Goal: Task Accomplishment & Management: Use online tool/utility

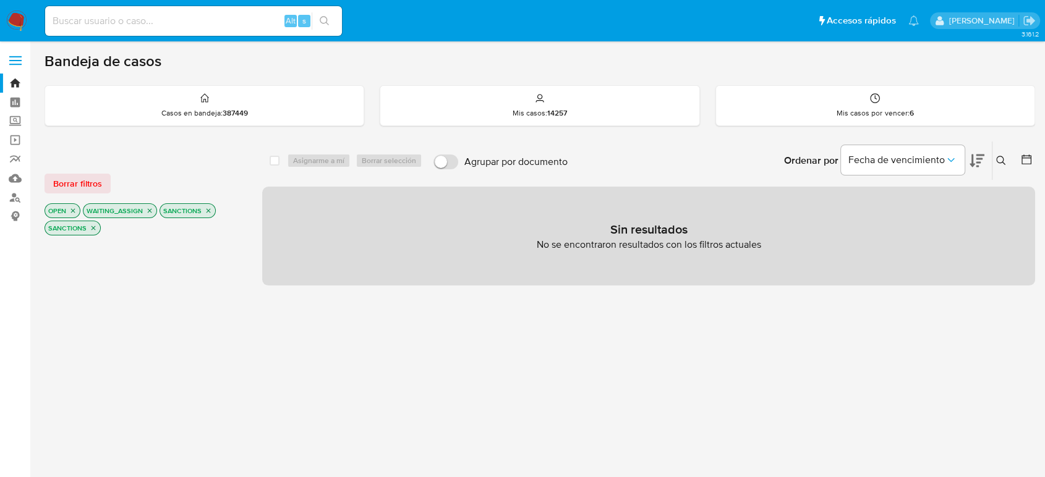
click at [16, 23] on img at bounding box center [16, 21] width 21 height 21
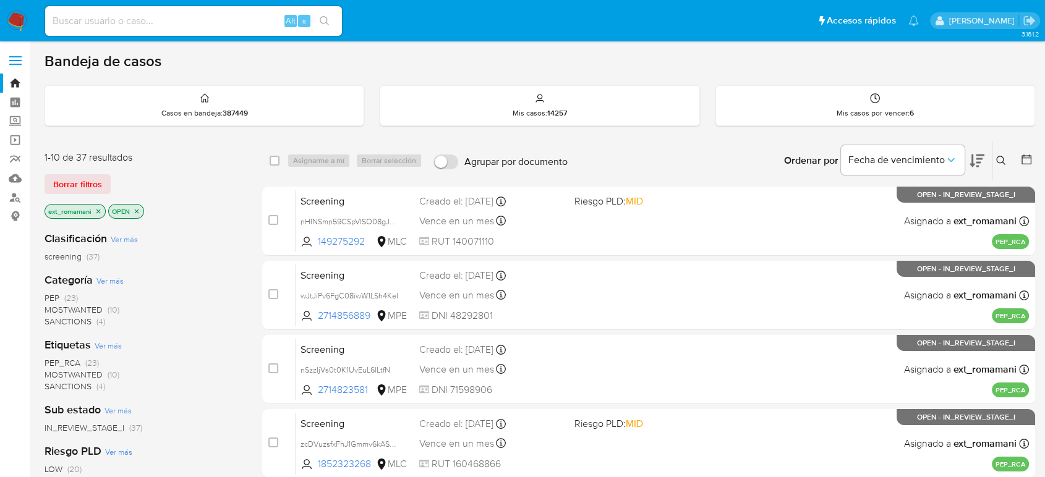
click at [84, 318] on span "SANCTIONS" at bounding box center [68, 321] width 47 height 12
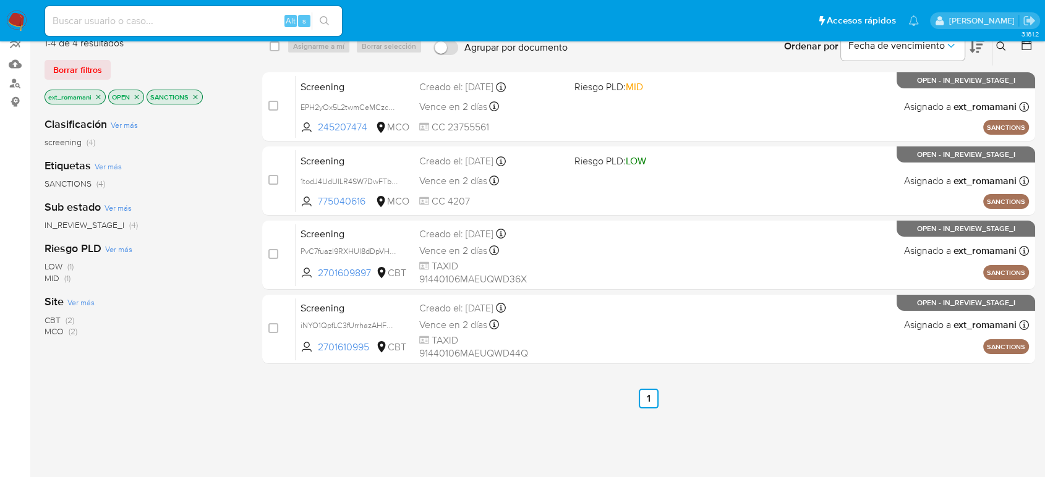
scroll to position [137, 0]
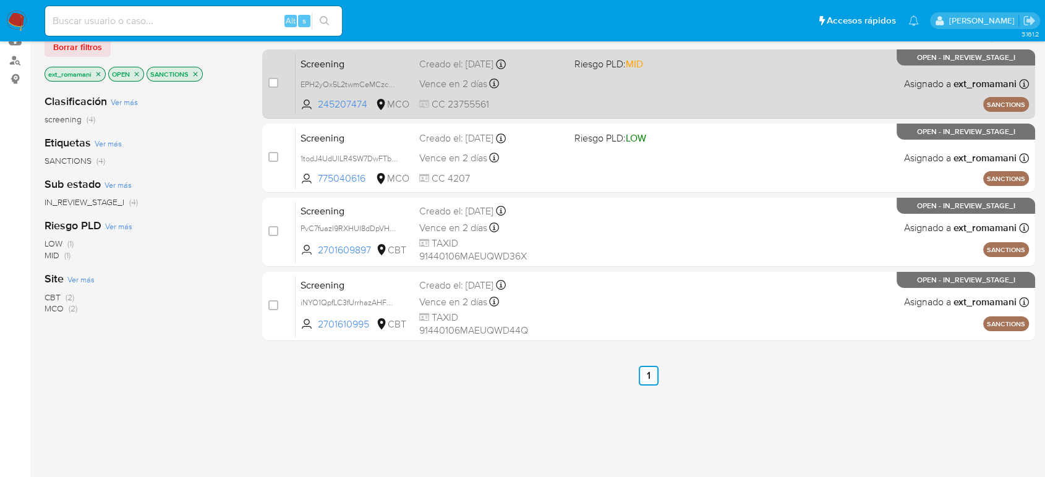
click at [591, 92] on div "Screening EPH2yOx5L2twmCeMCzcmOeO4 245207474 MCO Riesgo PLD: MID Creado el: 30/…" at bounding box center [662, 84] width 733 height 62
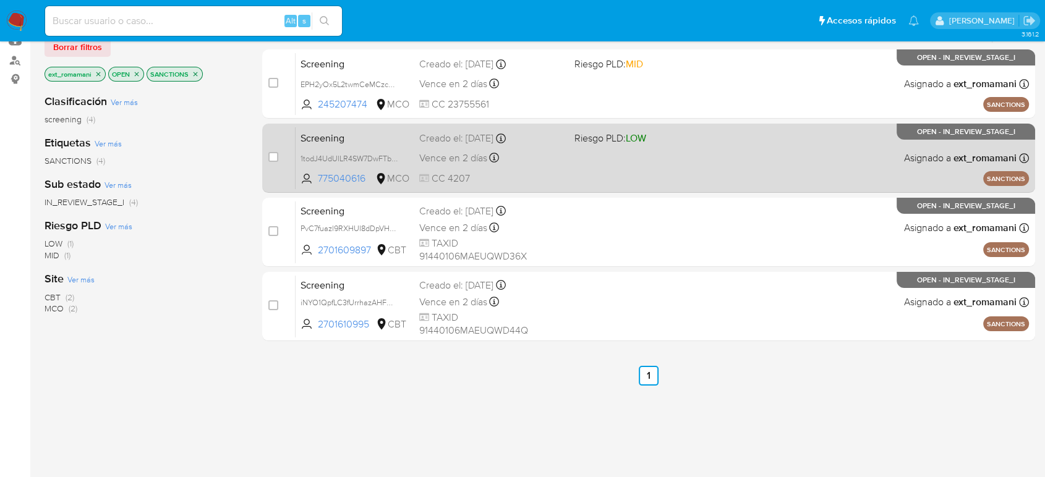
click at [577, 180] on div "Screening 1todJ4UdUlLR4SW7DwFTbyZJ 775040616 MCO Riesgo PLD: LOW Creado el: 30/…" at bounding box center [662, 158] width 733 height 62
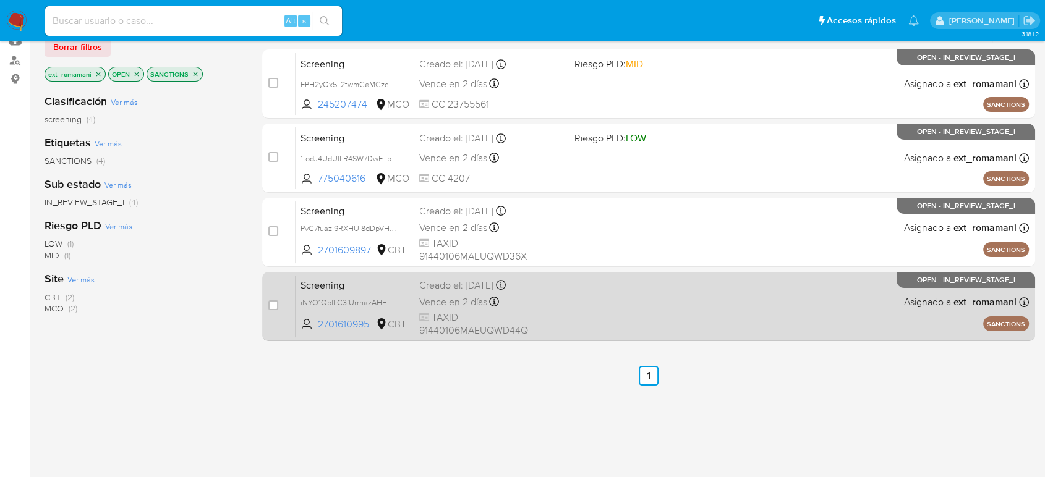
drag, startPoint x: 568, startPoint y: 233, endPoint x: 549, endPoint y: 301, distance: 70.5
click at [567, 239] on div "Screening PvC7fuazl9RXHUI8dDpVHEvD 2701609897 CBT Creado el: 30/09/2025 Creado …" at bounding box center [662, 232] width 733 height 62
click at [554, 305] on div "Vence en 2 días Vence el 02/10/2025 04:17:20" at bounding box center [491, 302] width 145 height 17
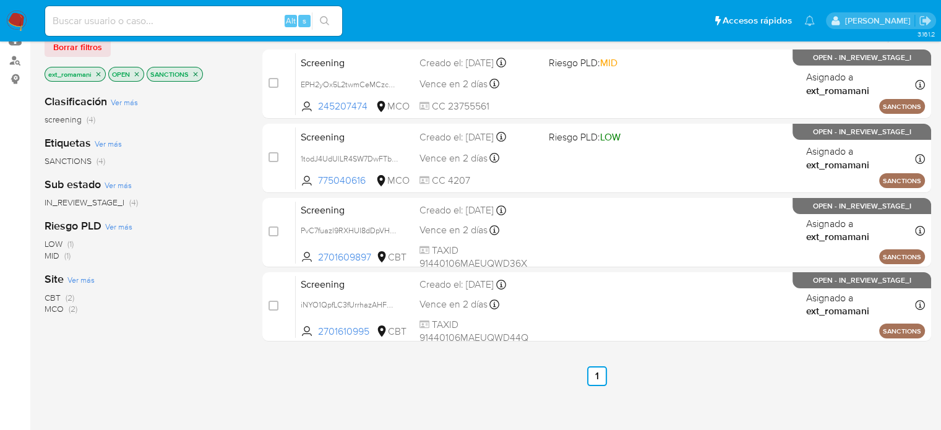
scroll to position [14, 0]
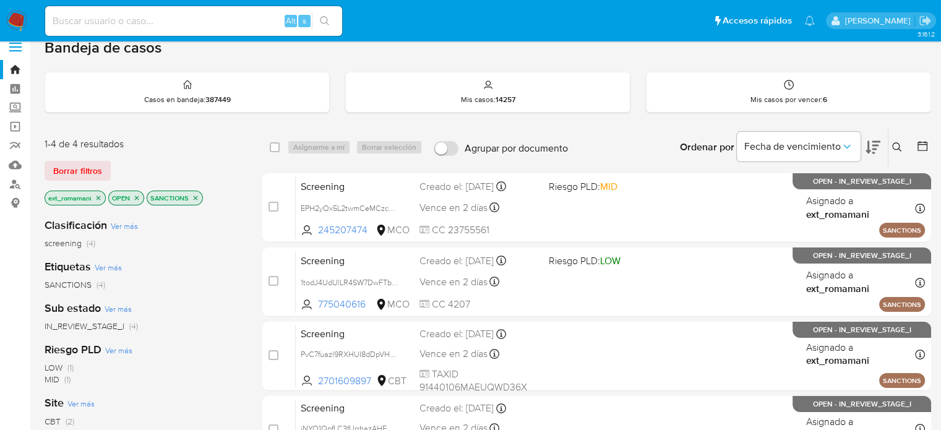
click at [16, 21] on img at bounding box center [16, 21] width 21 height 21
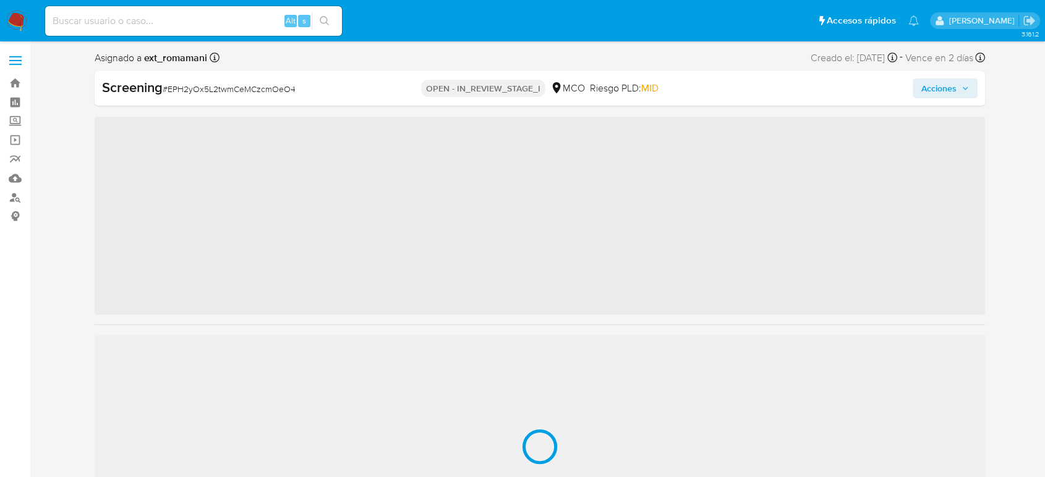
scroll to position [582, 0]
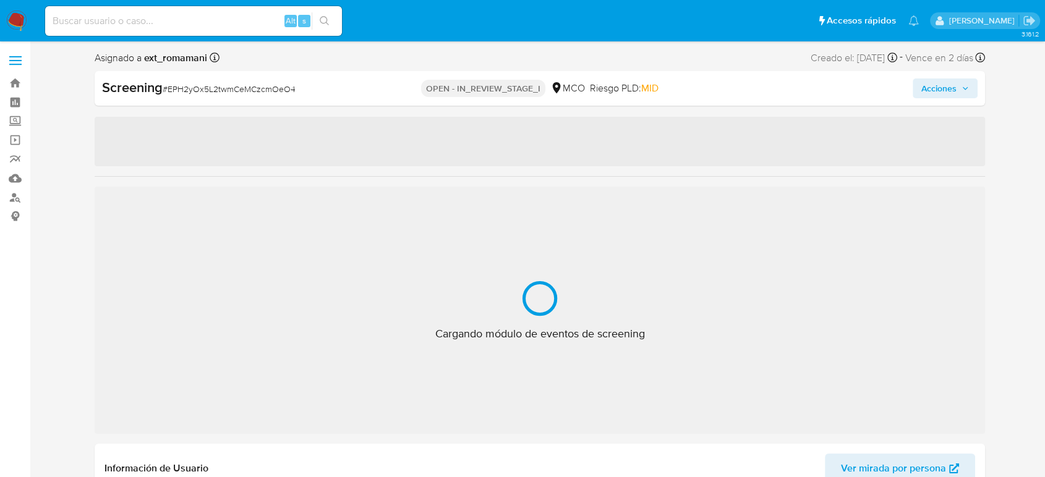
select select "10"
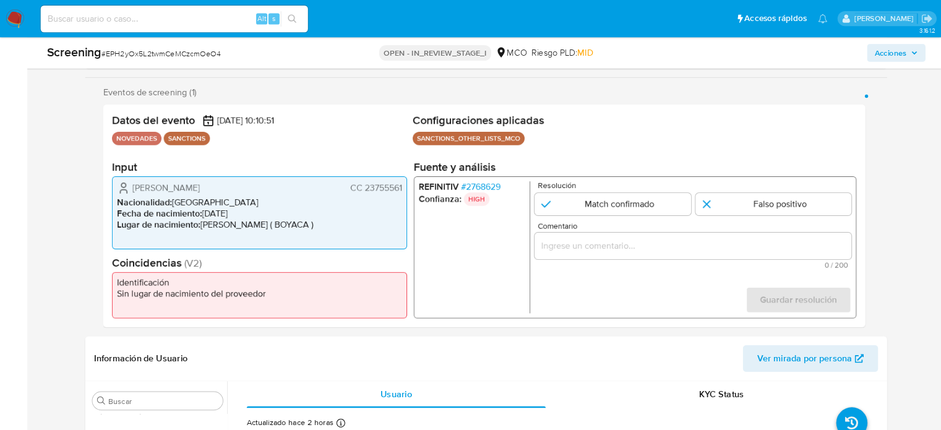
scroll to position [581, 0]
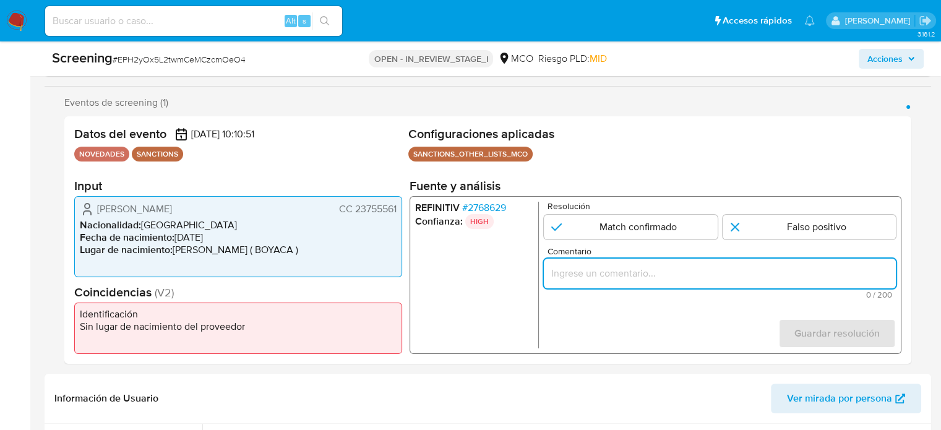
click at [649, 275] on input "Comentario" at bounding box center [720, 273] width 352 height 16
paste input "Titular de cuenta sin coincidencias en listas activas."
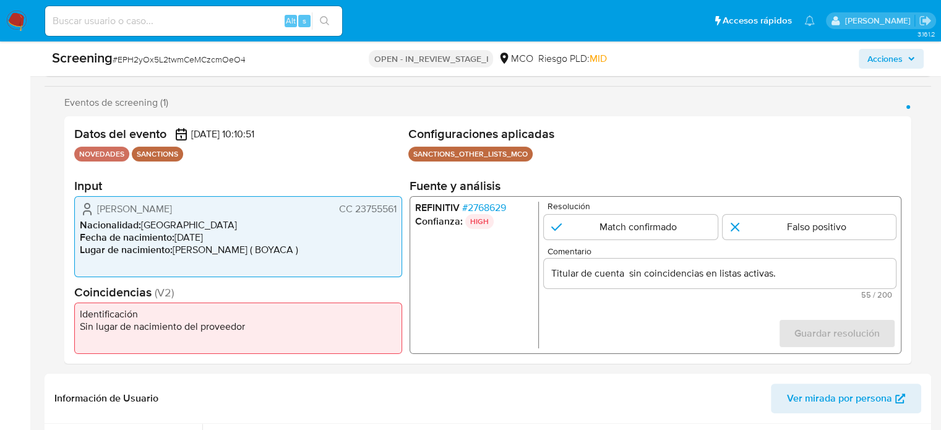
drag, startPoint x: 91, startPoint y: 207, endPoint x: 377, endPoint y: 210, distance: 285.7
click at [399, 215] on div "Ruth Novoa Cardenas CC 23755561 Nacionalidad : Colombia Fecha de nacimiento : 0…" at bounding box center [238, 236] width 328 height 81
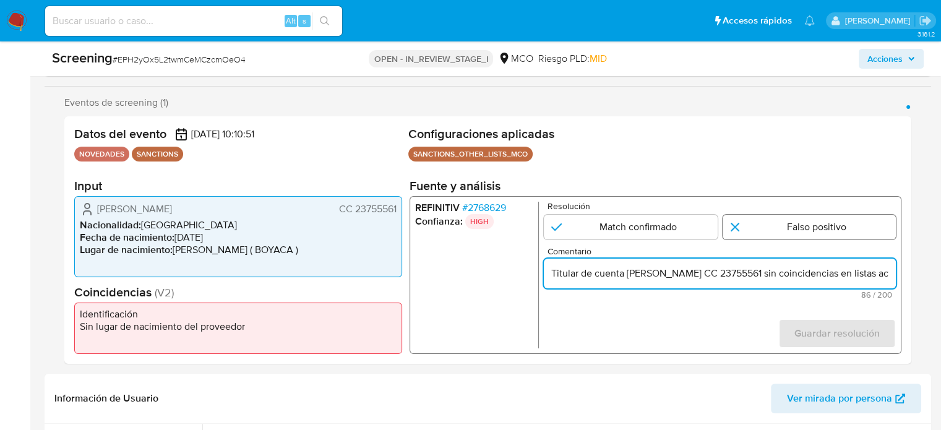
type input "Titular de cuenta Ruth Novoa Cardenas CC 23755561 sin coincidencias en listas a…"
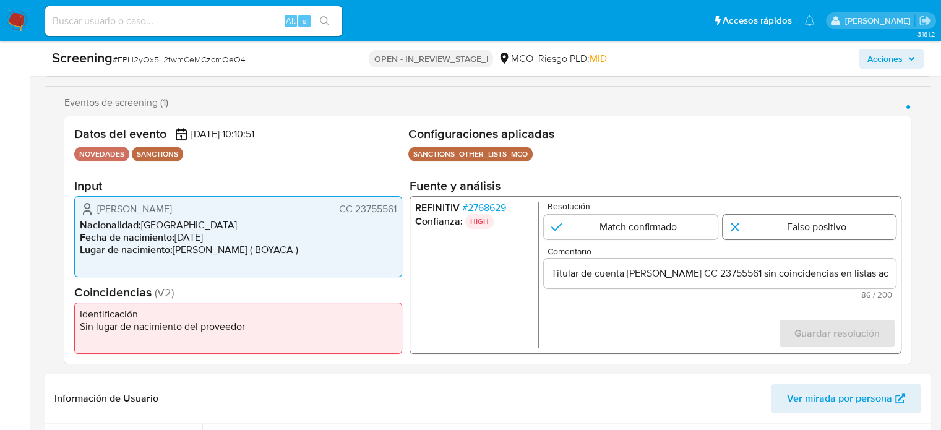
click at [745, 224] on input "1 de 1" at bounding box center [809, 227] width 174 height 25
radio input "true"
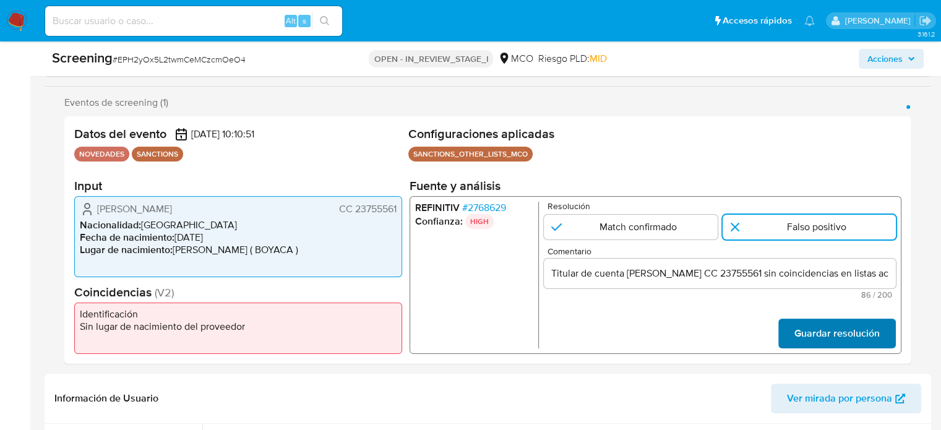
click at [811, 328] on span "Guardar resolución" at bounding box center [836, 333] width 85 height 27
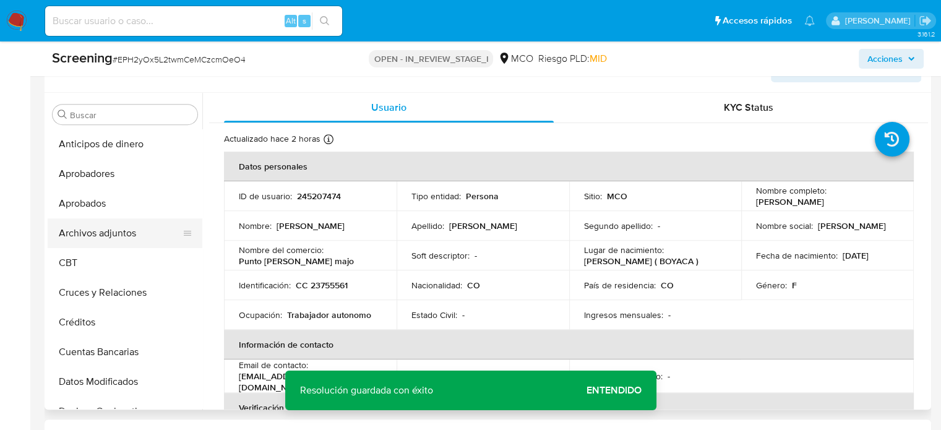
scroll to position [515, 0]
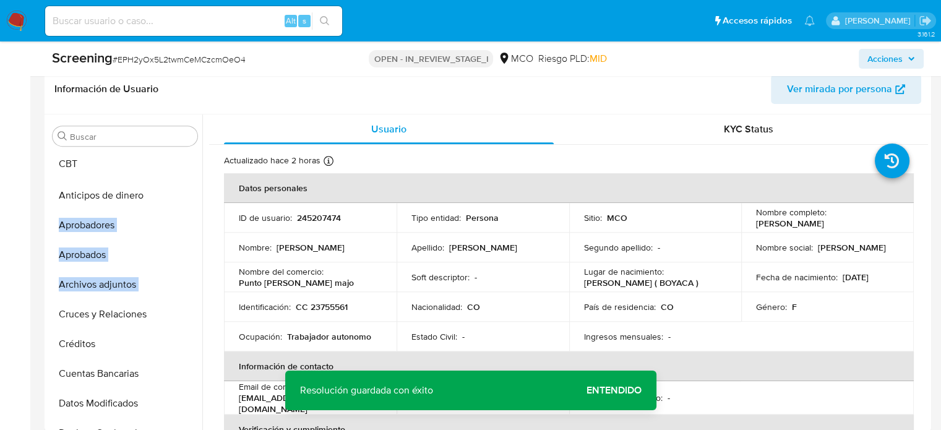
drag, startPoint x: 180, startPoint y: 286, endPoint x: 168, endPoint y: 167, distance: 119.9
click at [168, 167] on ul "Anticipos de dinero Aprobadores Aprobados Archivos adjuntos CBT Cruces y Relaci…" at bounding box center [125, 290] width 155 height 279
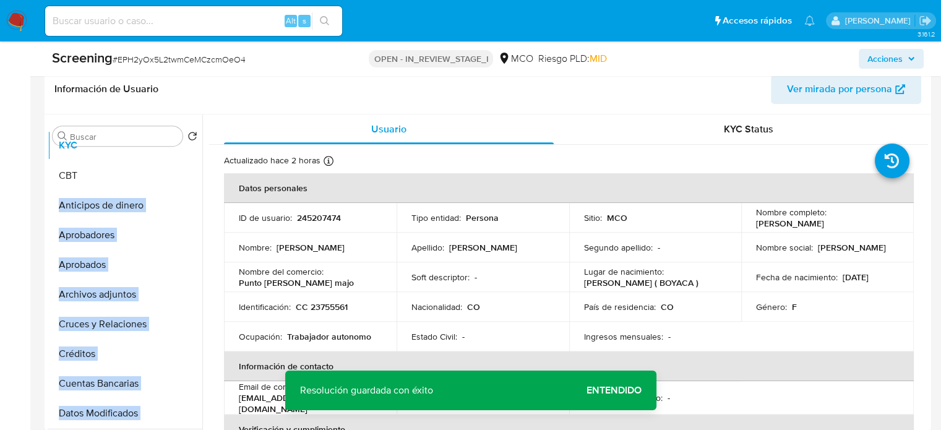
scroll to position [0, 0]
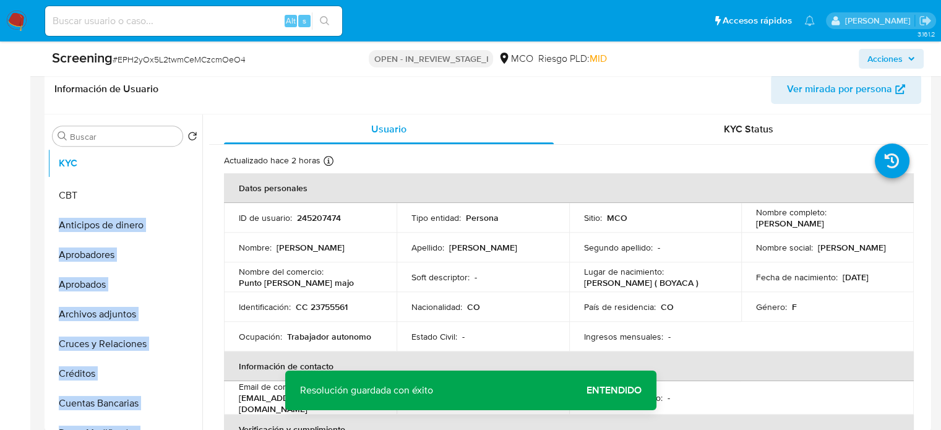
drag, startPoint x: 182, startPoint y: 377, endPoint x: 161, endPoint y: 168, distance: 210.7
click at [161, 168] on ul "CBT Anticipos de dinero Aprobadores Aprobados Archivos adjuntos Cruces y Relaci…" at bounding box center [125, 290] width 155 height 279
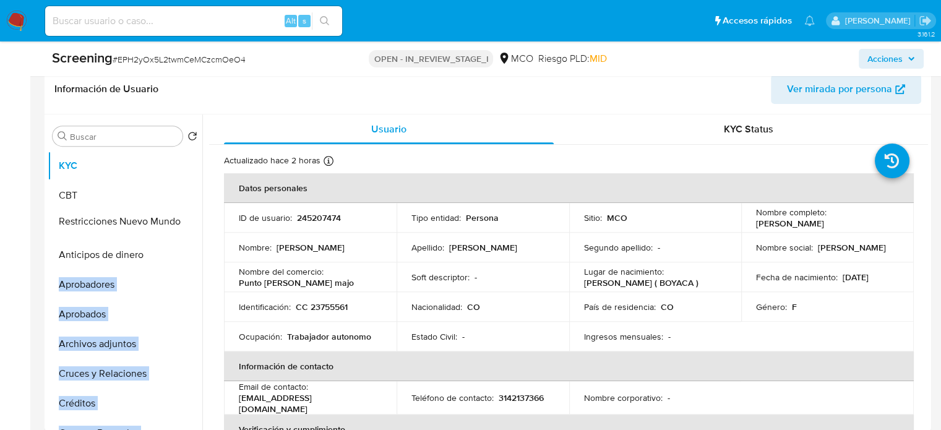
drag, startPoint x: 183, startPoint y: 383, endPoint x: 160, endPoint y: 220, distance: 164.9
click at [160, 220] on ul "KYC CBT Anticipos de dinero Aprobadores Aprobados Archivos adjuntos Cruces y Re…" at bounding box center [125, 290] width 155 height 279
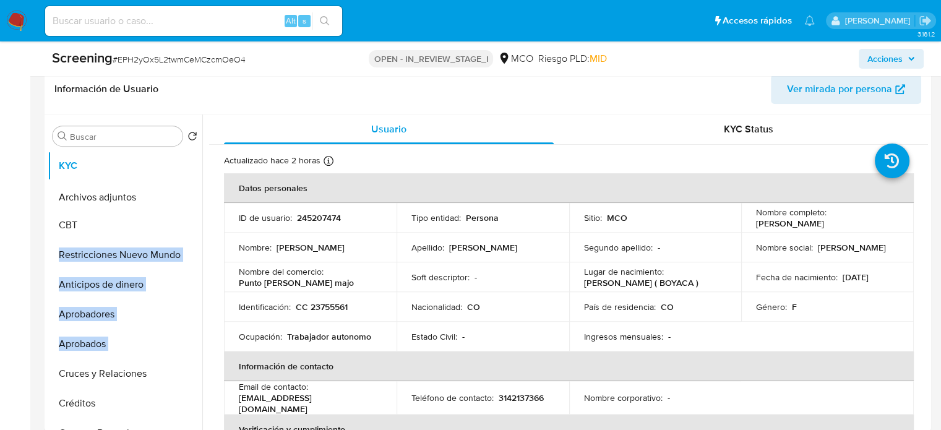
drag, startPoint x: 181, startPoint y: 218, endPoint x: 173, endPoint y: 196, distance: 22.9
click at [173, 196] on ul "KYC CBT Restricciones Nuevo Mundo Anticipos de dinero Aprobadores Aprobados Arc…" at bounding box center [125, 290] width 155 height 279
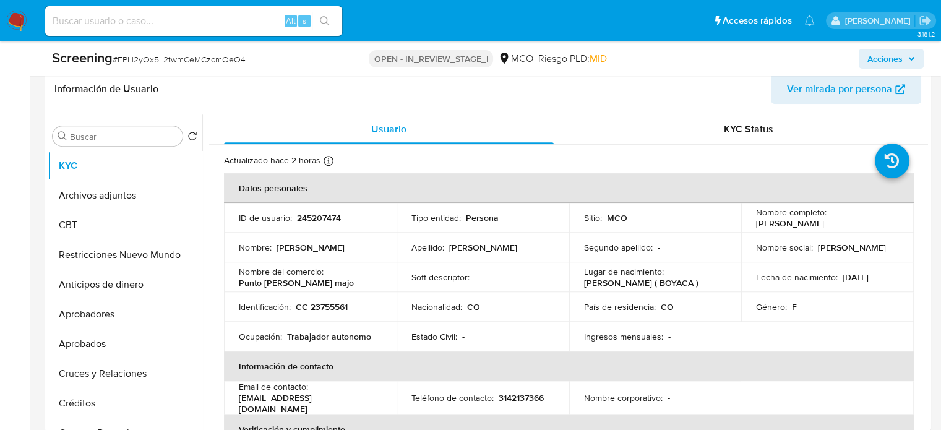
click at [109, 318] on button "Aprobadores" at bounding box center [120, 314] width 145 height 30
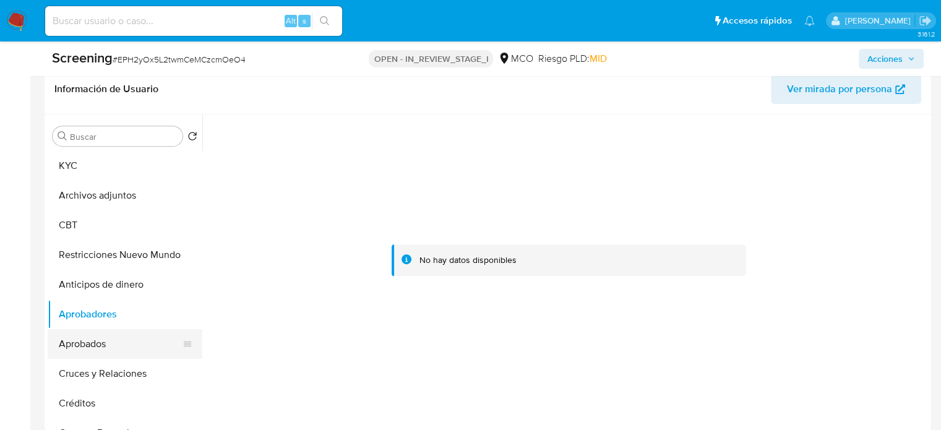
click at [96, 343] on button "Aprobados" at bounding box center [120, 344] width 145 height 30
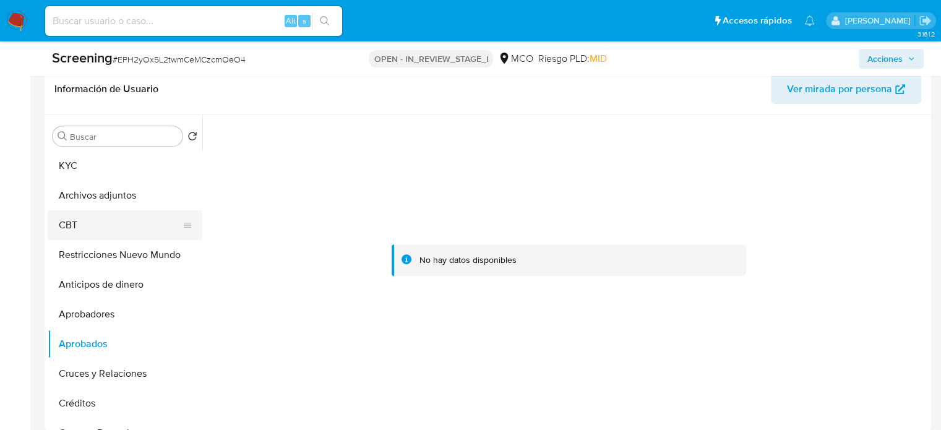
click at [100, 225] on button "CBT" at bounding box center [120, 225] width 145 height 30
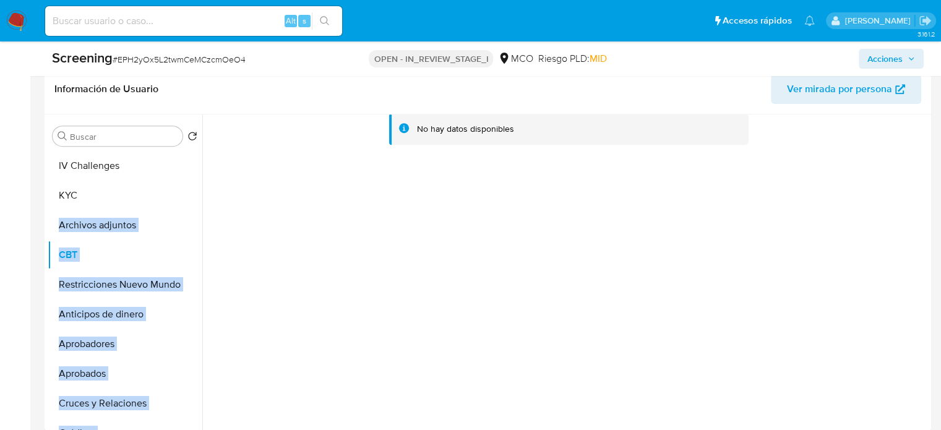
drag, startPoint x: 181, startPoint y: 263, endPoint x: 177, endPoint y: 165, distance: 98.4
click at [177, 165] on ul "KYC Archivos adjuntos CBT Restricciones Nuevo Mundo Anticipos de dinero Aprobad…" at bounding box center [125, 290] width 155 height 279
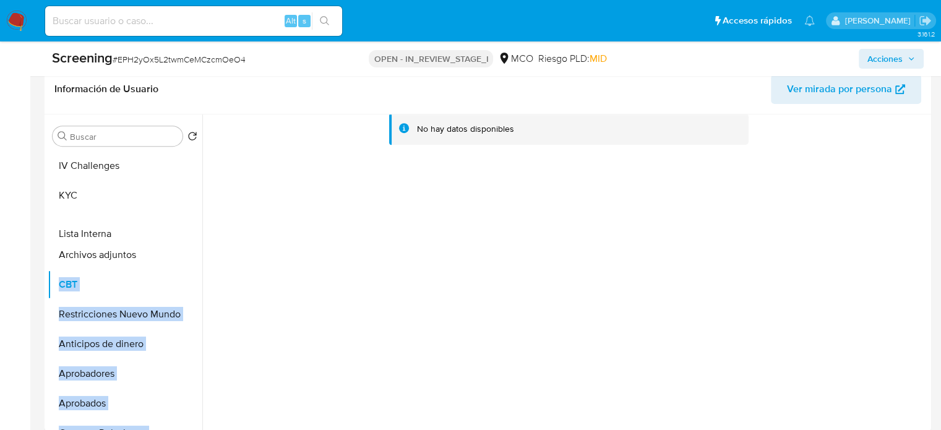
drag, startPoint x: 184, startPoint y: 297, endPoint x: 182, endPoint y: 235, distance: 61.9
click at [182, 235] on ul "IV Challenges KYC Archivos adjuntos CBT Restricciones Nuevo Mundo Anticipos de …" at bounding box center [125, 290] width 155 height 279
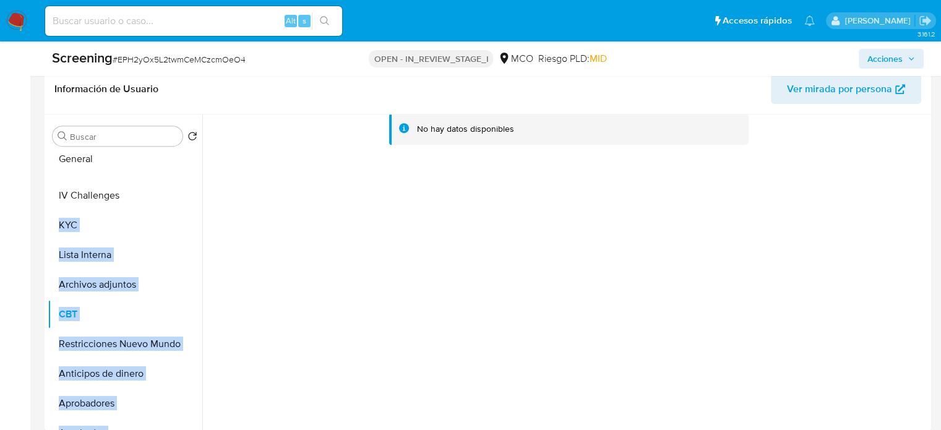
drag, startPoint x: 183, startPoint y: 264, endPoint x: 174, endPoint y: 157, distance: 107.3
click at [174, 157] on ul "IV Challenges KYC Lista Interna Archivos adjuntos CBT Restricciones Nuevo Mundo…" at bounding box center [125, 290] width 155 height 279
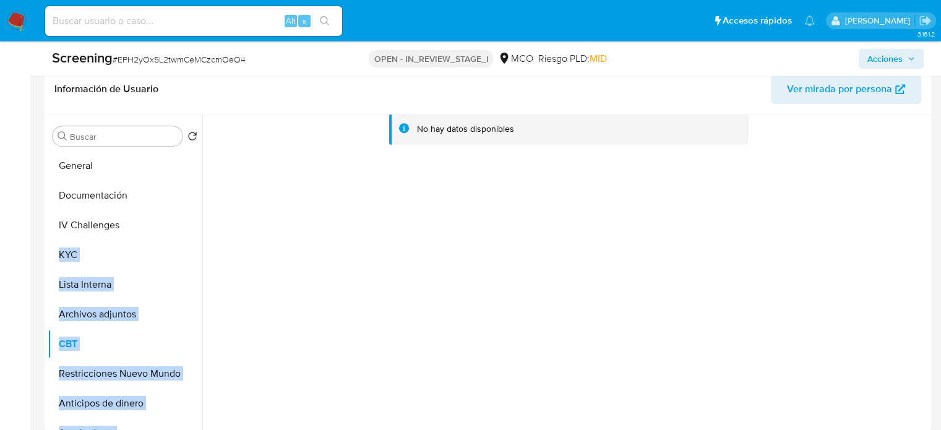
drag, startPoint x: 183, startPoint y: 237, endPoint x: 174, endPoint y: 195, distance: 42.9
click at [174, 195] on ul "General IV Challenges KYC Lista Interna Archivos adjuntos CBT Restricciones Nue…" at bounding box center [125, 290] width 155 height 279
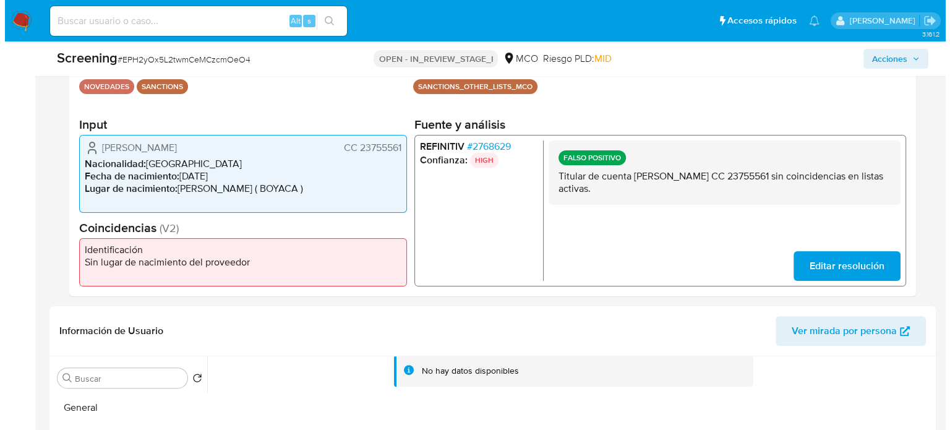
scroll to position [206, 0]
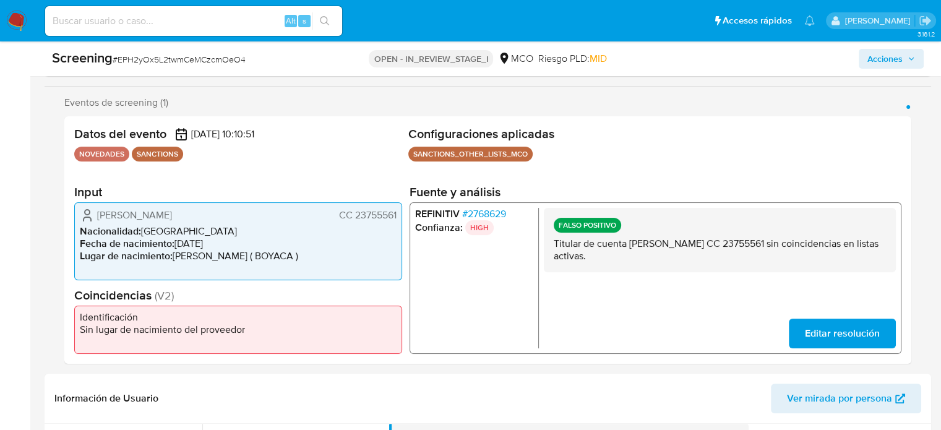
drag, startPoint x: 250, startPoint y: 216, endPoint x: 93, endPoint y: 217, distance: 157.1
click at [93, 217] on div "Ruth Novoa Cardenas CC 23755561" at bounding box center [238, 215] width 317 height 15
click at [483, 214] on span "# 2768629" at bounding box center [484, 214] width 44 height 12
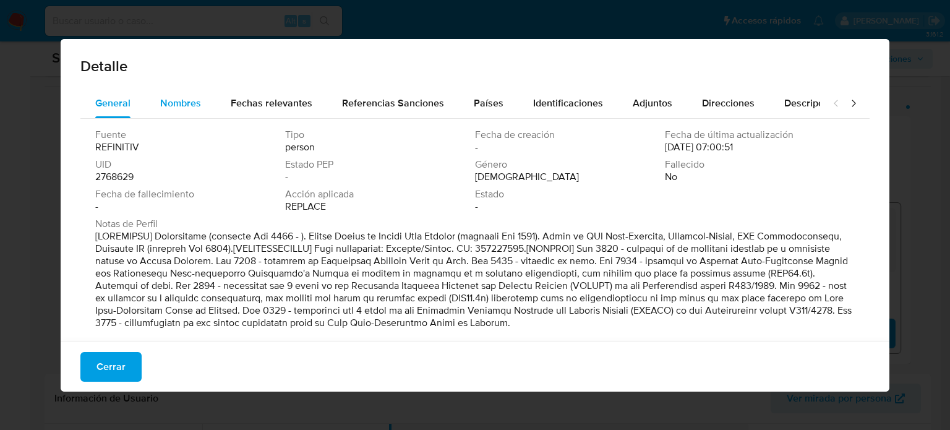
click at [181, 97] on span "Nombres" at bounding box center [180, 103] width 41 height 14
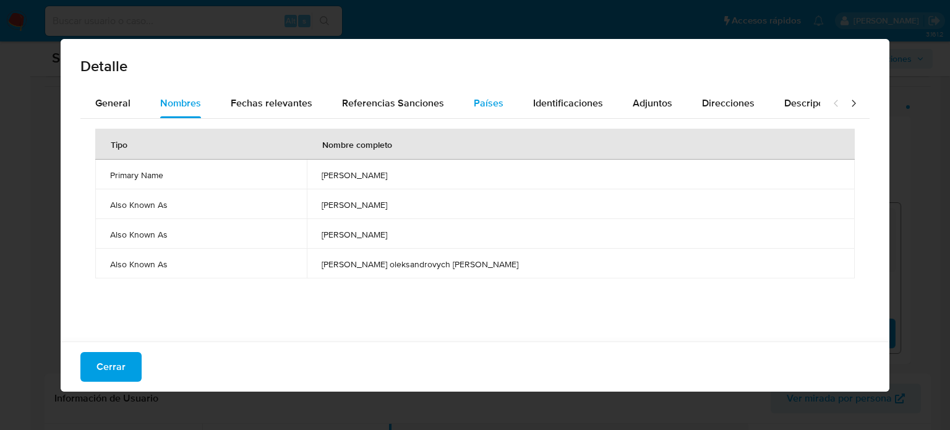
click at [488, 101] on span "Países" at bounding box center [489, 103] width 30 height 14
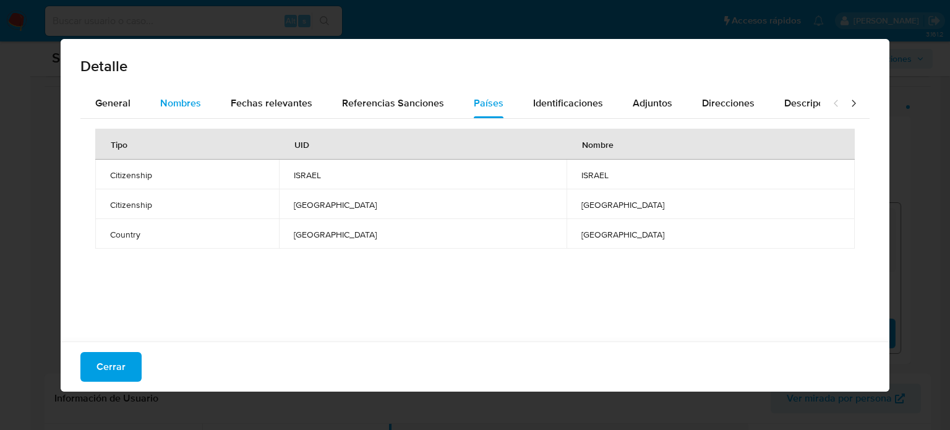
click at [185, 106] on span "Nombres" at bounding box center [180, 103] width 41 height 14
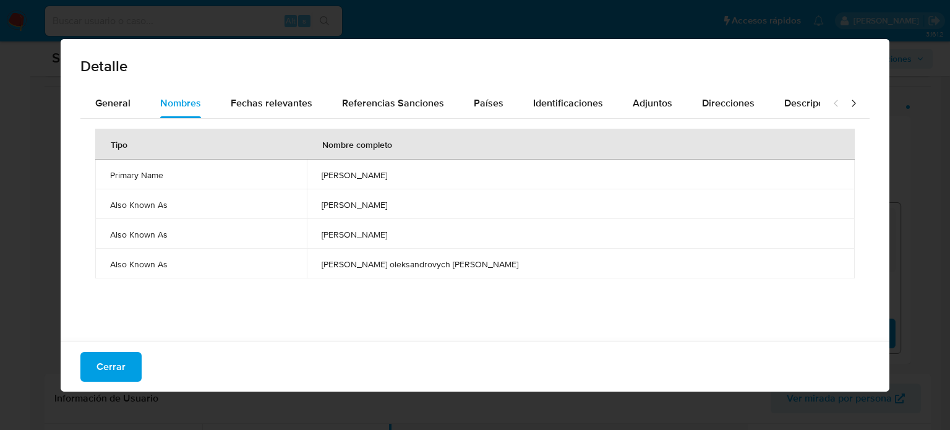
drag, startPoint x: 385, startPoint y: 174, endPoint x: 448, endPoint y: 174, distance: 62.5
click at [448, 174] on td "vadim alperin" at bounding box center [581, 175] width 549 height 30
click at [486, 108] on span "Países" at bounding box center [489, 103] width 30 height 14
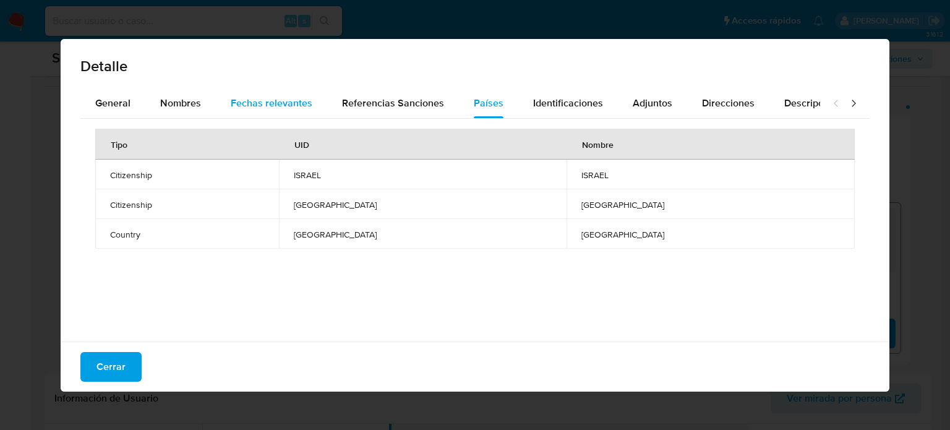
click at [250, 105] on span "Fechas relevantes" at bounding box center [272, 103] width 82 height 14
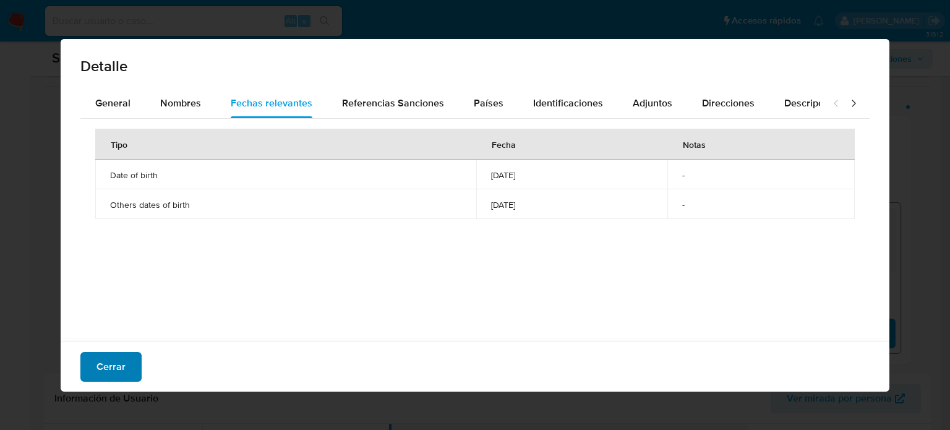
click at [89, 372] on button "Cerrar" at bounding box center [110, 367] width 61 height 30
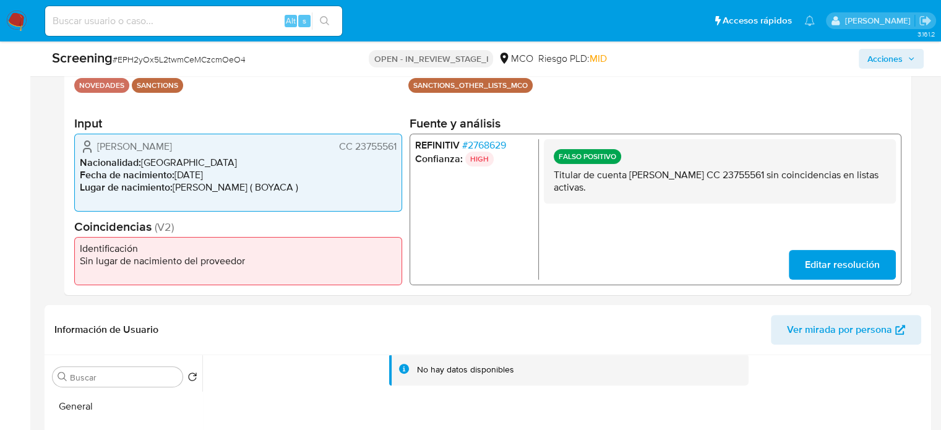
scroll to position [391, 0]
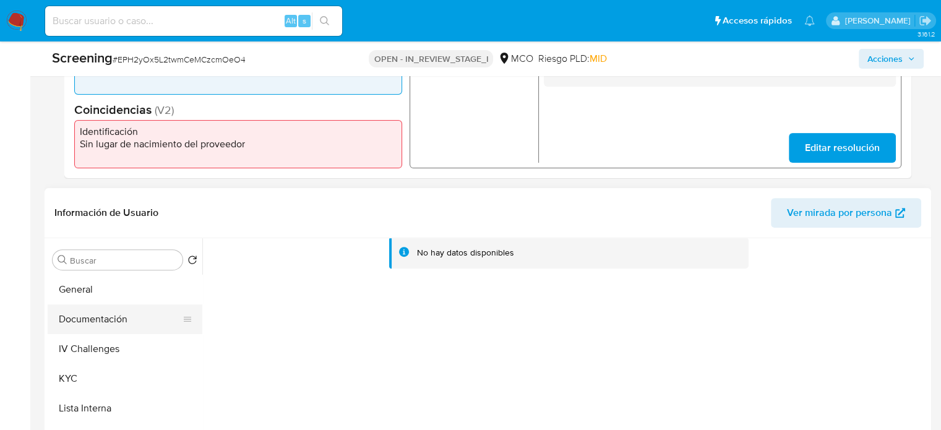
click at [109, 322] on button "Documentación" at bounding box center [120, 319] width 145 height 30
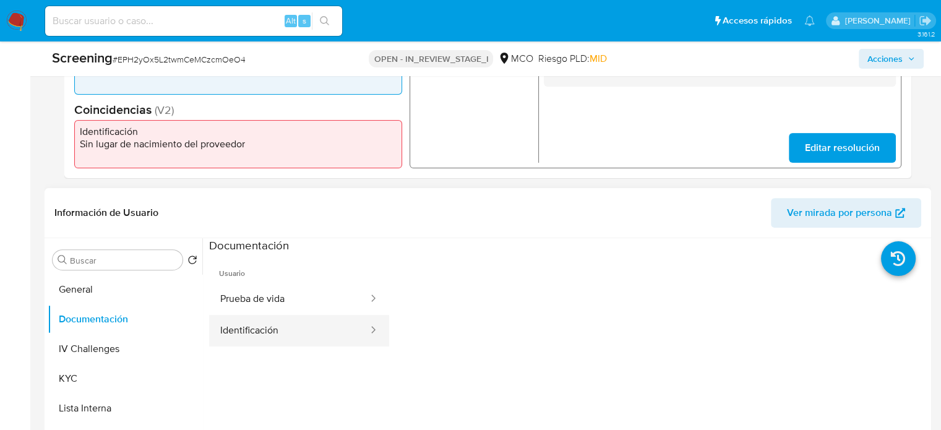
click at [297, 325] on button "Identificación" at bounding box center [289, 331] width 160 height 32
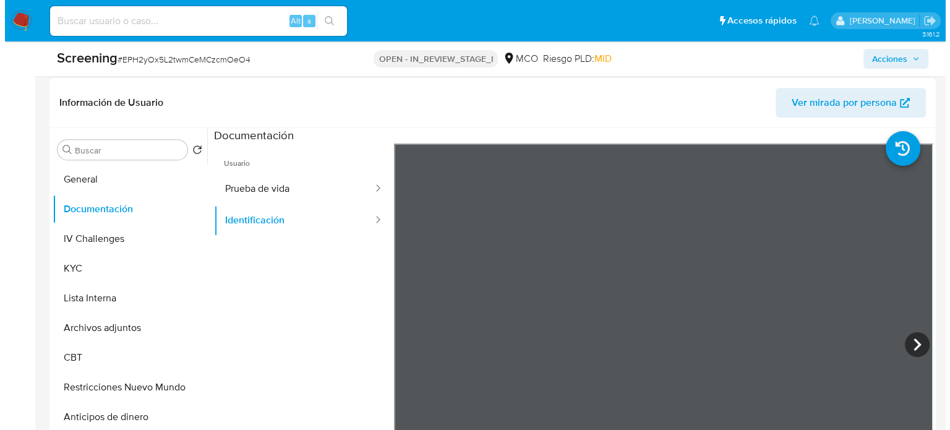
scroll to position [515, 0]
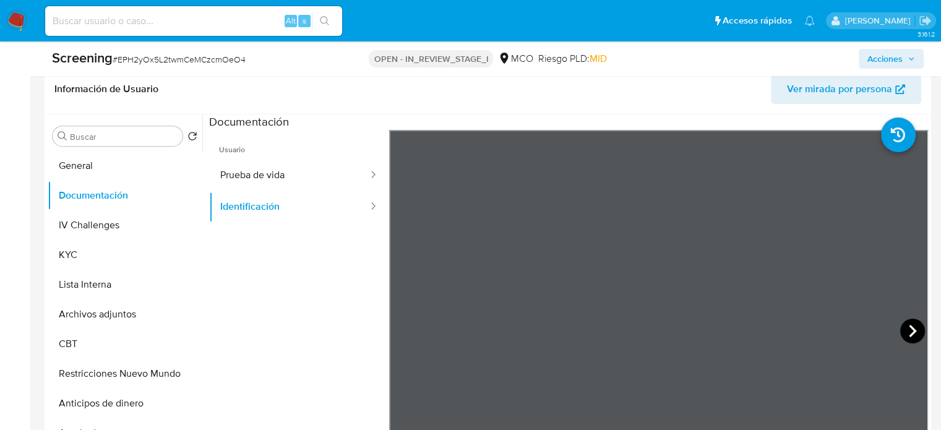
click at [903, 333] on icon at bounding box center [912, 330] width 25 height 25
click at [110, 281] on button "Lista Interna" at bounding box center [120, 285] width 145 height 30
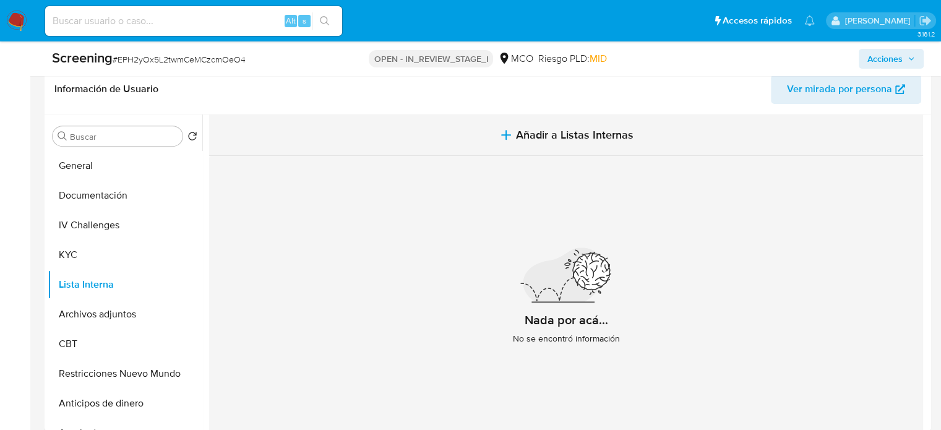
click at [484, 132] on button "Añadir a Listas Internas" at bounding box center [566, 134] width 714 height 41
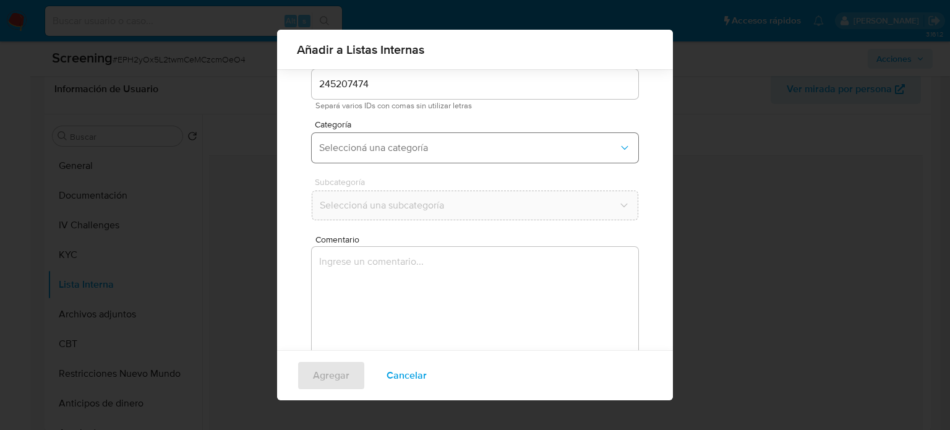
click at [444, 156] on button "Seleccioná una categoría" at bounding box center [475, 148] width 327 height 30
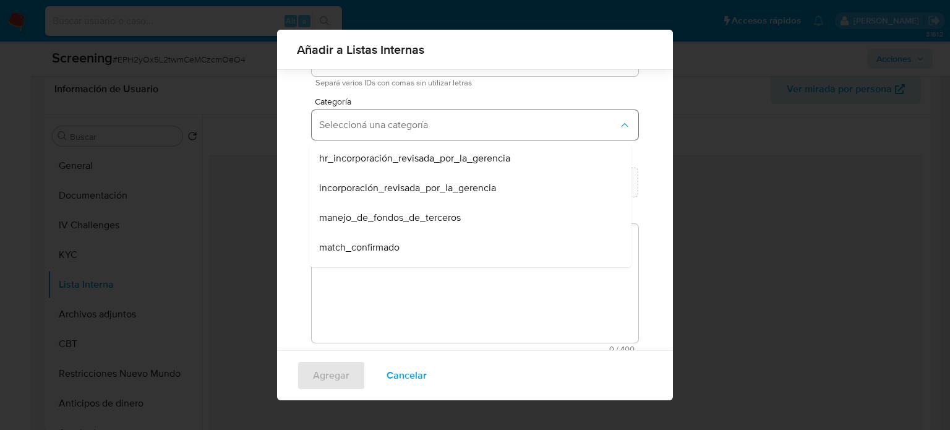
scroll to position [97, 0]
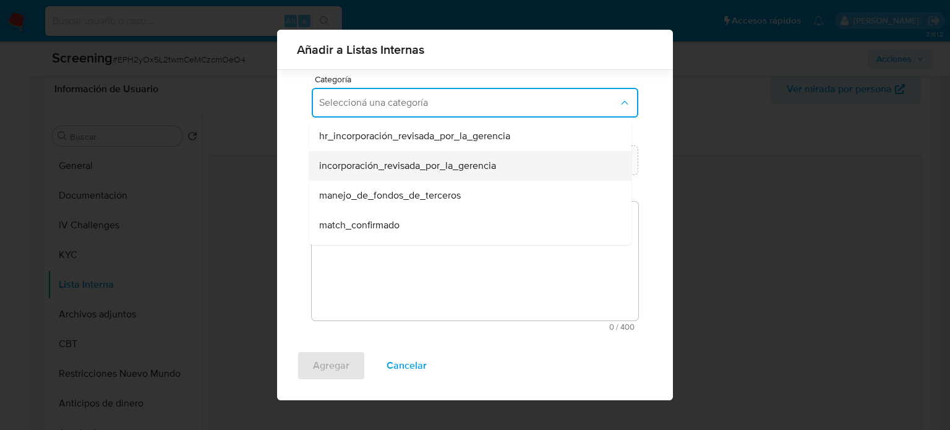
drag, startPoint x: 372, startPoint y: 223, endPoint x: 416, endPoint y: 173, distance: 67.1
click at [414, 176] on ul "hr_incorporación_revisada_por_la_gerencia incorporación_revisada_por_la_gerenci…" at bounding box center [470, 329] width 322 height 416
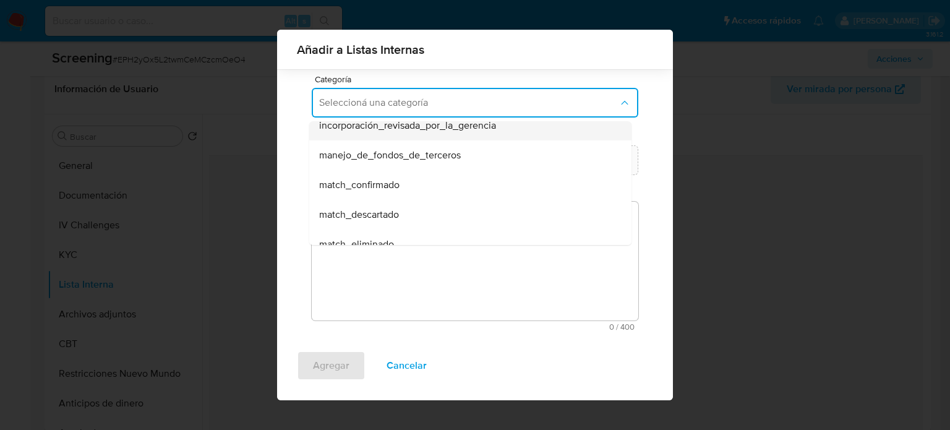
scroll to position [62, 0]
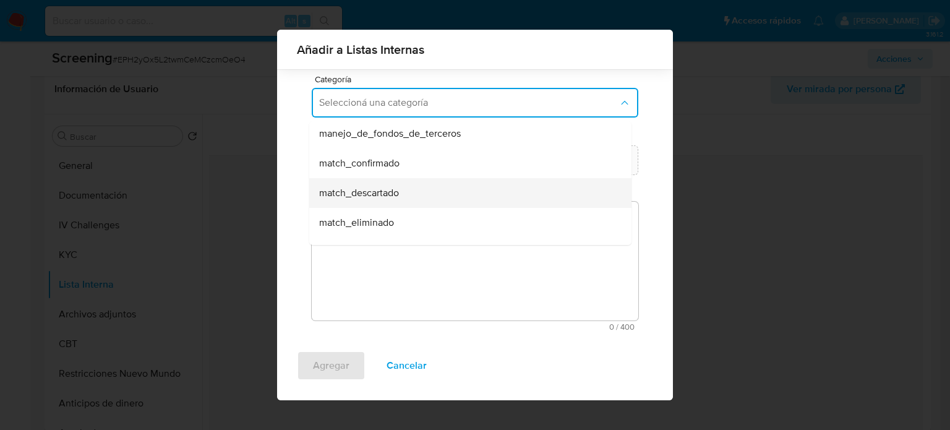
click at [389, 181] on div "match_descartado" at bounding box center [466, 193] width 295 height 30
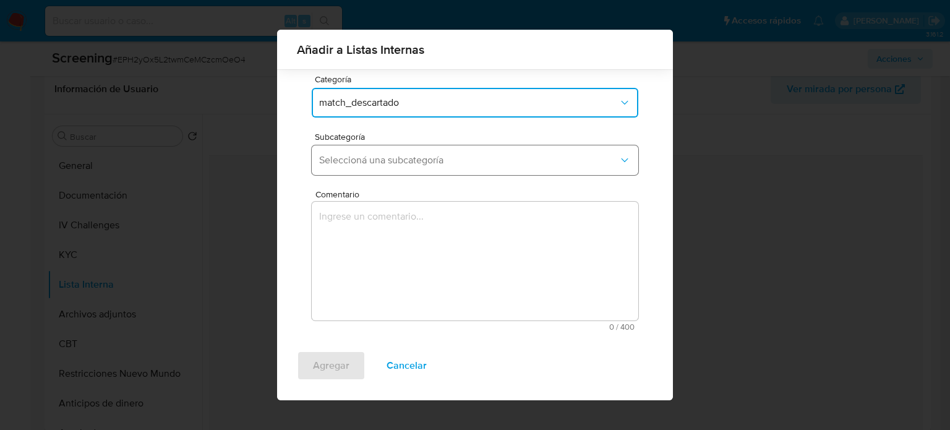
click at [404, 157] on span "Seleccioná una subcategoría" at bounding box center [468, 160] width 299 height 12
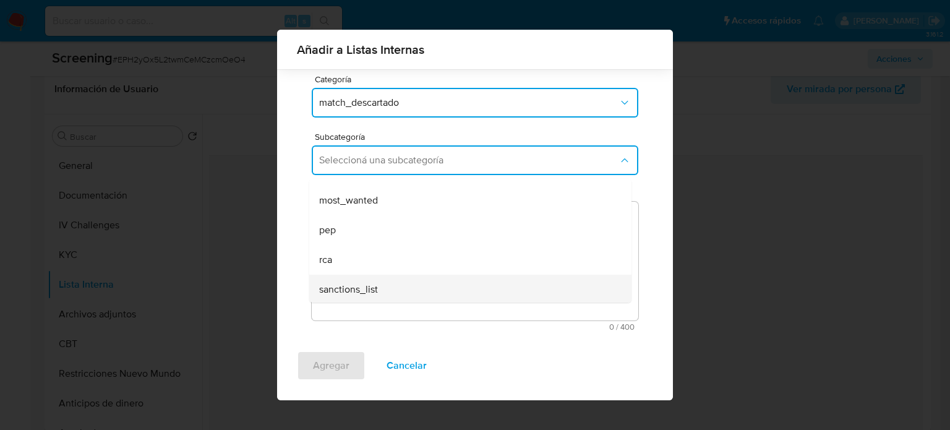
scroll to position [84, 0]
click at [346, 276] on div "sanctions_list" at bounding box center [466, 288] width 295 height 30
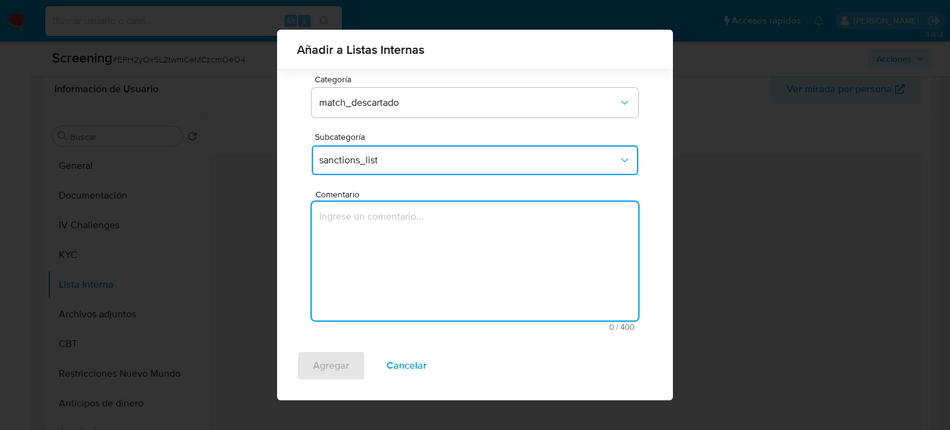
click at [348, 258] on textarea "Comentario" at bounding box center [475, 261] width 327 height 119
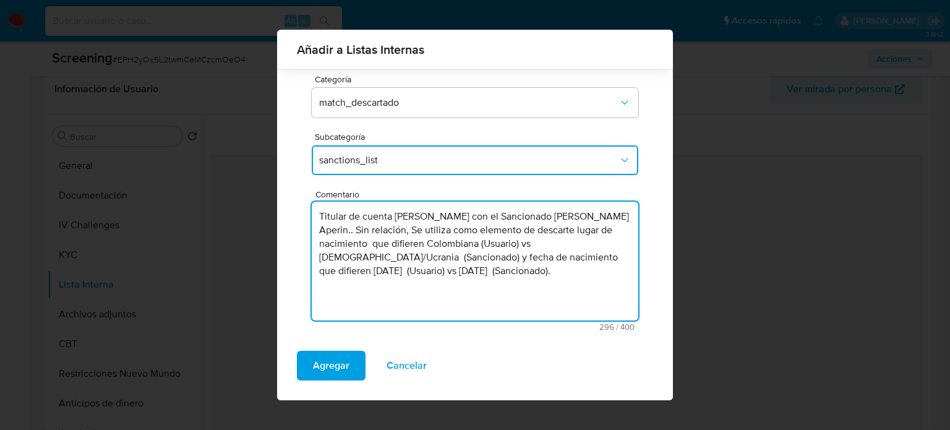
click at [492, 217] on textarea "Titular de cuenta Ruth Novoa Cardenas con el Sancionado Vadim Aperin.. Sin rela…" at bounding box center [475, 261] width 327 height 119
type textarea "Titular de cuenta Ruth Novoa Cardenas genera match con el Sancionado Vadim Aper…"
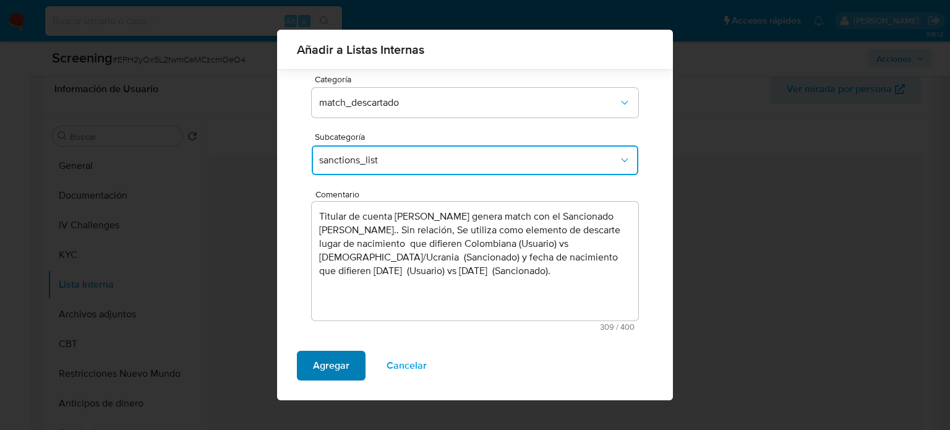
click at [330, 364] on span "Agregar" at bounding box center [331, 365] width 36 height 27
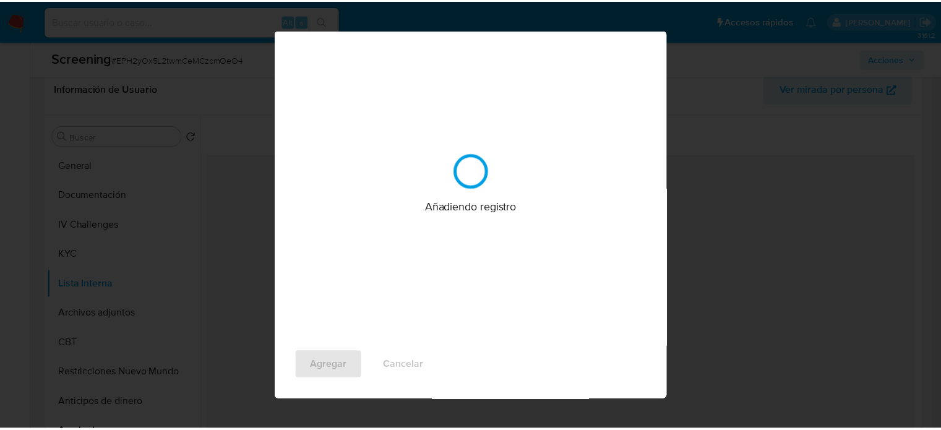
scroll to position [0, 0]
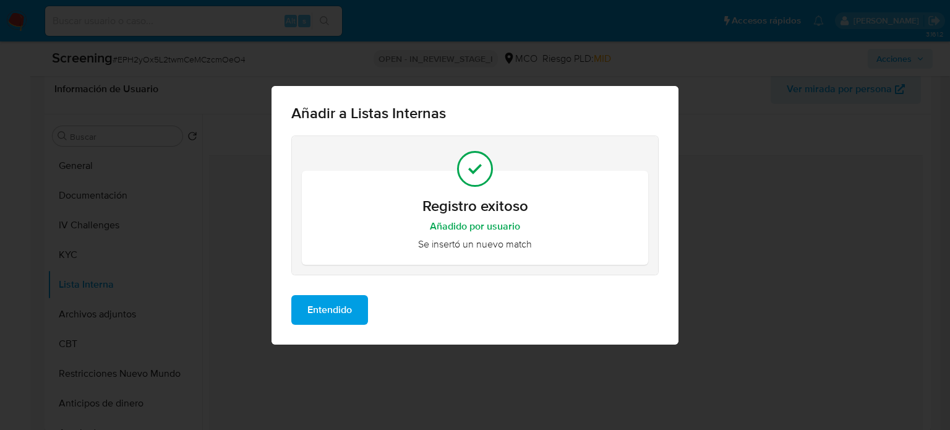
click at [330, 315] on span "Entendido" at bounding box center [329, 309] width 45 height 27
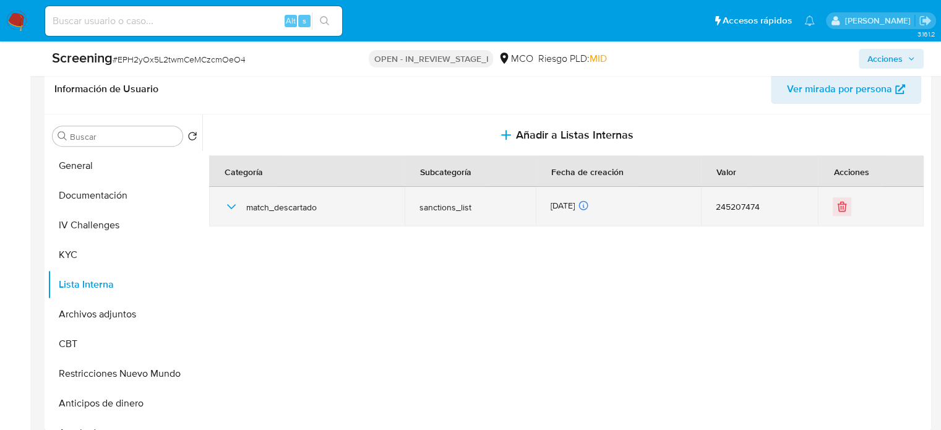
click at [240, 207] on div "match_descartado" at bounding box center [307, 207] width 166 height 40
click at [231, 202] on icon "button" at bounding box center [231, 206] width 15 height 15
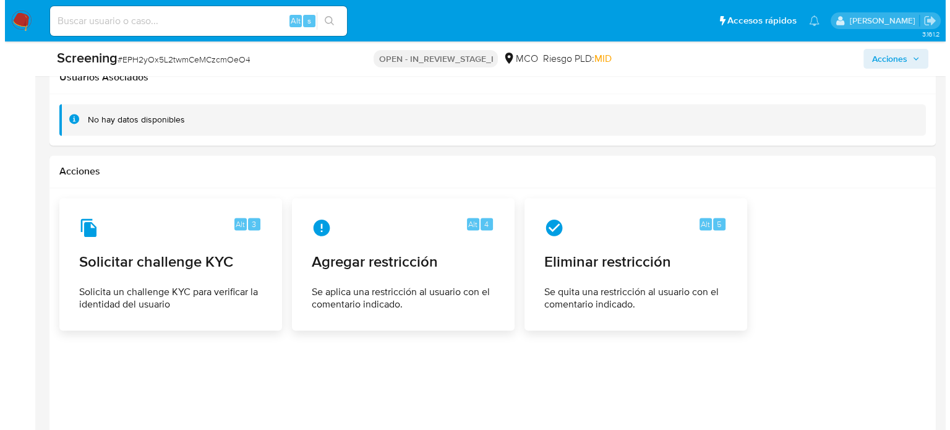
scroll to position [1890, 0]
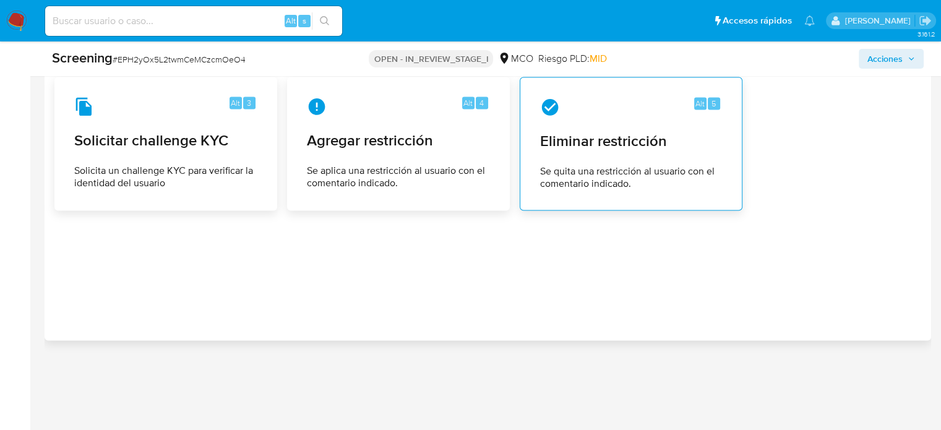
click at [643, 126] on div "Alt 5 Eliminar restricción Se quita una restricción al usuario con el comentari…" at bounding box center [631, 143] width 202 height 113
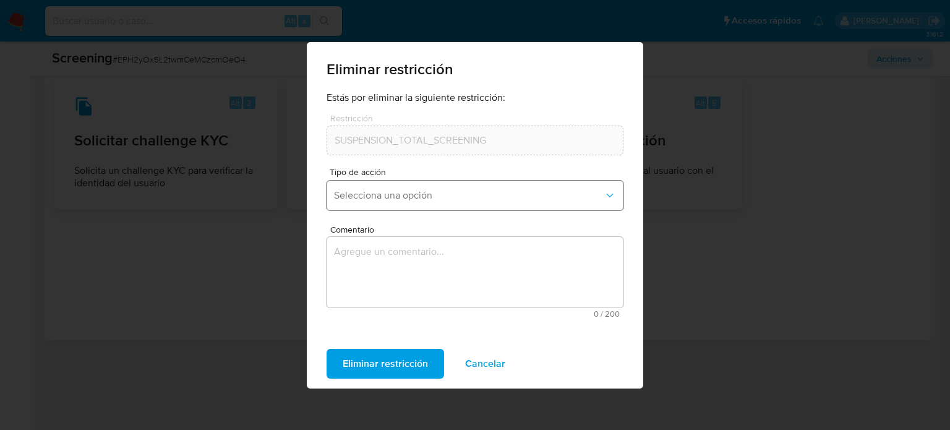
click at [371, 192] on span "Selecciona una opción" at bounding box center [469, 195] width 270 height 12
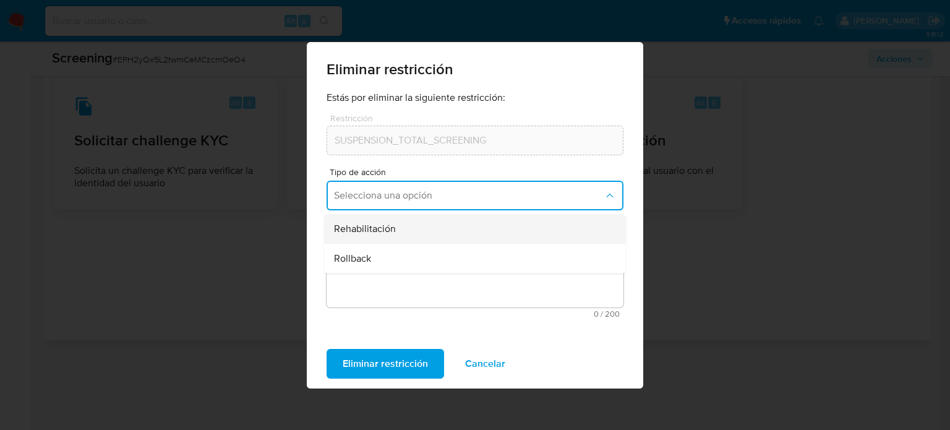
click at [400, 233] on div "Rehabilitación" at bounding box center [471, 229] width 275 height 30
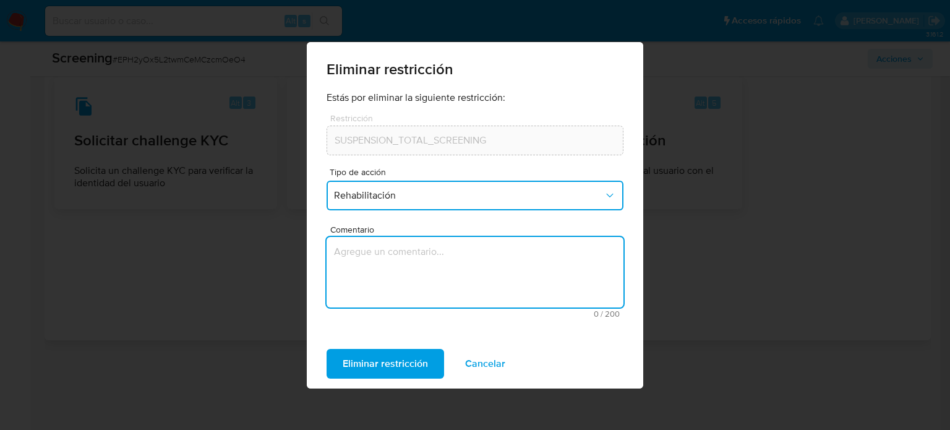
click at [395, 259] on textarea "Comentario" at bounding box center [475, 272] width 297 height 70
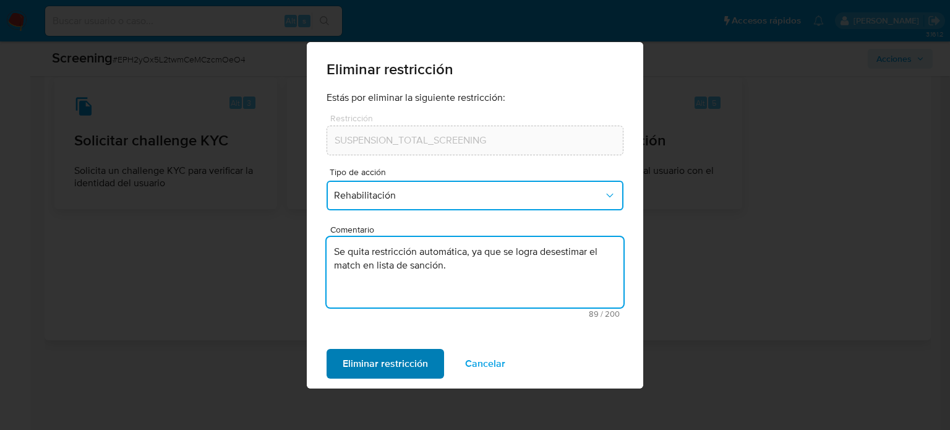
type textarea "Se quita restricción automática, ya que se logra desestimar el match en lista d…"
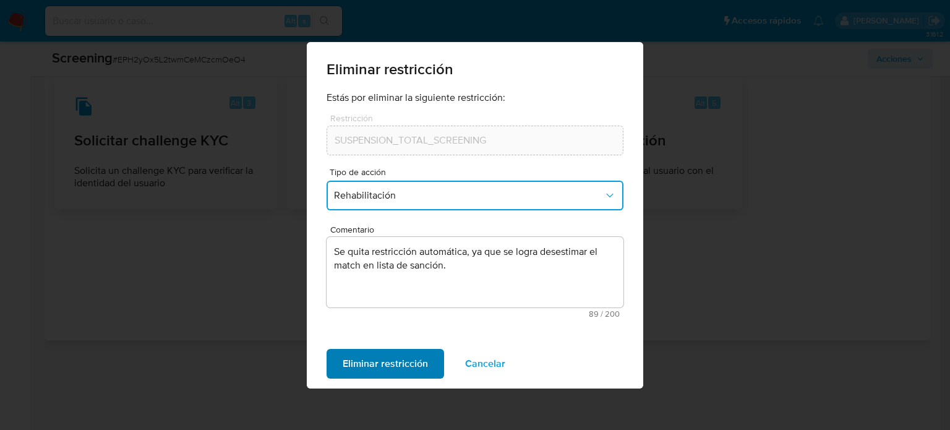
click at [393, 351] on span "Eliminar restricción" at bounding box center [385, 363] width 85 height 27
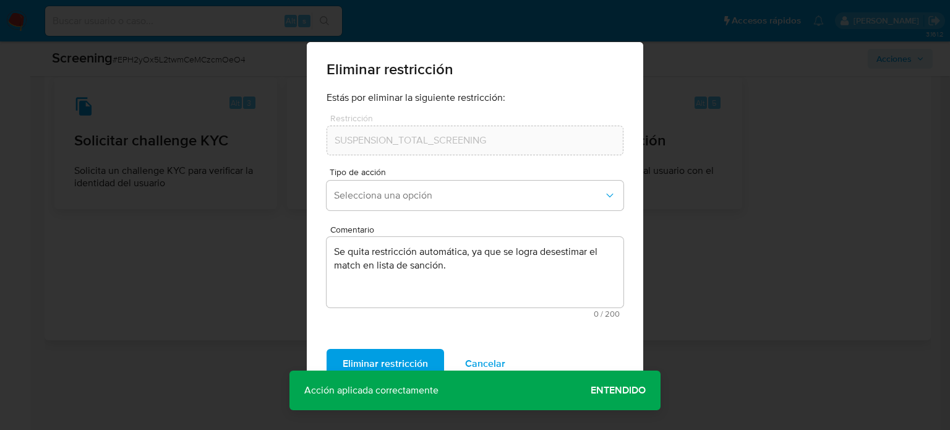
click at [605, 390] on span "Entendido" at bounding box center [618, 390] width 55 height 0
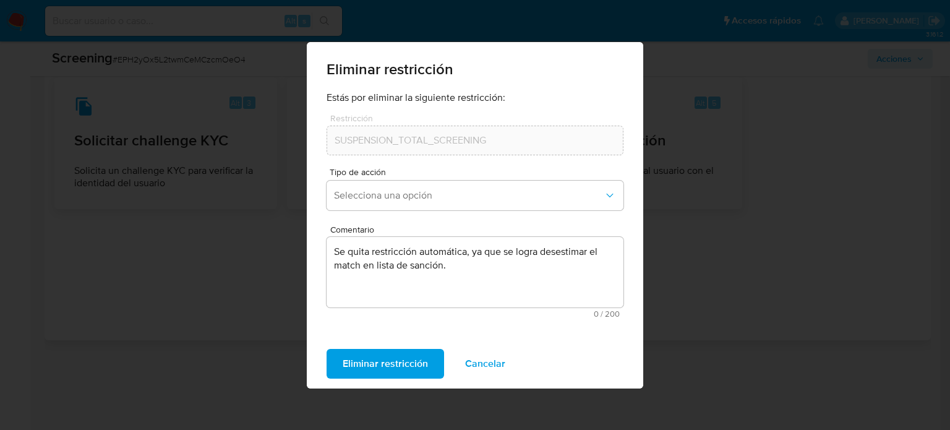
click at [374, 367] on span "Eliminar restricción" at bounding box center [385, 363] width 85 height 27
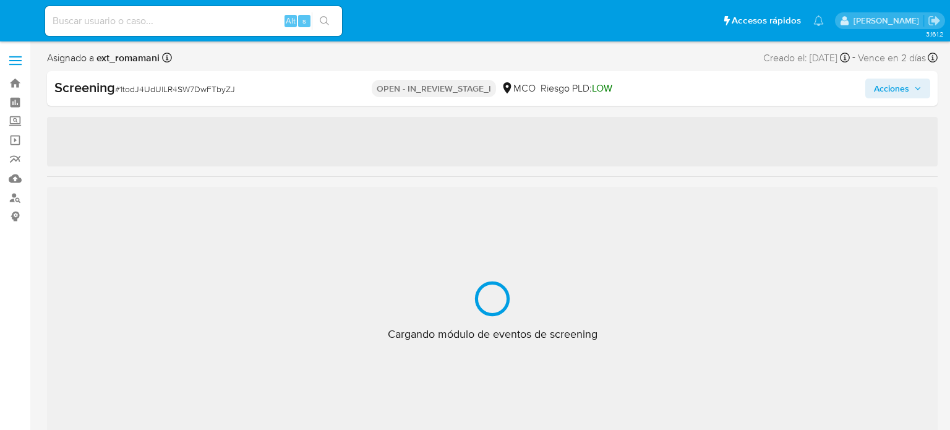
select select "10"
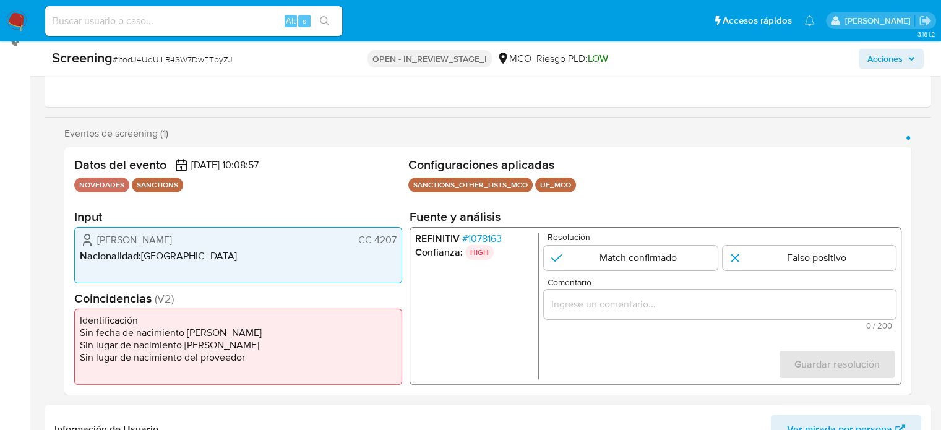
scroll to position [186, 0]
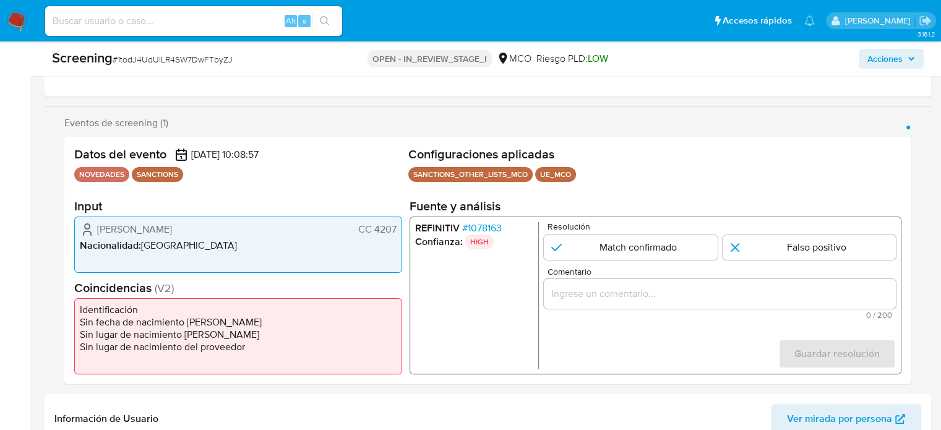
click at [602, 299] on input "Comentario" at bounding box center [720, 294] width 352 height 16
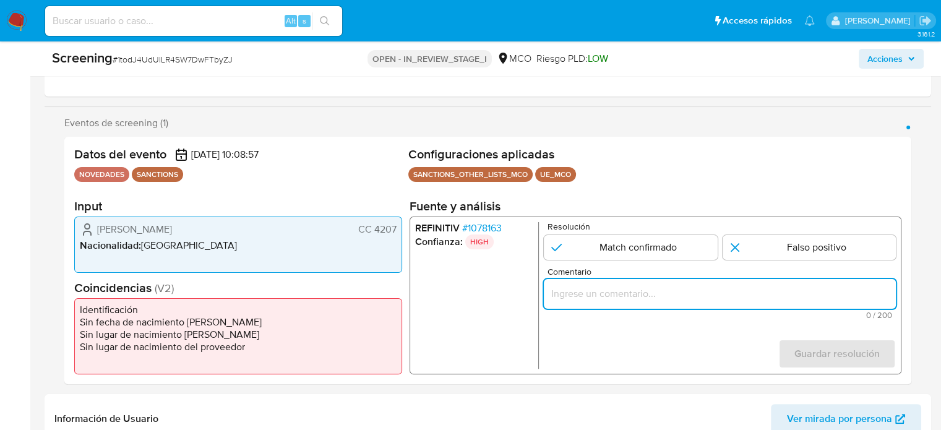
paste input "Titular de cuenta sin coincidencias en listas activas."
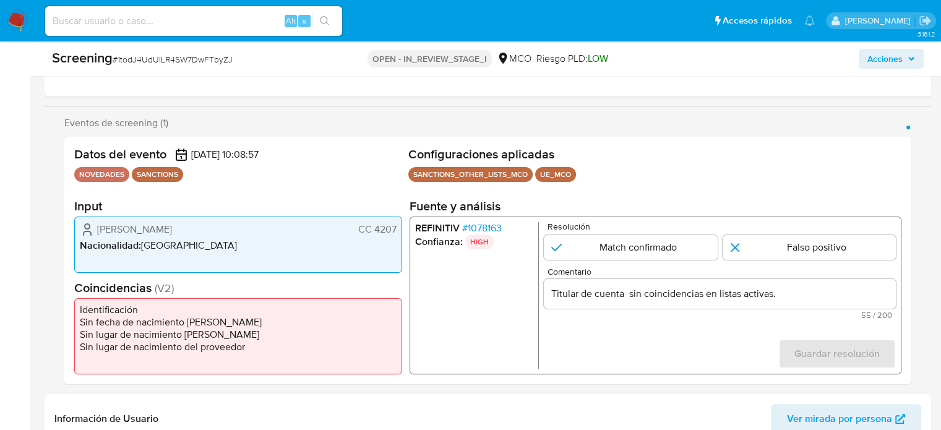
drag, startPoint x: 89, startPoint y: 226, endPoint x: 388, endPoint y: 228, distance: 298.7
click at [395, 228] on div "Alfonso Barrera Rodriguez CC 4207" at bounding box center [238, 229] width 317 height 15
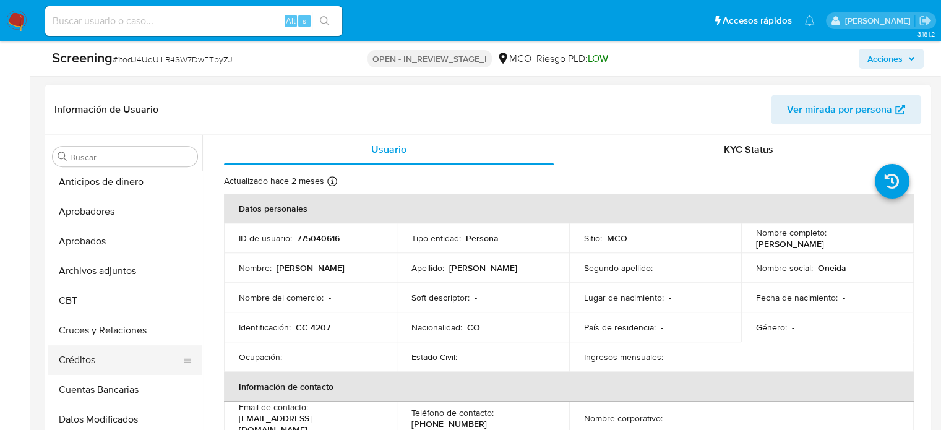
scroll to position [0, 0]
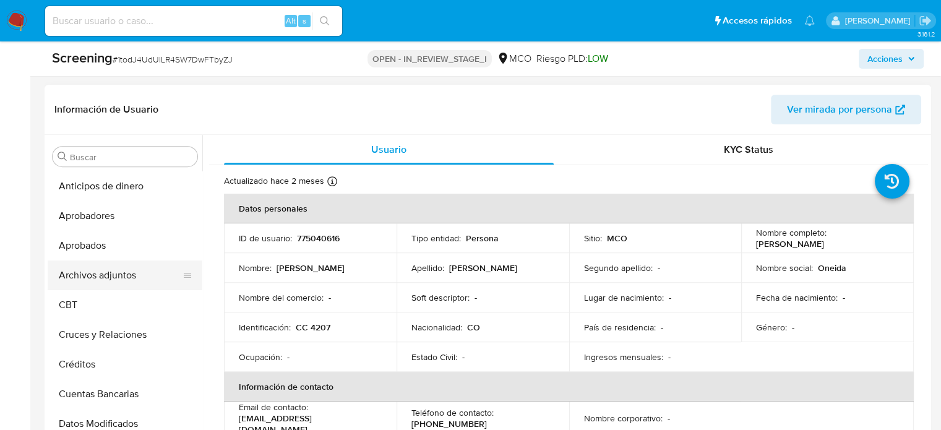
type input "Titular de cuenta Alfonso Barrera Rodriguez CC 4207 sin coincidencias en listas…"
click at [136, 274] on button "Archivos adjuntos" at bounding box center [120, 275] width 145 height 30
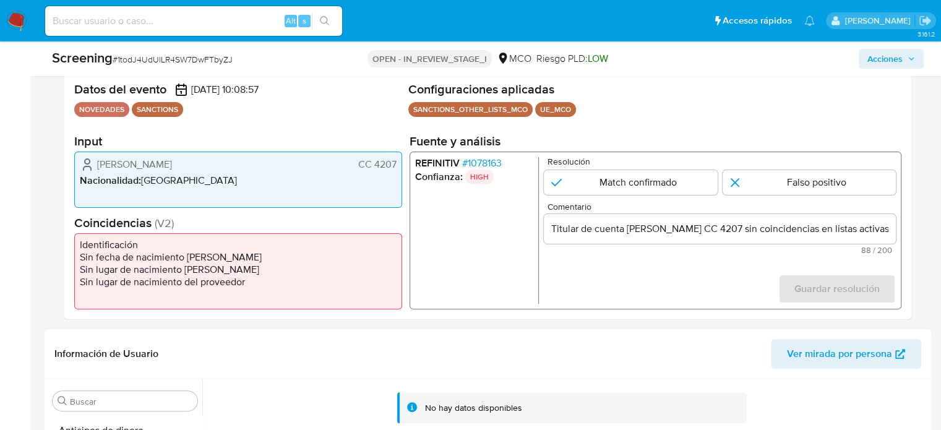
scroll to position [247, 0]
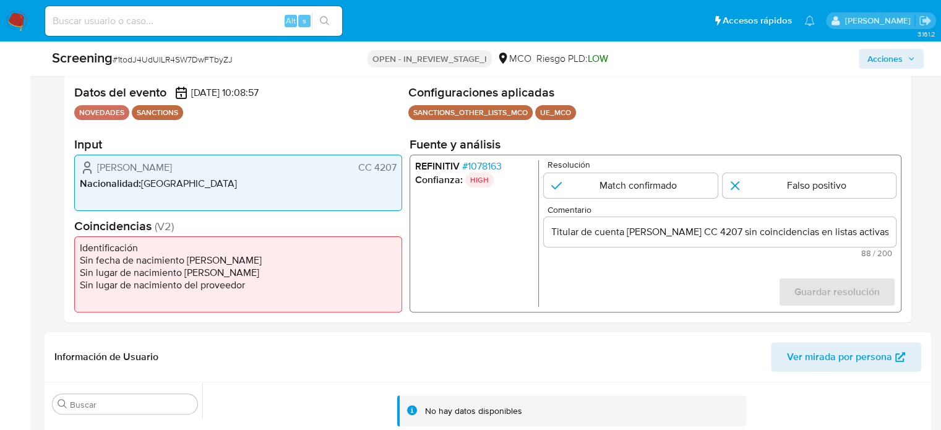
click at [485, 160] on span "# 1078163" at bounding box center [482, 166] width 40 height 12
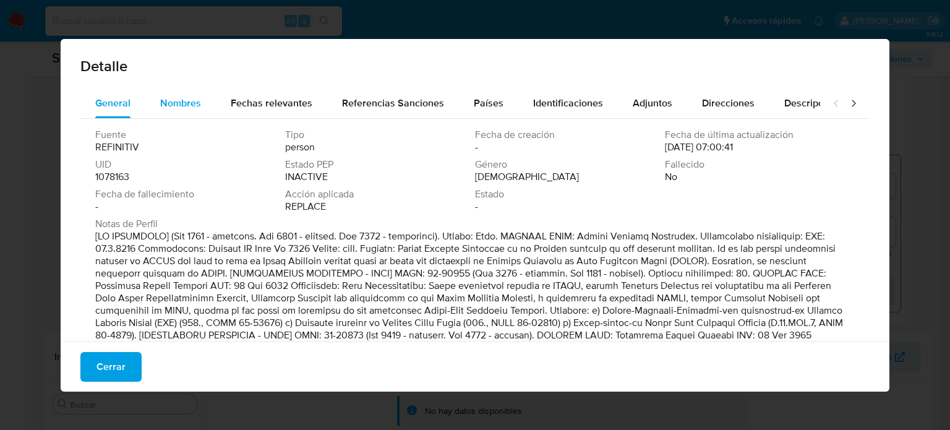
click at [181, 106] on span "Nombres" at bounding box center [180, 103] width 41 height 14
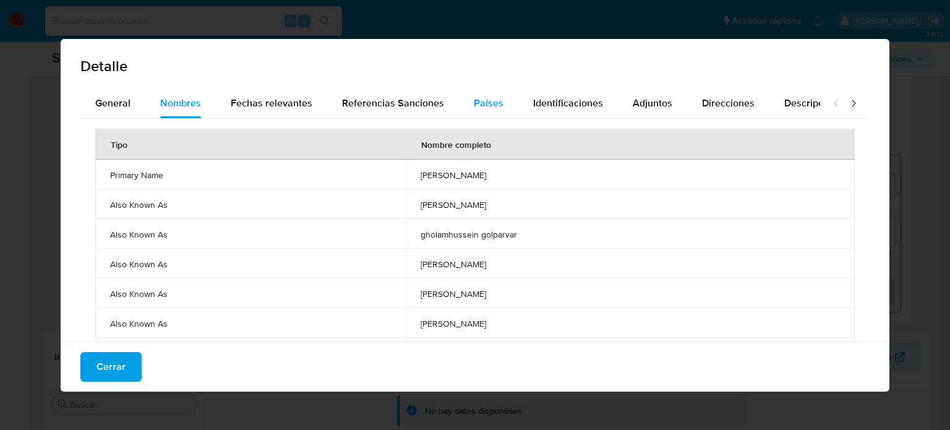
click at [489, 93] on div "Países" at bounding box center [489, 103] width 30 height 30
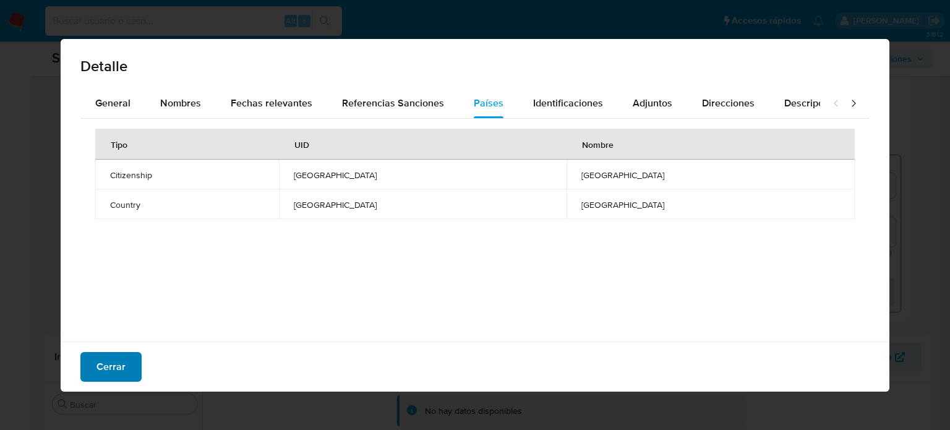
click at [121, 365] on span "Cerrar" at bounding box center [110, 366] width 29 height 27
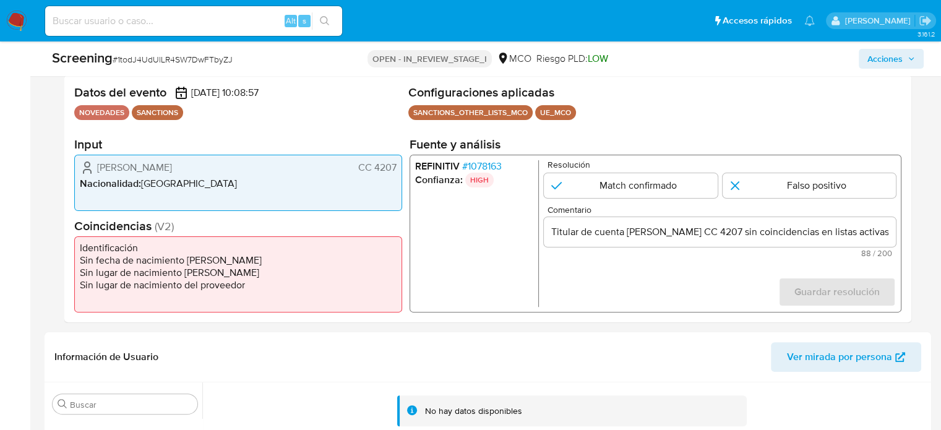
drag, startPoint x: 402, startPoint y: 167, endPoint x: 376, endPoint y: 173, distance: 26.6
click at [376, 173] on div "Datos del evento 30/09/2025 10:08:57 NOVEDADES SANCTIONS Configuraciones aplica…" at bounding box center [487, 198] width 847 height 247
click at [487, 167] on span "# 1078163" at bounding box center [482, 166] width 40 height 12
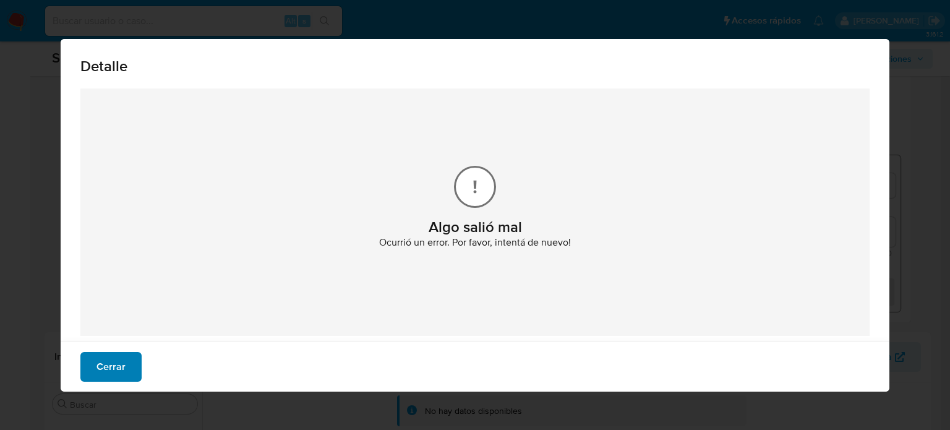
drag, startPoint x: 109, startPoint y: 370, endPoint x: 177, endPoint y: 240, distance: 147.4
click at [111, 358] on span "Cerrar" at bounding box center [110, 366] width 29 height 27
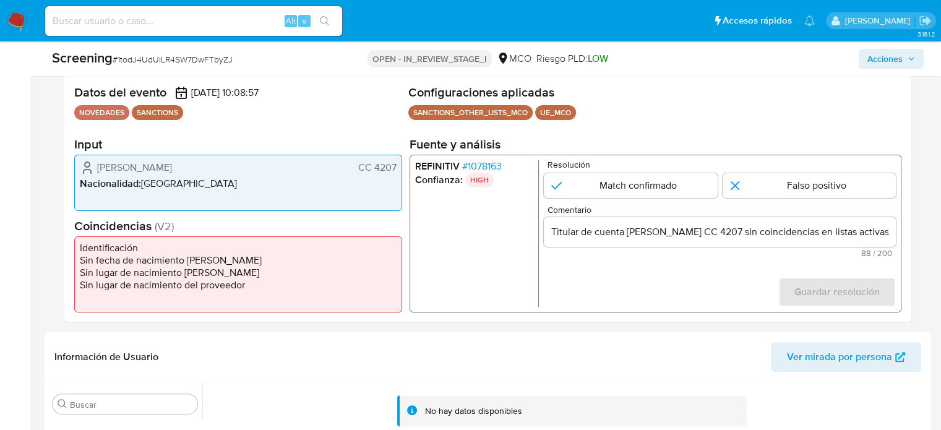
click at [767, 201] on form "Resolución Match confirmado Falso positivo Comentario Titular de cuenta Alfonso…" at bounding box center [720, 233] width 352 height 147
click at [782, 192] on input "1 de 1" at bounding box center [809, 185] width 174 height 25
radio input "true"
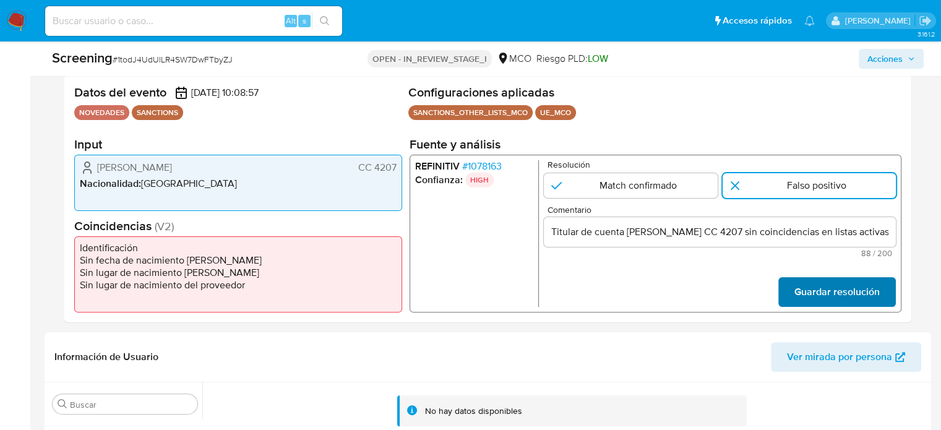
click at [808, 294] on span "Guardar resolución" at bounding box center [836, 291] width 85 height 27
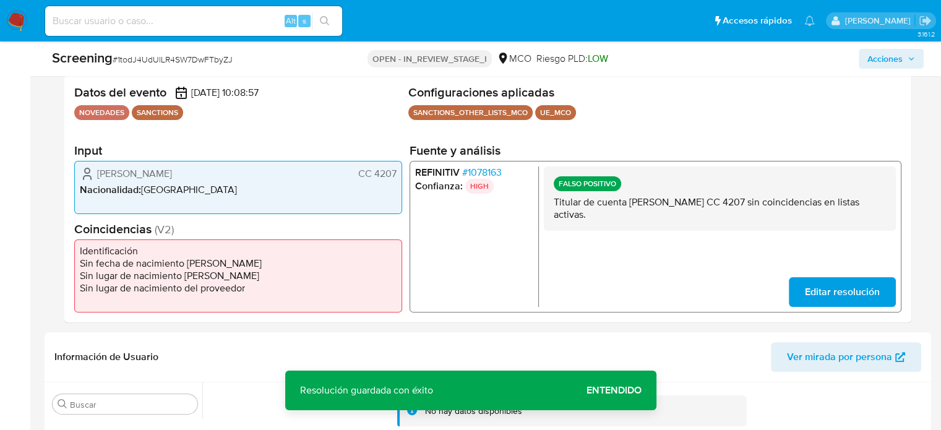
drag, startPoint x: 262, startPoint y: 178, endPoint x: 86, endPoint y: 172, distance: 175.7
click at [86, 172] on div "Alfonso Barrera Rodriguez CC 4207" at bounding box center [238, 173] width 317 height 15
click at [485, 173] on span "# 1078163" at bounding box center [482, 172] width 40 height 12
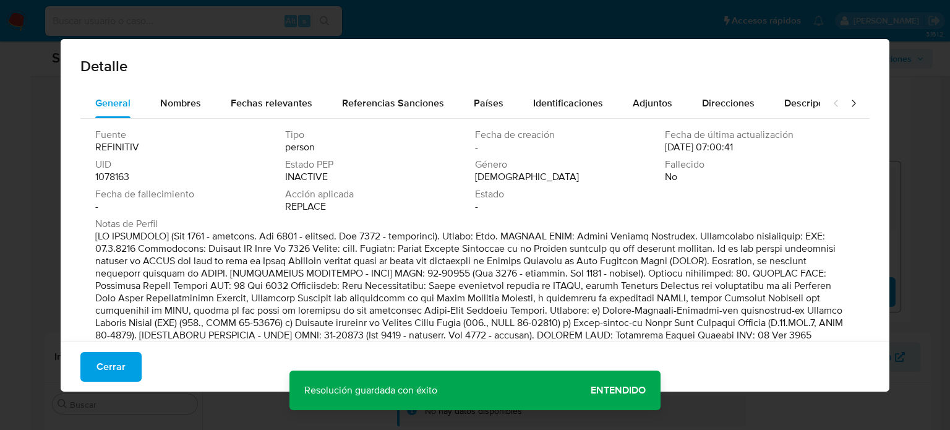
click at [216, 109] on button "Fechas relevantes" at bounding box center [271, 103] width 111 height 30
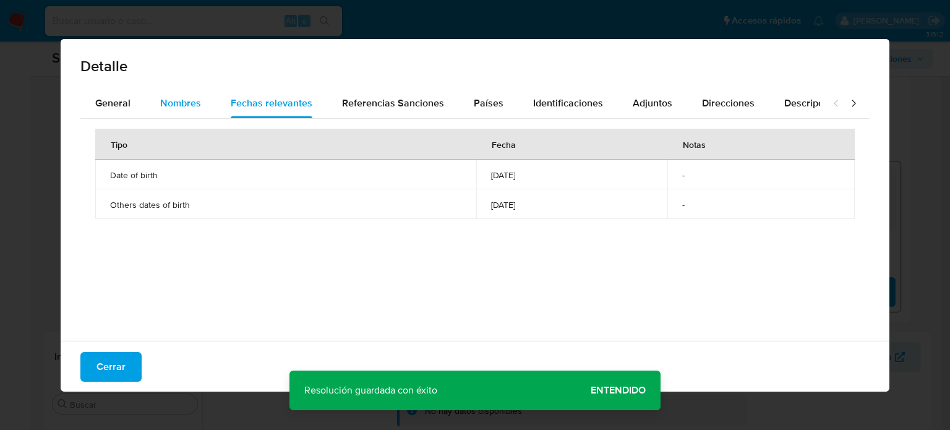
click at [197, 103] on span "Nombres" at bounding box center [180, 103] width 41 height 14
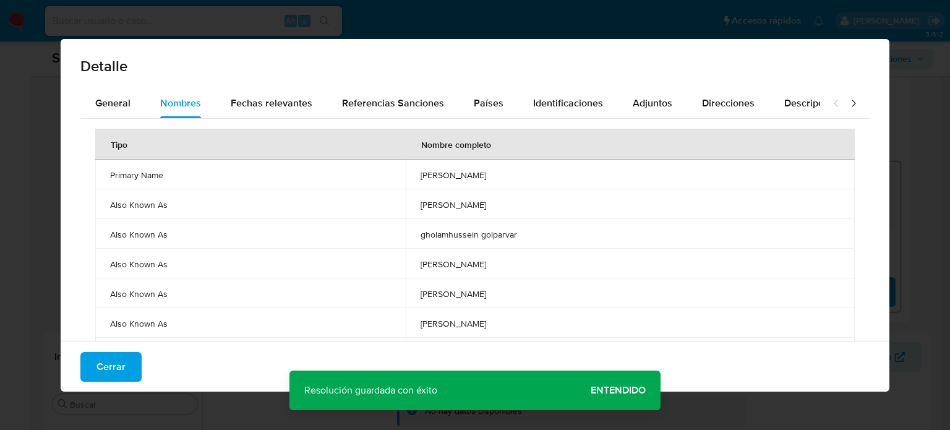
drag, startPoint x: 408, startPoint y: 176, endPoint x: 500, endPoint y: 176, distance: 92.1
click at [500, 176] on td "gholam hossein golparvar" at bounding box center [630, 175] width 449 height 30
drag, startPoint x: 515, startPoint y: 175, endPoint x: 411, endPoint y: 171, distance: 104.0
click at [411, 171] on td "gholam hossein golparvar" at bounding box center [630, 175] width 449 height 30
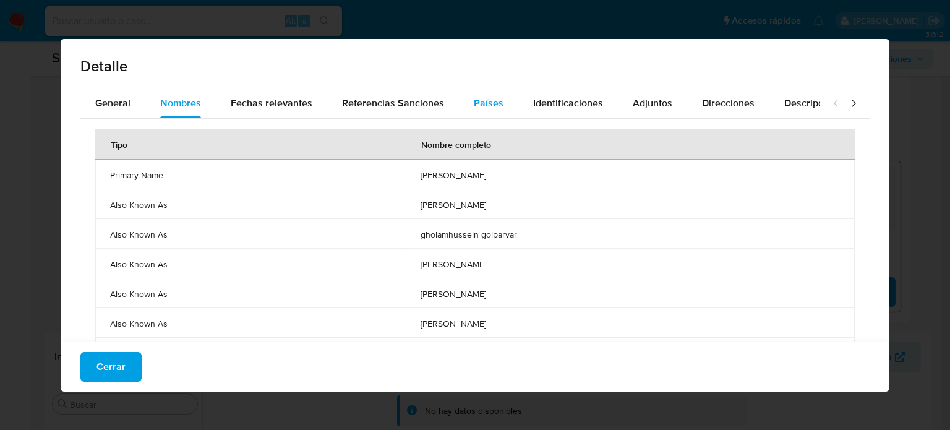
click at [492, 115] on div "Países" at bounding box center [489, 103] width 30 height 30
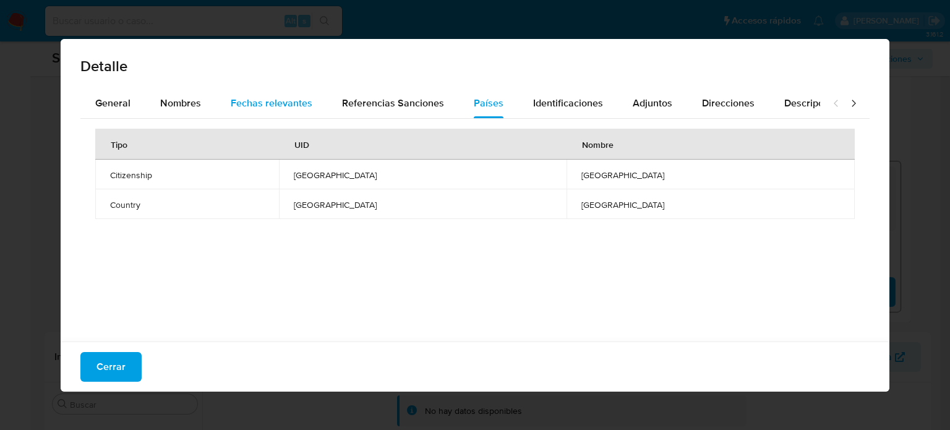
click at [289, 90] on div "Fechas relevantes" at bounding box center [272, 103] width 82 height 30
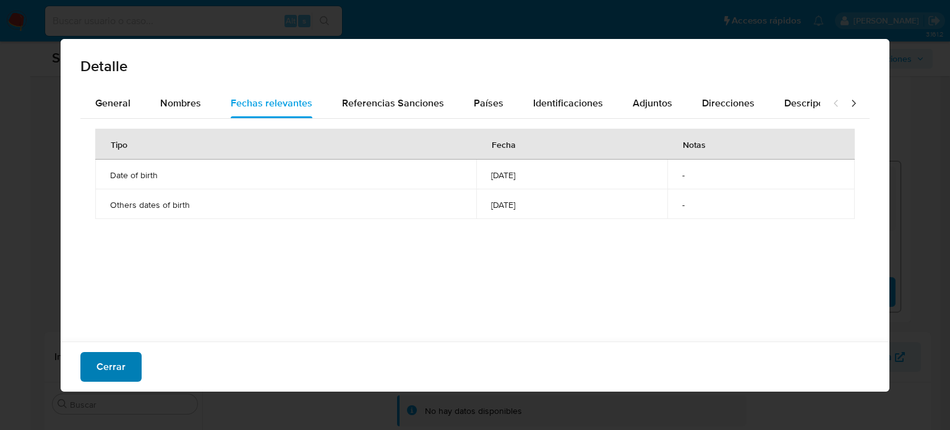
click at [121, 368] on span "Cerrar" at bounding box center [110, 366] width 29 height 27
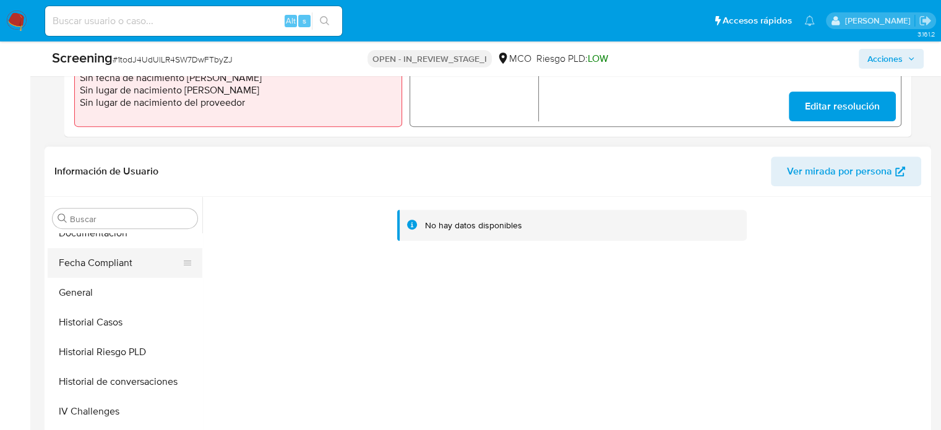
scroll to position [309, 0]
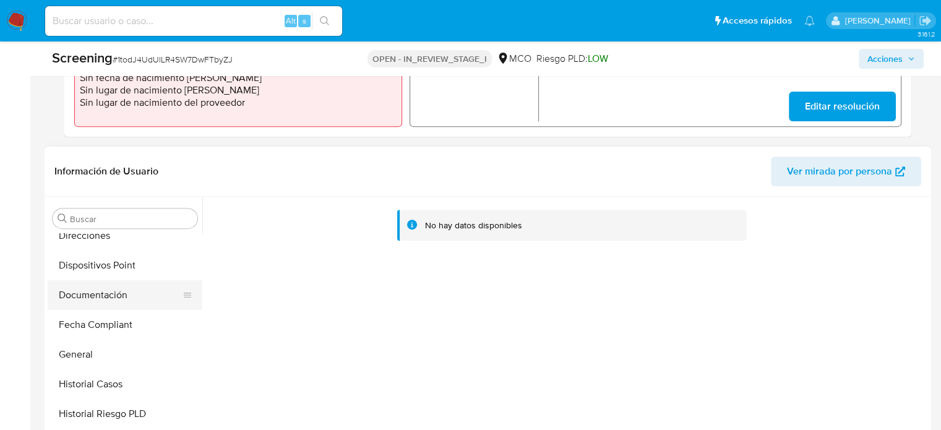
click at [101, 291] on button "Documentación" at bounding box center [120, 295] width 145 height 30
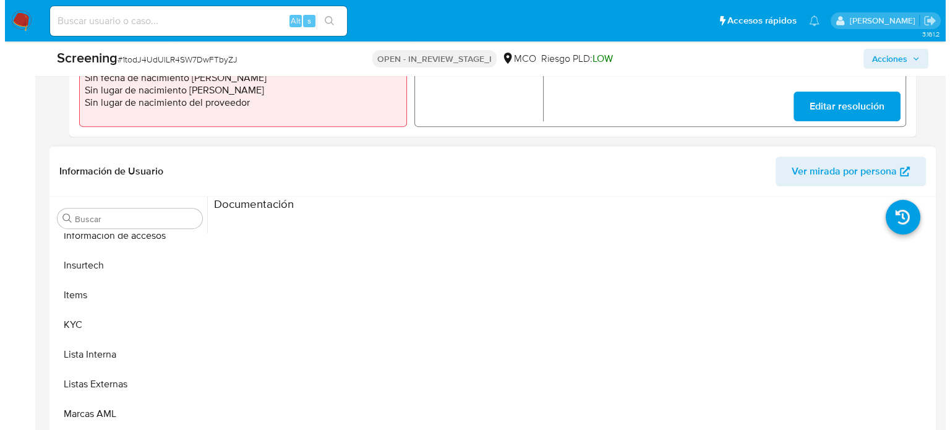
scroll to position [581, 0]
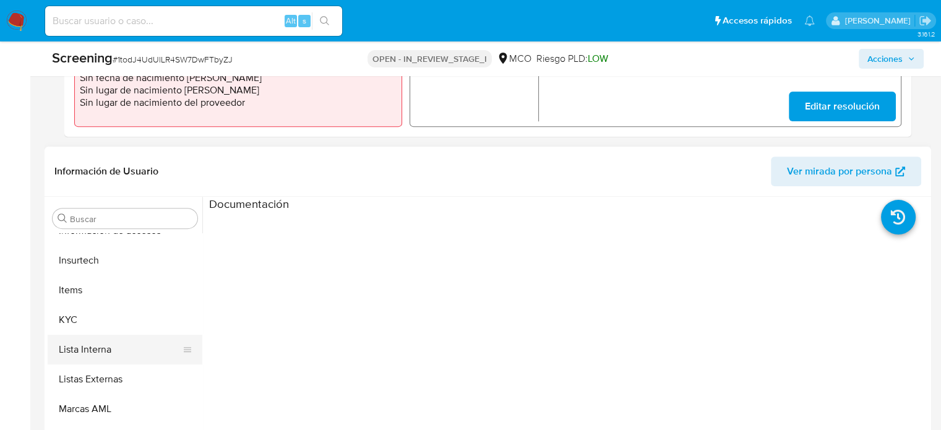
click at [109, 349] on button "Lista Interna" at bounding box center [120, 350] width 145 height 30
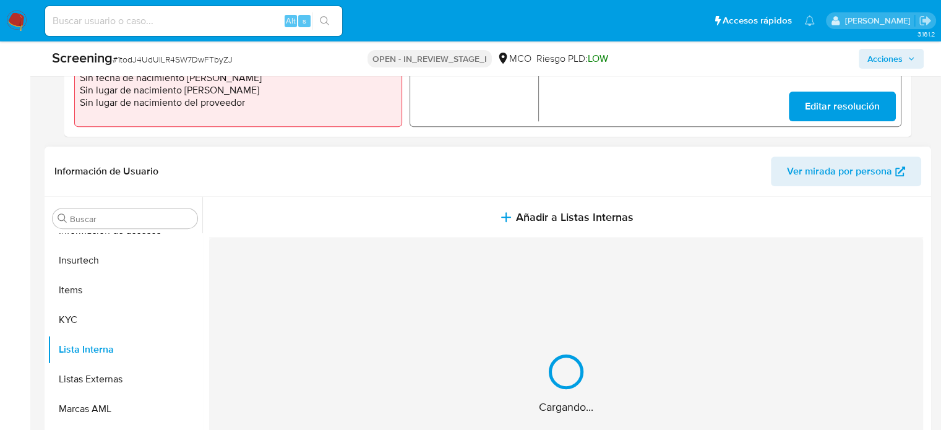
click at [586, 240] on div "Cargando..." at bounding box center [566, 383] width 714 height 291
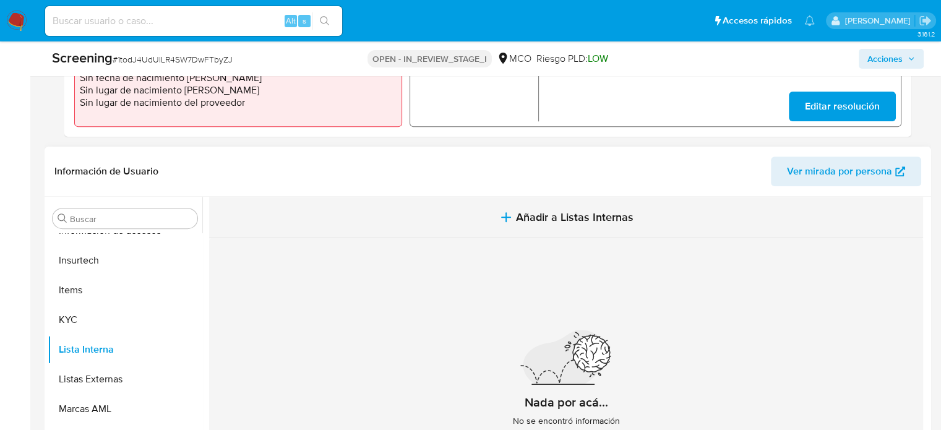
click at [587, 217] on span "Añadir a Listas Internas" at bounding box center [574, 217] width 117 height 14
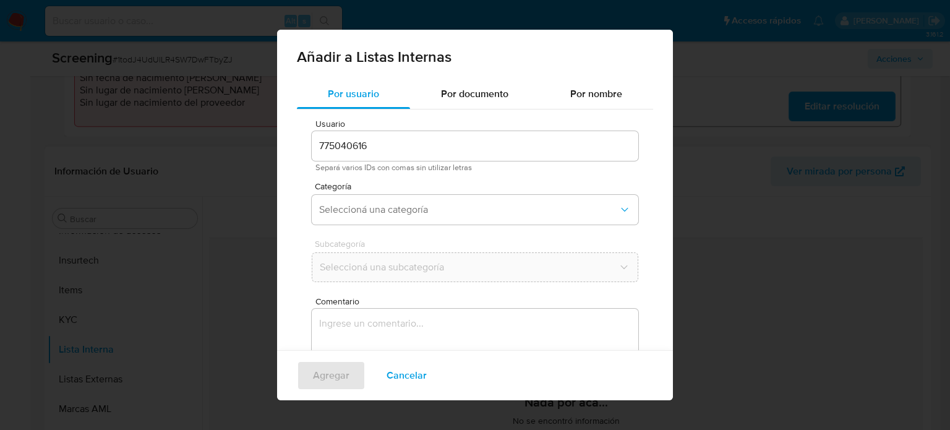
scroll to position [52, 0]
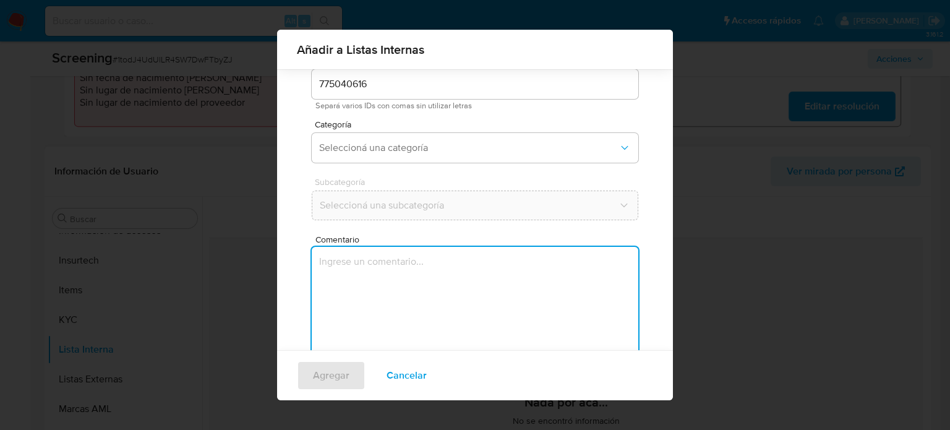
click at [365, 292] on textarea "Comentario" at bounding box center [475, 306] width 327 height 119
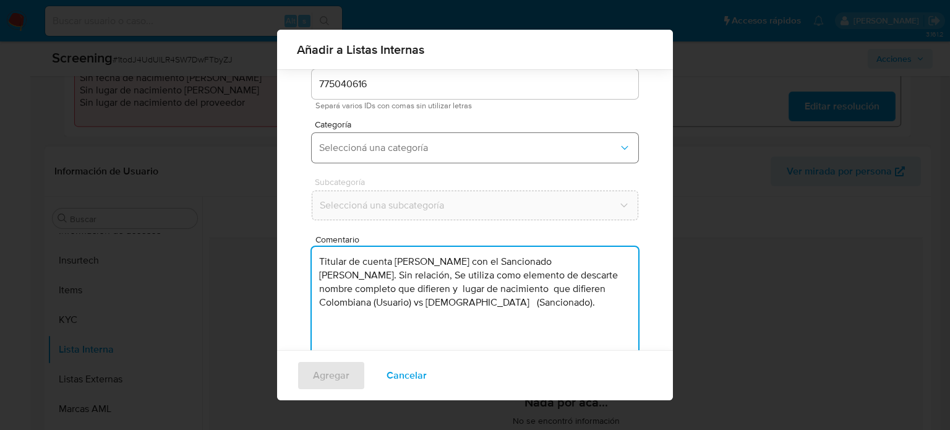
click at [439, 155] on button "Seleccioná una categoría" at bounding box center [475, 148] width 327 height 30
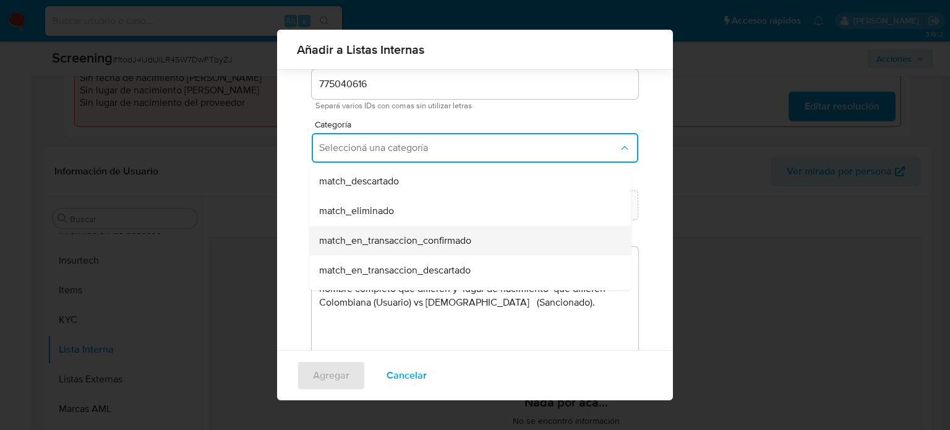
scroll to position [124, 0]
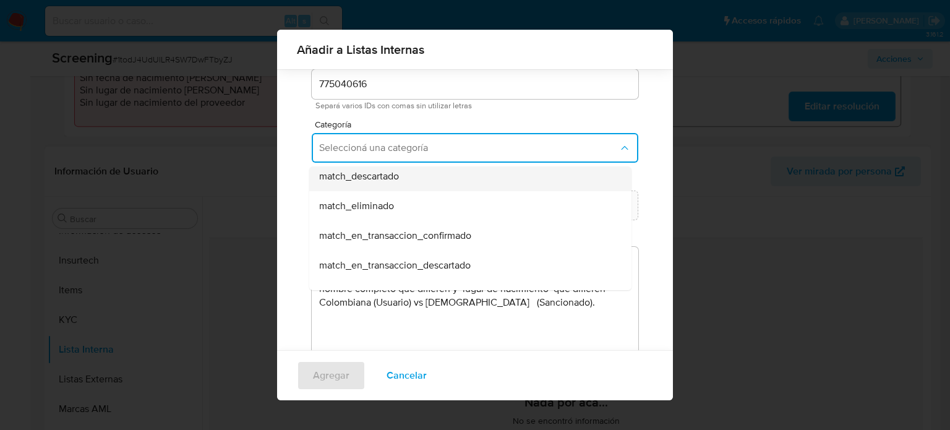
click at [415, 178] on div "match_descartado" at bounding box center [466, 176] width 295 height 30
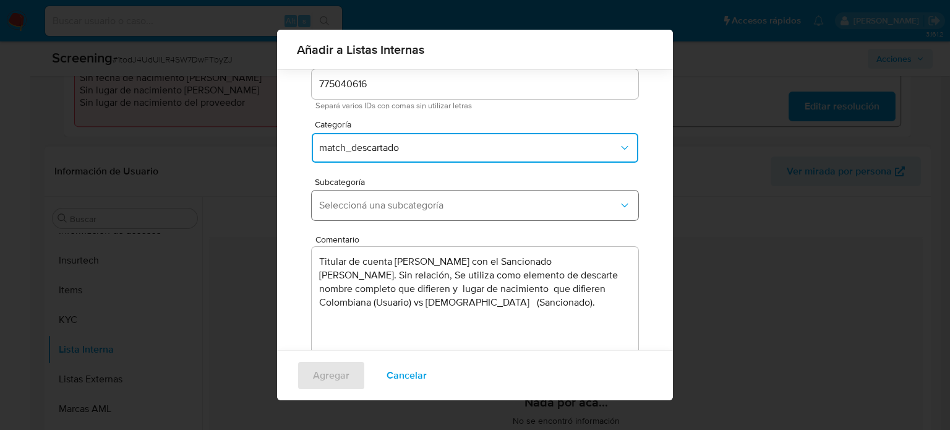
click at [401, 202] on span "Seleccioná una subcategoría" at bounding box center [468, 205] width 299 height 12
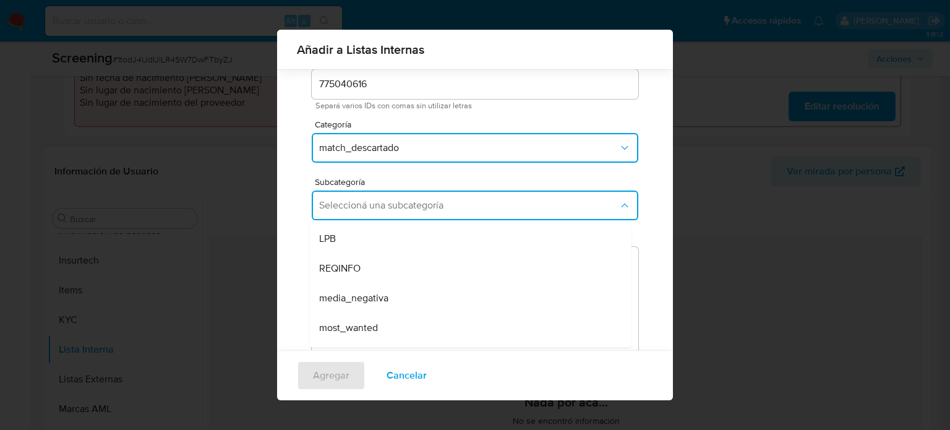
scroll to position [84, 0]
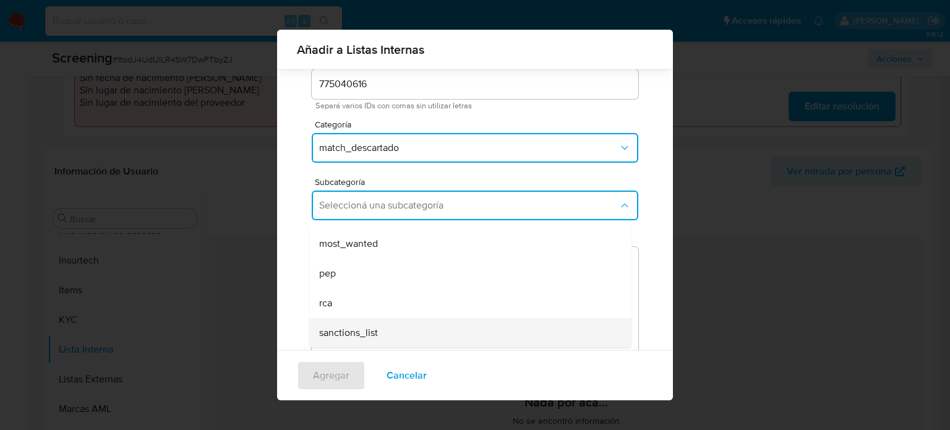
click at [376, 328] on span "sanctions_list" at bounding box center [348, 333] width 59 height 12
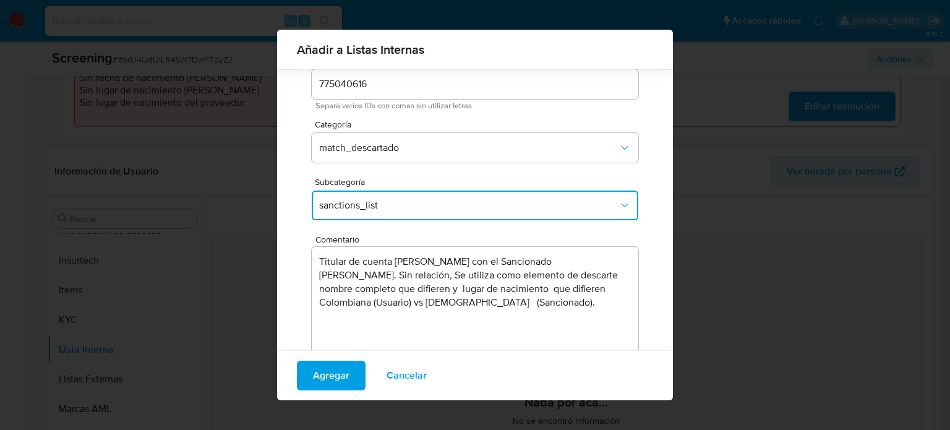
click at [512, 262] on textarea "Titular de cuenta Alfonso Barrera Rodriguez con el Sancionado Gholam Hossein Go…" at bounding box center [475, 306] width 327 height 119
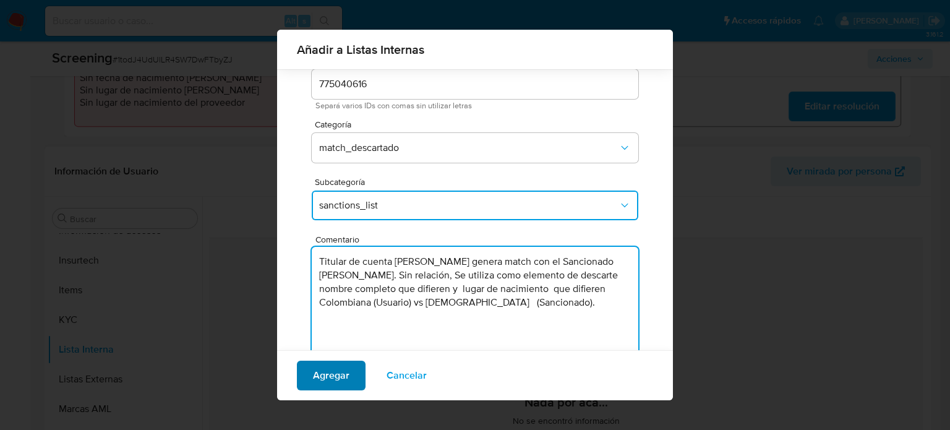
type textarea "Titular de cuenta Alfonso Barrera Rodriguez genera match con el Sancionado Ghol…"
click at [343, 373] on span "Agregar" at bounding box center [331, 375] width 36 height 27
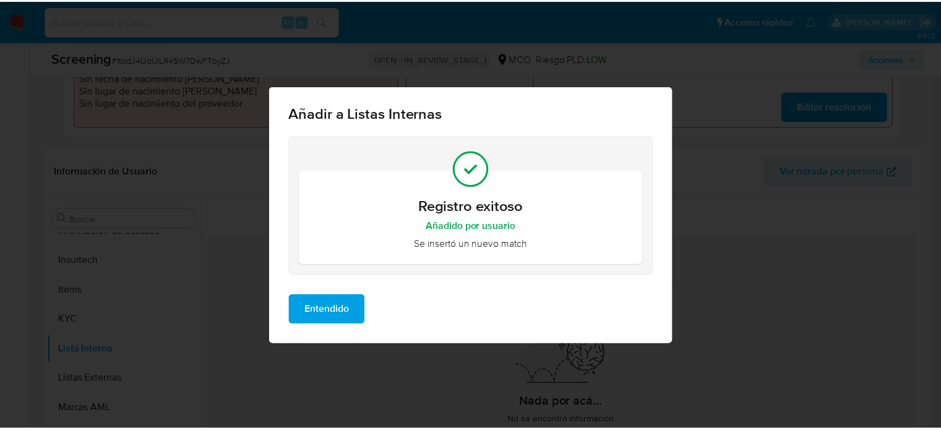
scroll to position [0, 0]
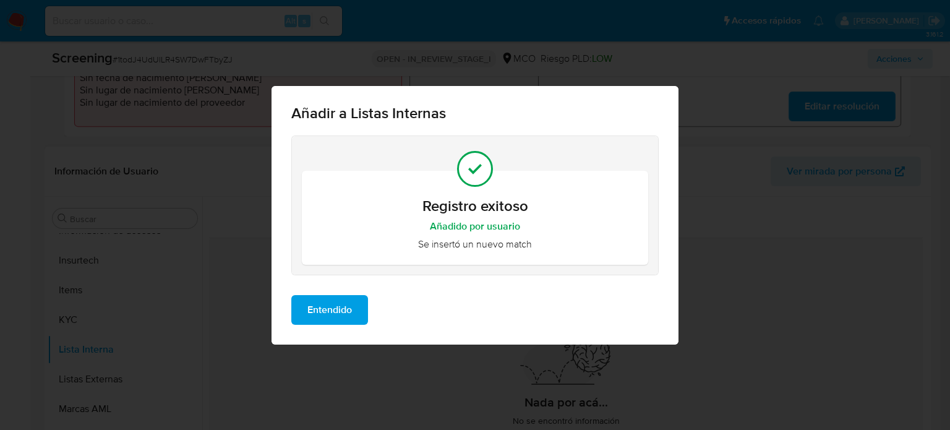
click at [346, 318] on span "Entendido" at bounding box center [329, 309] width 45 height 27
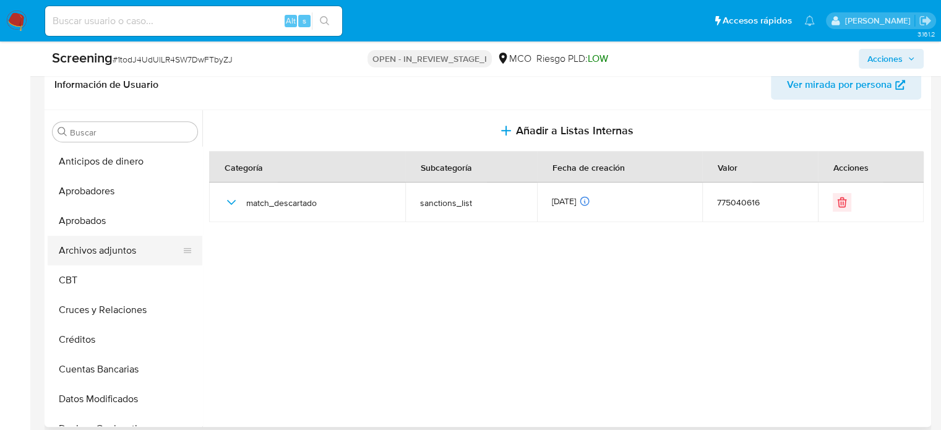
click at [111, 259] on button "Archivos adjuntos" at bounding box center [120, 251] width 145 height 30
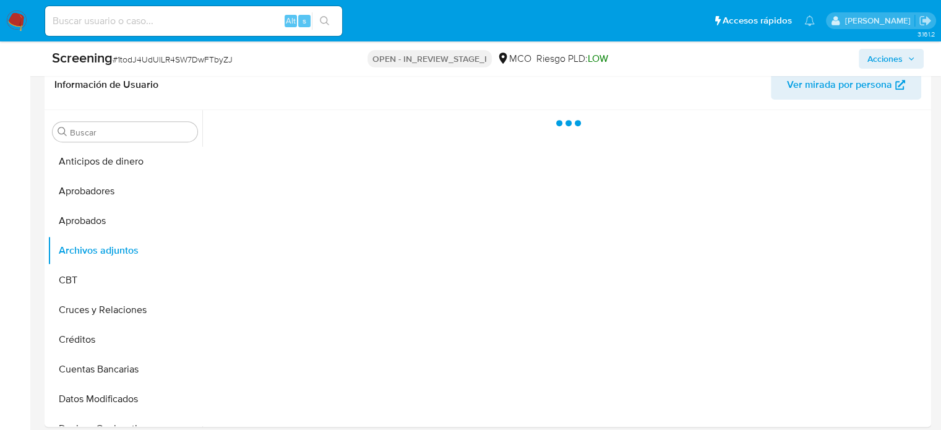
scroll to position [581, 0]
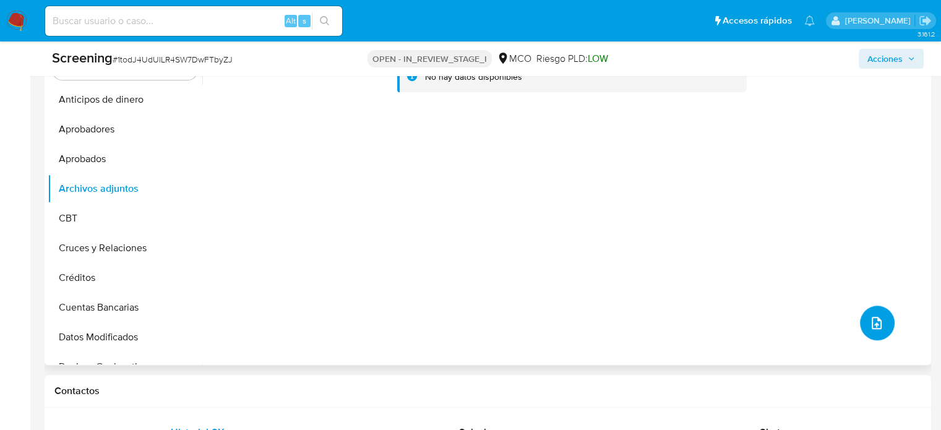
click at [869, 328] on icon "upload-file" at bounding box center [876, 322] width 15 height 15
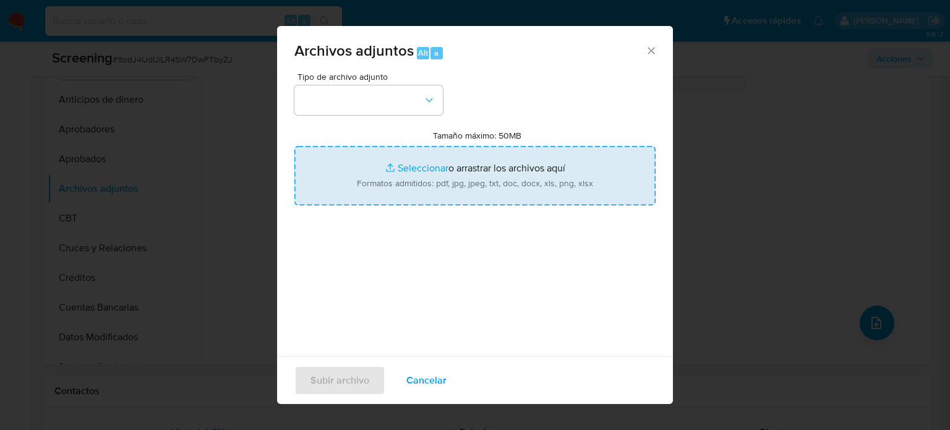
click at [498, 170] on input "Tamaño máximo: 50MB Seleccionar archivos" at bounding box center [474, 175] width 361 height 59
type input "C:\fakepath\CC 4207 - Consulta de Antecedentes.pdf"
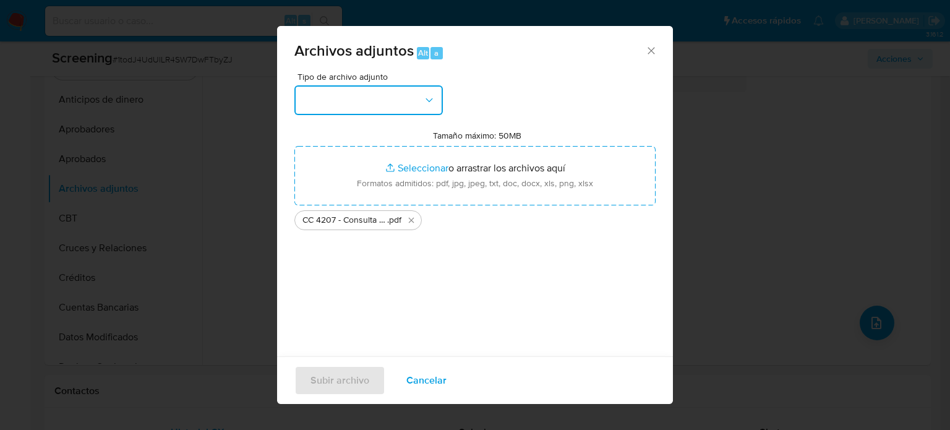
click at [336, 106] on button "button" at bounding box center [368, 100] width 148 height 30
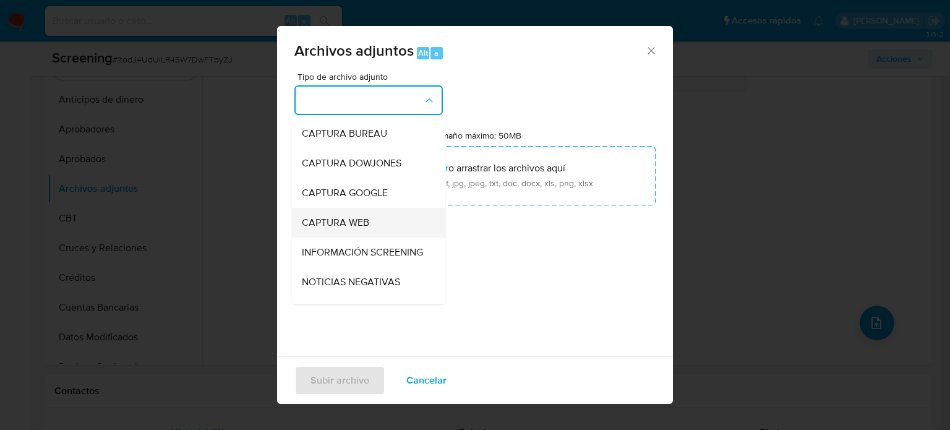
click at [322, 234] on div "CAPTURA WEB" at bounding box center [365, 223] width 126 height 30
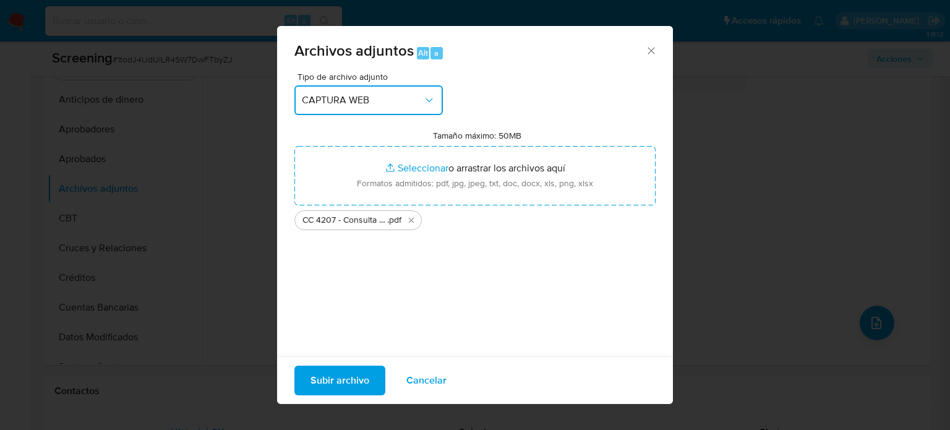
click at [344, 100] on span "CAPTURA WEB" at bounding box center [362, 100] width 121 height 12
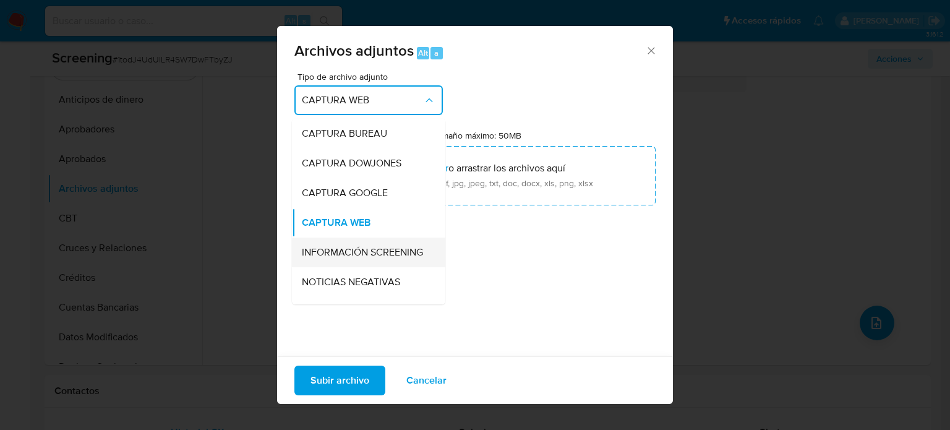
click at [341, 250] on span "INFORMACIÓN SCREENING" at bounding box center [362, 252] width 121 height 12
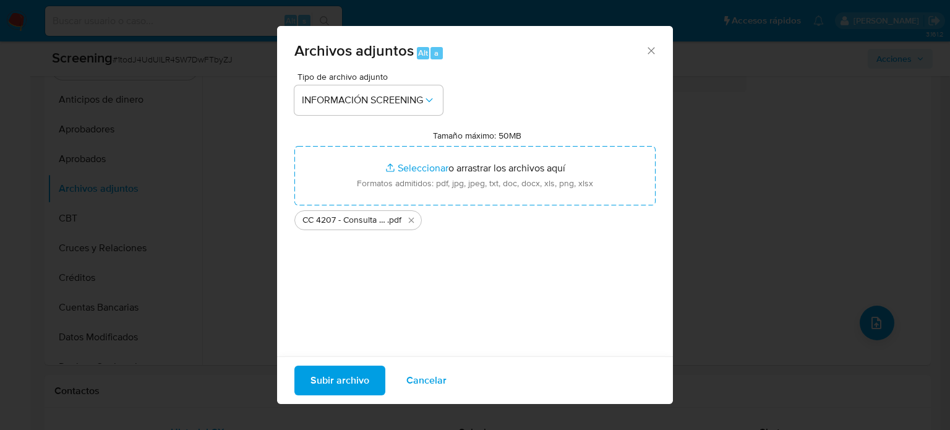
click at [336, 377] on span "Subir archivo" at bounding box center [339, 380] width 59 height 27
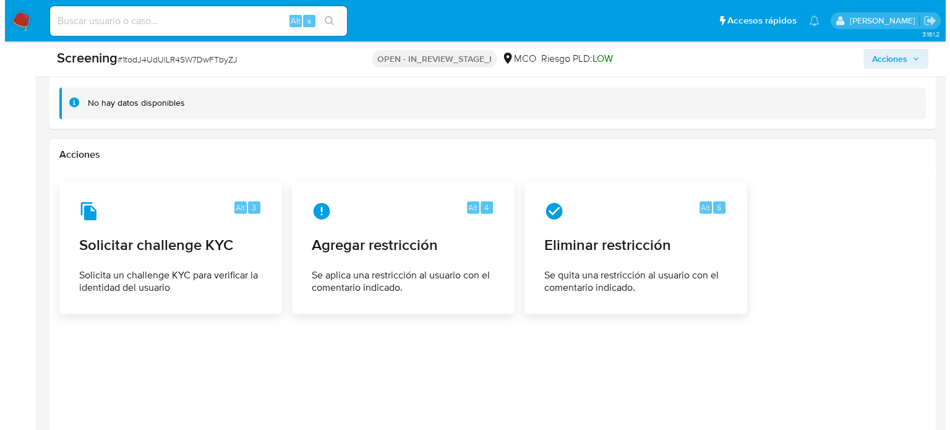
scroll to position [1880, 0]
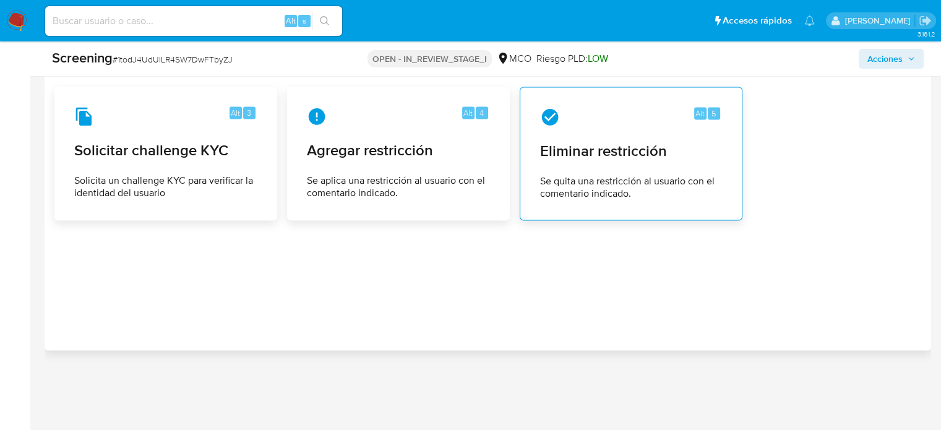
click at [619, 180] on span "Se quita una restricción al usuario con el comentario indicado." at bounding box center [631, 187] width 182 height 25
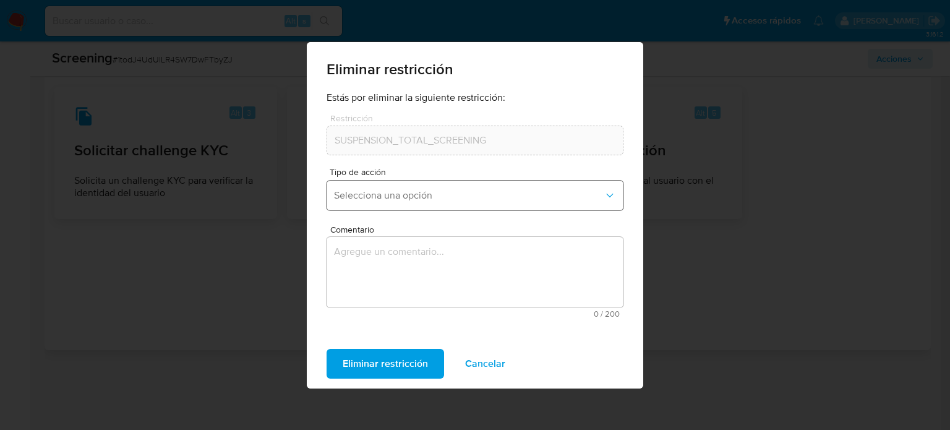
click at [467, 187] on button "Selecciona una opción" at bounding box center [475, 196] width 297 height 30
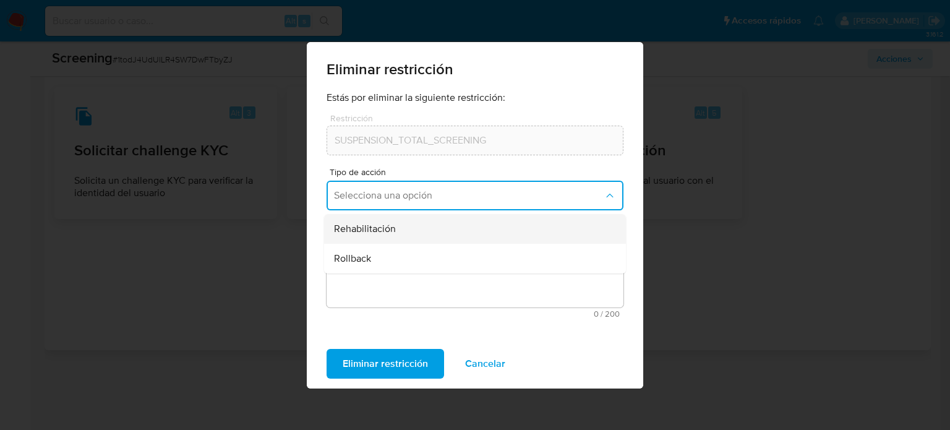
click at [431, 224] on div "Rehabilitación" at bounding box center [471, 229] width 275 height 30
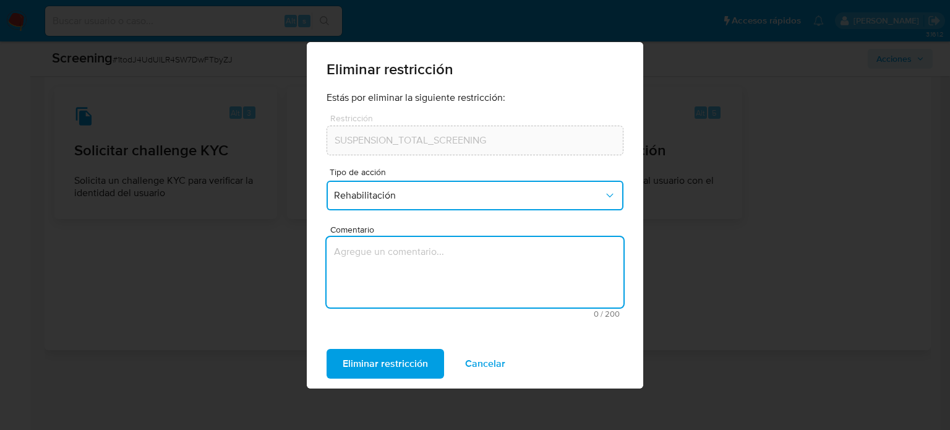
click at [418, 253] on textarea "Comentario" at bounding box center [475, 272] width 297 height 70
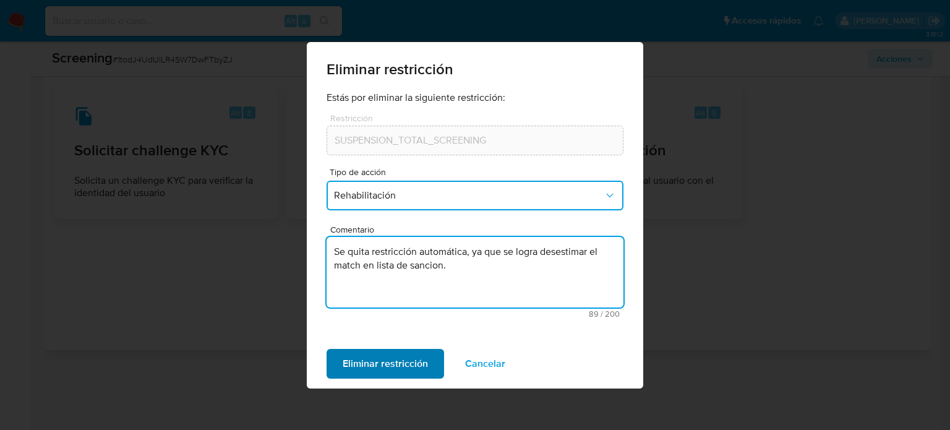
type textarea "Se quita restricción automática, ya que se logra desestimar el match en lista d…"
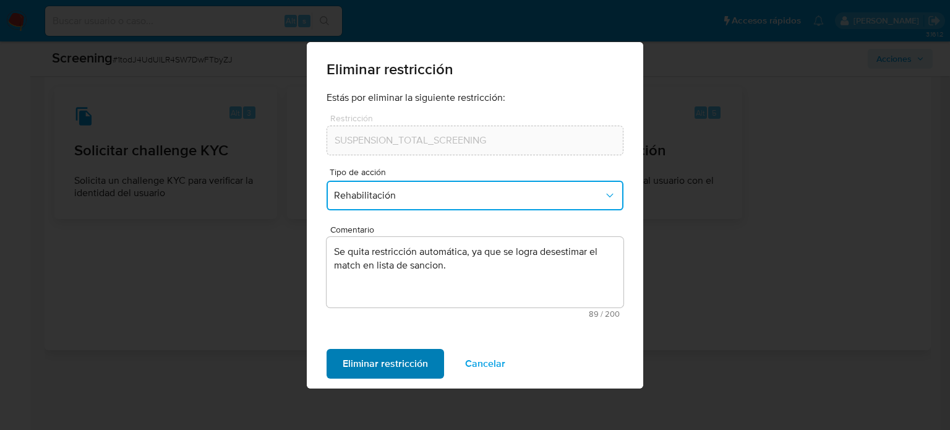
click at [419, 365] on span "Eliminar restricción" at bounding box center [385, 363] width 85 height 27
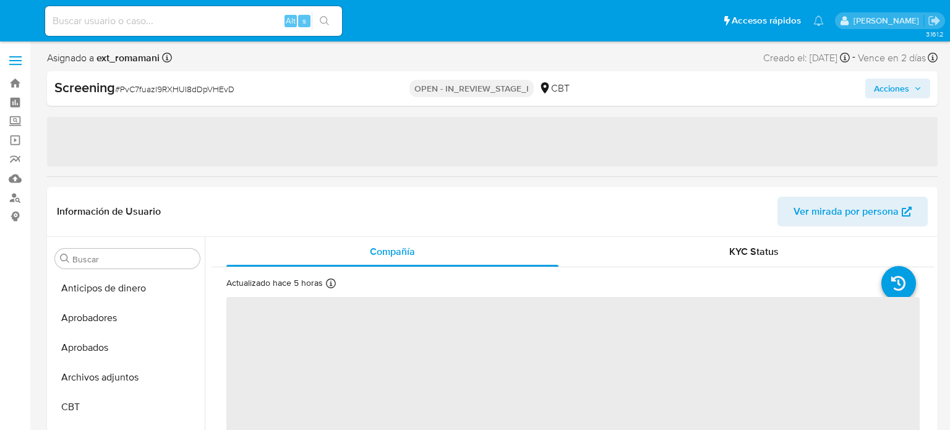
select select "10"
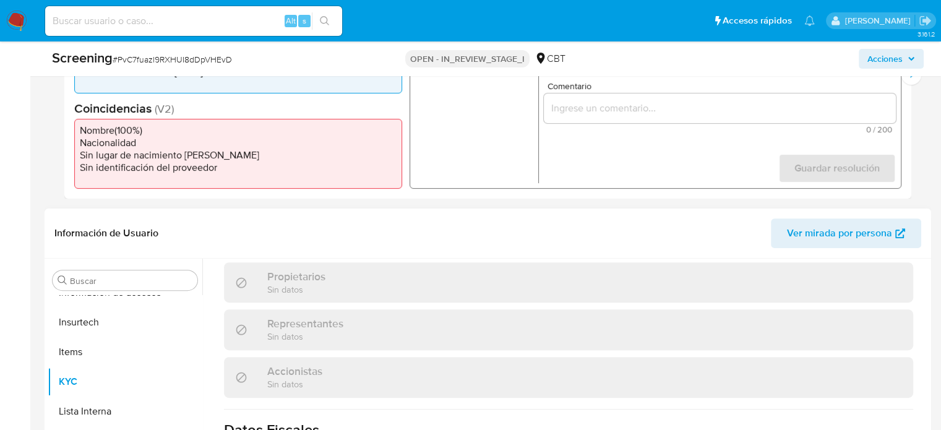
scroll to position [557, 0]
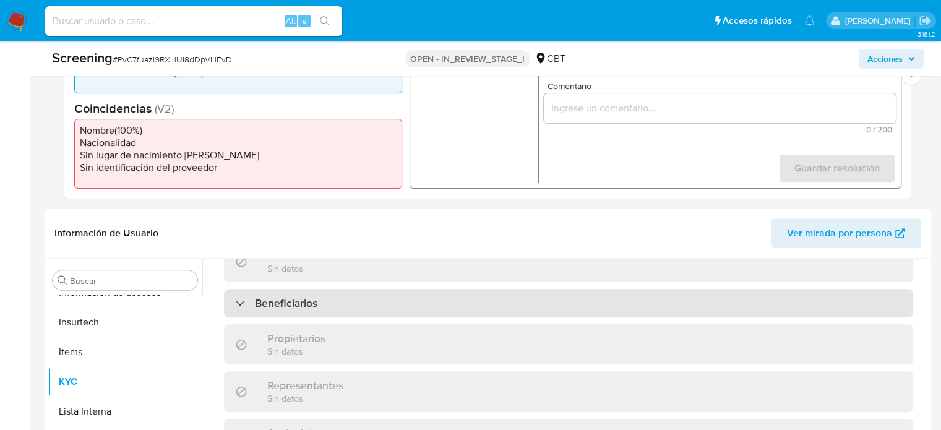
click at [297, 303] on h3 "Beneficiarios" at bounding box center [286, 303] width 62 height 14
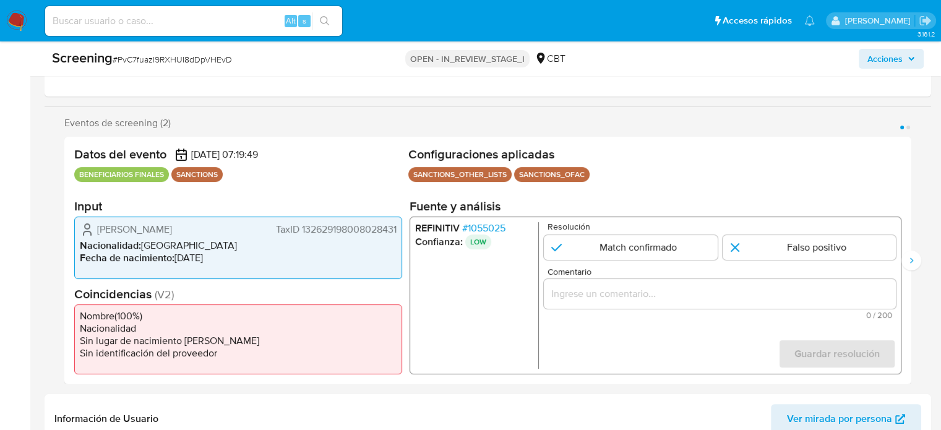
scroll to position [124, 0]
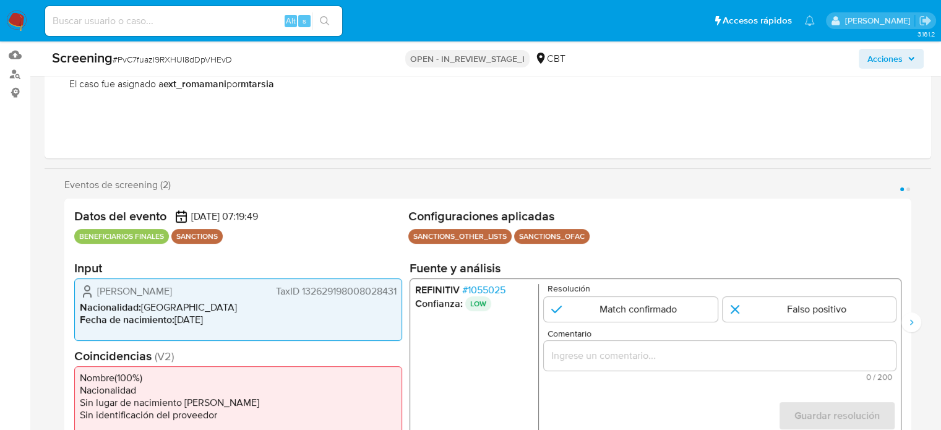
drag, startPoint x: 400, startPoint y: 295, endPoint x: 297, endPoint y: 296, distance: 102.7
click at [297, 296] on div "[PERSON_NAME] 132629198008028431 Nacionalidad : [DEMOGRAPHIC_DATA] Fecha de nac…" at bounding box center [238, 309] width 328 height 62
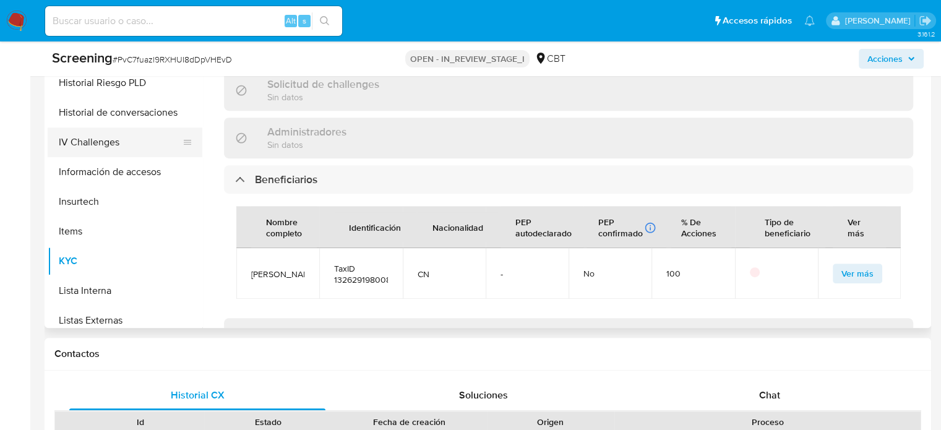
scroll to position [495, 0]
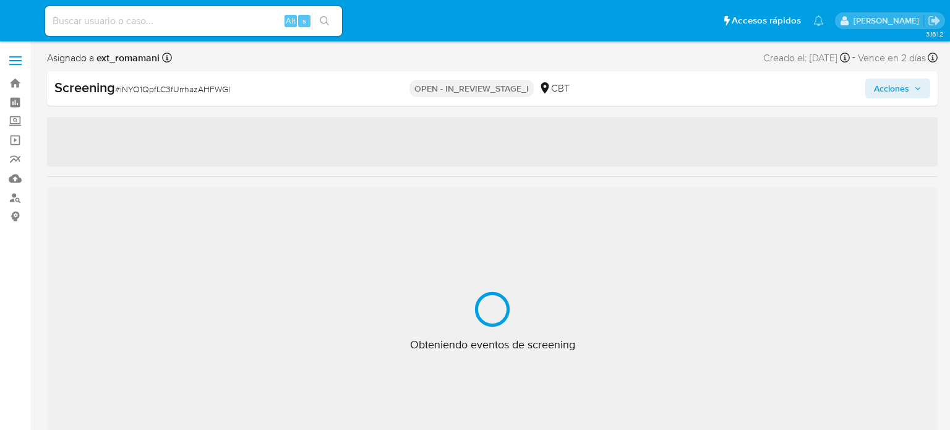
select select "10"
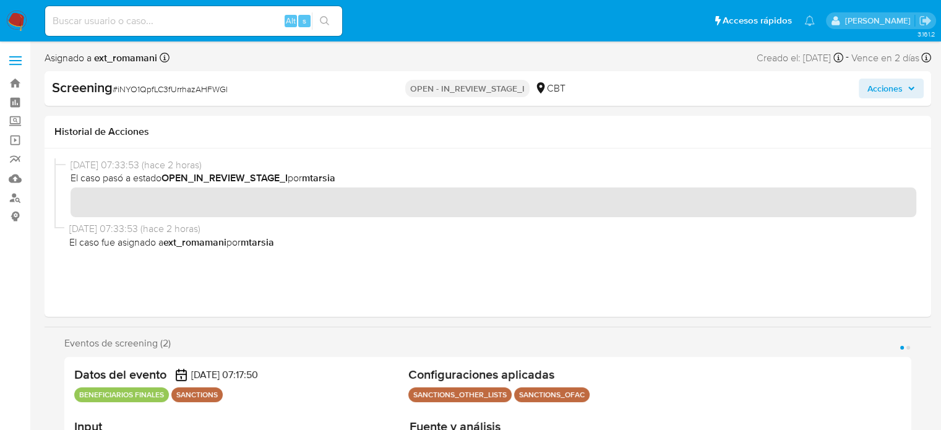
scroll to position [581, 0]
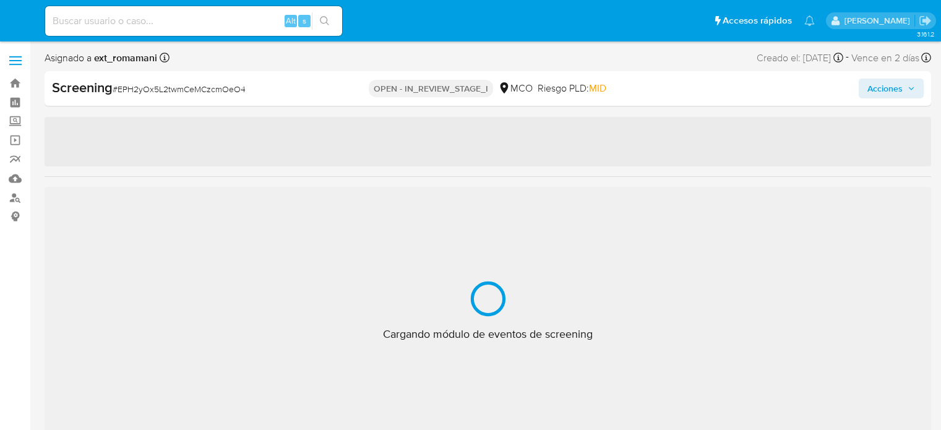
select select "10"
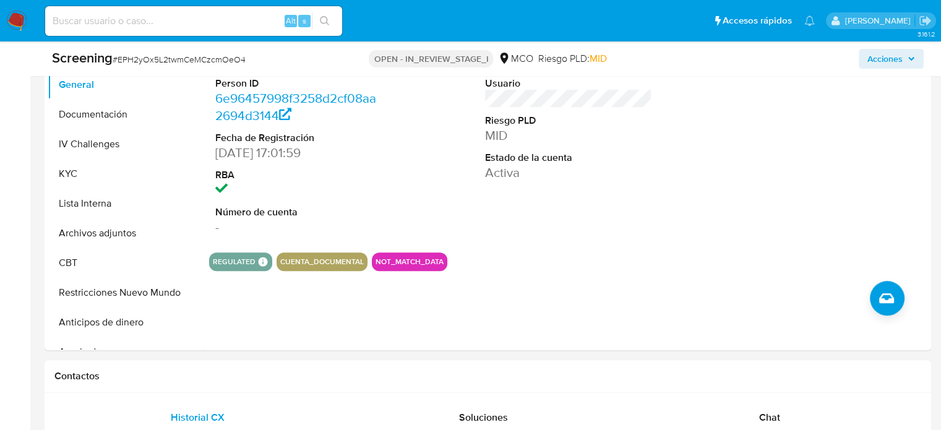
scroll to position [601, 0]
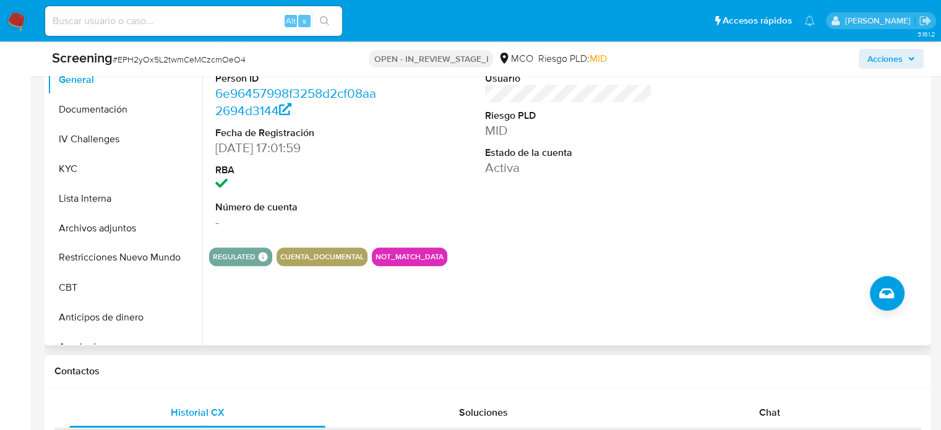
drag, startPoint x: 186, startPoint y: 288, endPoint x: 182, endPoint y: 256, distance: 31.8
click at [187, 257] on ul "General Documentación IV Challenges KYC Lista Interna Archivos adjuntos CBT Res…" at bounding box center [125, 204] width 155 height 279
click at [137, 258] on button "Restricciones Nuevo Mundo" at bounding box center [120, 258] width 145 height 30
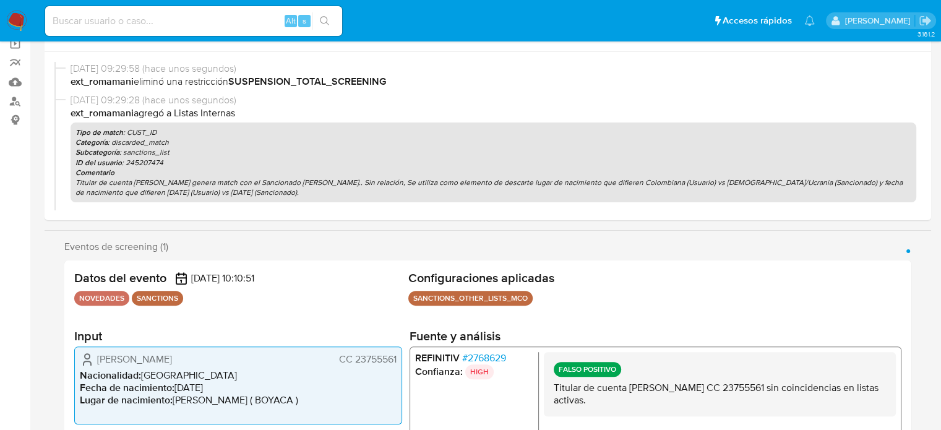
scroll to position [0, 0]
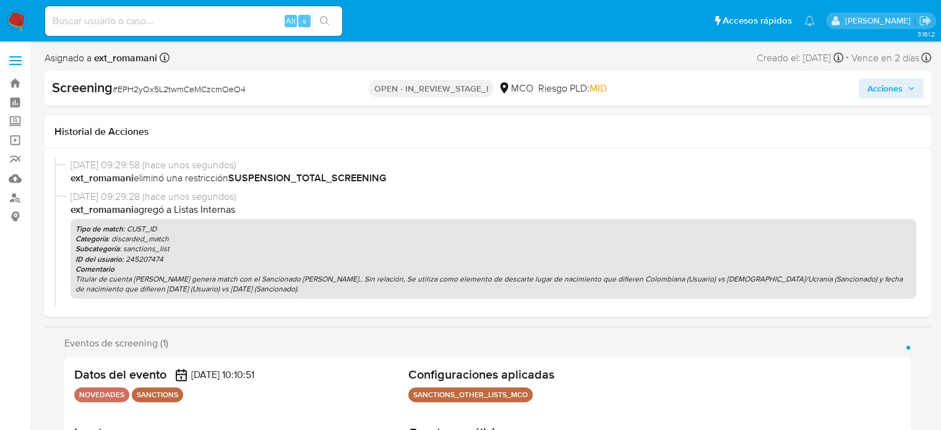
click at [875, 81] on span "Acciones" at bounding box center [884, 89] width 35 height 20
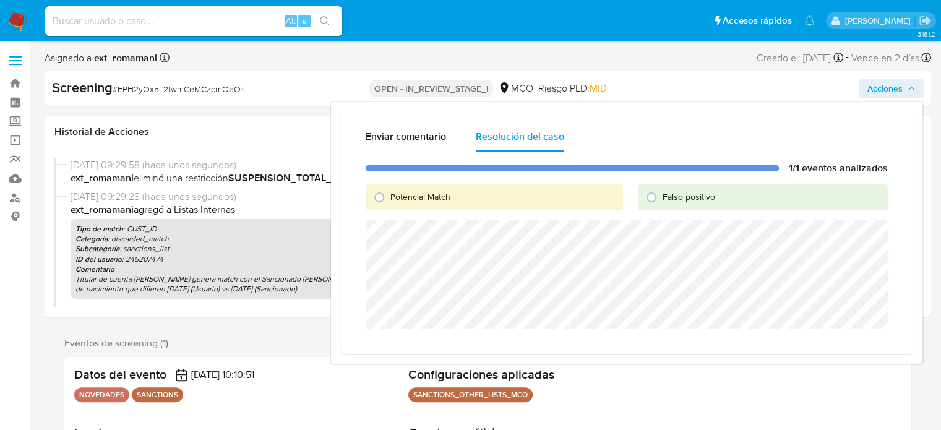
click at [665, 197] on span "Falso positivo" at bounding box center [688, 196] width 53 height 12
click at [661, 197] on input "Falso positivo" at bounding box center [651, 197] width 20 height 20
radio input "true"
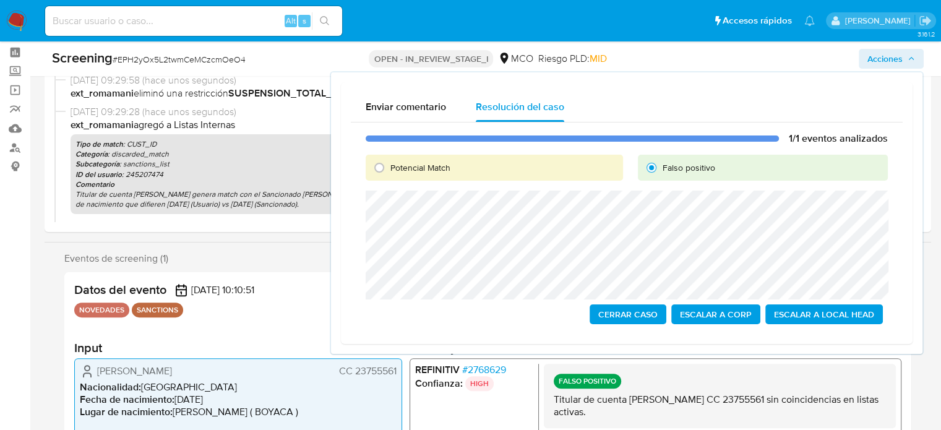
scroll to position [124, 0]
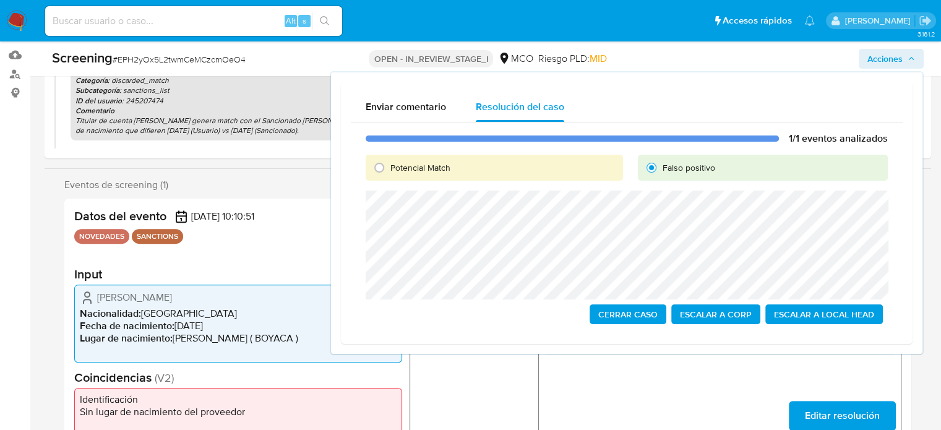
click at [612, 310] on span "Cerrar Caso" at bounding box center [627, 313] width 59 height 17
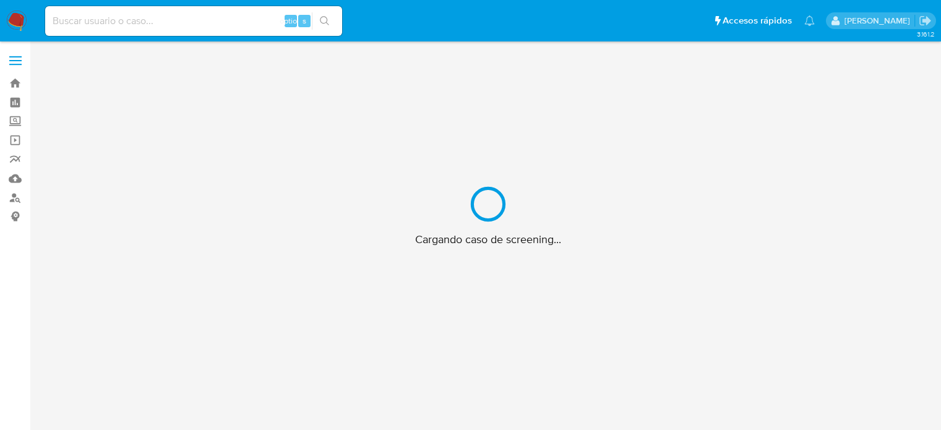
scroll to position [45, 0]
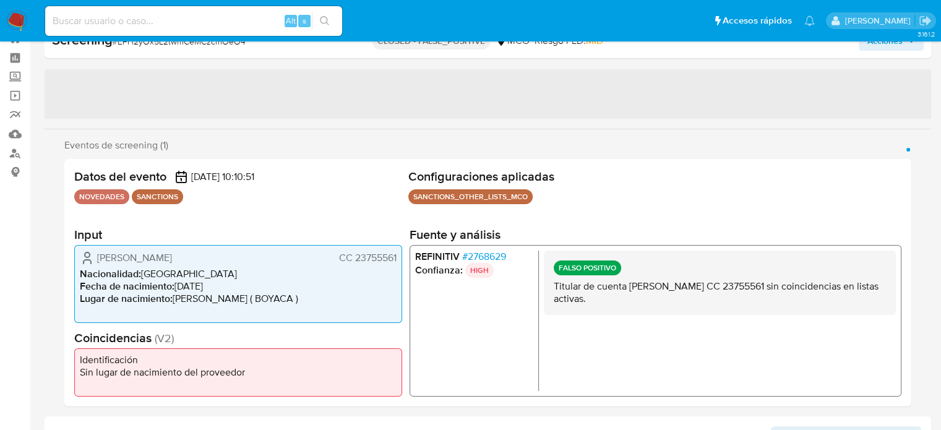
select select "10"
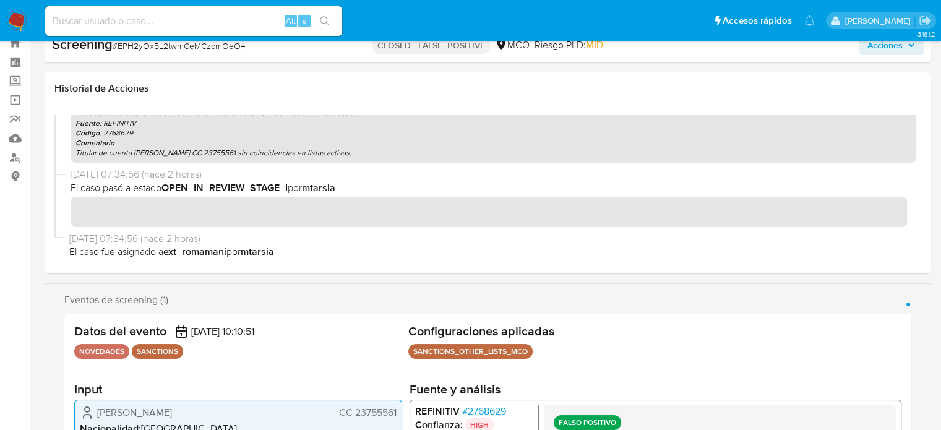
scroll to position [62, 0]
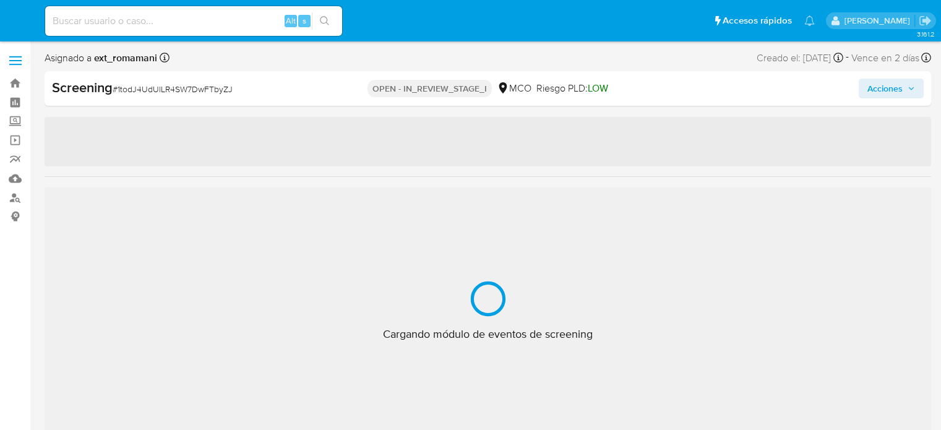
select select "10"
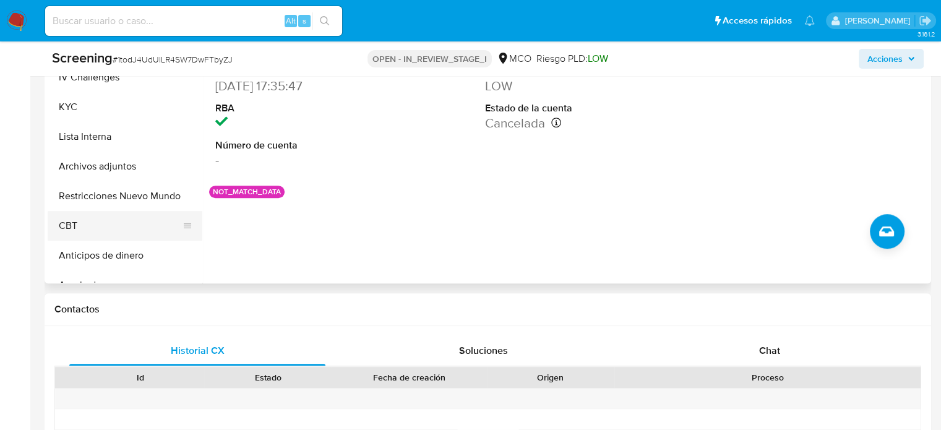
scroll to position [539, 0]
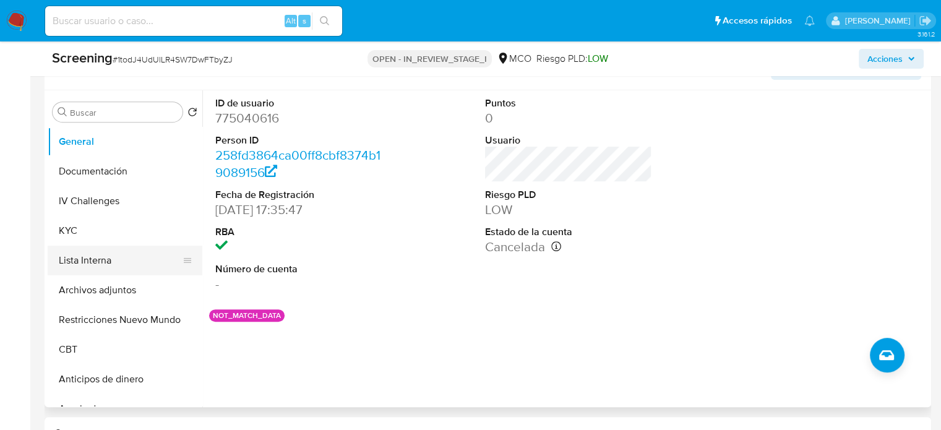
click at [117, 263] on button "Lista Interna" at bounding box center [120, 261] width 145 height 30
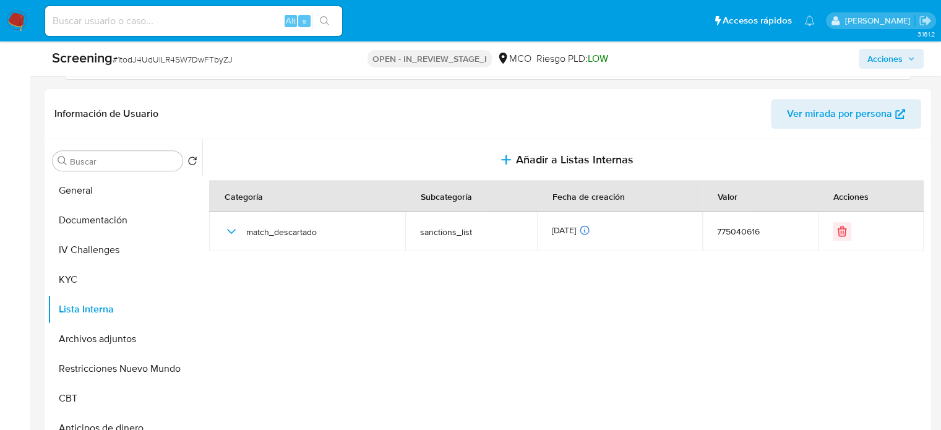
scroll to position [477, 0]
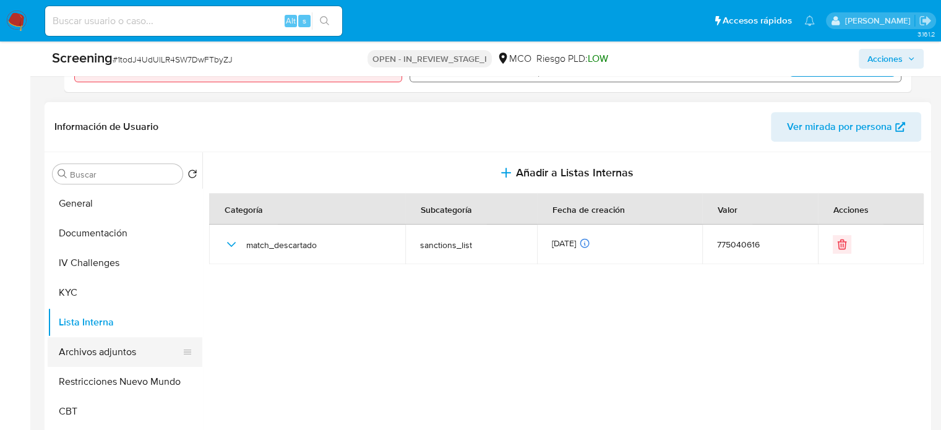
click at [96, 349] on button "Archivos adjuntos" at bounding box center [120, 352] width 145 height 30
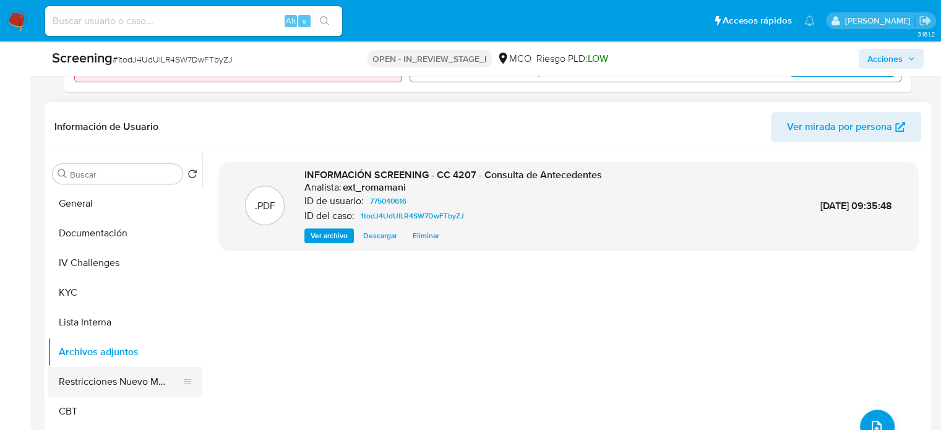
click at [99, 380] on button "Restricciones Nuevo Mundo" at bounding box center [120, 382] width 145 height 30
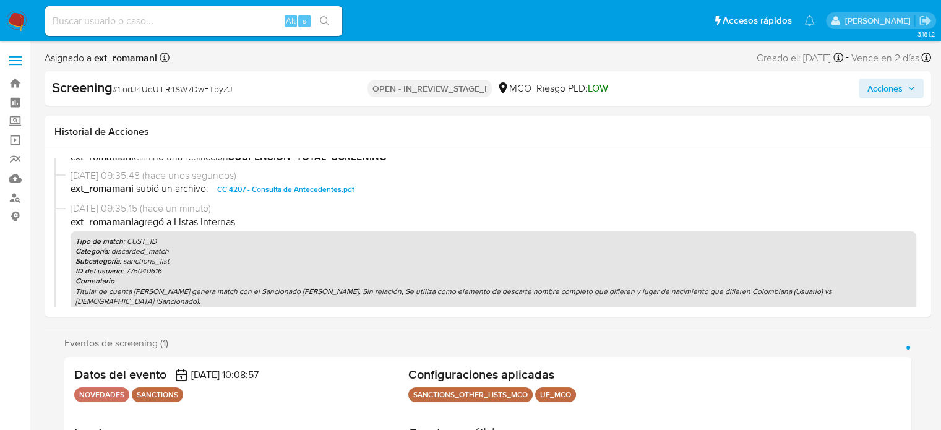
scroll to position [0, 0]
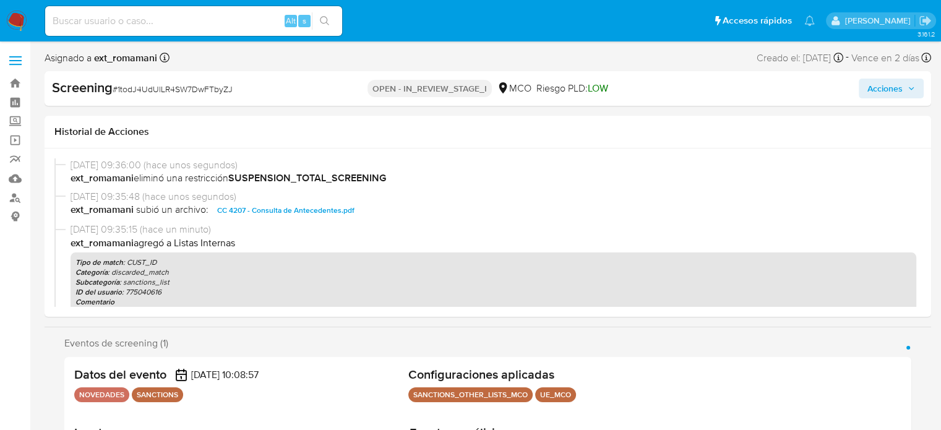
click at [873, 86] on span "Acciones" at bounding box center [884, 89] width 35 height 20
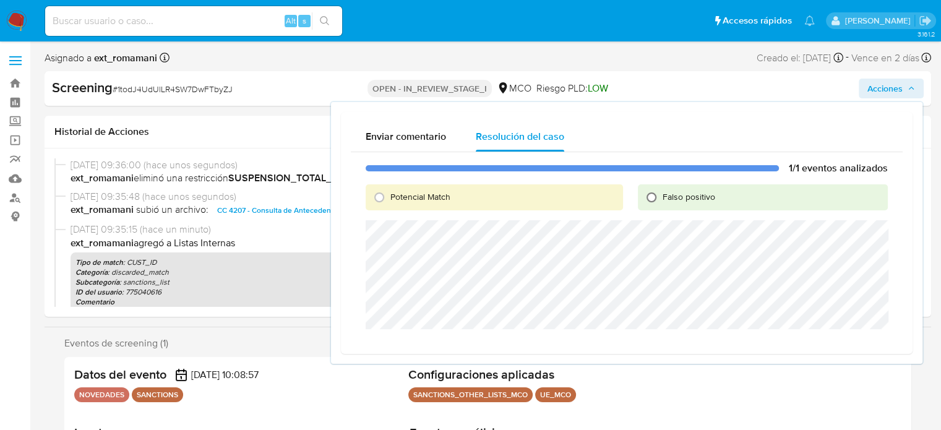
click at [659, 192] on input "Falso positivo" at bounding box center [651, 197] width 20 height 20
radio input "true"
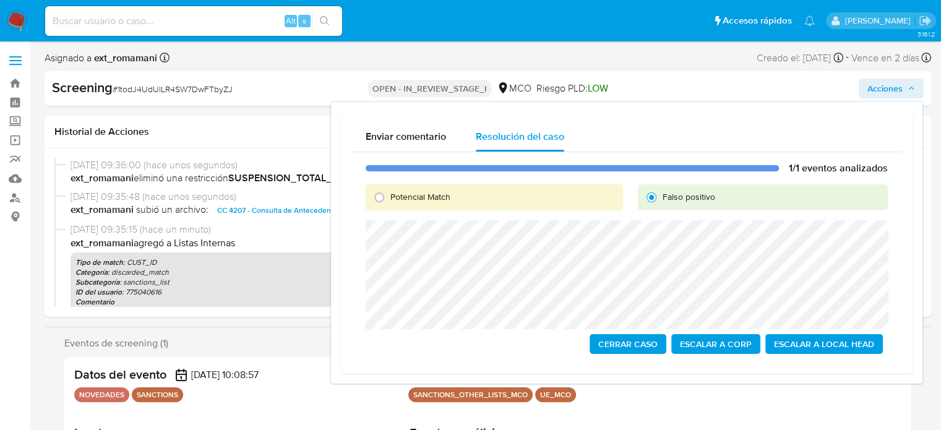
click at [621, 339] on span "Cerrar Caso" at bounding box center [627, 343] width 59 height 17
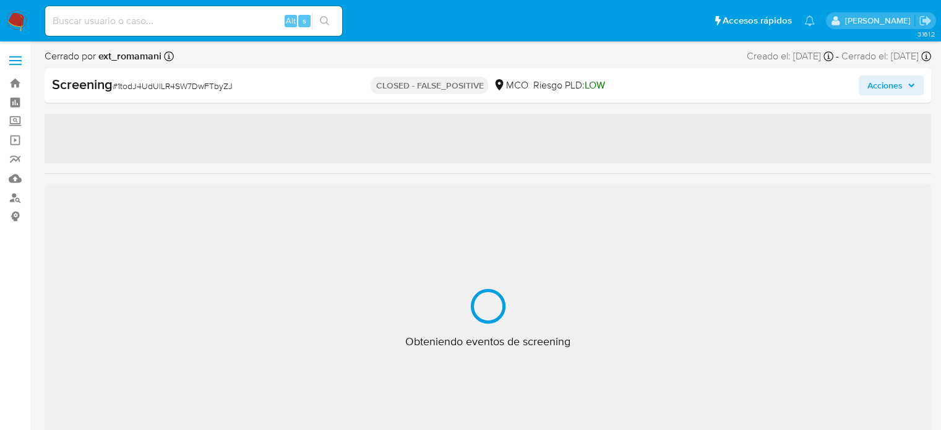
select select "10"
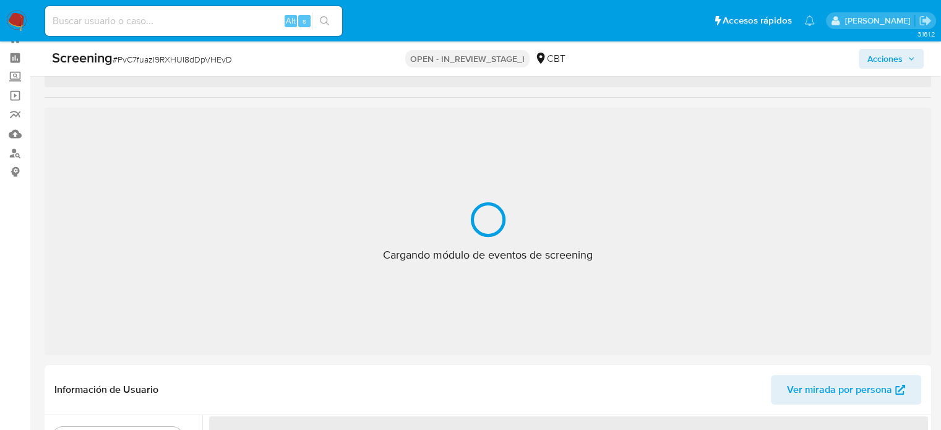
scroll to position [45, 0]
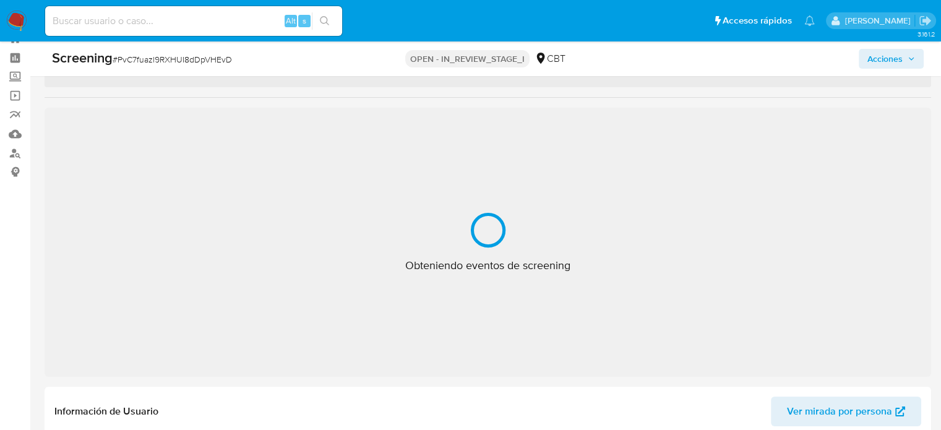
select select "10"
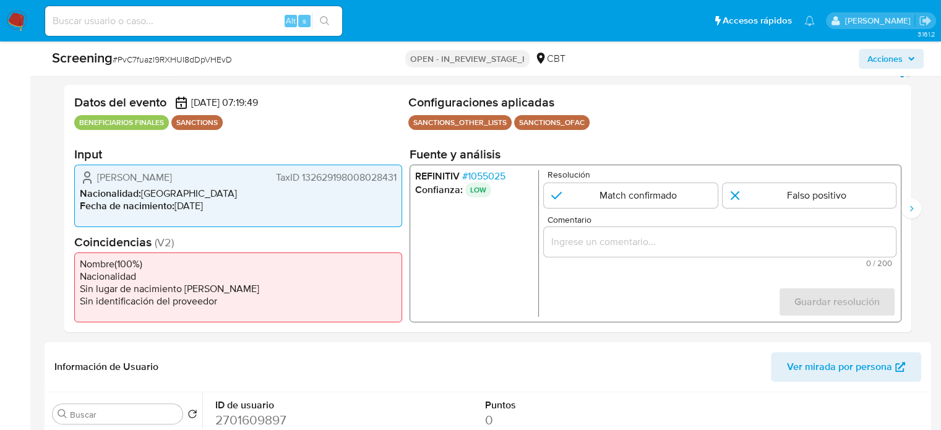
scroll to position [230, 0]
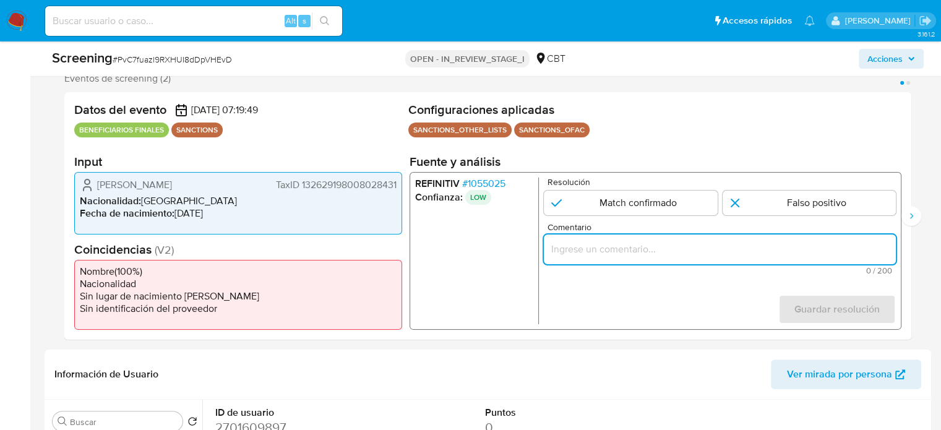
click at [570, 249] on input "Comentario" at bounding box center [720, 249] width 352 height 16
paste input "Compara al Bbff con el Sancionado , se desestima el match ya que difieren en fe…"
type input "Compara al Bbff con el Sancionado , se desestima el match ya que difieren en fe…"
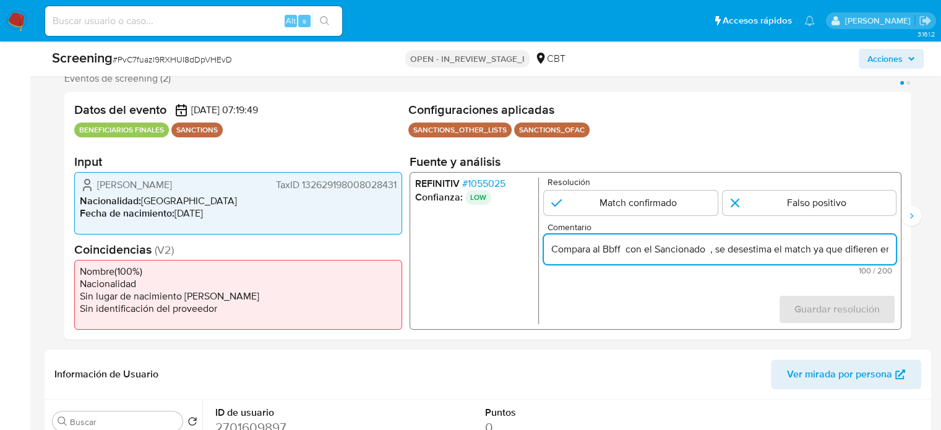
click at [453, 252] on ul "REFINITIV # 1055025 Confianza: LOW" at bounding box center [477, 250] width 124 height 147
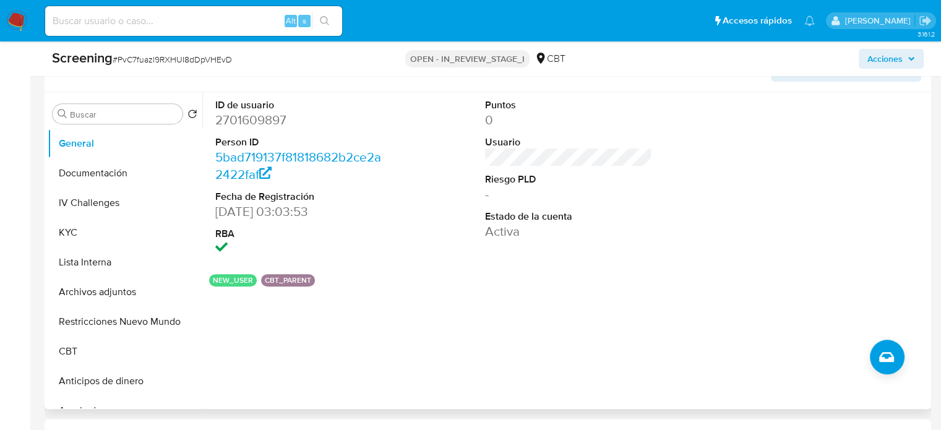
scroll to position [539, 0]
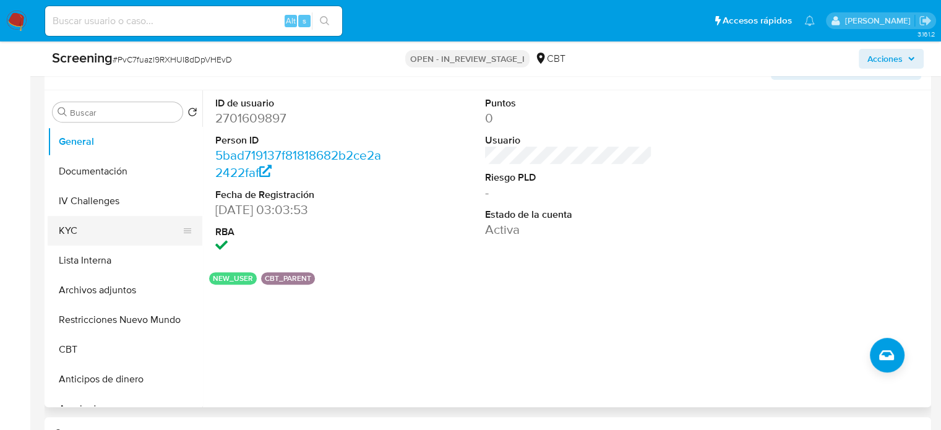
click at [104, 224] on button "KYC" at bounding box center [120, 231] width 145 height 30
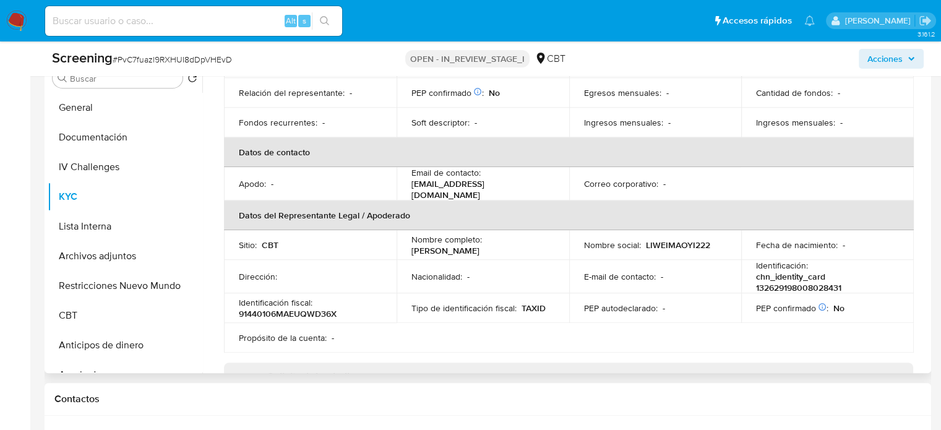
scroll to position [573, 0]
drag, startPoint x: 518, startPoint y: 247, endPoint x: 485, endPoint y: 238, distance: 33.9
click at [485, 238] on div "Nombre completo : [PERSON_NAME]" at bounding box center [482, 245] width 143 height 22
copy p "[PERSON_NAME]"
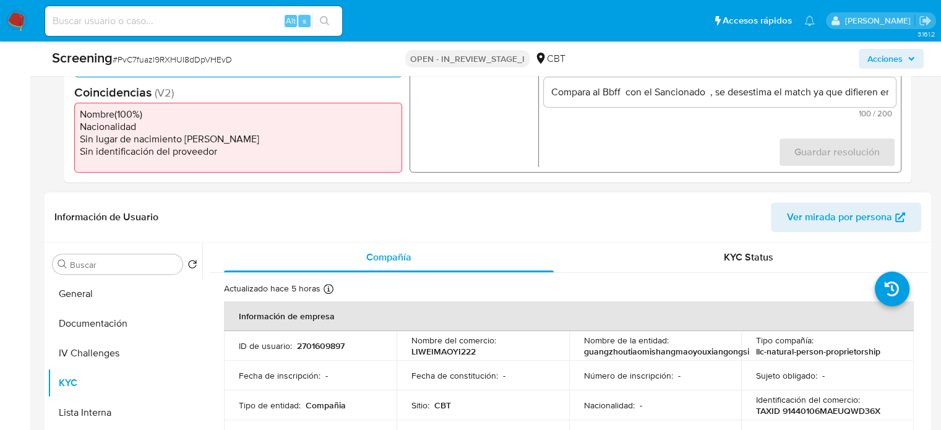
scroll to position [263, 0]
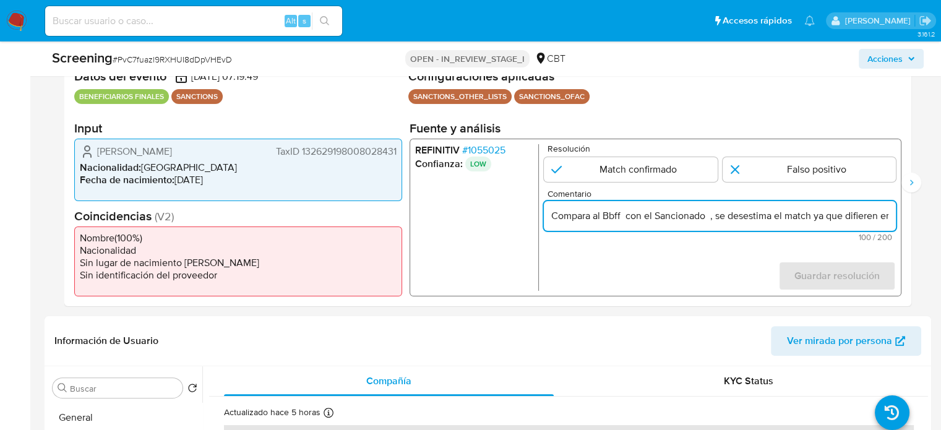
click at [623, 217] on input "Compara al Bbff con el Sancionado , se desestima el match ya que difieren en fe…" at bounding box center [720, 216] width 352 height 16
paste input "[PERSON_NAME]"
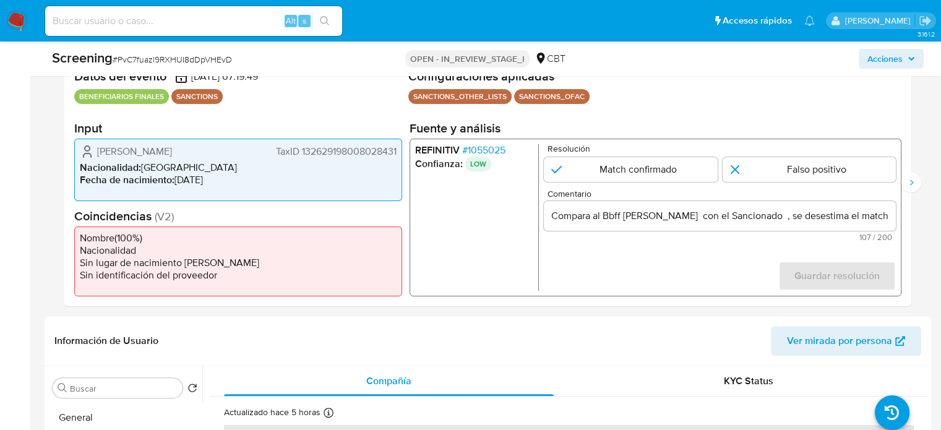
drag, startPoint x: 267, startPoint y: 153, endPoint x: 399, endPoint y: 153, distance: 133.0
click at [399, 153] on div "[PERSON_NAME] 132629198008028431 Nacionalidad : [DEMOGRAPHIC_DATA] Fecha de nac…" at bounding box center [238, 170] width 328 height 62
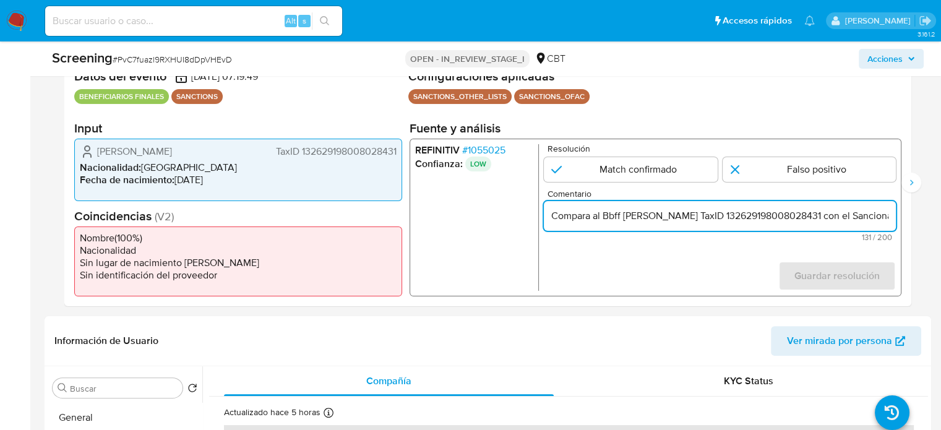
click at [497, 150] on span "# 1055025" at bounding box center [483, 150] width 43 height 12
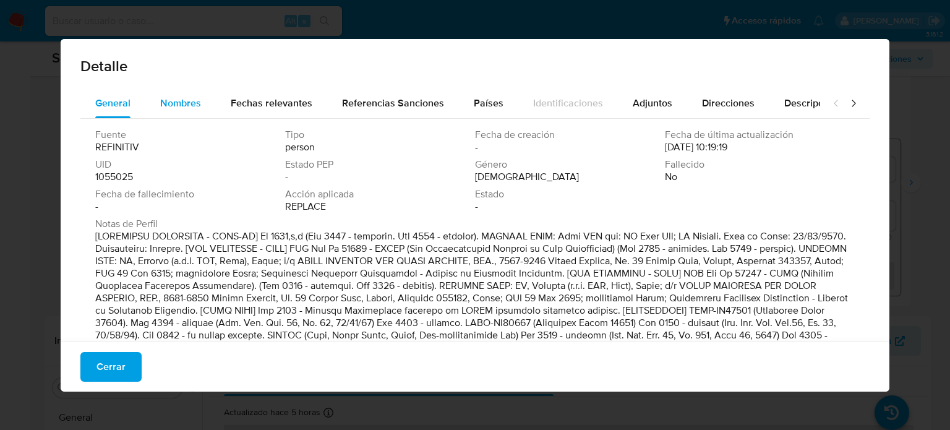
click at [194, 101] on span "Nombres" at bounding box center [180, 103] width 41 height 14
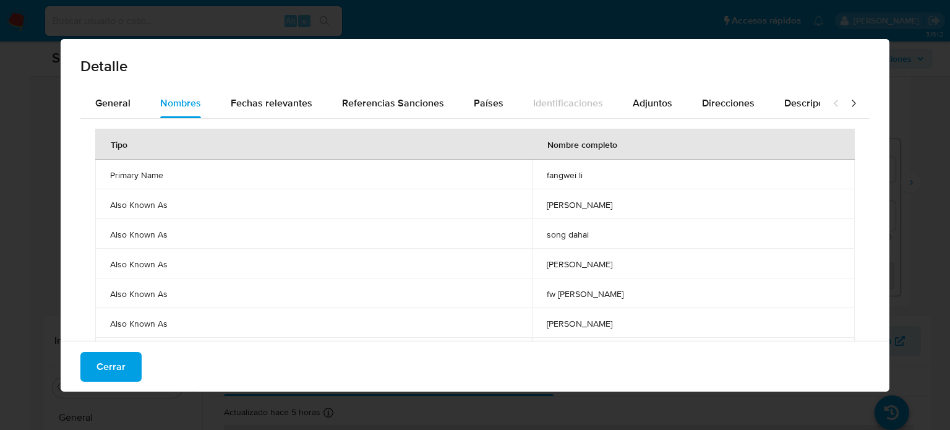
drag, startPoint x: 549, startPoint y: 175, endPoint x: 602, endPoint y: 175, distance: 53.2
click at [602, 175] on td "fangwei li" at bounding box center [693, 175] width 323 height 30
click at [127, 357] on button "Cerrar" at bounding box center [110, 367] width 61 height 30
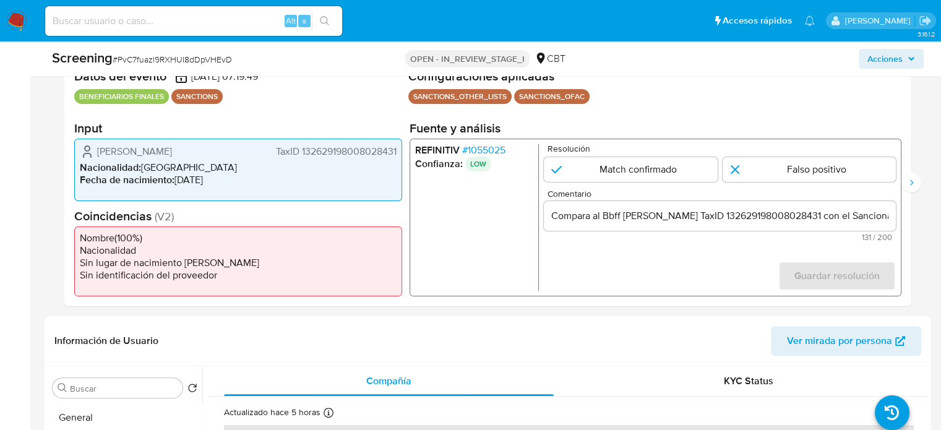
click at [859, 217] on input "Compara al Bbff Wei Li TaxID 132629198008028431 con el Sancionado , se desestim…" at bounding box center [720, 216] width 352 height 16
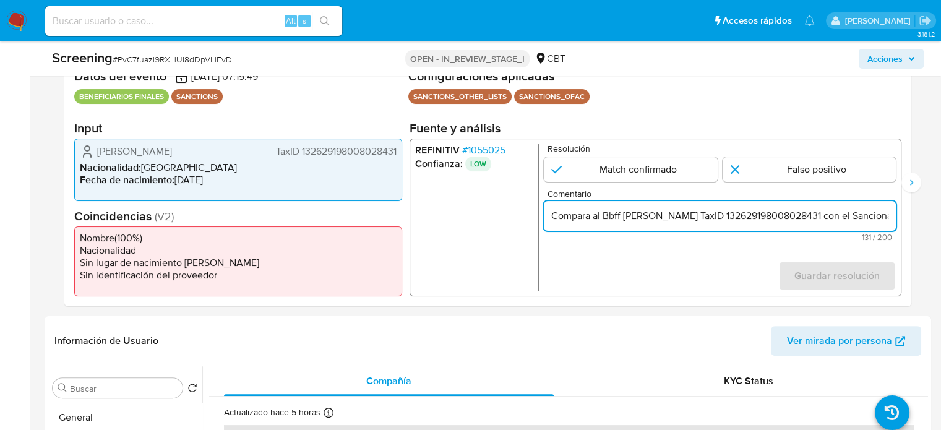
paste input "fangwei li"
drag, startPoint x: 611, startPoint y: 220, endPoint x: 636, endPoint y: 221, distance: 24.8
click at [636, 221] on input "Compara al Bbff Wei Li TaxID 132629198008028431 con el Sancionado fangwei li , …" at bounding box center [720, 216] width 352 height 16
drag, startPoint x: 866, startPoint y: 216, endPoint x: 883, endPoint y: 219, distance: 17.6
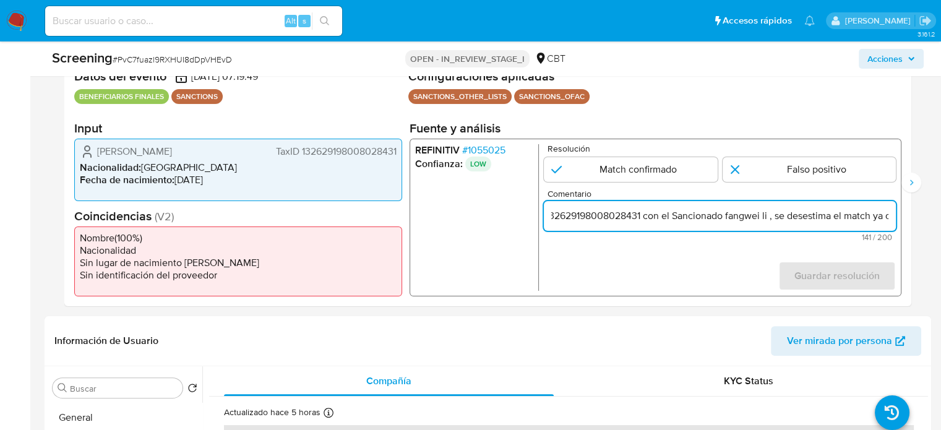
click at [883, 219] on input "Compara al Bbff Wei Li TaxID 132629198008028431 con el Sancionado fangwei li , …" at bounding box center [720, 216] width 352 height 16
click at [713, 220] on input "Compara al Bbff Wei Li TaxID 132629198008028431 con el Sancionado fangwei li , …" at bounding box center [720, 216] width 352 height 16
paste input "[PERSON_NAME]"
click at [671, 221] on input "Compara al Bbff Wei Li TaxID 132629198008028431 con el Sancionado fangwei li, a…" at bounding box center [720, 216] width 352 height 16
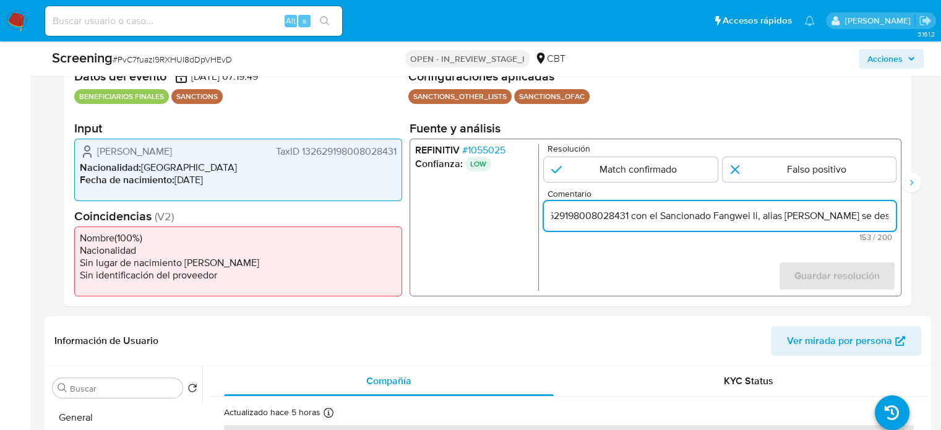
click at [707, 223] on input "Compara al Bbff Wei Li TaxID 132629198008028431 con el Sancionado Fangwei li, a…" at bounding box center [720, 216] width 352 height 16
type input "Compara al Bbff Wei Li TaxID 132629198008028431 con el Sancionado Fangwei Li, a…"
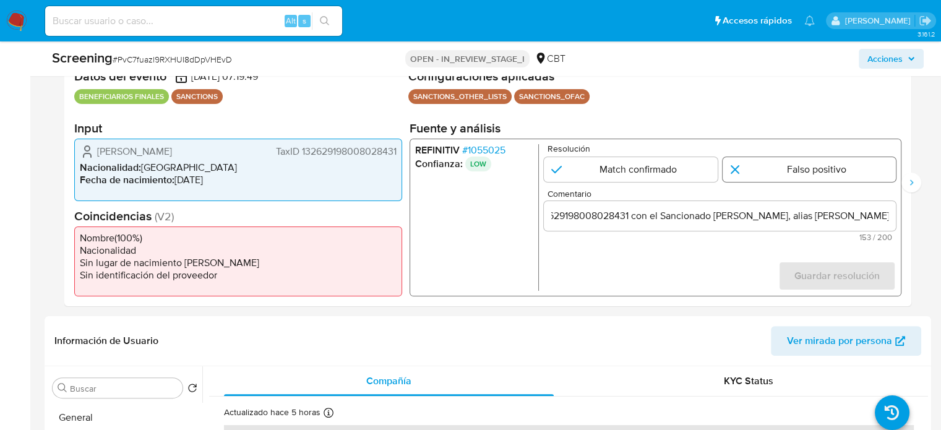
scroll to position [0, 0]
click at [819, 173] on input "1 de 2" at bounding box center [809, 169] width 174 height 25
radio input "true"
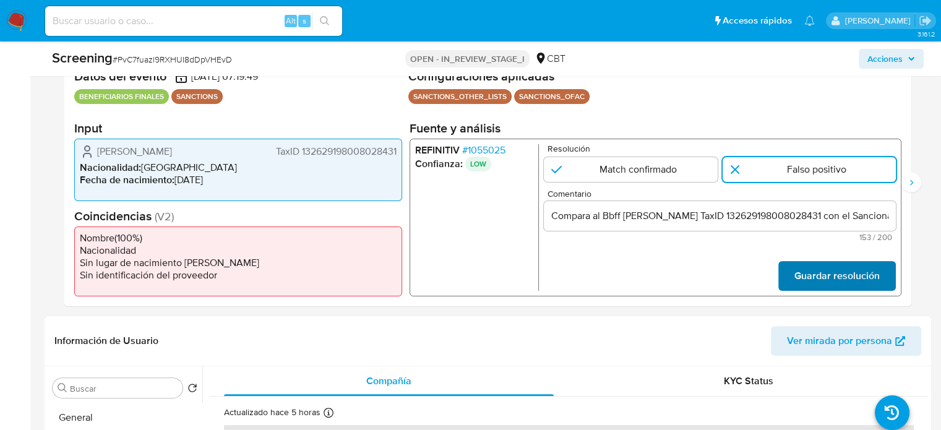
click at [821, 273] on span "Guardar resolución" at bounding box center [836, 275] width 85 height 27
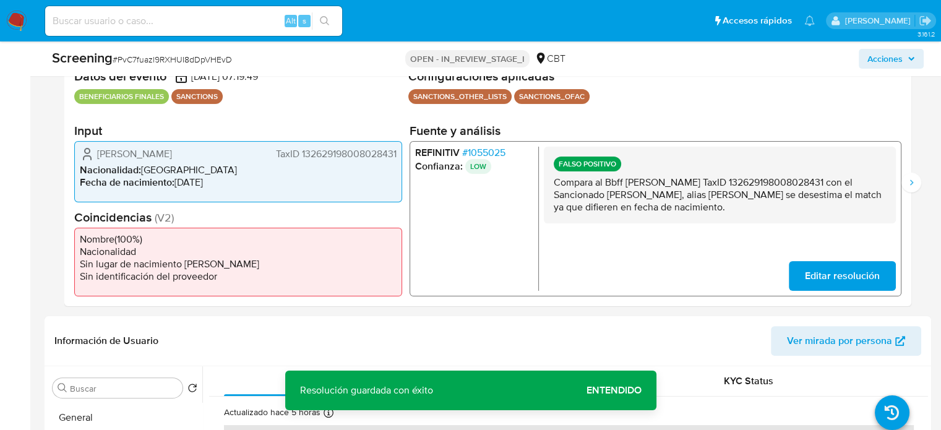
drag, startPoint x: 596, startPoint y: 210, endPoint x: 549, endPoint y: 182, distance: 54.9
click at [549, 182] on div "FALSO POSITIVO Compara al Bbff Wei Li TaxID 132629198008028431 con el Sancionad…" at bounding box center [720, 184] width 352 height 77
click at [905, 184] on button "Siguiente" at bounding box center [911, 183] width 20 height 20
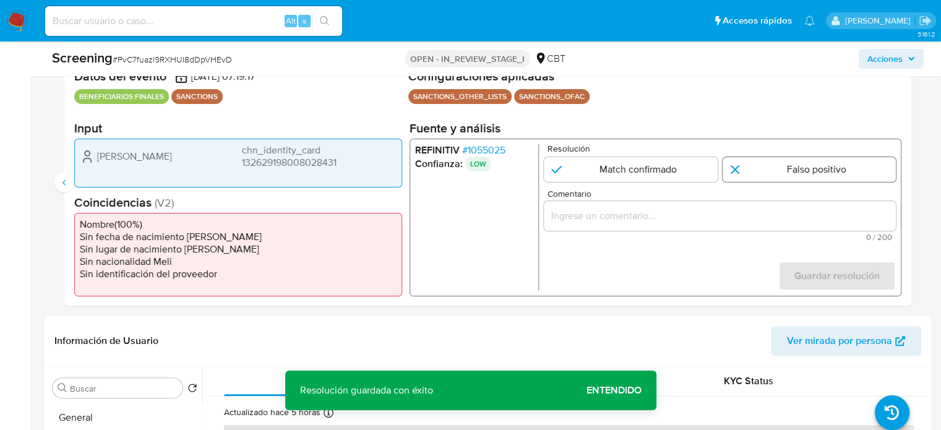
drag, startPoint x: 814, startPoint y: 167, endPoint x: 792, endPoint y: 180, distance: 25.8
click at [813, 167] on input "2 de 2" at bounding box center [809, 169] width 174 height 25
radio input "true"
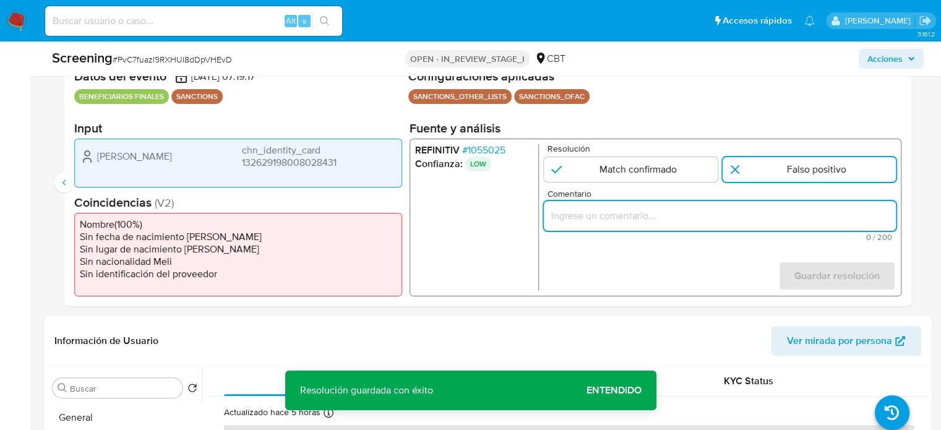
click at [704, 222] on input "Comentario" at bounding box center [720, 216] width 352 height 16
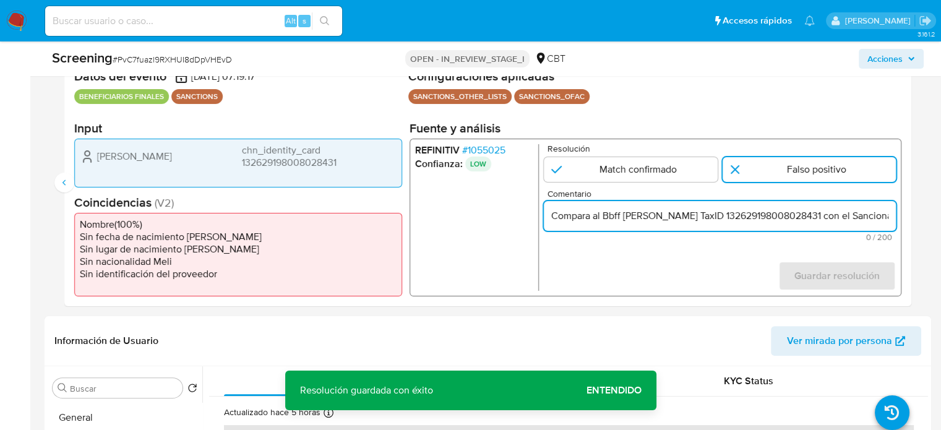
scroll to position [0, 344]
type input "Compara al Bbff [PERSON_NAME] TaxID 132629198008028431 con el Sancionado [PERSO…"
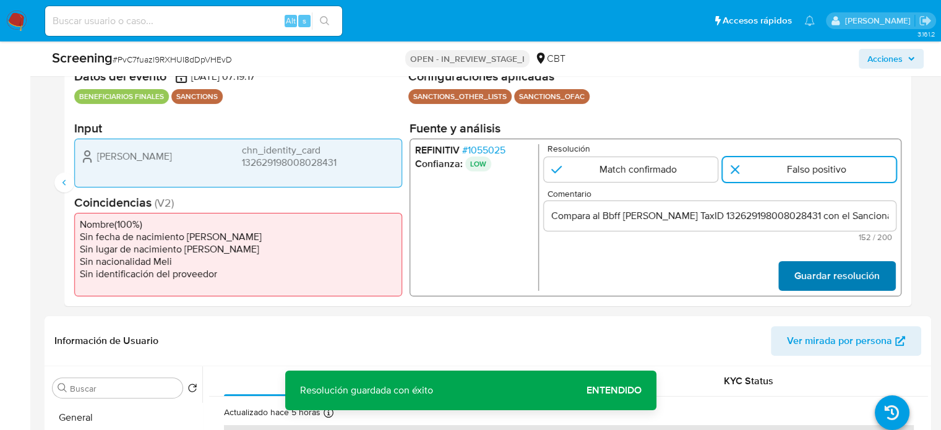
click at [821, 269] on span "Guardar resolución" at bounding box center [836, 275] width 85 height 27
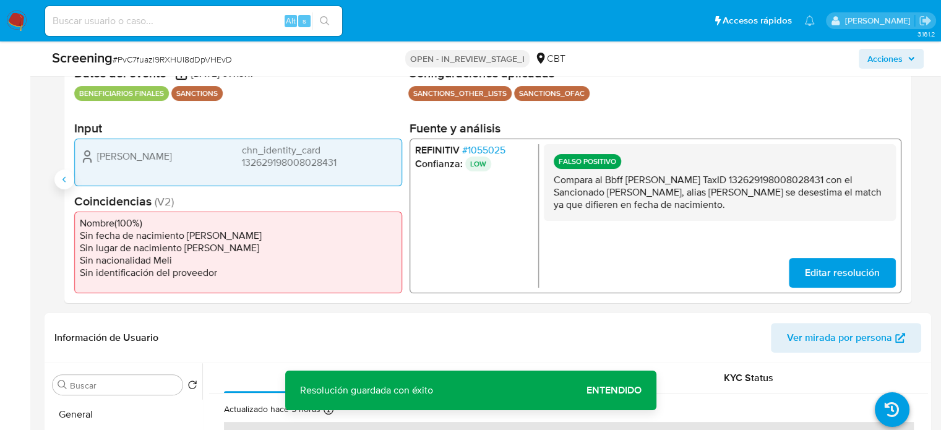
click at [64, 177] on icon "Anterior" at bounding box center [63, 179] width 3 height 6
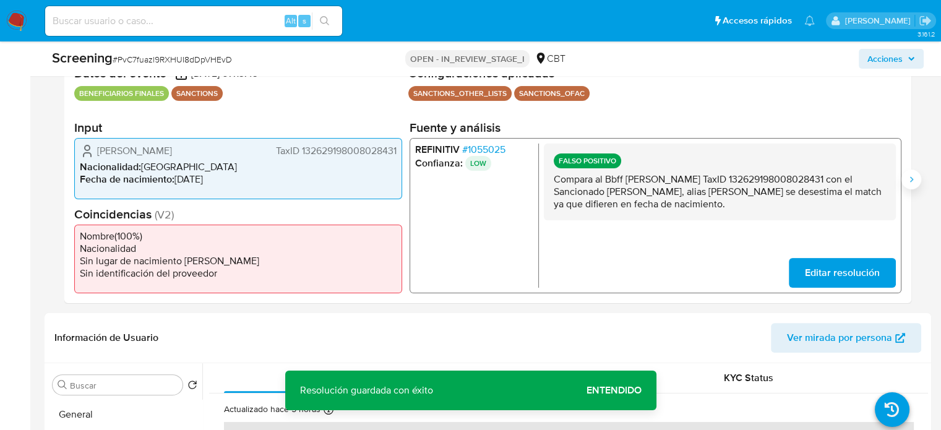
click at [903, 182] on button "Siguiente" at bounding box center [911, 179] width 20 height 20
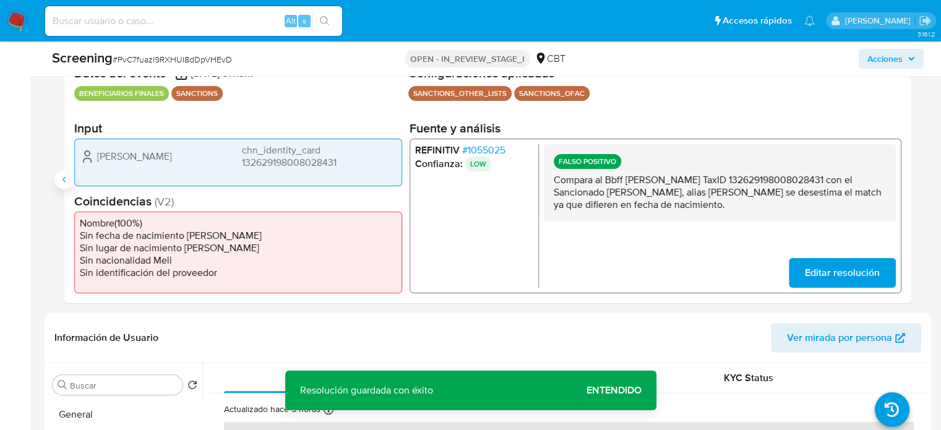
click at [59, 177] on button "Anterior" at bounding box center [64, 179] width 20 height 20
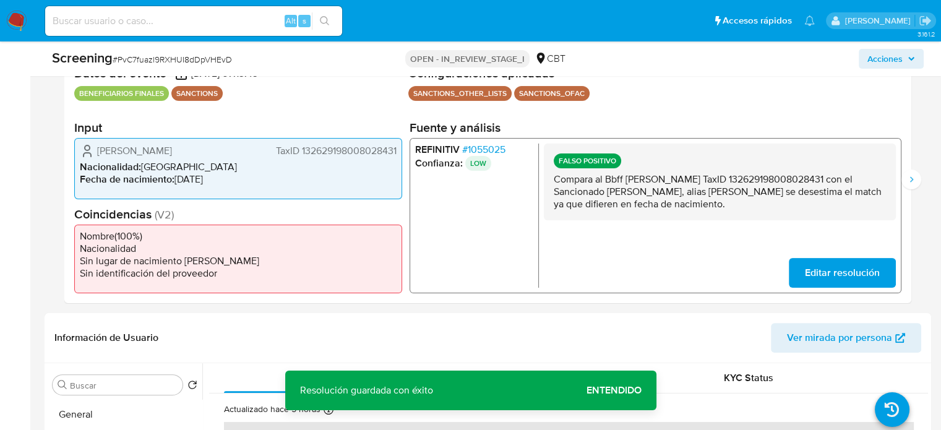
drag, startPoint x: 605, startPoint y: 177, endPoint x: 780, endPoint y: 180, distance: 174.4
click at [780, 180] on p "Compara al Bbff Wei Li TaxID 132629198008028431 con el Sancionado Fangwei Li, a…" at bounding box center [719, 191] width 332 height 37
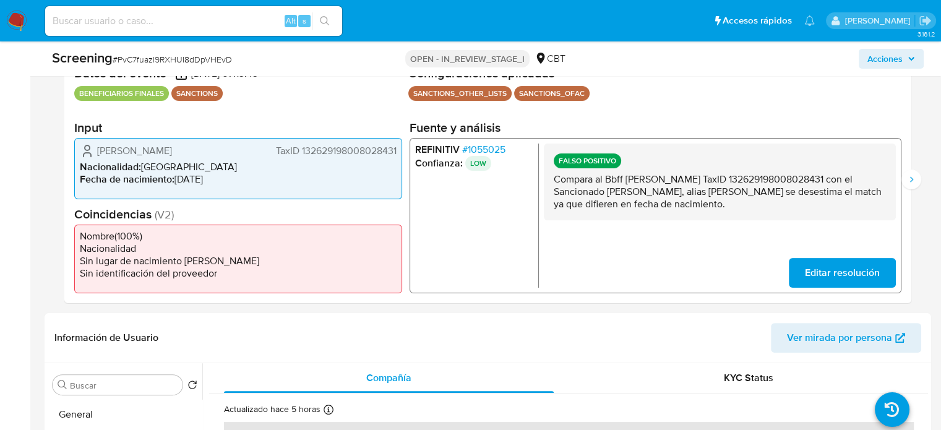
drag, startPoint x: 549, startPoint y: 191, endPoint x: 655, endPoint y: 197, distance: 106.5
click at [655, 197] on div "FALSO POSITIVO Compara al Bbff Wei Li TaxID 132629198008028431 con el Sancionad…" at bounding box center [720, 181] width 352 height 77
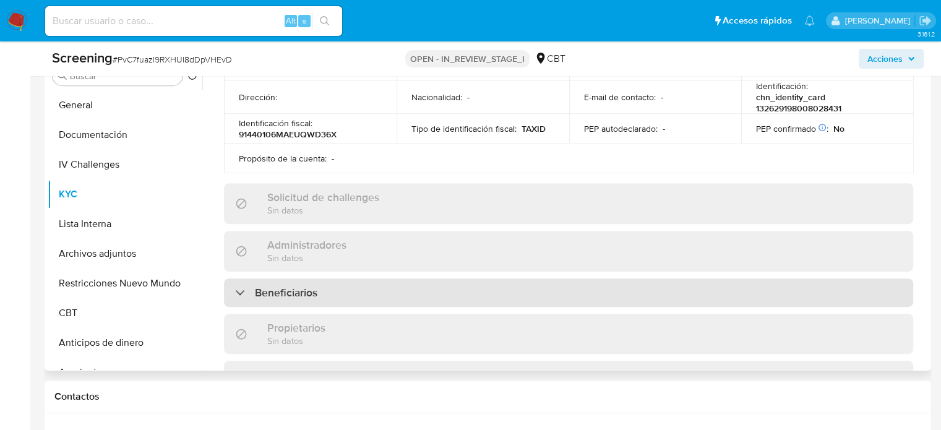
scroll to position [433, 0]
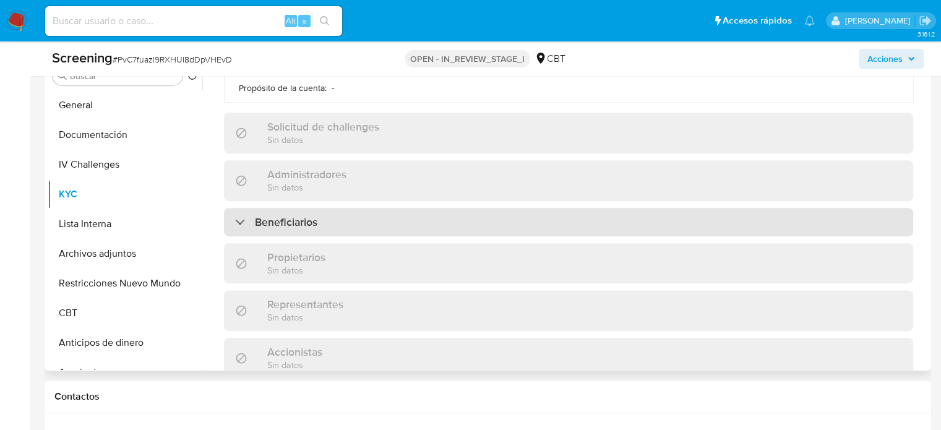
click at [378, 221] on div "Beneficiarios" at bounding box center [568, 222] width 689 height 28
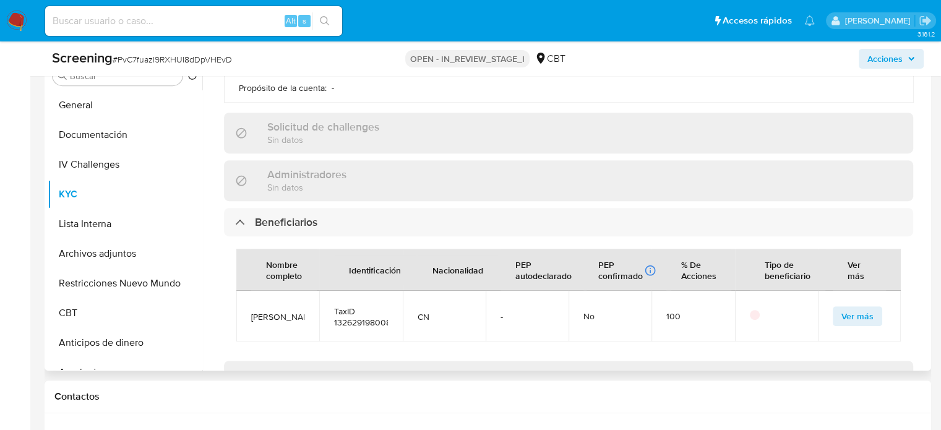
click at [855, 312] on span "Ver más" at bounding box center [857, 315] width 32 height 17
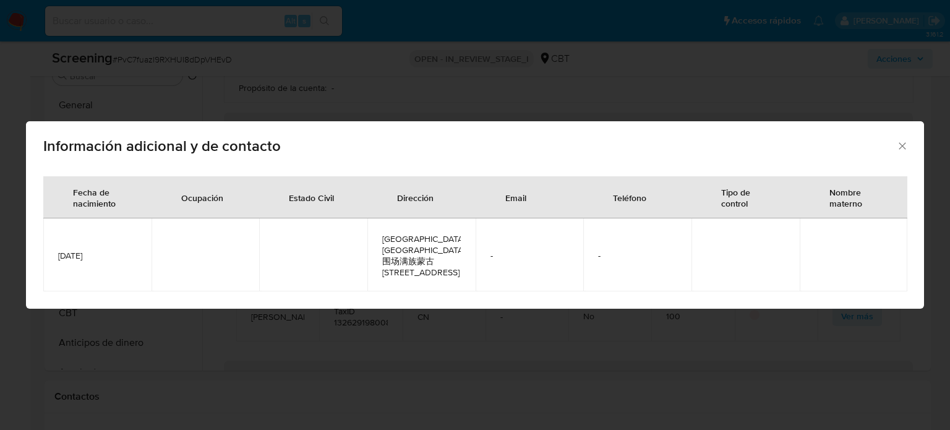
click at [764, 322] on div "Información adicional y de contacto Fecha de nacimiento Ocupación Estado Civil …" at bounding box center [475, 215] width 950 height 430
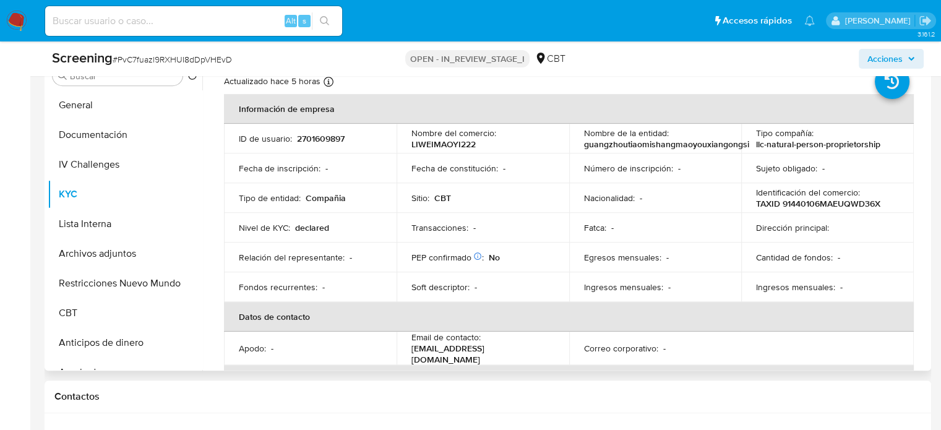
scroll to position [0, 0]
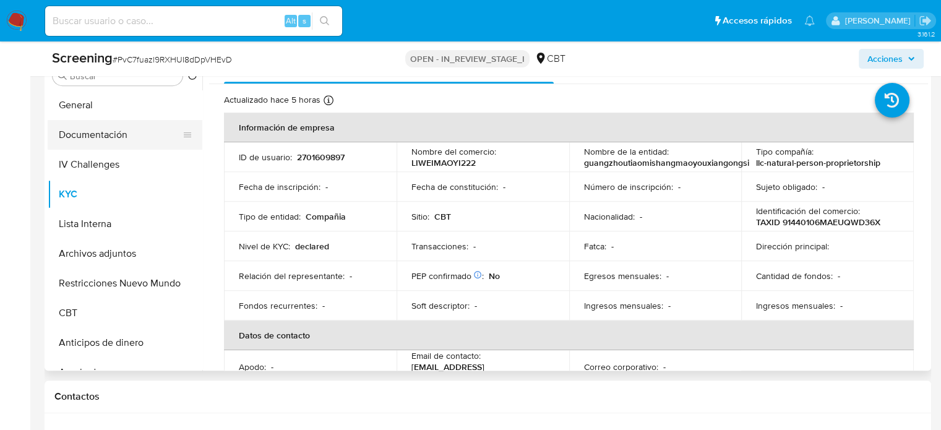
click at [130, 130] on button "Documentación" at bounding box center [120, 135] width 145 height 30
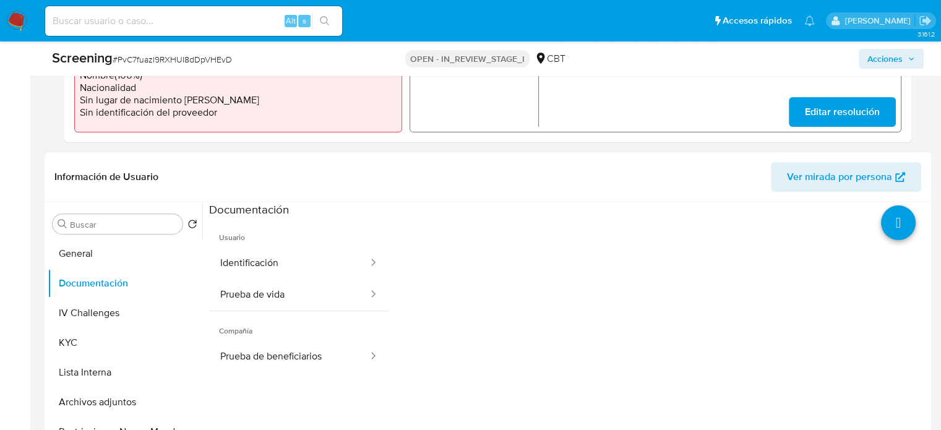
scroll to position [390, 0]
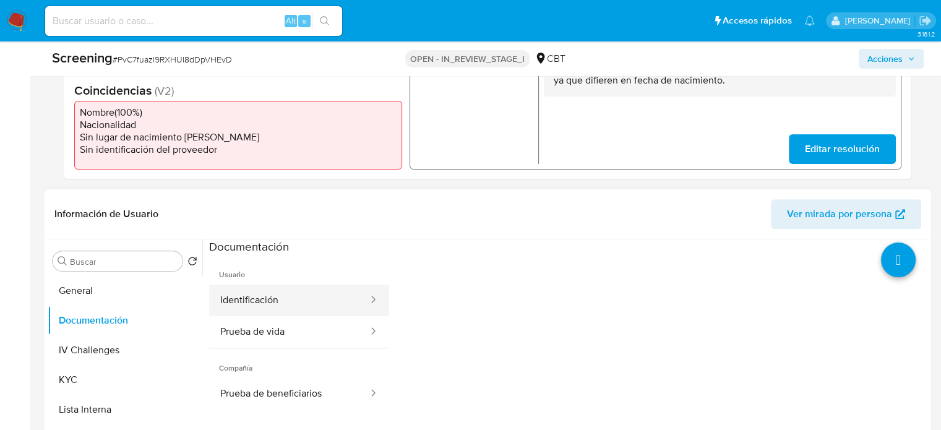
click at [307, 305] on button "Identificación" at bounding box center [289, 300] width 160 height 32
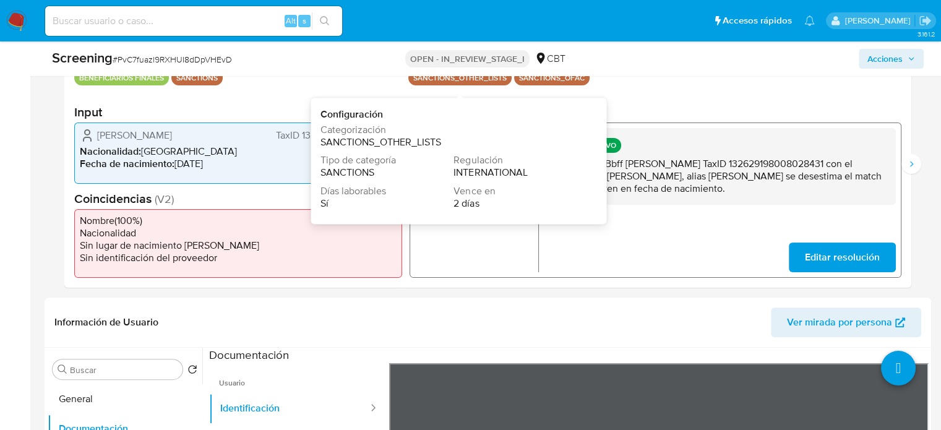
scroll to position [205, 0]
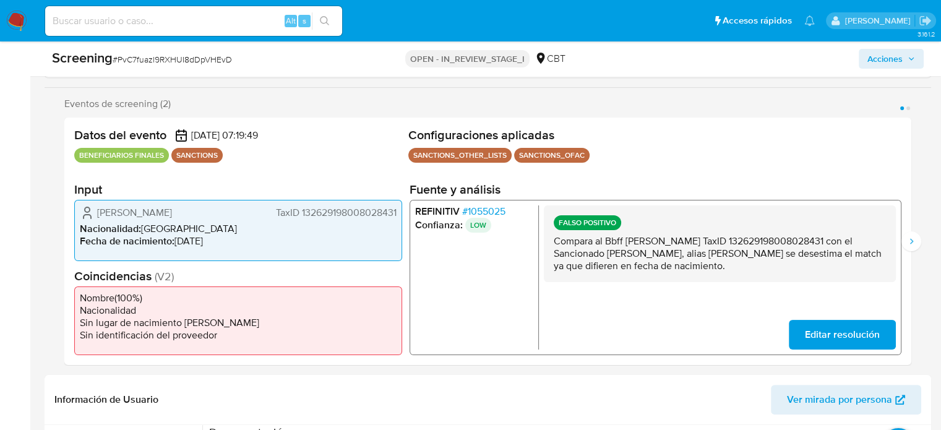
click at [500, 210] on span "# 1055025" at bounding box center [483, 211] width 43 height 12
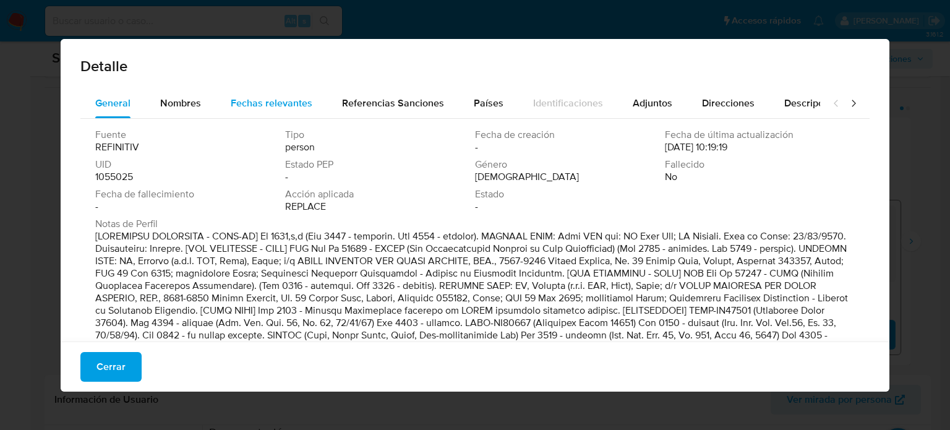
click at [270, 100] on span "Fechas relevantes" at bounding box center [272, 103] width 82 height 14
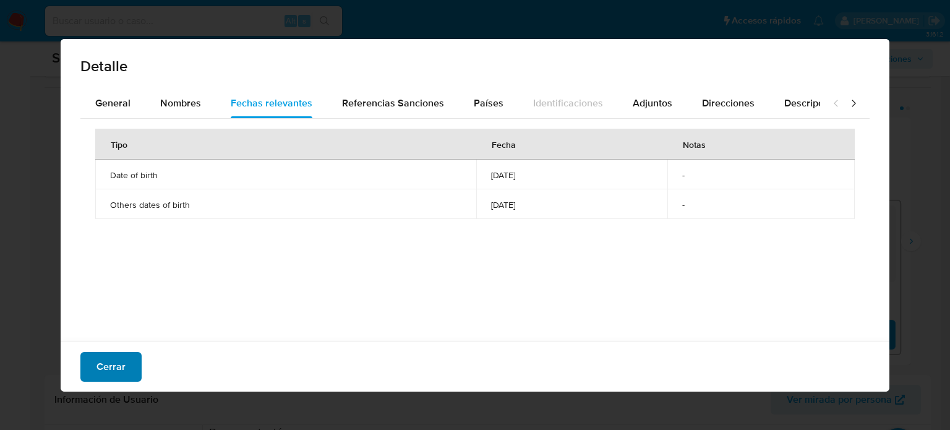
click at [96, 368] on span "Cerrar" at bounding box center [110, 366] width 29 height 27
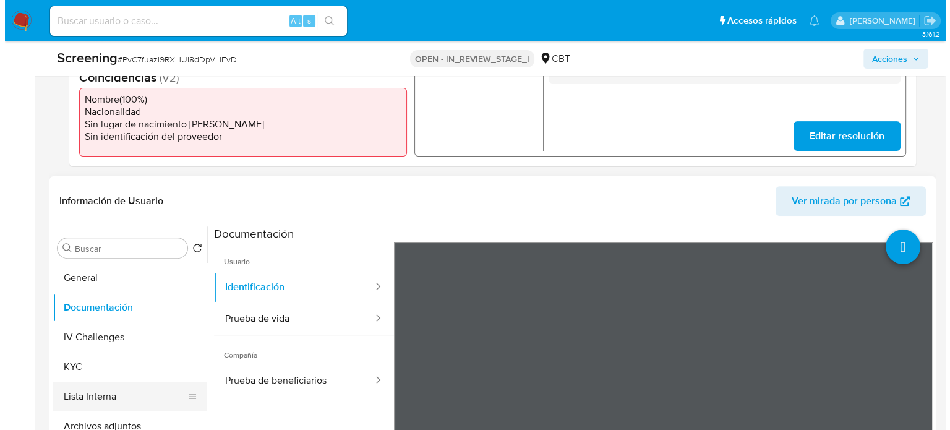
scroll to position [514, 0]
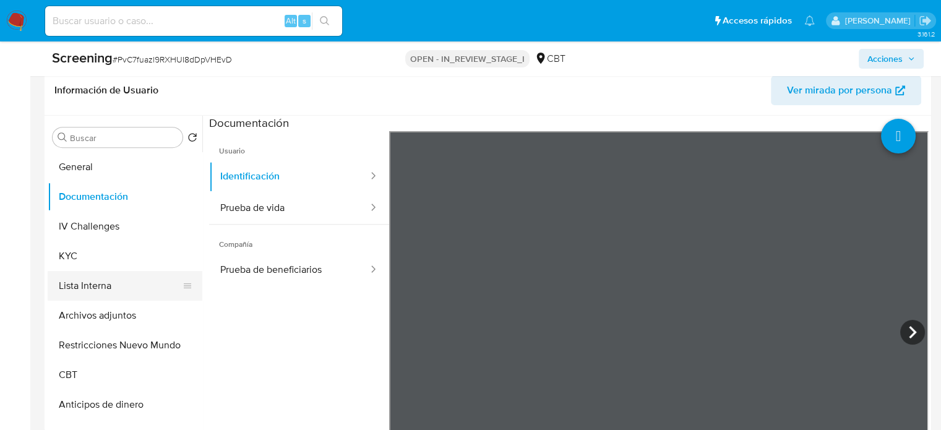
click at [110, 275] on button "Lista Interna" at bounding box center [120, 286] width 145 height 30
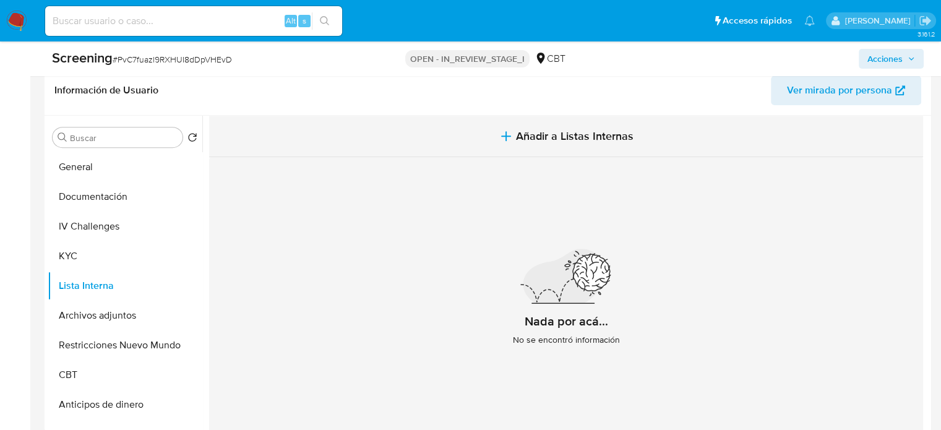
click at [495, 145] on button "Añadir a Listas Internas" at bounding box center [566, 136] width 714 height 41
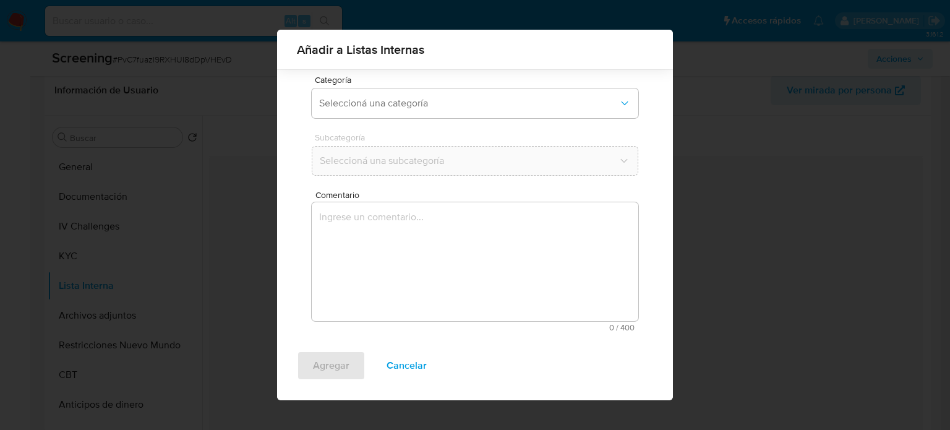
scroll to position [97, 0]
click at [371, 111] on button "Seleccioná una categoría" at bounding box center [475, 103] width 327 height 30
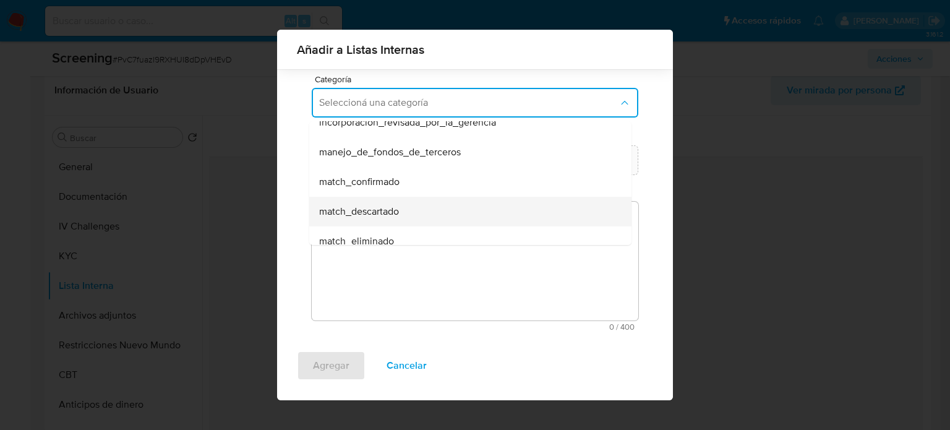
scroll to position [62, 0]
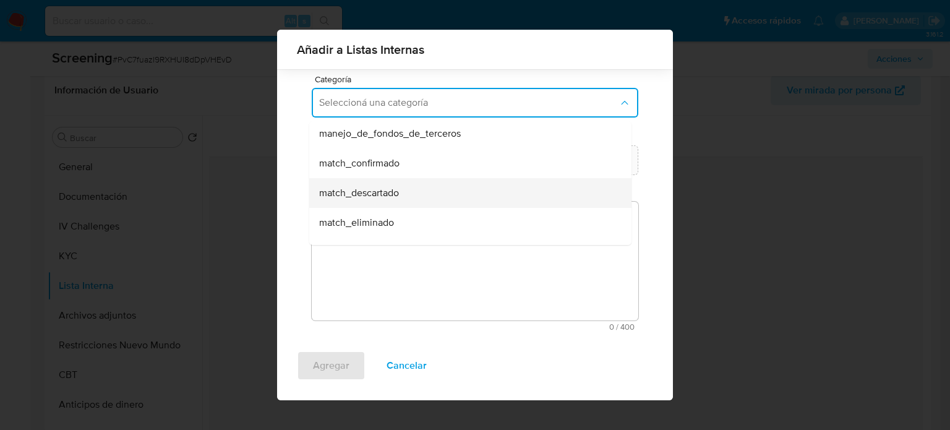
click at [363, 192] on span "match_descartado" at bounding box center [359, 193] width 80 height 12
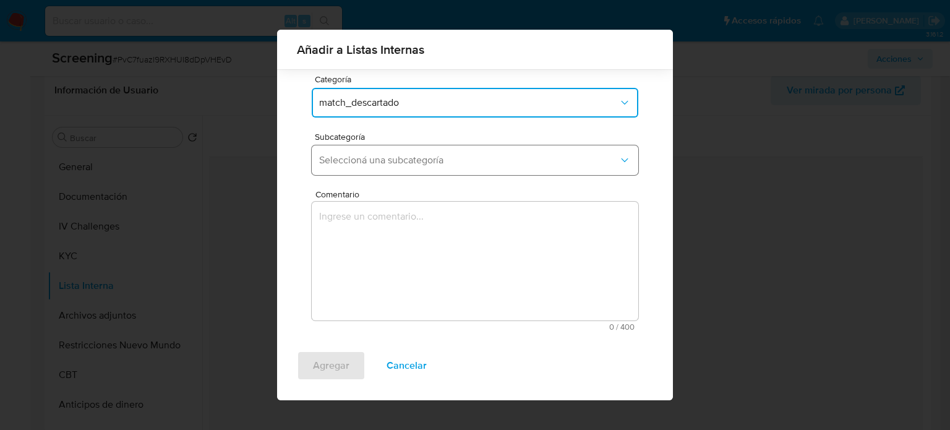
click at [382, 165] on span "Seleccioná una subcategoría" at bounding box center [468, 160] width 299 height 12
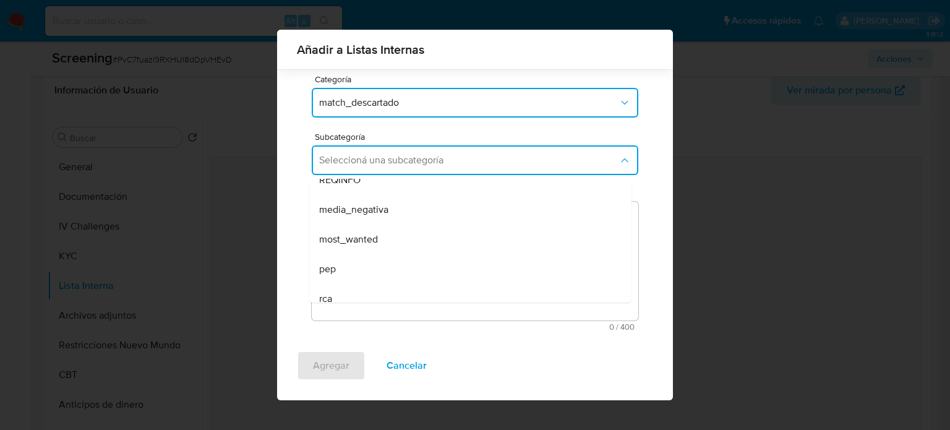
scroll to position [84, 0]
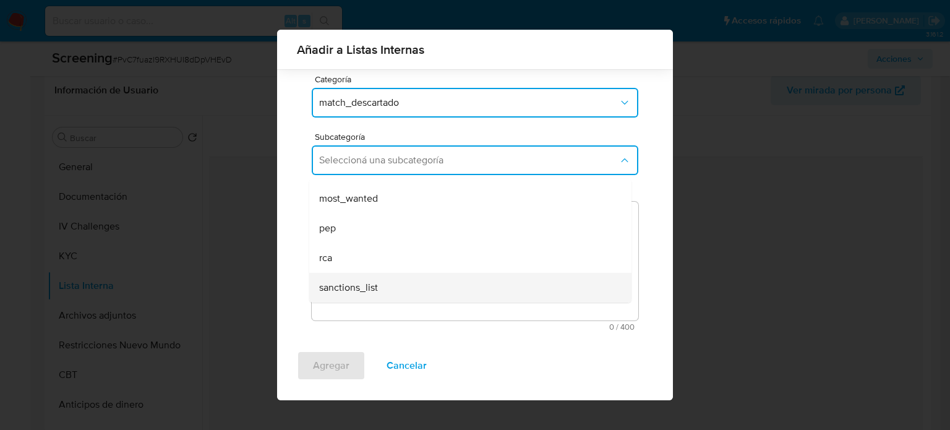
click at [351, 288] on span "sanctions_list" at bounding box center [348, 287] width 59 height 12
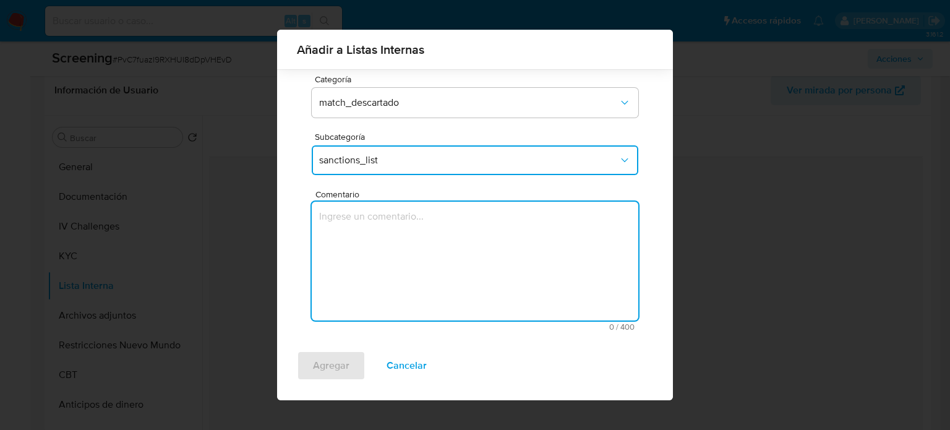
click at [354, 269] on textarea "Comentario" at bounding box center [475, 261] width 327 height 119
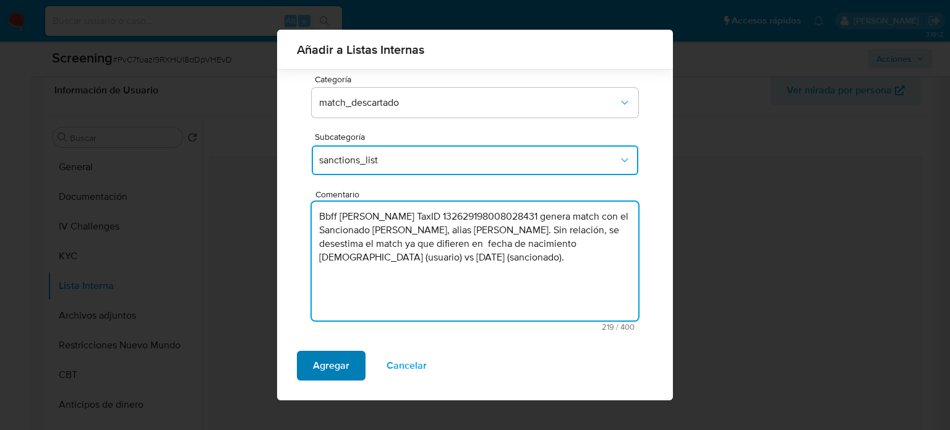
type textarea "Bbff Wei Li TaxID 132629198008028431 genera match con el Sancionado Fangwei Li,…"
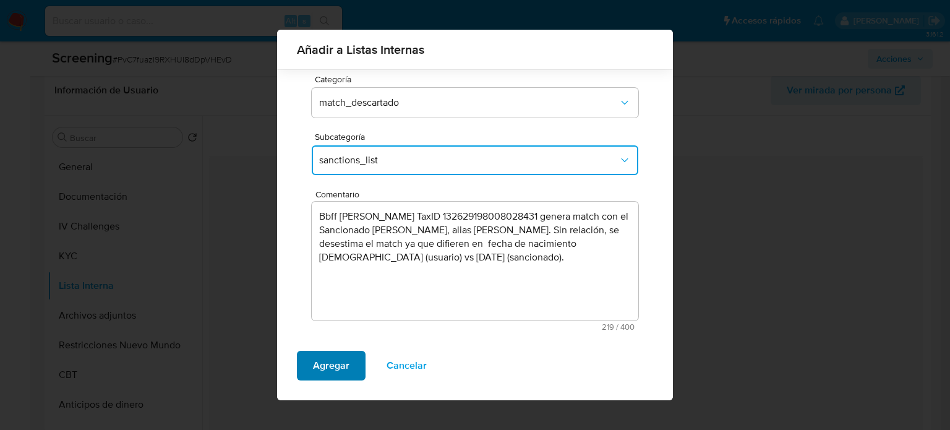
click at [320, 359] on span "Agregar" at bounding box center [331, 365] width 36 height 27
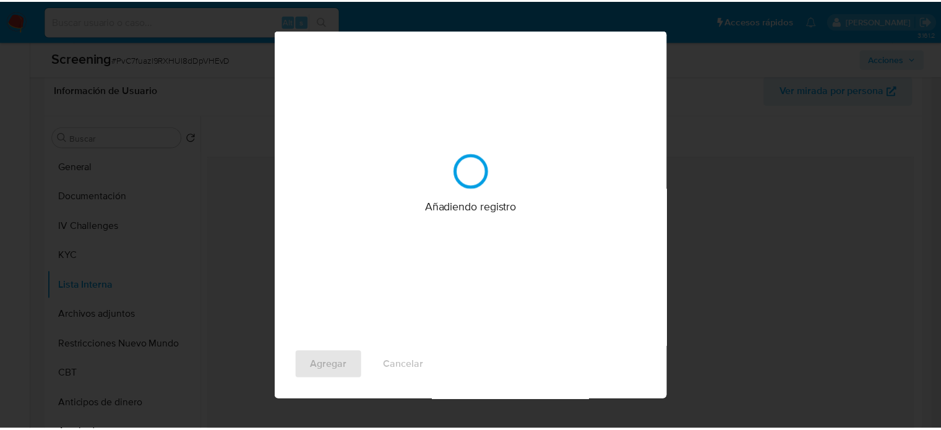
scroll to position [0, 0]
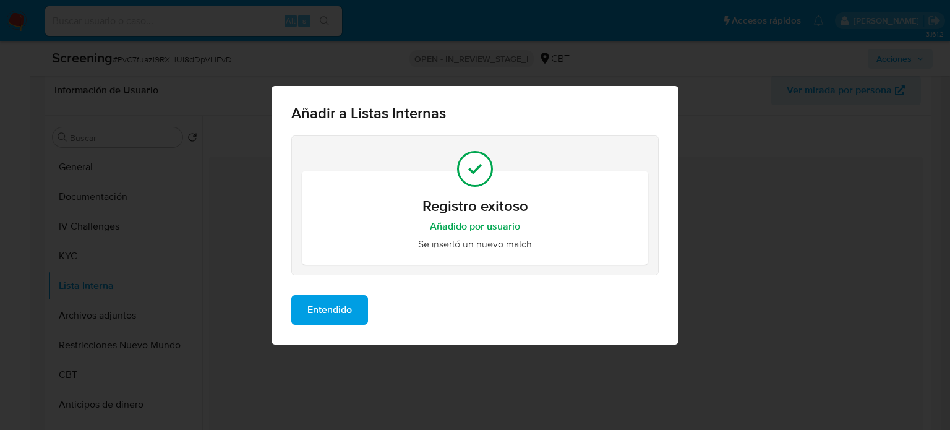
click at [335, 311] on span "Entendido" at bounding box center [329, 309] width 45 height 27
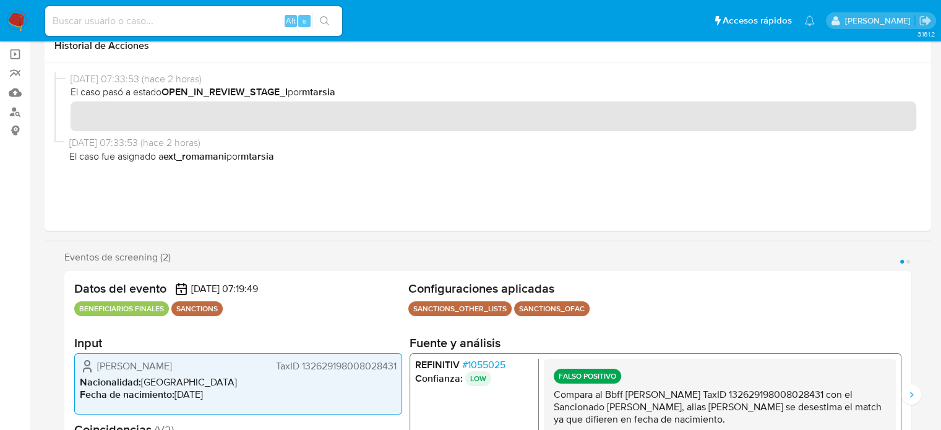
scroll to position [19, 0]
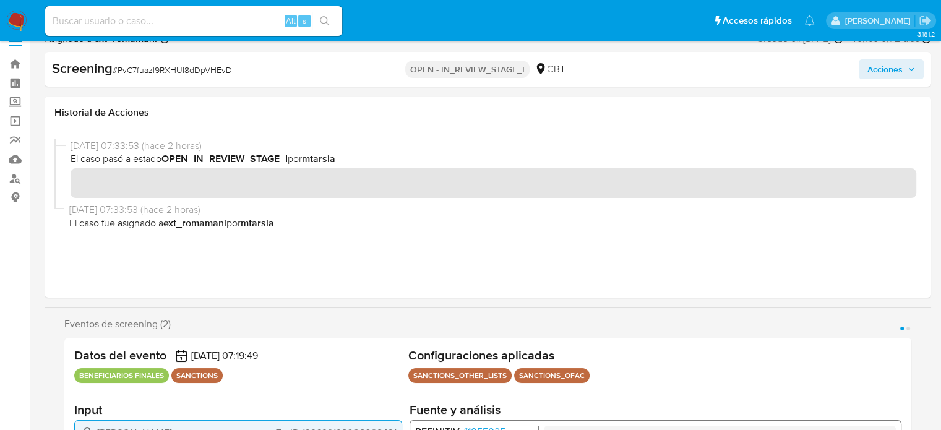
click at [871, 75] on span "Acciones" at bounding box center [884, 69] width 35 height 20
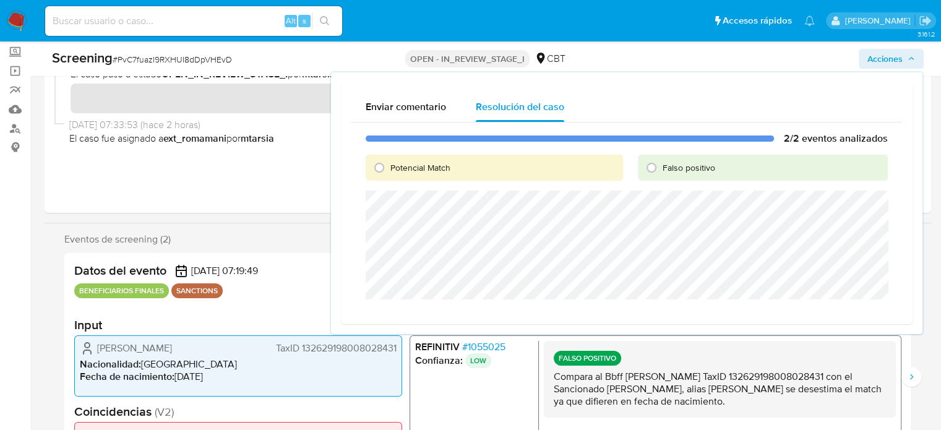
scroll to position [143, 0]
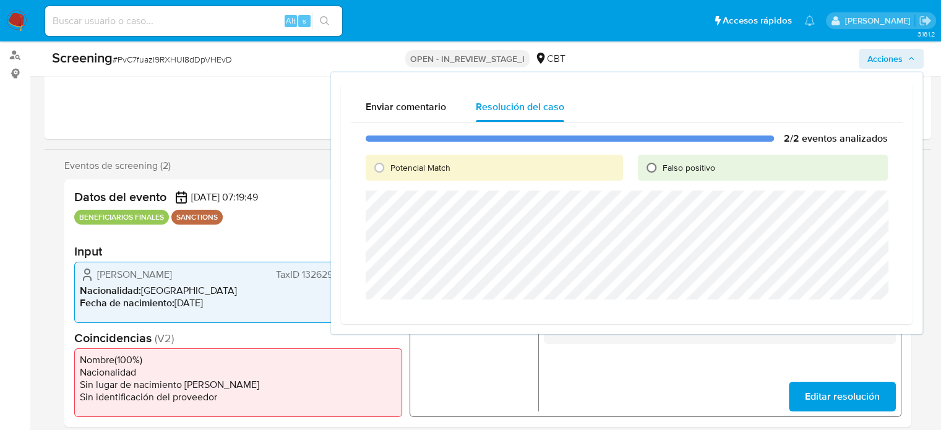
click at [656, 163] on input "Falso positivo" at bounding box center [651, 168] width 20 height 20
radio input "true"
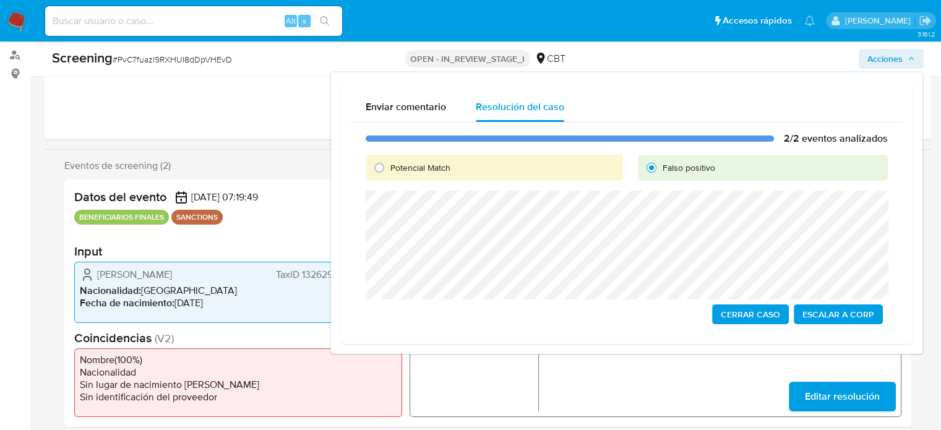
click at [737, 309] on span "Cerrar Caso" at bounding box center [749, 313] width 59 height 17
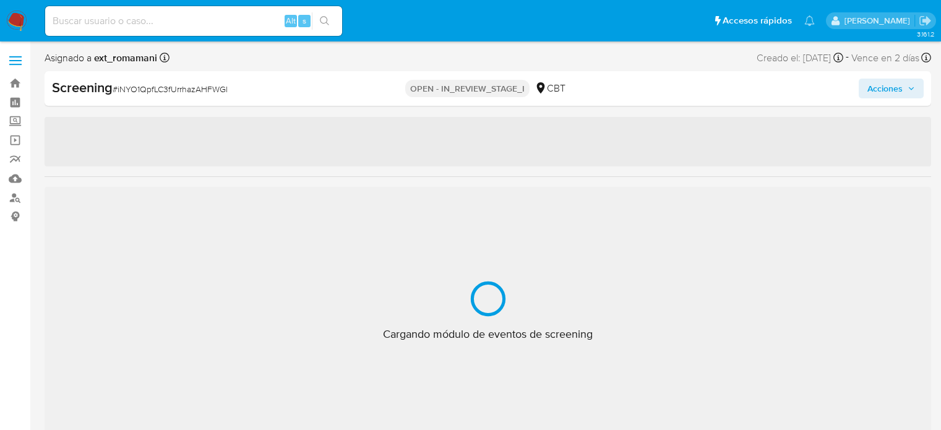
select select "10"
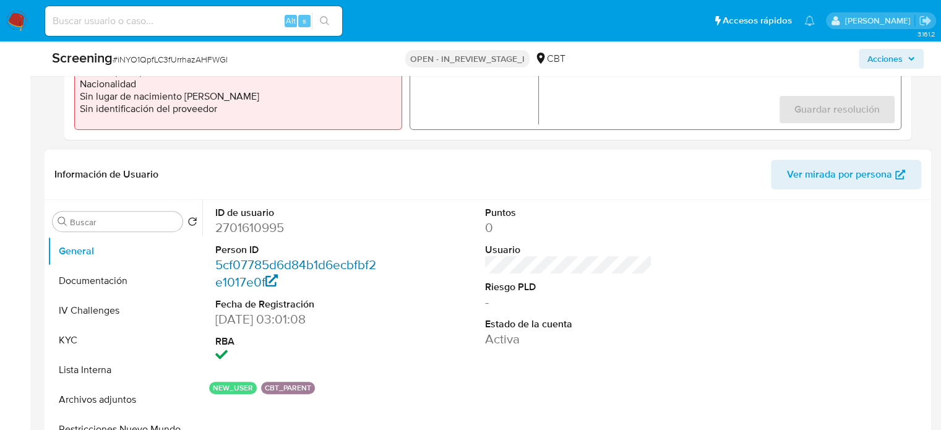
scroll to position [433, 0]
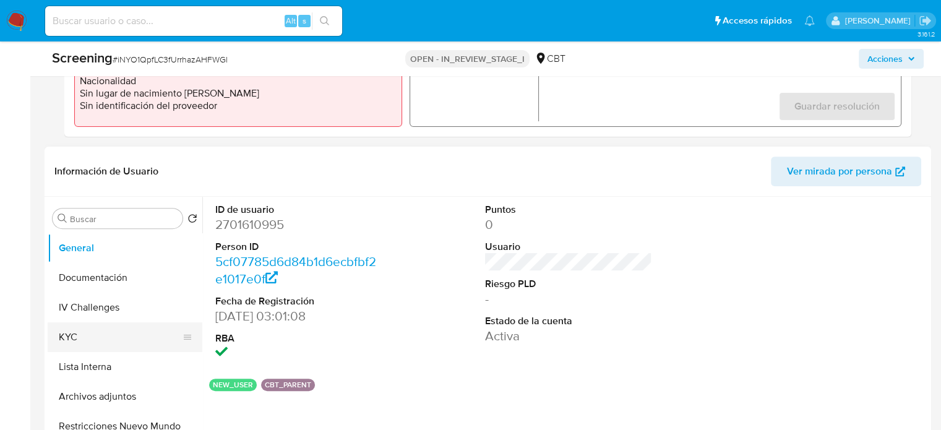
drag, startPoint x: 135, startPoint y: 335, endPoint x: 166, endPoint y: 331, distance: 30.5
click at [135, 335] on button "KYC" at bounding box center [120, 337] width 145 height 30
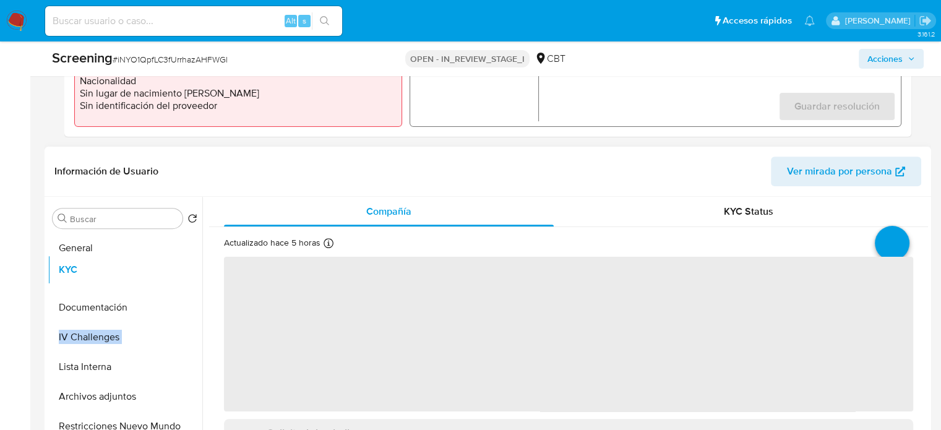
drag, startPoint x: 182, startPoint y: 333, endPoint x: 171, endPoint y: 269, distance: 65.4
click at [171, 269] on ul "General Documentación IV Challenges KYC Lista Interna Archivos adjuntos Restric…" at bounding box center [125, 372] width 155 height 279
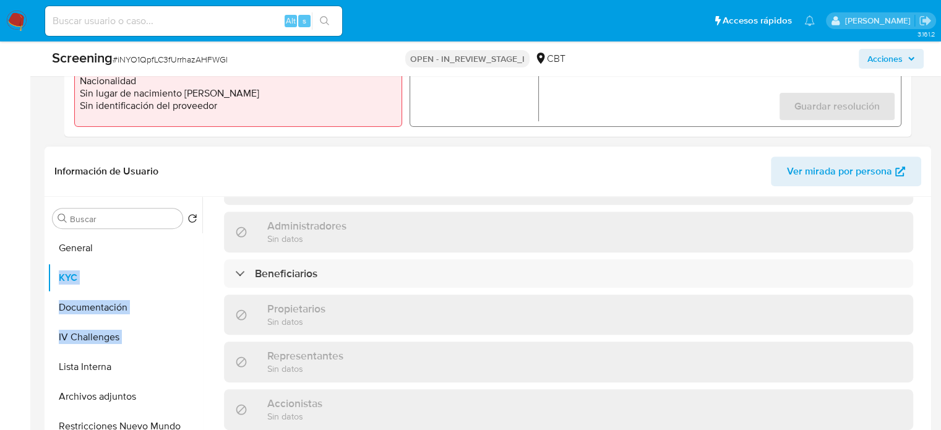
scroll to position [557, 0]
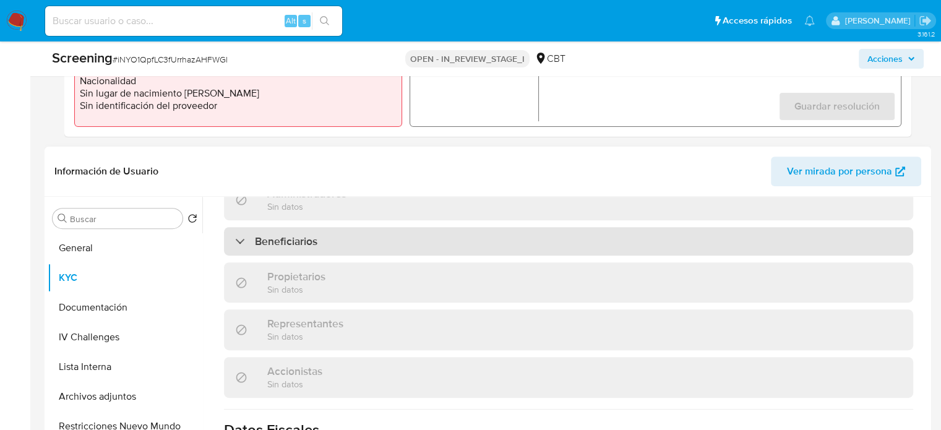
click at [325, 244] on div "Beneficiarios" at bounding box center [568, 241] width 689 height 28
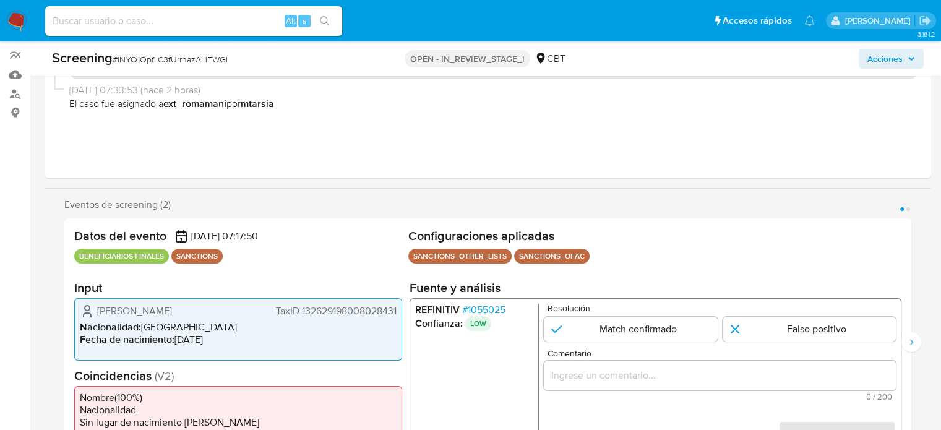
scroll to position [247, 0]
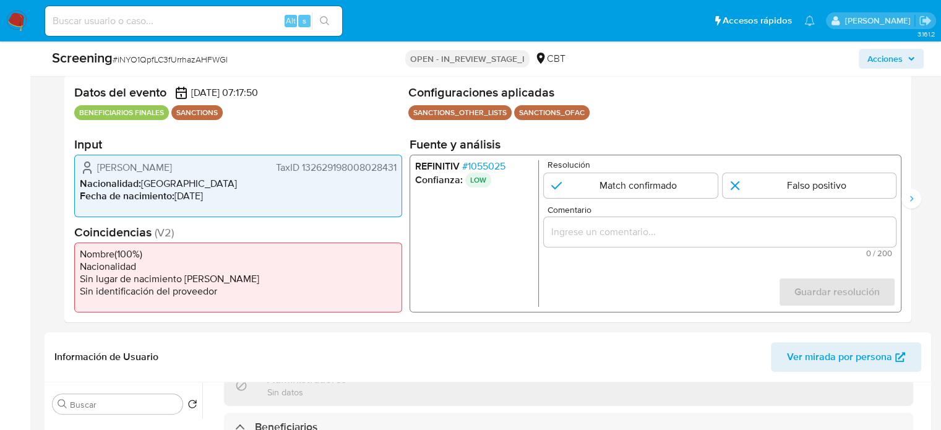
drag, startPoint x: 398, startPoint y: 166, endPoint x: 299, endPoint y: 174, distance: 98.7
click at [299, 174] on div "[PERSON_NAME] 132629198008028431 Nacionalidad : [DEMOGRAPHIC_DATA] Fecha de nac…" at bounding box center [238, 186] width 328 height 62
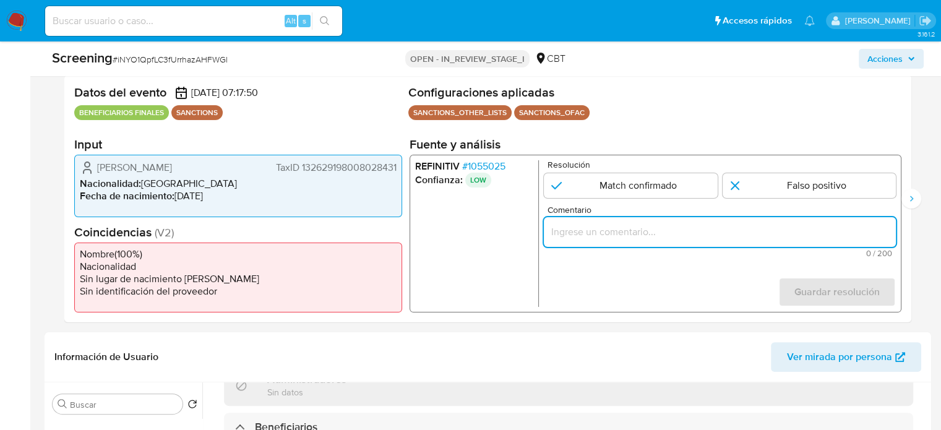
click at [752, 231] on input "Comentario" at bounding box center [720, 232] width 352 height 16
paste input "Compara al Bbff [PERSON_NAME] TaxID 132629198008028431 con el Sancionado [PERSO…"
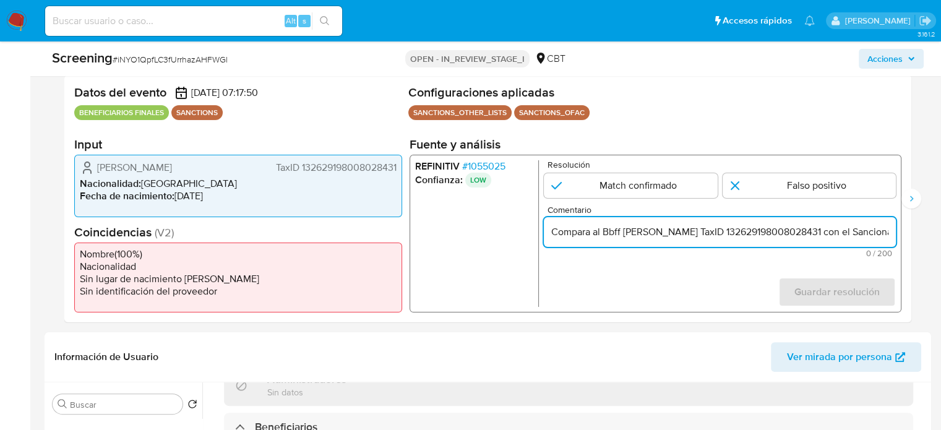
scroll to position [0, 344]
type input "Compara al Bbff [PERSON_NAME] TaxID 132629198008028431 con el Sancionado [PERSO…"
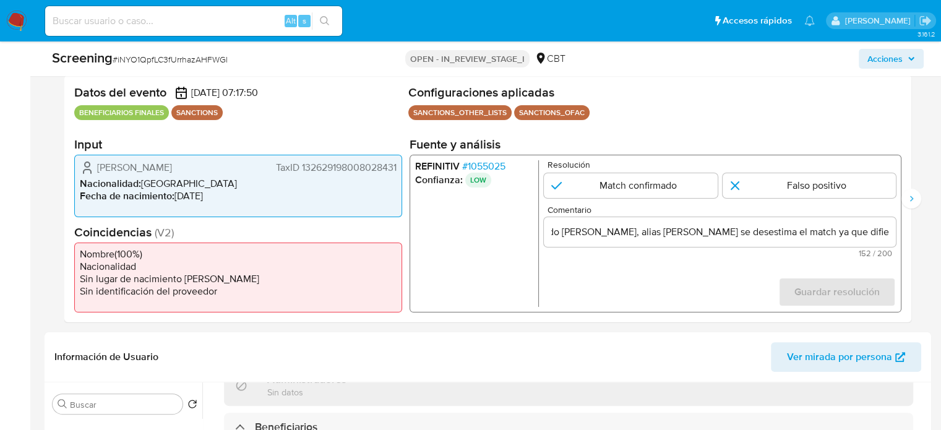
scroll to position [0, 0]
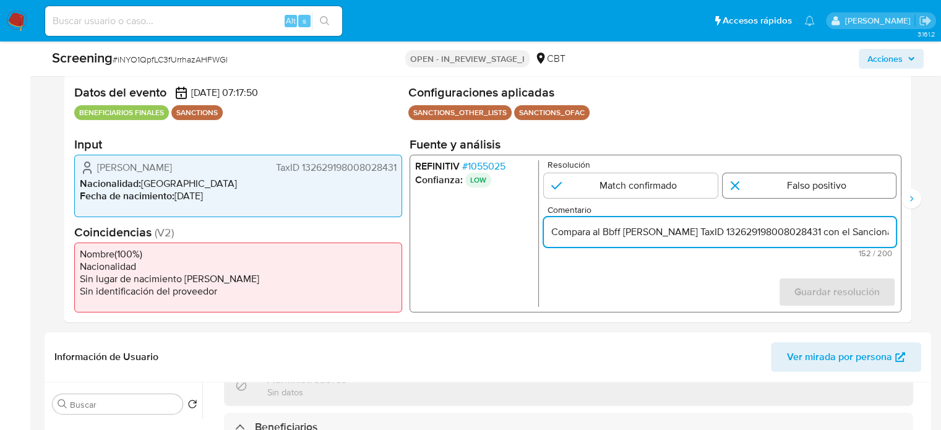
click at [782, 190] on input "1 de 2" at bounding box center [809, 185] width 174 height 25
radio input "true"
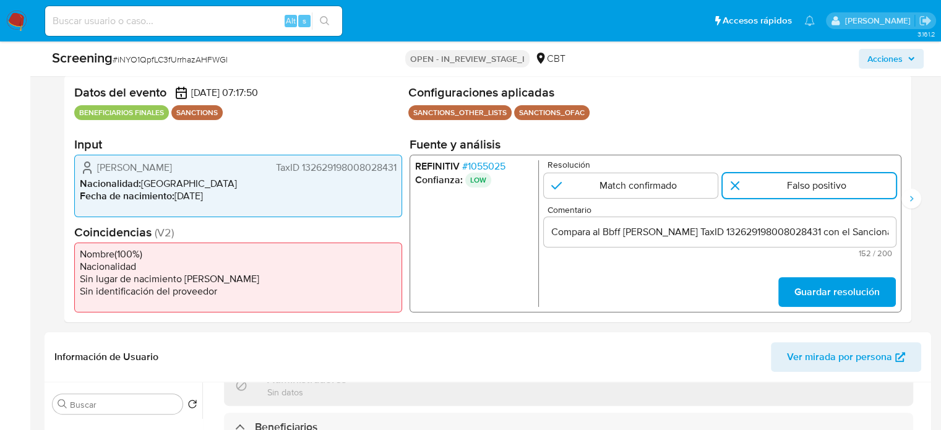
click at [811, 310] on div "REFINITIV # 1055025 Confianza: LOW Resolución Match confirmado Falso positivo C…" at bounding box center [655, 234] width 492 height 158
click at [819, 292] on span "Guardar resolución" at bounding box center [836, 291] width 85 height 27
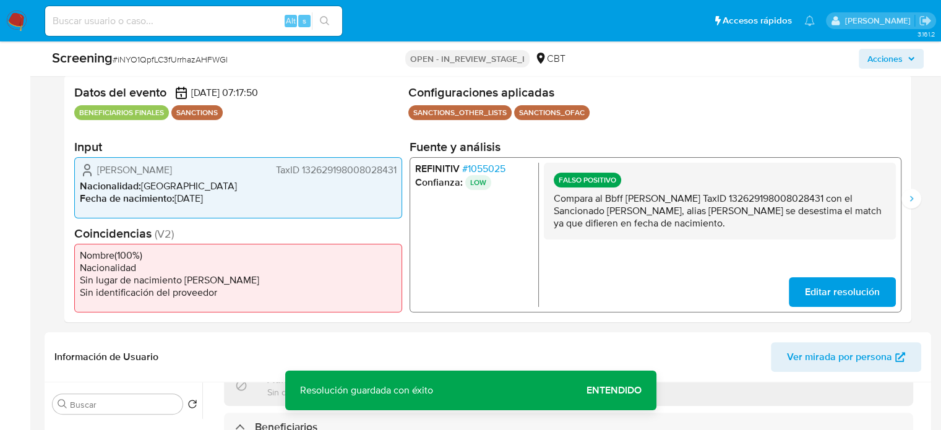
drag, startPoint x: 619, startPoint y: 221, endPoint x: 567, endPoint y: 222, distance: 51.9
click at [555, 201] on p "Compara al Bbff [PERSON_NAME] TaxID 132629198008028431 con el Sancionado [PERSO…" at bounding box center [719, 210] width 332 height 37
click at [915, 197] on button "Siguiente" at bounding box center [911, 199] width 20 height 20
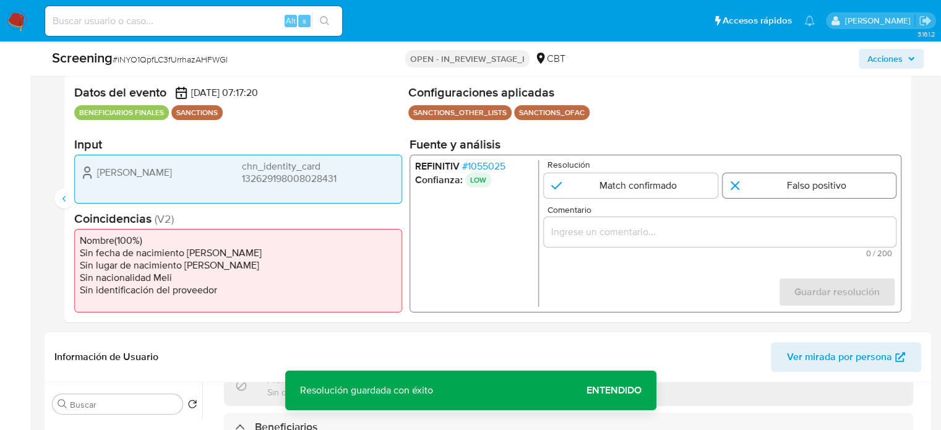
click at [796, 189] on input "2 de 2" at bounding box center [809, 185] width 174 height 25
radio input "true"
click at [730, 234] on input "Comentario" at bounding box center [720, 232] width 352 height 16
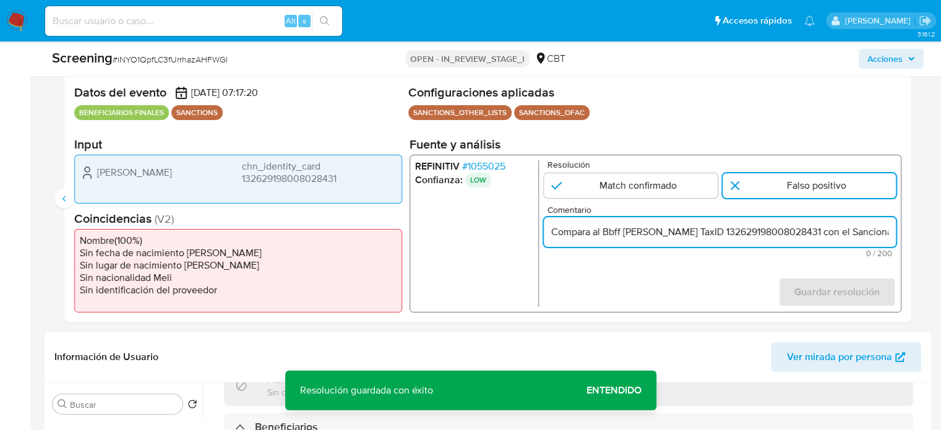
scroll to position [0, 344]
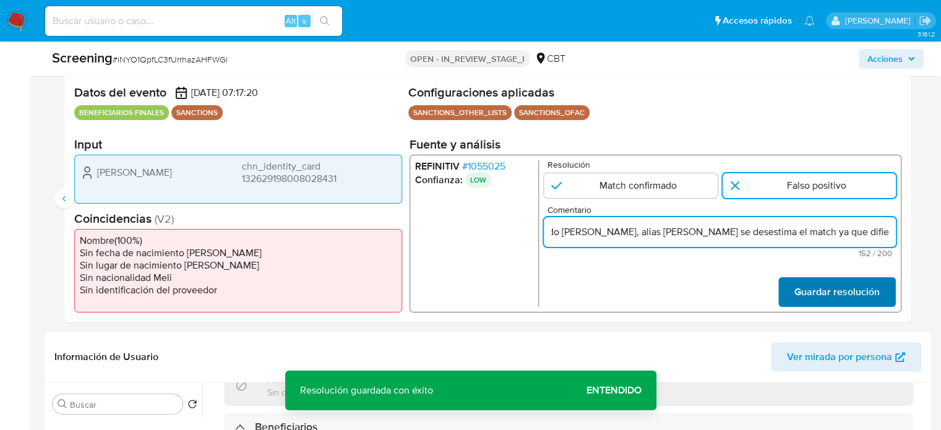
type input "Compara al Bbff Wei Li TaxID 132629198008028431 con el Sancionado Fangwei Li, a…"
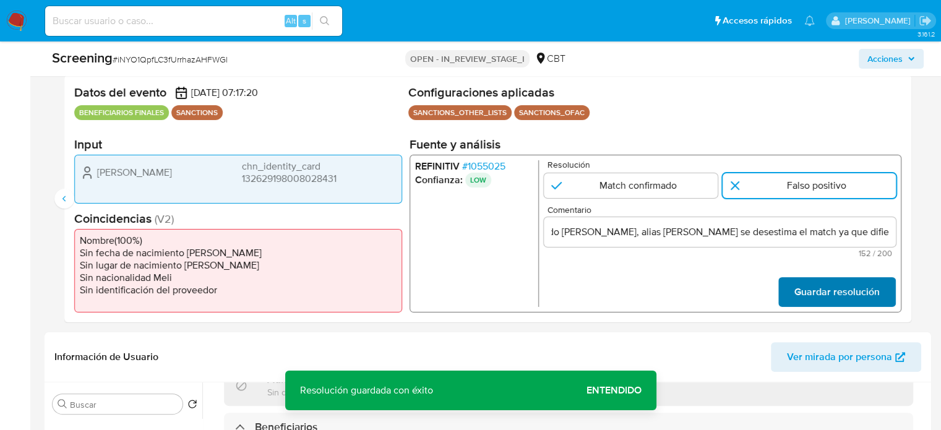
scroll to position [0, 0]
click at [824, 287] on span "Guardar resolución" at bounding box center [836, 291] width 85 height 27
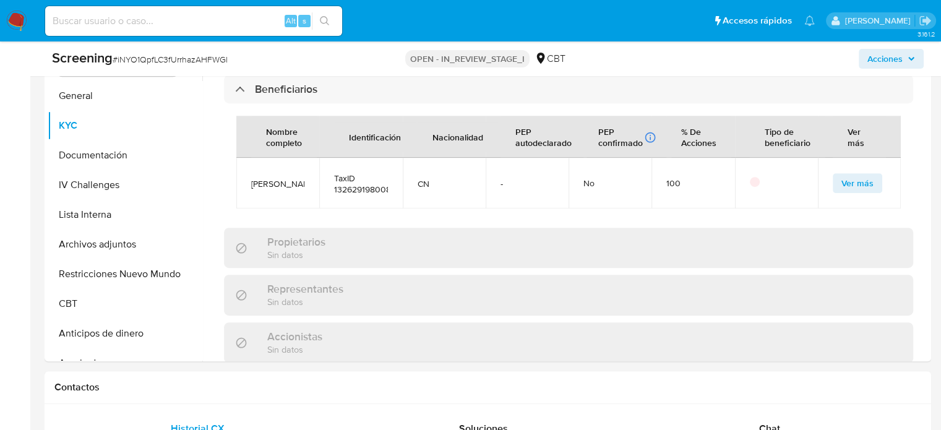
scroll to position [618, 0]
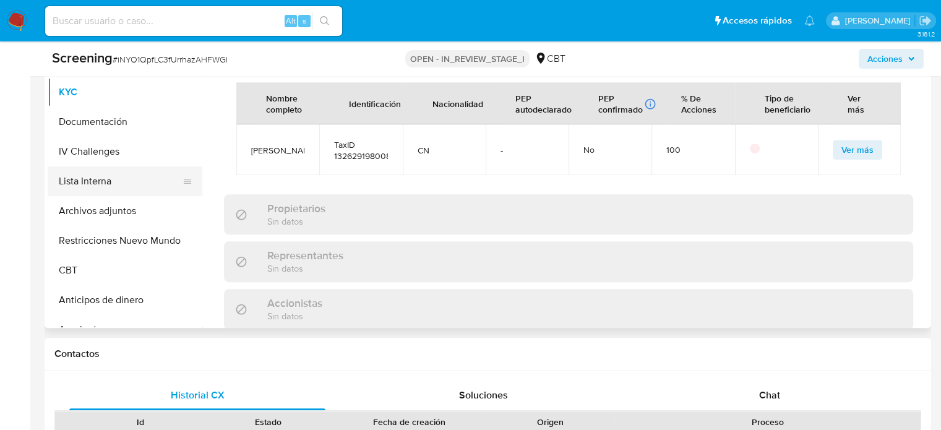
click at [82, 180] on button "Lista Interna" at bounding box center [120, 181] width 145 height 30
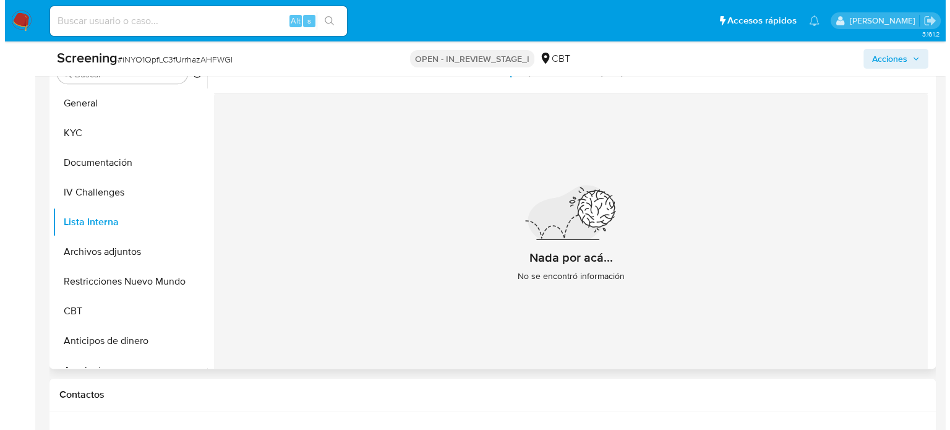
scroll to position [557, 0]
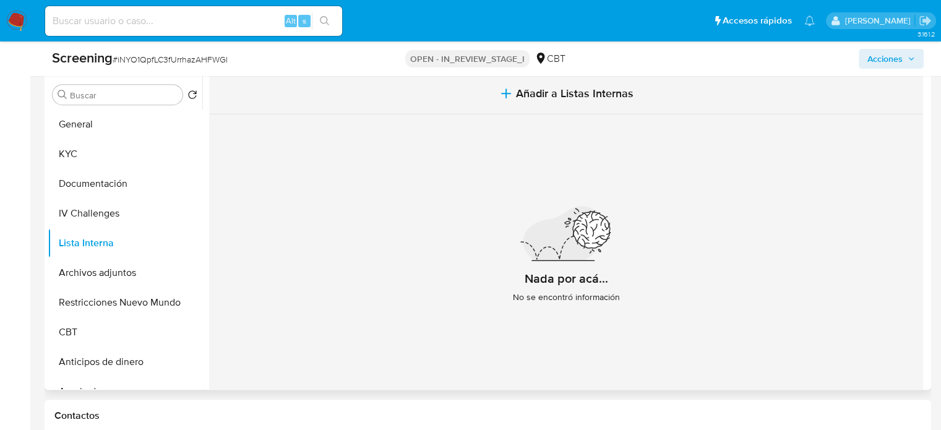
click at [564, 88] on span "Añadir a Listas Internas" at bounding box center [574, 94] width 117 height 14
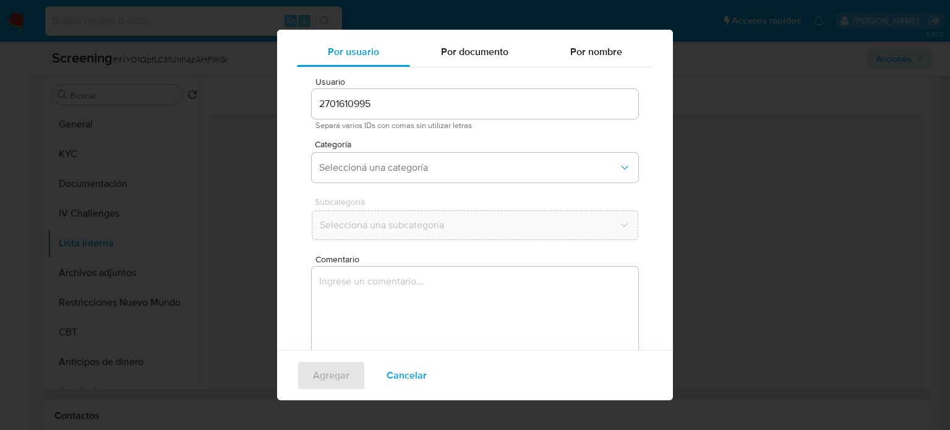
scroll to position [52, 0]
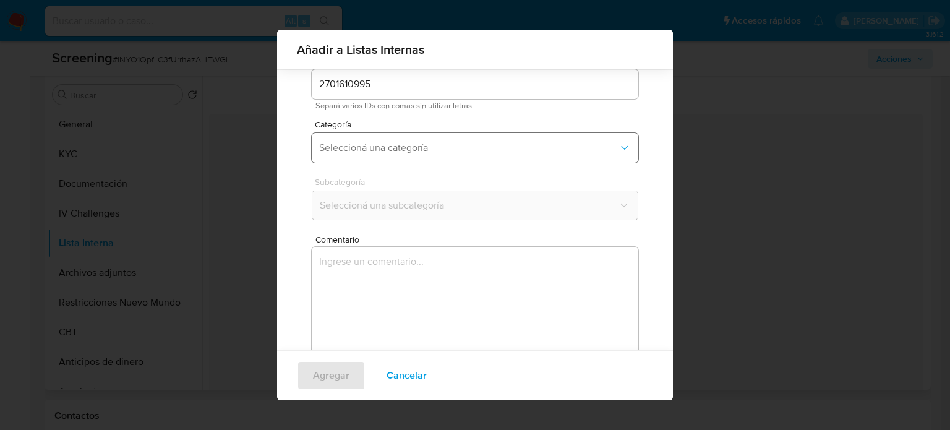
click at [455, 151] on span "Seleccioná una categoría" at bounding box center [468, 148] width 299 height 12
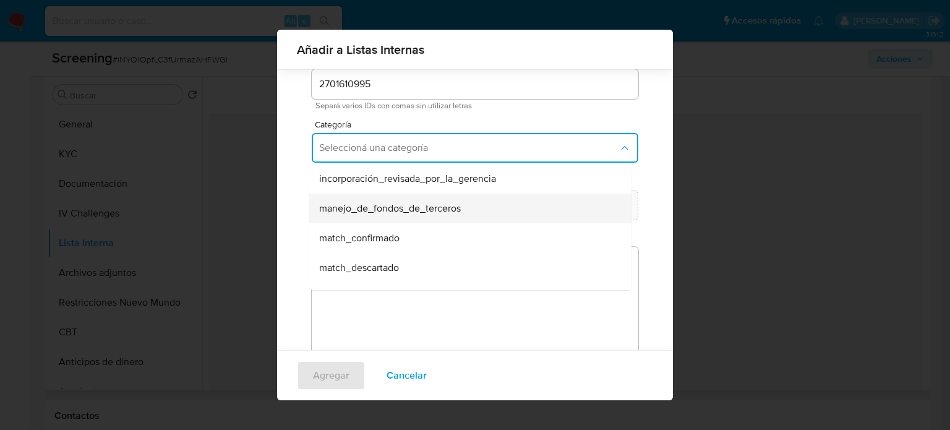
scroll to position [62, 0]
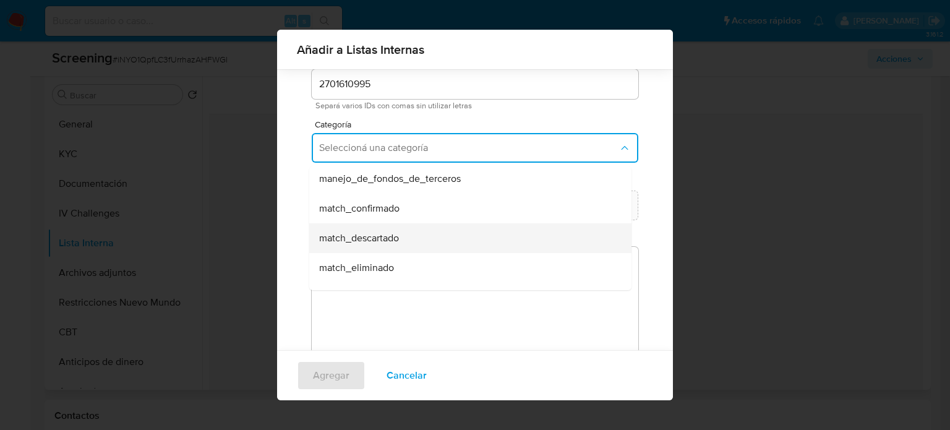
click at [366, 238] on span "match_descartado" at bounding box center [359, 238] width 80 height 12
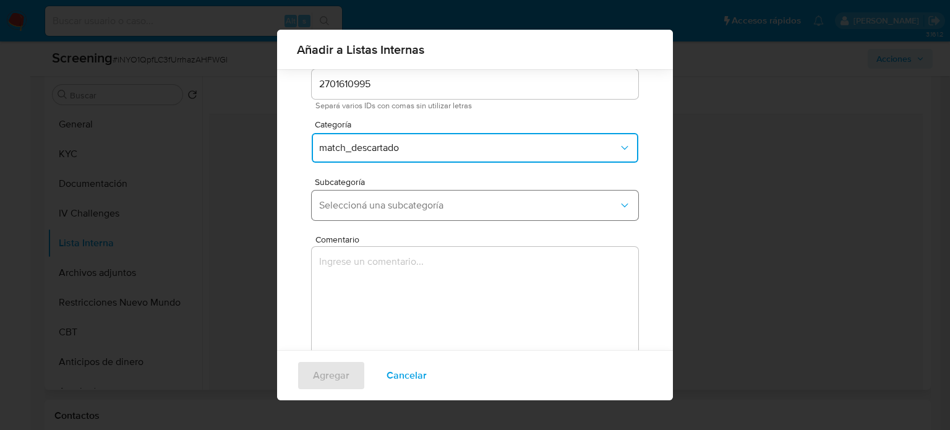
click at [378, 207] on span "Seleccioná una subcategoría" at bounding box center [468, 205] width 299 height 12
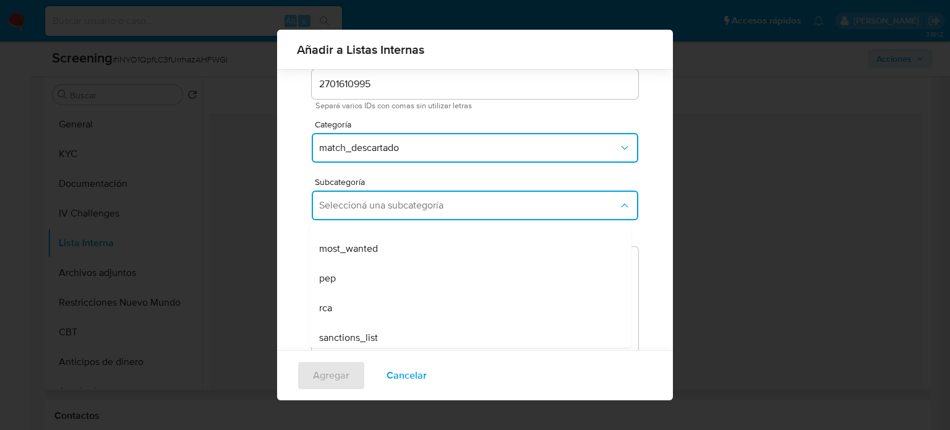
scroll to position [84, 0]
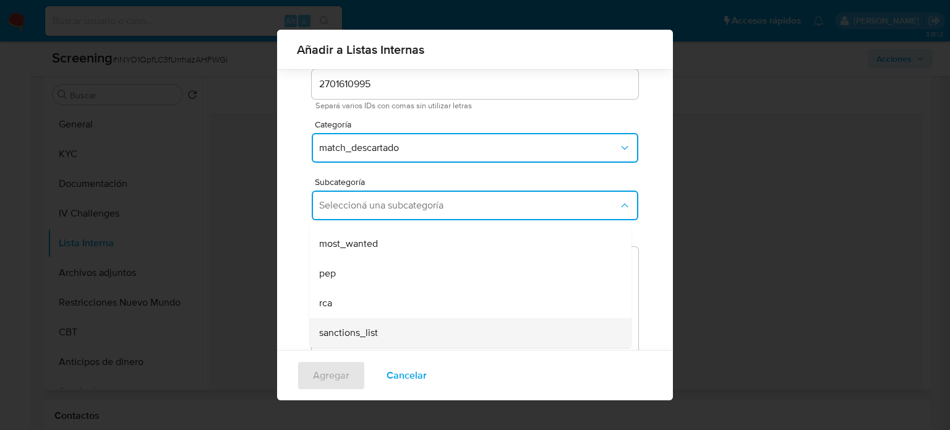
click at [365, 327] on span "sanctions_list" at bounding box center [348, 333] width 59 height 12
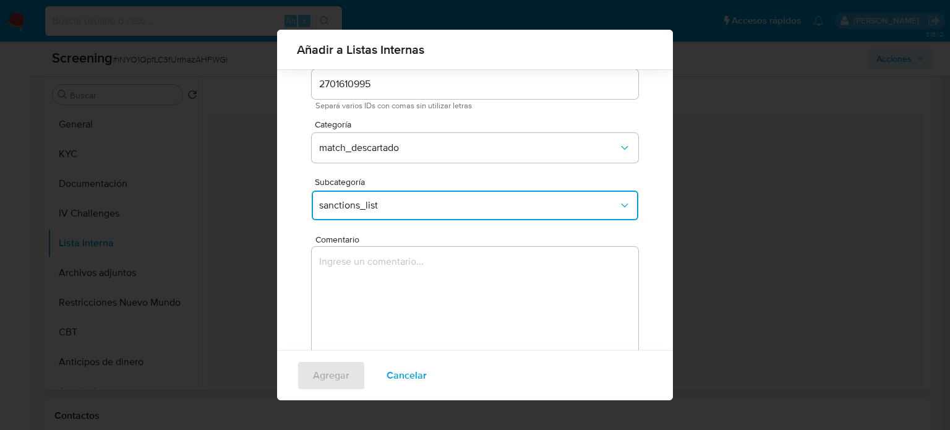
click at [362, 309] on textarea "Comentario" at bounding box center [475, 306] width 327 height 119
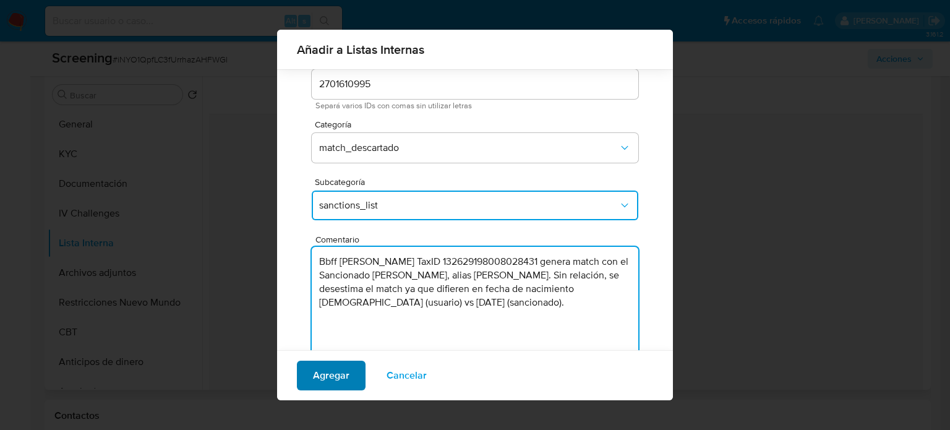
type textarea "Bbff [PERSON_NAME] TaxID 132629198008028431 genera match con el Sancionado [PER…"
click at [320, 371] on span "Agregar" at bounding box center [331, 375] width 36 height 27
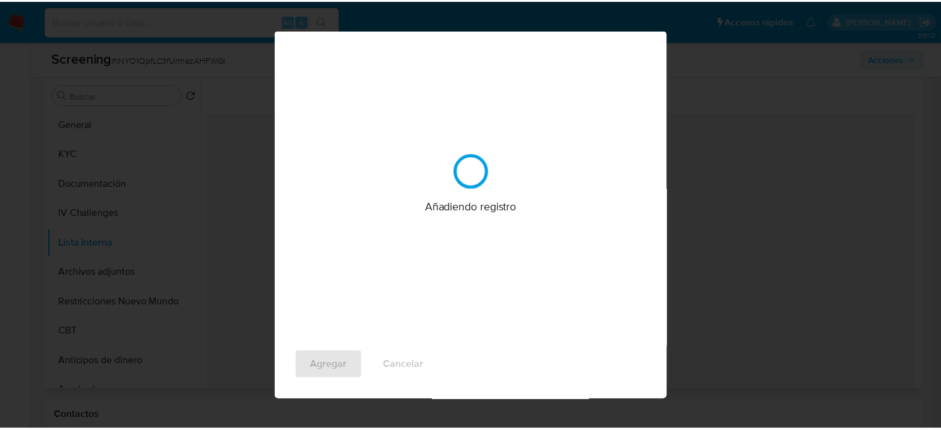
scroll to position [0, 0]
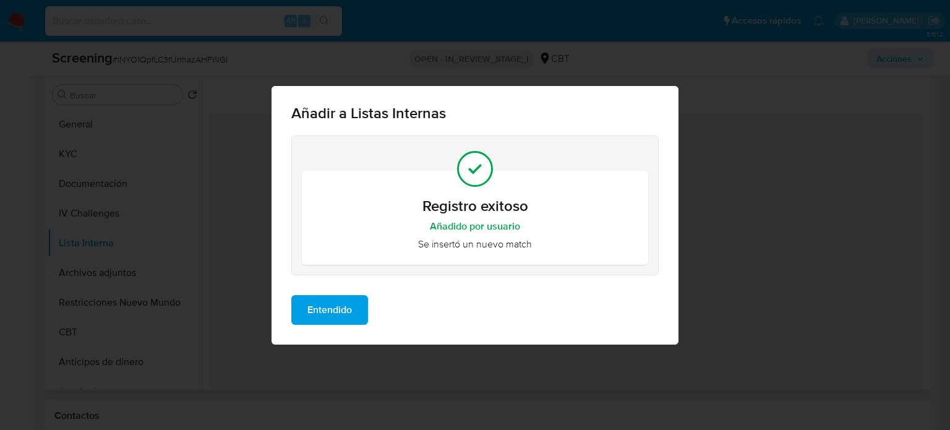
click at [346, 314] on span "Entendido" at bounding box center [329, 309] width 45 height 27
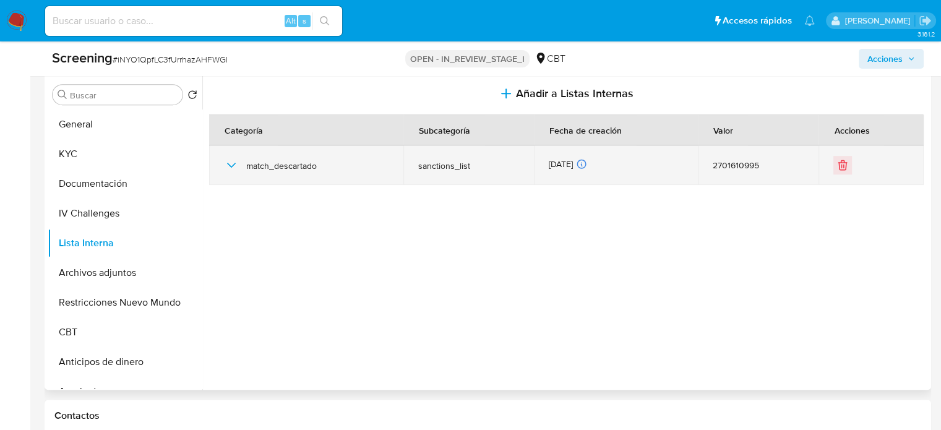
click at [224, 160] on icon "button" at bounding box center [231, 165] width 15 height 15
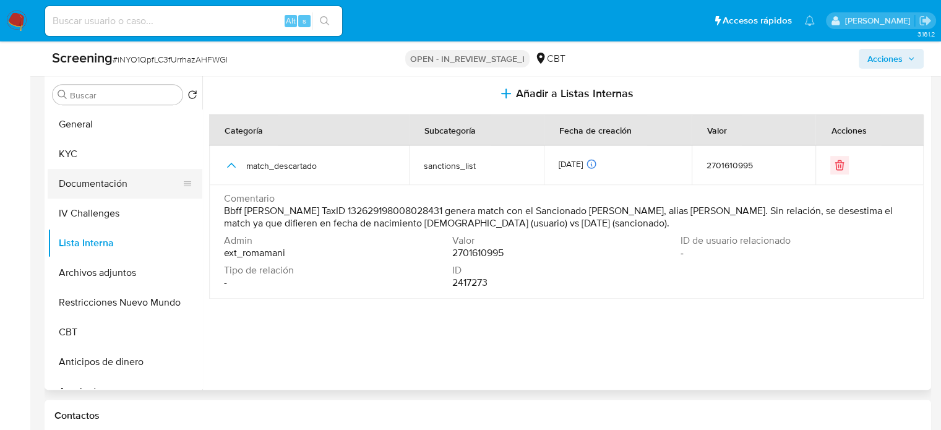
click at [121, 183] on button "Documentación" at bounding box center [120, 184] width 145 height 30
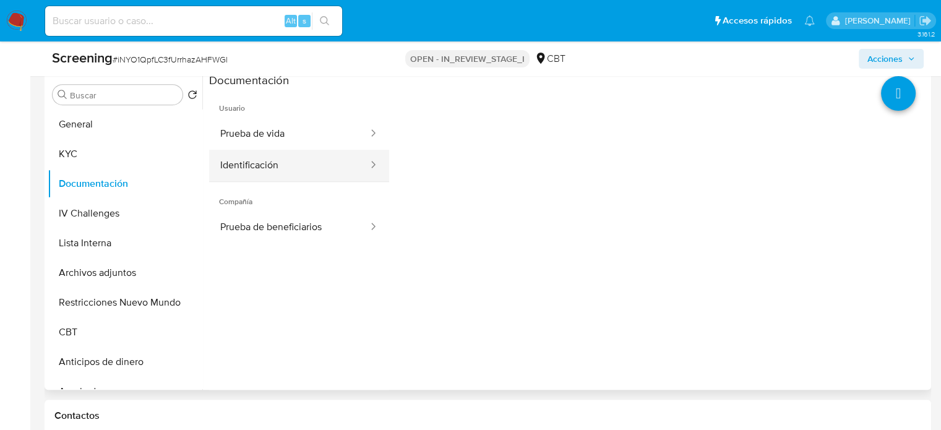
click at [271, 163] on button "Identificación" at bounding box center [289, 166] width 160 height 32
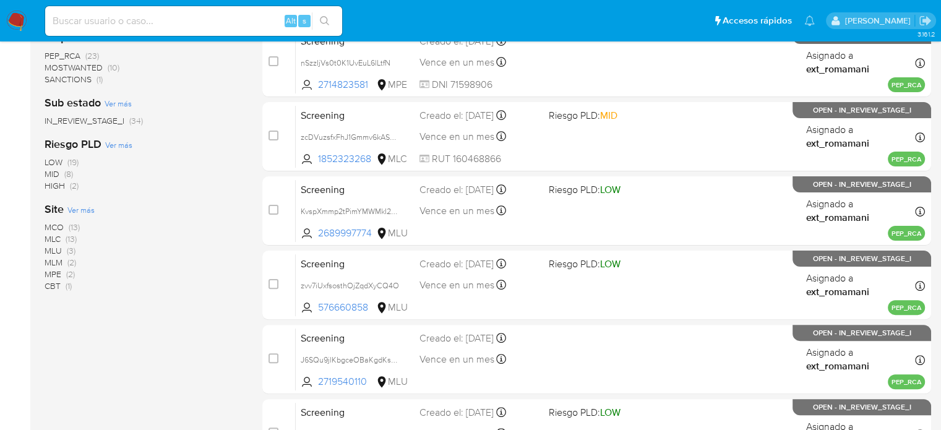
scroll to position [309, 0]
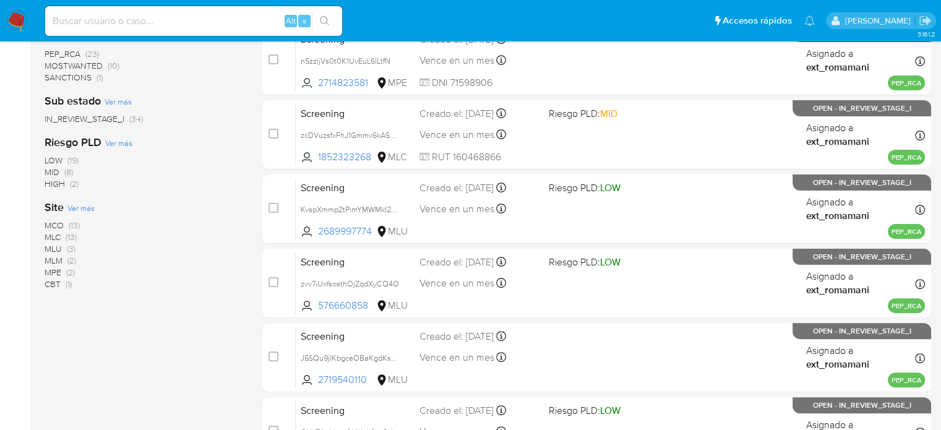
click at [62, 258] on span "MLM" at bounding box center [54, 260] width 18 height 12
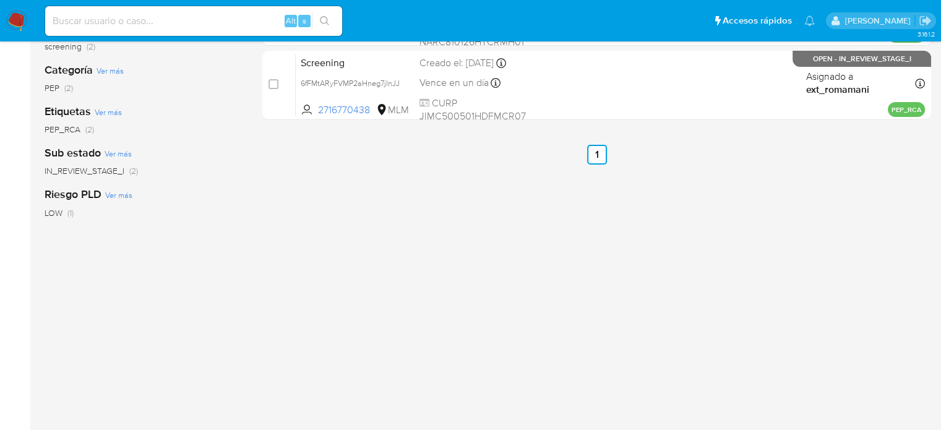
scroll to position [124, 0]
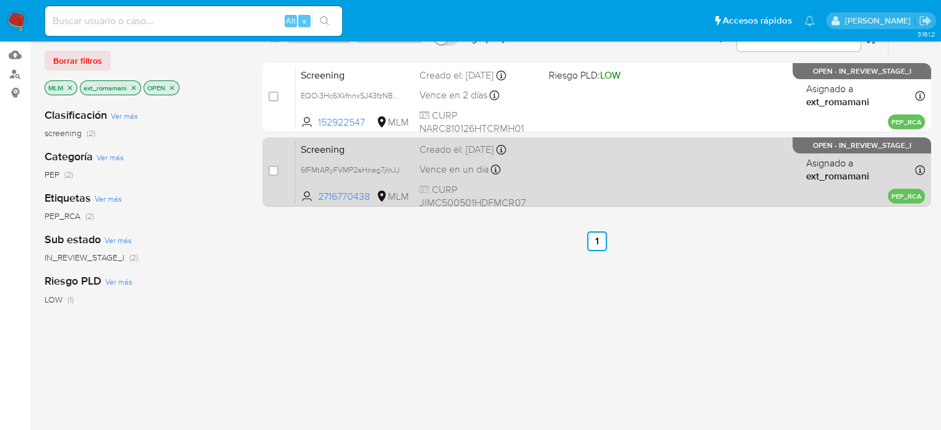
click at [555, 173] on div "Screening 6fFMtARyFVMP2aHneg7jInJJ 2716770438 MLM Creado el: [DATE] Creado el: …" at bounding box center [610, 171] width 629 height 62
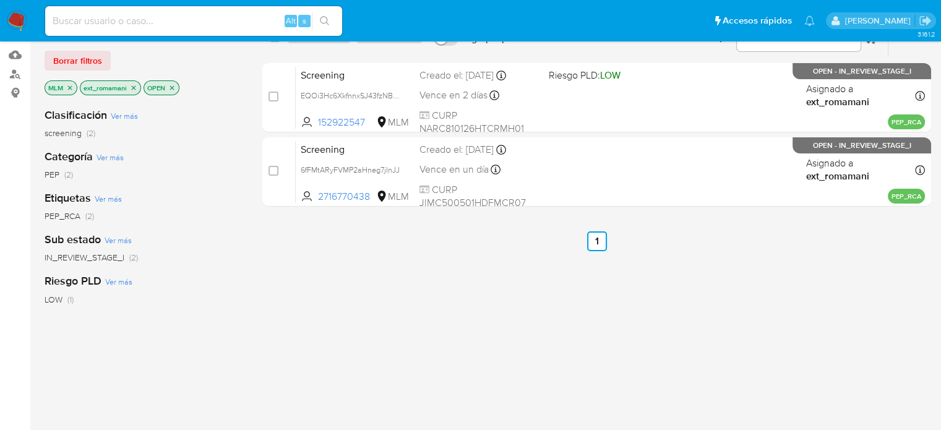
click at [12, 19] on img at bounding box center [16, 21] width 21 height 21
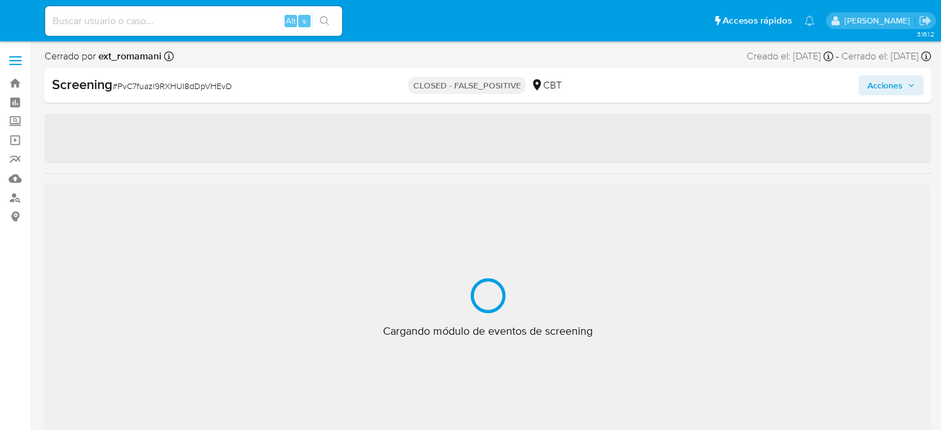
select select "10"
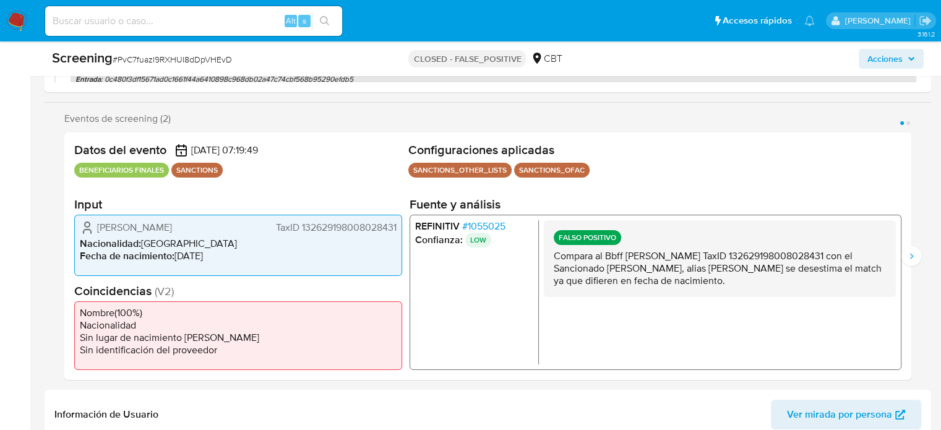
scroll to position [230, 0]
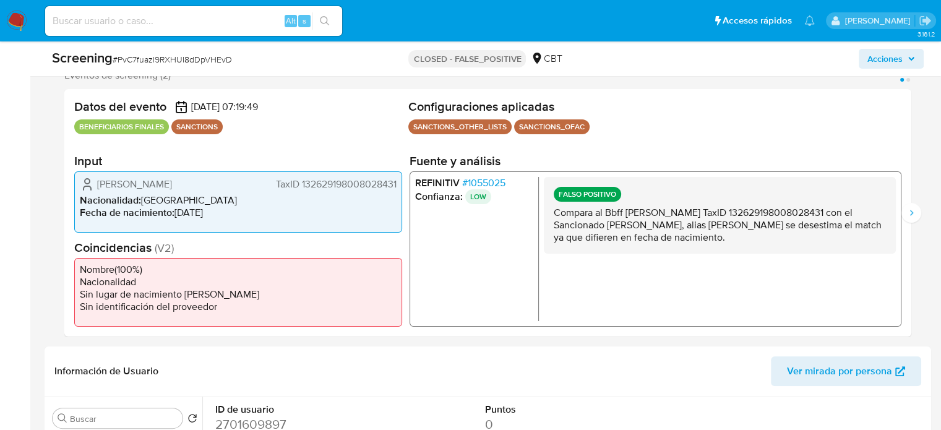
drag, startPoint x: 623, startPoint y: 232, endPoint x: 549, endPoint y: 211, distance: 77.0
click at [549, 211] on div "FALSO POSITIVO Compara al Bbff Wei Li TaxID 132629198008028431 con el Sancionad…" at bounding box center [720, 214] width 352 height 77
click at [626, 239] on p "Compara al Bbff Wei Li TaxID 132629198008028431 con el Sancionado Fangwei Li, a…" at bounding box center [719, 224] width 332 height 37
drag, startPoint x: 618, startPoint y: 239, endPoint x: 544, endPoint y: 215, distance: 78.2
click at [544, 215] on div "FALSO POSITIVO Compara al Bbff Wei Li TaxID 132629198008028431 con el Sancionad…" at bounding box center [720, 214] width 352 height 77
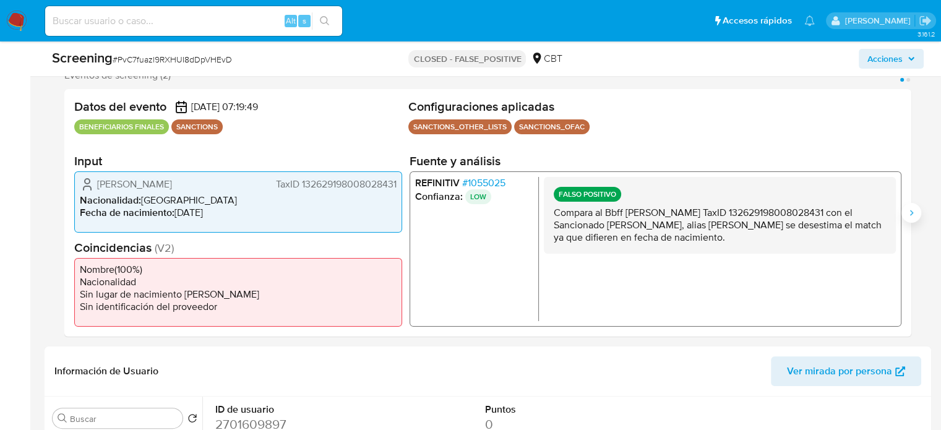
click at [905, 215] on button "Siguiente" at bounding box center [911, 213] width 20 height 20
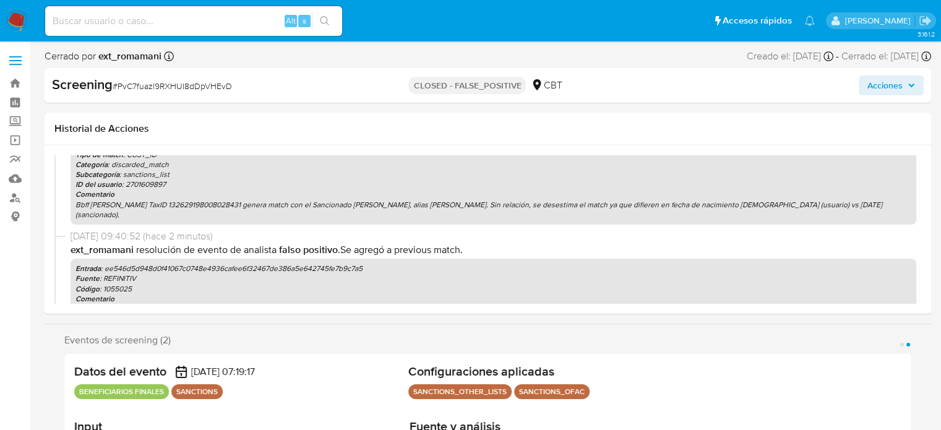
scroll to position [62, 0]
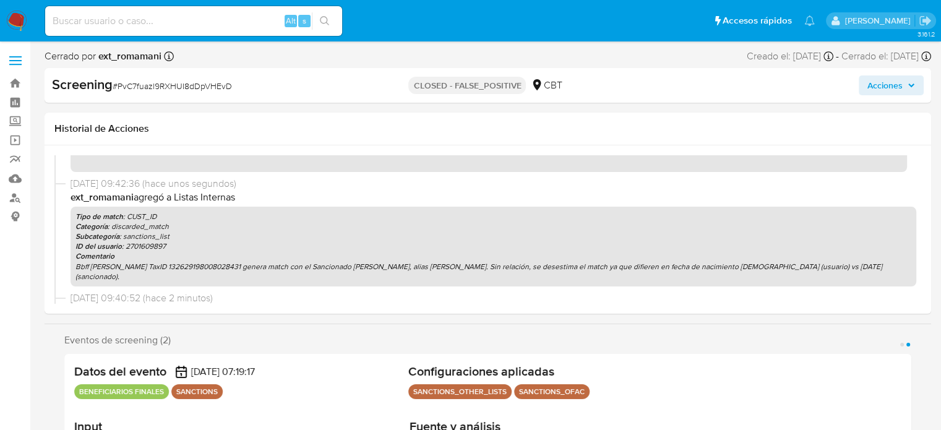
drag, startPoint x: 72, startPoint y: 267, endPoint x: 823, endPoint y: 264, distance: 750.7
click at [823, 264] on div "Tipo de match : CUST_ID Categoría : discarded_match Subcategoría : sanctions_li…" at bounding box center [492, 247] width 845 height 80
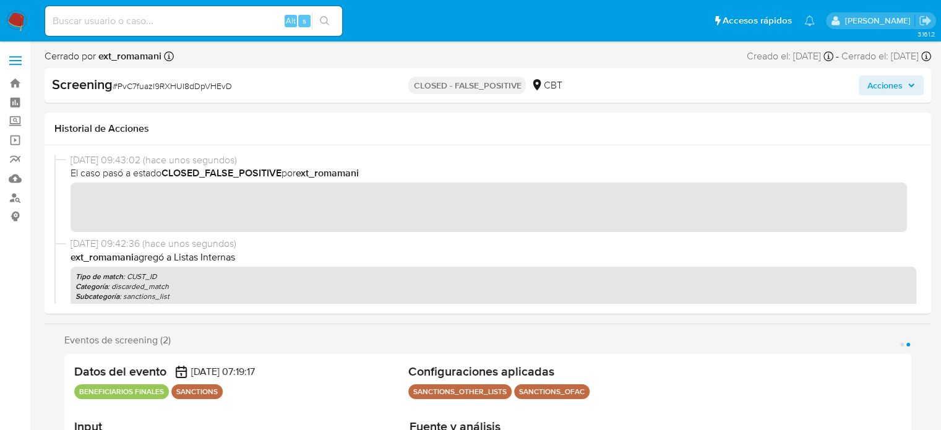
scroll to position [0, 0]
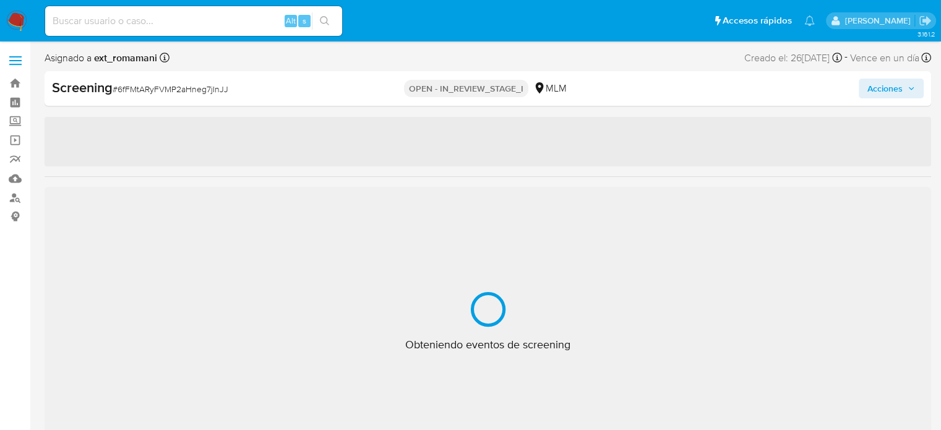
select select "10"
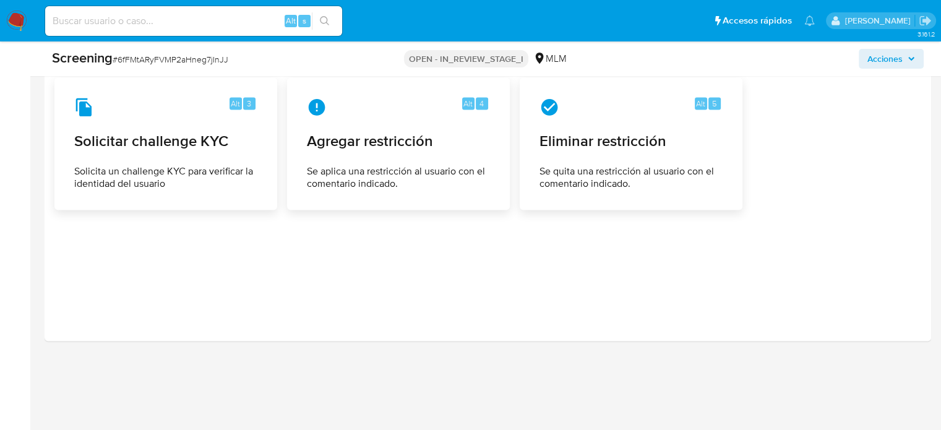
scroll to position [1808, 0]
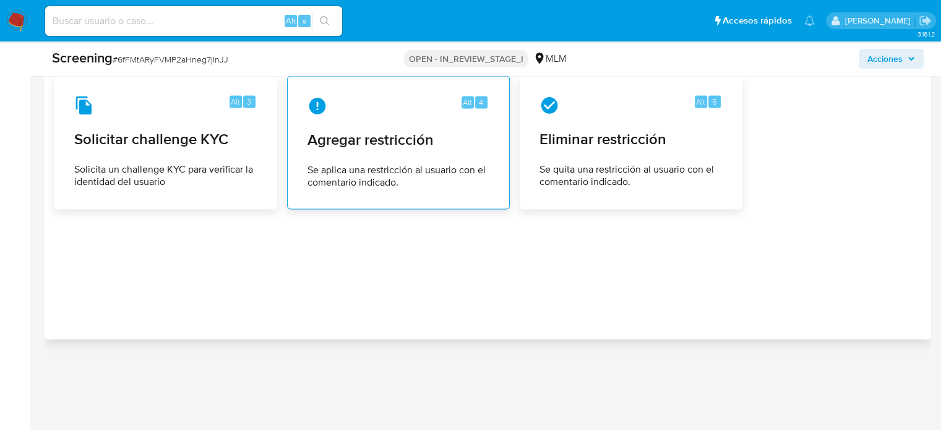
click at [390, 139] on span "Agregar restricción" at bounding box center [398, 139] width 182 height 19
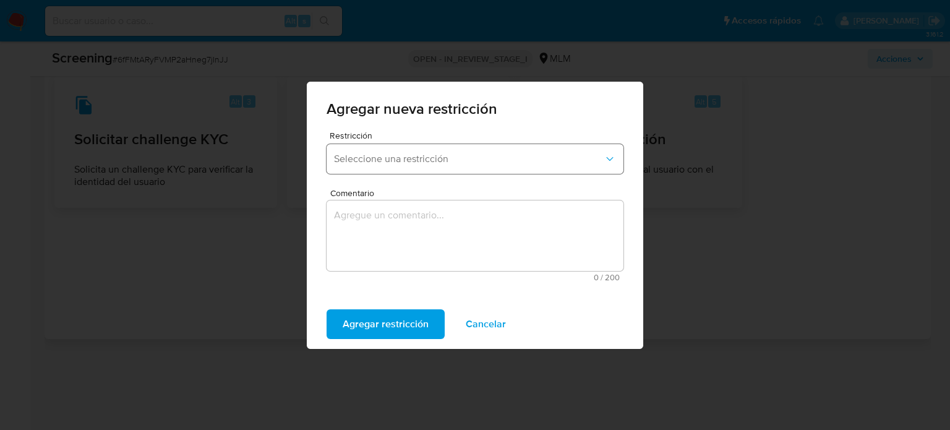
click at [414, 161] on span "Seleccione una restricción" at bounding box center [469, 159] width 270 height 12
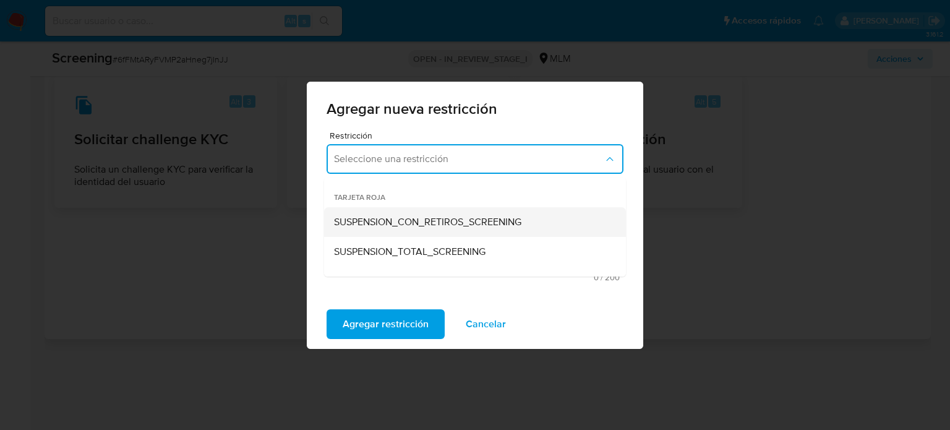
click at [418, 227] on span "SUSPENSION_CON_RETIROS_SCREENING" at bounding box center [427, 222] width 187 height 12
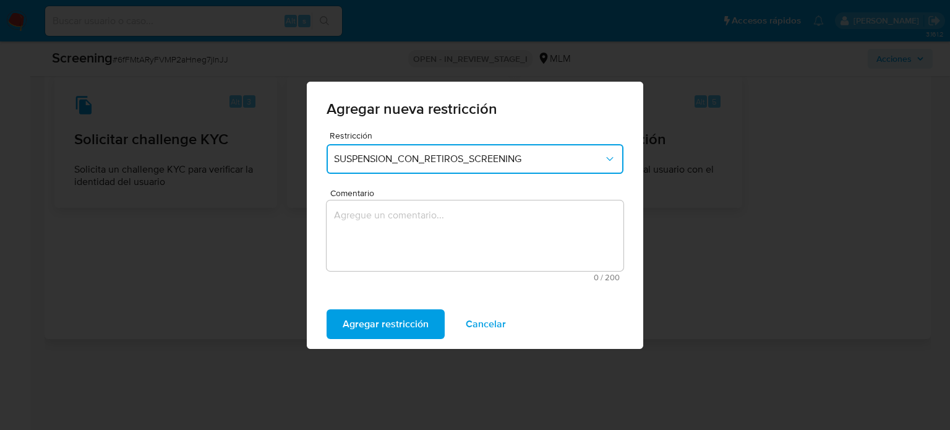
click at [416, 231] on textarea "Comentario" at bounding box center [475, 235] width 297 height 70
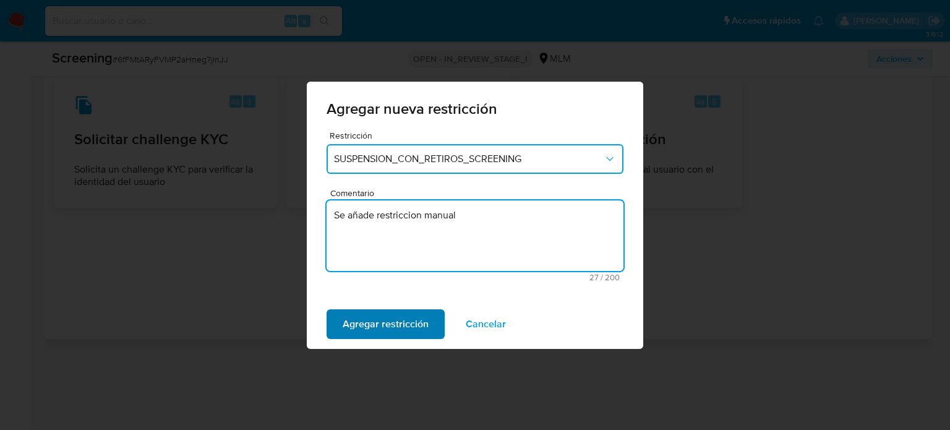
type textarea "Se añade restriccion manual"
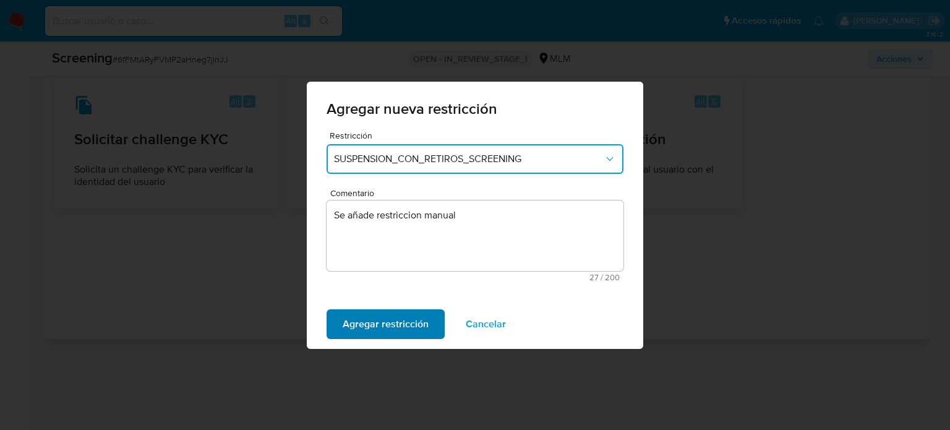
click at [396, 318] on span "Agregar restricción" at bounding box center [386, 323] width 86 height 27
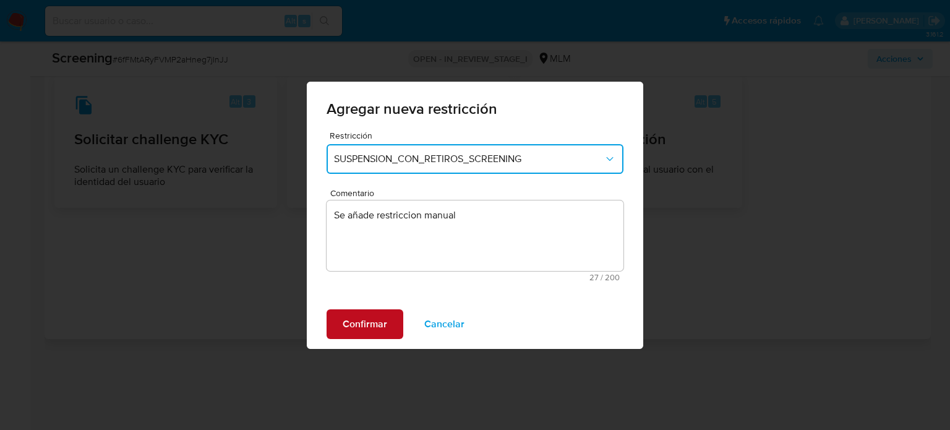
click at [353, 321] on span "Confirmar" at bounding box center [365, 323] width 45 height 27
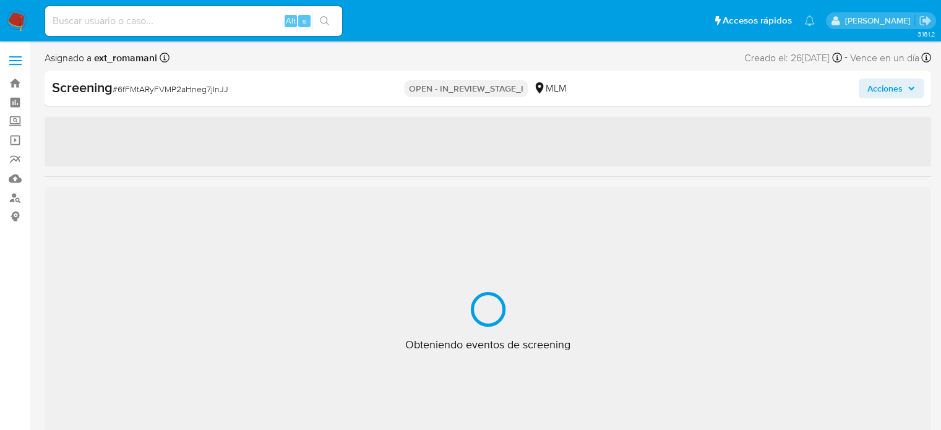
select select "10"
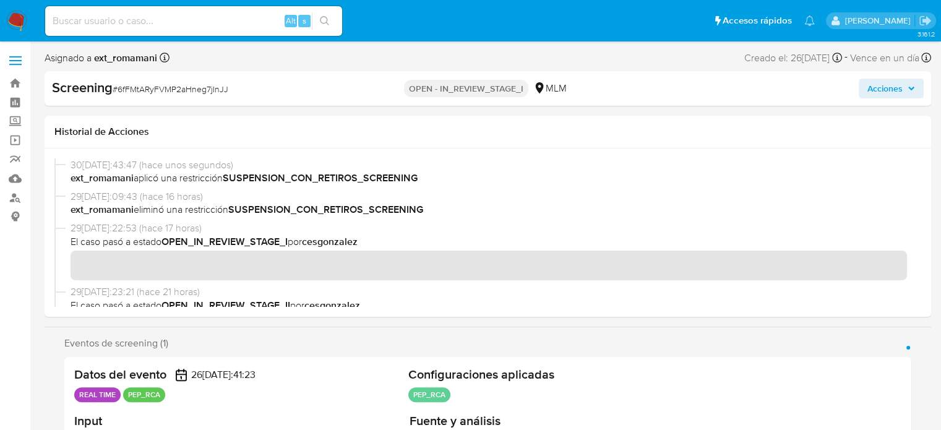
click at [871, 92] on span "Acciones" at bounding box center [884, 89] width 35 height 20
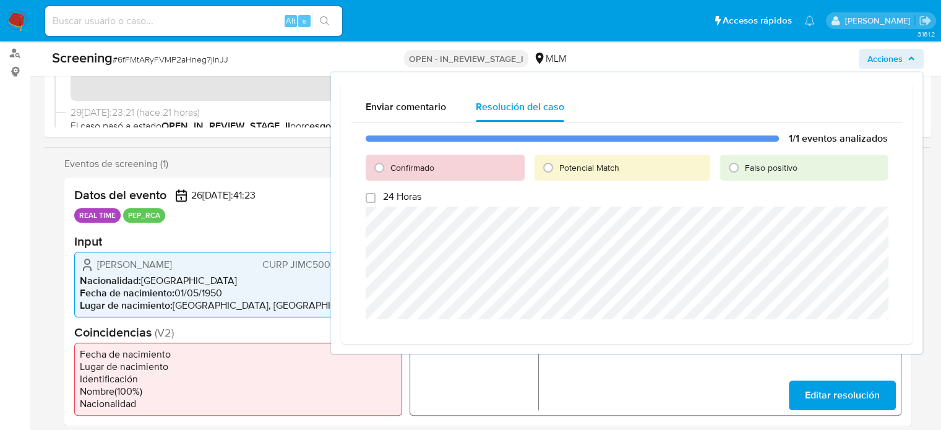
scroll to position [186, 0]
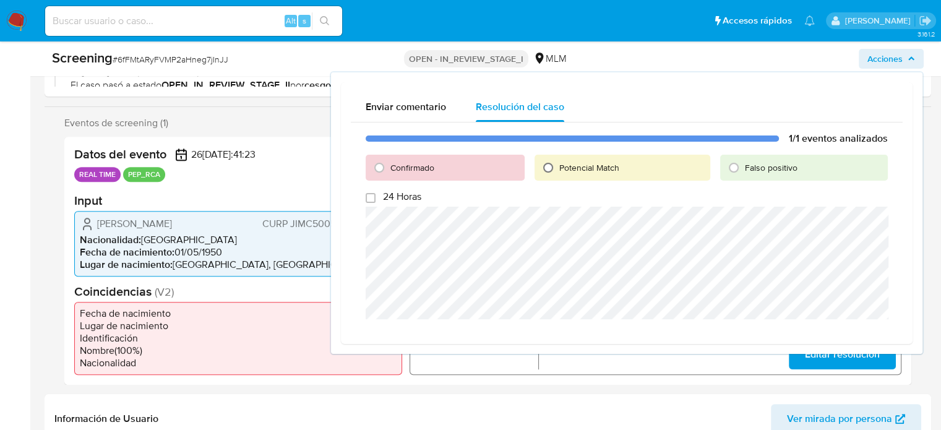
click at [553, 168] on input "Potencial Match" at bounding box center [548, 168] width 20 height 20
radio input "true"
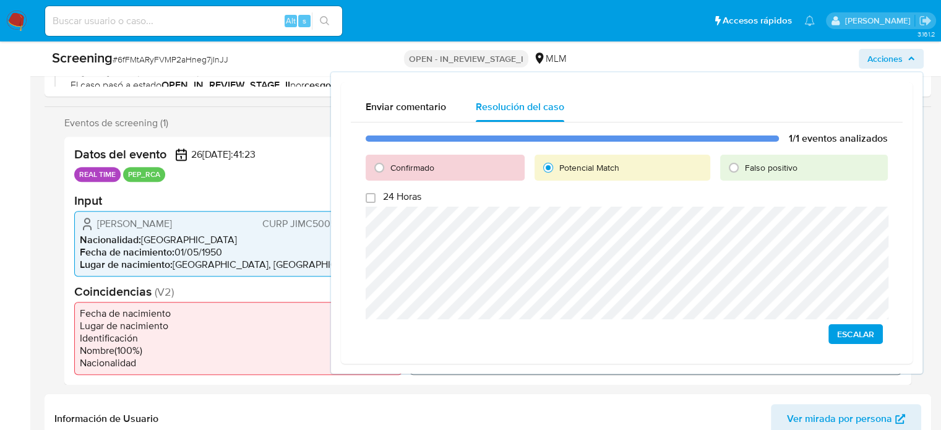
click at [853, 330] on span "Escalar" at bounding box center [855, 333] width 37 height 17
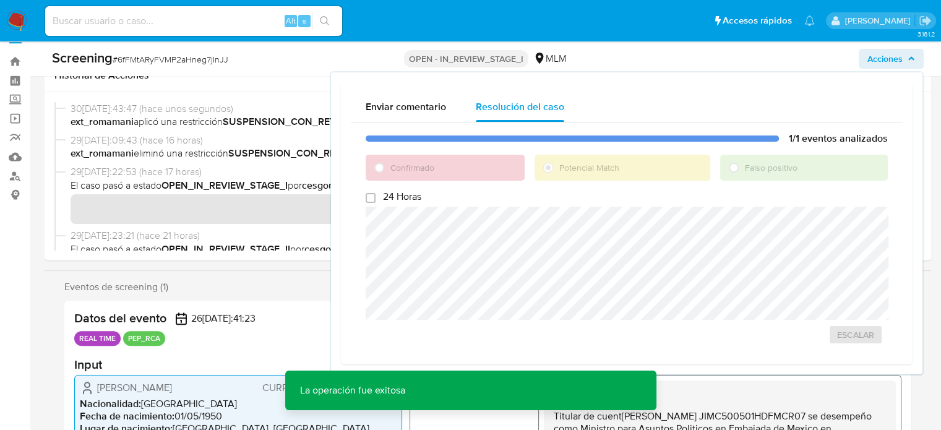
scroll to position [0, 0]
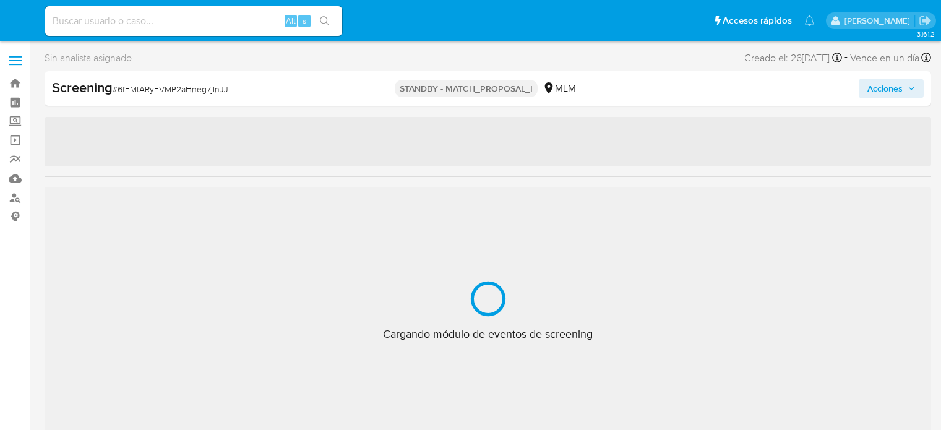
select select "10"
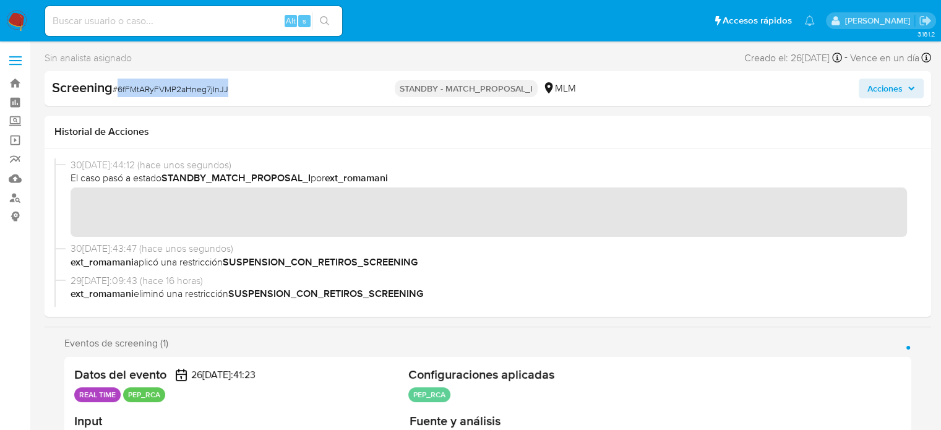
drag, startPoint x: 276, startPoint y: 91, endPoint x: 118, endPoint y: 97, distance: 158.4
click at [118, 97] on div "Screening # 6fFMtARyFVMP2aHneg7jInJJ" at bounding box center [195, 89] width 287 height 20
copy span "6fFMtARyFVMP2aHneg7jInJJ"
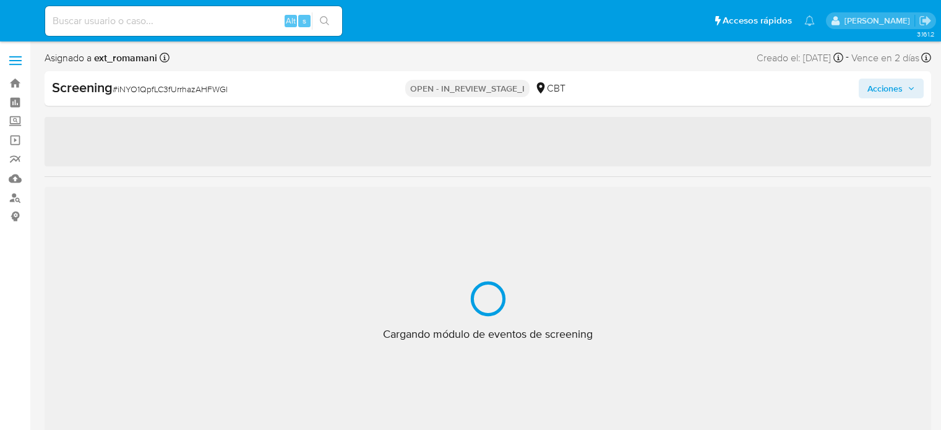
select select "10"
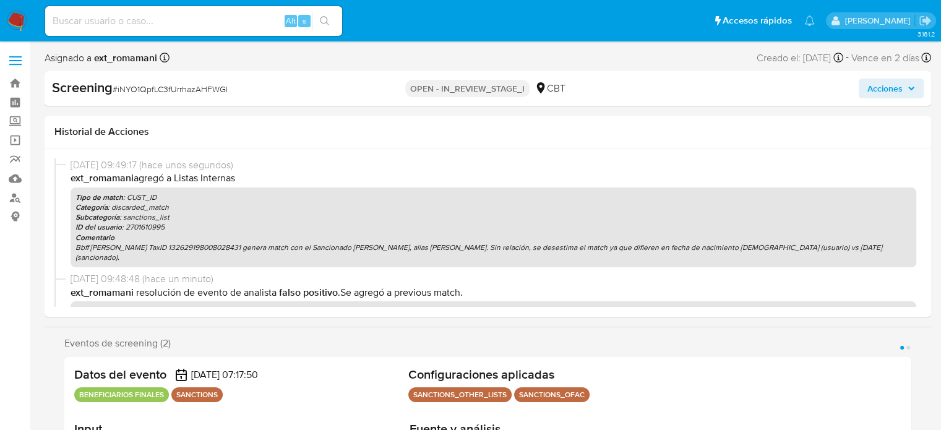
click at [903, 91] on span "Acciones" at bounding box center [891, 88] width 48 height 17
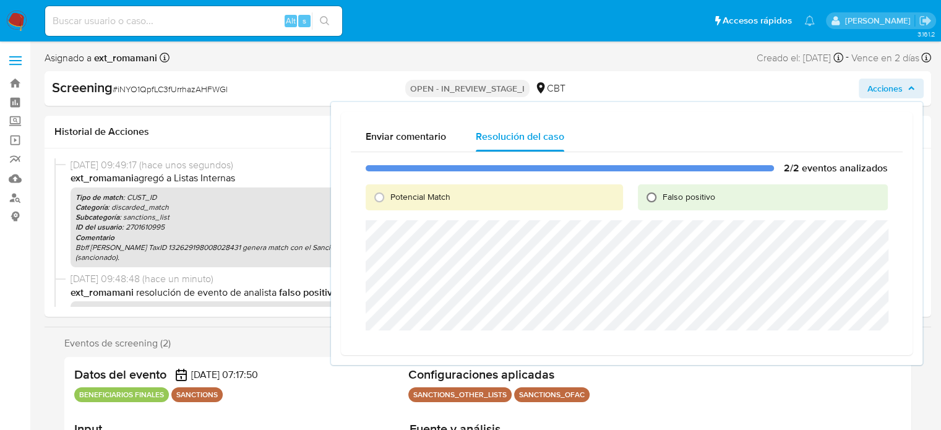
click at [657, 192] on input "Falso positivo" at bounding box center [651, 197] width 20 height 20
radio input "true"
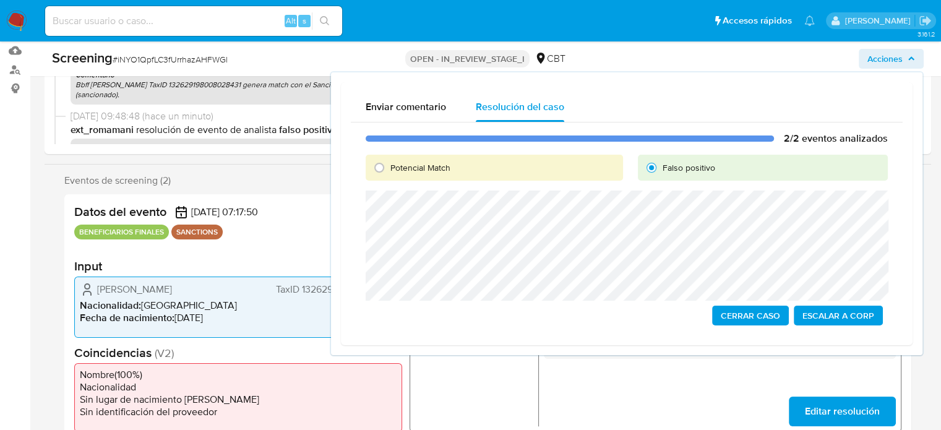
scroll to position [186, 0]
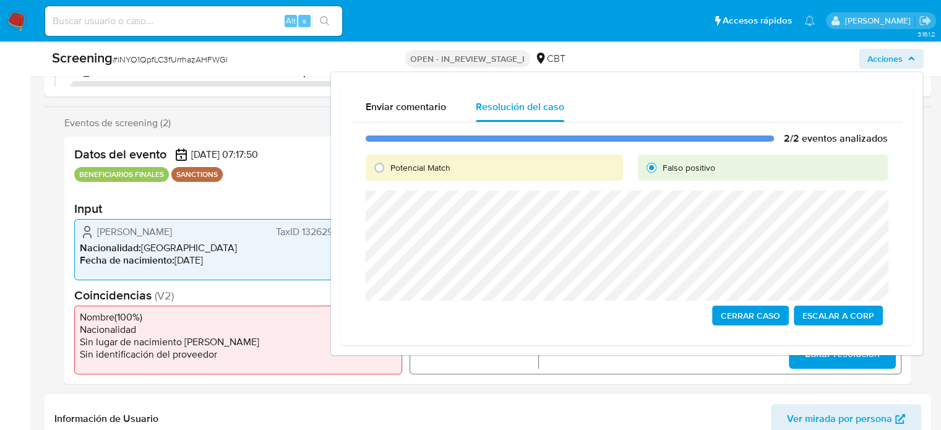
click at [748, 315] on span "Cerrar Caso" at bounding box center [749, 315] width 59 height 17
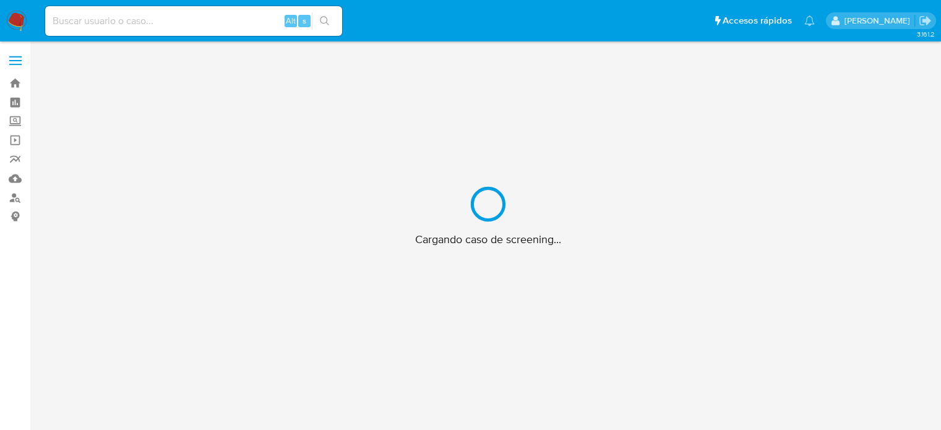
scroll to position [45, 0]
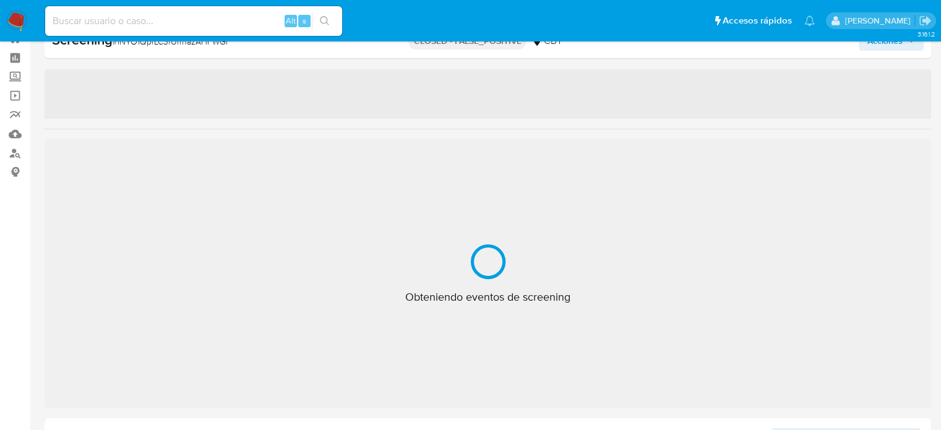
select select "10"
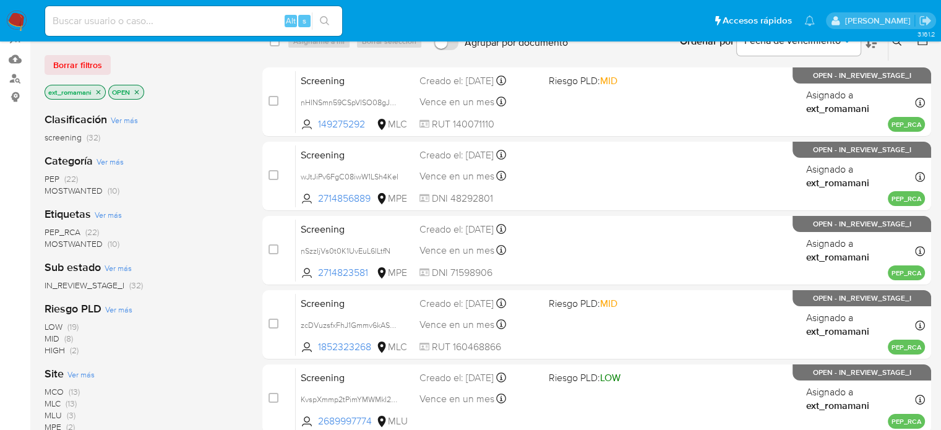
scroll to position [247, 0]
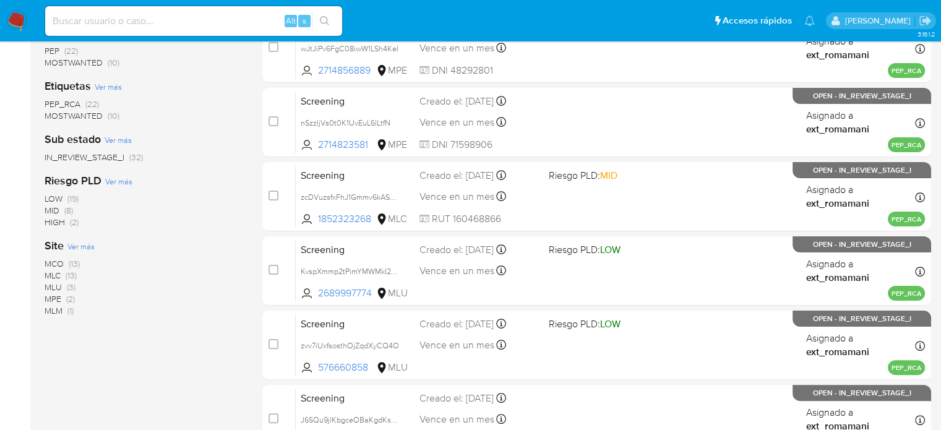
click at [67, 312] on span "MLM (1)" at bounding box center [59, 311] width 29 height 12
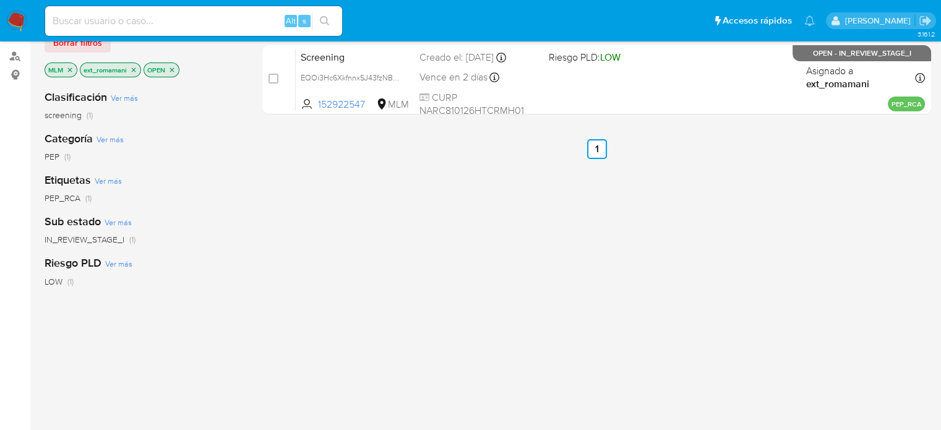
scroll to position [124, 0]
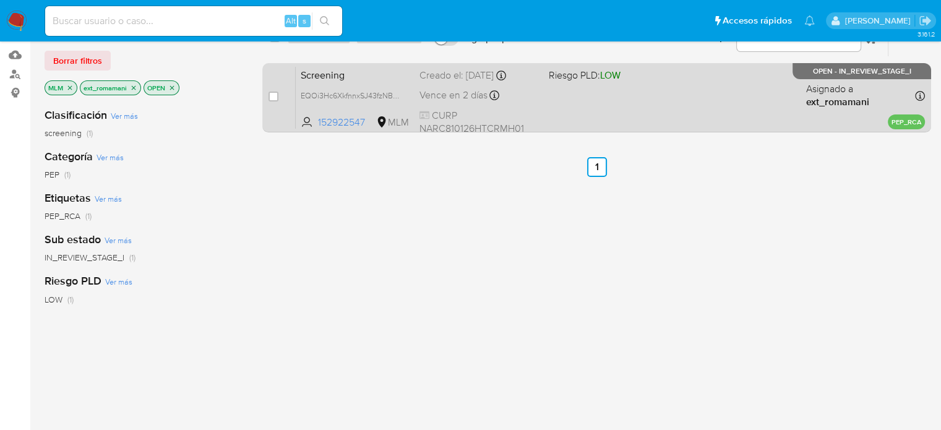
click at [606, 112] on div "Screening EQOi3Hc6XkfnnxSJ43fzNBvw 152922547 MLM Riesgo PLD: LOW Creado el: 29/…" at bounding box center [610, 97] width 629 height 62
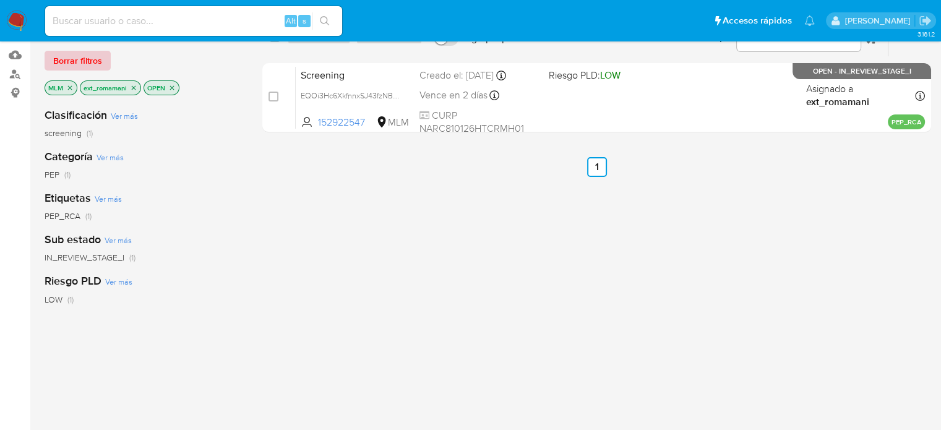
click at [93, 61] on span "Borrar filtros" at bounding box center [77, 60] width 49 height 17
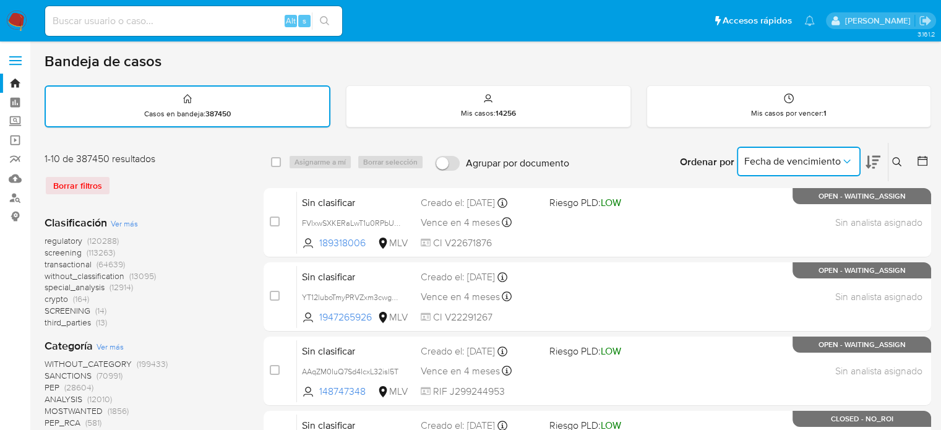
click at [821, 163] on span "Fecha de vencimiento" at bounding box center [792, 161] width 96 height 12
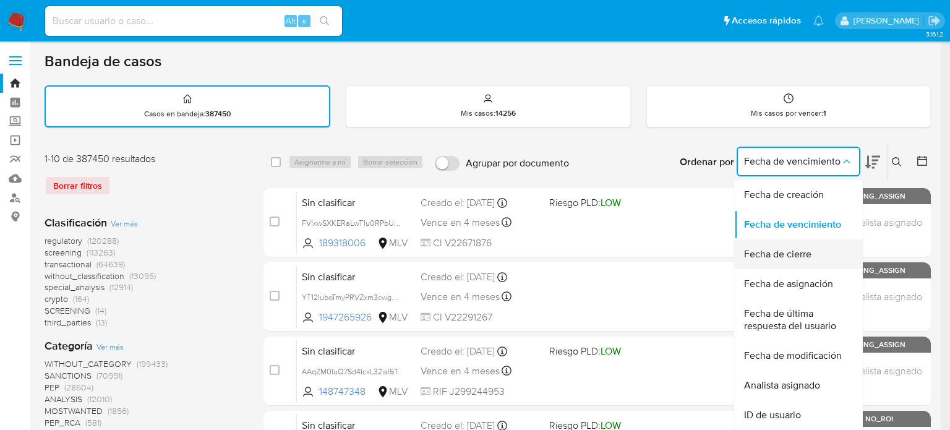
click at [804, 251] on span "Fecha de cierre" at bounding box center [777, 254] width 67 height 12
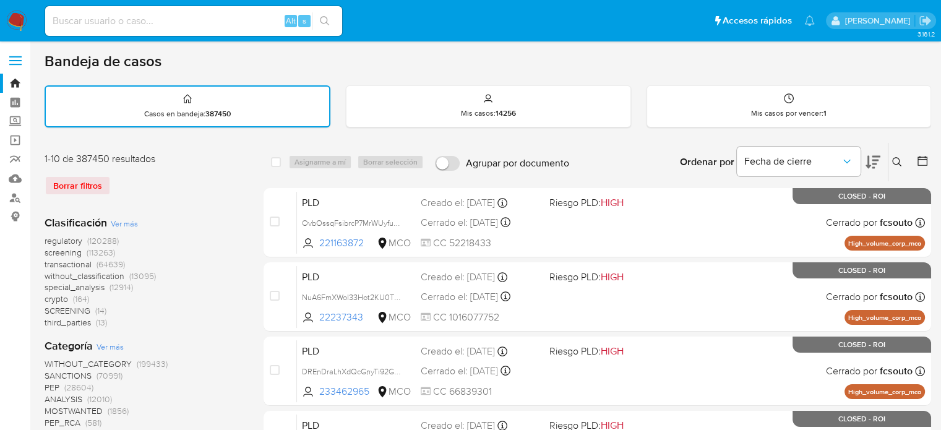
click at [917, 160] on icon at bounding box center [922, 161] width 10 height 10
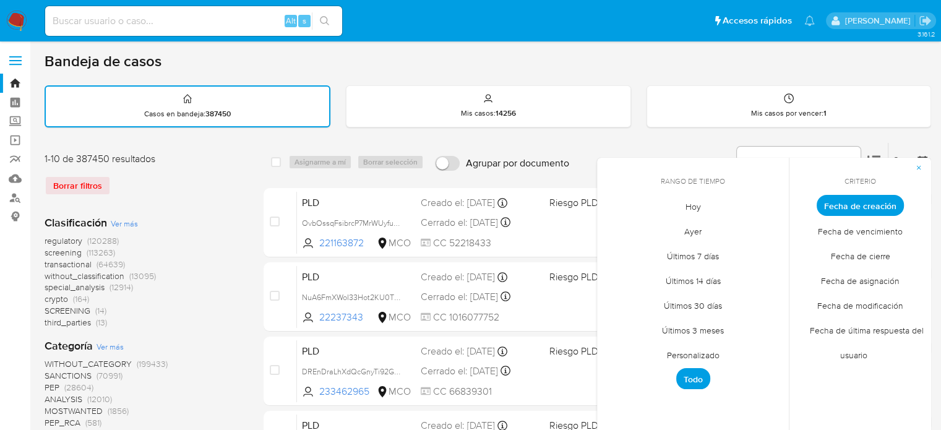
click at [690, 237] on span "Ayer" at bounding box center [692, 230] width 43 height 25
click at [690, 237] on span "Ayer" at bounding box center [693, 230] width 33 height 21
click at [834, 248] on span "Fecha de cierre" at bounding box center [860, 255] width 85 height 25
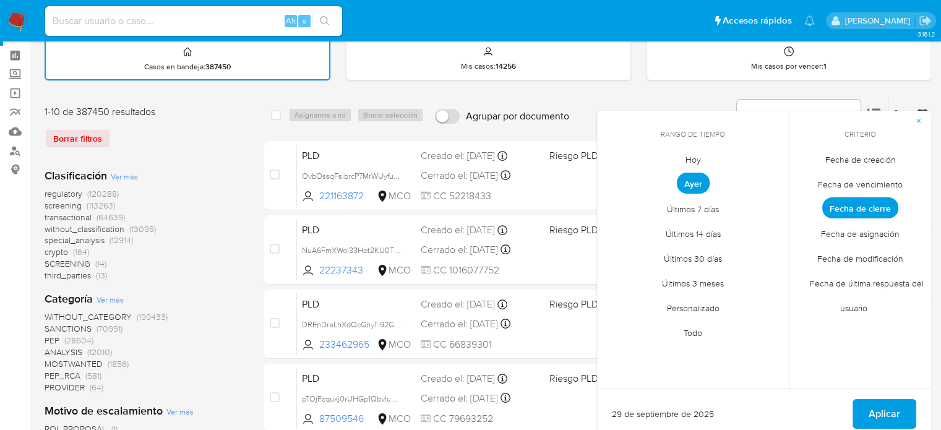
scroll to position [124, 0]
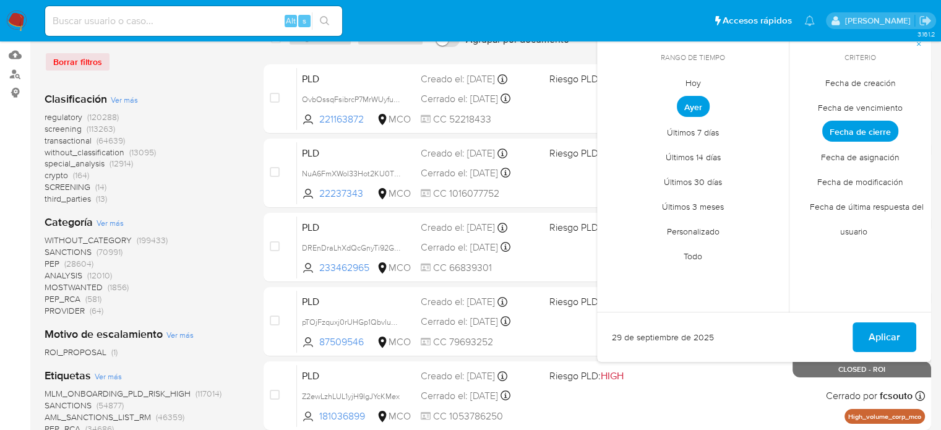
click at [866, 137] on span "Fecha de cierre" at bounding box center [860, 131] width 76 height 21
click at [884, 341] on span "Aplicar" at bounding box center [884, 336] width 32 height 27
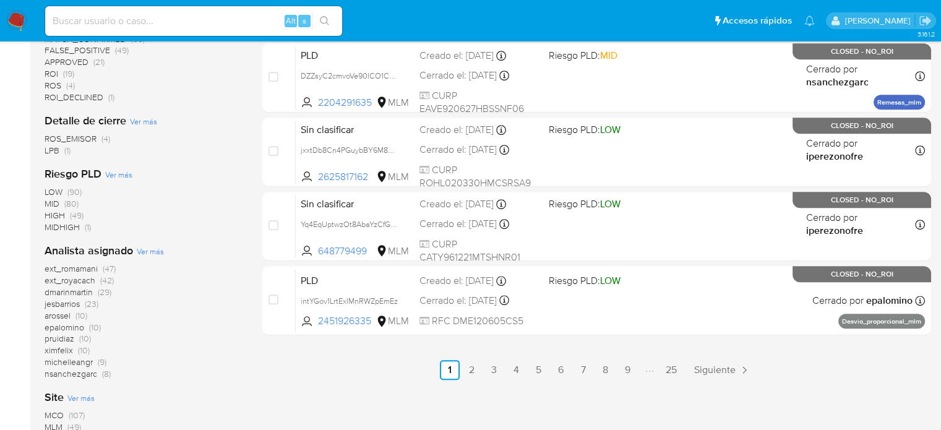
scroll to position [618, 0]
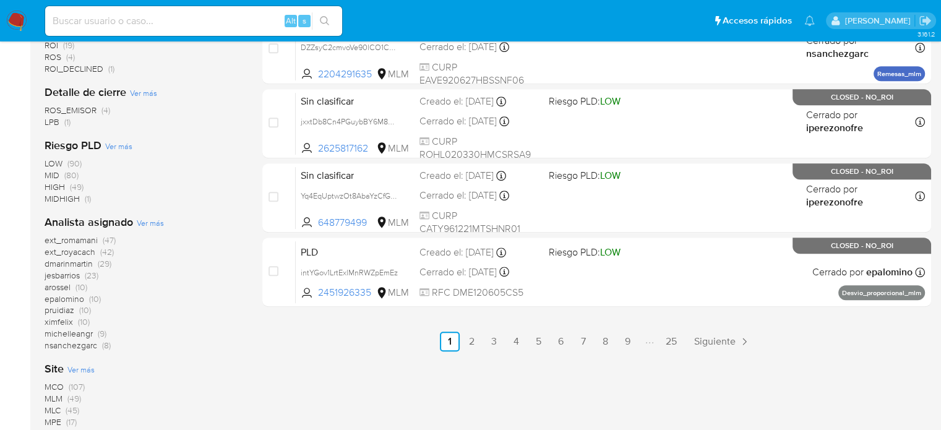
click at [108, 237] on span "(47)" at bounding box center [109, 240] width 13 height 12
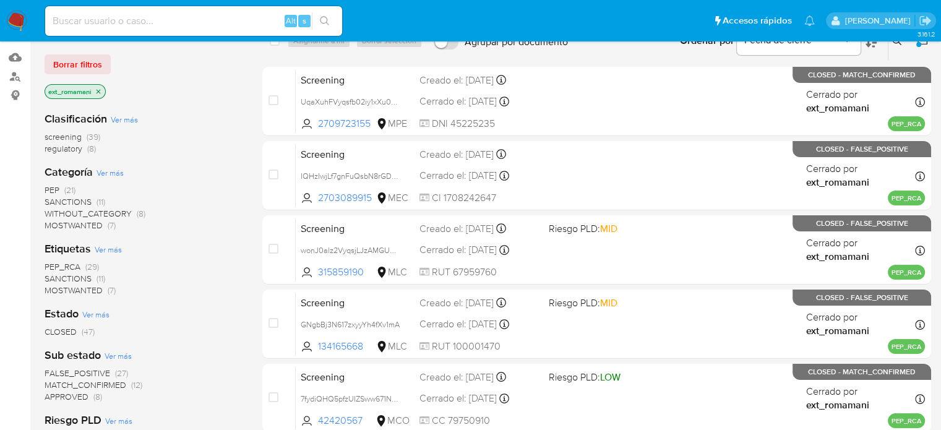
scroll to position [124, 0]
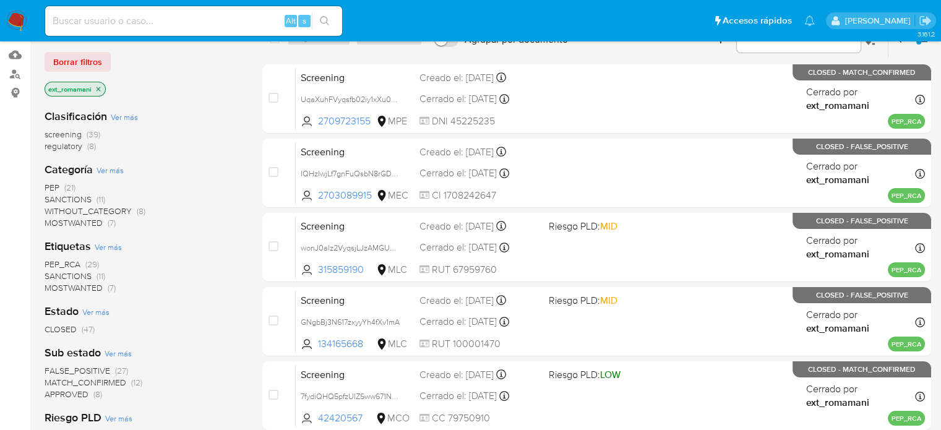
click at [16, 15] on img at bounding box center [16, 21] width 21 height 21
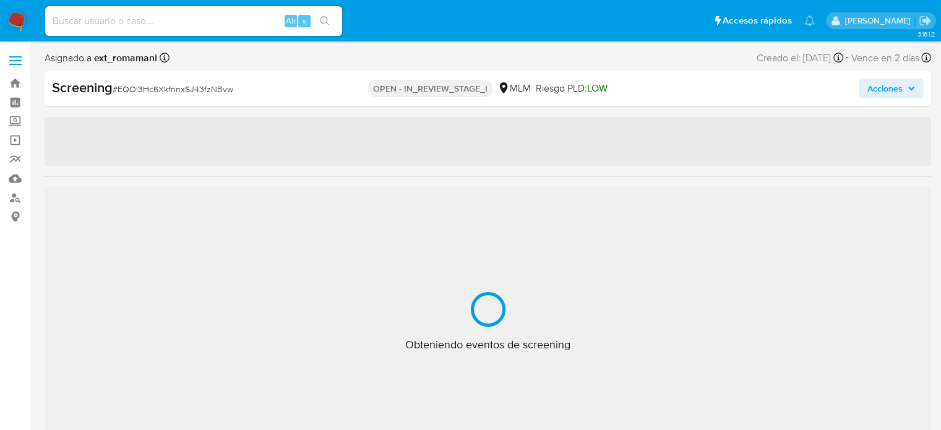
select select "10"
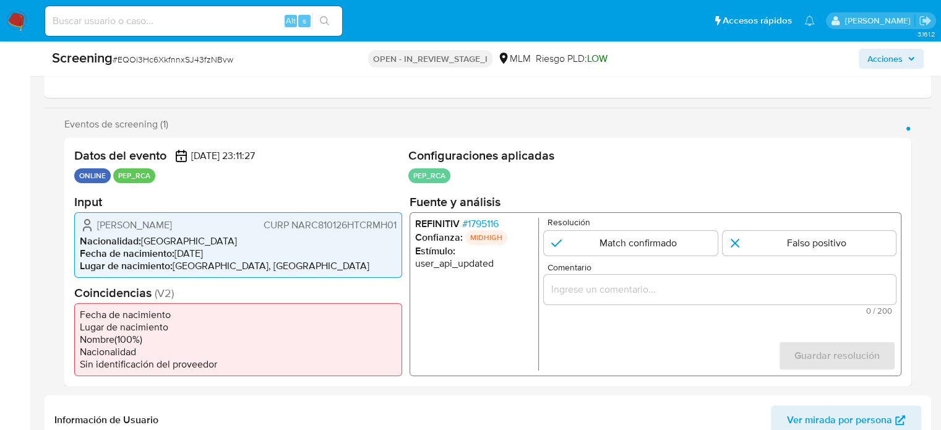
scroll to position [186, 0]
drag, startPoint x: 252, startPoint y: 225, endPoint x: 98, endPoint y: 223, distance: 154.6
click at [98, 223] on div "Christian Manuel Narvaez Romero CURP NARC810126HTCRMH01" at bounding box center [238, 223] width 317 height 15
click at [480, 221] on span "# 1795116" at bounding box center [480, 222] width 36 height 12
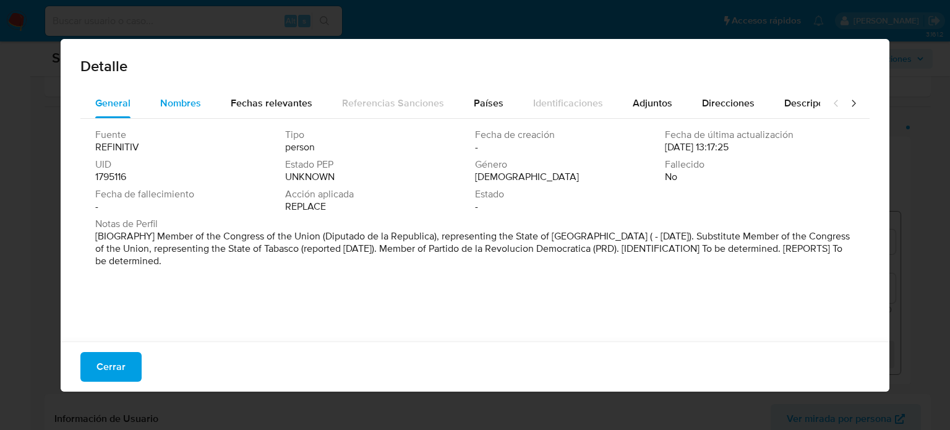
click at [173, 111] on div "Nombres" at bounding box center [180, 103] width 41 height 30
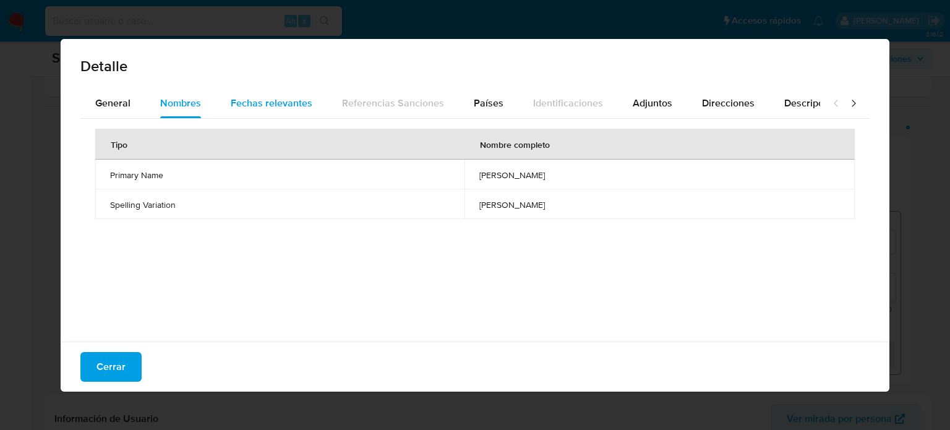
click at [262, 111] on div "Fechas relevantes" at bounding box center [272, 103] width 82 height 30
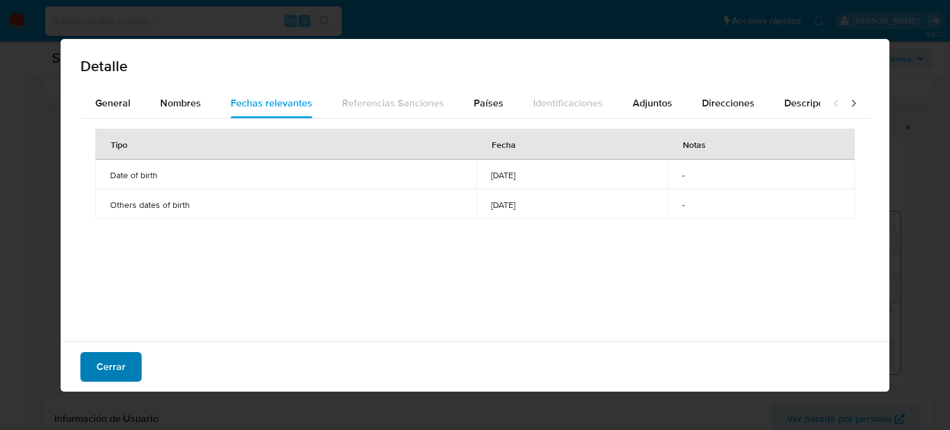
click at [120, 368] on span "Cerrar" at bounding box center [110, 366] width 29 height 27
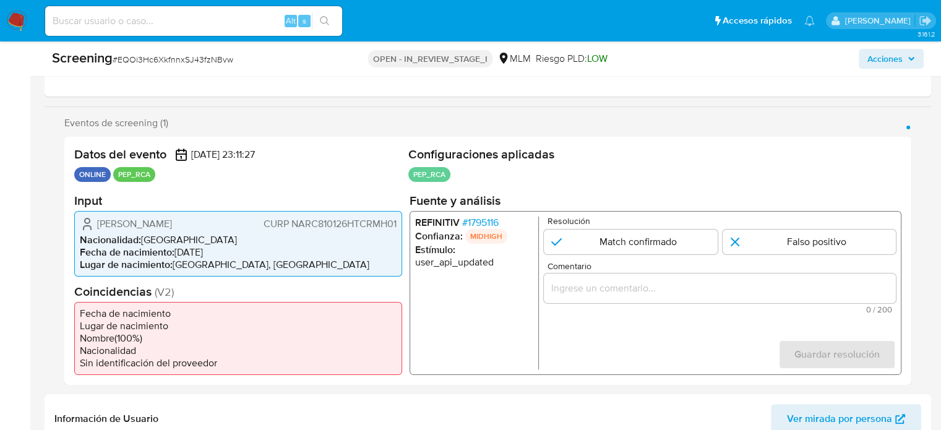
click at [480, 216] on span "# 1795116" at bounding box center [480, 222] width 36 height 12
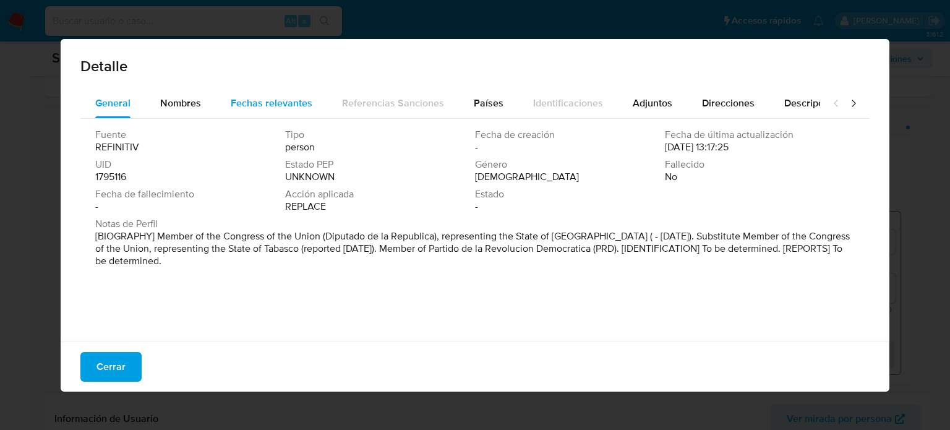
click at [265, 96] on span "Fechas relevantes" at bounding box center [272, 103] width 82 height 14
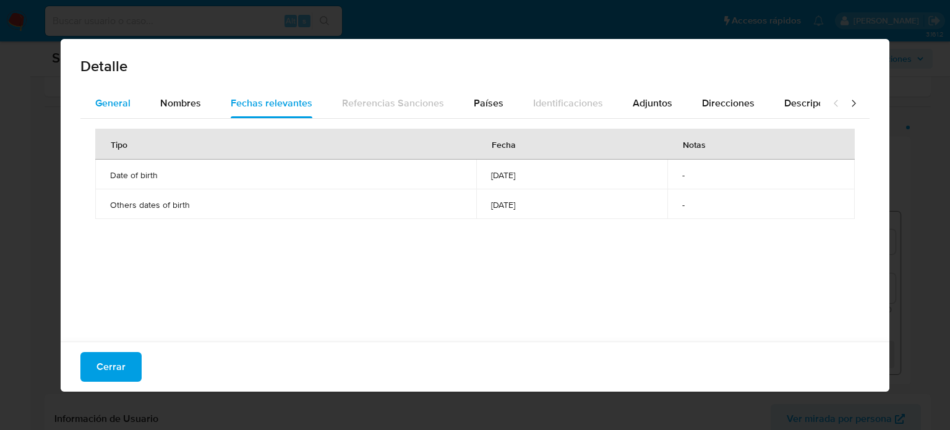
click at [123, 98] on span "General" at bounding box center [112, 103] width 35 height 14
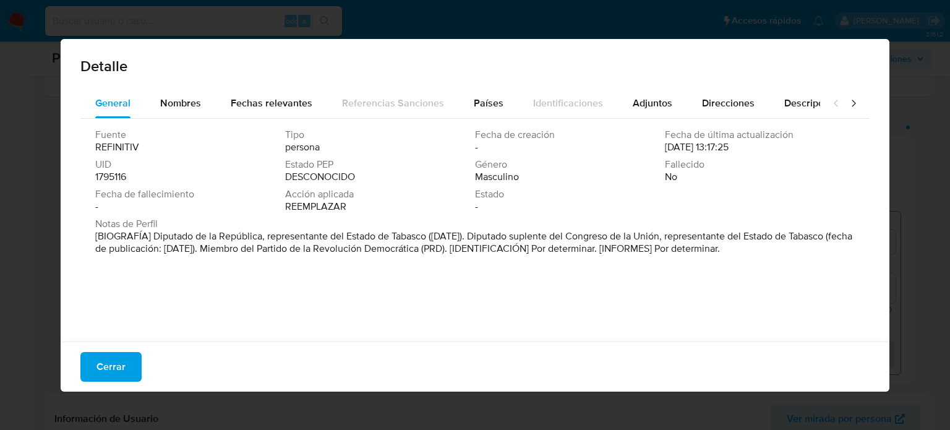
drag, startPoint x: 152, startPoint y: 235, endPoint x: 428, endPoint y: 239, distance: 276.4
click at [428, 239] on font "[BIOGRAFÍA] Diputado de la República, representante del Estado de Tabasco (sept…" at bounding box center [473, 242] width 757 height 27
click at [124, 367] on button "Cerrar" at bounding box center [110, 367] width 61 height 30
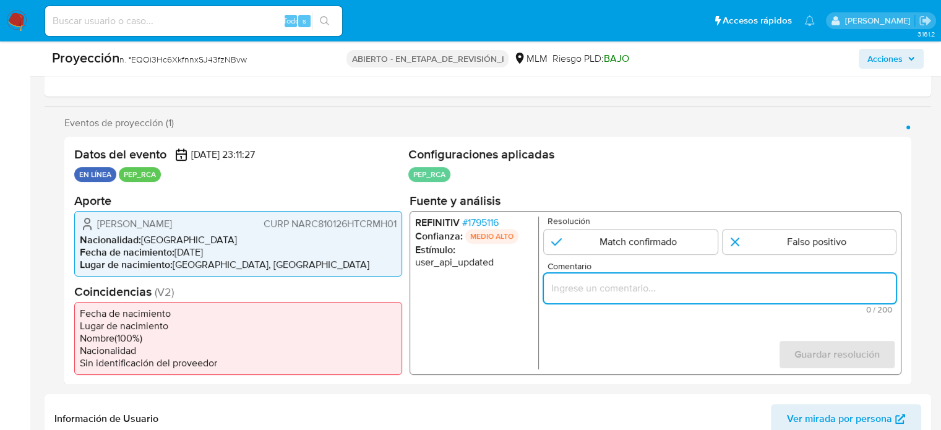
click at [655, 293] on input "Comentario" at bounding box center [720, 288] width 352 height 16
paste input "Titular de cuenta se desempeño como No configurando PEP."
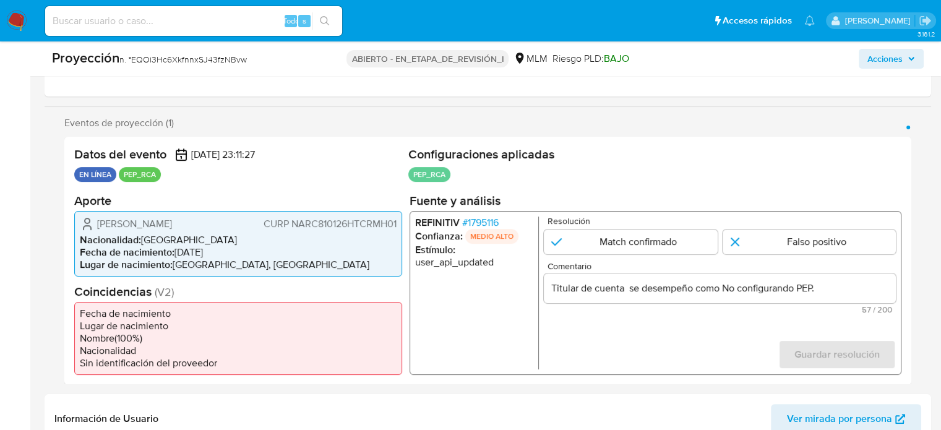
drag, startPoint x: 89, startPoint y: 220, endPoint x: 398, endPoint y: 223, distance: 309.2
click at [398, 223] on div "Christian Manuel Narvaez Romero CURP NARC810126HTCRMH01 Nacionalidad : México F…" at bounding box center [238, 243] width 328 height 66
click at [860, 286] on input "Titular de cuenta Christian Manuel Narvaez Romero CURP NARC810126HTCRMH01 se de…" at bounding box center [720, 288] width 352 height 16
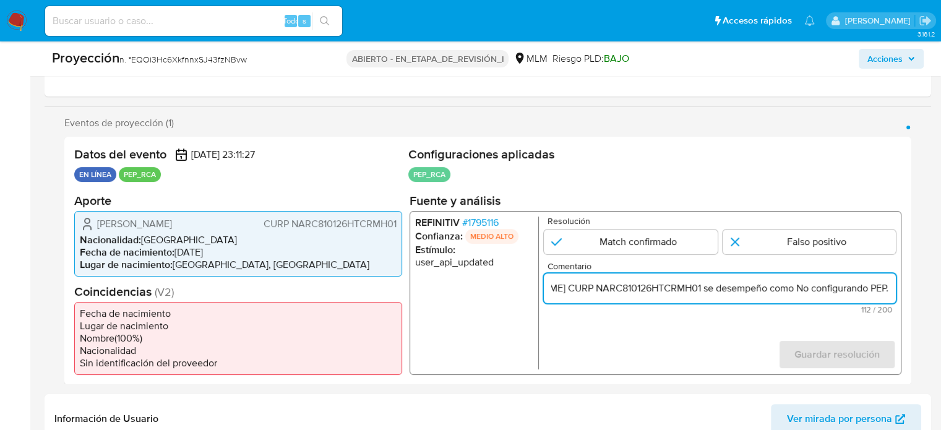
scroll to position [0, 211]
drag, startPoint x: 860, startPoint y: 286, endPoint x: 891, endPoint y: 286, distance: 30.9
click at [891, 286] on input "Titular de cuenta Christian Manuel Narvaez Romero CURP NARC810126HTCRMH01 se de…" at bounding box center [720, 288] width 352 height 16
click at [794, 291] on input "Titular de cuenta Christian Manuel Narvaez Romero CURP NARC810126HTCRMH01 se de…" at bounding box center [720, 288] width 352 height 16
paste input "Diputado de la República, representante del Estado de Tabasco hasta Agosto de 2…"
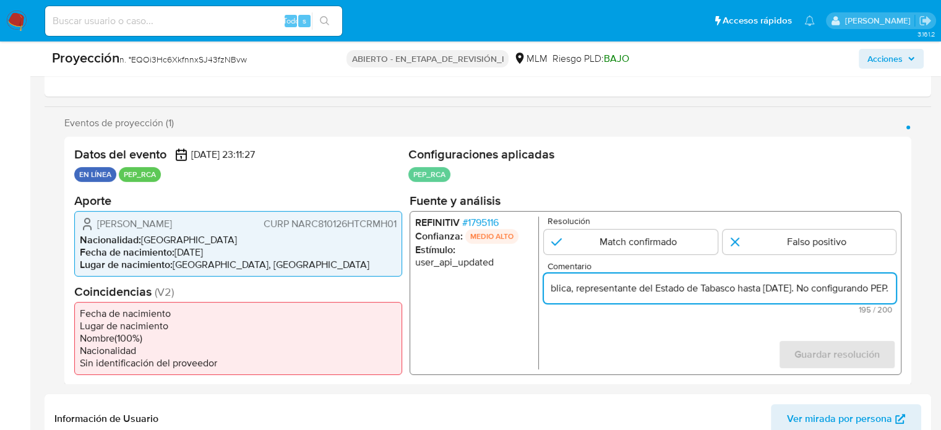
scroll to position [0, 495]
type input "Titular de cuenta Christian Manuel Narvaez Romero CURP NARC810126HTCRMH01 se de…"
click at [769, 237] on input "1 de 1" at bounding box center [809, 241] width 174 height 25
radio input "true"
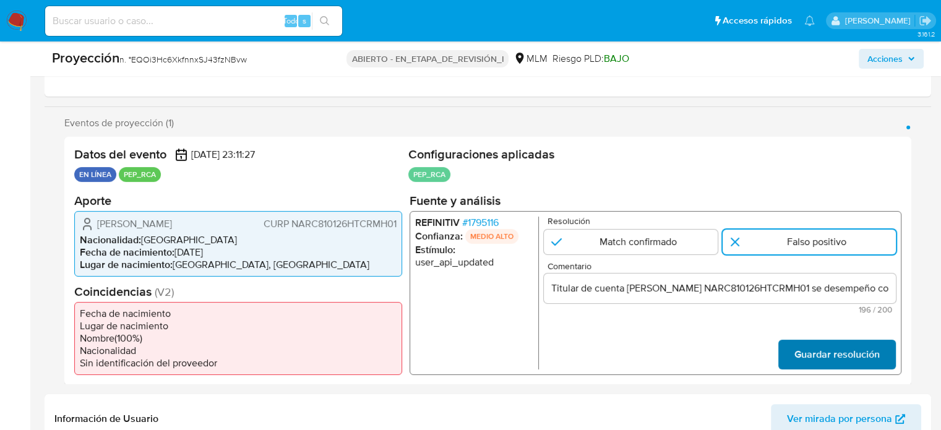
drag, startPoint x: 806, startPoint y: 336, endPoint x: 806, endPoint y: 343, distance: 6.8
click at [806, 343] on form "Resolución Match confirmado Falso positivo Comentario Titular de cuenta Christi…" at bounding box center [720, 292] width 352 height 153
click at [808, 352] on span "Guardar resolución" at bounding box center [836, 353] width 85 height 27
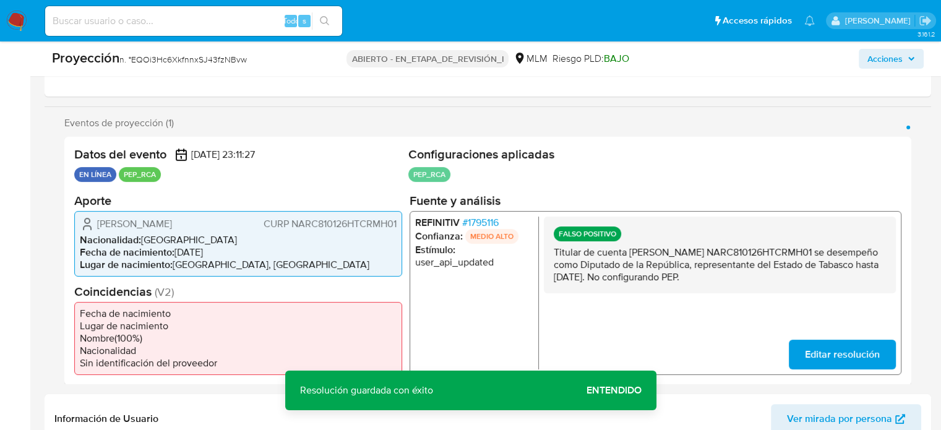
drag, startPoint x: 547, startPoint y: 249, endPoint x: 683, endPoint y: 288, distance: 141.1
click at [683, 288] on div "FALSO POSITIVO Titular de cuenta Christian Manuel Narvaez Romero CURP NARC81012…" at bounding box center [720, 254] width 352 height 77
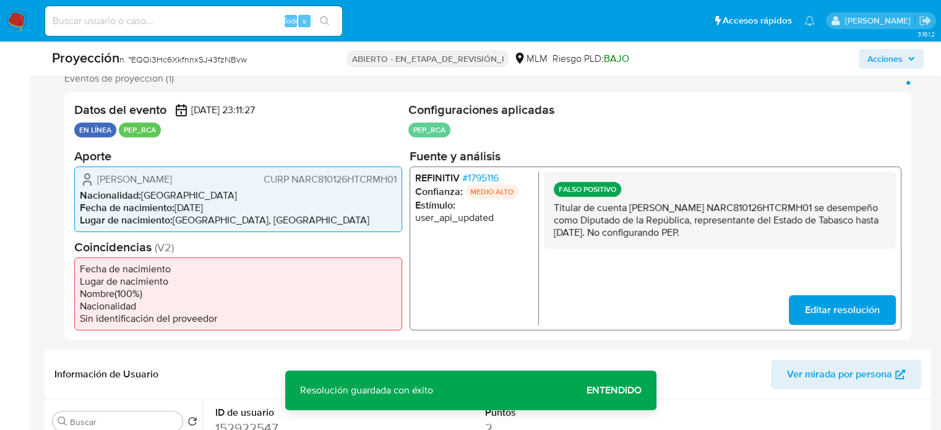
scroll to position [433, 0]
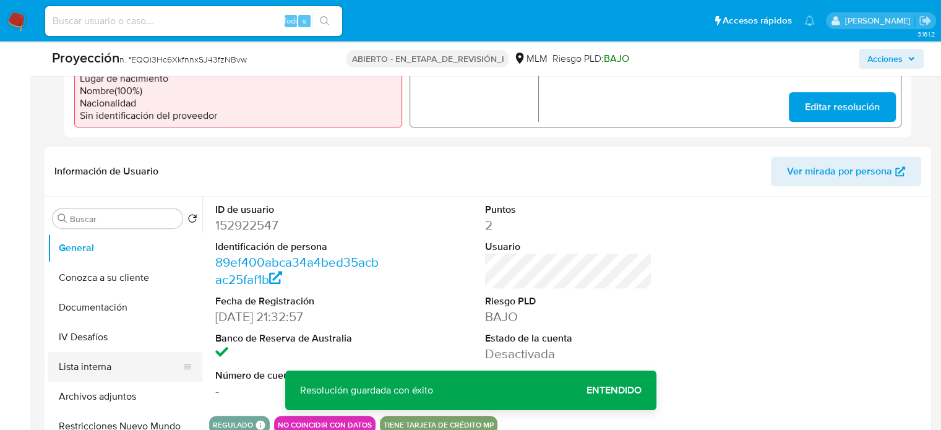
click at [123, 363] on button "Lista interna" at bounding box center [120, 367] width 145 height 30
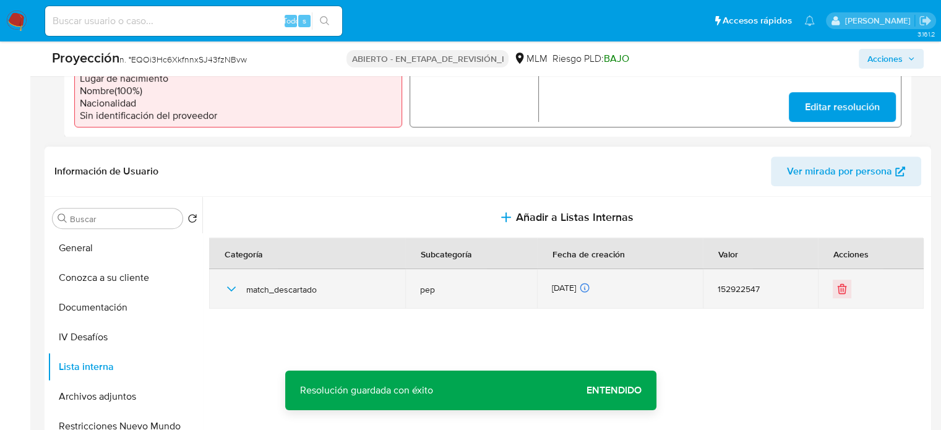
click at [227, 271] on div "match_descartado" at bounding box center [307, 289] width 166 height 40
click at [230, 291] on icon "button" at bounding box center [231, 288] width 15 height 15
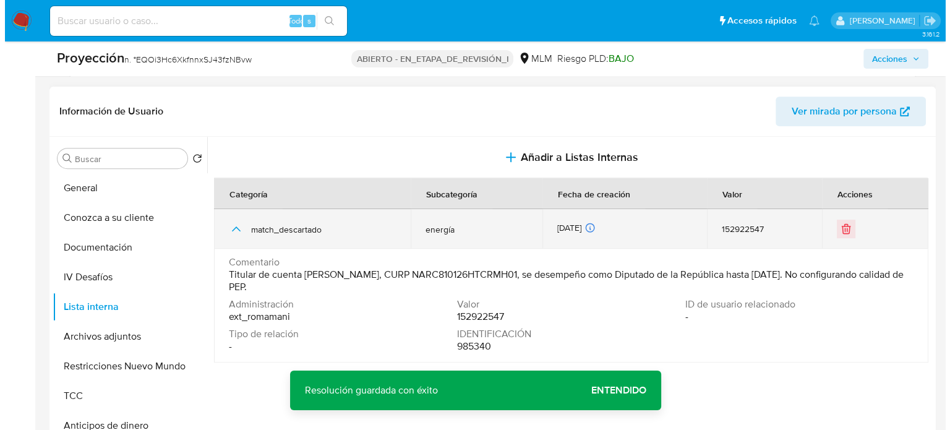
scroll to position [495, 0]
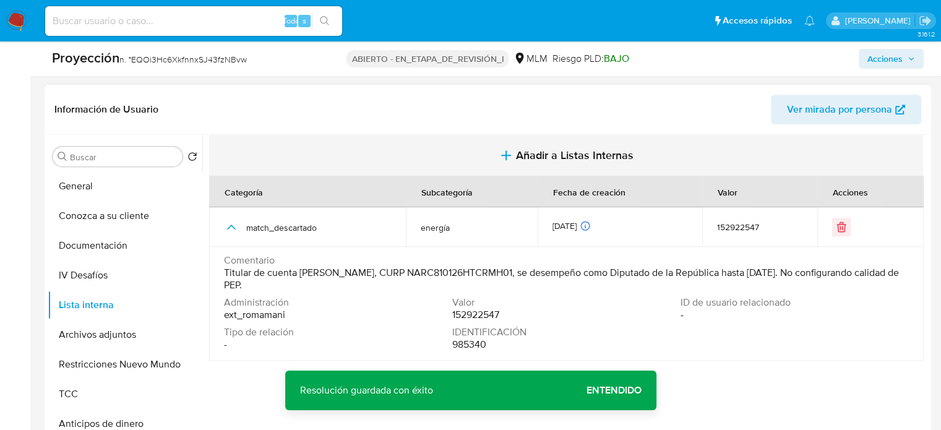
click at [544, 163] on button "Añadir a Listas Internas" at bounding box center [566, 155] width 714 height 41
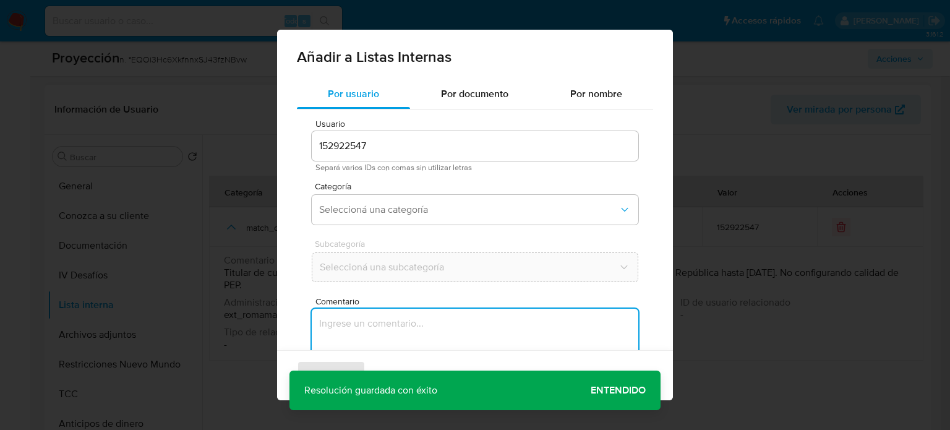
click at [382, 331] on textarea "Comentario" at bounding box center [475, 368] width 327 height 119
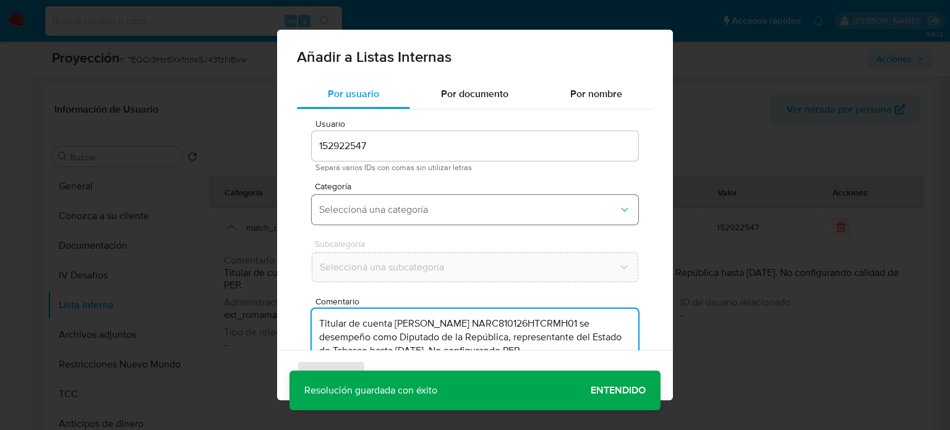
type textarea "Titular de cuenta Christian Manuel Narvaez Romero CURP NARC810126HTCRMH01 se de…"
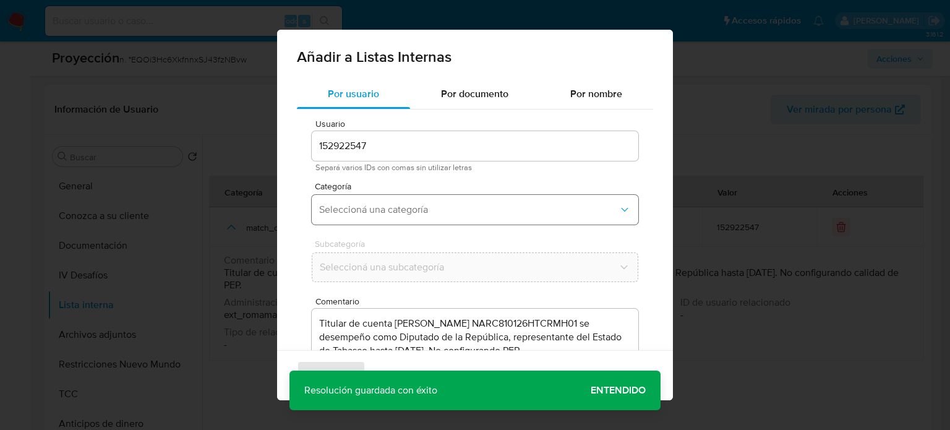
click at [408, 208] on span "Seleccioná una categoría" at bounding box center [468, 209] width 299 height 12
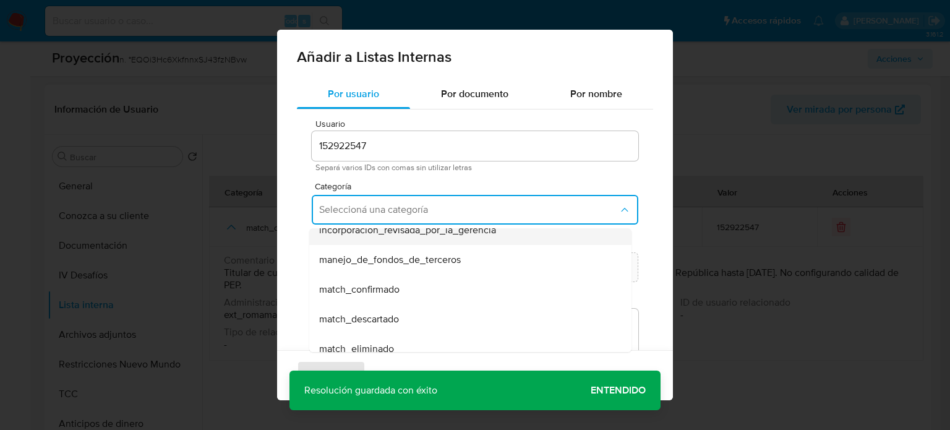
scroll to position [62, 0]
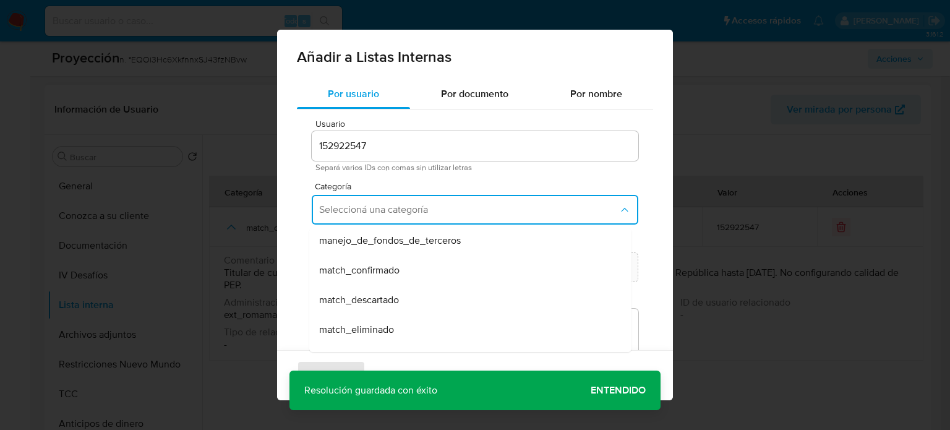
drag, startPoint x: 396, startPoint y: 301, endPoint x: 403, endPoint y: 273, distance: 29.2
click at [395, 301] on span "match_descartado" at bounding box center [359, 300] width 80 height 12
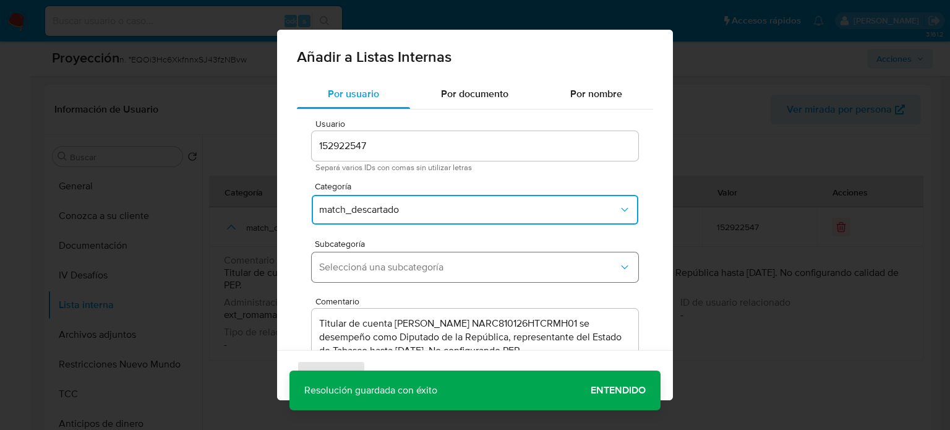
click at [403, 273] on span "Seleccioná una subcategoría" at bounding box center [468, 267] width 299 height 12
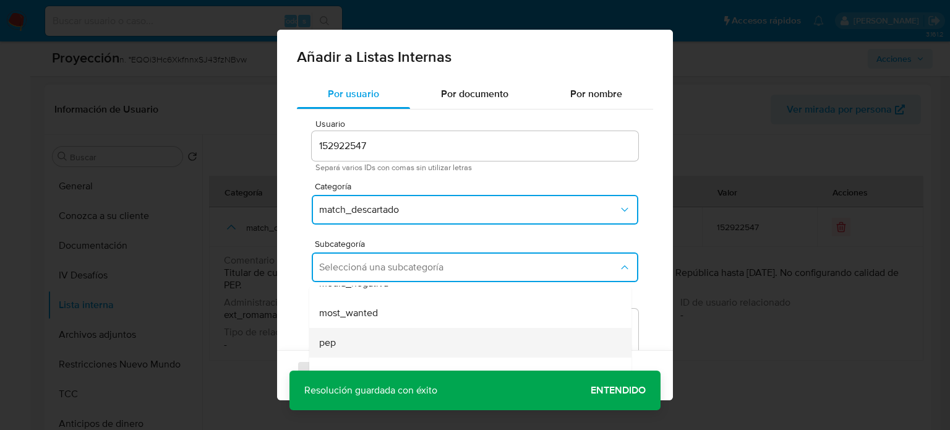
scroll to position [84, 0]
click at [357, 343] on div "pep" at bounding box center [466, 335] width 295 height 30
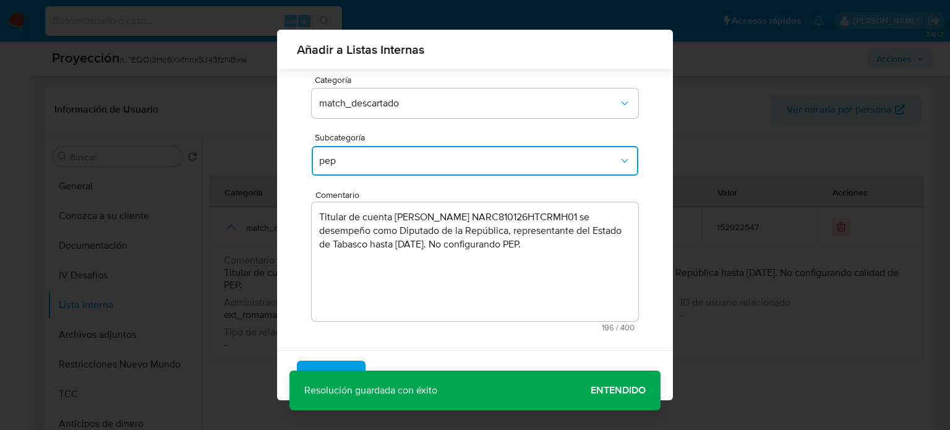
scroll to position [97, 0]
click at [342, 364] on span "Agregar" at bounding box center [331, 365] width 36 height 27
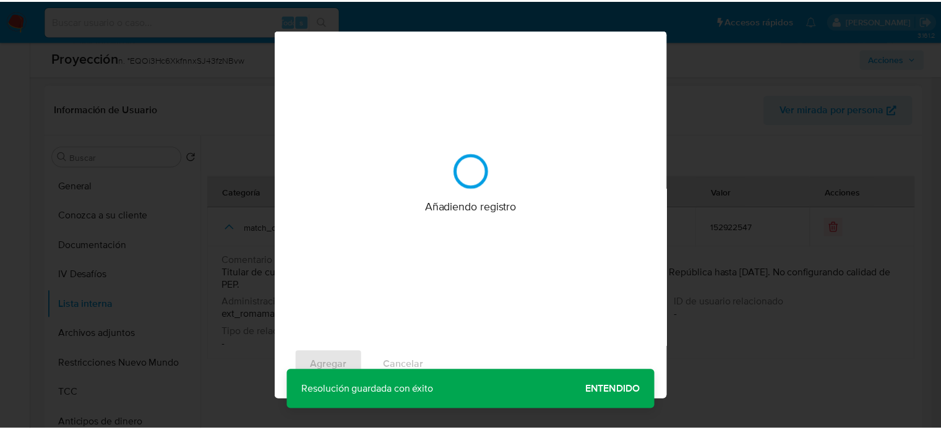
scroll to position [0, 0]
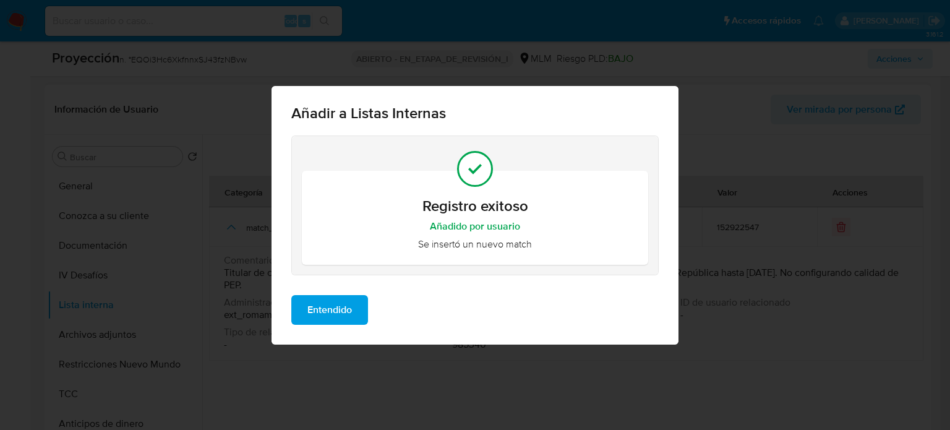
drag, startPoint x: 349, startPoint y: 317, endPoint x: 338, endPoint y: 318, distance: 11.3
click at [348, 318] on span "Entendido" at bounding box center [329, 309] width 45 height 27
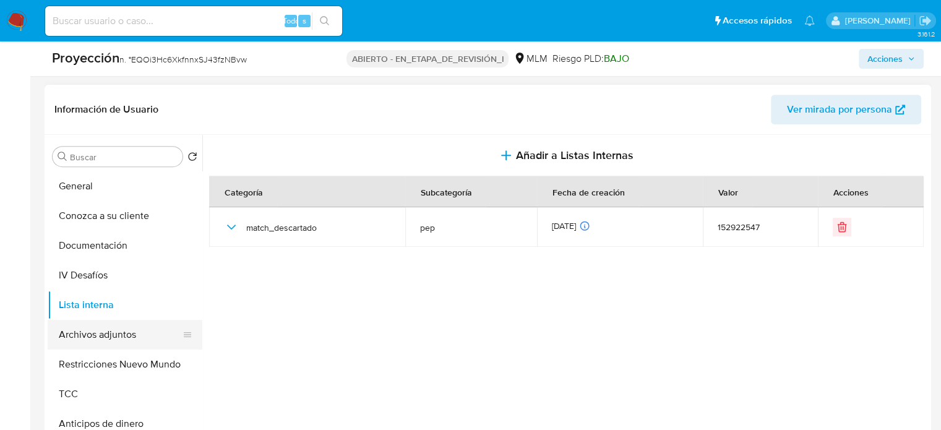
click at [122, 338] on button "Archivos adjuntos" at bounding box center [120, 335] width 145 height 30
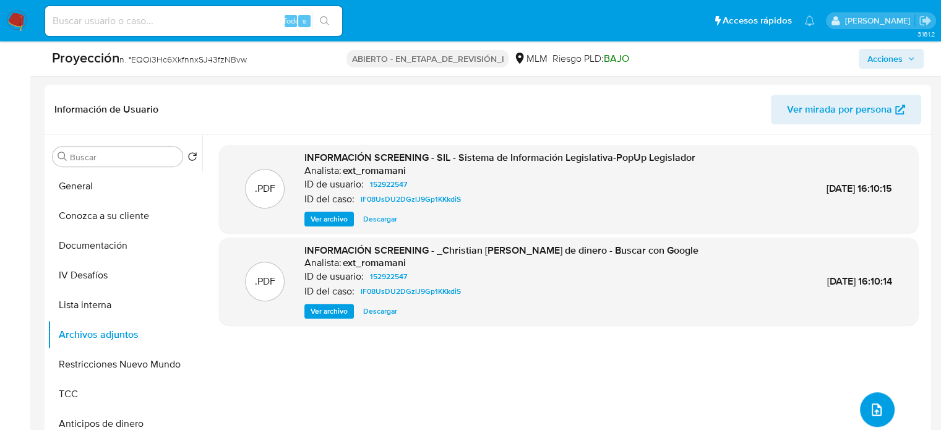
click at [869, 408] on icon "subir archivo" at bounding box center [876, 409] width 15 height 15
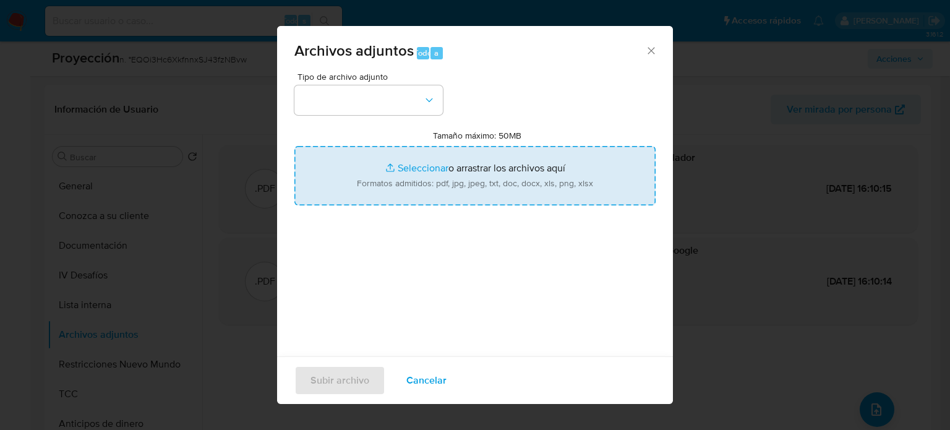
click at [459, 184] on input "Tamaño máximo: 50MB Seleccionar archivos" at bounding box center [474, 175] width 361 height 59
click at [441, 179] on input "Tamaño máximo: 50MB Seleccionar archivos" at bounding box center [474, 175] width 361 height 59
type input "C:\fakepath\_Christian Manuel Narvaez Romero_ Lavado de dinero - Buscar con Goo…"
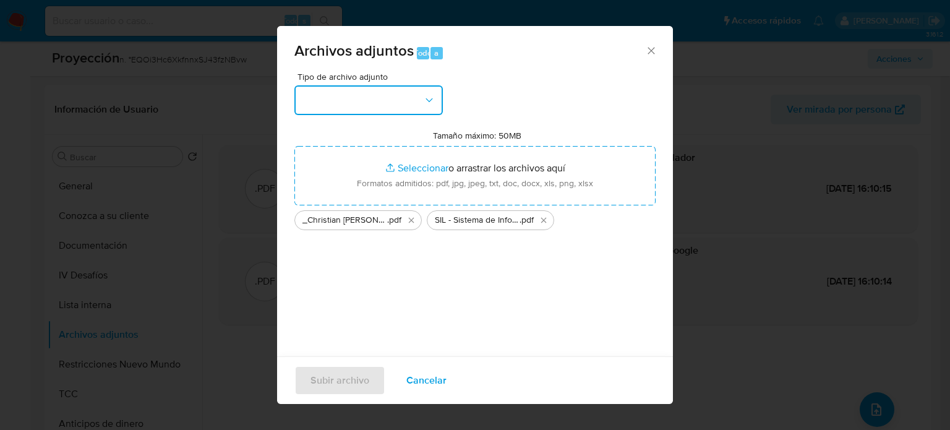
click at [396, 100] on button "button" at bounding box center [368, 100] width 148 height 30
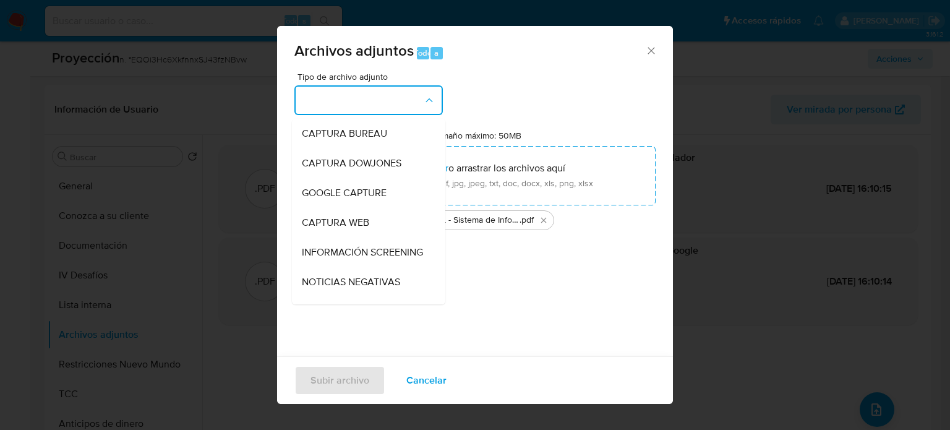
drag, startPoint x: 341, startPoint y: 253, endPoint x: 329, endPoint y: 270, distance: 21.3
click at [336, 258] on span "INFORMACIÓN SCREENING" at bounding box center [362, 252] width 121 height 12
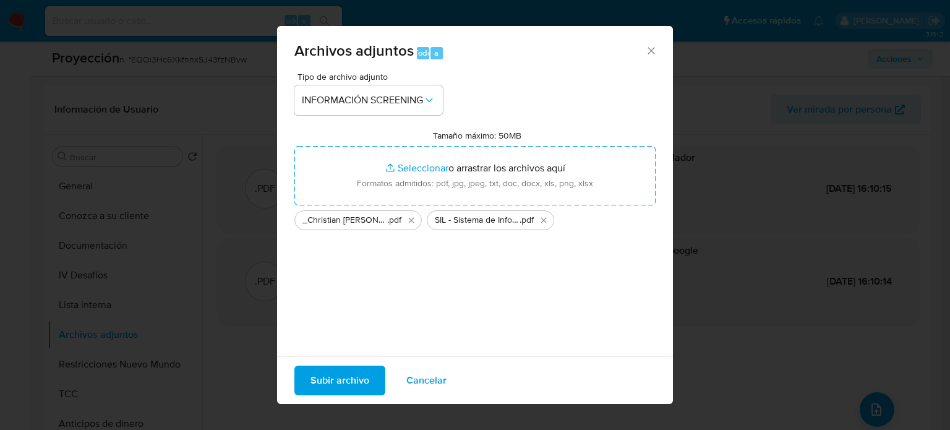
click at [336, 379] on span "Subir archivo" at bounding box center [339, 380] width 59 height 27
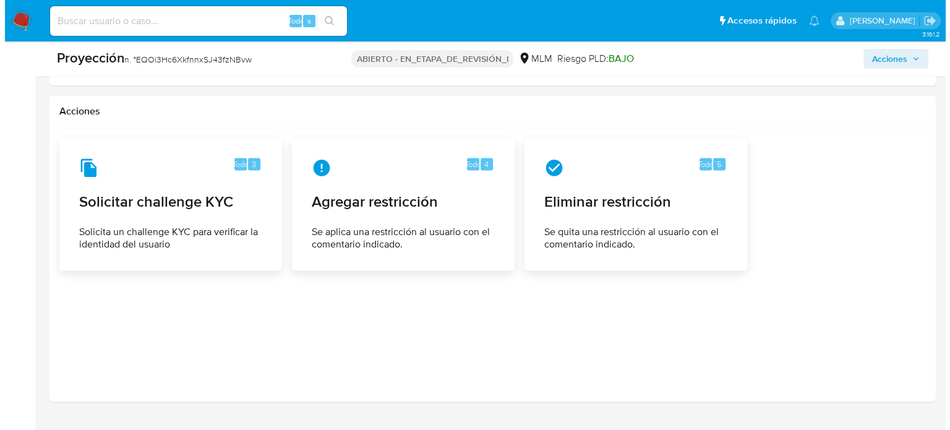
scroll to position [1910, 0]
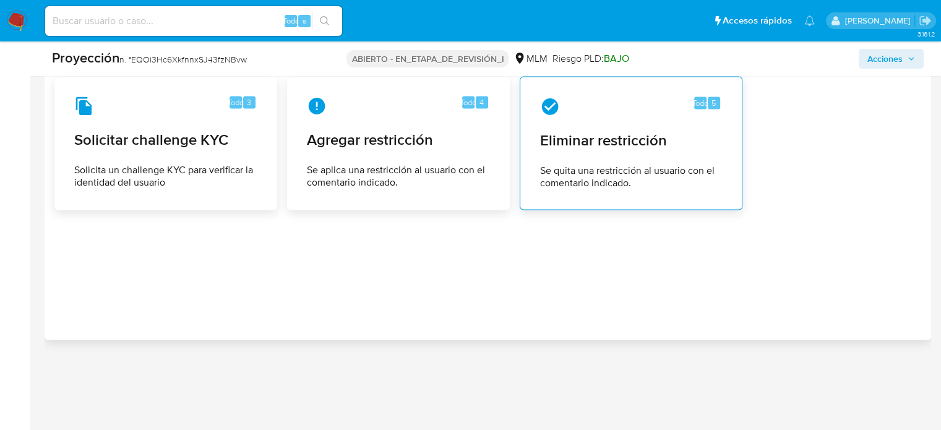
click at [636, 164] on span "Se quita una restricción al usuario con el comentario indicado." at bounding box center [631, 176] width 182 height 25
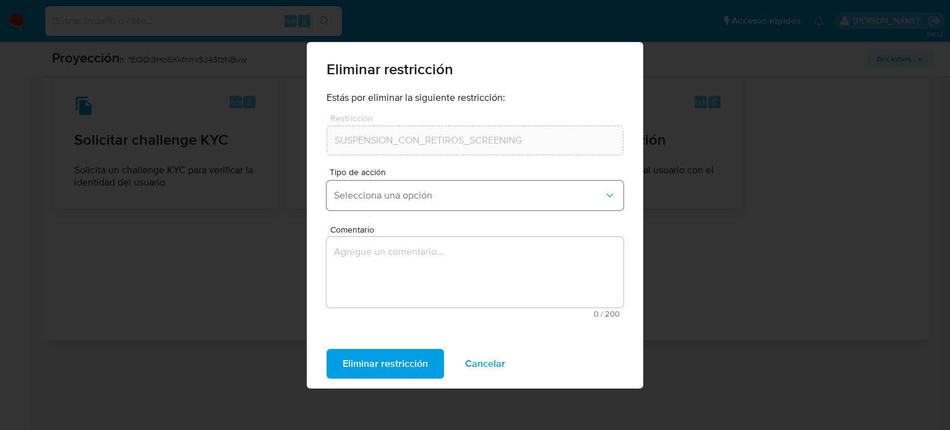
click at [395, 193] on span "Selecciona una opción" at bounding box center [469, 195] width 270 height 12
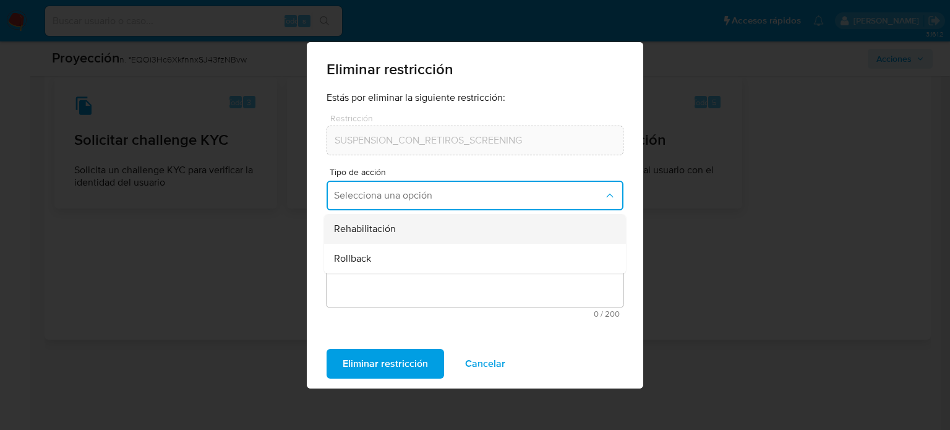
click at [406, 241] on div "Rehabilitación" at bounding box center [471, 229] width 275 height 30
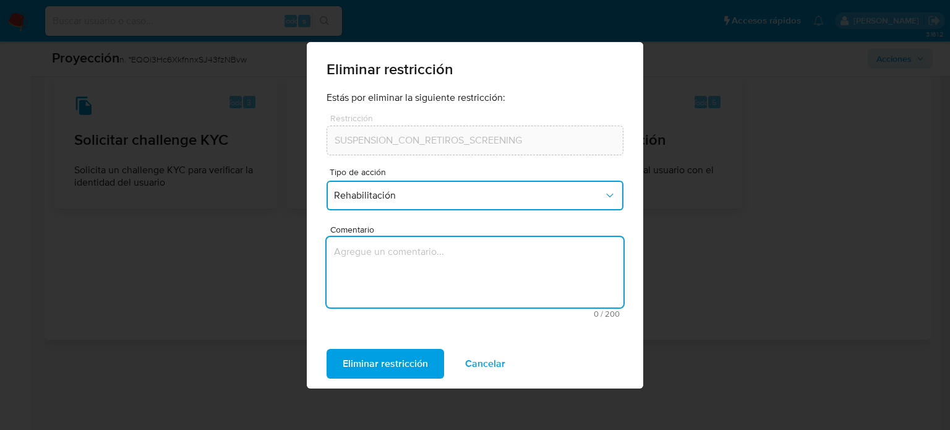
click at [406, 264] on textarea "Comentario" at bounding box center [475, 272] width 297 height 70
type textarea "Se quita restricción automatica ya que no cuenta con noticias negativas"
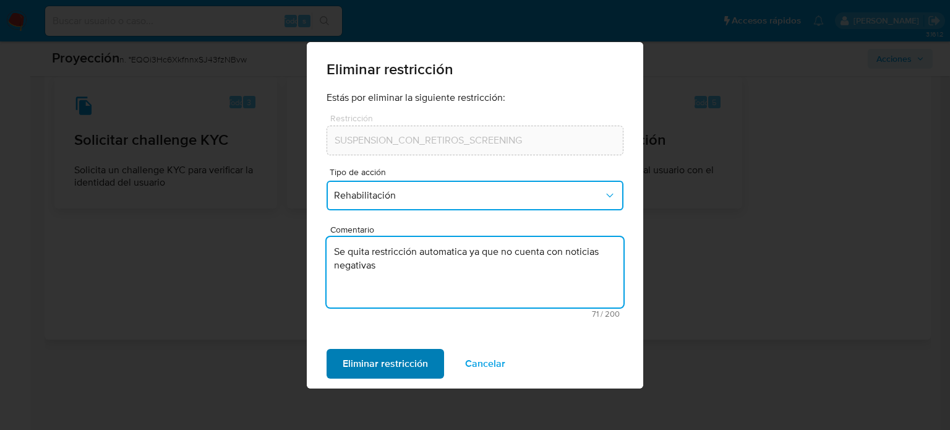
drag, startPoint x: 380, startPoint y: 383, endPoint x: 380, endPoint y: 372, distance: 11.1
click at [378, 383] on div "Eliminar restricción Cancelar" at bounding box center [475, 363] width 336 height 49
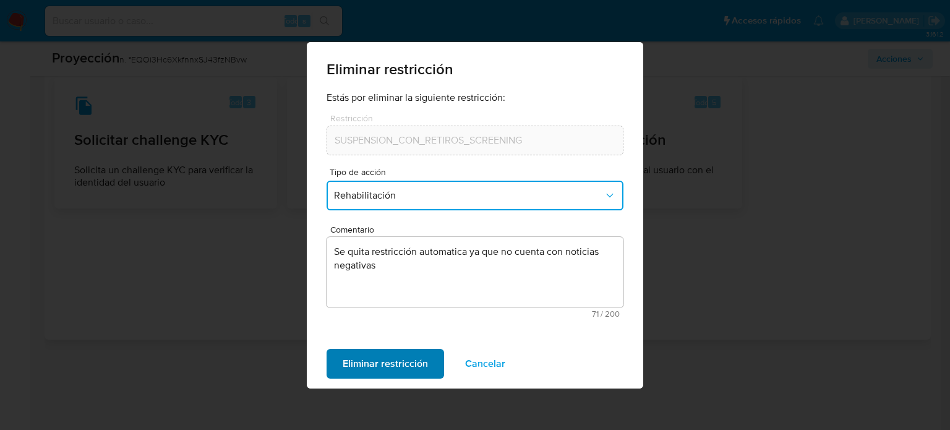
click at [380, 371] on font "Eliminar restricción" at bounding box center [385, 364] width 85 height 30
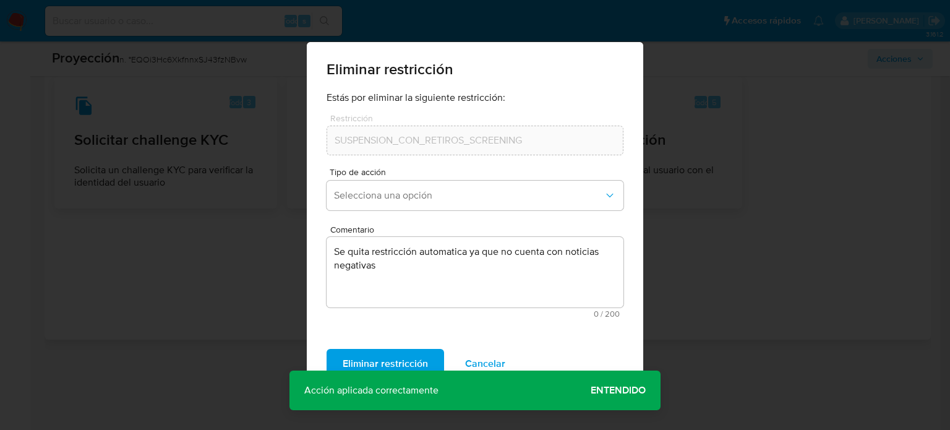
click at [604, 390] on span "Entendido" at bounding box center [618, 390] width 55 height 0
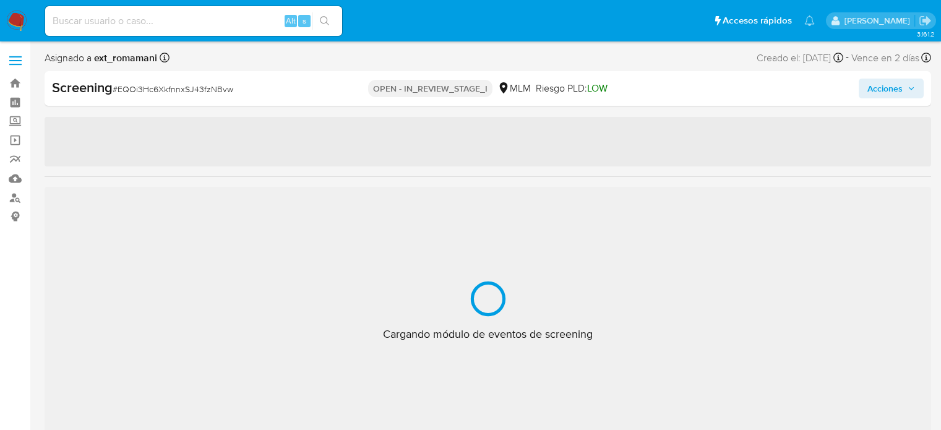
select select "10"
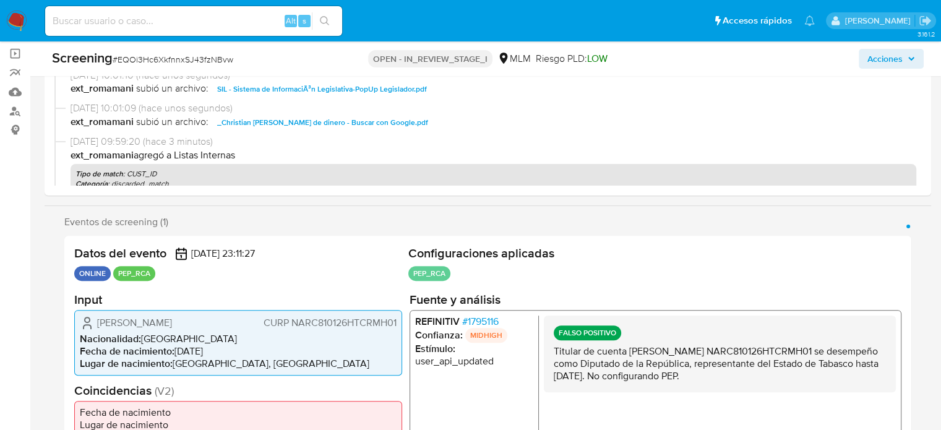
scroll to position [230, 0]
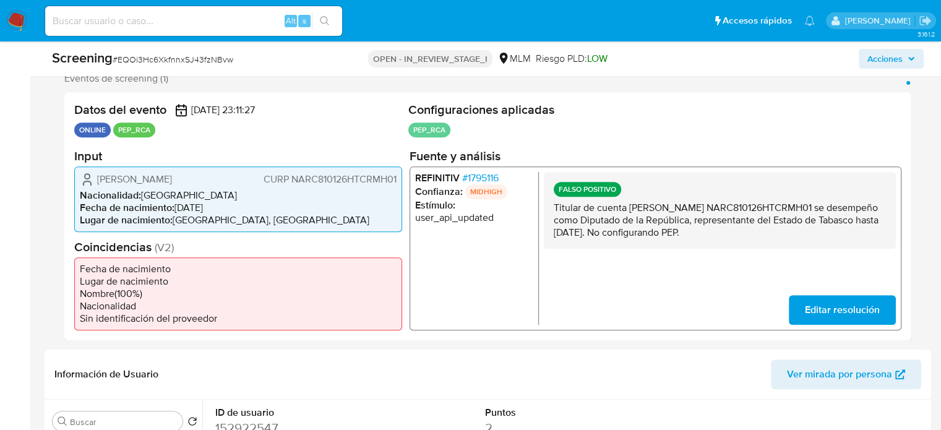
drag, startPoint x: 613, startPoint y: 247, endPoint x: 553, endPoint y: 203, distance: 73.8
click at [553, 203] on p "Titular de cuenta [PERSON_NAME] NARC810126HTCRMH01 se desempeño como Diputado d…" at bounding box center [719, 219] width 332 height 37
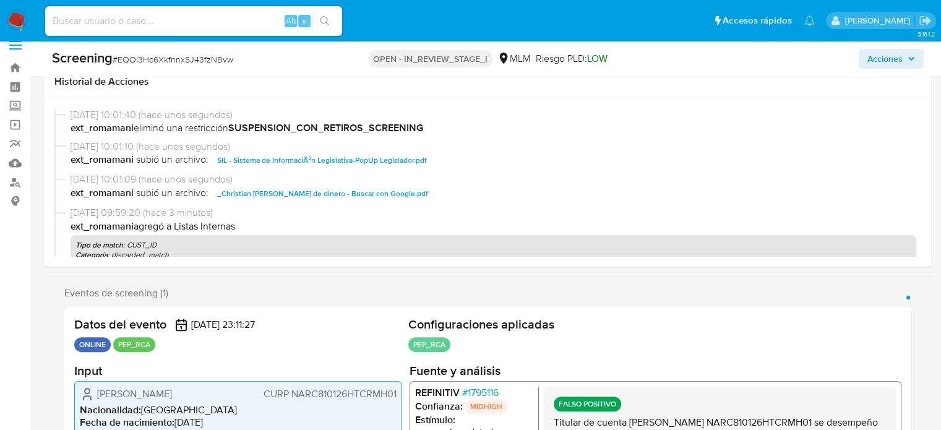
scroll to position [0, 0]
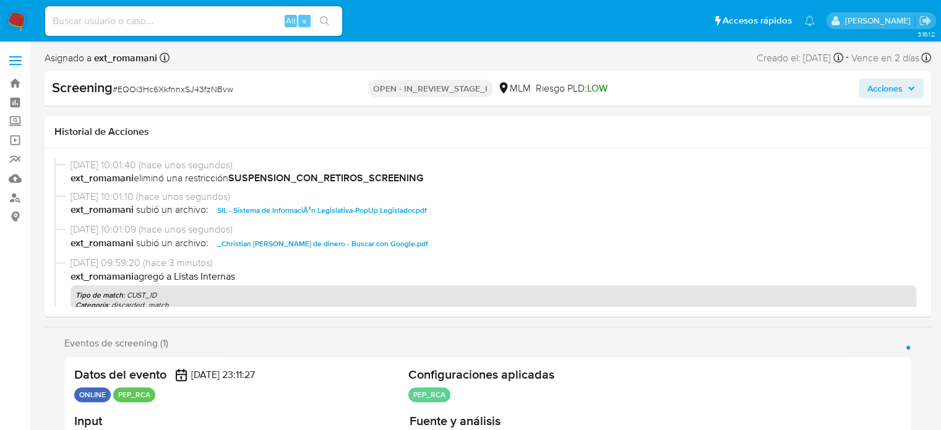
click at [878, 82] on span "Acciones" at bounding box center [884, 89] width 35 height 20
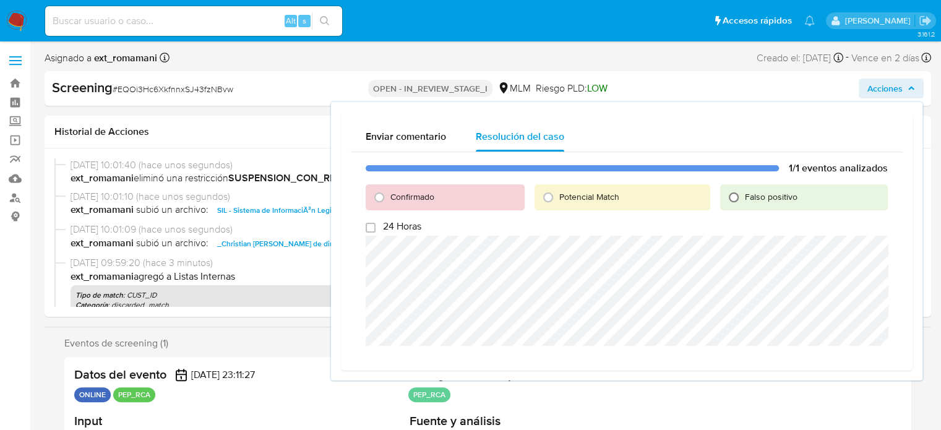
click at [735, 193] on input "Falso positivo" at bounding box center [734, 197] width 20 height 20
radio input "true"
click at [839, 361] on div "1/1 eventos analizados Confirmado Potencial Match Falso positivo 24 Horas Cerra…" at bounding box center [627, 259] width 552 height 215
click at [820, 344] on span "Cerrar Caso" at bounding box center [843, 346] width 59 height 17
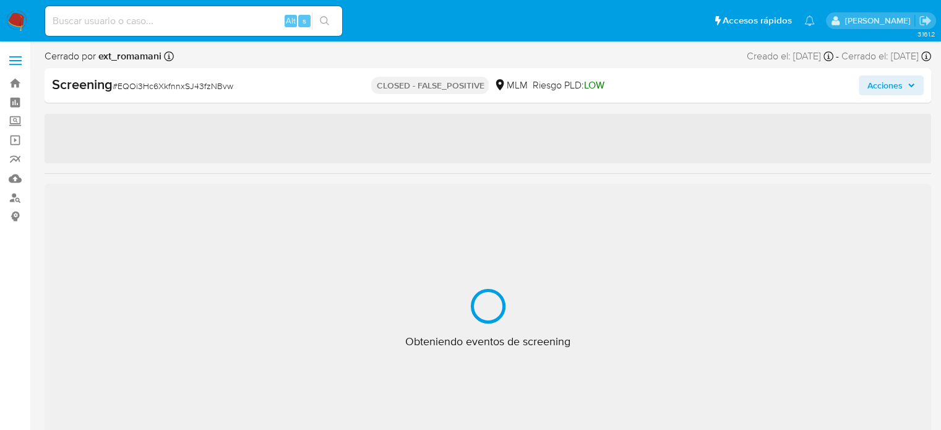
select select "10"
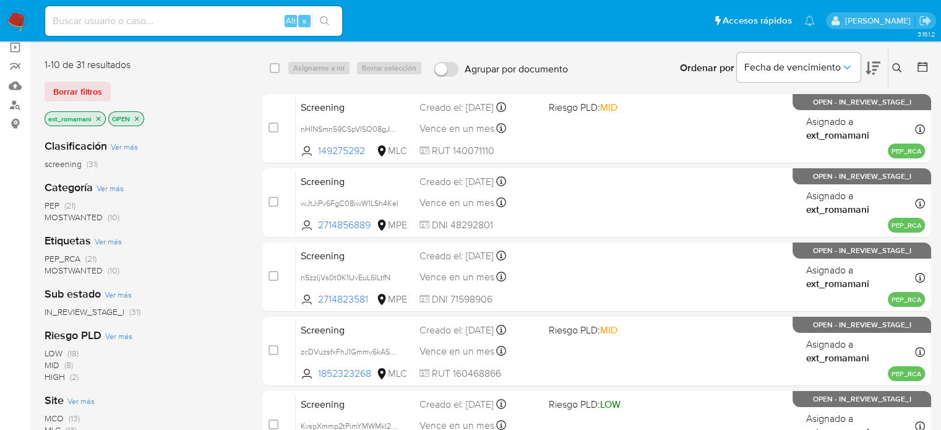
scroll to position [124, 0]
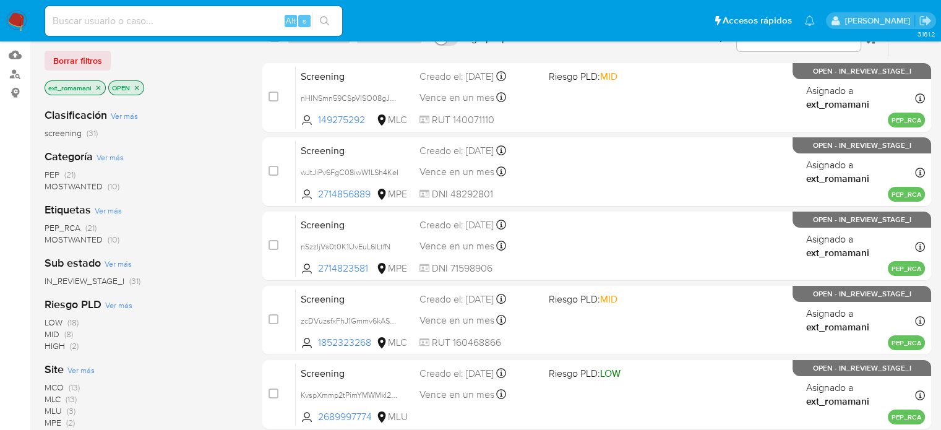
click at [108, 187] on span "(10)" at bounding box center [114, 186] width 12 height 12
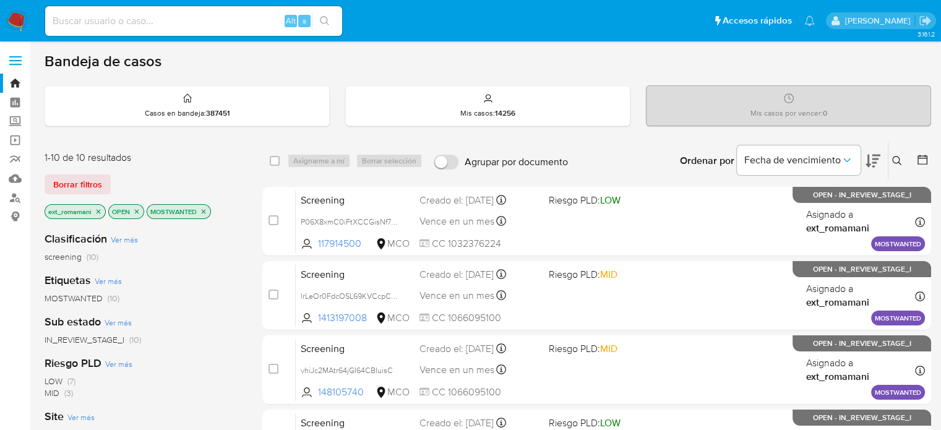
click at [867, 167] on icon at bounding box center [872, 160] width 15 height 15
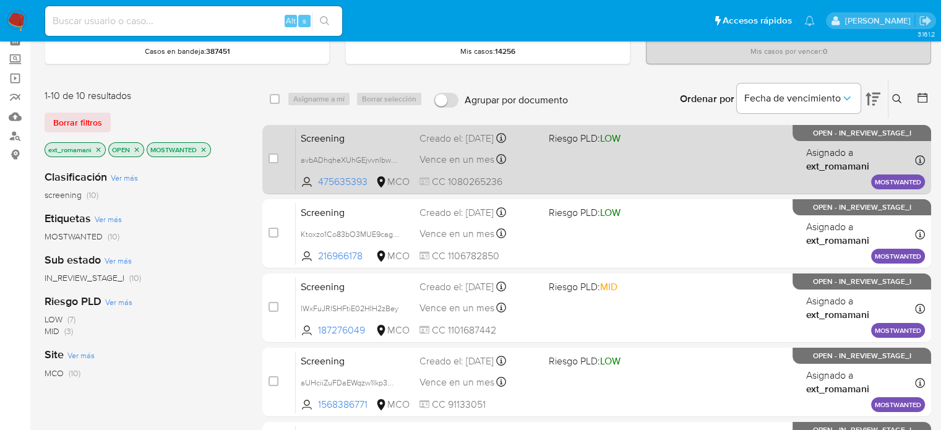
click at [545, 155] on div "Screening avbADhqheXUhGEjvvnlbwBSD 475635393 MCO Riesgo PLD: LOW Creado el: 27/…" at bounding box center [610, 159] width 629 height 62
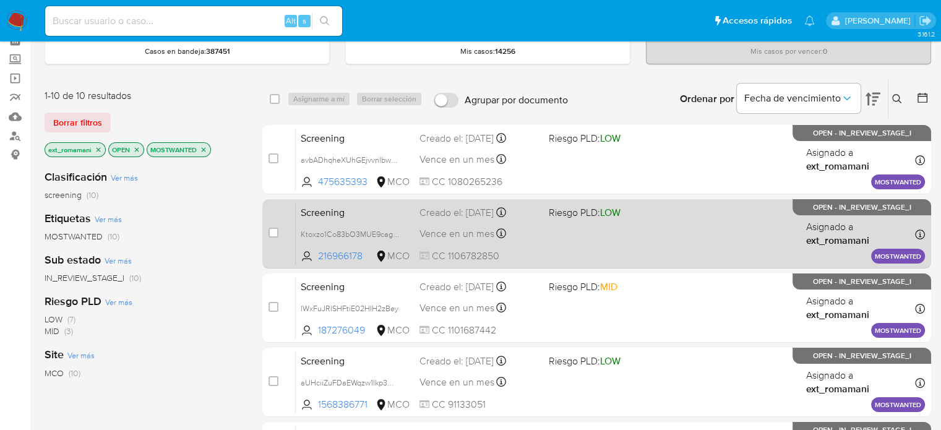
click at [537, 218] on div "Screening Ktoxzo1Co83bO3MUE9cagUH6 216966178 MCO Riesgo PLD: LOW Creado el: 27/…" at bounding box center [610, 233] width 629 height 62
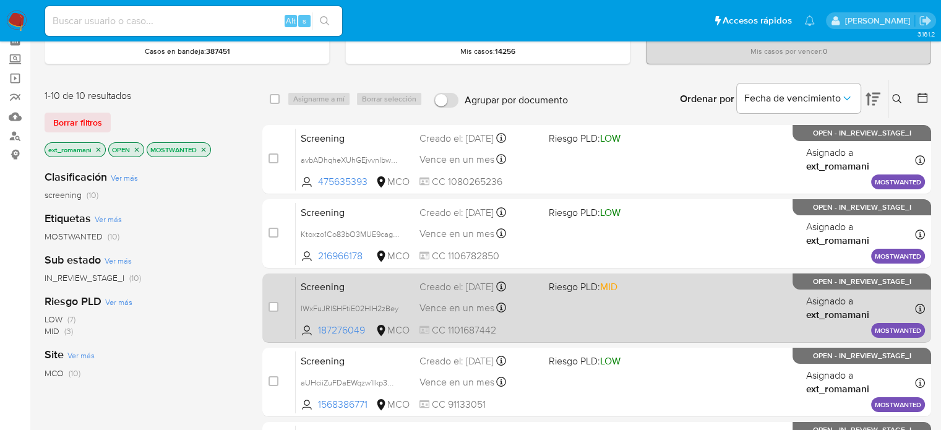
click at [540, 291] on div "Screening lWxFuJRlSHFtiE02HIH2zBey 187276049 MCO Riesgo PLD: MID Creado el: 27/…" at bounding box center [610, 307] width 629 height 62
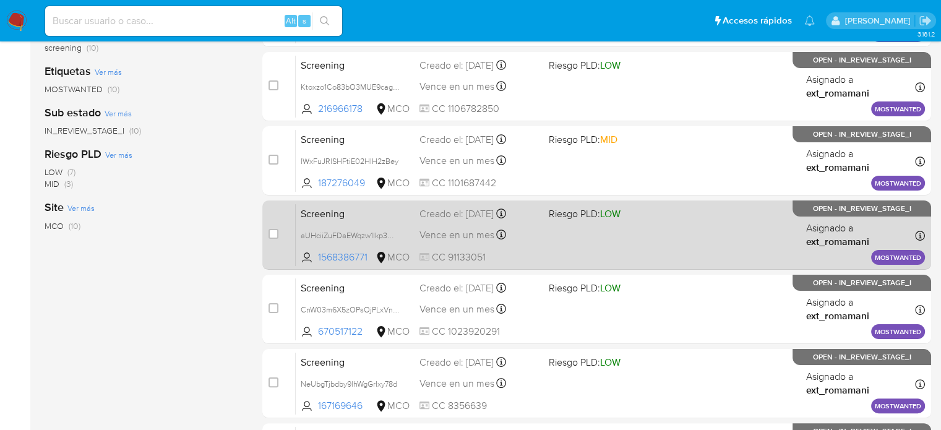
scroll to position [247, 0]
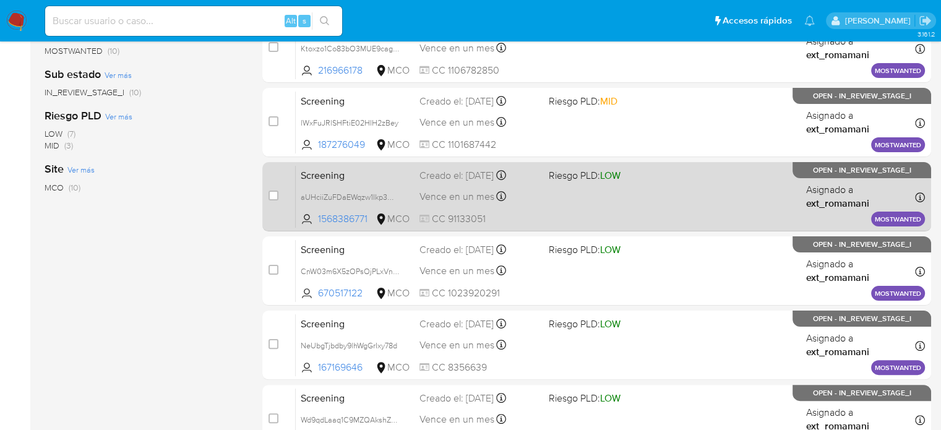
click at [549, 182] on div "Screening aUHciiZuFDaEWqzw1Ikp3mkd 1568386771 MCO Riesgo PLD: LOW Creado el: 27…" at bounding box center [610, 196] width 629 height 62
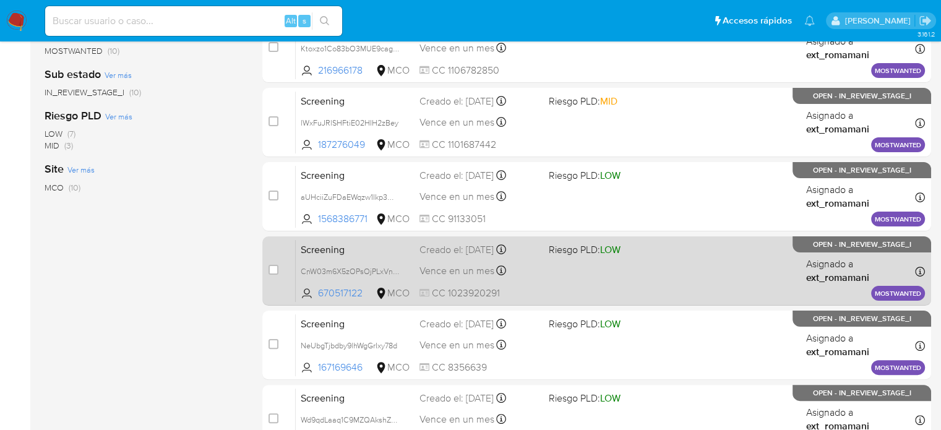
click at [542, 254] on div "Screening CnW03m6X5zOPsOjPLxVnazl4 670517122 MCO Riesgo PLD: LOW Creado el: 27/…" at bounding box center [610, 270] width 629 height 62
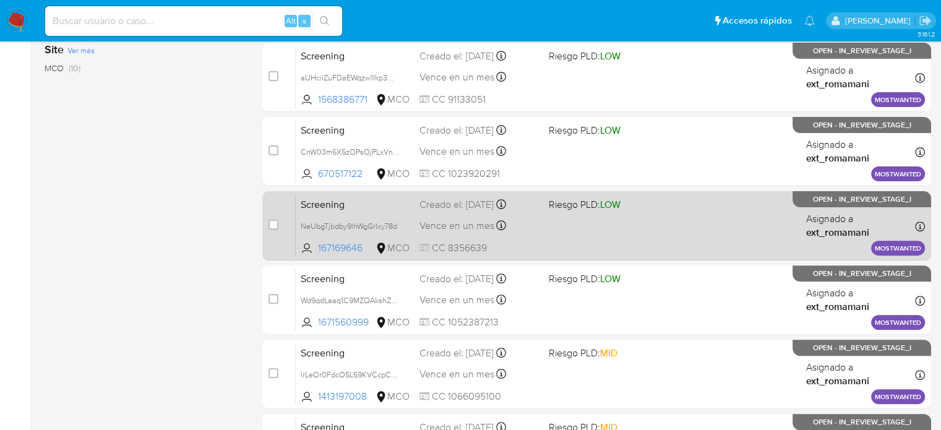
scroll to position [371, 0]
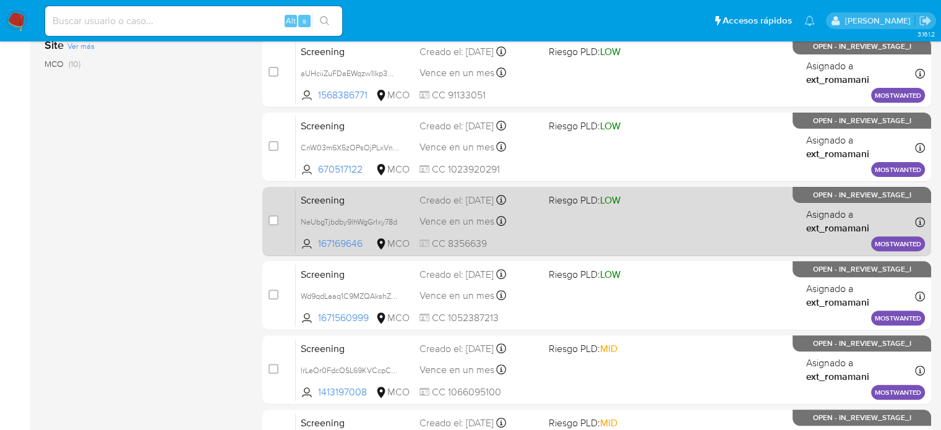
click at [546, 217] on div "Screening NeUbgTjbdby9lhWgGrIxy78d 167169646 MCO Riesgo PLD: LOW Creado el: 27/…" at bounding box center [610, 221] width 629 height 62
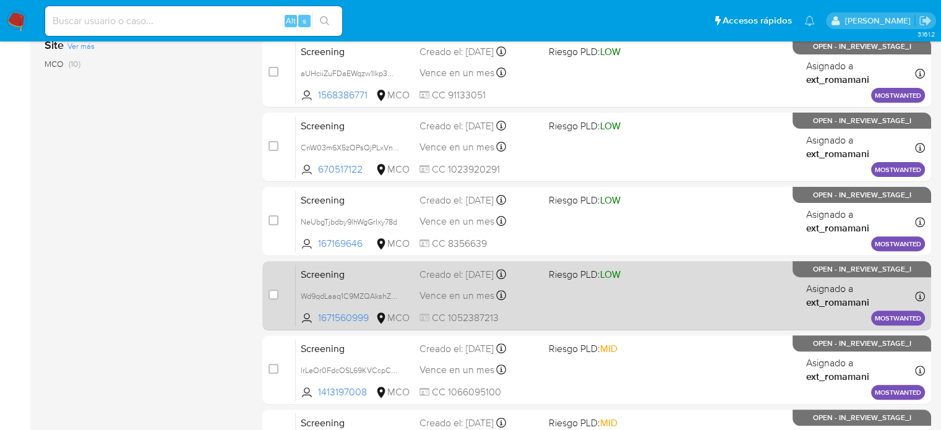
click at [542, 280] on div "Screening Wd9qdLaaq1C9MZQAkshZsU0Q 1671560999 MCO Riesgo PLD: LOW Creado el: 27…" at bounding box center [610, 295] width 629 height 62
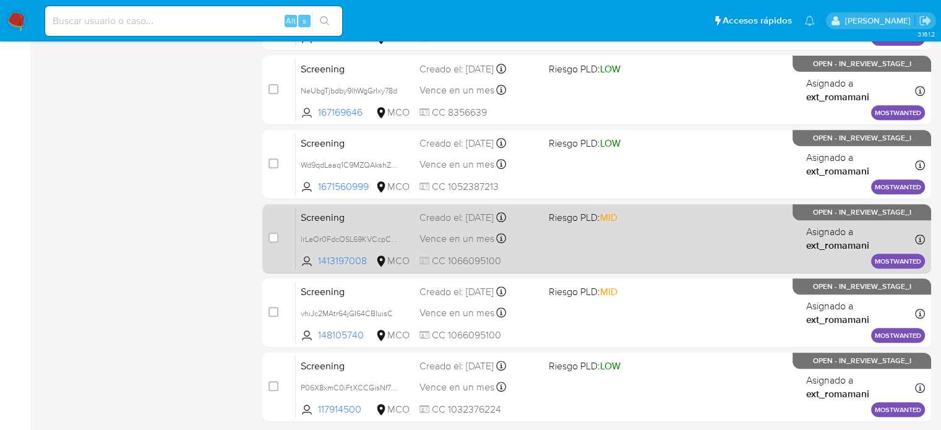
click at [555, 207] on div "Screening lrLeOr0FdcOSL69KVCcpCtmZ 1413197008 MCO Riesgo PLD: MID Creado el: 27…" at bounding box center [610, 238] width 629 height 62
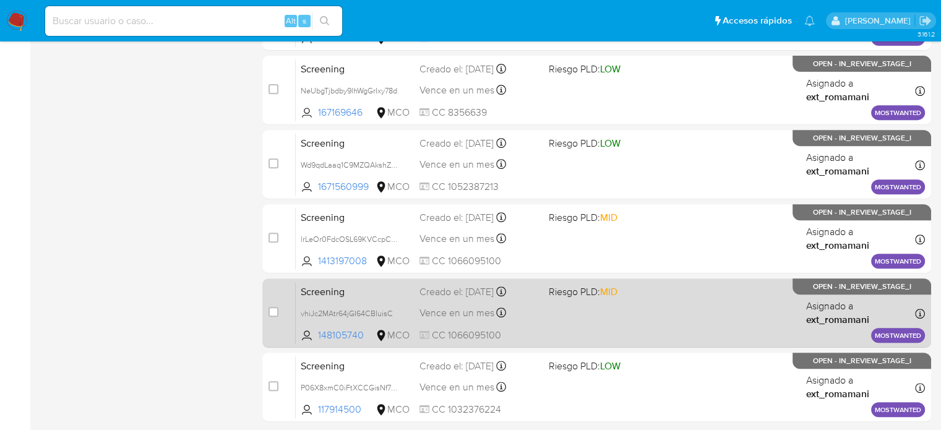
scroll to position [557, 0]
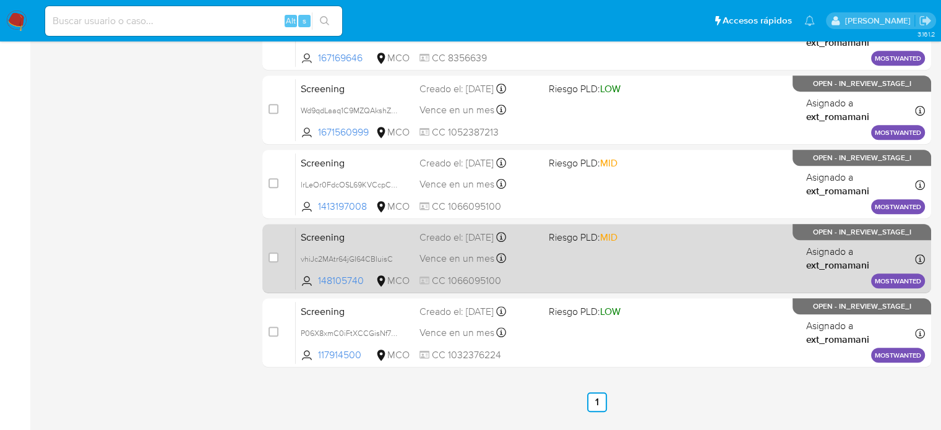
click at [539, 264] on div "Screening vhiJc2MAtr64jGI64CBIuisC 148105740 MCO Riesgo PLD: MID Creado el: 27/…" at bounding box center [610, 258] width 629 height 62
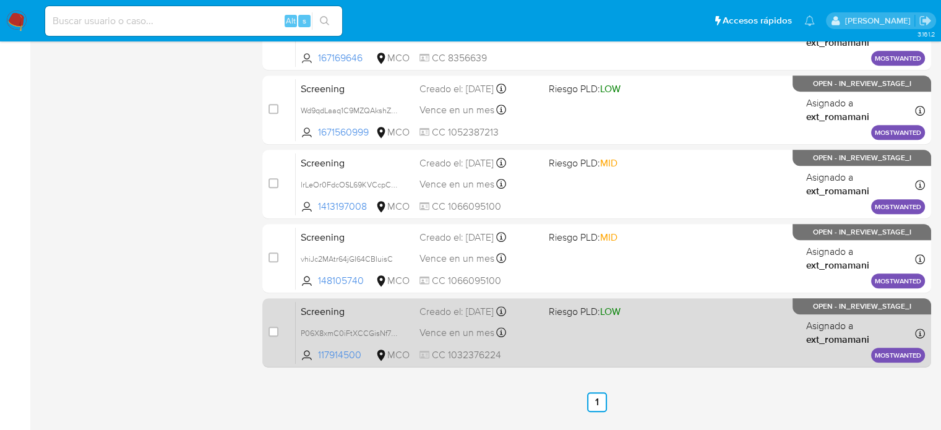
click at [527, 326] on div "Vence en un mes Vence el 27/10/2025 07:08:55" at bounding box center [478, 332] width 119 height 17
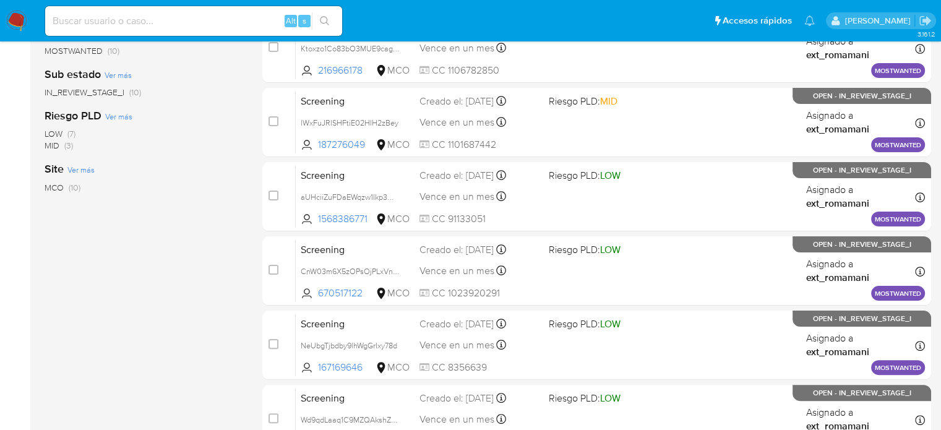
scroll to position [62, 0]
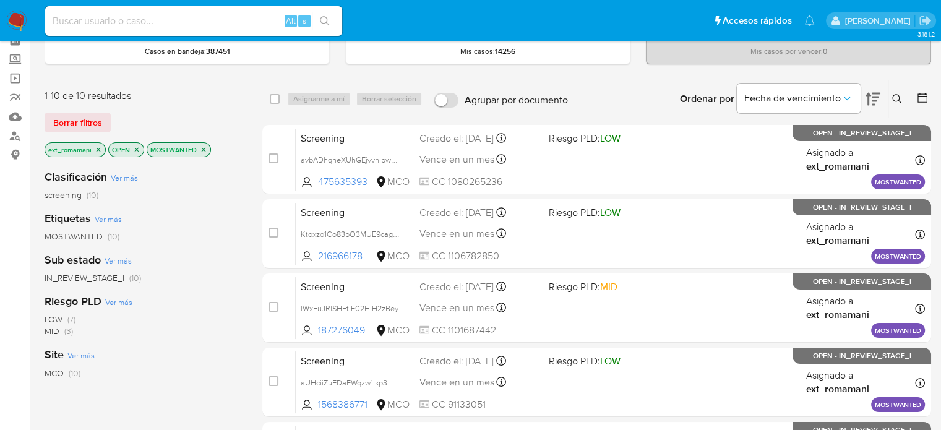
click at [205, 150] on icon "close-filter" at bounding box center [203, 149] width 7 height 7
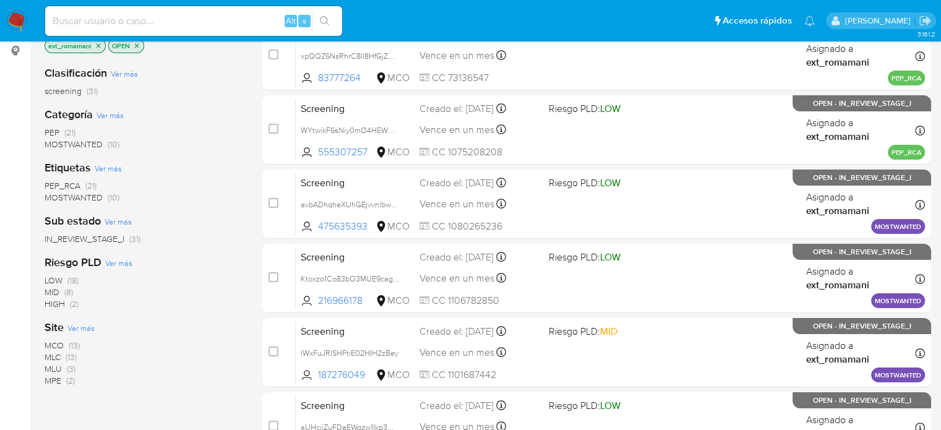
scroll to position [124, 0]
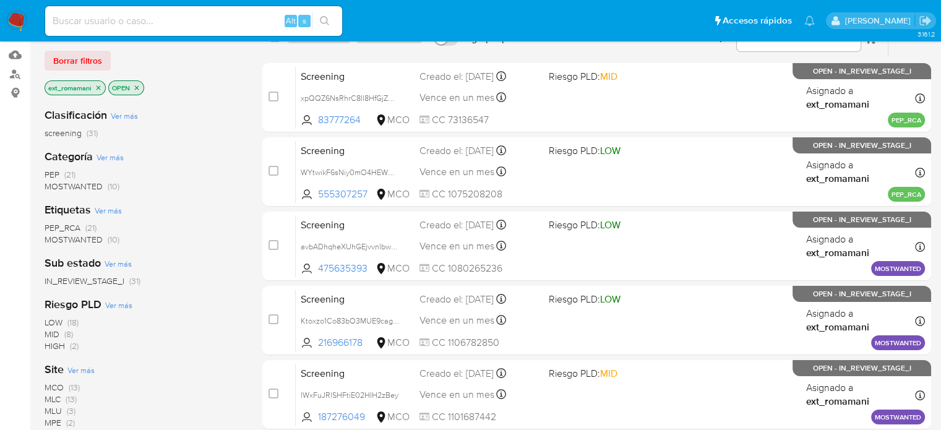
click at [62, 170] on span "PEP (21)" at bounding box center [60, 175] width 31 height 12
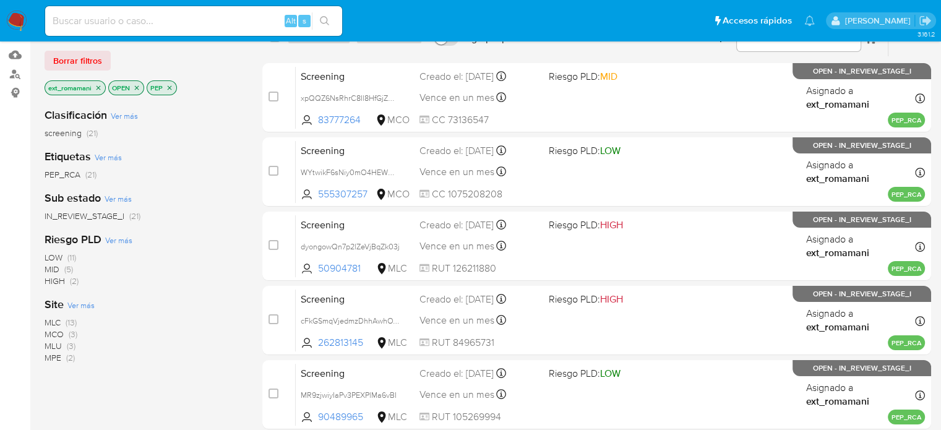
scroll to position [186, 0]
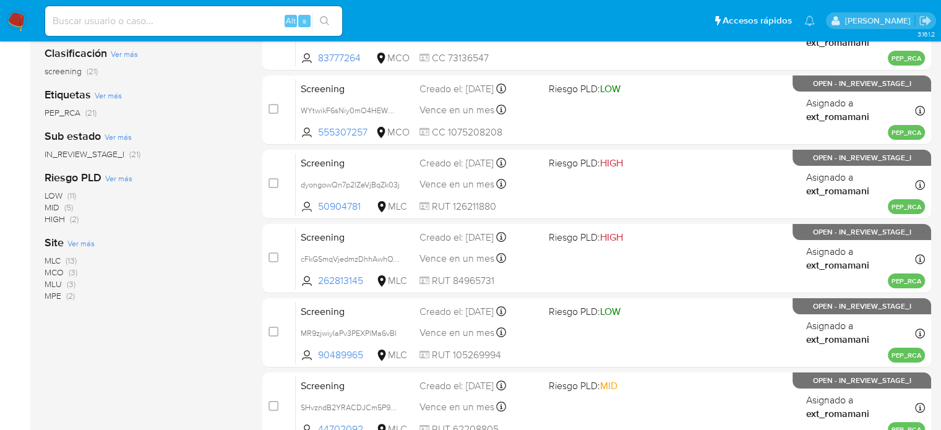
click at [72, 274] on span "(3)" at bounding box center [73, 272] width 9 height 12
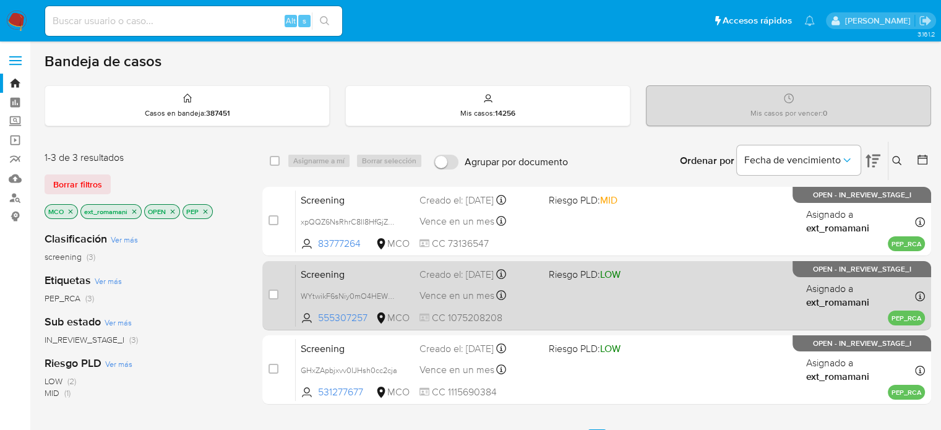
drag, startPoint x: 574, startPoint y: 224, endPoint x: 565, endPoint y: 286, distance: 62.5
click at [574, 224] on div "Screening xpQQZ6NsRhrC8Il8HfGjZwyX 83777264 MCO Riesgo PLD: MID Creado el: 26/0…" at bounding box center [610, 221] width 629 height 62
click at [564, 292] on div "Screening WYtwikF6sNiy0mO4HEWOJNZP 555307257 MCO Riesgo PLD: LOW Creado el: 26/…" at bounding box center [610, 295] width 629 height 62
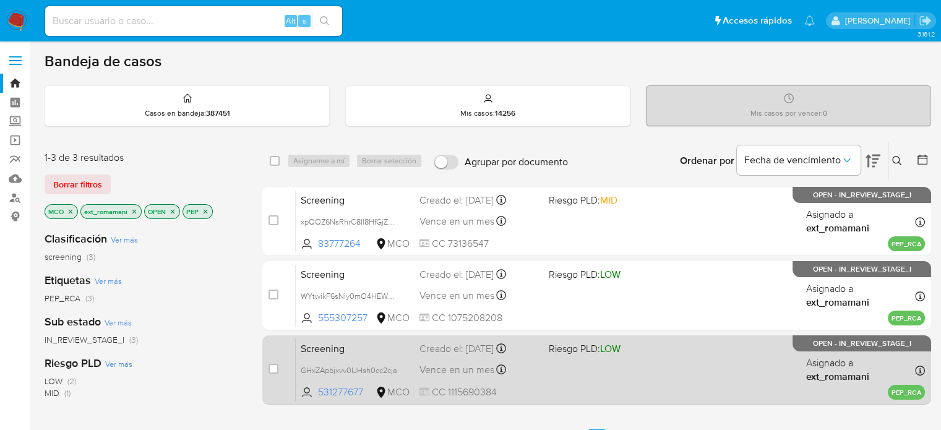
click at [536, 375] on div "Vence en un mes Vence el 28/10/2025 17:19:20" at bounding box center [478, 369] width 119 height 17
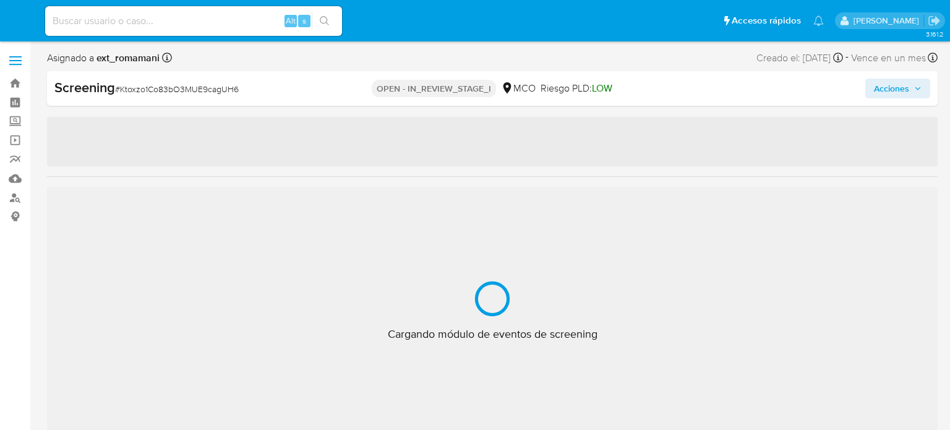
select select "10"
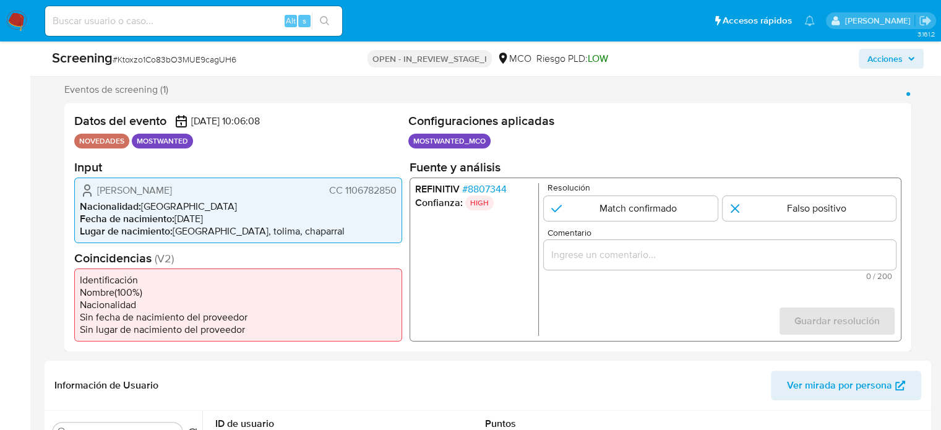
scroll to position [247, 0]
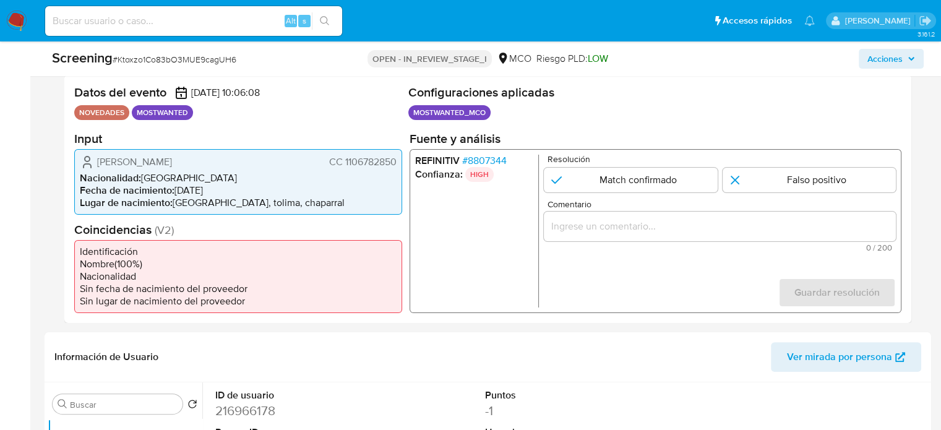
drag, startPoint x: 395, startPoint y: 162, endPoint x: 343, endPoint y: 166, distance: 52.7
click at [343, 166] on span "CC 1106782850" at bounding box center [362, 161] width 67 height 12
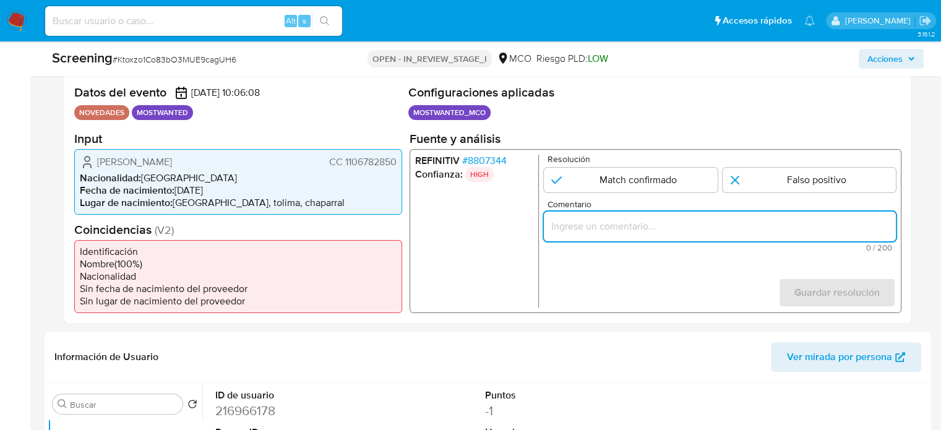
click at [618, 224] on input "Comentario" at bounding box center [720, 226] width 352 height 16
paste input "Se confirma el match ya que el Titular de cuenta aún se encuentra enlistado por…"
click at [113, 156] on span "[PERSON_NAME]" at bounding box center [134, 161] width 75 height 12
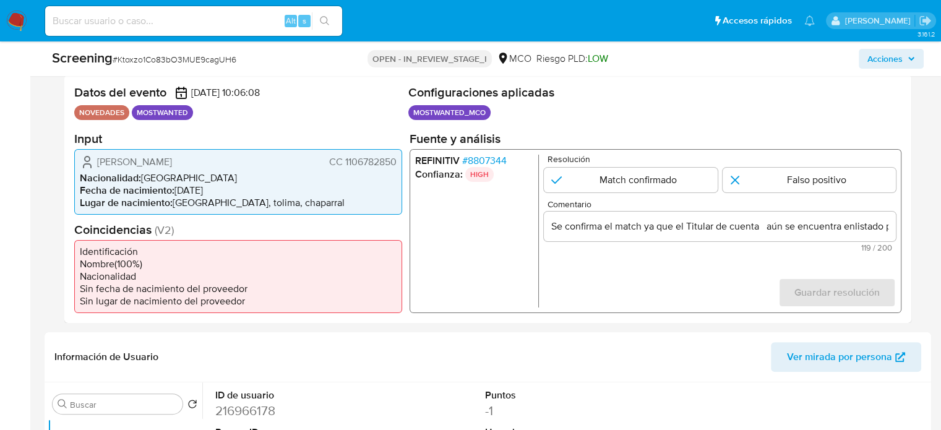
drag, startPoint x: 94, startPoint y: 160, endPoint x: 395, endPoint y: 163, distance: 301.2
click at [395, 163] on div "[PERSON_NAME] CC 1106782850" at bounding box center [238, 161] width 317 height 15
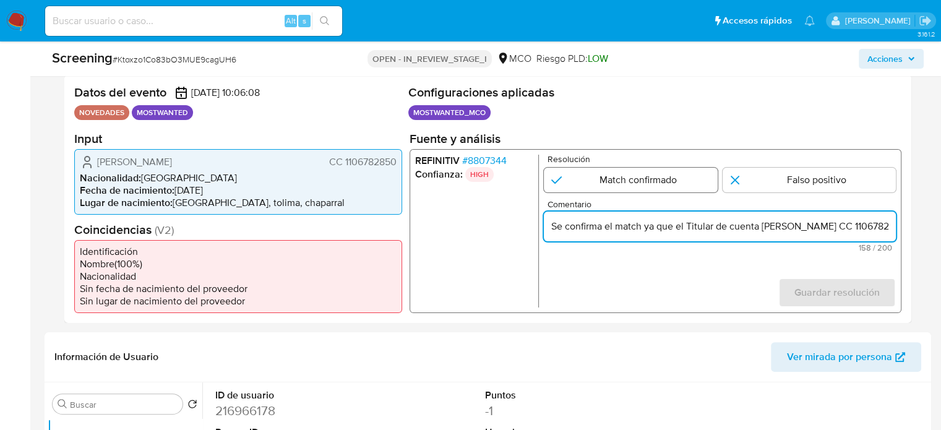
type input "Se confirma el match ya que el Titular de cuenta [PERSON_NAME] CC 1106782850 aú…"
drag, startPoint x: 646, startPoint y: 177, endPoint x: 660, endPoint y: 188, distance: 18.1
click at [646, 177] on input "1 de 1" at bounding box center [631, 179] width 174 height 25
radio input "true"
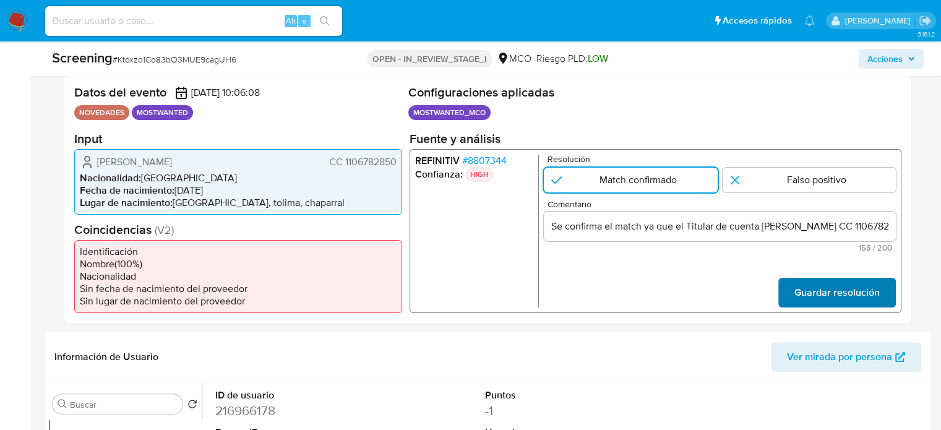
click at [784, 289] on button "Guardar resolución" at bounding box center [836, 292] width 117 height 30
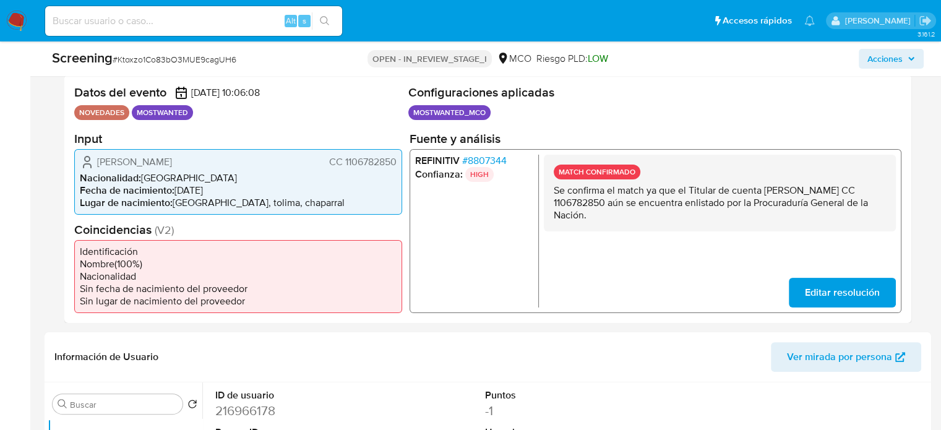
drag, startPoint x: 583, startPoint y: 216, endPoint x: 545, endPoint y: 192, distance: 44.4
click at [545, 192] on div "MATCH CONFIRMADO Se confirma el match ya que el Titular de cuenta [PERSON_NAME]…" at bounding box center [720, 192] width 352 height 77
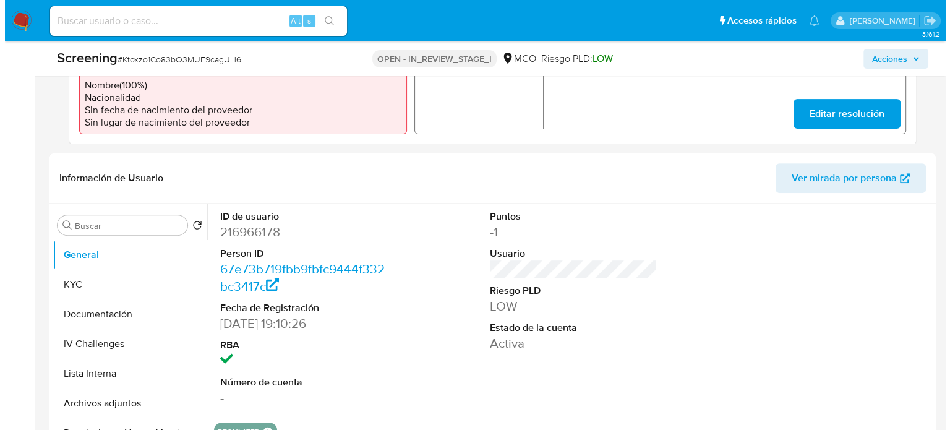
scroll to position [433, 0]
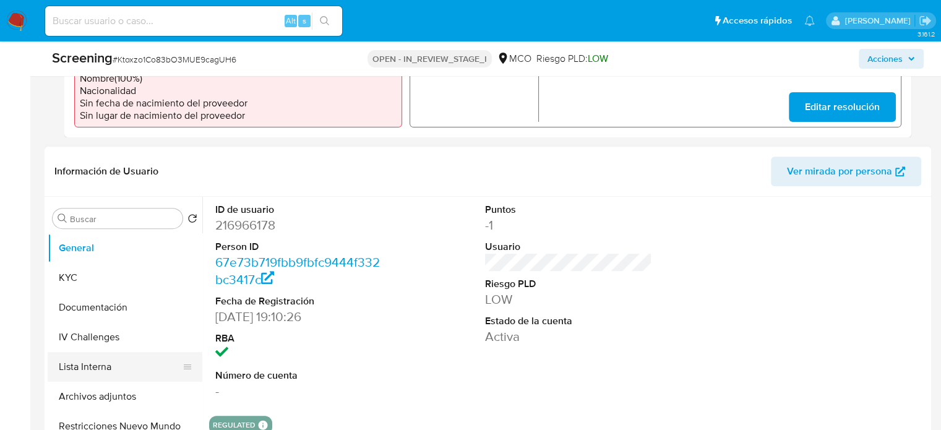
click at [108, 365] on button "Lista Interna" at bounding box center [120, 367] width 145 height 30
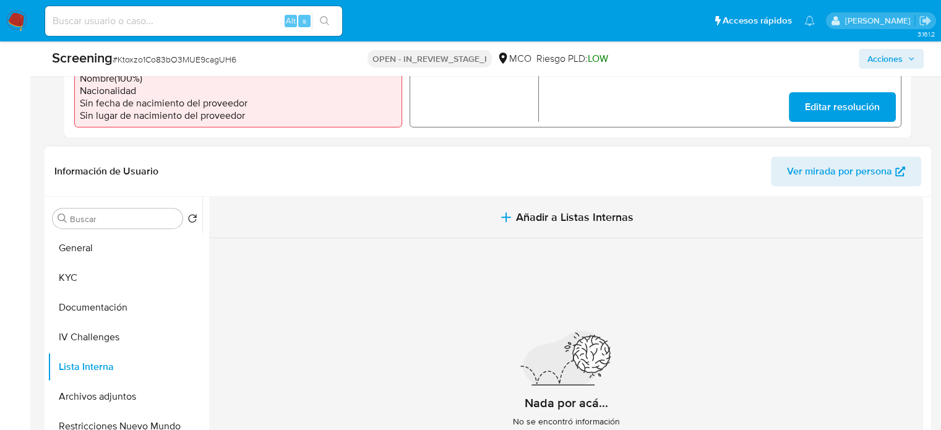
click at [495, 224] on button "Añadir a Listas Internas" at bounding box center [566, 217] width 714 height 41
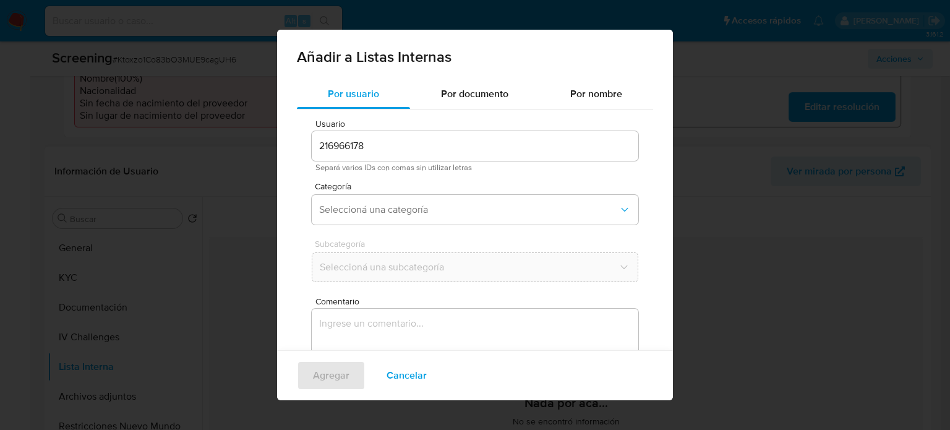
click at [353, 339] on textarea "Comentario" at bounding box center [475, 368] width 327 height 119
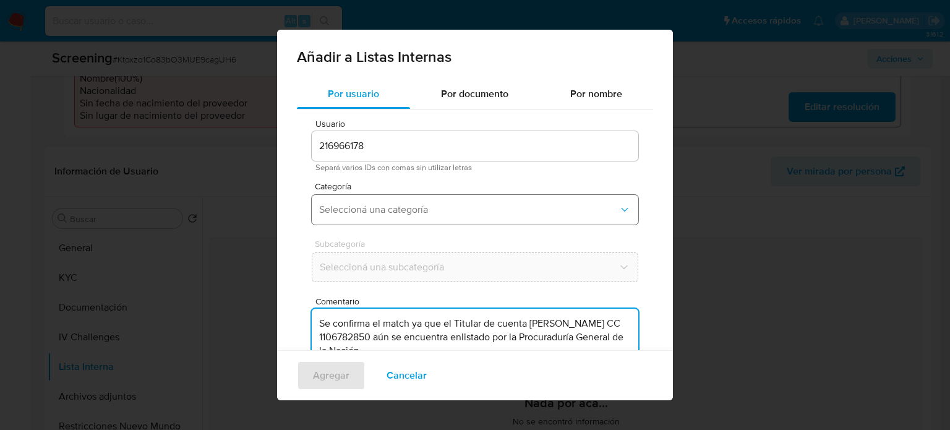
type textarea "Se confirma el match ya que el Titular de cuenta [PERSON_NAME] CC 1106782850 aú…"
click at [408, 218] on button "Seleccioná una categoría" at bounding box center [475, 210] width 327 height 30
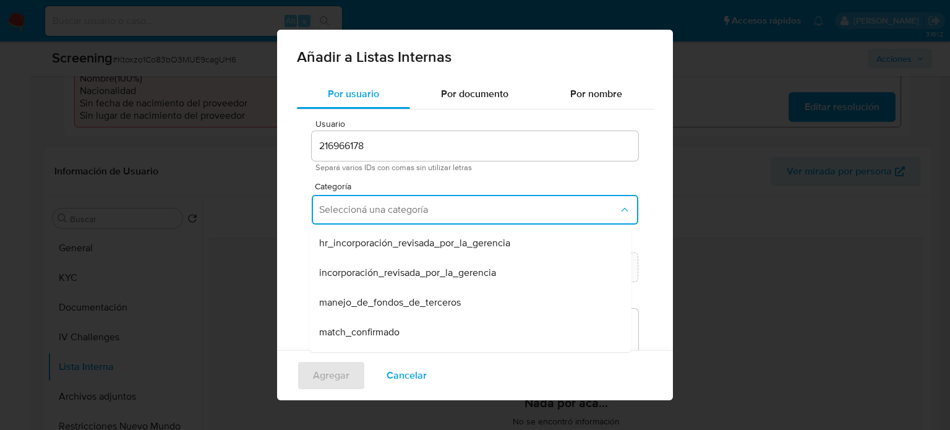
drag, startPoint x: 371, startPoint y: 333, endPoint x: 380, endPoint y: 294, distance: 39.9
click at [371, 333] on span "match_confirmado" at bounding box center [359, 332] width 80 height 12
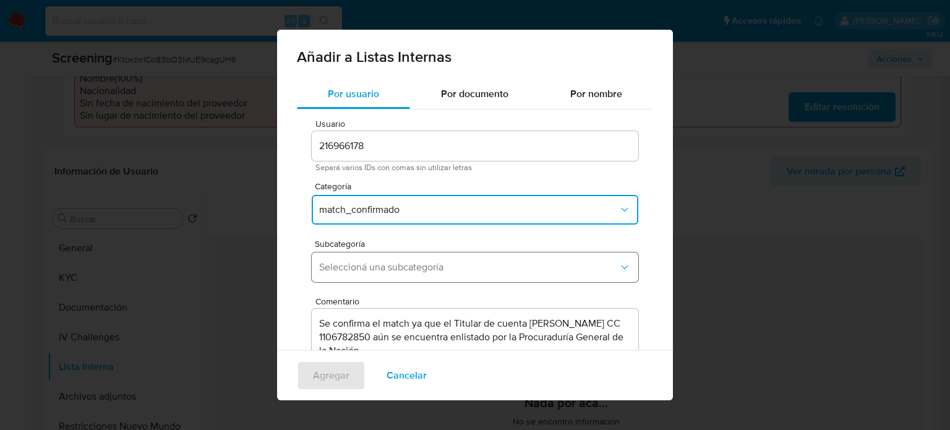
click at [399, 259] on button "Seleccioná una subcategoría" at bounding box center [475, 267] width 327 height 30
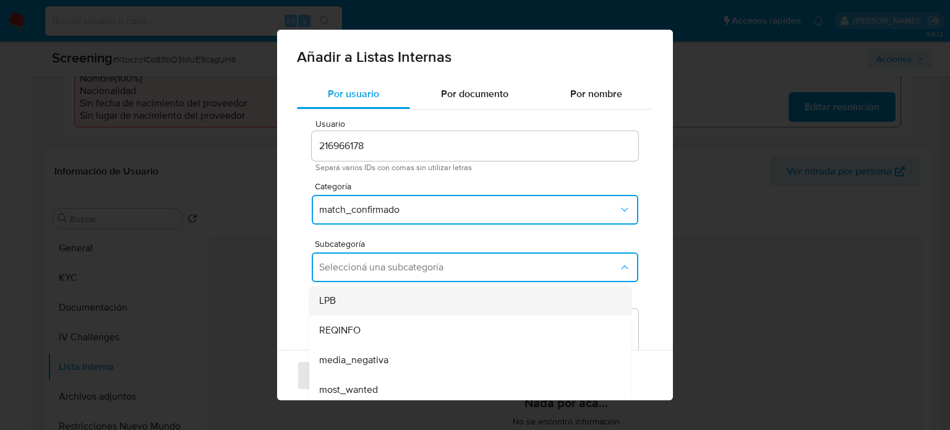
scroll to position [62, 0]
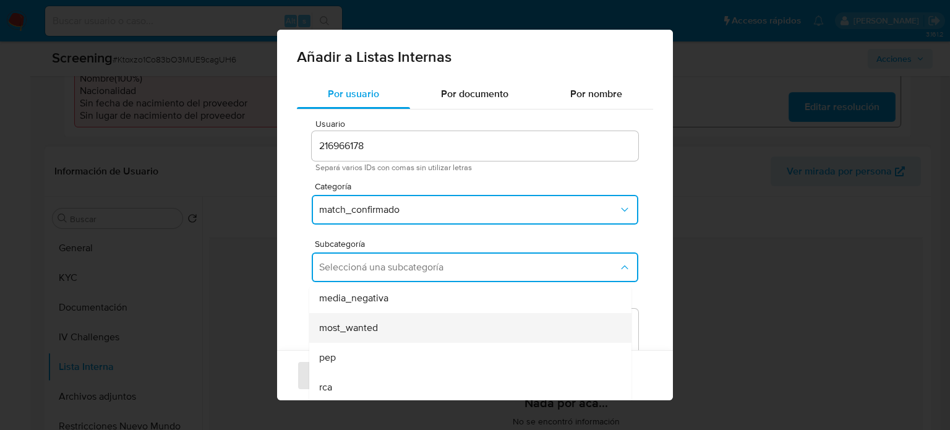
click at [359, 325] on span "most_wanted" at bounding box center [348, 328] width 59 height 12
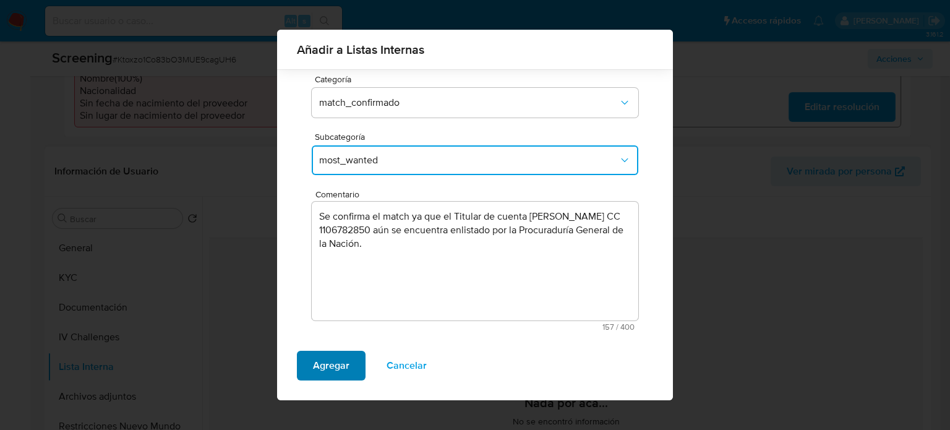
click at [336, 357] on span "Agregar" at bounding box center [331, 365] width 36 height 27
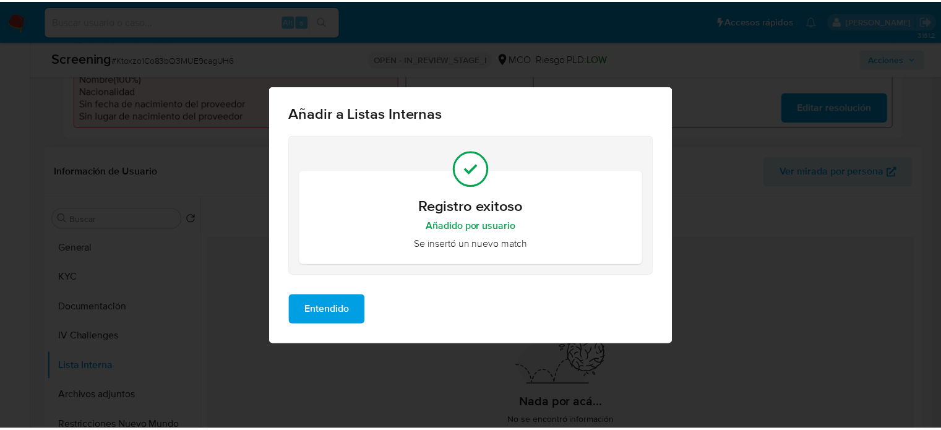
scroll to position [0, 0]
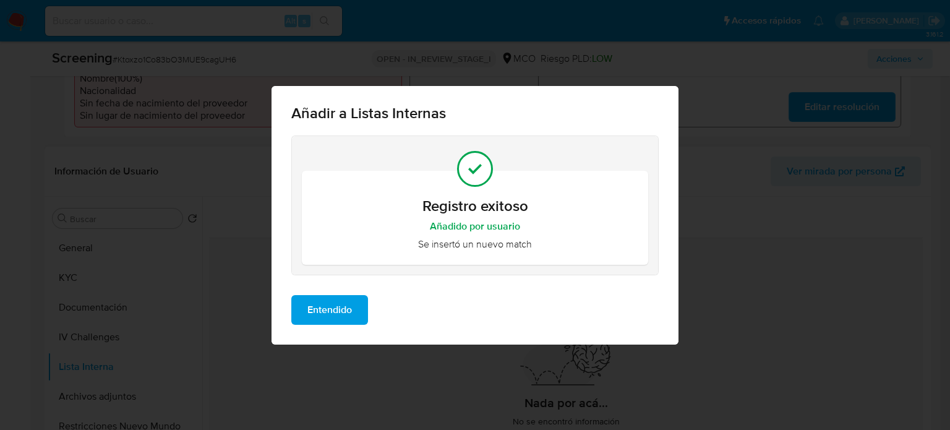
click at [343, 306] on span "Entendido" at bounding box center [329, 309] width 45 height 27
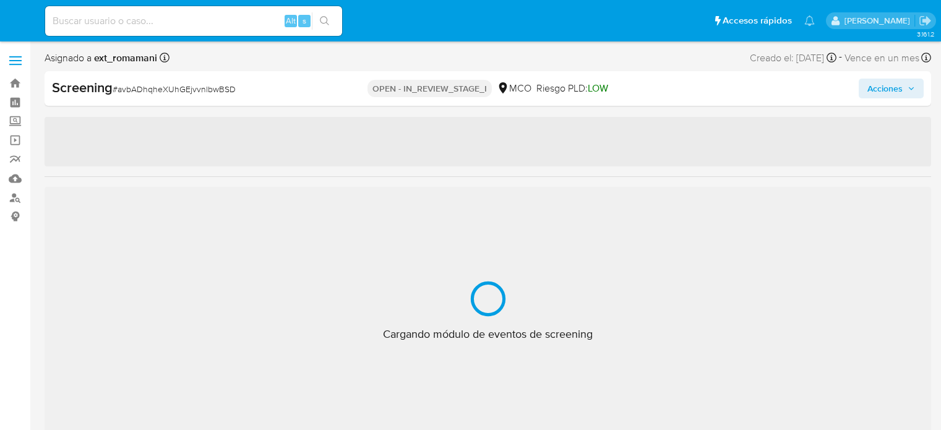
select select "10"
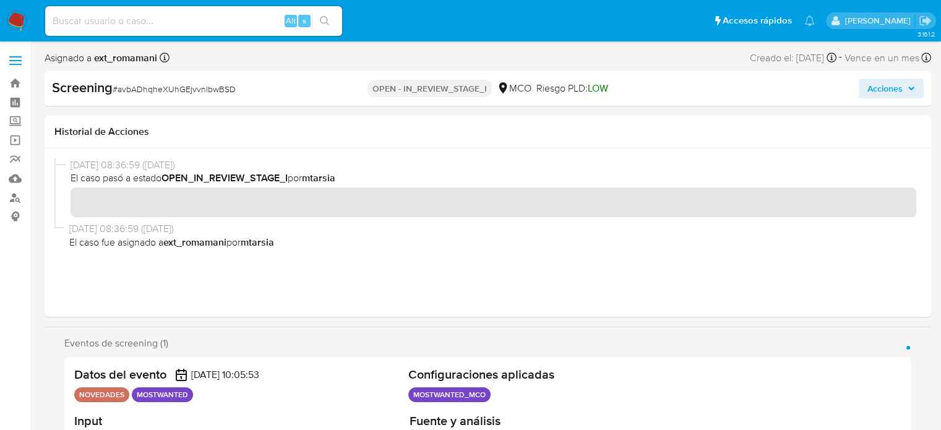
scroll to position [186, 0]
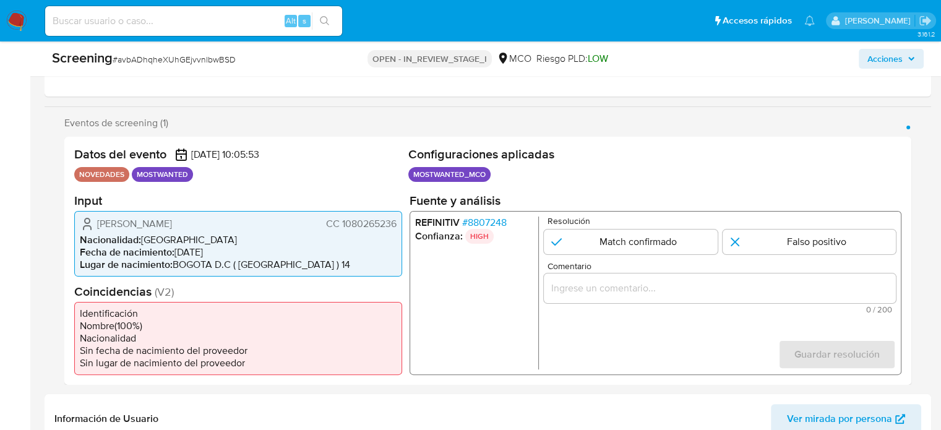
drag, startPoint x: 398, startPoint y: 224, endPoint x: 341, endPoint y: 229, distance: 57.1
click at [341, 229] on div "[PERSON_NAME] CC 1080265236 Nacionalidad : [DEMOGRAPHIC_DATA] Fecha de nacimien…" at bounding box center [238, 243] width 328 height 66
click at [568, 277] on div "1 de 1" at bounding box center [720, 288] width 352 height 30
click at [565, 274] on div "Comentario 0 / 200 200 caracteres restantes" at bounding box center [720, 287] width 352 height 52
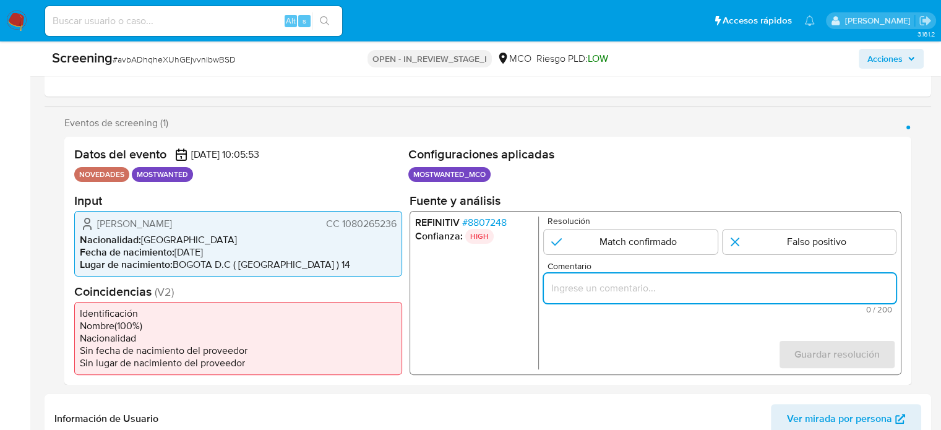
click at [566, 280] on input "Comentario" at bounding box center [720, 288] width 352 height 16
paste input "Se confirma el match ya que el Titular de cuenta aún se encuentra enlistado por…"
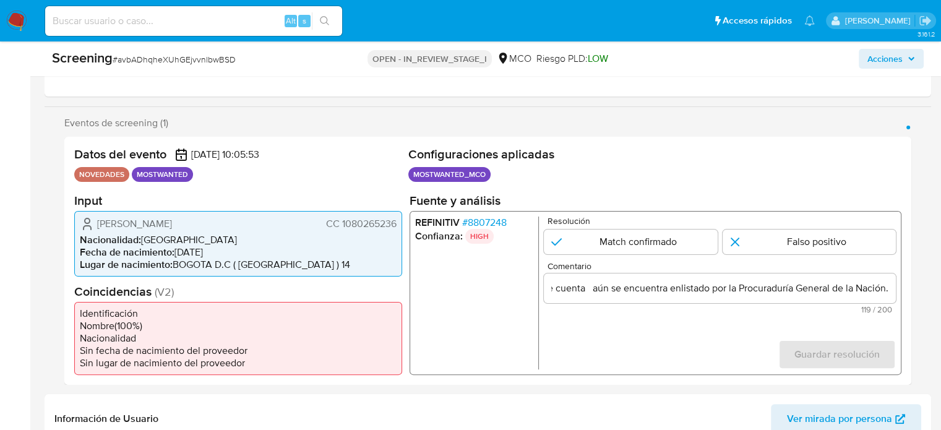
scroll to position [0, 0]
click at [280, 235] on li "Nacionalidad : [DEMOGRAPHIC_DATA]" at bounding box center [238, 239] width 317 height 12
drag, startPoint x: 95, startPoint y: 221, endPoint x: 396, endPoint y: 226, distance: 301.8
click at [396, 226] on div "[PERSON_NAME] CC 1080265236 Nacionalidad : [DEMOGRAPHIC_DATA] Fecha de nacimien…" at bounding box center [238, 243] width 328 height 66
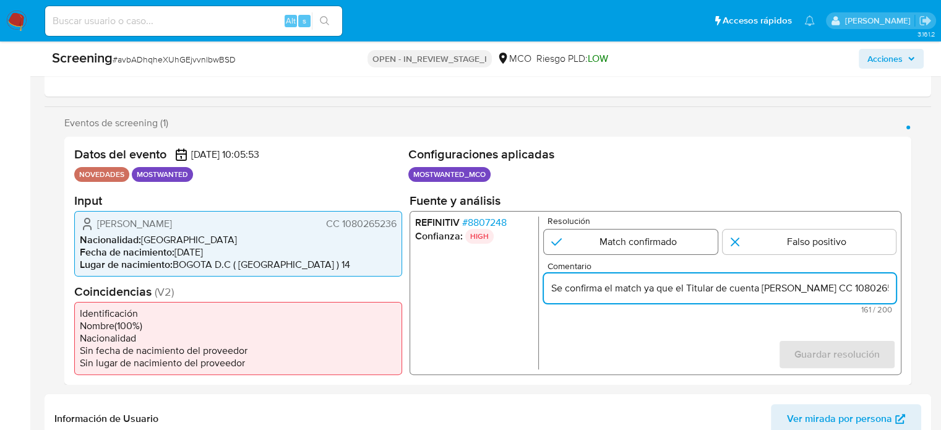
type input "Se confirma el match ya que el Titular de cuenta [PERSON_NAME] CC 1080265236 aú…"
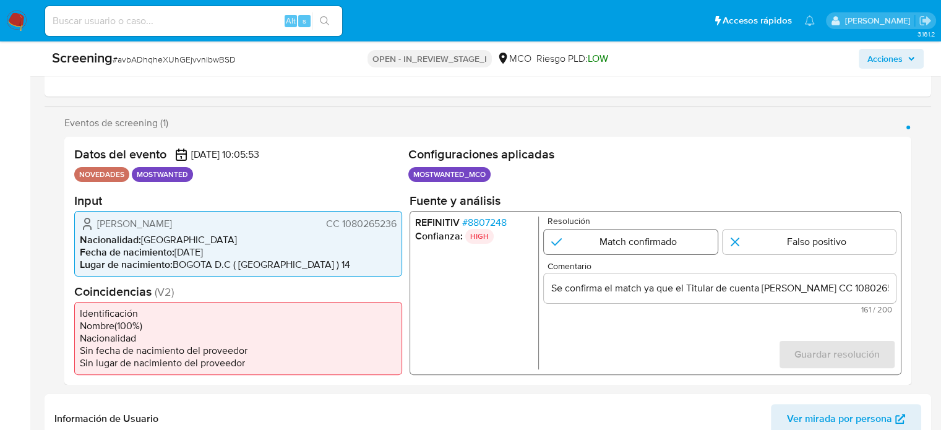
click at [647, 241] on input "1 de 1" at bounding box center [631, 241] width 174 height 25
radio input "true"
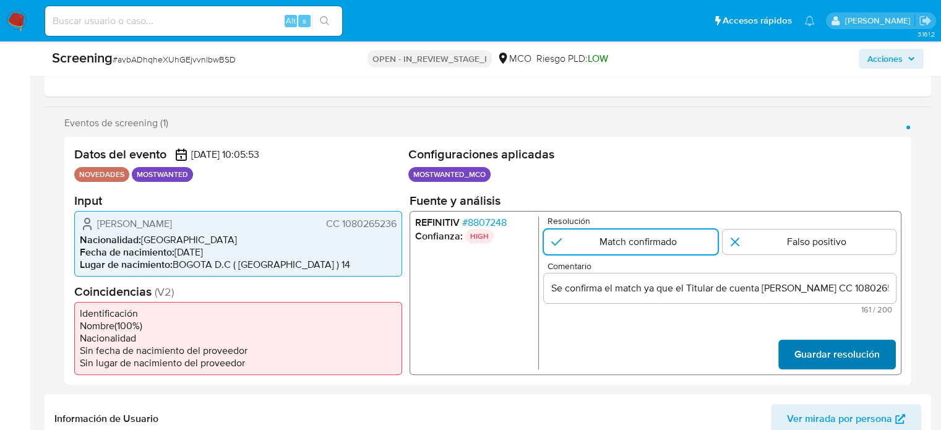
click at [801, 351] on span "Guardar resolución" at bounding box center [836, 353] width 85 height 27
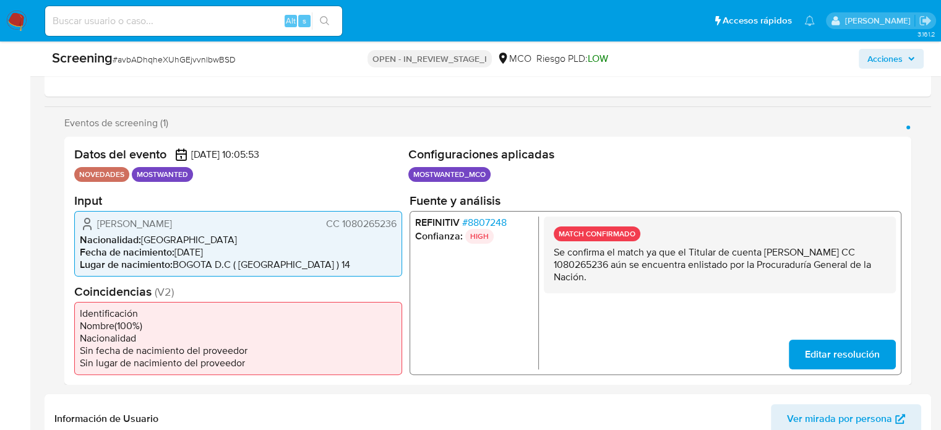
drag, startPoint x: 668, startPoint y: 278, endPoint x: 557, endPoint y: 252, distance: 114.2
click at [557, 252] on p "Se confirma el match ya que el Titular de cuenta [PERSON_NAME] CC 1080265236 aú…" at bounding box center [719, 264] width 332 height 37
drag, startPoint x: 549, startPoint y: 251, endPoint x: 662, endPoint y: 279, distance: 115.9
click at [662, 279] on div "MATCH CONFIRMADO Se confirma el match ya que el Titular de cuenta [PERSON_NAME]…" at bounding box center [720, 254] width 352 height 77
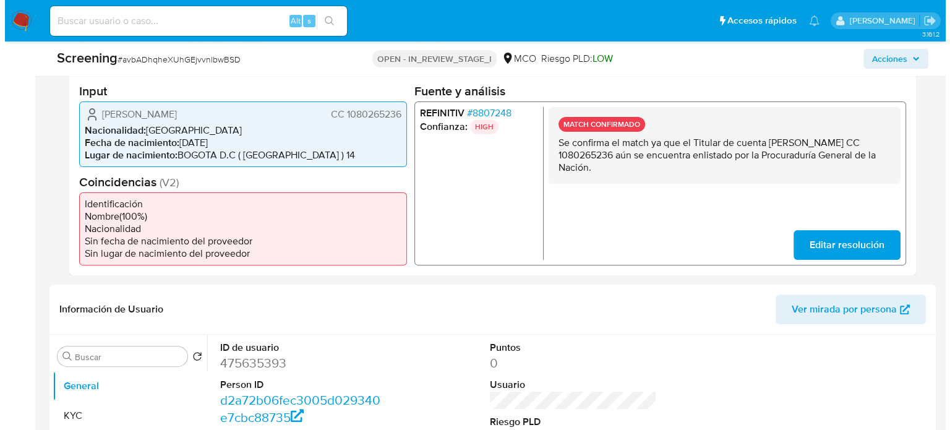
scroll to position [433, 0]
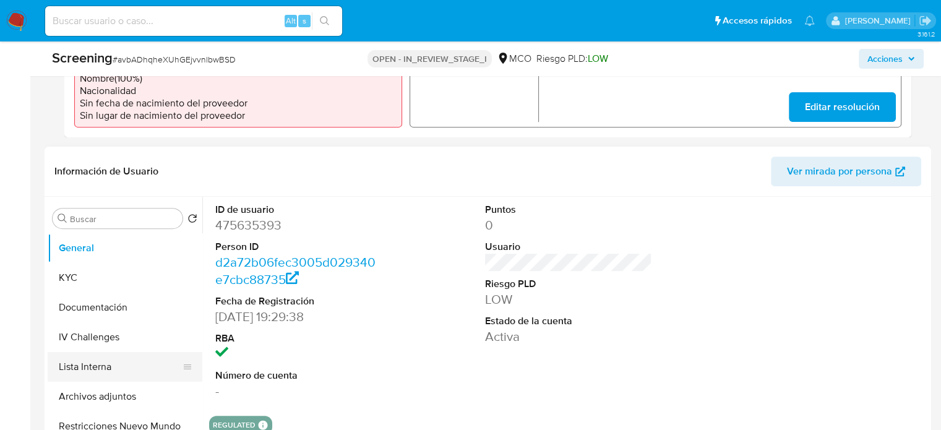
click at [98, 359] on button "Lista Interna" at bounding box center [120, 367] width 145 height 30
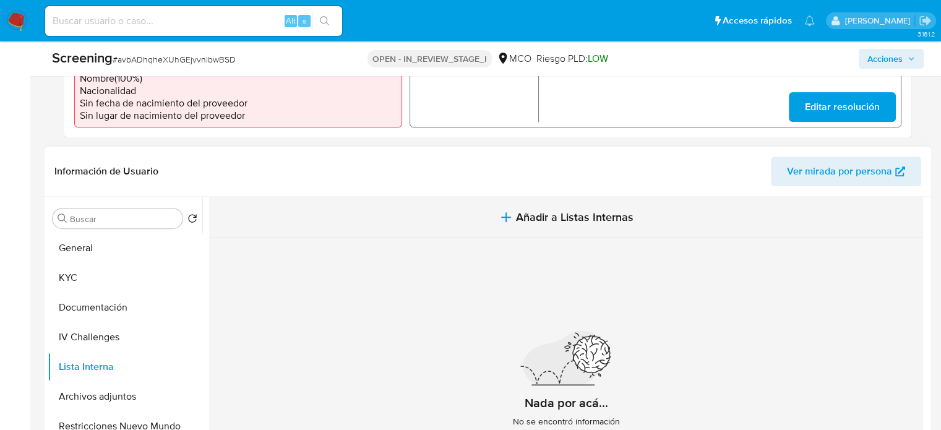
click at [502, 223] on icon "button" at bounding box center [505, 217] width 15 height 15
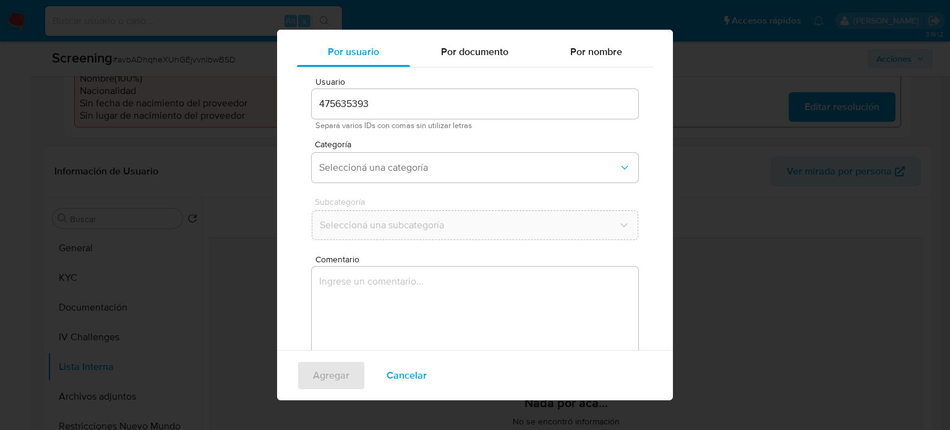
scroll to position [52, 0]
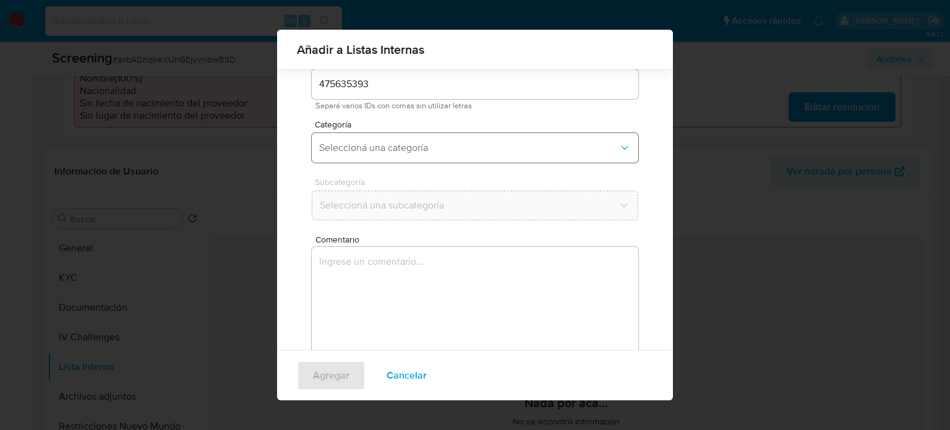
click at [391, 153] on span "Seleccioná una categoría" at bounding box center [468, 148] width 299 height 12
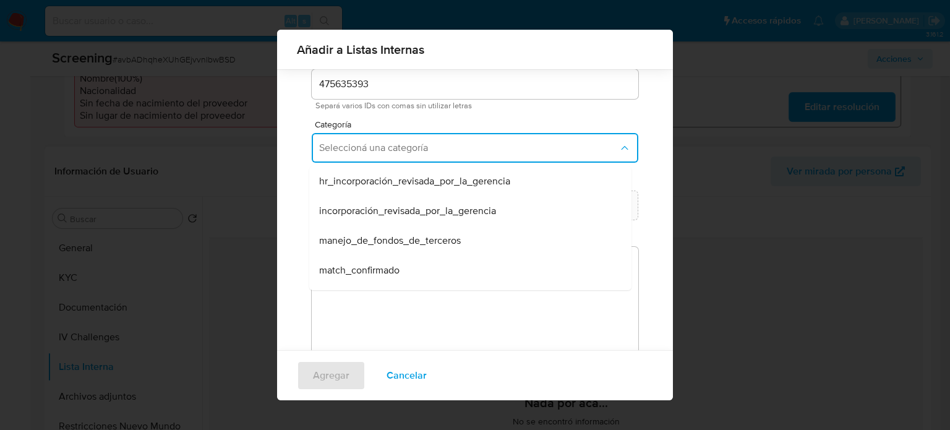
drag, startPoint x: 377, startPoint y: 266, endPoint x: 396, endPoint y: 214, distance: 55.2
click at [378, 262] on div "match_confirmado" at bounding box center [466, 270] width 295 height 30
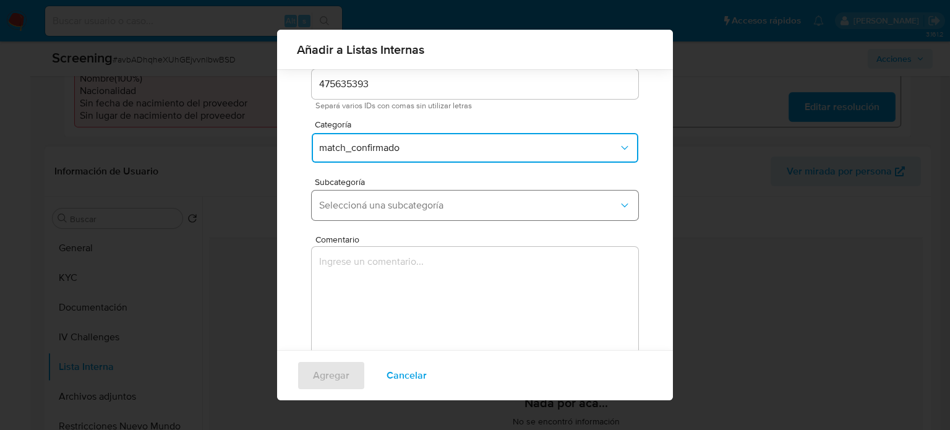
click at [401, 207] on span "Seleccioná una subcategoría" at bounding box center [468, 205] width 299 height 12
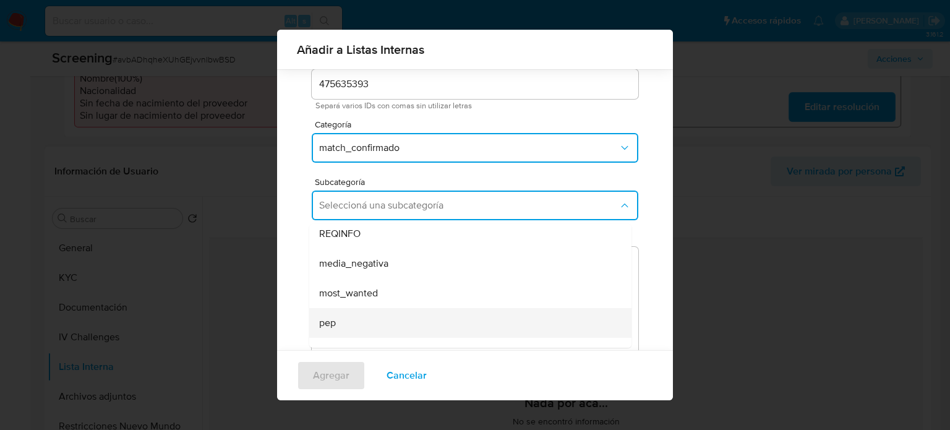
scroll to position [62, 0]
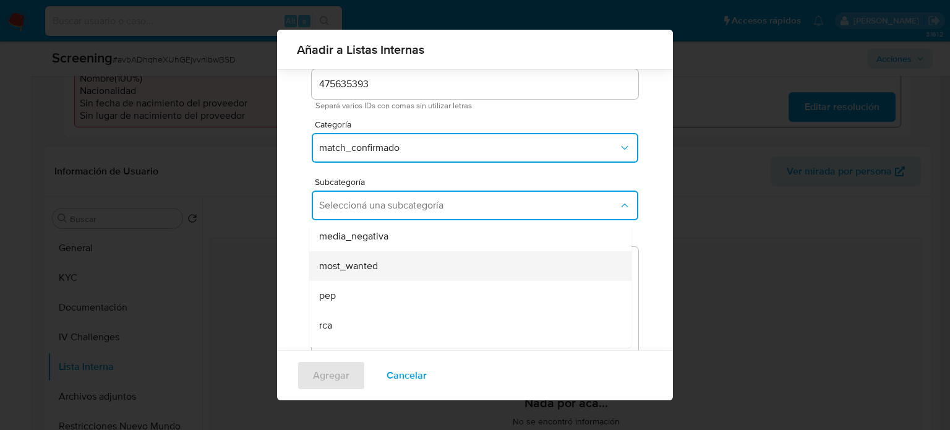
click at [366, 266] on span "most_wanted" at bounding box center [348, 266] width 59 height 12
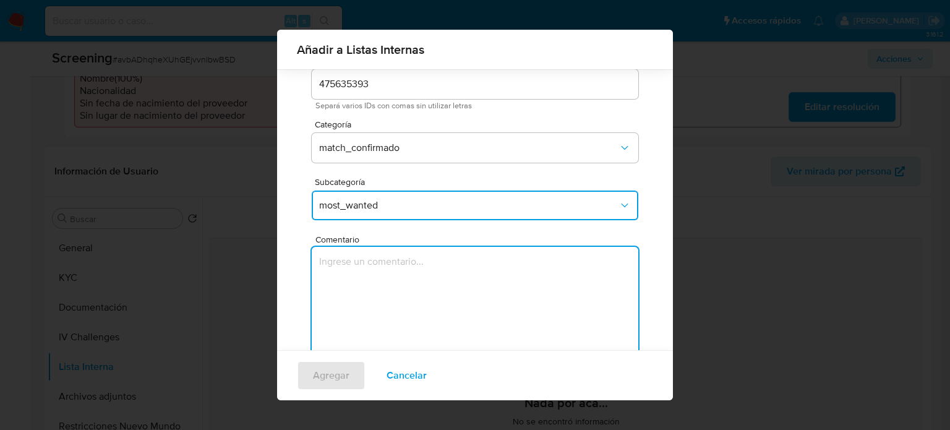
click at [366, 266] on textarea "Comentario" at bounding box center [475, 306] width 327 height 119
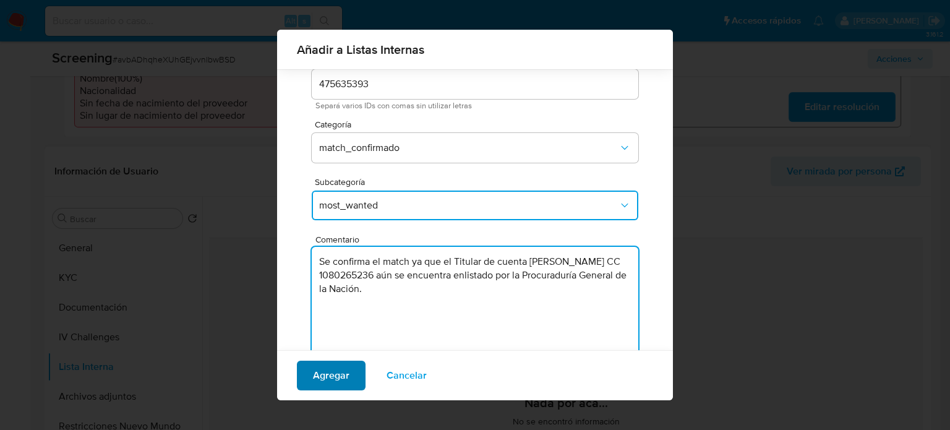
type textarea "Se confirma el match ya que el Titular de cuenta [PERSON_NAME] CC 1080265236 aú…"
click at [333, 379] on span "Agregar" at bounding box center [331, 375] width 36 height 27
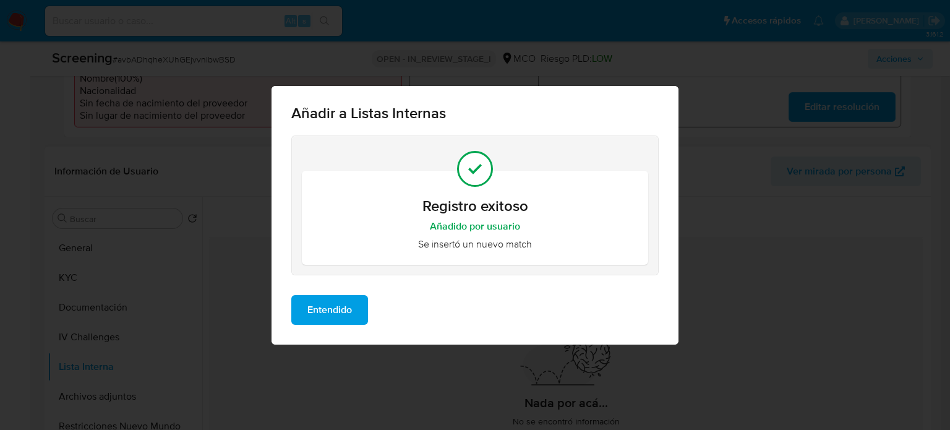
scroll to position [0, 0]
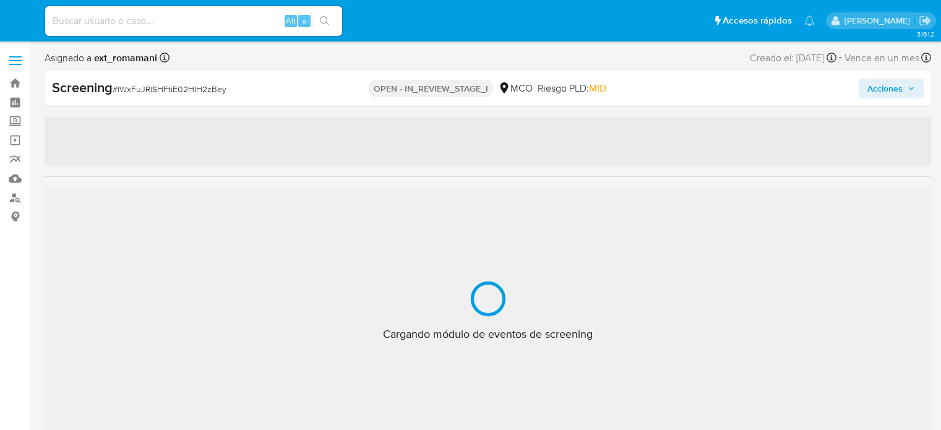
select select "10"
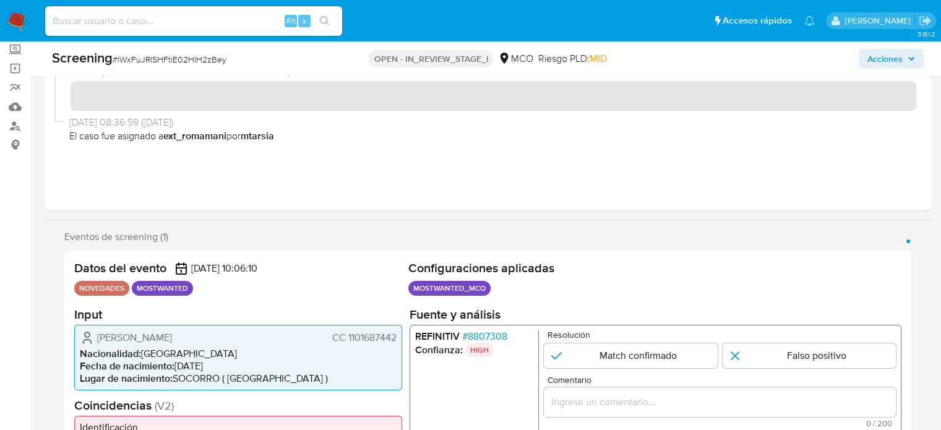
scroll to position [186, 0]
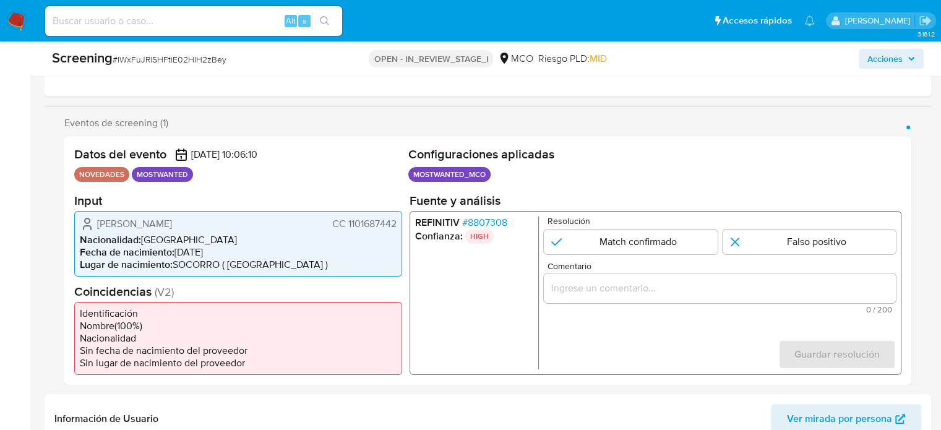
drag, startPoint x: 398, startPoint y: 229, endPoint x: 346, endPoint y: 234, distance: 51.6
click at [346, 234] on div "[PERSON_NAME] CC 1101687442 Nacionalidad : [DEMOGRAPHIC_DATA] Fecha de nacimien…" at bounding box center [238, 243] width 328 height 66
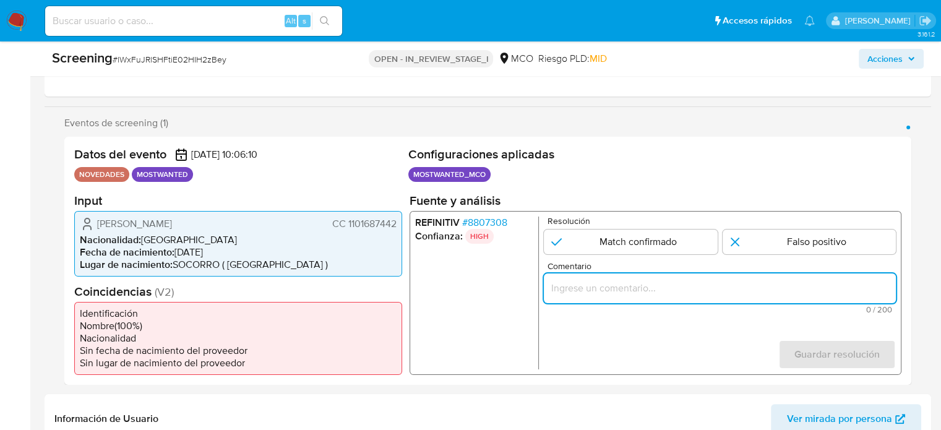
click at [637, 281] on input "Comentario" at bounding box center [720, 288] width 352 height 16
paste input "Se confirma el match ya que el Titular de cuenta aún se encuentra enlistado por…"
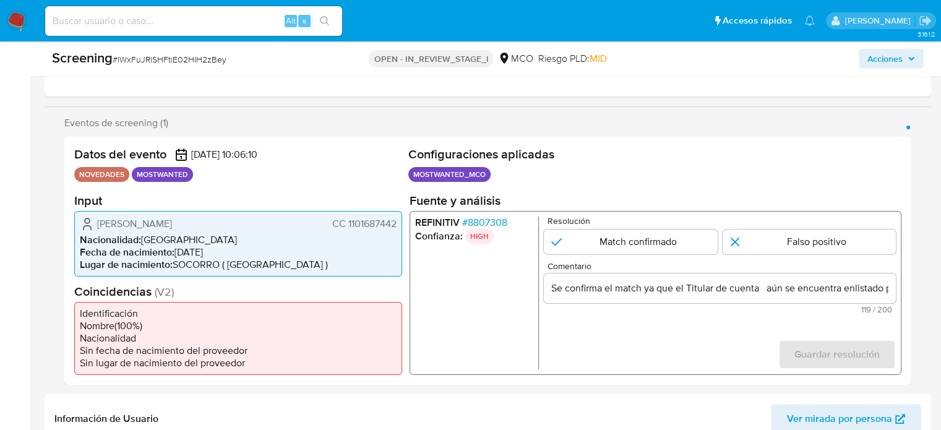
click at [503, 294] on ul "REFINITIV # 8807308 Confianza: HIGH" at bounding box center [477, 292] width 124 height 153
drag, startPoint x: 93, startPoint y: 222, endPoint x: 398, endPoint y: 232, distance: 305.6
click at [398, 232] on div "William Fernando Rodriguez Jimenez CC 1101687442 Nacionalidad : Colombia Fecha …" at bounding box center [238, 243] width 328 height 66
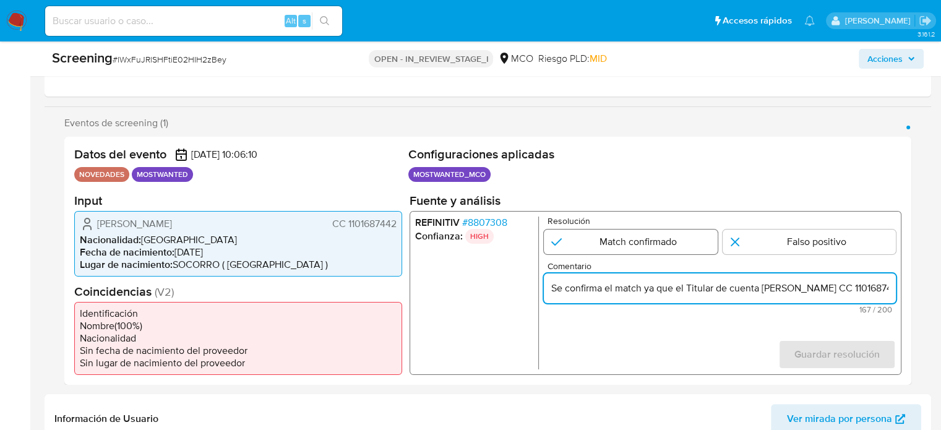
type input "Se confirma el match ya que el Titular de cuenta William Fernando Rodriguez Jim…"
click at [653, 240] on input "1 de 1" at bounding box center [631, 241] width 174 height 25
radio input "true"
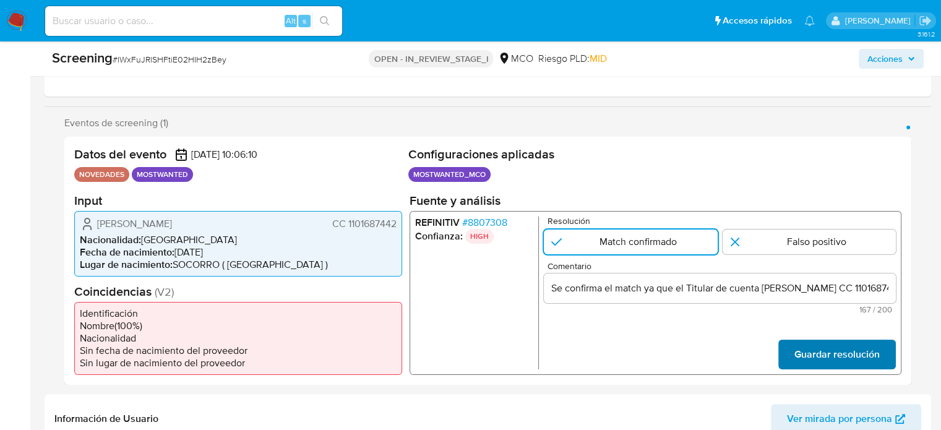
click at [790, 363] on button "Guardar resolución" at bounding box center [836, 354] width 117 height 30
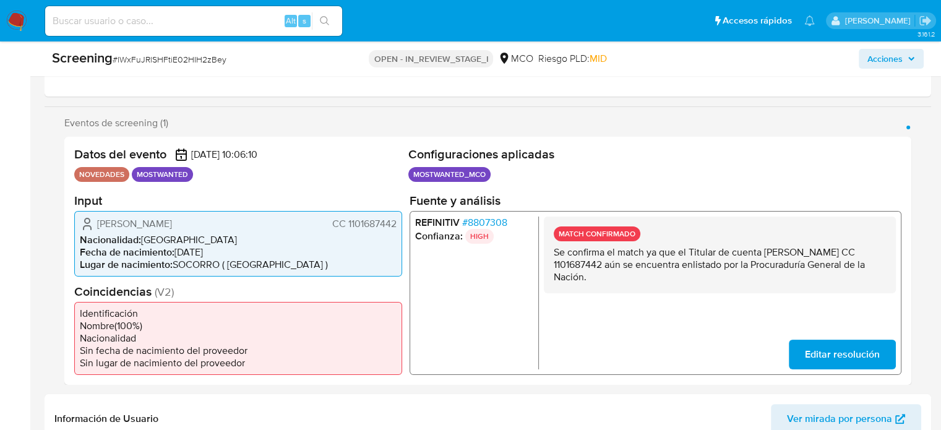
drag, startPoint x: 712, startPoint y: 276, endPoint x: 551, endPoint y: 254, distance: 163.0
click at [551, 254] on div "MATCH CONFIRMADO Se confirma el match ya que el Titular de cuenta William Ferna…" at bounding box center [720, 254] width 352 height 77
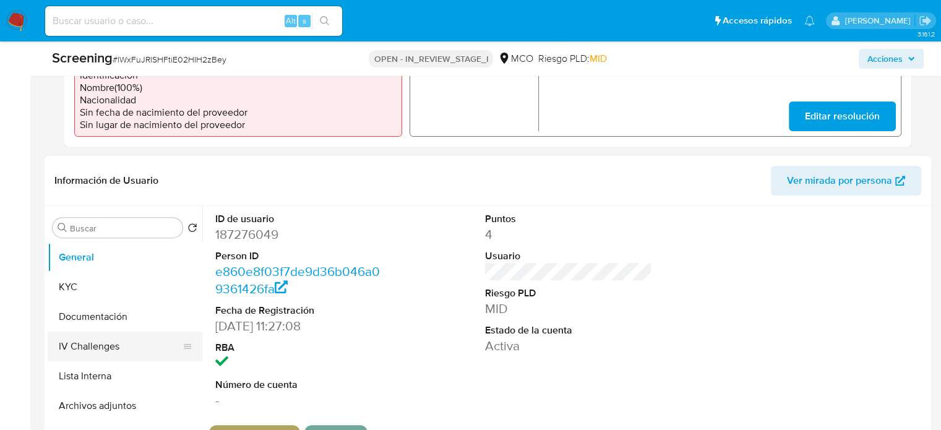
scroll to position [433, 0]
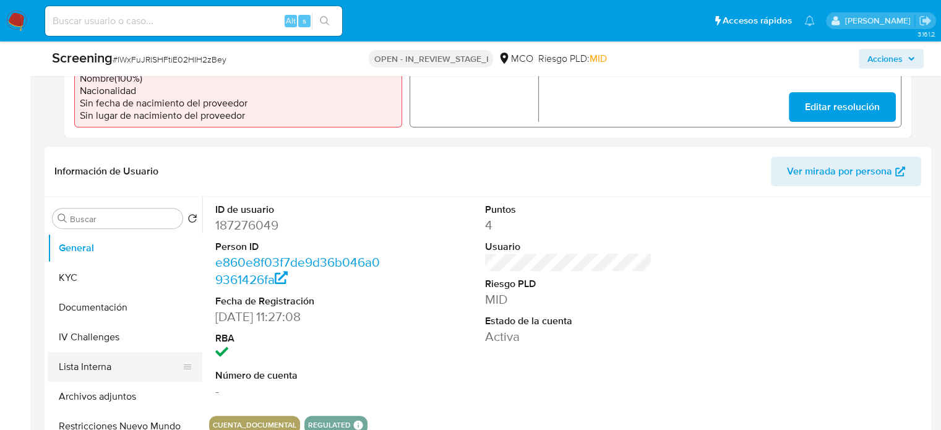
click at [96, 379] on button "Lista Interna" at bounding box center [120, 367] width 145 height 30
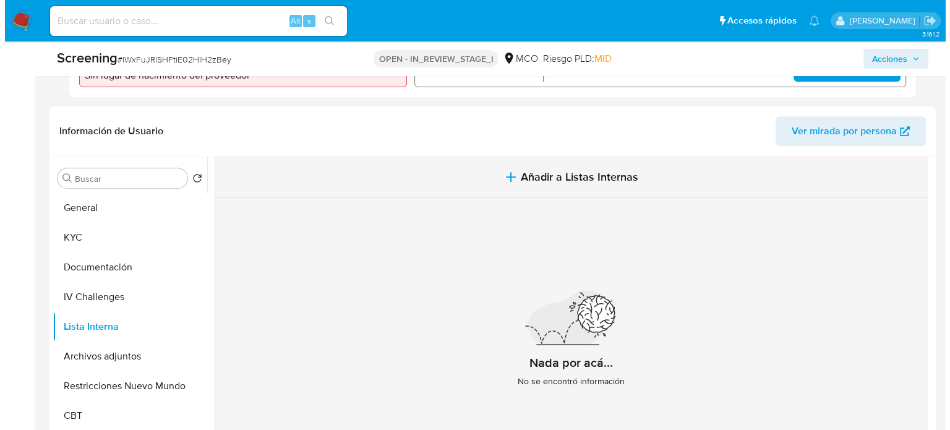
scroll to position [495, 0]
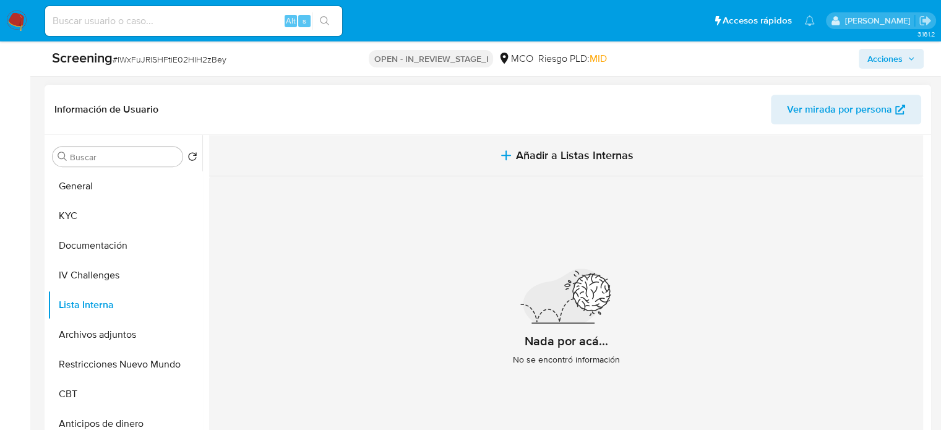
click at [485, 156] on button "Añadir a Listas Internas" at bounding box center [566, 155] width 714 height 41
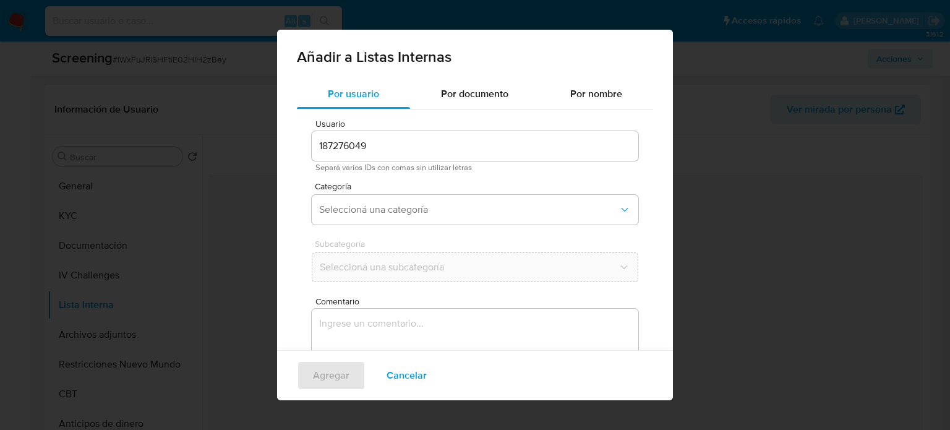
click at [398, 339] on textarea "Comentario" at bounding box center [475, 368] width 327 height 119
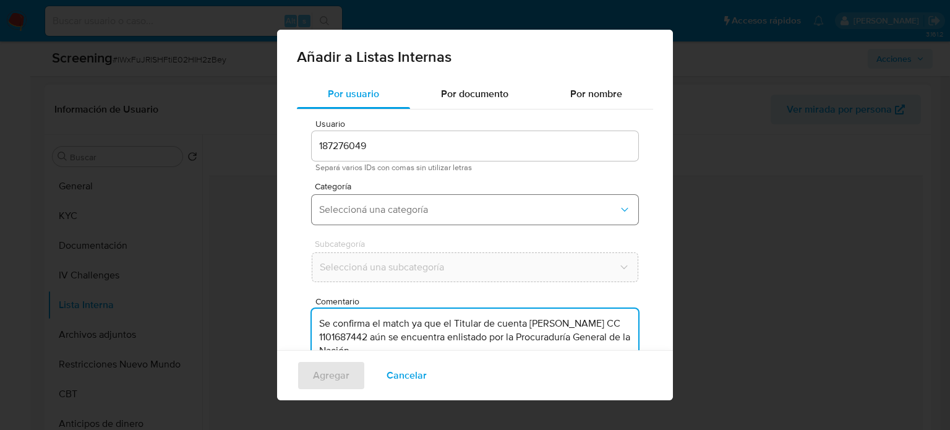
type textarea "Se confirma el match ya que el Titular de cuenta William Fernando Rodriguez Jim…"
drag, startPoint x: 404, startPoint y: 202, endPoint x: 404, endPoint y: 210, distance: 7.4
click at [404, 202] on button "Seleccioná una categoría" at bounding box center [475, 210] width 327 height 30
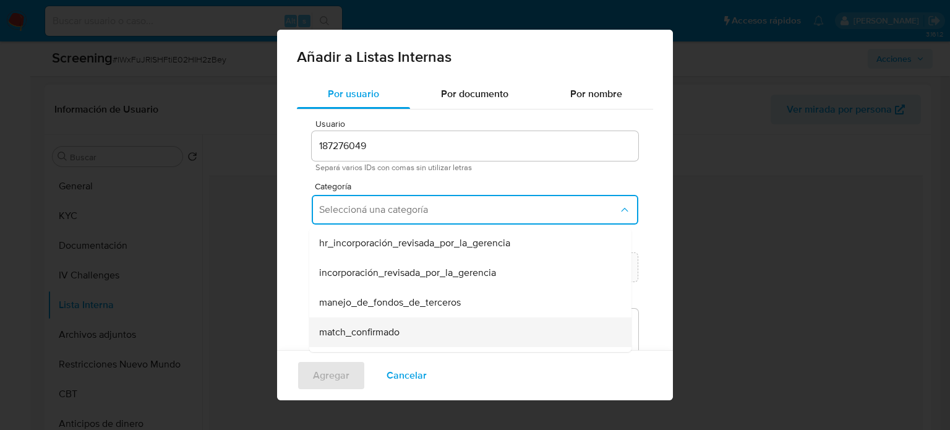
click at [366, 331] on span "match_confirmado" at bounding box center [359, 332] width 80 height 12
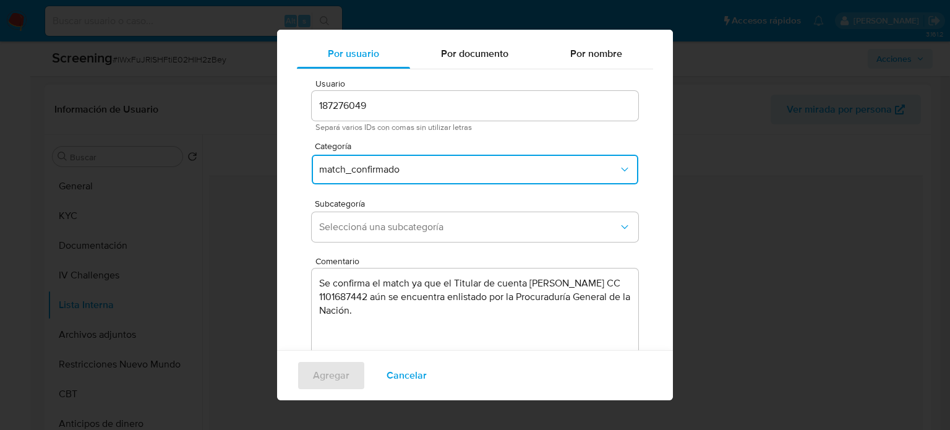
scroll to position [52, 0]
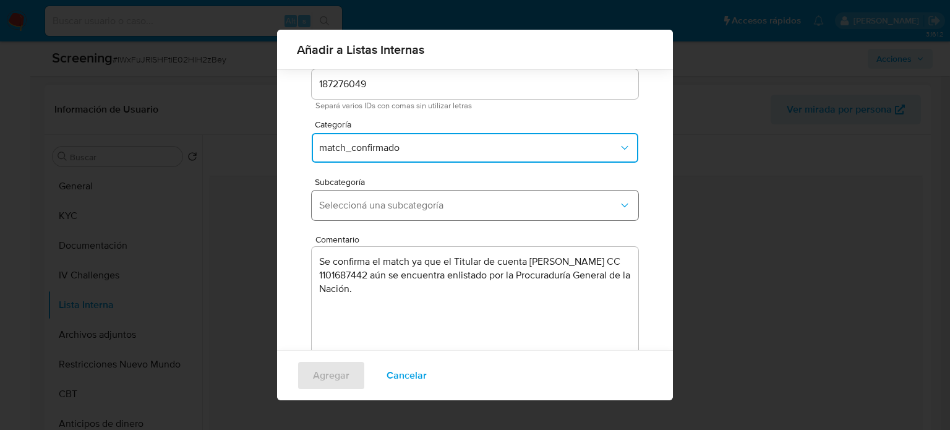
click at [393, 206] on span "Seleccioná una subcategoría" at bounding box center [468, 205] width 299 height 12
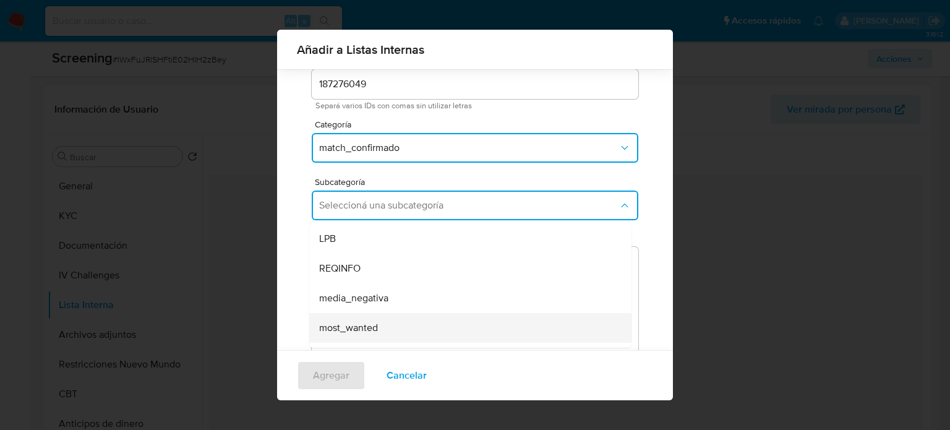
click at [367, 322] on span "most_wanted" at bounding box center [348, 328] width 59 height 12
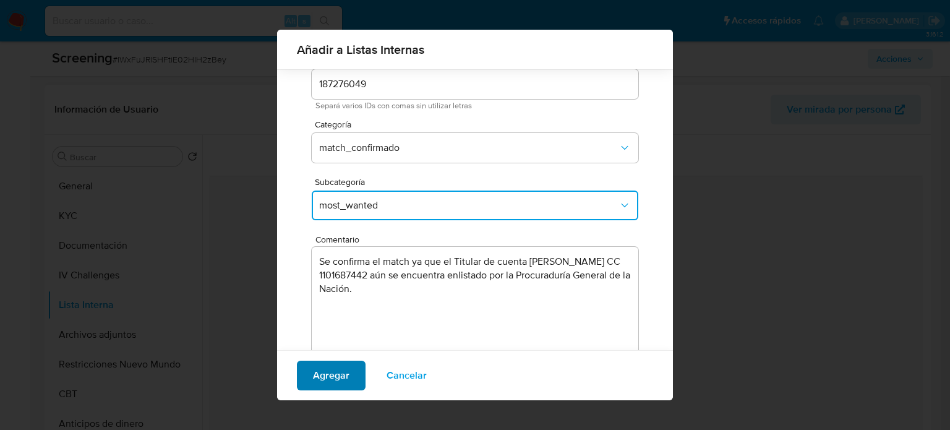
click at [341, 373] on span "Agregar" at bounding box center [331, 375] width 36 height 27
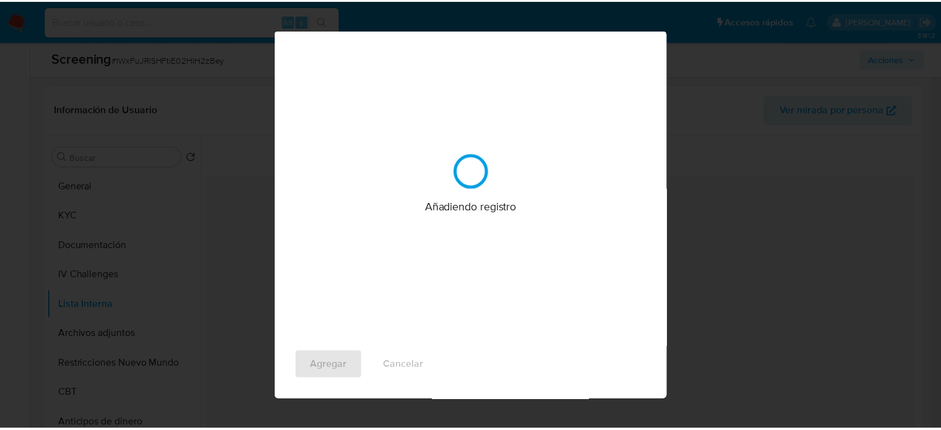
scroll to position [0, 0]
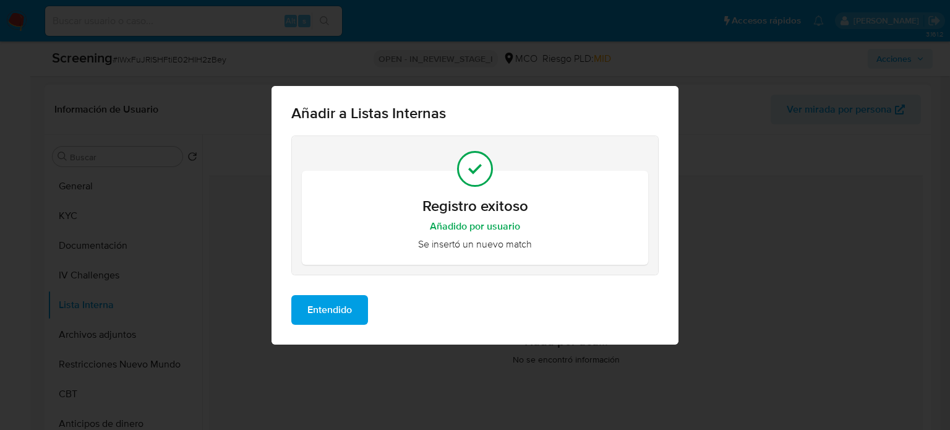
click at [336, 314] on span "Entendido" at bounding box center [329, 309] width 45 height 27
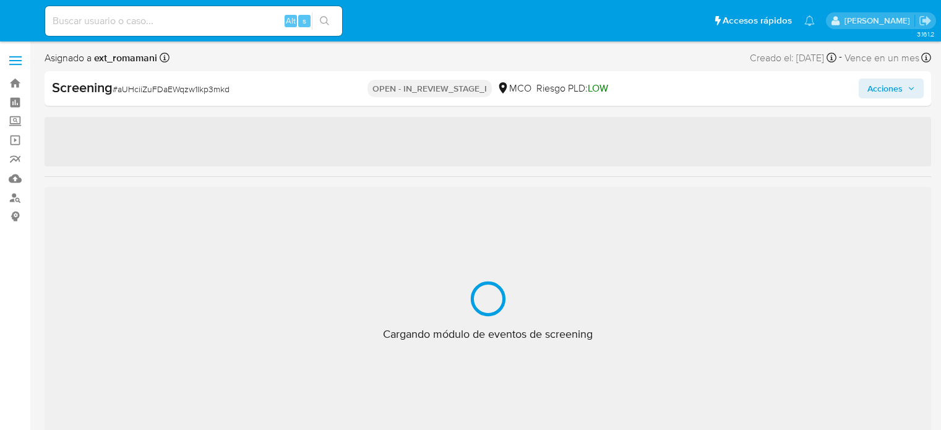
select select "10"
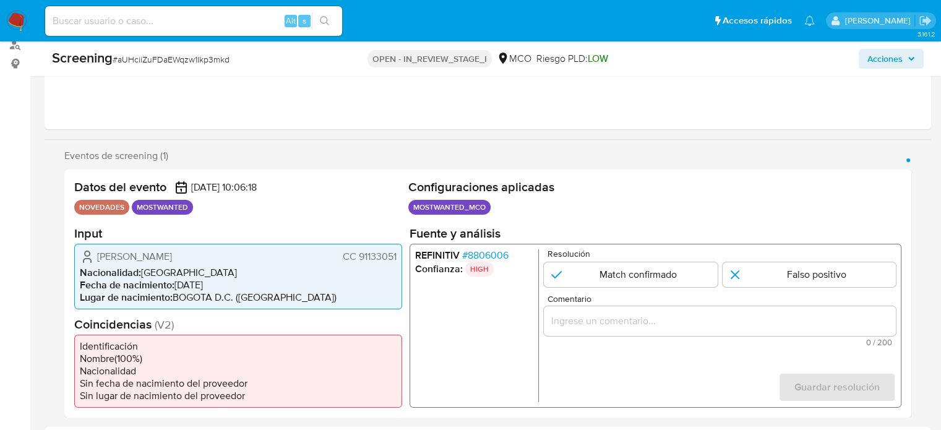
scroll to position [247, 0]
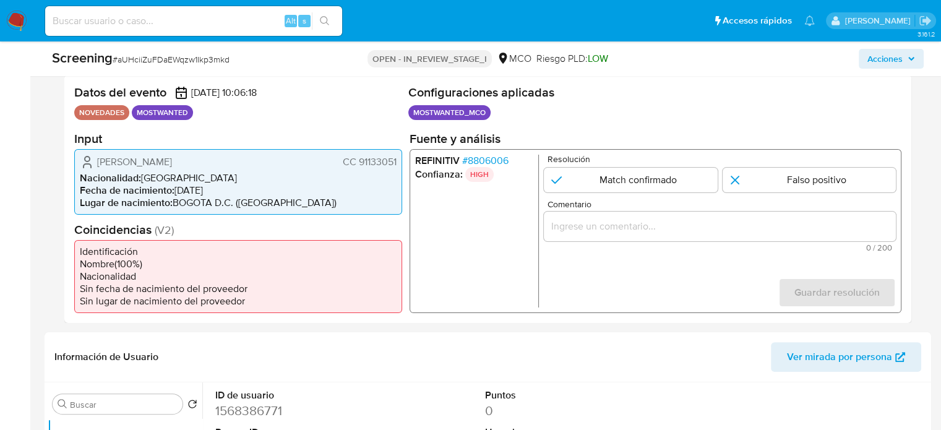
drag, startPoint x: 398, startPoint y: 163, endPoint x: 359, endPoint y: 168, distance: 39.9
click at [359, 168] on div "Carlos Armando Rivera CC 91133051 Nacionalidad : Colombia Fecha de nacimiento :…" at bounding box center [238, 181] width 328 height 66
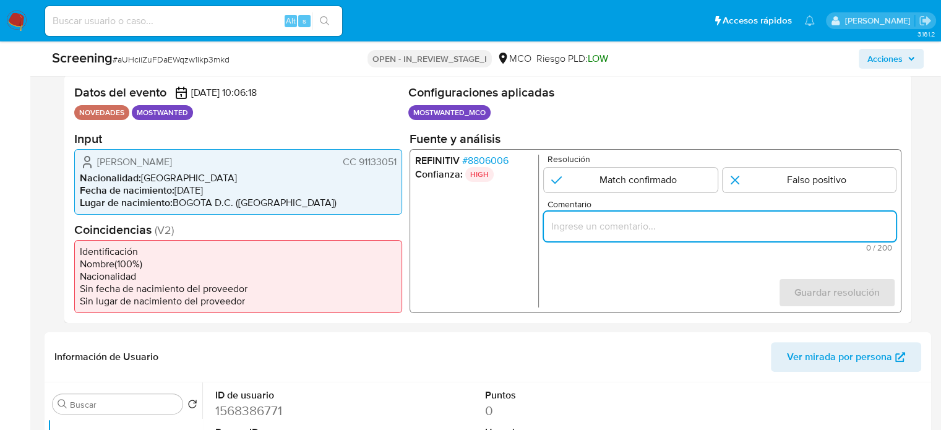
click at [625, 223] on input "Comentario" at bounding box center [720, 226] width 352 height 16
paste input "Se confirma el match ya que el Titular de cuenta aún se encuentra enlistado por…"
click at [489, 239] on ul "REFINITIV # 8806006 Confianza: HIGH" at bounding box center [477, 230] width 124 height 153
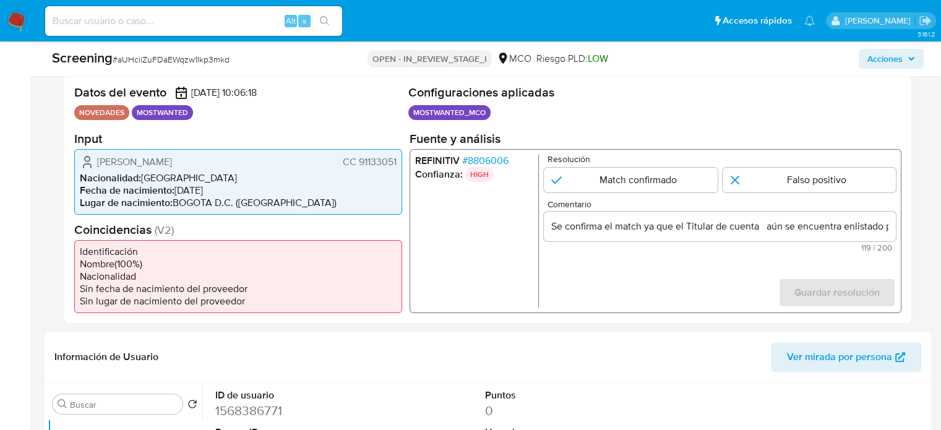
drag, startPoint x: 89, startPoint y: 163, endPoint x: 398, endPoint y: 165, distance: 309.2
click at [398, 165] on div "Carlos Armando Rivera CC 91133051 Nacionalidad : Colombia Fecha de nacimiento :…" at bounding box center [238, 181] width 328 height 66
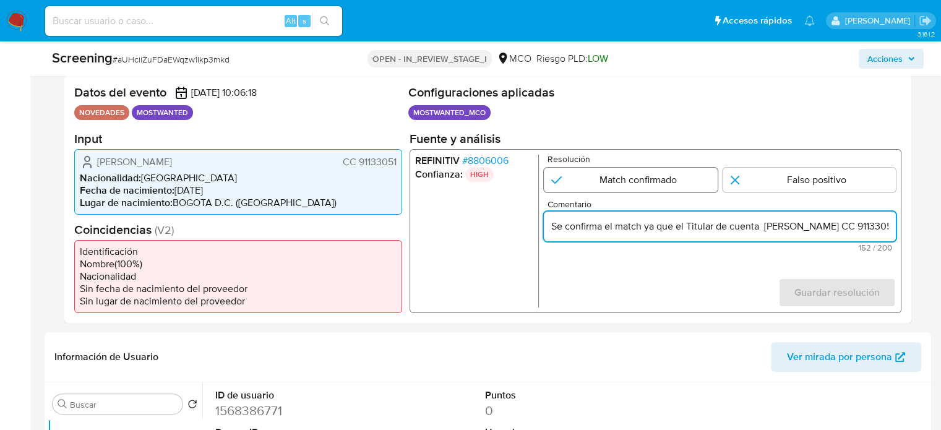
type input "Se confirma el match ya que el Titular de cuenta Carlos Armando Rivera CC 91133…"
click at [636, 180] on input "1 de 1" at bounding box center [631, 179] width 174 height 25
radio input "true"
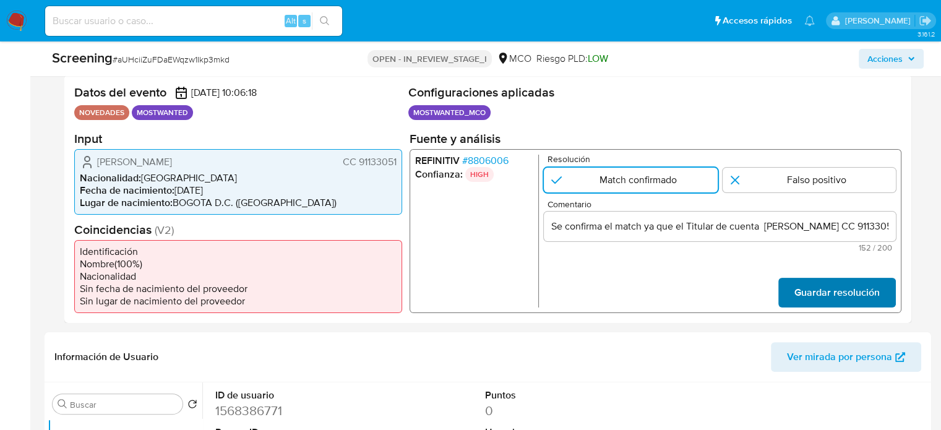
click at [801, 292] on span "Guardar resolución" at bounding box center [836, 291] width 85 height 27
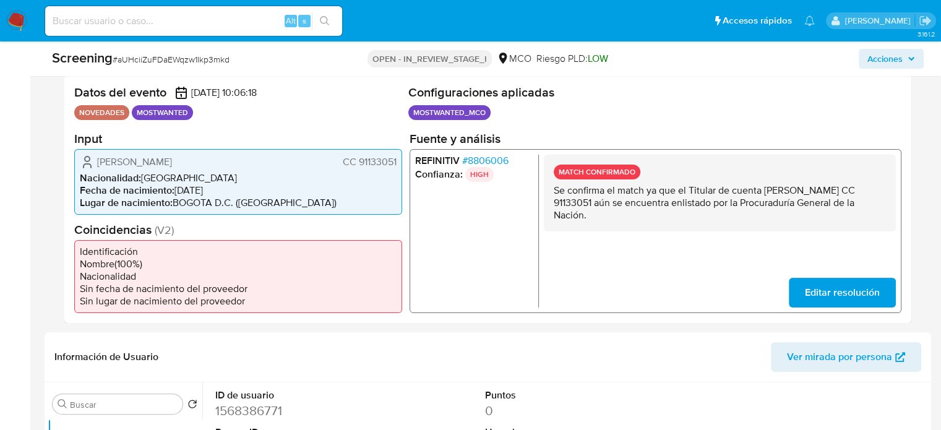
drag, startPoint x: 592, startPoint y: 215, endPoint x: 547, endPoint y: 194, distance: 50.6
click at [547, 194] on div "MATCH CONFIRMADO Se confirma el match ya que el Titular de cuenta Carlos Armand…" at bounding box center [720, 192] width 352 height 77
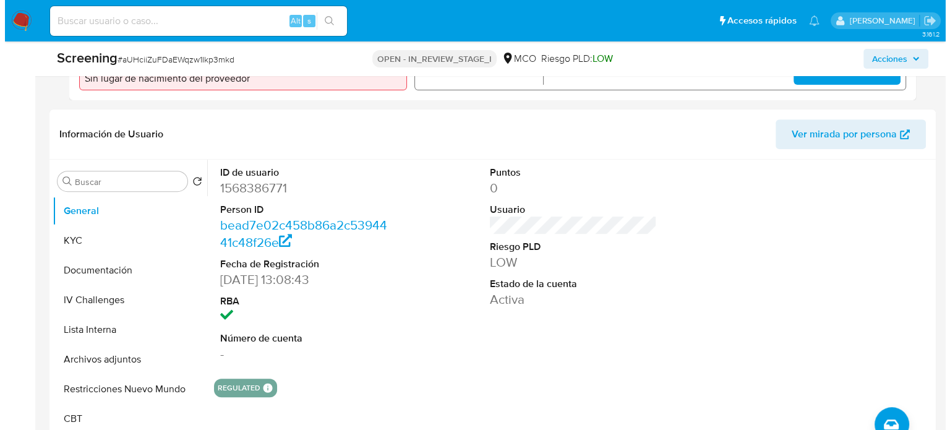
scroll to position [495, 0]
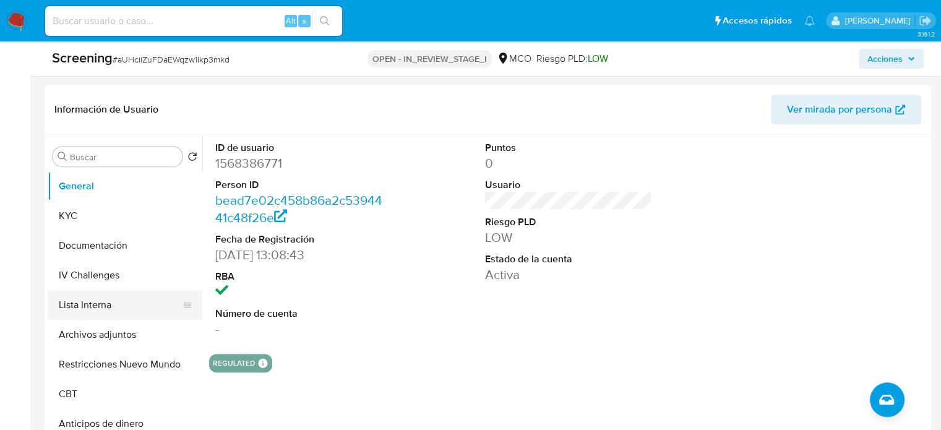
click at [87, 304] on button "Lista Interna" at bounding box center [120, 305] width 145 height 30
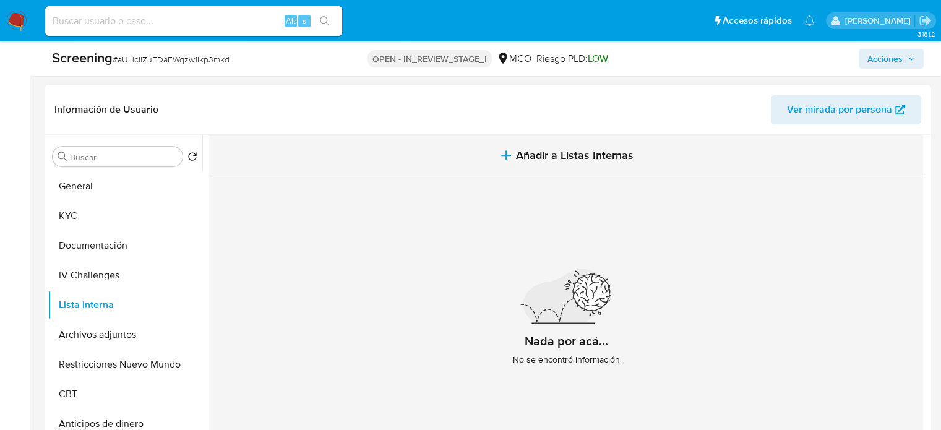
click at [487, 154] on button "Añadir a Listas Internas" at bounding box center [566, 155] width 714 height 41
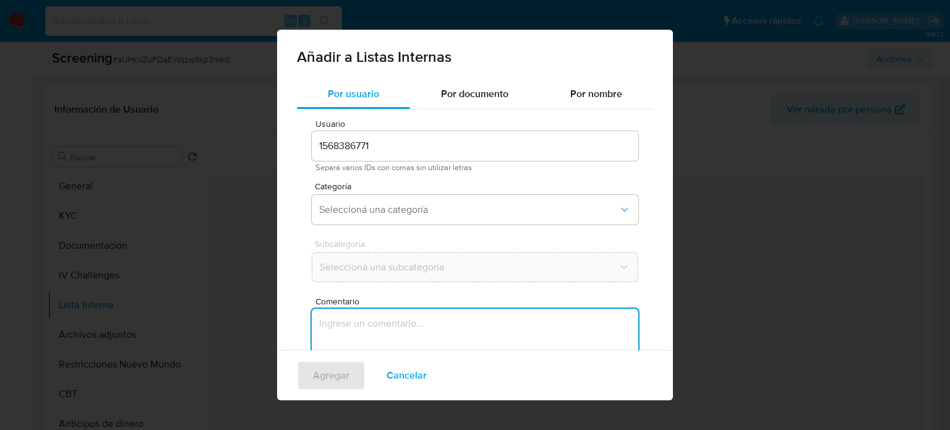
click at [358, 312] on textarea "Comentario" at bounding box center [475, 368] width 327 height 119
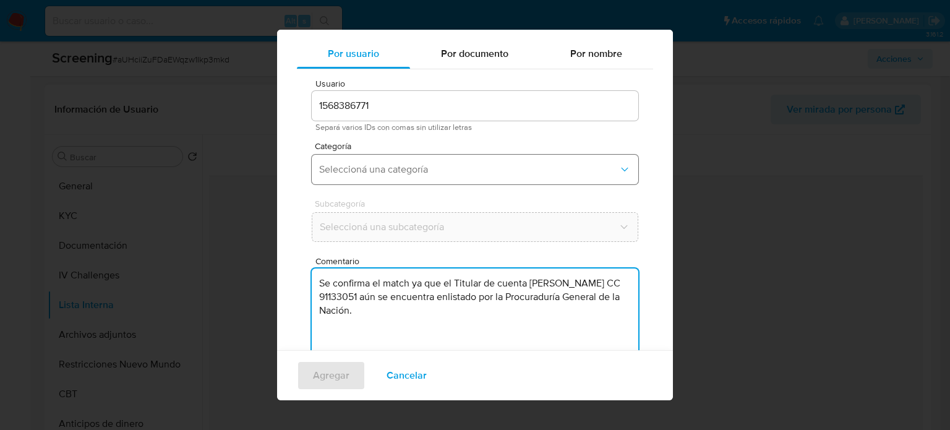
scroll to position [52, 0]
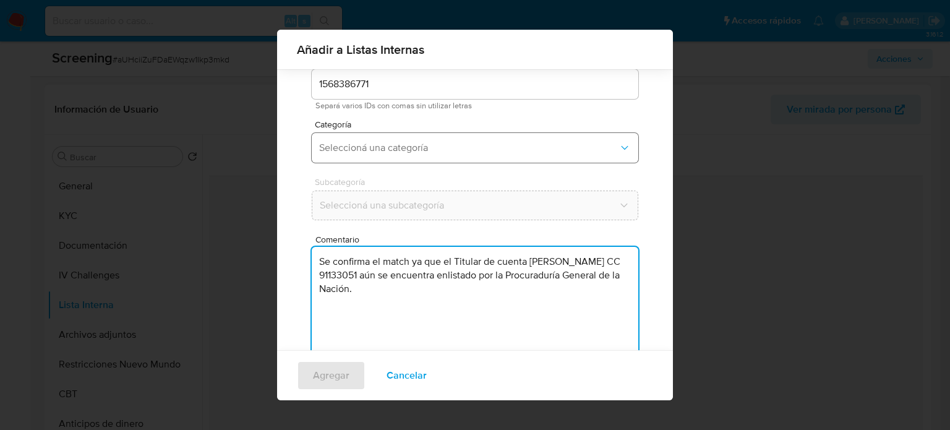
type textarea "Se confirma el match ya que el Titular de cuenta Carlos Armando Rivera CC 91133…"
click at [414, 151] on span "Seleccioná una categoría" at bounding box center [468, 148] width 299 height 12
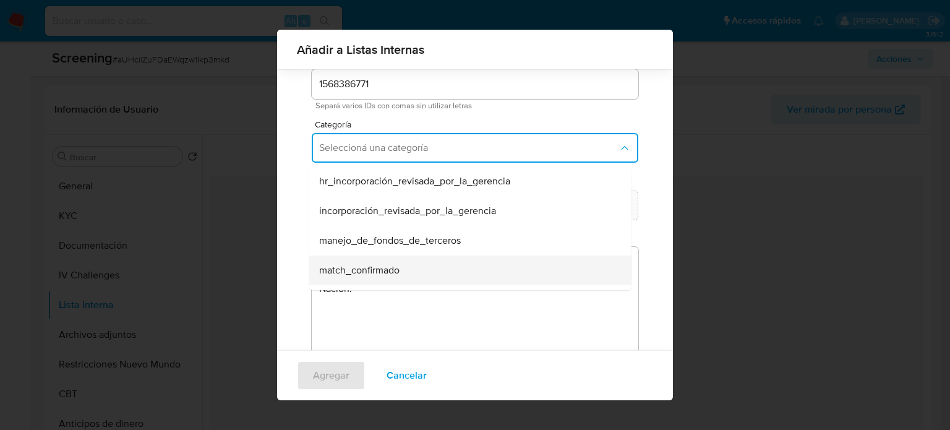
click at [374, 267] on span "match_confirmado" at bounding box center [359, 270] width 80 height 12
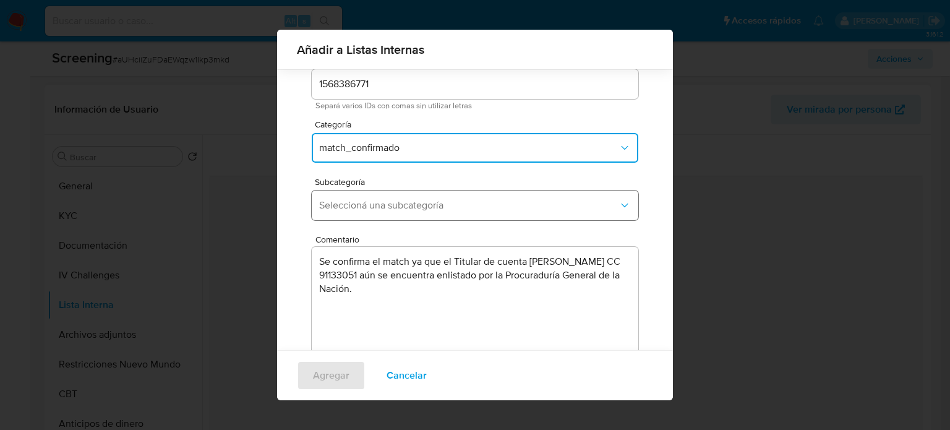
click at [404, 210] on span "Seleccioná una subcategoría" at bounding box center [468, 205] width 299 height 12
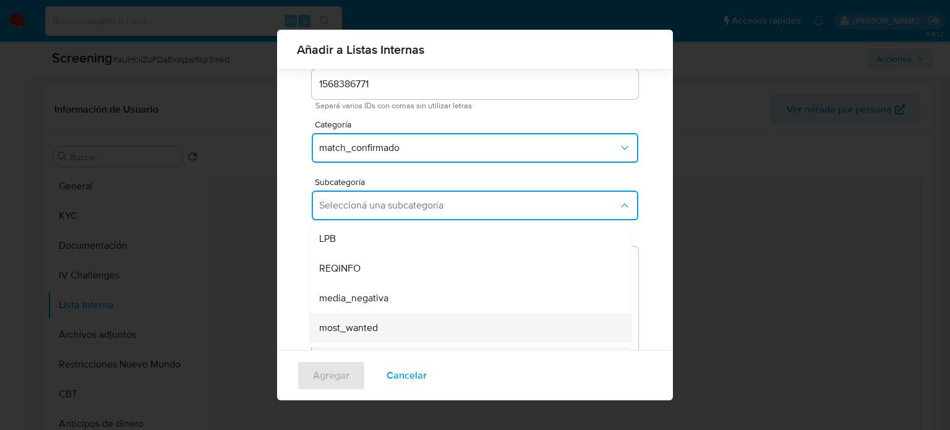
click at [355, 323] on span "most_wanted" at bounding box center [348, 328] width 59 height 12
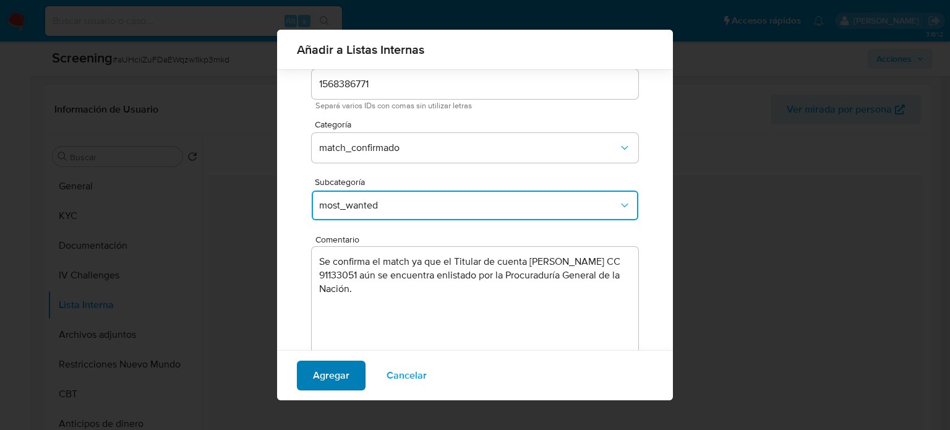
click at [327, 378] on span "Agregar" at bounding box center [331, 375] width 36 height 27
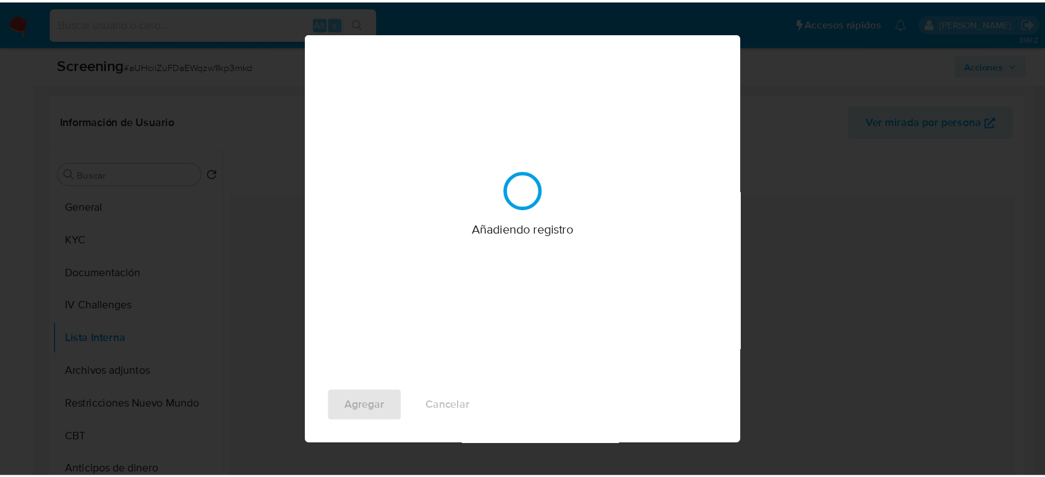
scroll to position [0, 0]
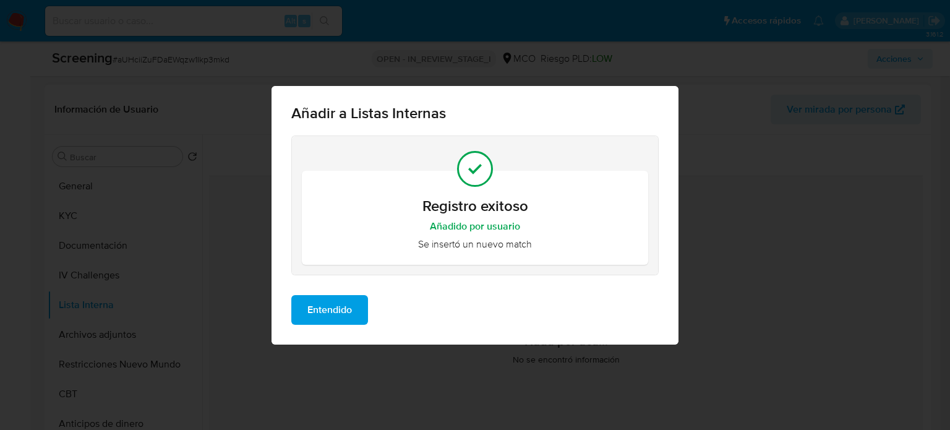
click at [339, 309] on span "Entendido" at bounding box center [329, 309] width 45 height 27
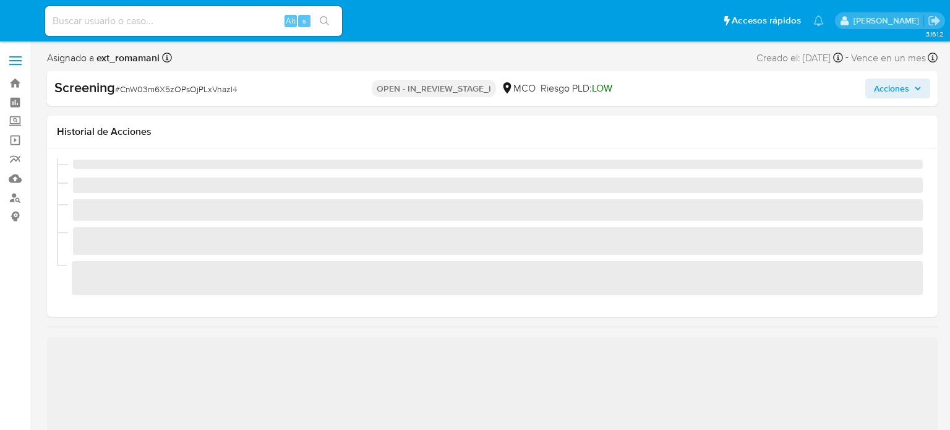
select select "10"
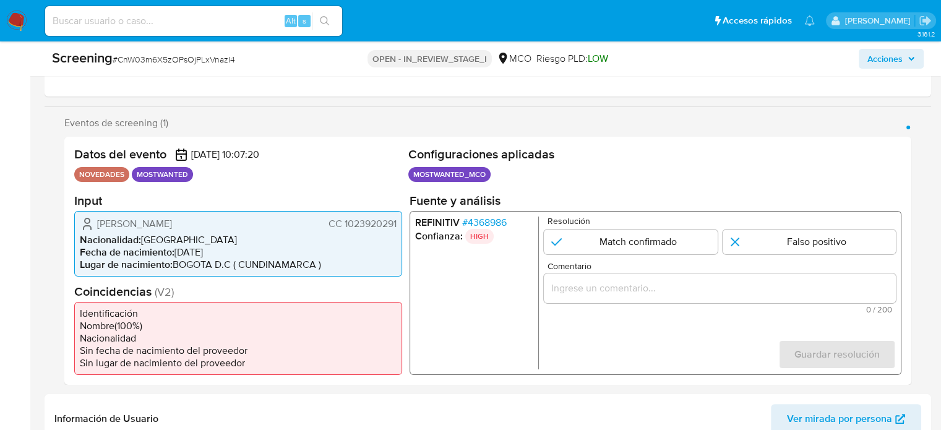
scroll to position [247, 0]
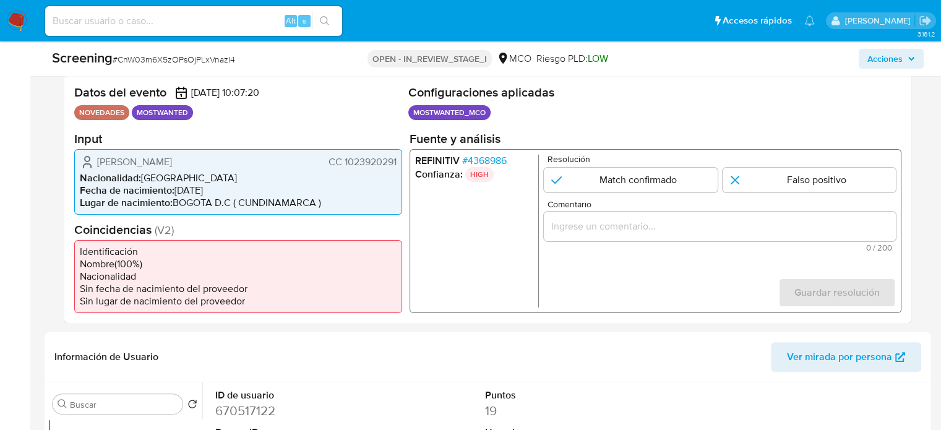
drag, startPoint x: 395, startPoint y: 166, endPoint x: 344, endPoint y: 169, distance: 51.5
click at [344, 169] on div "[PERSON_NAME] CC 1023920291 Nacionalidad : [DEMOGRAPHIC_DATA] Fecha de nacimien…" at bounding box center [238, 181] width 328 height 66
click at [646, 222] on input "Comentario" at bounding box center [720, 226] width 352 height 16
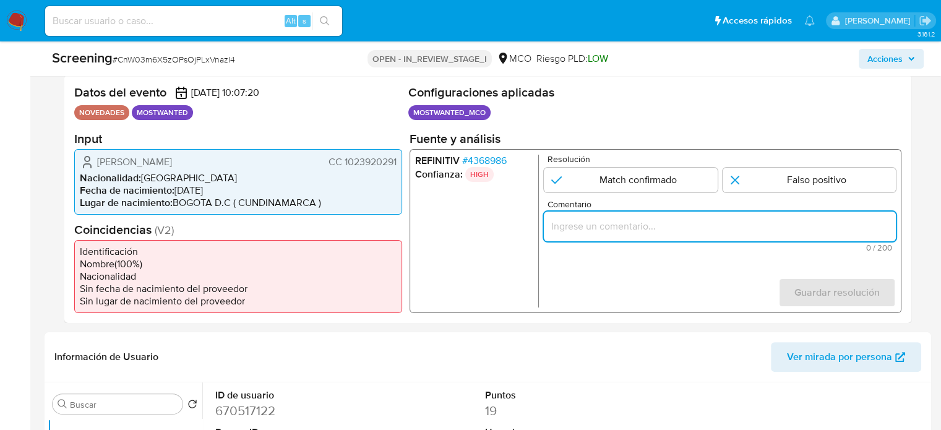
paste input "Se confirma el match ya que el Titular de cuenta aún se encuentra enlistado por…"
click at [135, 168] on span "[PERSON_NAME]" at bounding box center [134, 161] width 75 height 12
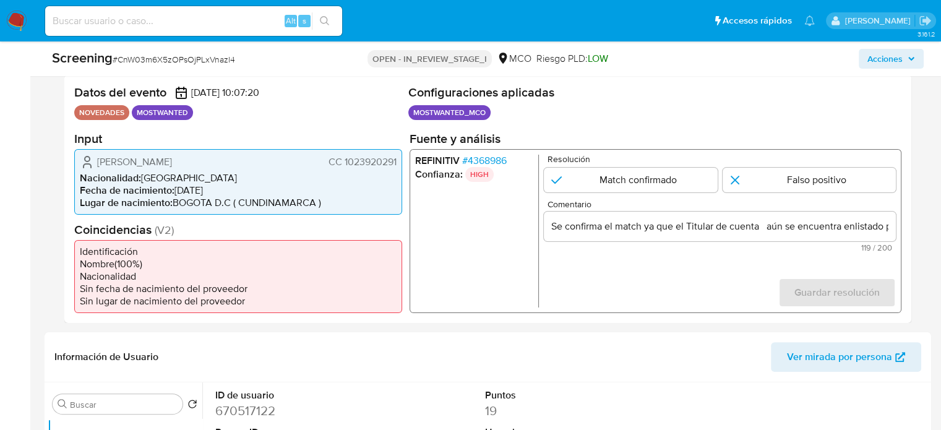
drag, startPoint x: 92, startPoint y: 155, endPoint x: 399, endPoint y: 173, distance: 308.4
click at [399, 173] on div "[PERSON_NAME] CC 1023920291 Nacionalidad : [DEMOGRAPHIC_DATA] Fecha de nacimien…" at bounding box center [238, 181] width 328 height 66
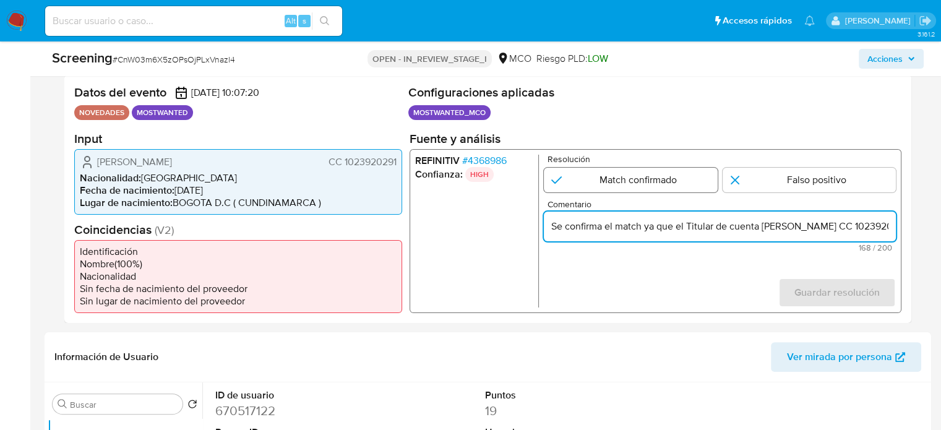
type input "Se confirma el match ya que el Titular de cuenta [PERSON_NAME] CC 1023920291 aú…"
click at [646, 181] on input "1 de 1" at bounding box center [631, 179] width 174 height 25
radio input "true"
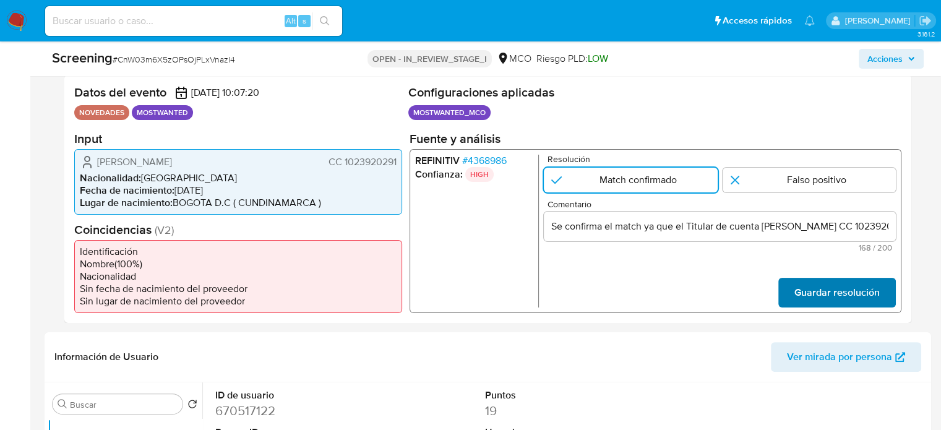
click at [806, 298] on span "Guardar resolución" at bounding box center [836, 291] width 85 height 27
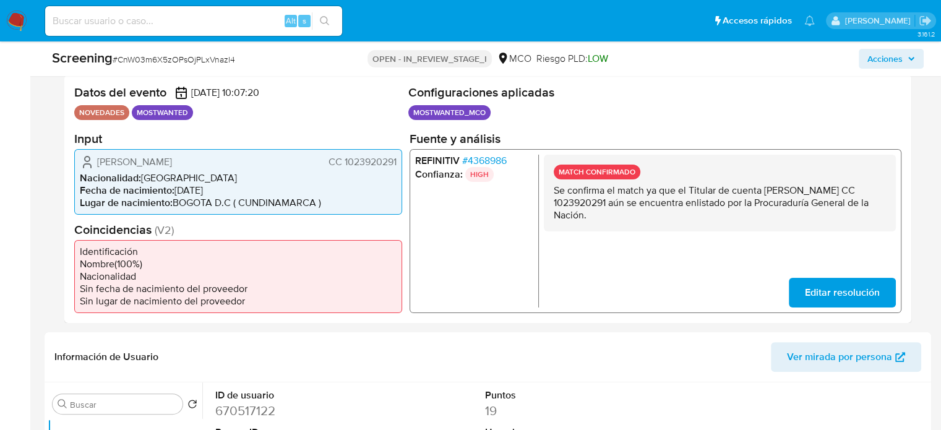
drag, startPoint x: 659, startPoint y: 212, endPoint x: 555, endPoint y: 194, distance: 105.4
click at [555, 194] on p "Se confirma el match ya que el Titular de cuenta [PERSON_NAME] CC 1023920291 aú…" at bounding box center [719, 202] width 332 height 37
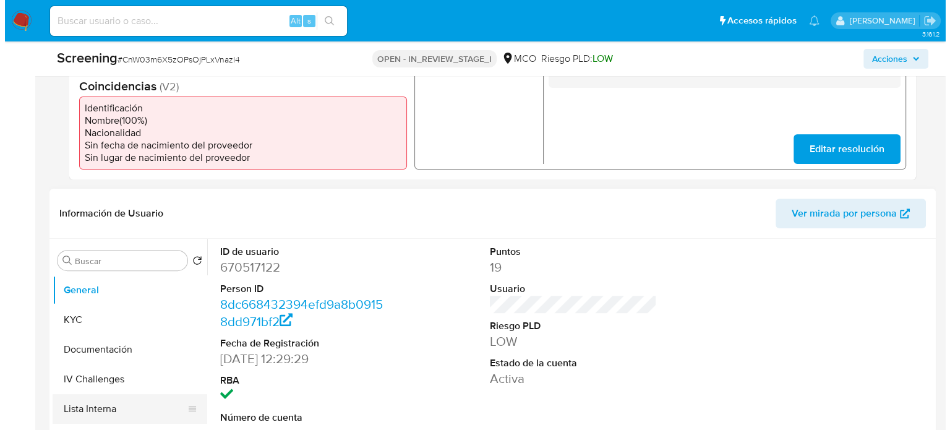
scroll to position [433, 0]
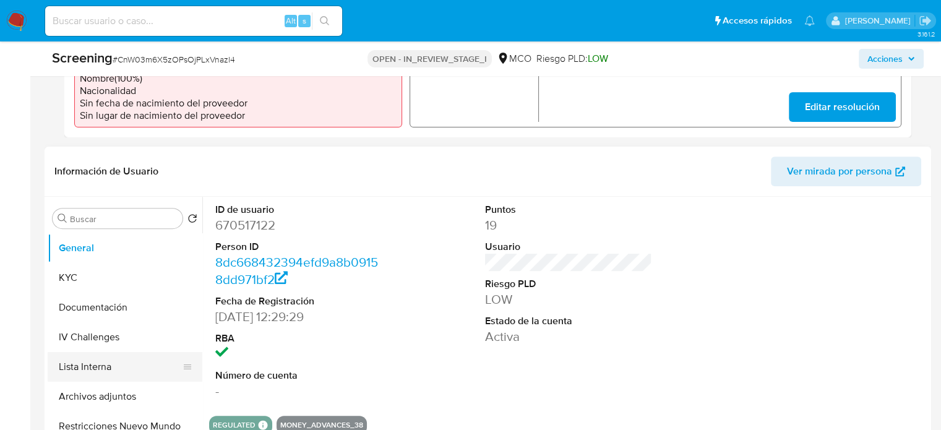
click at [86, 382] on button "Lista Interna" at bounding box center [120, 367] width 145 height 30
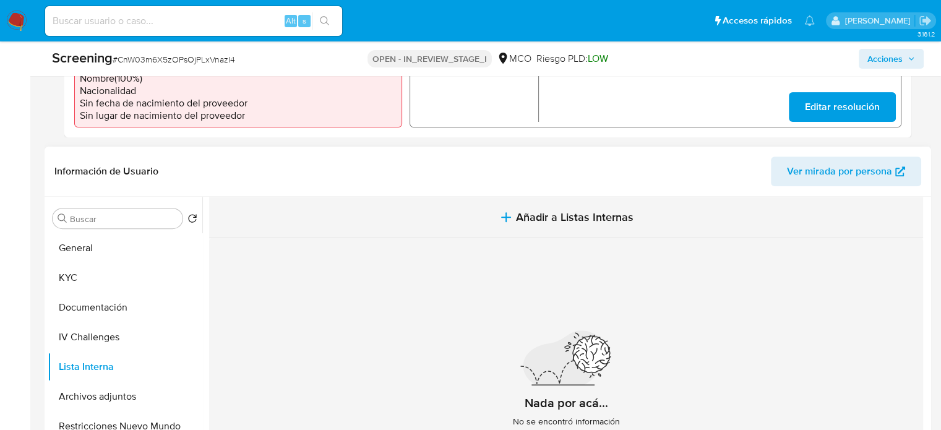
click at [498, 224] on icon "button" at bounding box center [505, 217] width 15 height 15
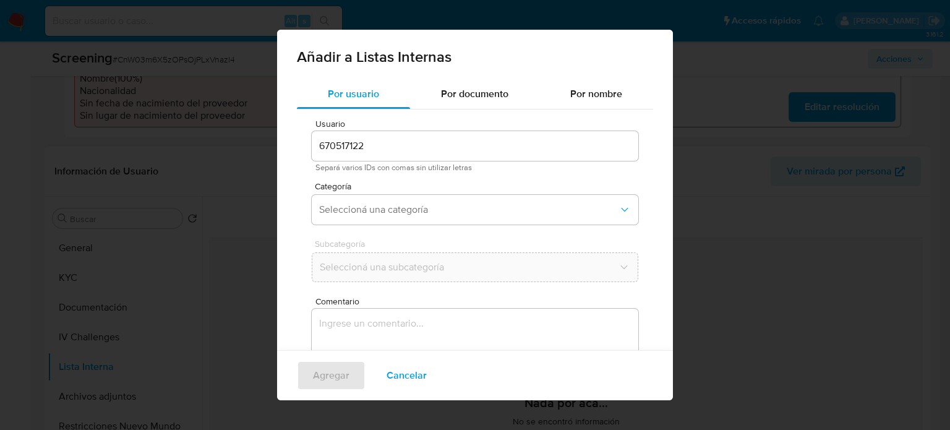
click at [418, 331] on textarea "Comentario" at bounding box center [475, 368] width 327 height 119
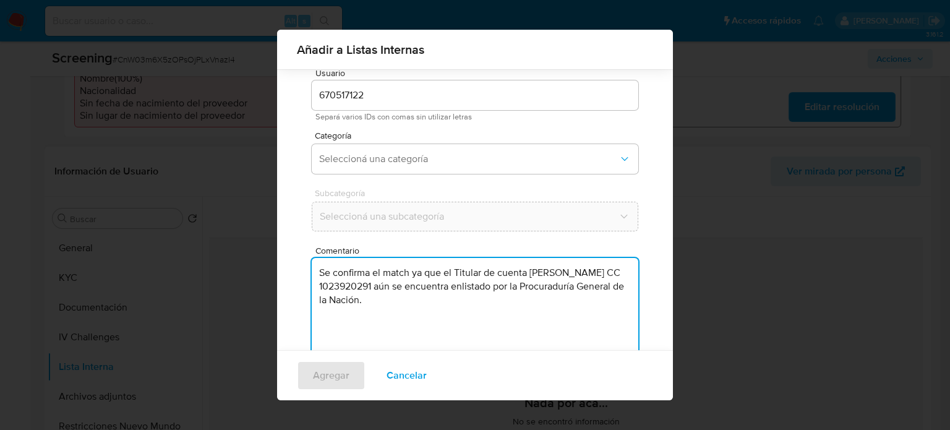
scroll to position [52, 0]
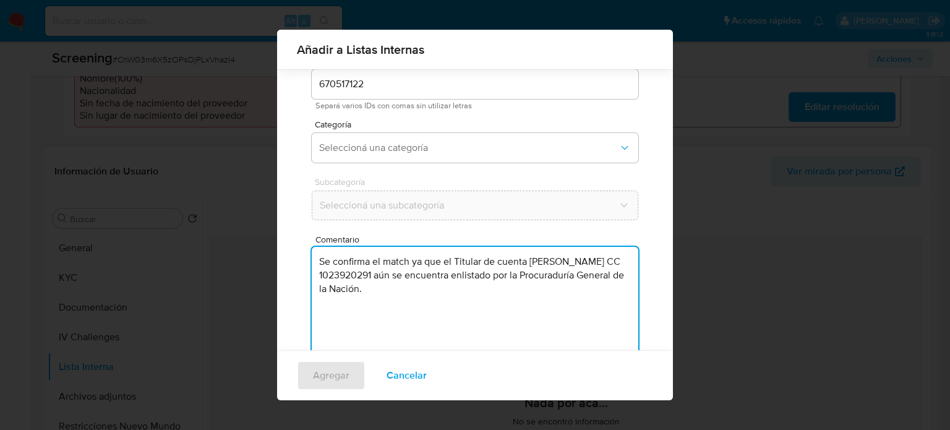
type textarea "Se confirma el match ya que el Titular de cuenta [PERSON_NAME] CC 1023920291 aú…"
click at [422, 166] on div "Categoría Seleccioná una categoría" at bounding box center [475, 144] width 327 height 48
click at [422, 151] on span "Seleccioná una categoría" at bounding box center [468, 148] width 299 height 12
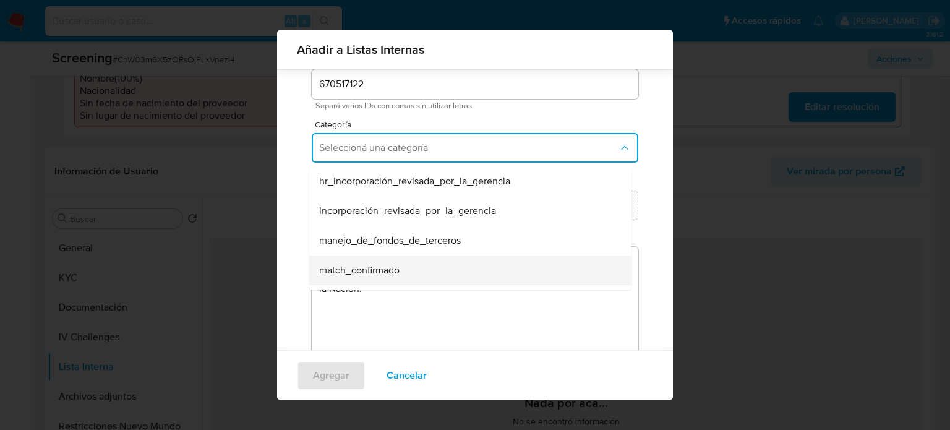
click at [373, 269] on span "match_confirmado" at bounding box center [359, 270] width 80 height 12
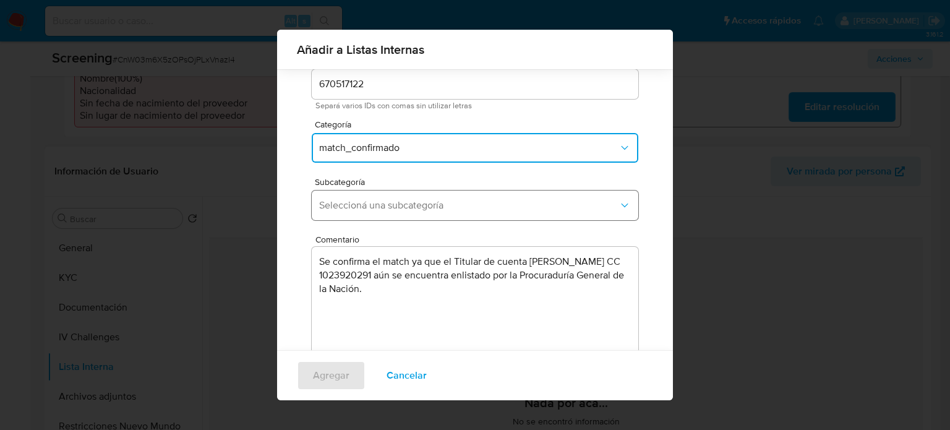
click at [408, 207] on span "Seleccioná una subcategoría" at bounding box center [468, 205] width 299 height 12
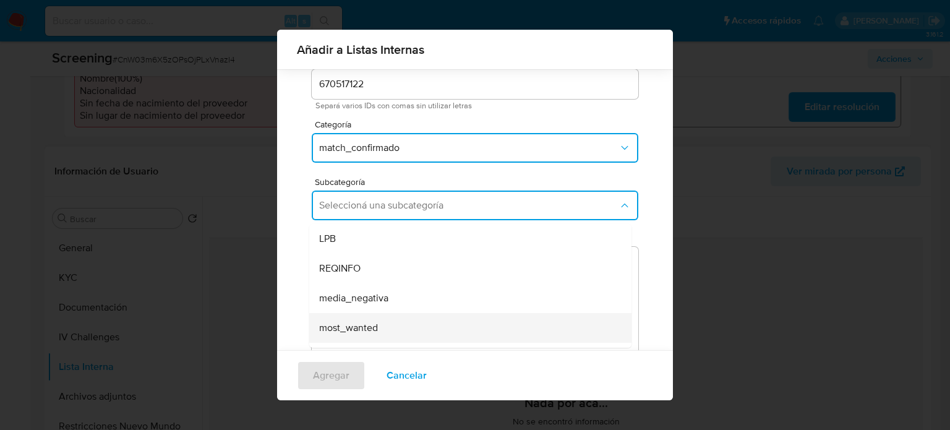
click at [346, 316] on div "most_wanted" at bounding box center [466, 328] width 295 height 30
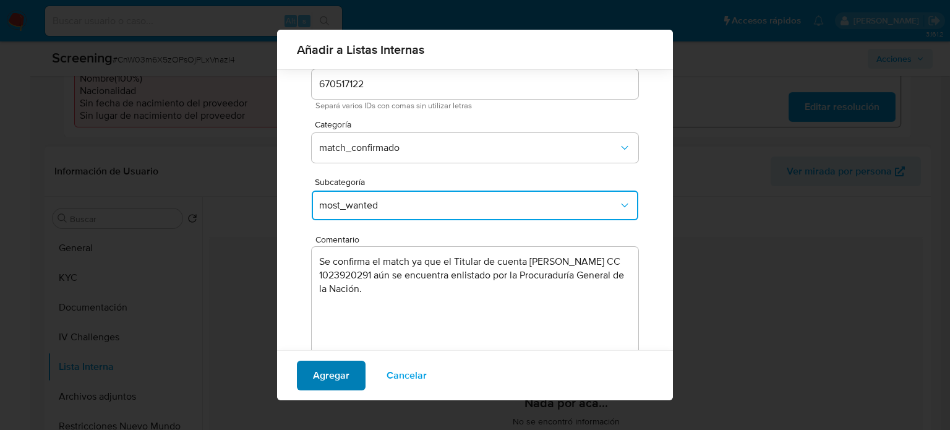
click at [323, 365] on span "Agregar" at bounding box center [331, 375] width 36 height 27
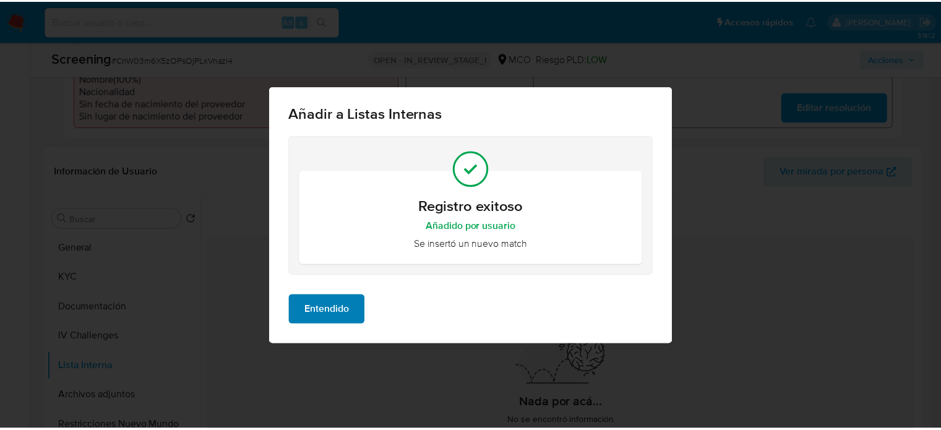
scroll to position [0, 0]
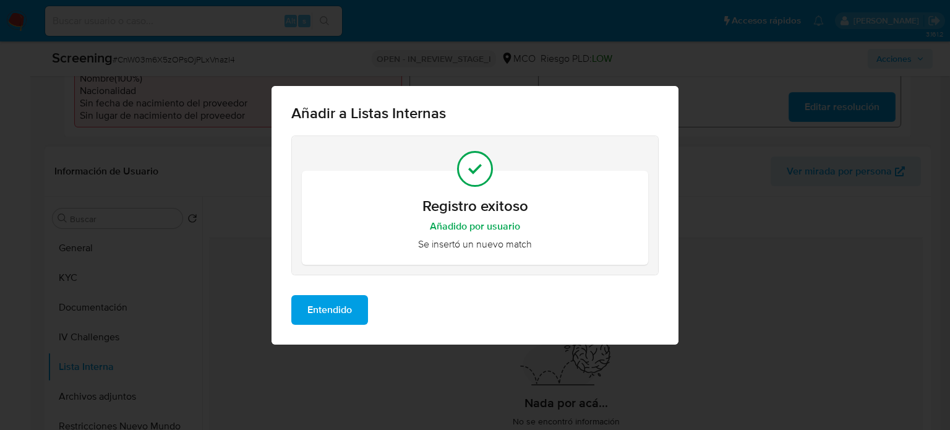
click at [348, 312] on span "Entendido" at bounding box center [329, 309] width 45 height 27
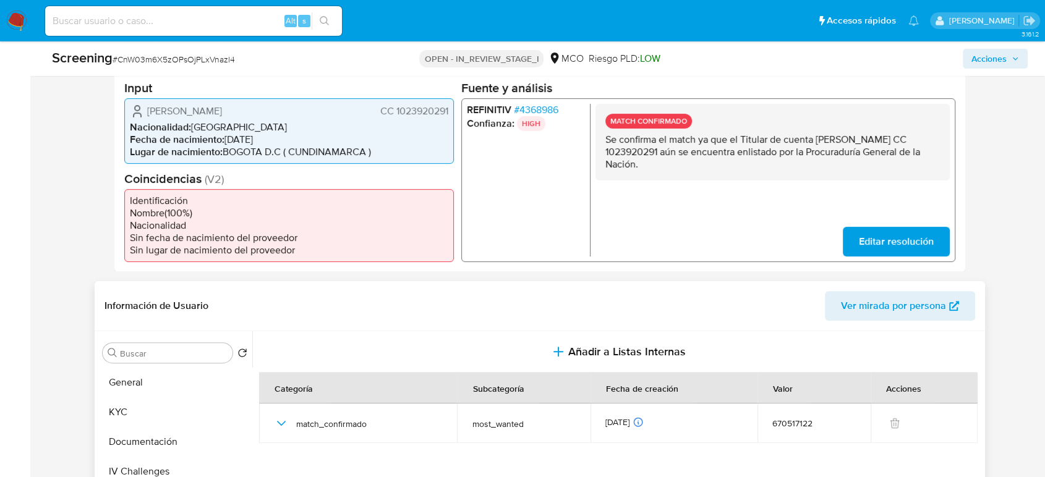
scroll to position [227, 0]
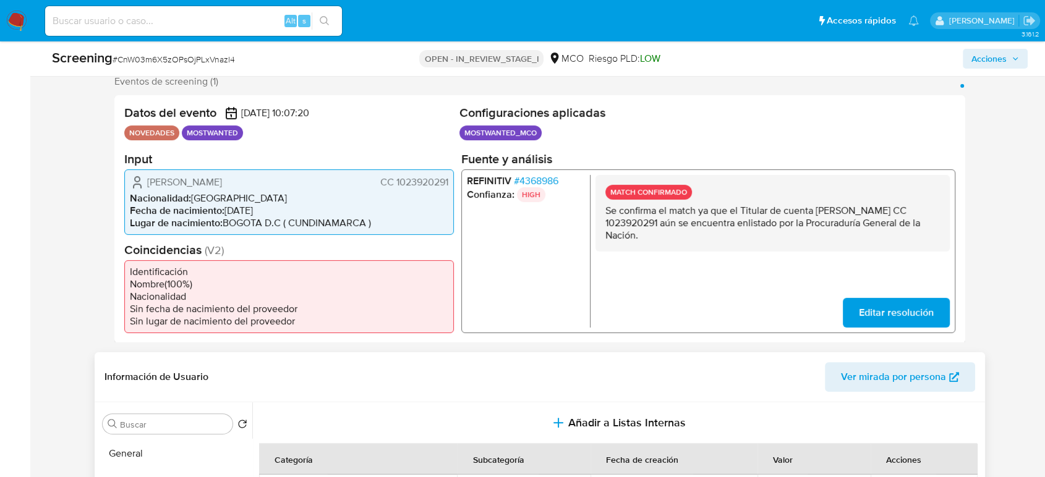
drag, startPoint x: 449, startPoint y: 187, endPoint x: 396, endPoint y: 195, distance: 53.8
click at [396, 195] on div "[PERSON_NAME] CC 1023920291 Nacionalidad : [DEMOGRAPHIC_DATA] Fecha de nacimien…" at bounding box center [289, 202] width 330 height 66
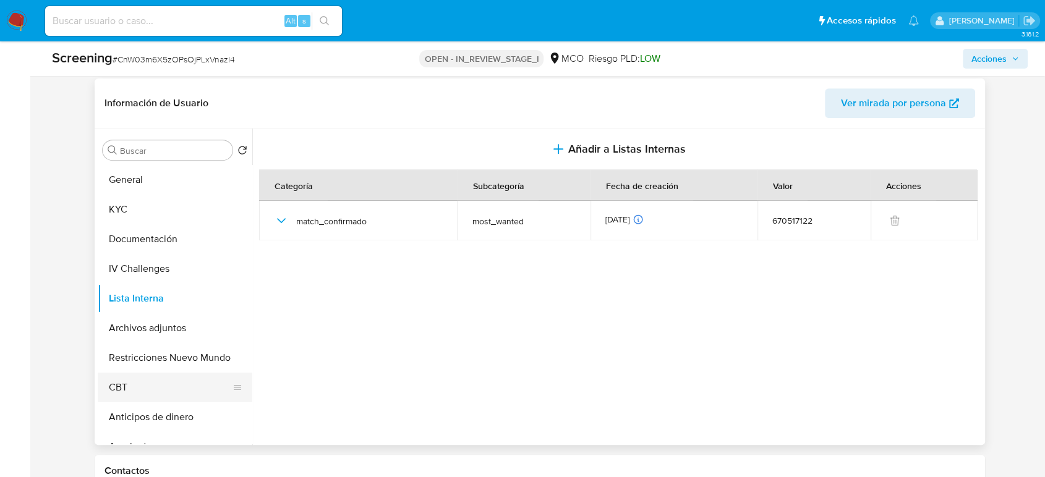
scroll to position [502, 0]
click at [166, 333] on button "Archivos adjuntos" at bounding box center [170, 328] width 145 height 30
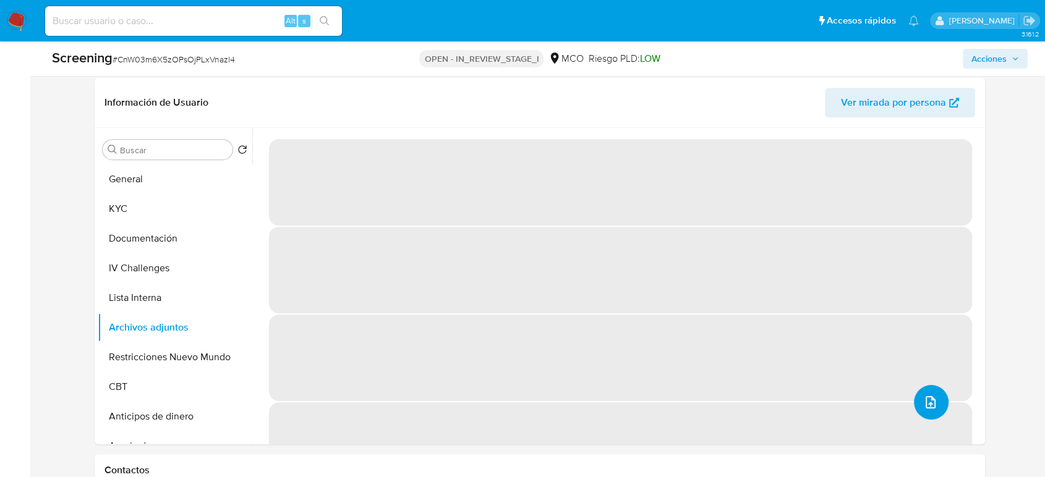
click at [929, 409] on icon "upload-file" at bounding box center [931, 402] width 10 height 12
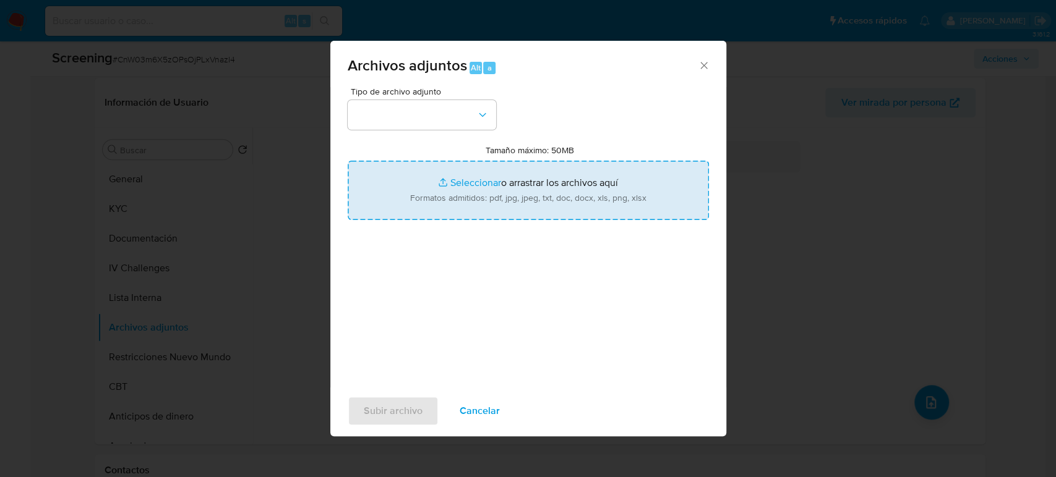
click at [543, 187] on input "Tamaño máximo: 50MB Seleccionar archivos" at bounding box center [528, 190] width 361 height 59
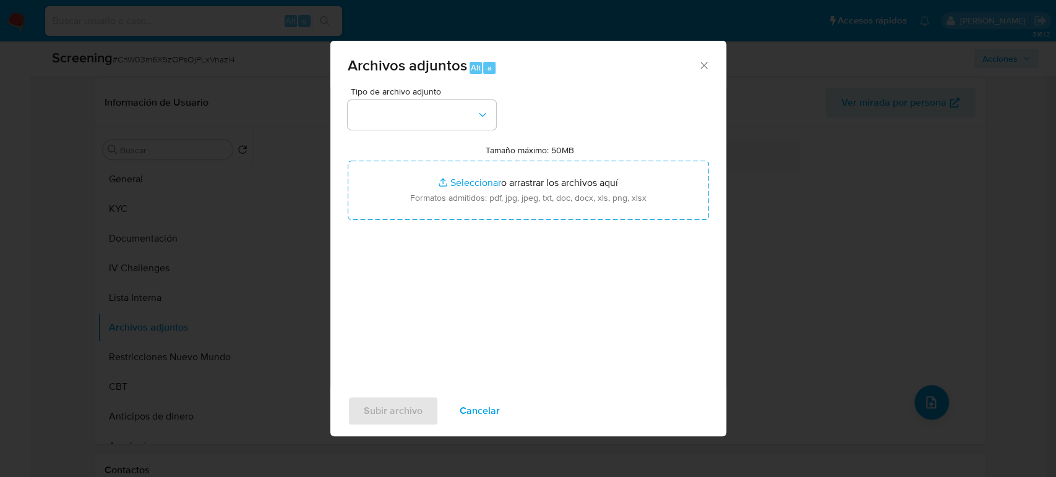
click at [702, 70] on icon "Cerrar" at bounding box center [704, 65] width 12 height 12
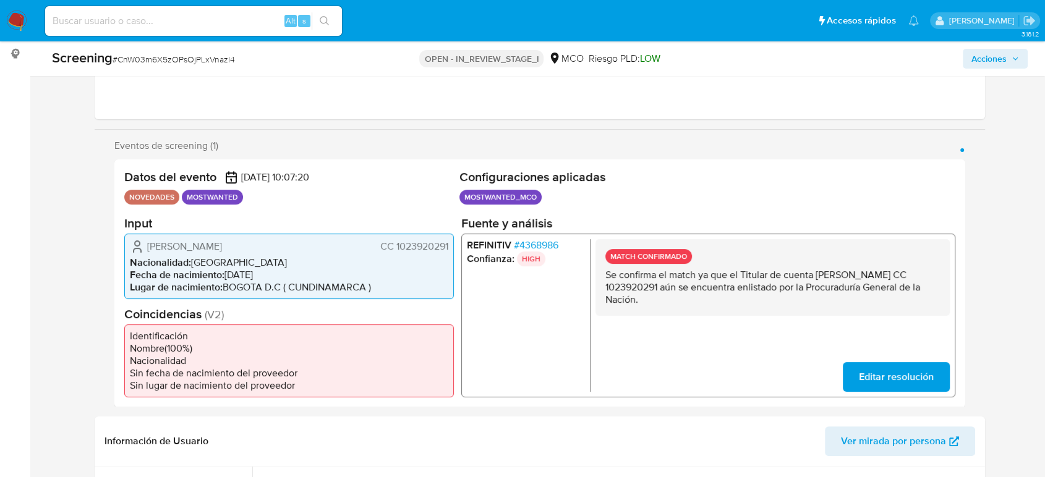
scroll to position [158, 0]
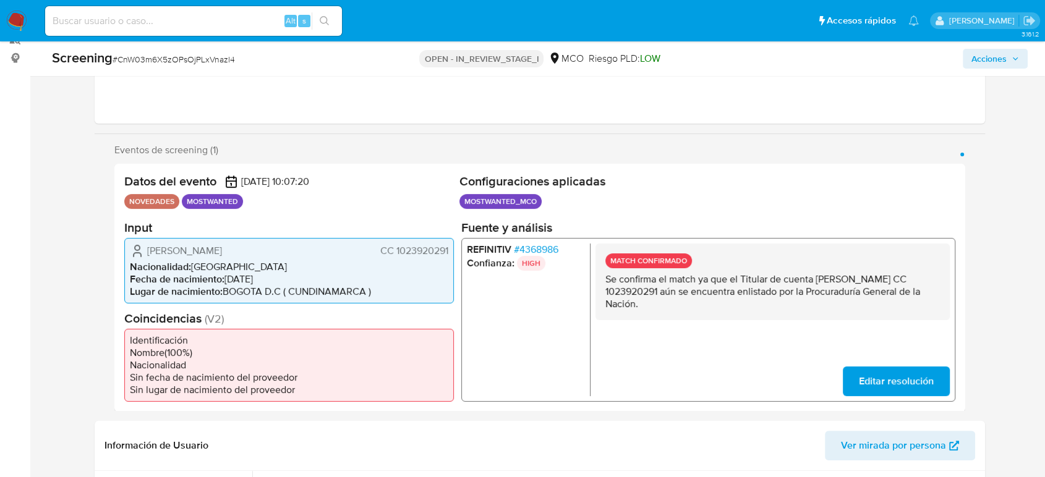
drag, startPoint x: 199, startPoint y: 260, endPoint x: 145, endPoint y: 252, distance: 54.5
click at [145, 252] on div "[PERSON_NAME] CC 1023920291" at bounding box center [289, 250] width 318 height 15
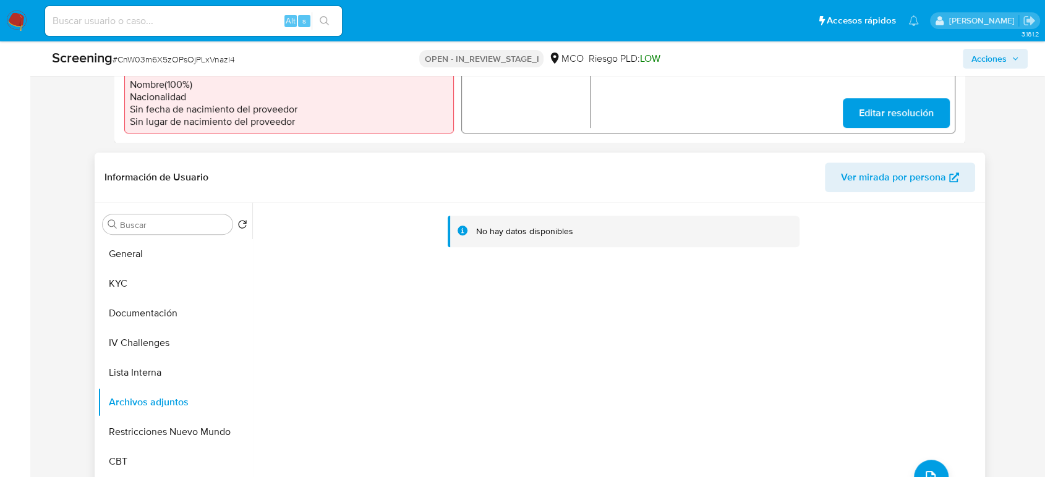
scroll to position [570, 0]
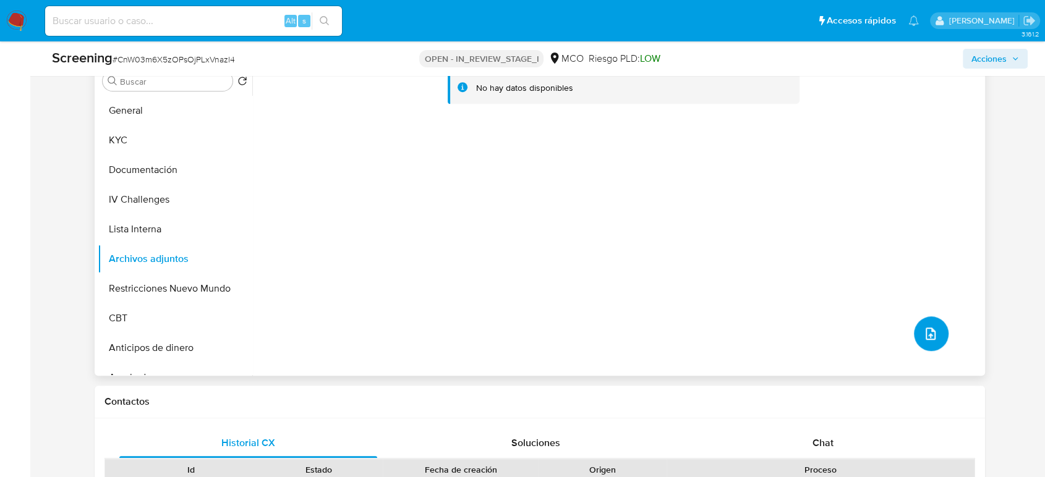
drag, startPoint x: 922, startPoint y: 345, endPoint x: 536, endPoint y: 327, distance: 386.3
click at [539, 328] on div "No hay datos disponibles" at bounding box center [617, 217] width 730 height 317
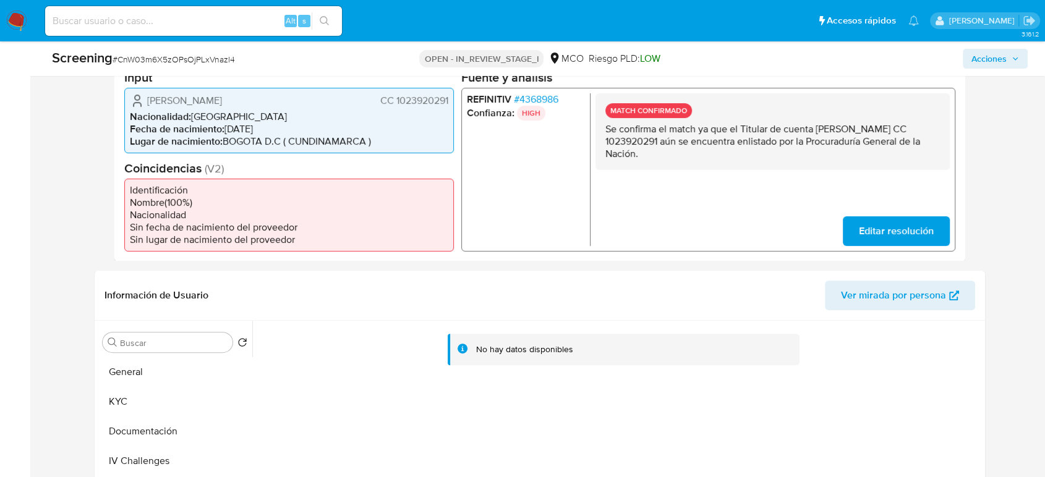
scroll to position [227, 0]
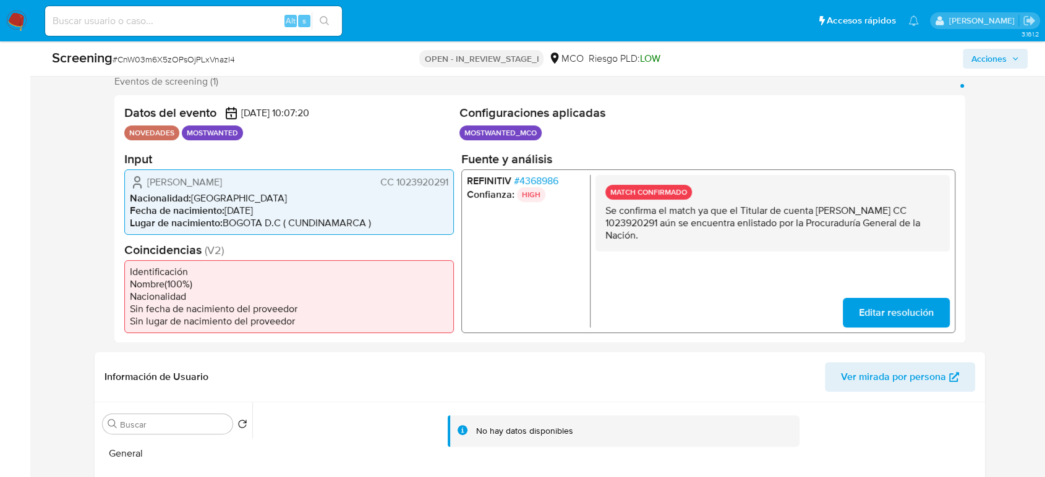
drag, startPoint x: 450, startPoint y: 185, endPoint x: 396, endPoint y: 192, distance: 54.3
click at [396, 192] on div "[PERSON_NAME] CC 1023920291 Nacionalidad : [DEMOGRAPHIC_DATA] Fecha de nacimien…" at bounding box center [289, 202] width 330 height 66
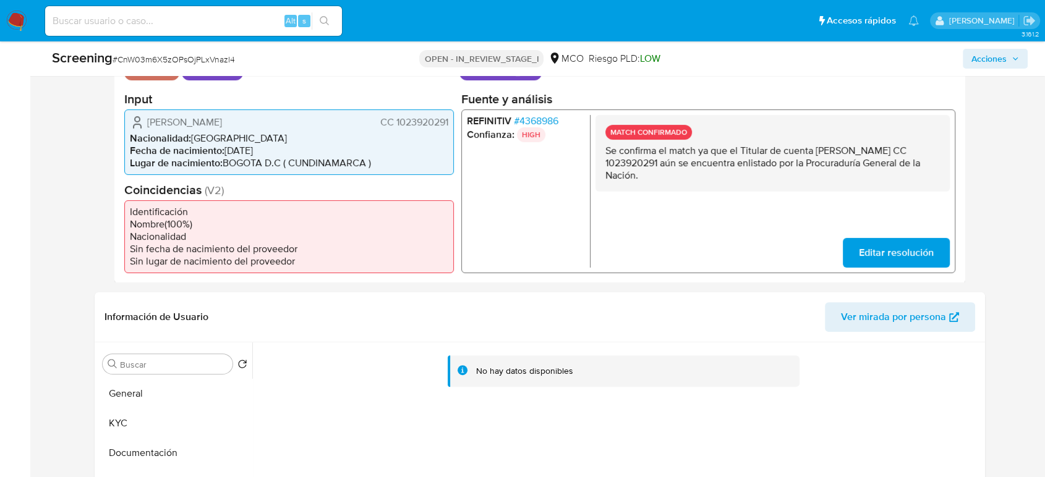
scroll to position [433, 0]
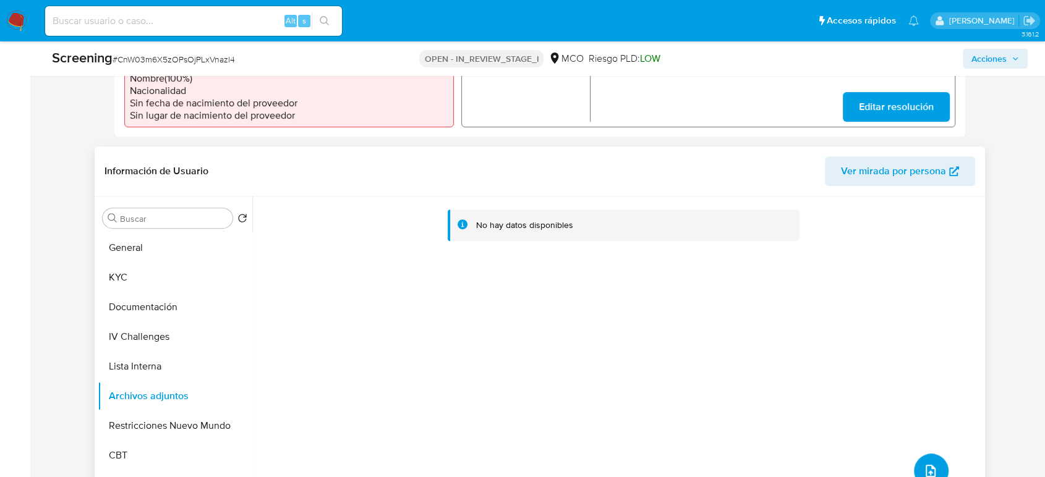
click at [929, 429] on span "upload-file" at bounding box center [930, 471] width 15 height 15
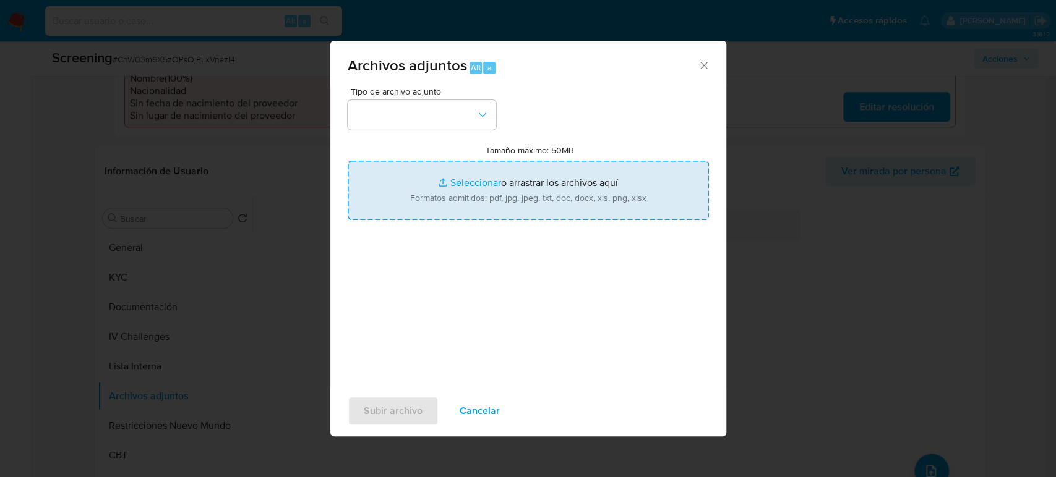
click at [553, 198] on input "Tamaño máximo: 50MB Seleccionar archivos" at bounding box center [528, 190] width 361 height 59
click at [574, 170] on input "Tamaño máximo: 50MB Seleccionar archivos" at bounding box center [528, 190] width 361 height 59
type input "C:\fakepath\CC 1023920291 - Consulta de Antecedentes.pdf"
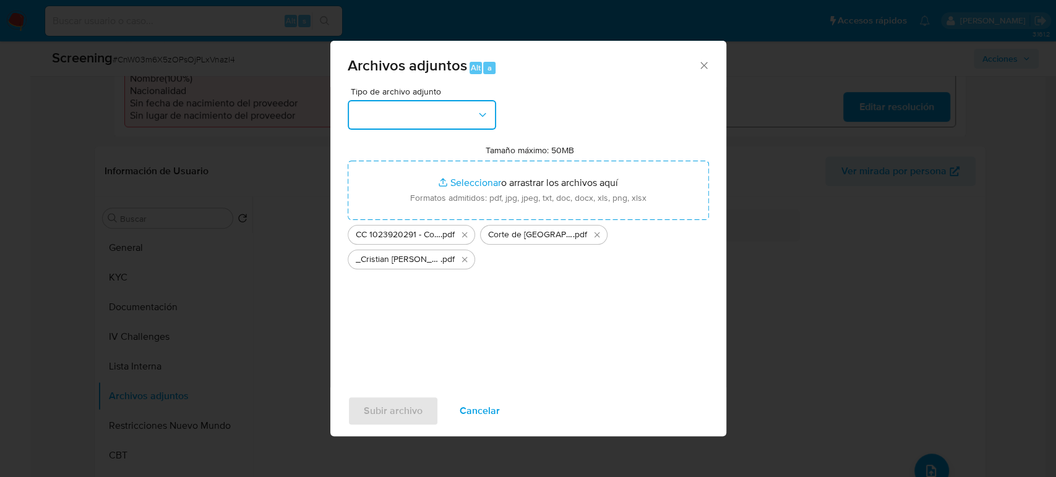
click at [466, 129] on button "button" at bounding box center [422, 115] width 148 height 30
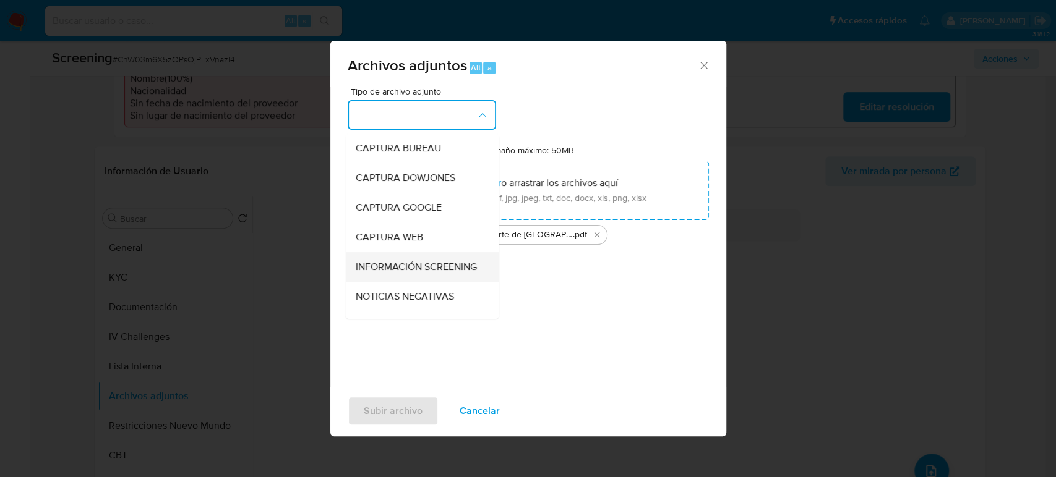
click at [414, 273] on span "INFORMACIÓN SCREENING" at bounding box center [415, 267] width 121 height 12
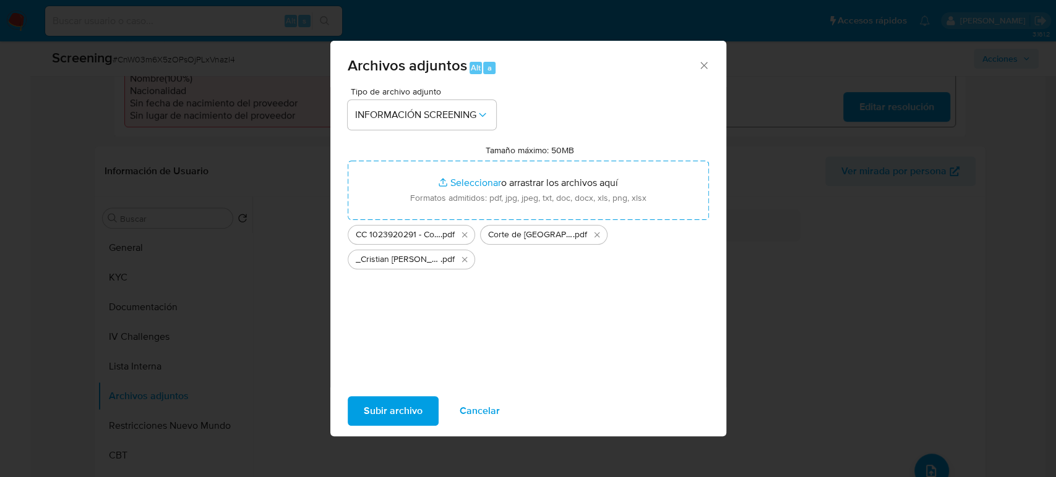
click at [382, 403] on span "Subir archivo" at bounding box center [393, 411] width 59 height 27
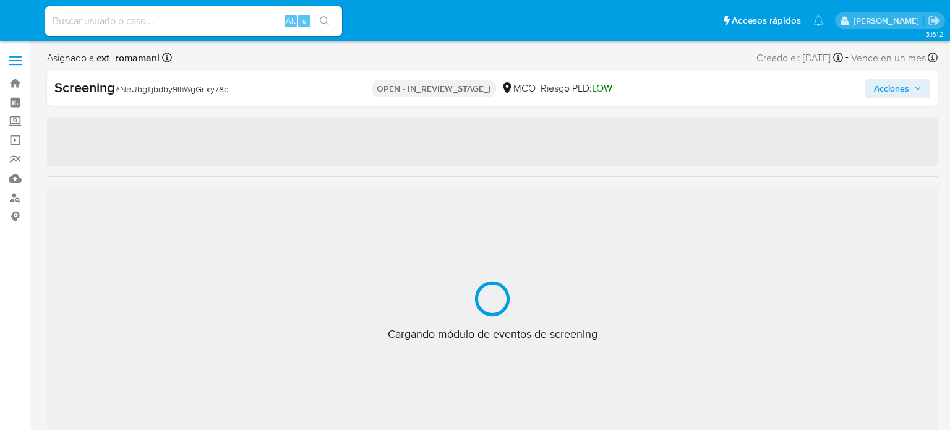
select select "10"
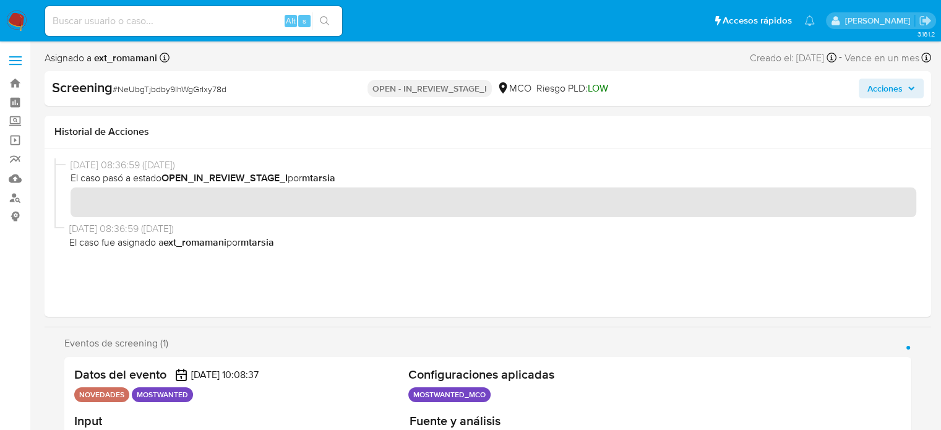
scroll to position [186, 0]
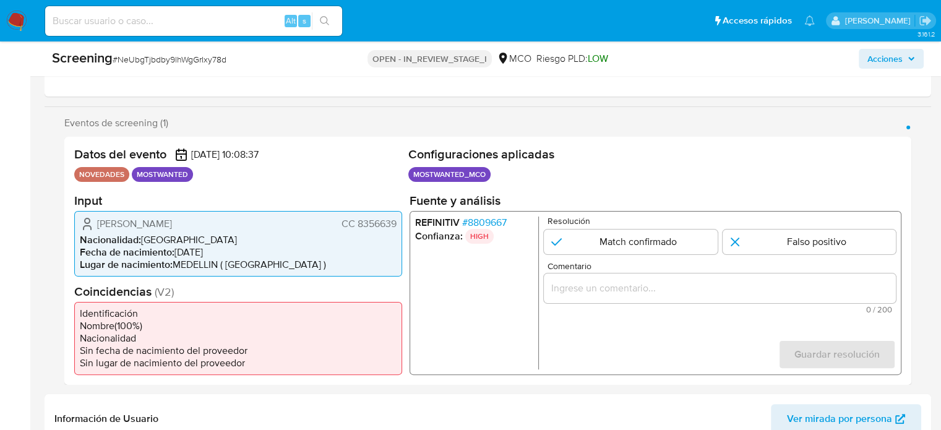
drag, startPoint x: 396, startPoint y: 223, endPoint x: 358, endPoint y: 228, distance: 38.0
click at [358, 228] on span "CC 8356639" at bounding box center [368, 223] width 55 height 12
click at [591, 294] on input "Comentario" at bounding box center [720, 288] width 352 height 16
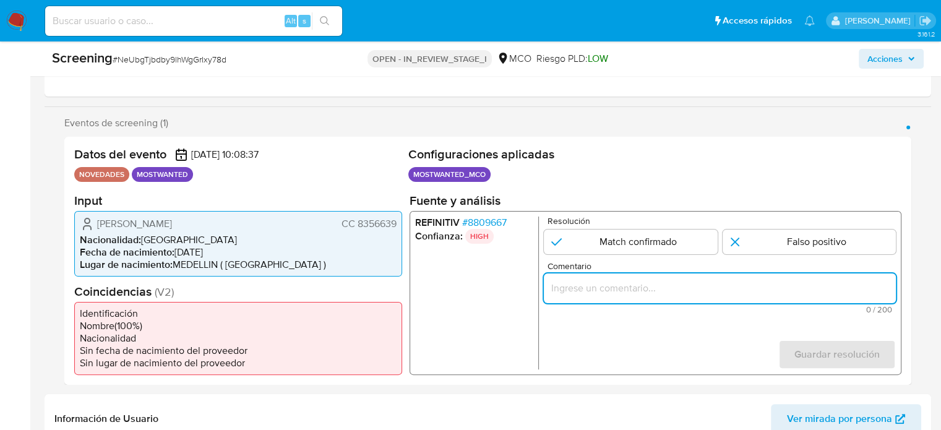
paste input "Se confirma el match ya que el Titular de cuenta aún se encuentra enlistado por…"
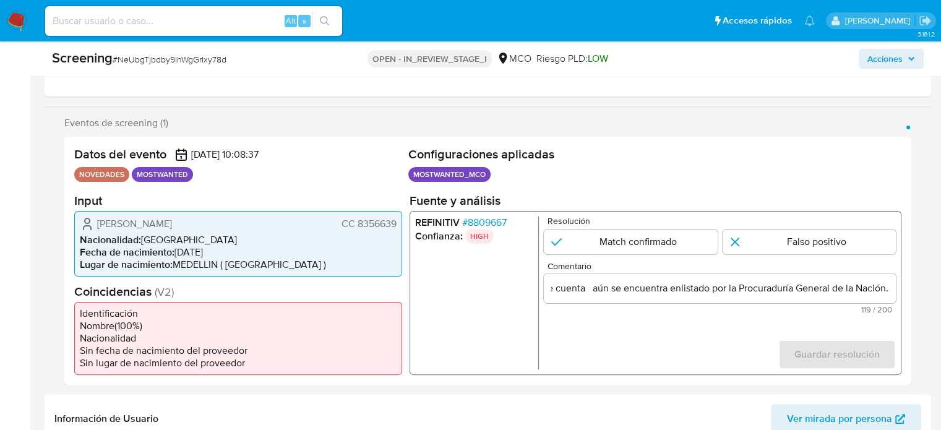
scroll to position [0, 0]
drag, startPoint x: 119, startPoint y: 223, endPoint x: 113, endPoint y: 224, distance: 6.3
click at [119, 223] on span "[PERSON_NAME]" at bounding box center [134, 223] width 75 height 12
drag, startPoint x: 95, startPoint y: 224, endPoint x: 397, endPoint y: 225, distance: 302.4
click at [397, 225] on div "[PERSON_NAME] CC 8356639 Nacionalidad : [DEMOGRAPHIC_DATA] Fecha de nacimiento …" at bounding box center [238, 243] width 328 height 66
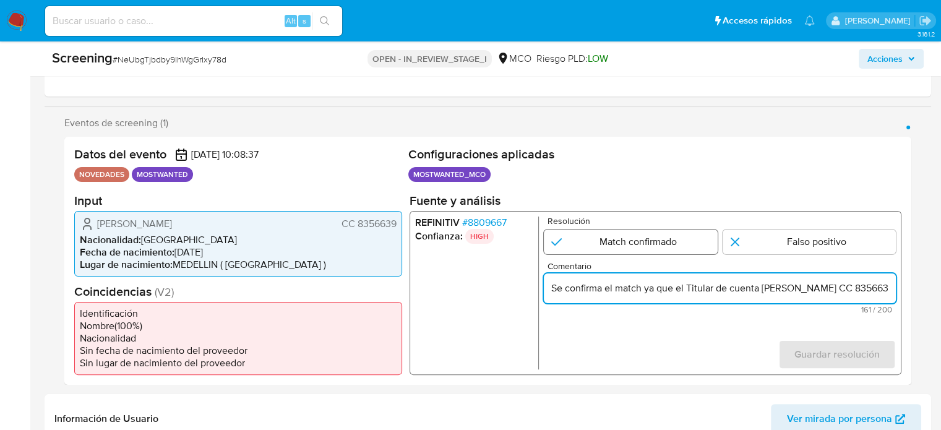
type input "Se confirma el match ya que el Titular de cuenta [PERSON_NAME] CC 8356639 aún s…"
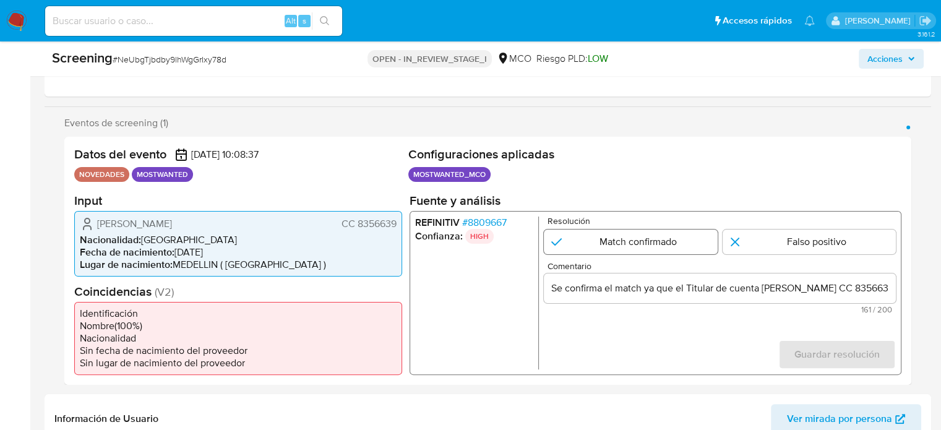
click at [642, 244] on input "1 de 1" at bounding box center [631, 241] width 174 height 25
radio input "true"
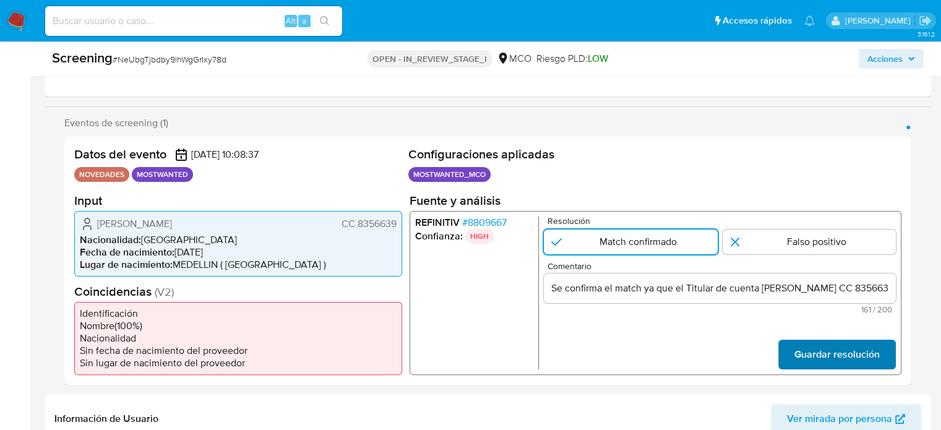
click at [818, 350] on span "Guardar resolución" at bounding box center [836, 353] width 85 height 27
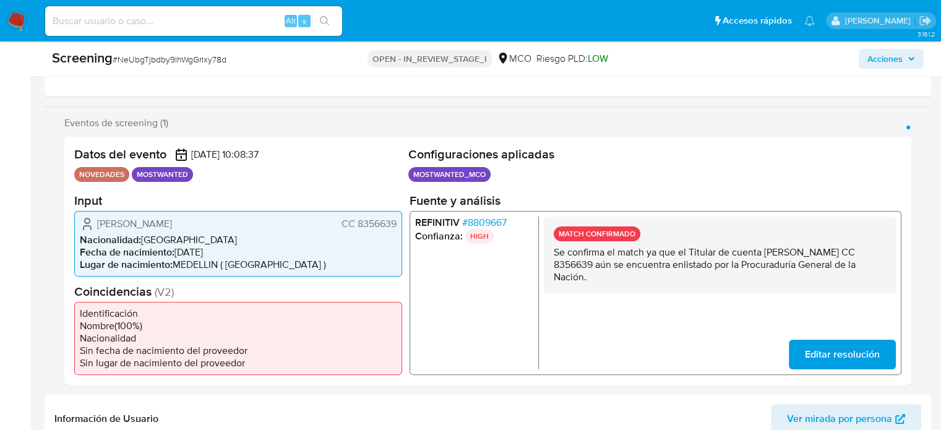
drag, startPoint x: 670, startPoint y: 284, endPoint x: 551, endPoint y: 252, distance: 123.6
click at [551, 252] on div "MATCH CONFIRMADO Se confirma el match ya que el Titular de cuenta [PERSON_NAME]…" at bounding box center [720, 254] width 352 height 77
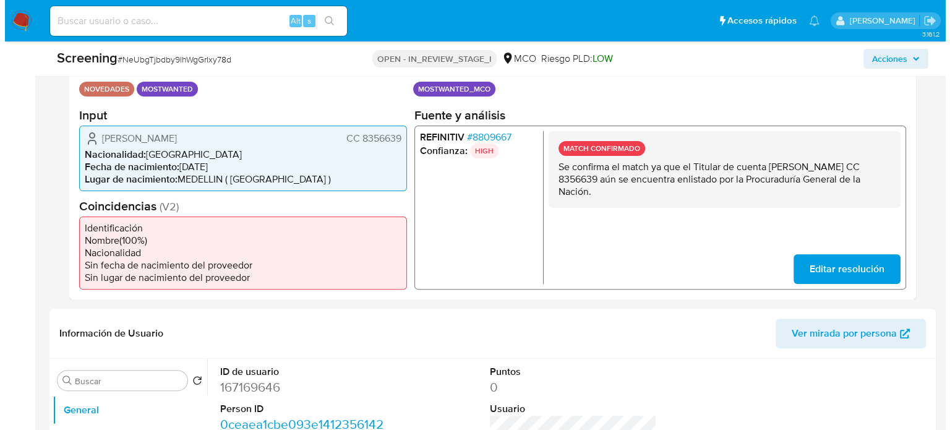
scroll to position [433, 0]
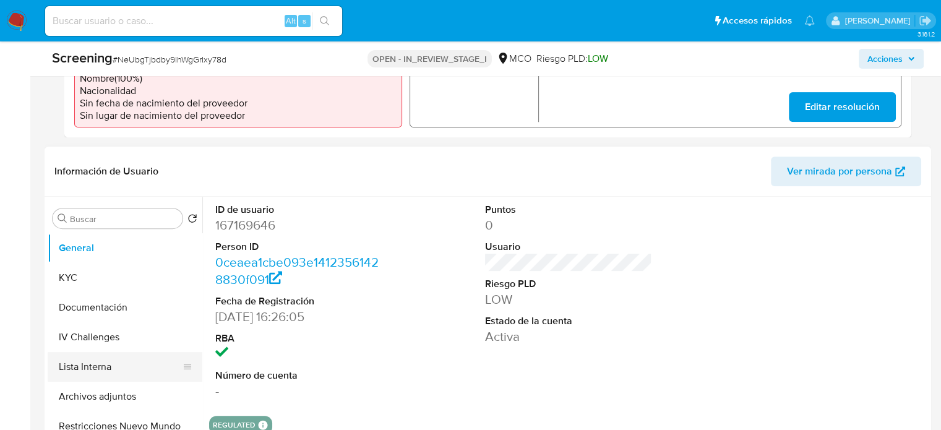
click at [111, 368] on button "Lista Interna" at bounding box center [120, 367] width 145 height 30
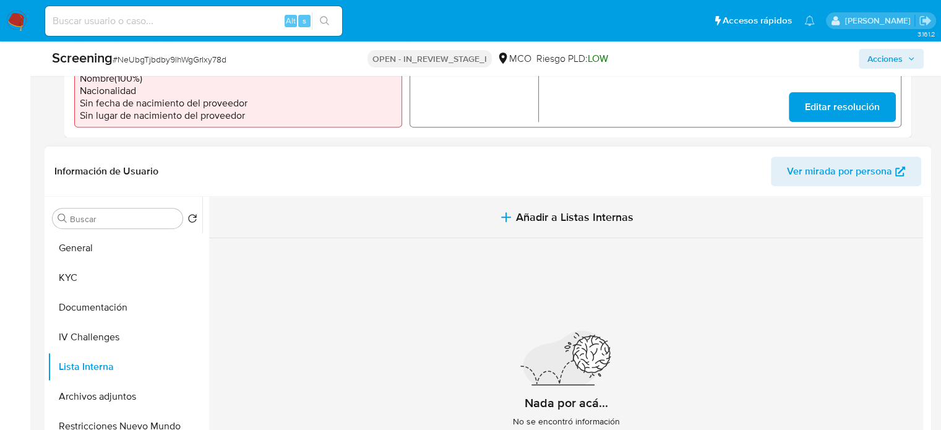
click at [475, 217] on button "Añadir a Listas Internas" at bounding box center [566, 217] width 714 height 41
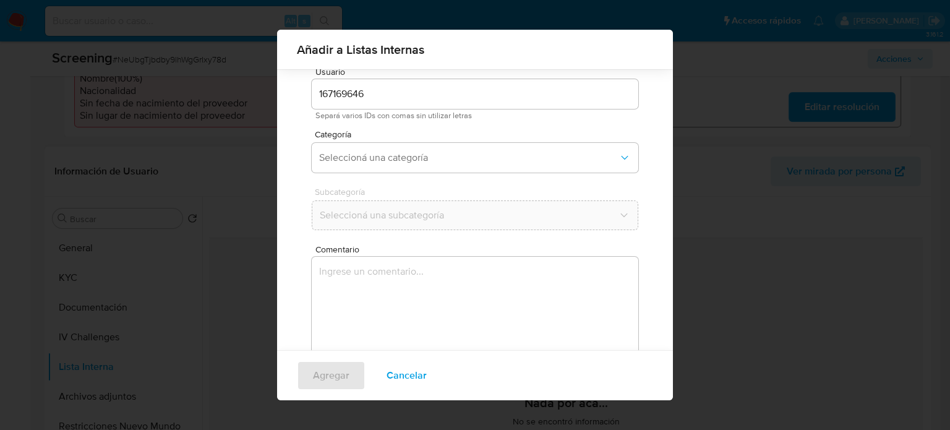
scroll to position [52, 0]
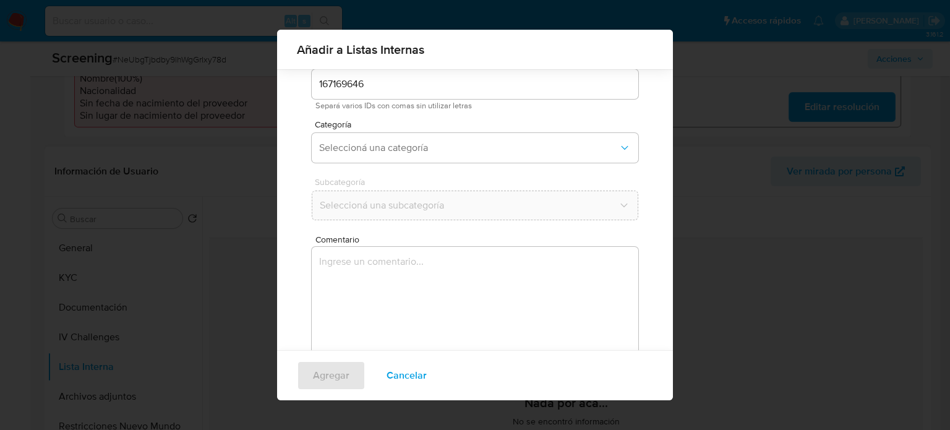
click at [402, 297] on textarea "Comentario" at bounding box center [475, 306] width 327 height 119
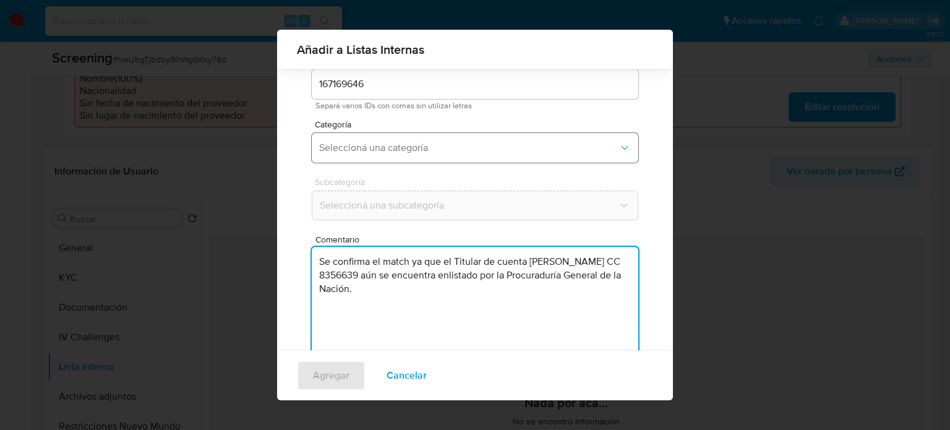
type textarea "Se confirma el match ya que el Titular de cuenta Jonathan Felipe Jaraba Chalarc…"
click at [412, 150] on span "Seleccioná una categoría" at bounding box center [468, 148] width 299 height 12
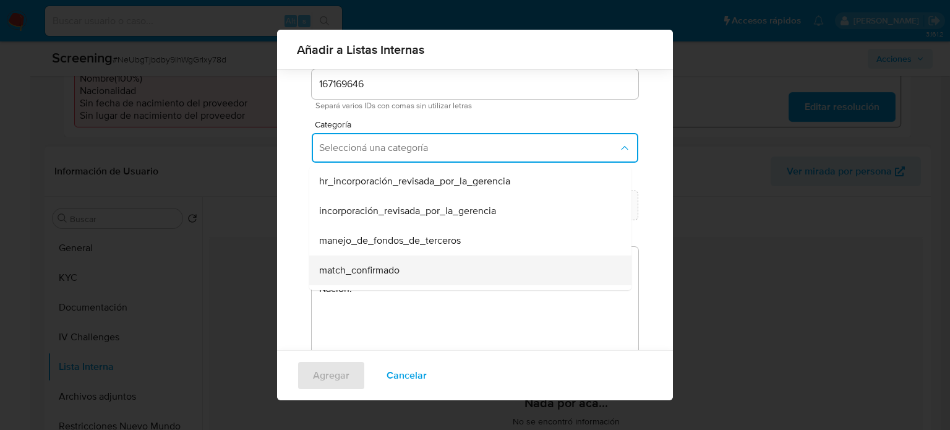
click at [384, 271] on span "match_confirmado" at bounding box center [359, 270] width 80 height 12
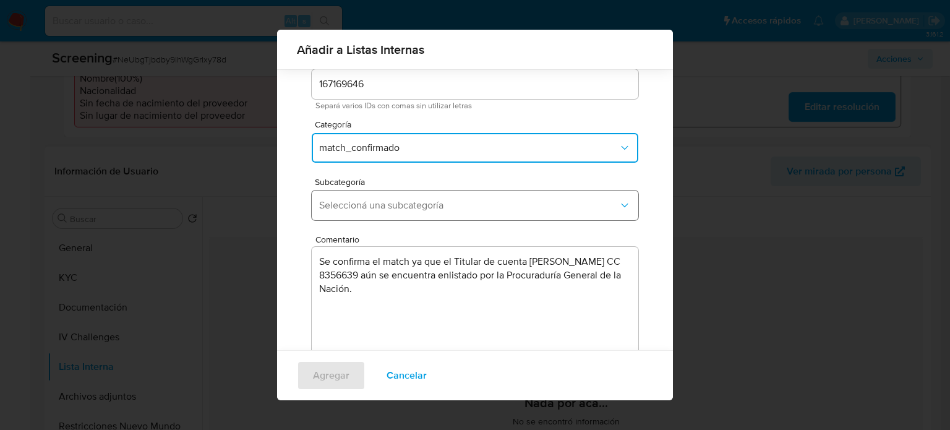
click at [410, 205] on span "Seleccioná una subcategoría" at bounding box center [468, 205] width 299 height 12
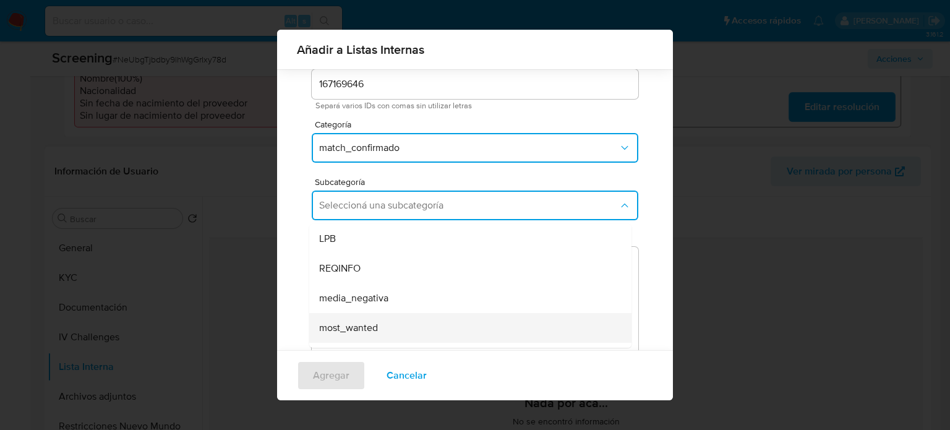
click at [359, 322] on span "most_wanted" at bounding box center [348, 328] width 59 height 12
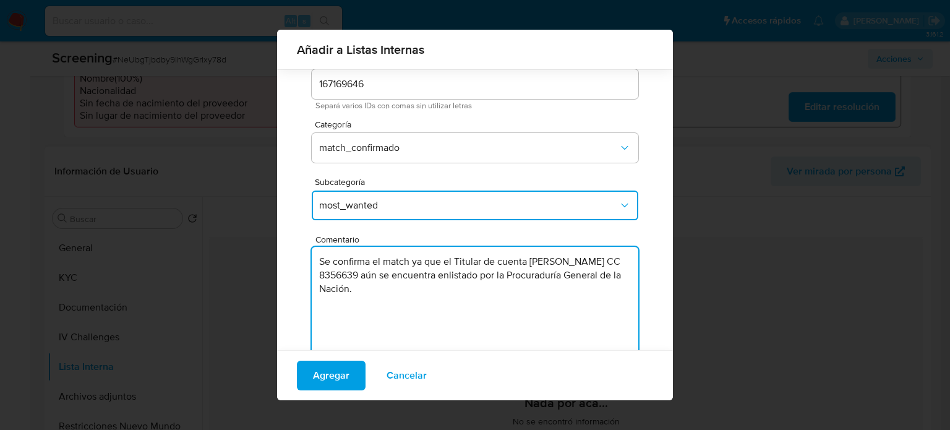
click at [468, 289] on textarea "Se confirma el match ya que el Titular de cuenta Jonathan Felipe Jaraba Chalarc…" at bounding box center [475, 306] width 327 height 119
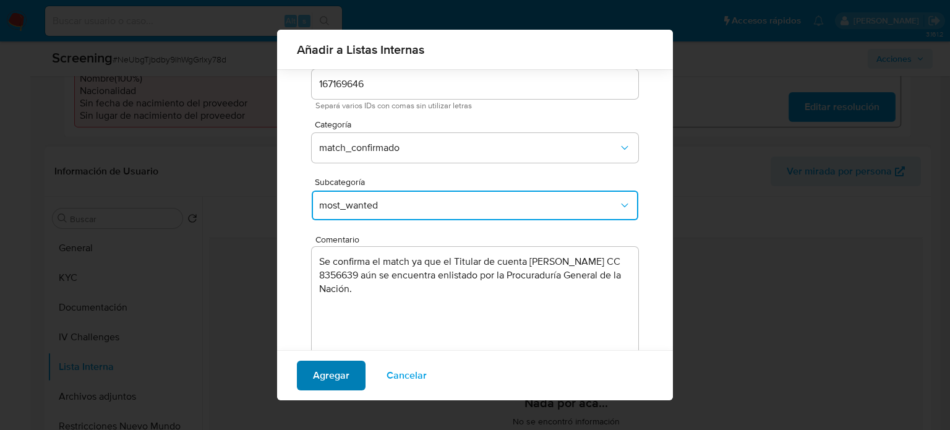
click at [323, 382] on span "Agregar" at bounding box center [331, 375] width 36 height 27
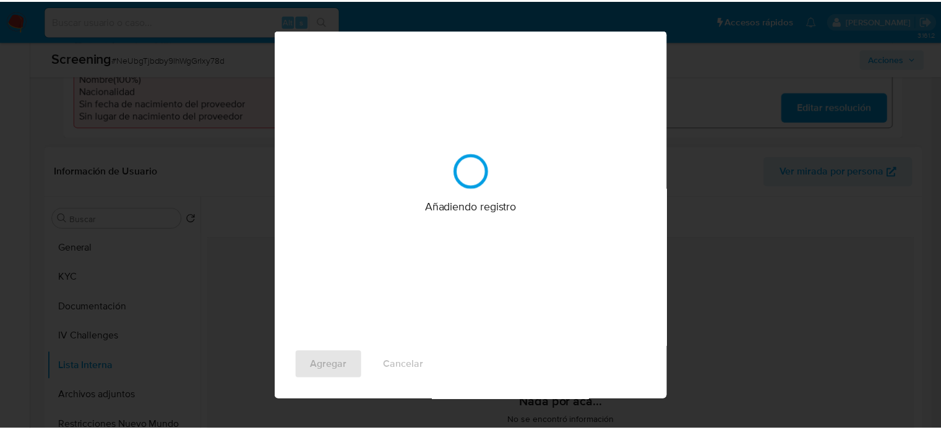
scroll to position [0, 0]
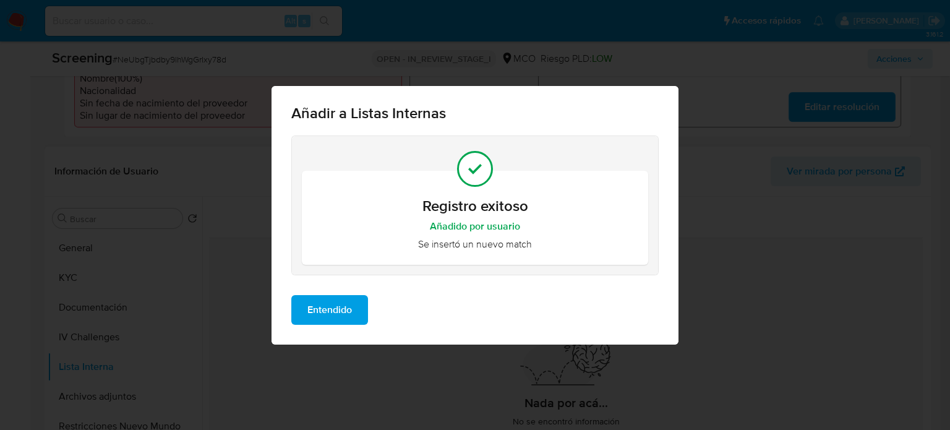
click at [318, 311] on span "Entendido" at bounding box center [329, 309] width 45 height 27
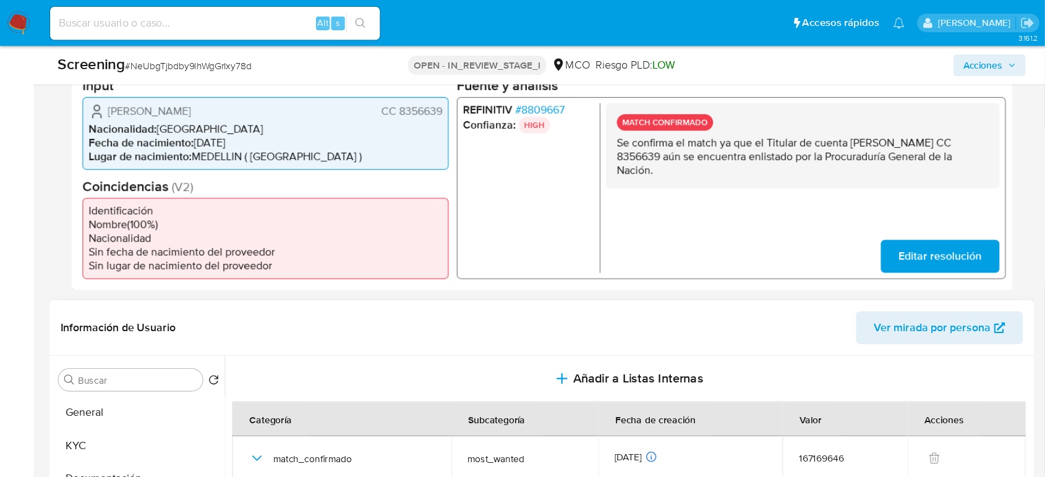
scroll to position [309, 0]
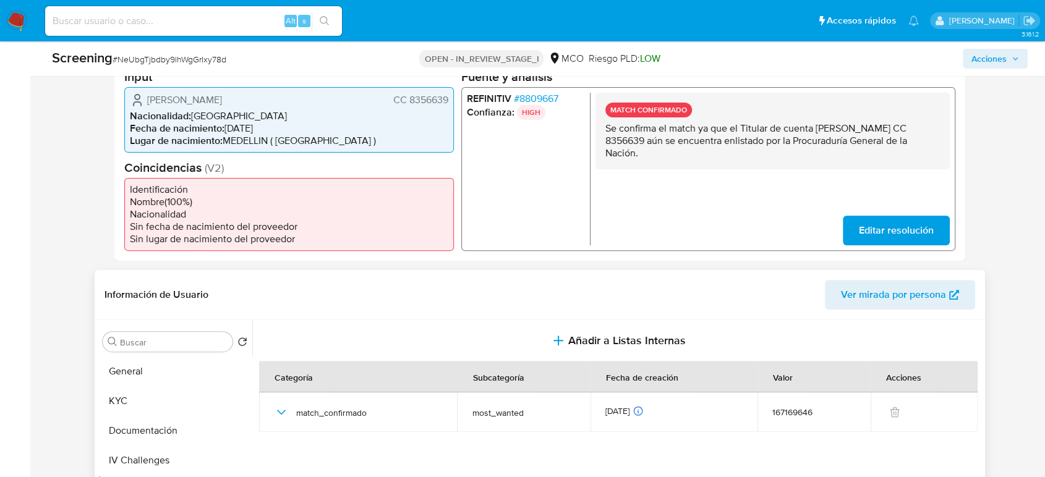
drag, startPoint x: 454, startPoint y: 98, endPoint x: 411, endPoint y: 103, distance: 43.6
click at [411, 103] on div "Datos del evento 27/09/2025 10:08:37 NOVEDADES MOSTWANTED Configuraciones aplic…" at bounding box center [539, 137] width 851 height 248
drag, startPoint x: 409, startPoint y: 106, endPoint x: 451, endPoint y: 101, distance: 43.0
click at [451, 101] on div "Jonathan Felipe Jaraba Chalarca CC 8356639 Nacionalidad : Colombia Fecha de nac…" at bounding box center [289, 120] width 330 height 66
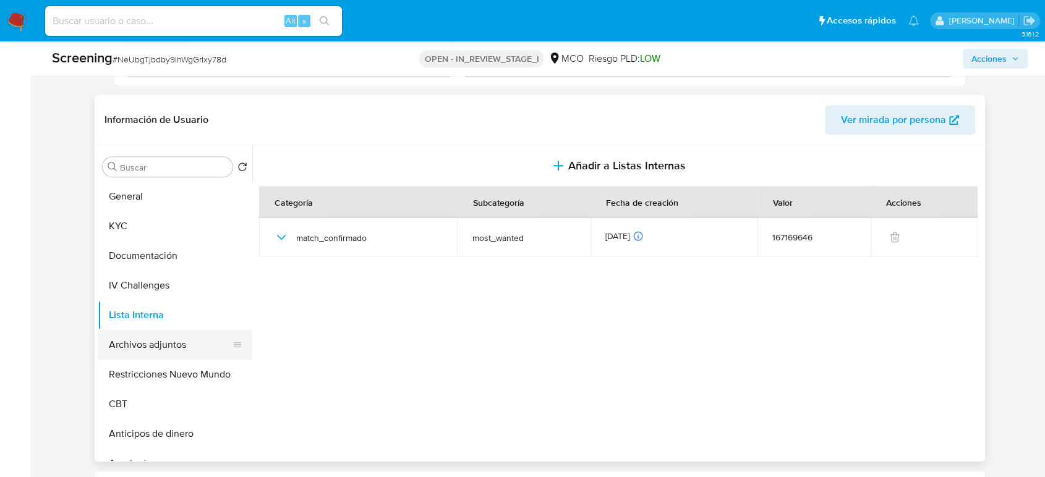
scroll to position [515, 0]
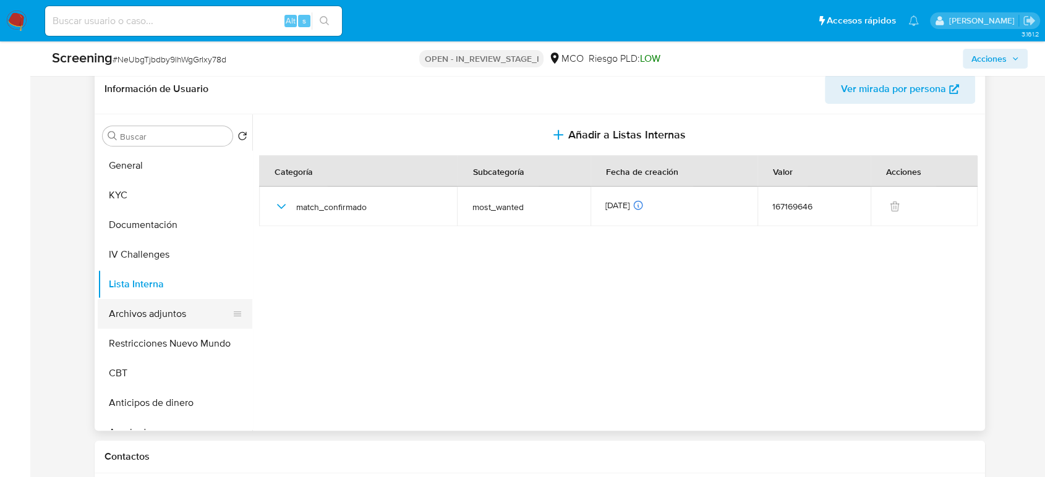
click at [202, 310] on button "Archivos adjuntos" at bounding box center [170, 314] width 145 height 30
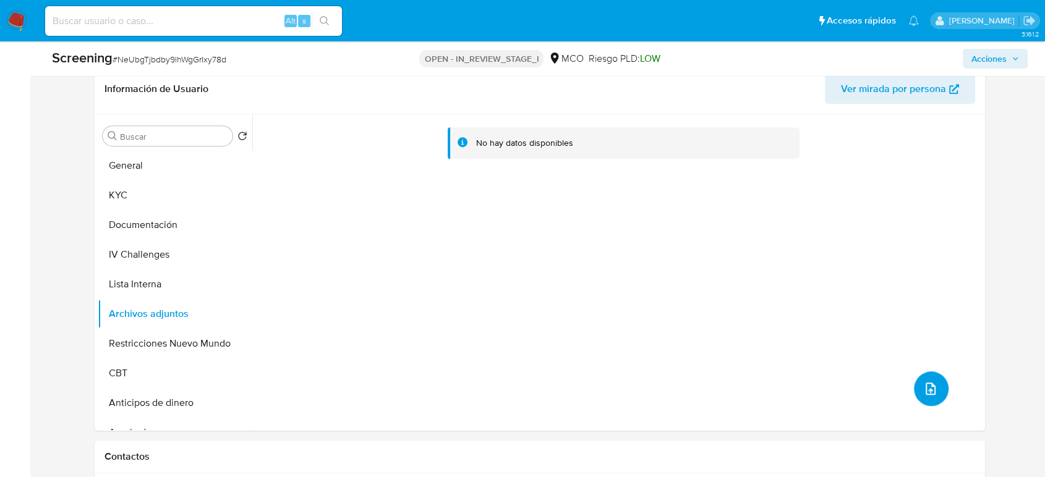
click at [926, 385] on icon "upload-file" at bounding box center [930, 389] width 15 height 15
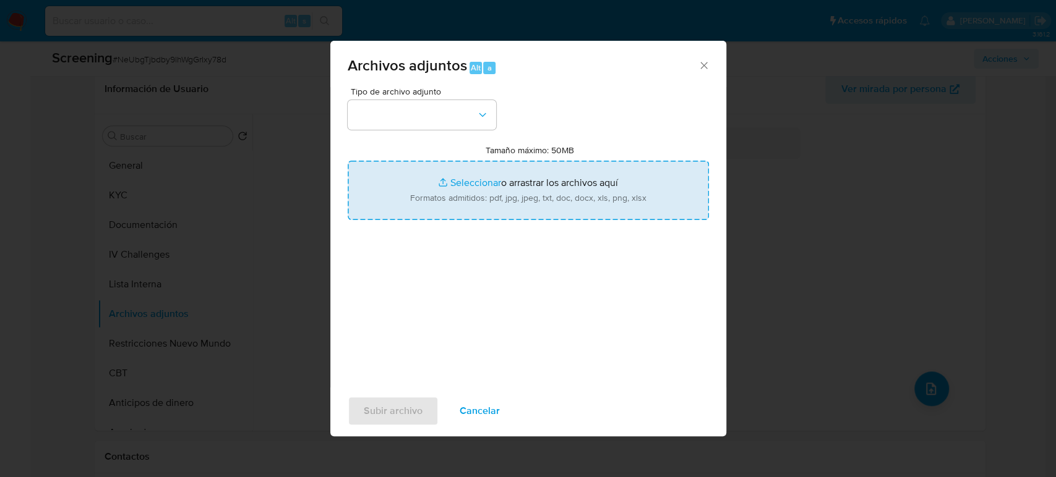
click at [461, 199] on input "Tamaño máximo: 50MB Seleccionar archivos" at bounding box center [528, 190] width 361 height 59
drag, startPoint x: 461, startPoint y: 199, endPoint x: 477, endPoint y: 179, distance: 26.4
click at [477, 179] on input "Tamaño máximo: 50MB Seleccionar archivos" at bounding box center [528, 190] width 361 height 59
type input "C:\fakepath\CC 8356639 - Consulta de Antecedentes.pdf"
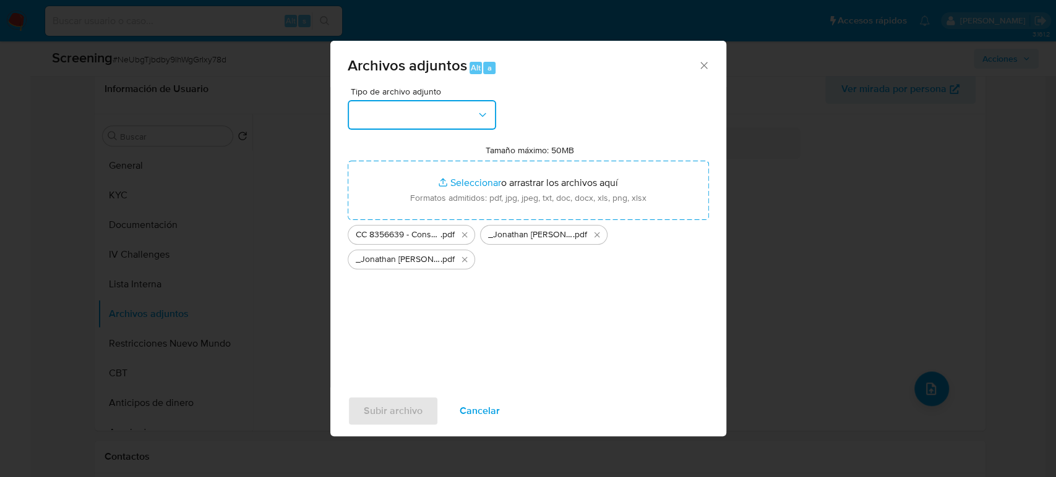
click at [460, 109] on button "button" at bounding box center [422, 115] width 148 height 30
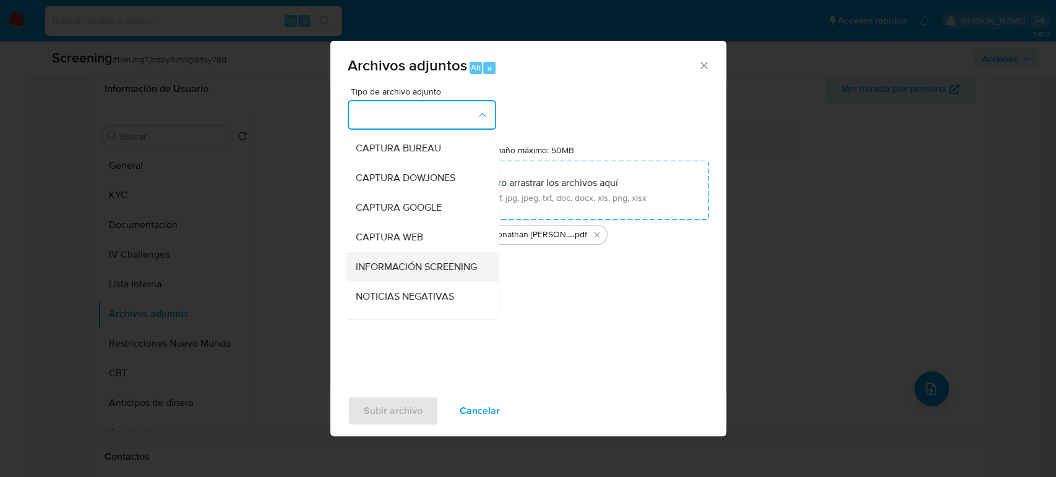
click at [408, 268] on span "INFORMACIÓN SCREENING" at bounding box center [415, 267] width 121 height 12
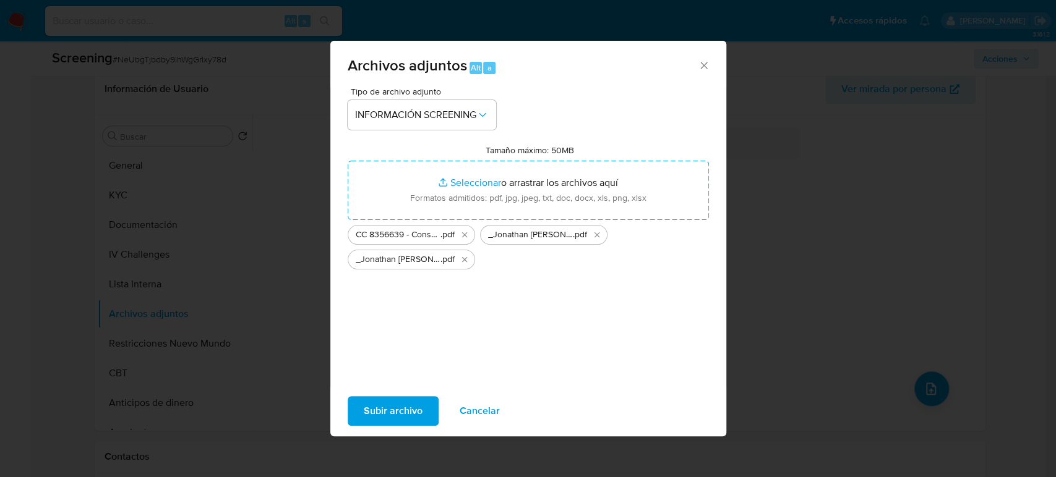
click at [390, 404] on span "Subir archivo" at bounding box center [393, 411] width 59 height 27
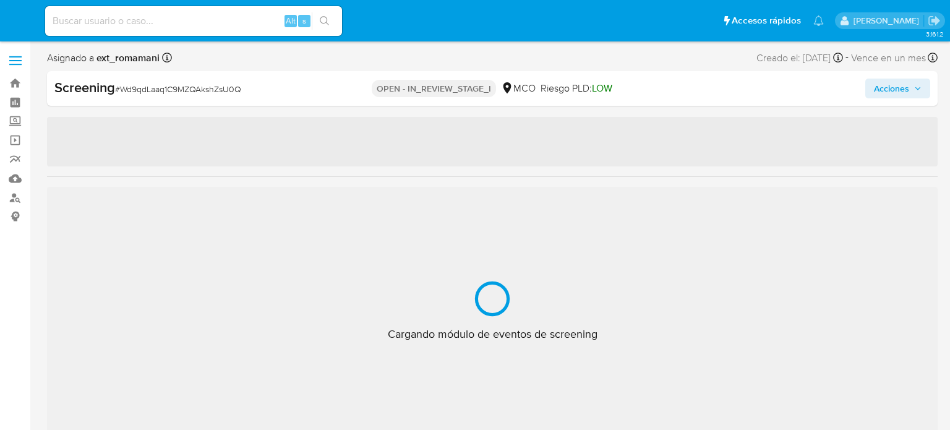
select select "10"
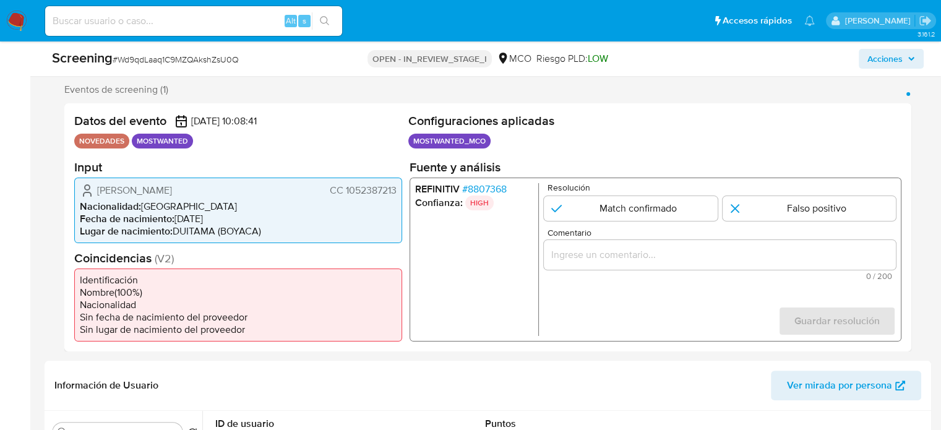
scroll to position [247, 0]
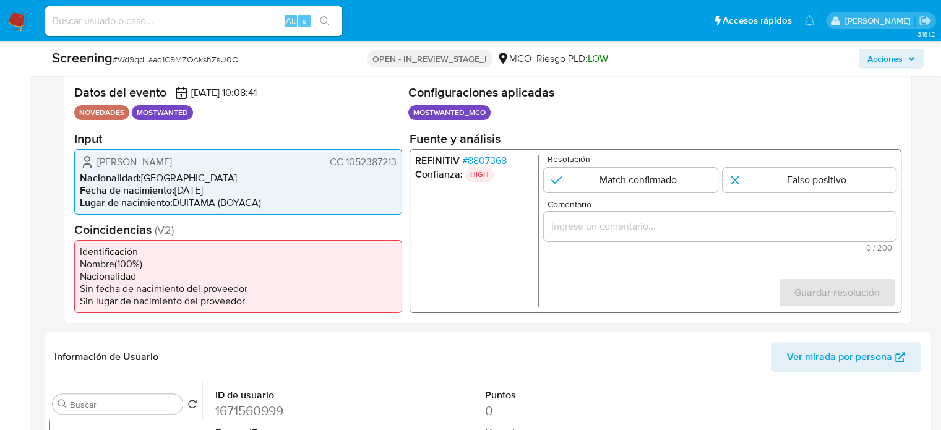
drag, startPoint x: 396, startPoint y: 163, endPoint x: 344, endPoint y: 167, distance: 51.5
click at [344, 167] on span "CC 1052387213" at bounding box center [363, 161] width 67 height 12
click at [651, 234] on div "1 de 1" at bounding box center [720, 226] width 352 height 30
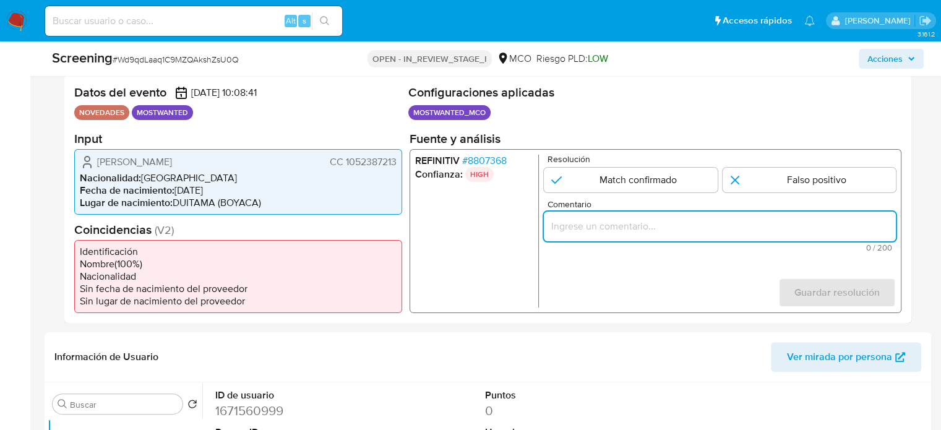
click at [652, 229] on input "Comentario" at bounding box center [720, 226] width 352 height 16
paste input "Se confirma el match ya que el Titular de cuenta aún se encuentra enlistado por…"
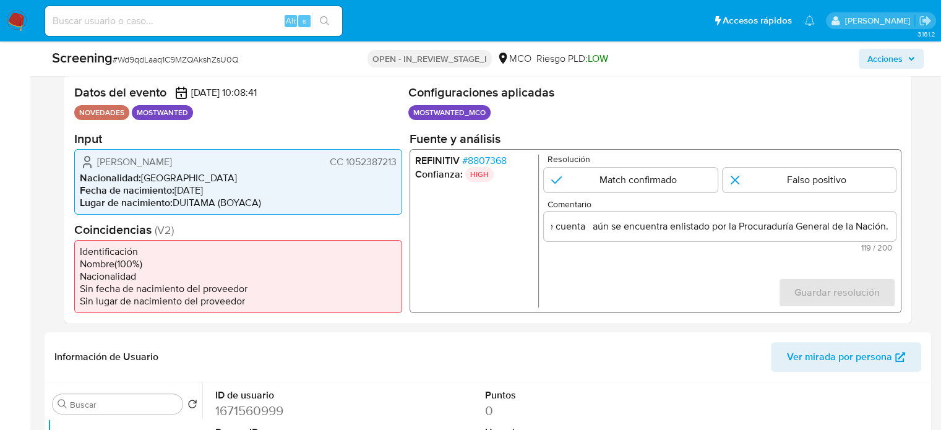
scroll to position [0, 0]
drag, startPoint x: 95, startPoint y: 163, endPoint x: 391, endPoint y: 161, distance: 296.2
click at [399, 161] on div "[PERSON_NAME] CC 1052387213 Nacionalidad : [DEMOGRAPHIC_DATA] Fecha de nacimien…" at bounding box center [238, 181] width 328 height 66
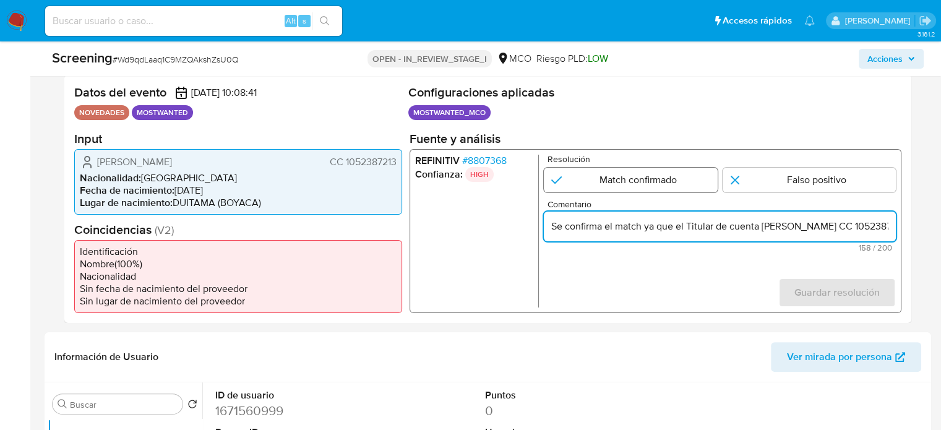
type input "Se confirma el match ya que el Titular de cuenta [PERSON_NAME] CC 1052387213 aú…"
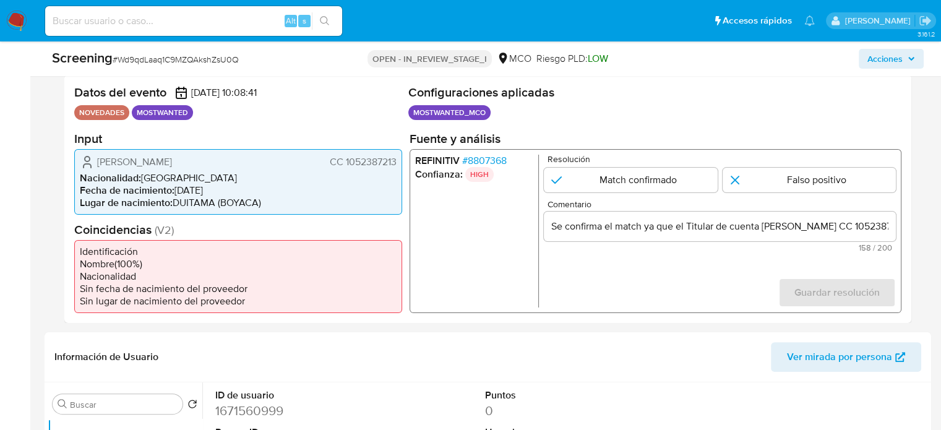
drag, startPoint x: 612, startPoint y: 174, endPoint x: 736, endPoint y: 232, distance: 137.2
click at [613, 176] on input "1 de 1" at bounding box center [631, 179] width 174 height 25
radio input "true"
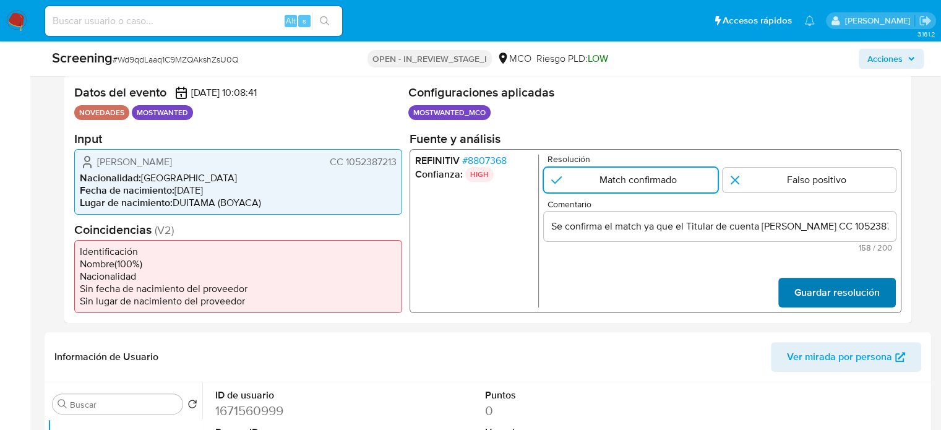
click at [792, 291] on button "Guardar resolución" at bounding box center [836, 292] width 117 height 30
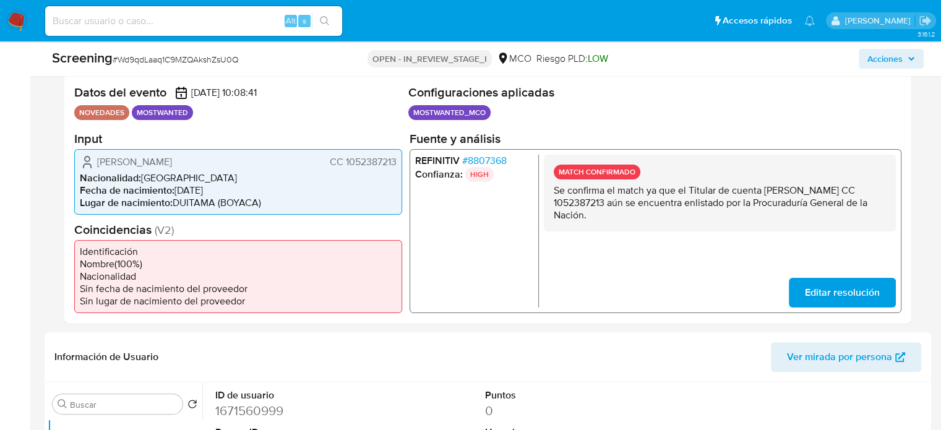
drag, startPoint x: 606, startPoint y: 217, endPoint x: 552, endPoint y: 189, distance: 60.6
click at [552, 189] on div "MATCH CONFIRMADO Se confirma el match ya que el Titular de cuenta [PERSON_NAME]…" at bounding box center [720, 192] width 352 height 77
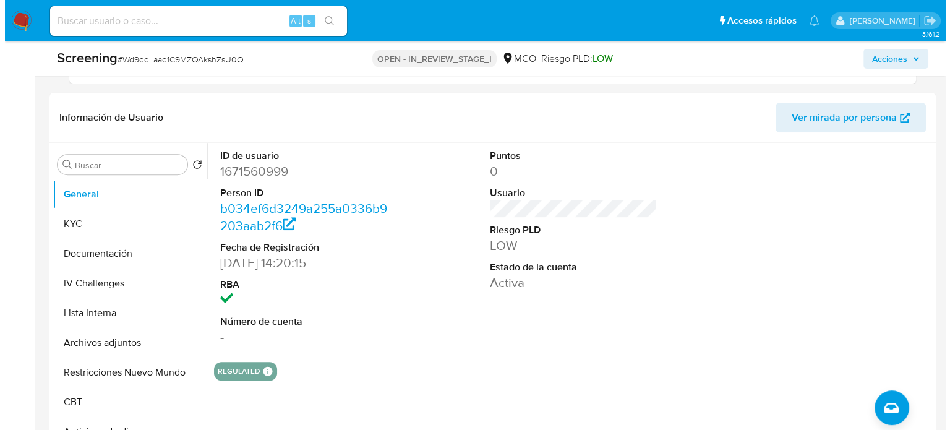
scroll to position [495, 0]
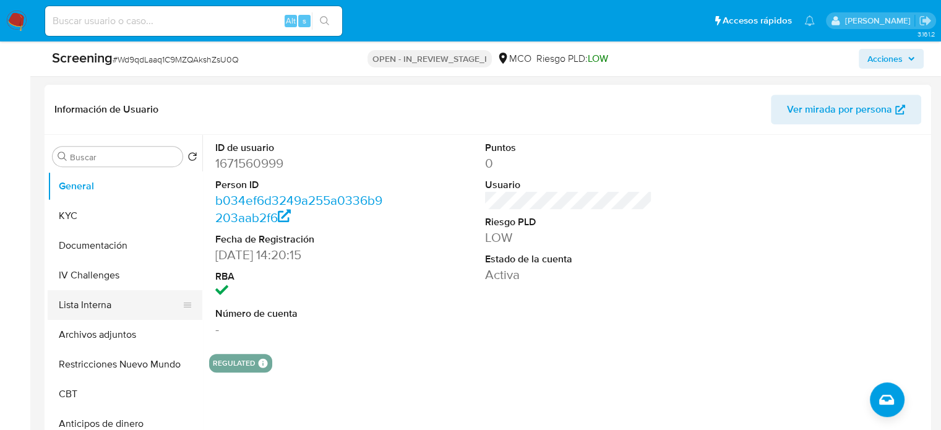
click at [97, 304] on button "Lista Interna" at bounding box center [120, 305] width 145 height 30
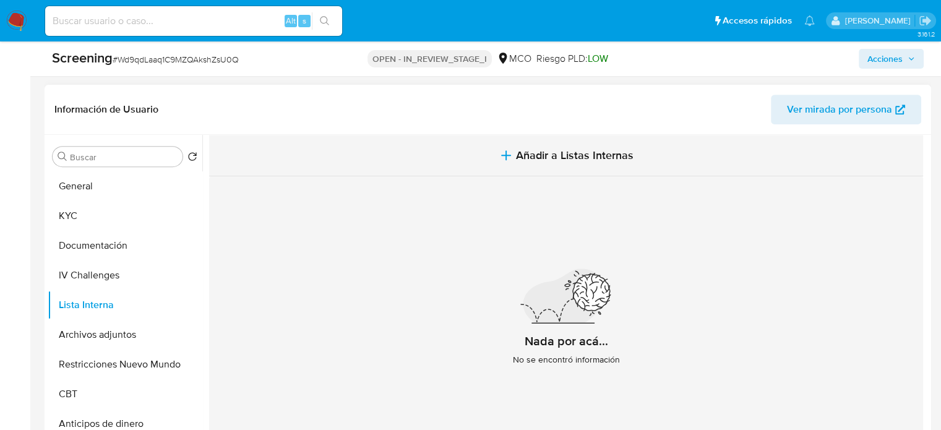
click at [474, 140] on button "Añadir a Listas Internas" at bounding box center [566, 155] width 714 height 41
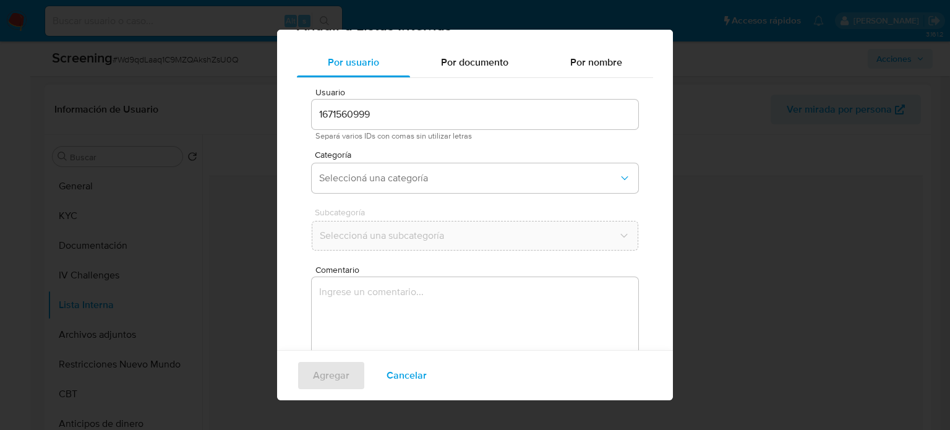
scroll to position [52, 0]
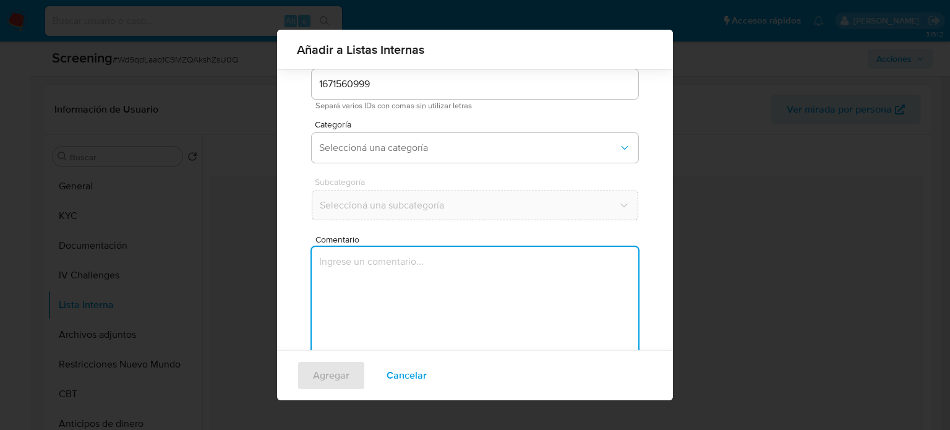
click at [398, 283] on textarea "Comentario" at bounding box center [475, 306] width 327 height 119
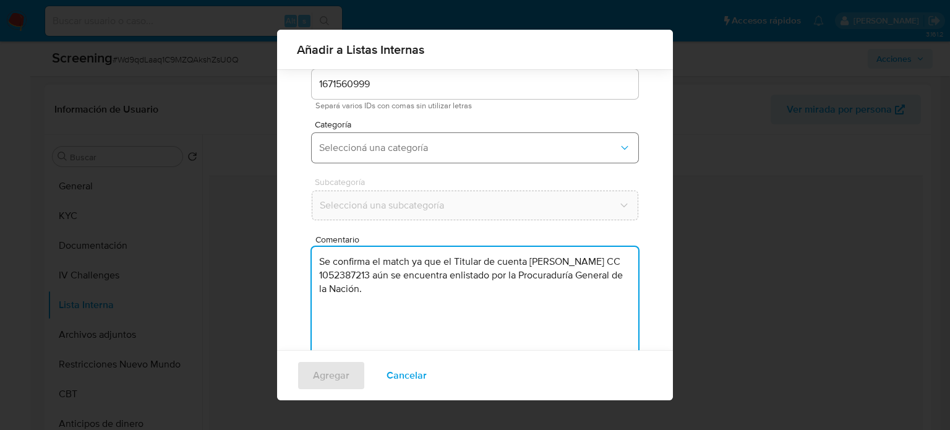
type textarea "Se confirma el match ya que el Titular de cuenta [PERSON_NAME] CC 1052387213 aú…"
click at [425, 140] on button "Seleccioná una categoría" at bounding box center [475, 148] width 327 height 30
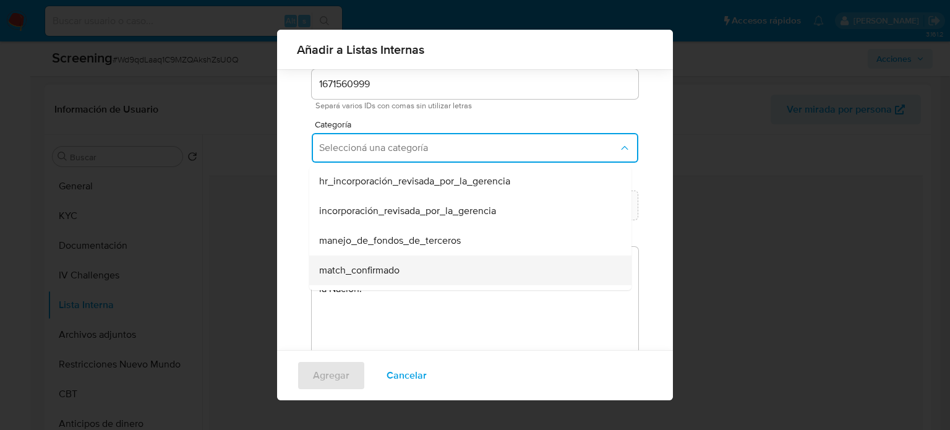
click at [393, 275] on span "match_confirmado" at bounding box center [359, 270] width 80 height 12
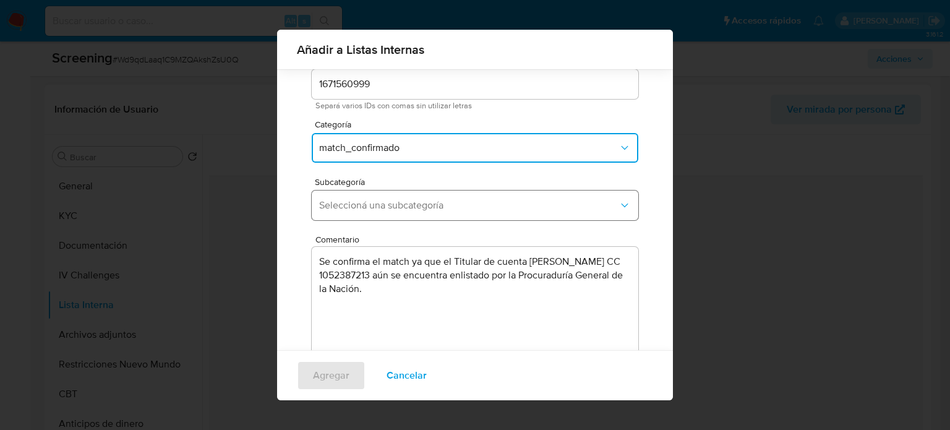
click at [431, 215] on button "Seleccioná una subcategoría" at bounding box center [475, 205] width 327 height 30
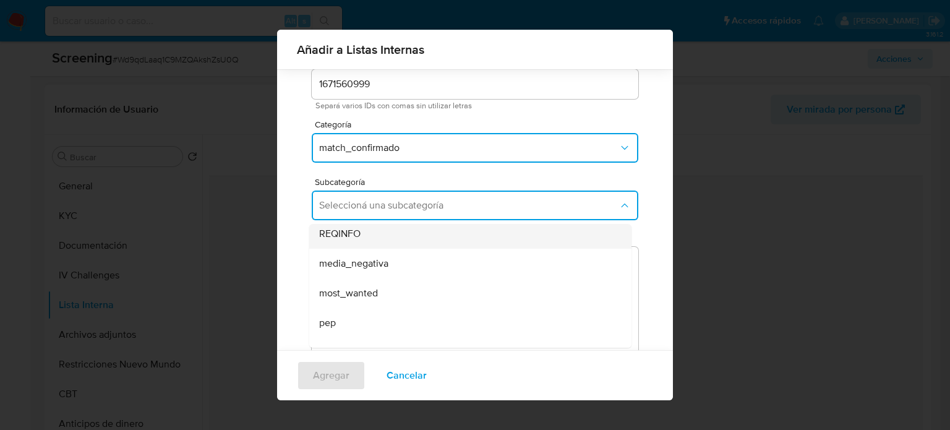
scroll to position [62, 0]
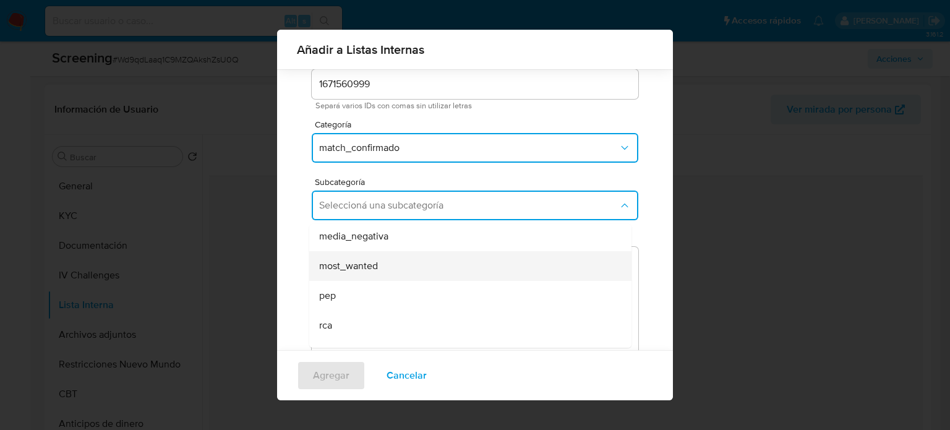
click at [383, 268] on div "most_wanted" at bounding box center [466, 266] width 295 height 30
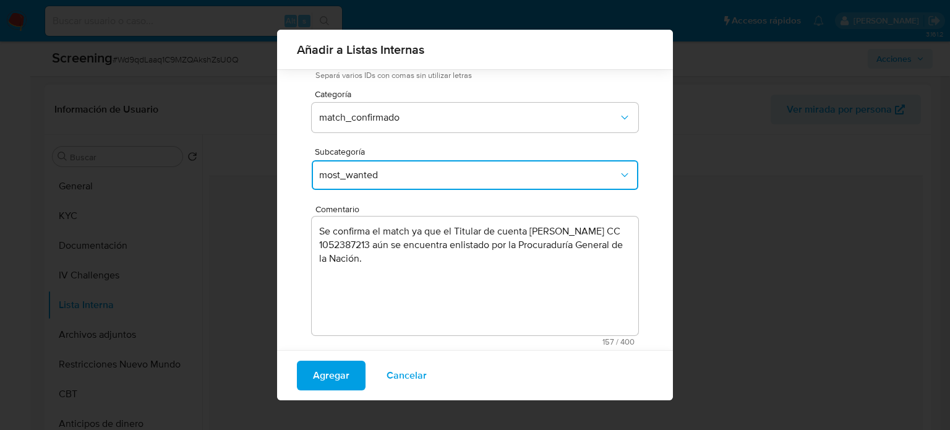
scroll to position [97, 0]
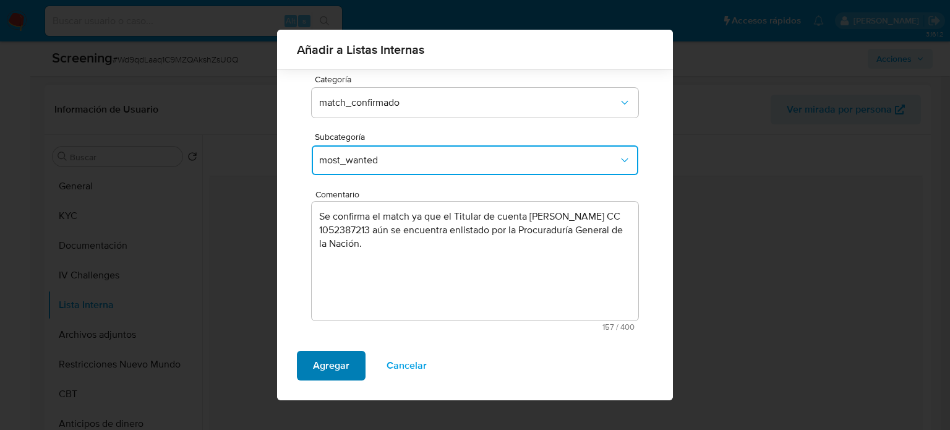
click at [330, 370] on span "Agregar" at bounding box center [331, 365] width 36 height 27
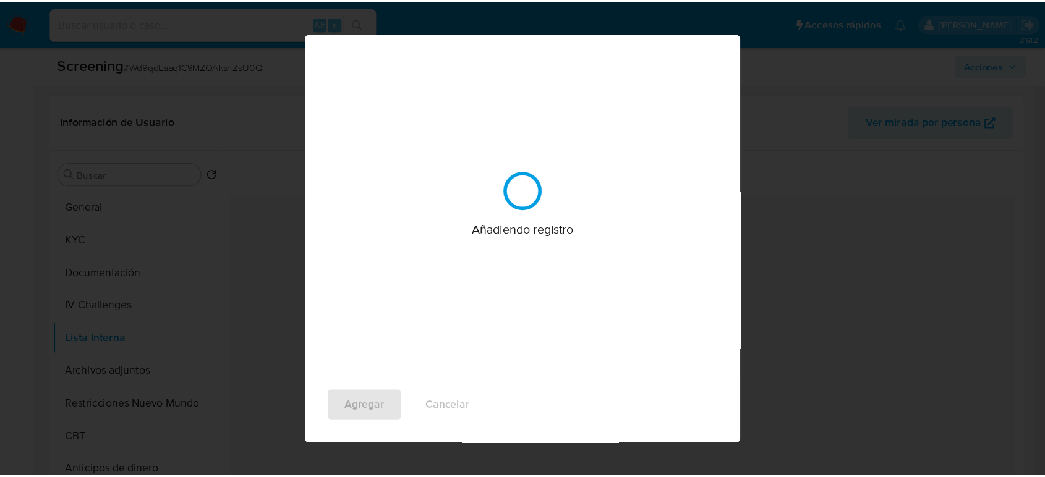
scroll to position [0, 0]
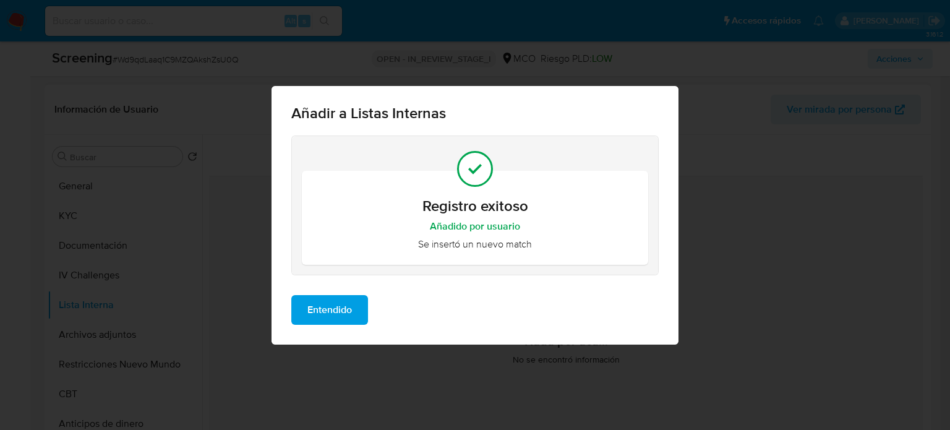
click at [337, 320] on span "Entendido" at bounding box center [329, 309] width 45 height 27
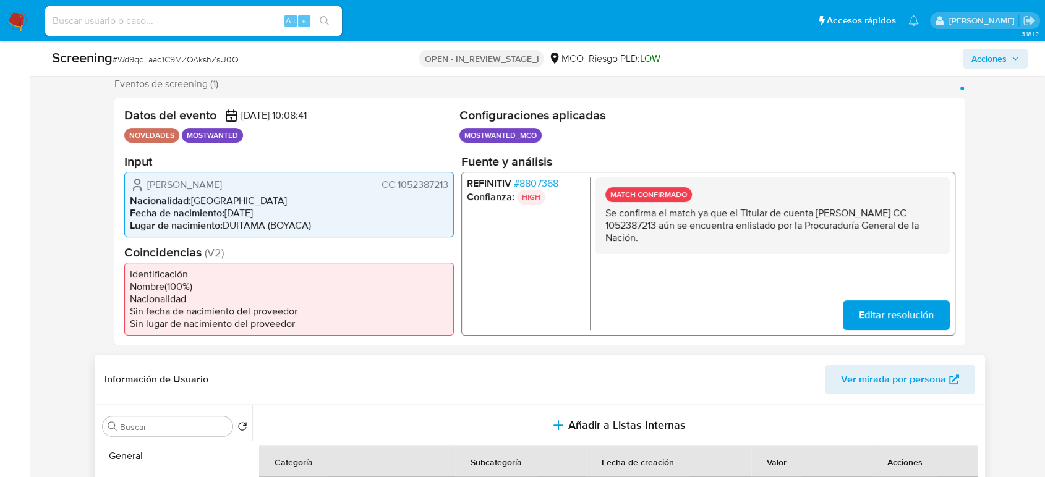
scroll to position [220, 0]
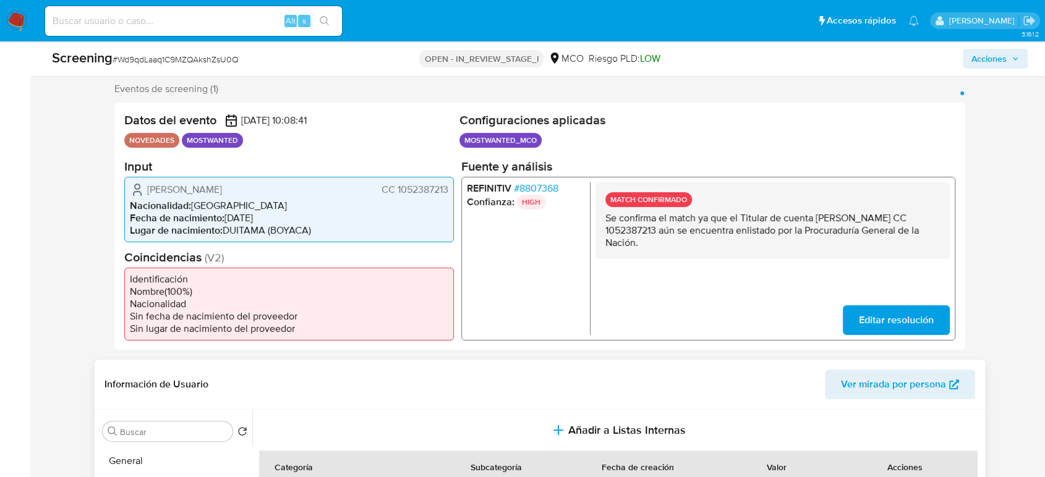
click at [443, 184] on div "[PERSON_NAME] CC 1052387213" at bounding box center [289, 189] width 318 height 15
drag, startPoint x: 450, startPoint y: 189, endPoint x: 395, endPoint y: 195, distance: 55.4
click at [395, 195] on div "Fredy Armando Niño Olejua CC 1052387213 Nacionalidad : Colombia Fecha de nacimi…" at bounding box center [289, 209] width 330 height 66
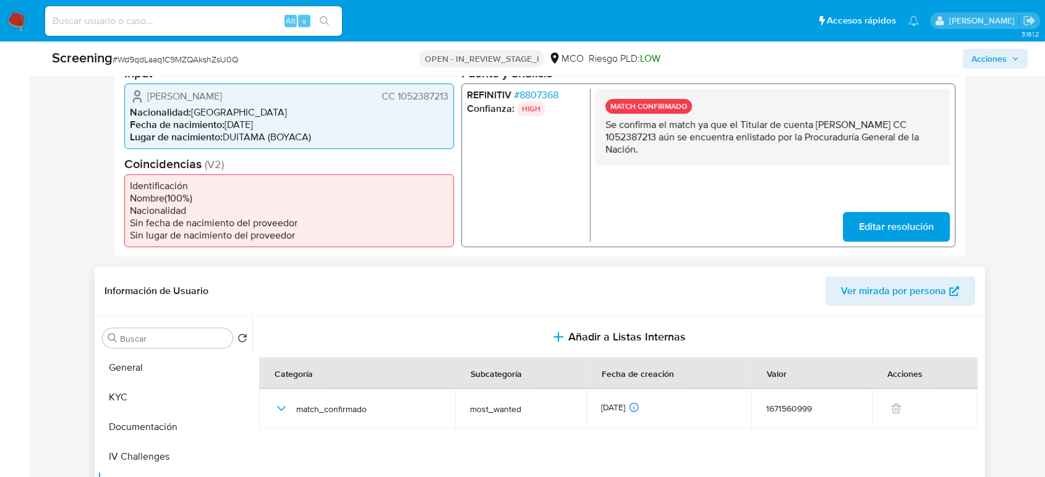
scroll to position [425, 0]
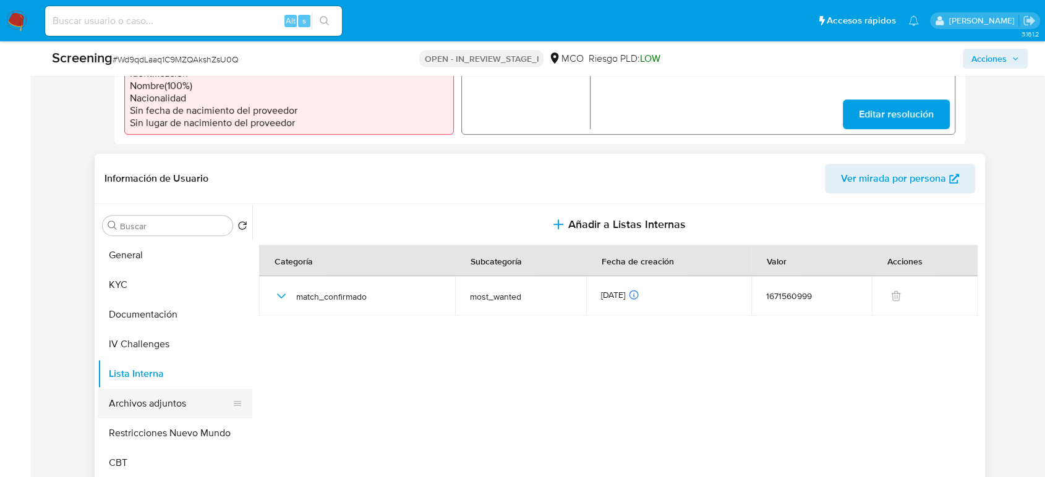
click at [160, 393] on button "Archivos adjuntos" at bounding box center [170, 404] width 145 height 30
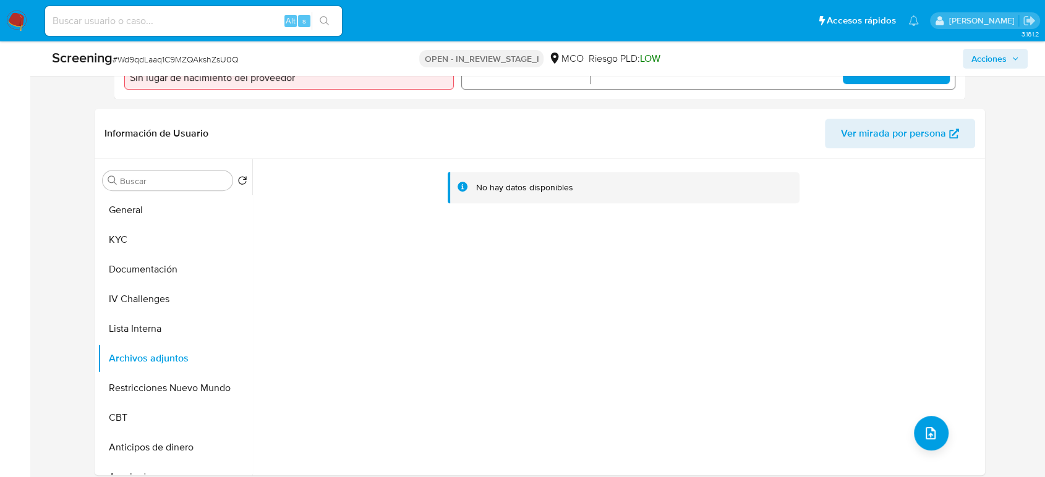
scroll to position [495, 0]
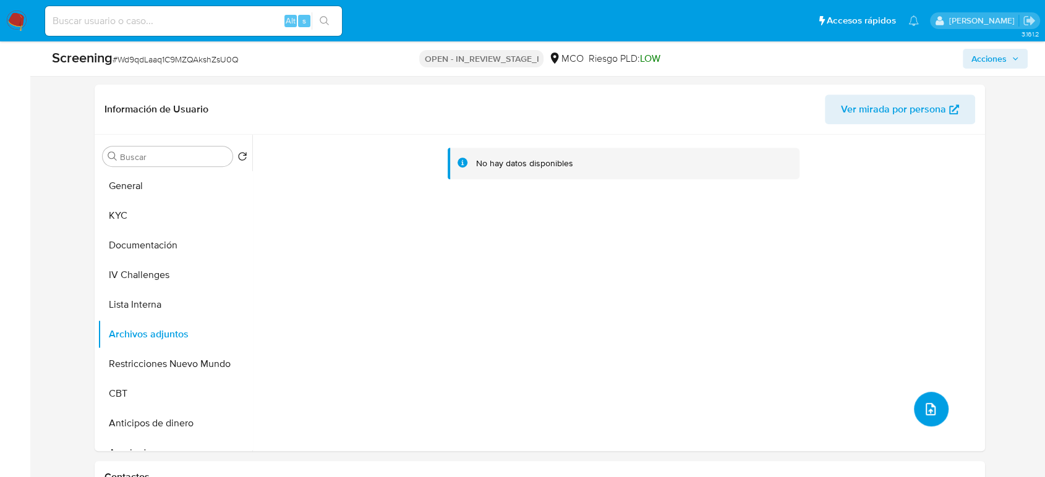
click at [923, 404] on icon "upload-file" at bounding box center [930, 409] width 15 height 15
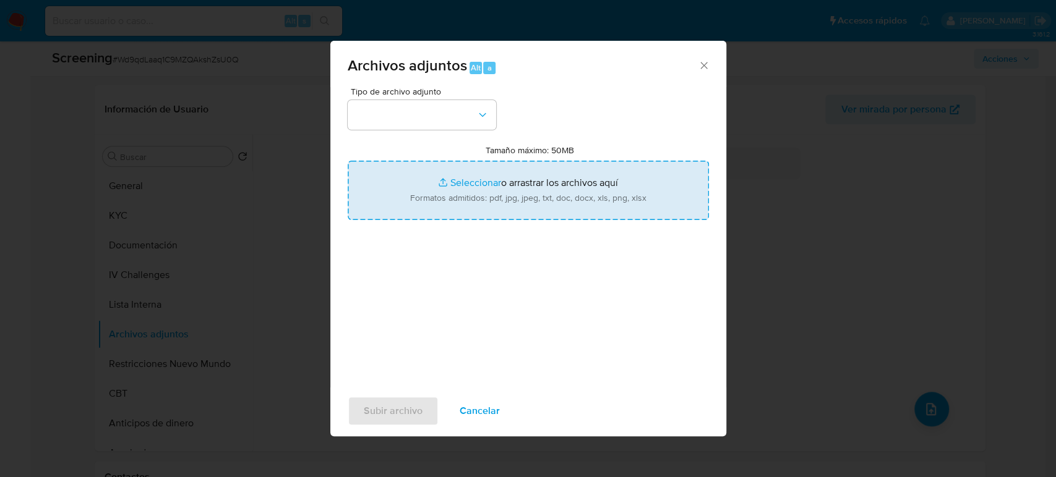
click at [557, 204] on input "Tamaño máximo: 50MB Seleccionar archivos" at bounding box center [528, 190] width 361 height 59
click at [579, 202] on input "Tamaño máximo: 50MB Seleccionar archivos" at bounding box center [528, 190] width 361 height 59
type input "C:\fakepath\CC 1052387213 - Consulta de Antecedentes.pdf"
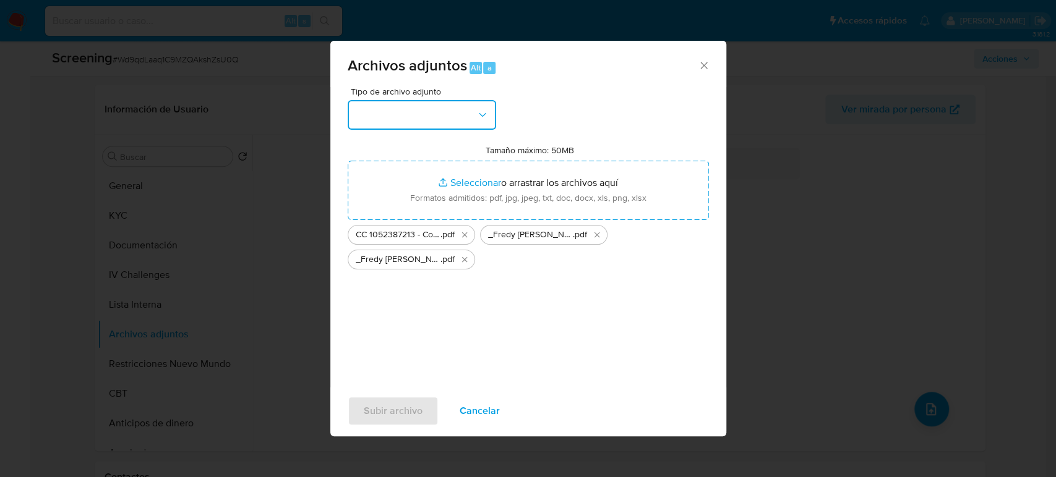
click at [461, 112] on button "button" at bounding box center [422, 115] width 148 height 30
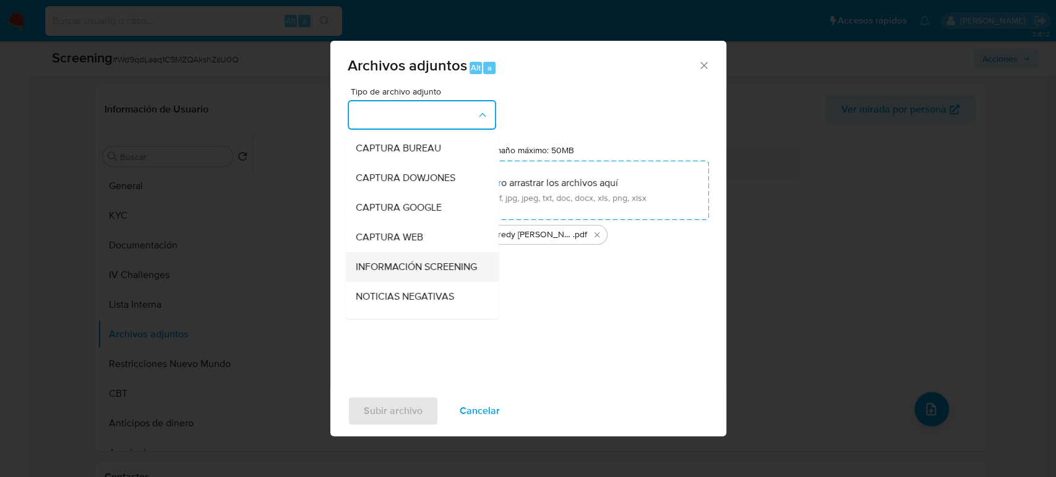
click at [417, 273] on span "INFORMACIÓN SCREENING" at bounding box center [415, 267] width 121 height 12
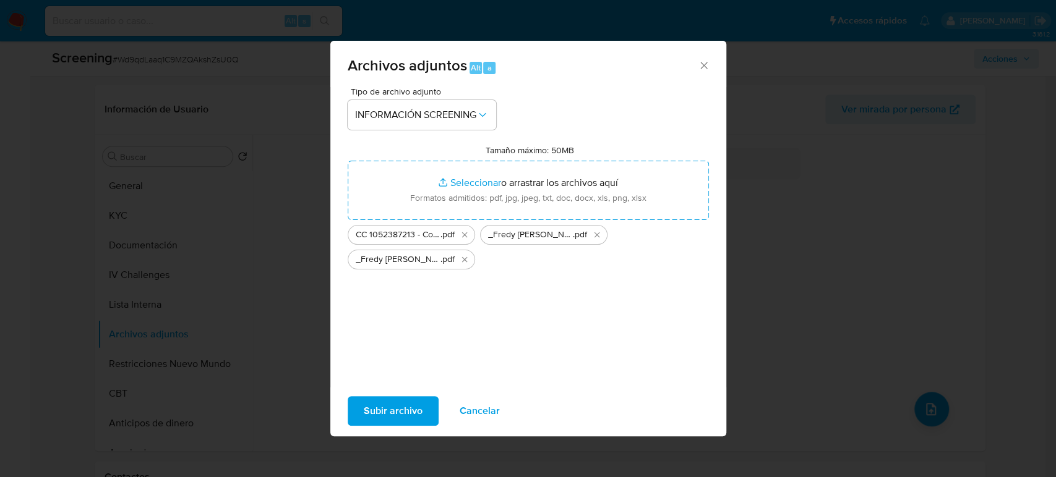
click at [396, 409] on span "Subir archivo" at bounding box center [393, 411] width 59 height 27
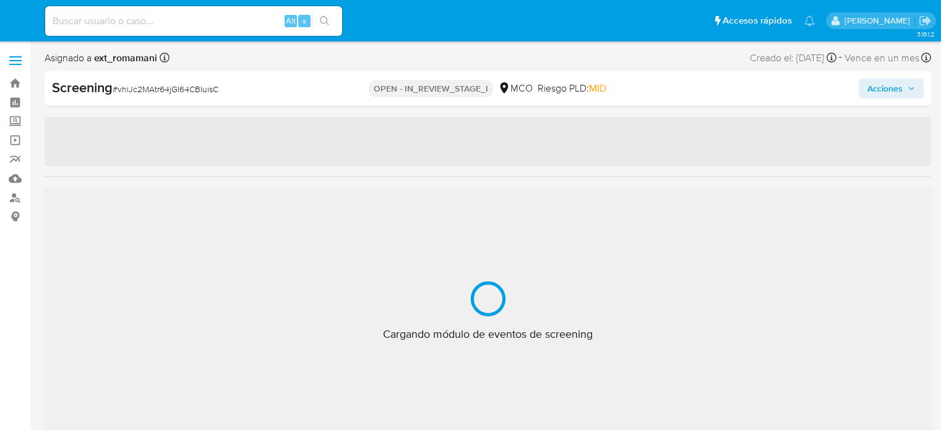
select select "10"
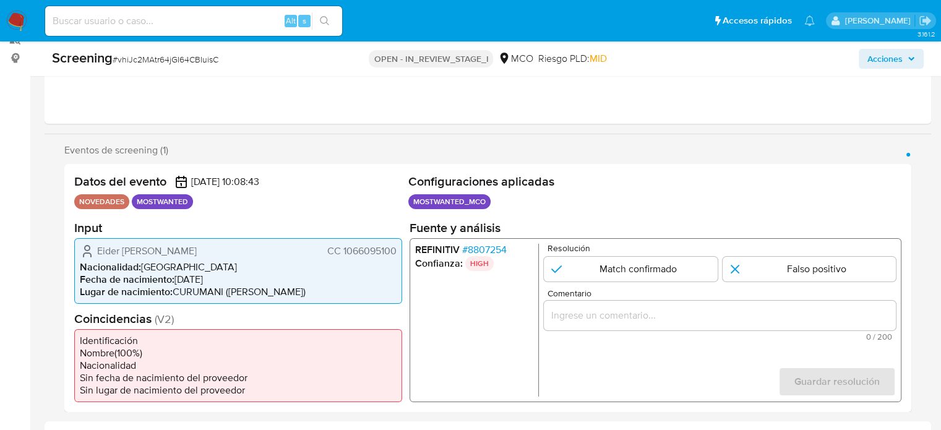
scroll to position [186, 0]
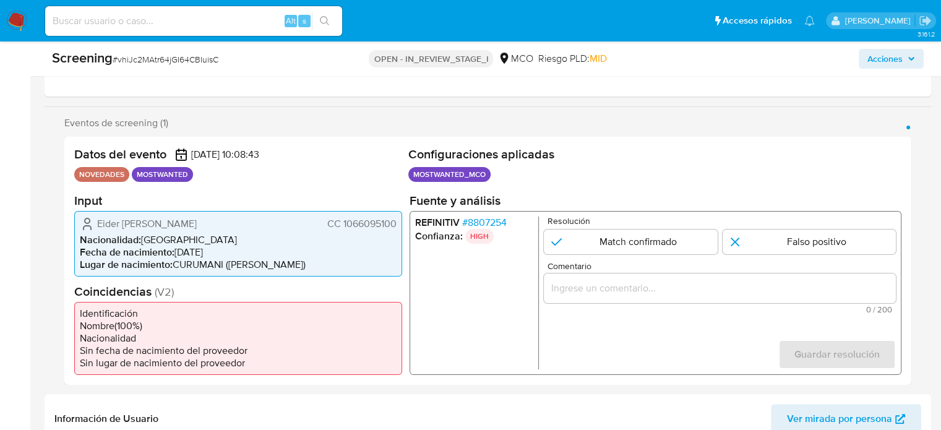
drag, startPoint x: 395, startPoint y: 220, endPoint x: 342, endPoint y: 228, distance: 53.7
click at [342, 228] on span "CC 1066095100" at bounding box center [361, 223] width 69 height 12
click at [370, 259] on li "Lugar de nacimiento : [PERSON_NAME] ([PERSON_NAME])" at bounding box center [238, 264] width 317 height 12
drag, startPoint x: 400, startPoint y: 224, endPoint x: 343, endPoint y: 229, distance: 57.7
click at [343, 229] on div "Eider [PERSON_NAME] CC 1066095100 Nacionalidad : [DEMOGRAPHIC_DATA] Fecha de na…" at bounding box center [238, 243] width 328 height 66
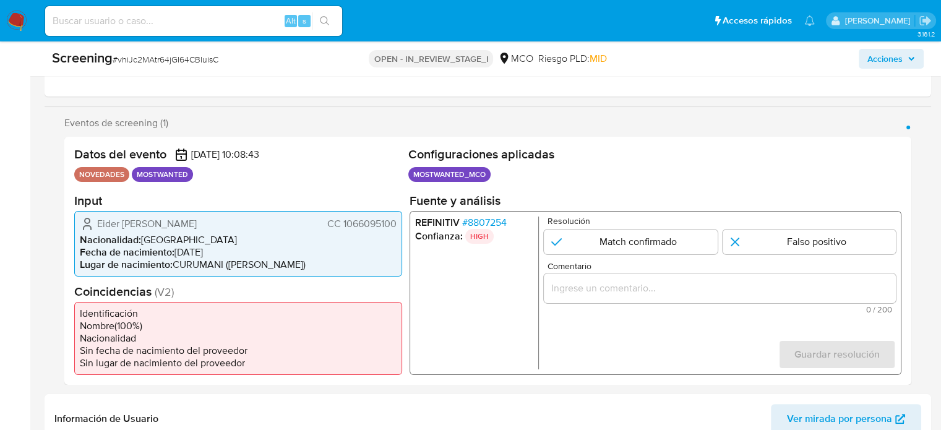
scroll to position [247, 0]
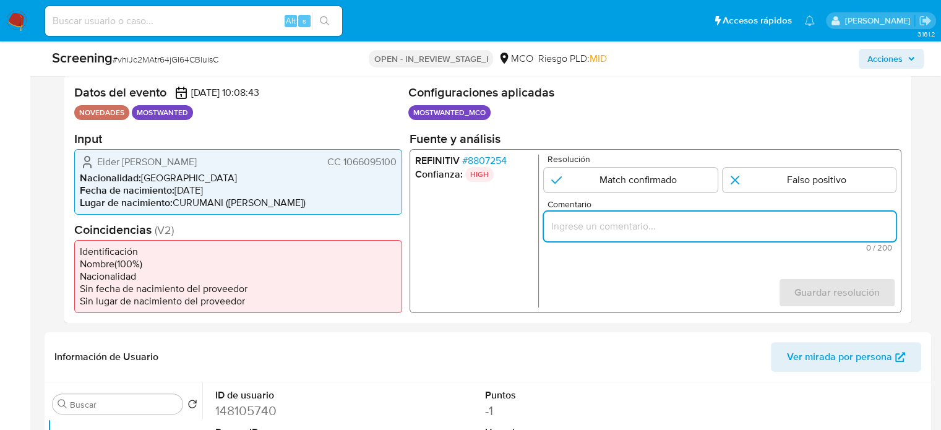
click at [565, 228] on input "Comentario" at bounding box center [720, 226] width 352 height 16
paste input "Se confirma el match ya que el Titular de cuenta aún se encuentra enlistado por…"
click at [95, 163] on div "Eider [PERSON_NAME] CC 1066095100" at bounding box center [238, 161] width 317 height 15
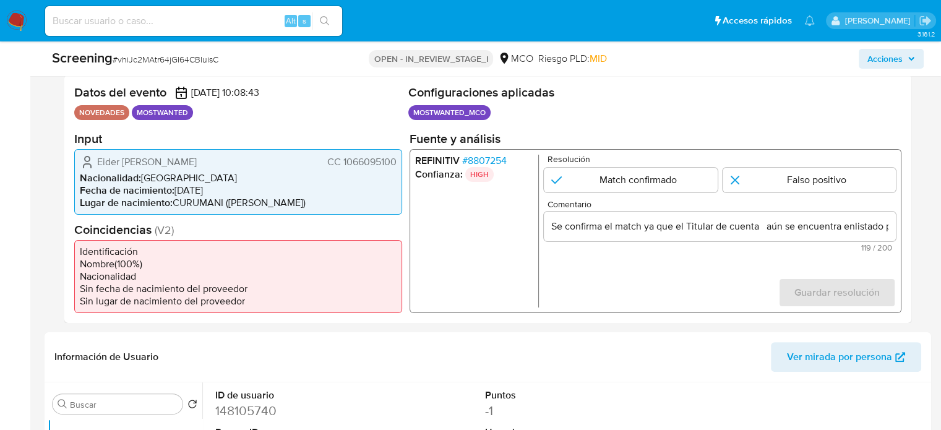
drag, startPoint x: 93, startPoint y: 163, endPoint x: 398, endPoint y: 161, distance: 305.5
click at [398, 161] on div "Eider Alfonso Linares Palomino CC 1066095100 Nacionalidad : Colombia Fecha de n…" at bounding box center [238, 181] width 328 height 66
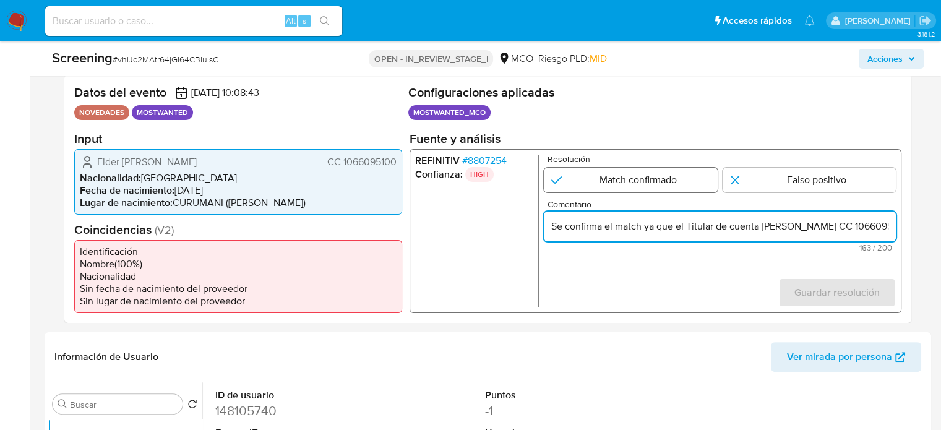
type input "Se confirma el match ya que el Titular de cuenta Eider Alfonso Linares Palomino…"
click at [621, 176] on input "1 de 1" at bounding box center [631, 179] width 174 height 25
radio input "true"
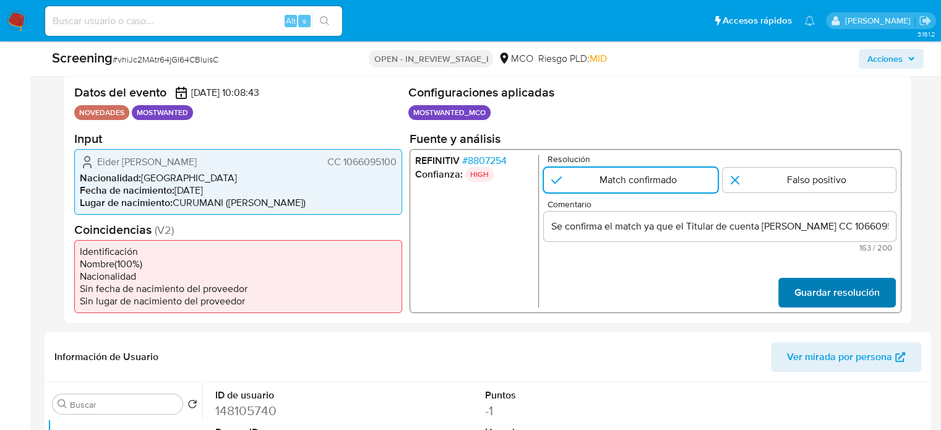
click at [802, 287] on span "Guardar resolución" at bounding box center [836, 291] width 85 height 27
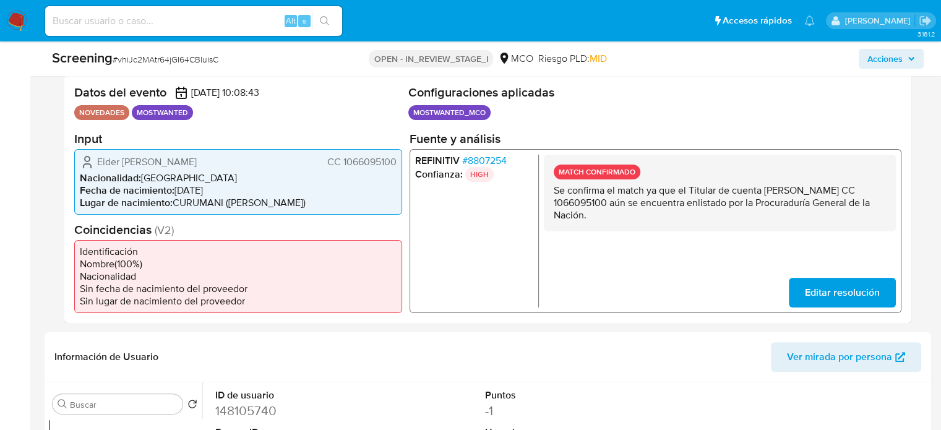
drag, startPoint x: 655, startPoint y: 215, endPoint x: 549, endPoint y: 194, distance: 108.3
click at [549, 194] on div "MATCH CONFIRMADO Se confirma el match ya que el Titular de cuenta Eider Alfonso…" at bounding box center [720, 192] width 352 height 77
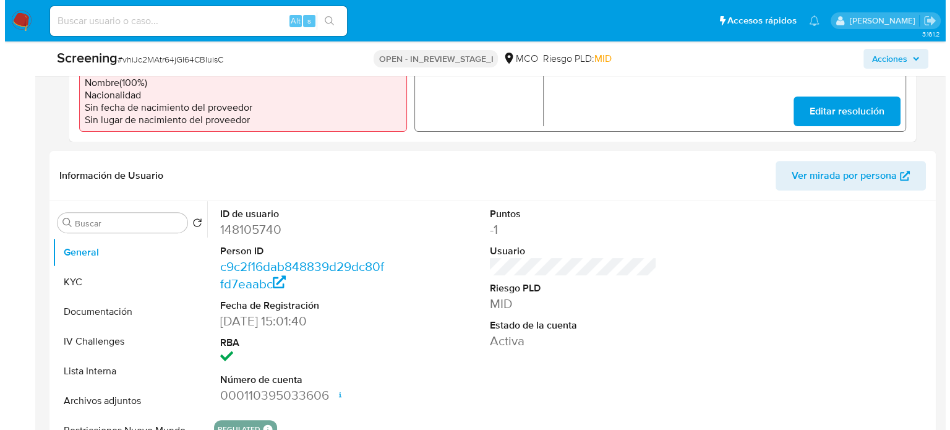
scroll to position [433, 0]
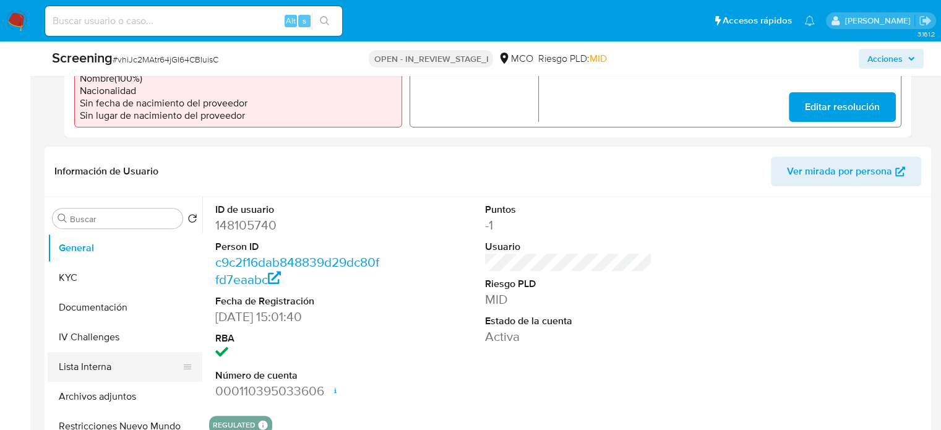
click at [106, 370] on button "Lista Interna" at bounding box center [120, 367] width 145 height 30
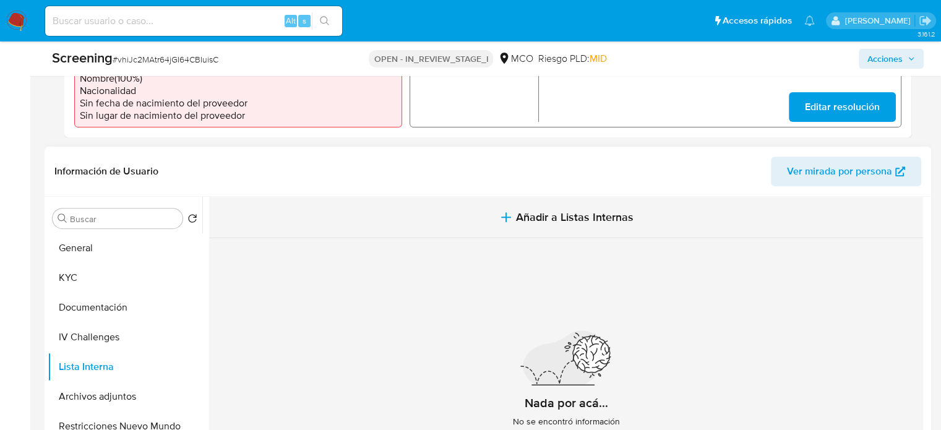
click at [498, 220] on icon "button" at bounding box center [505, 217] width 15 height 15
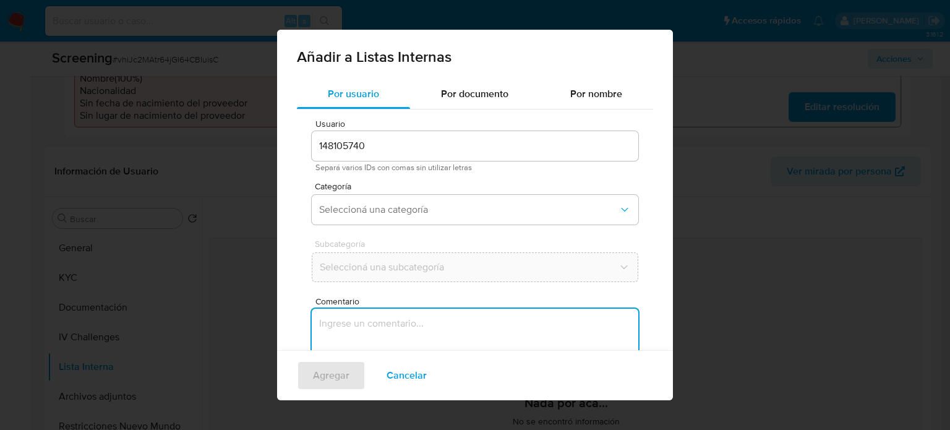
click at [409, 328] on textarea "Comentario" at bounding box center [475, 368] width 327 height 119
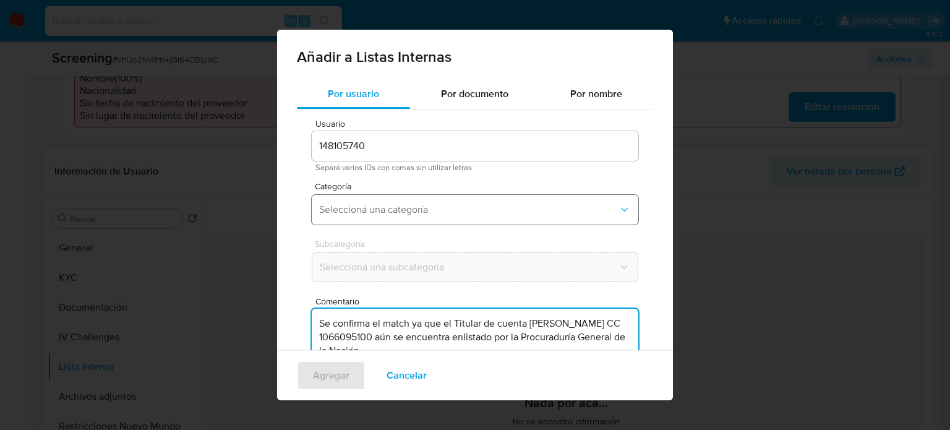
type textarea "Se confirma el match ya que el Titular de cuenta Eider Alfonso Linares Palomino…"
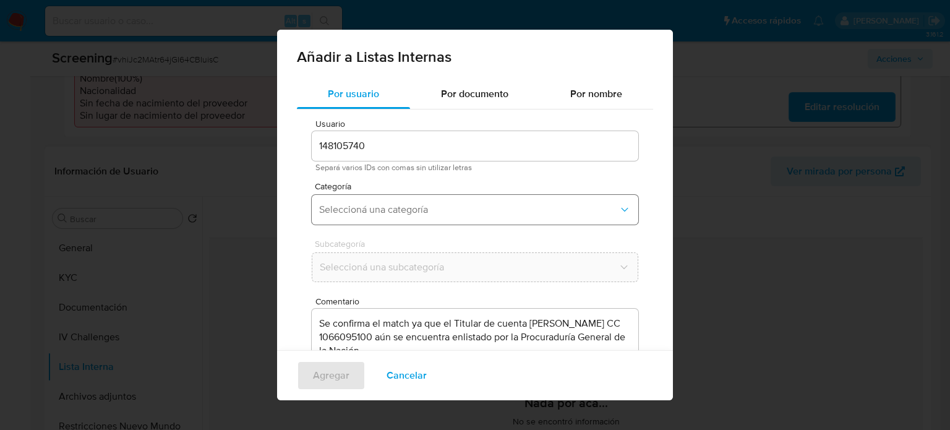
click at [406, 213] on span "Seleccioná una categoría" at bounding box center [468, 209] width 299 height 12
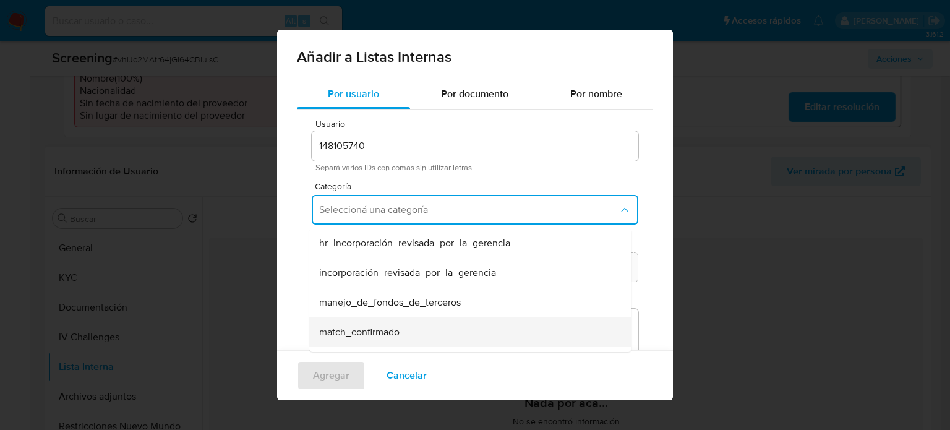
click at [364, 328] on span "match_confirmado" at bounding box center [359, 332] width 80 height 12
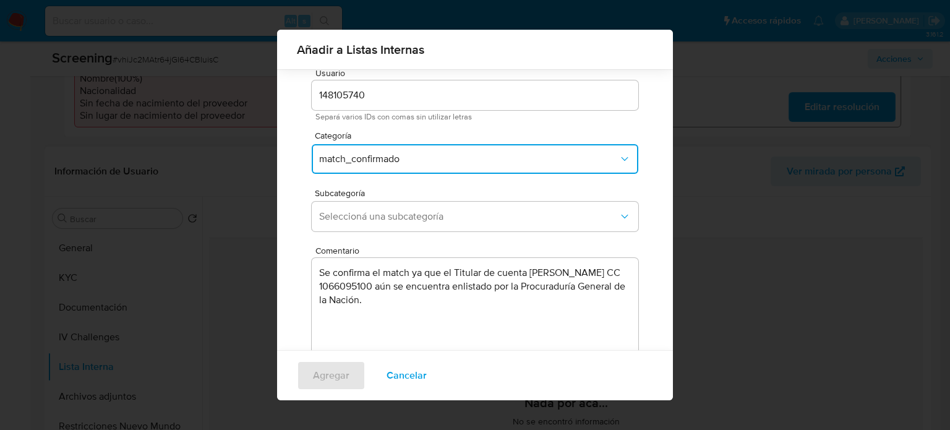
scroll to position [52, 0]
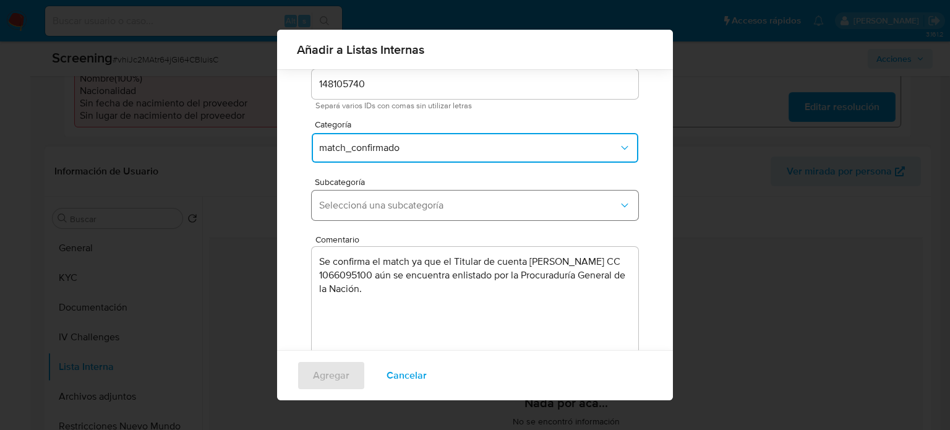
click at [402, 200] on span "Seleccioná una subcategoría" at bounding box center [468, 205] width 299 height 12
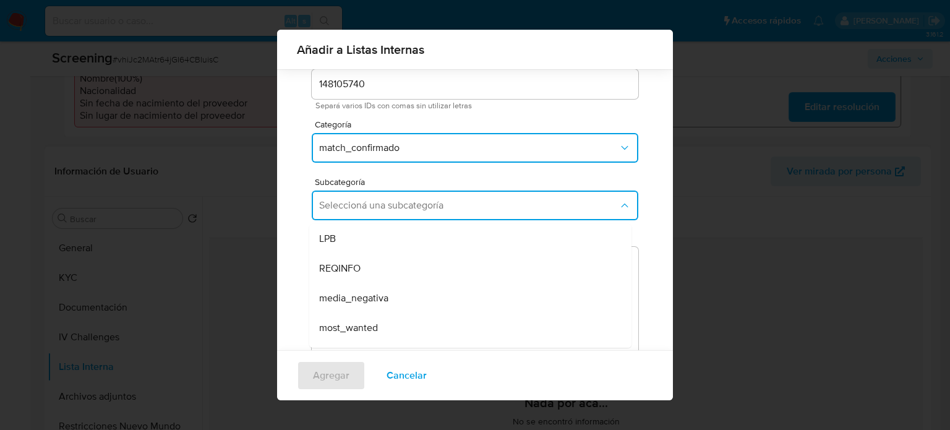
drag, startPoint x: 374, startPoint y: 323, endPoint x: 359, endPoint y: 328, distance: 15.6
click at [372, 324] on span "most_wanted" at bounding box center [348, 328] width 59 height 12
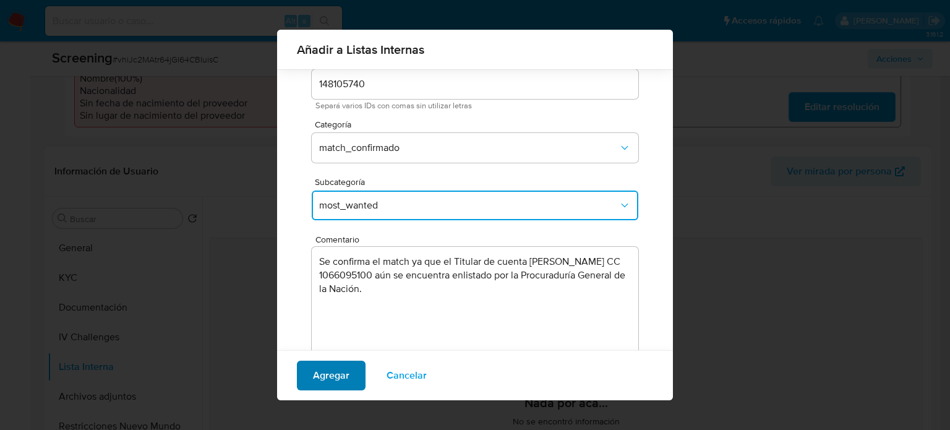
click at [336, 370] on span "Agregar" at bounding box center [331, 375] width 36 height 27
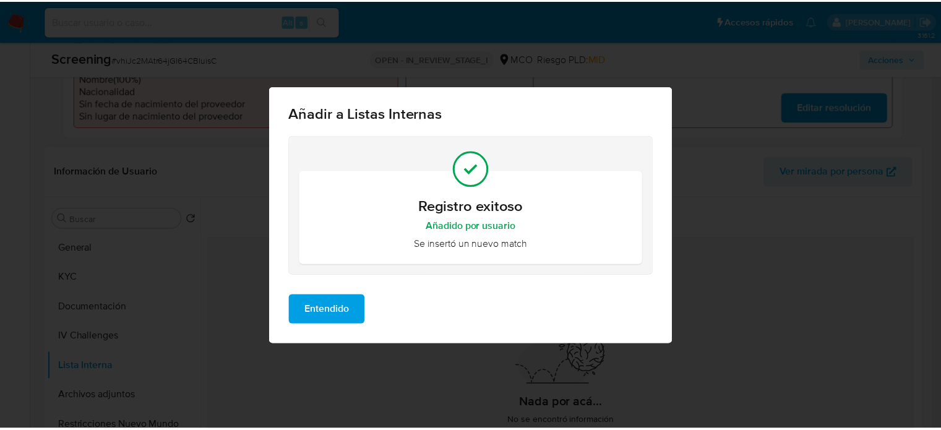
scroll to position [0, 0]
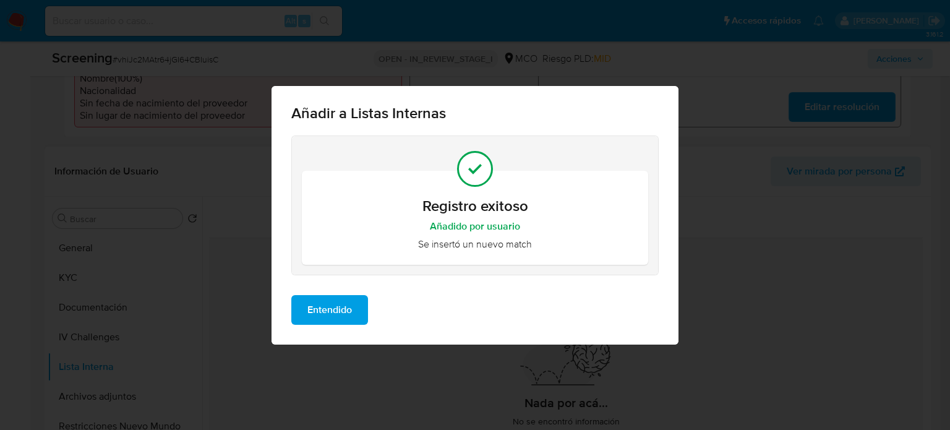
click at [345, 319] on span "Entendido" at bounding box center [329, 309] width 45 height 27
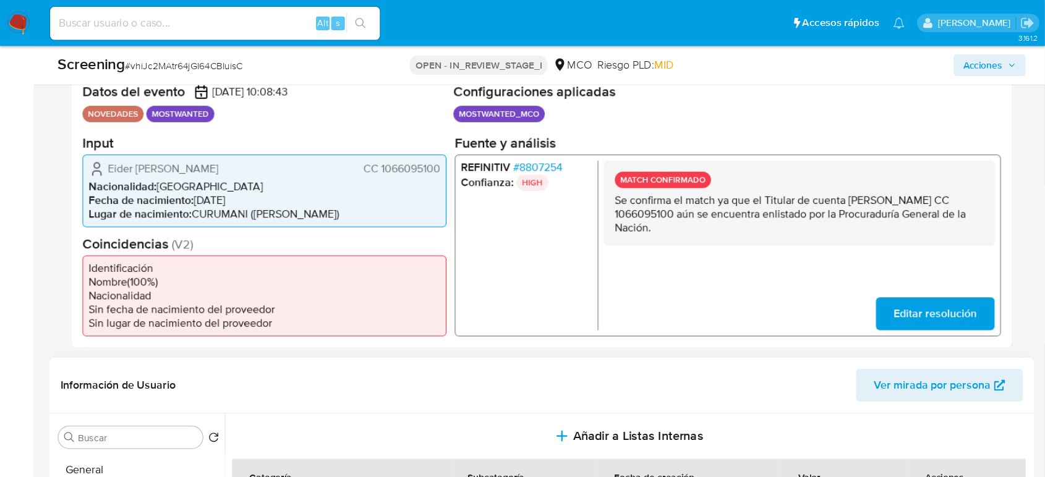
scroll to position [247, 0]
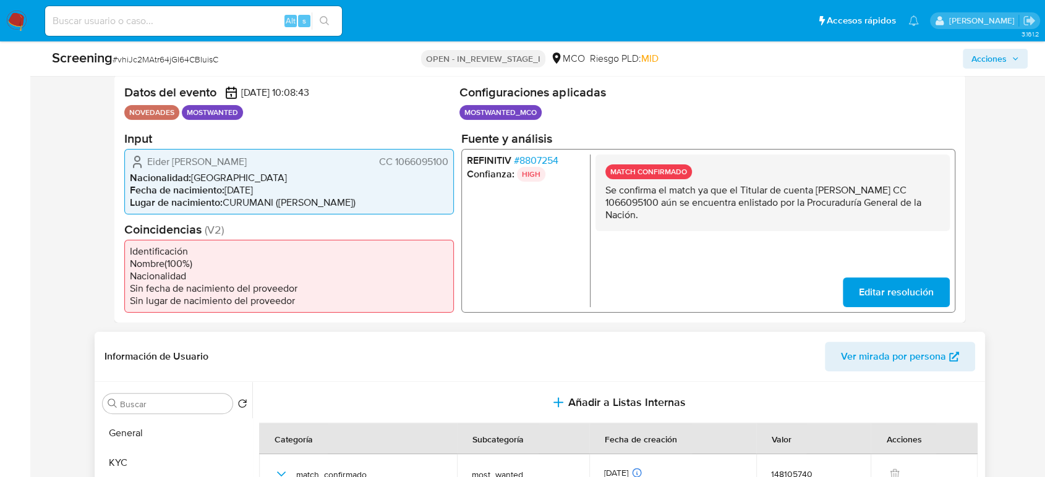
drag, startPoint x: 818, startPoint y: 189, endPoint x: 716, endPoint y: 203, distance: 102.4
click at [716, 203] on p "Se confirma el match ya que el Titular de cuenta Eider Alfonso Linares Palomino…" at bounding box center [772, 202] width 335 height 37
drag, startPoint x: 449, startPoint y: 160, endPoint x: 395, endPoint y: 165, distance: 54.1
click at [395, 165] on div "Eider Alfonso Linares Palomino CC 1066095100 Nacionalidad : Colombia Fecha de n…" at bounding box center [289, 181] width 330 height 66
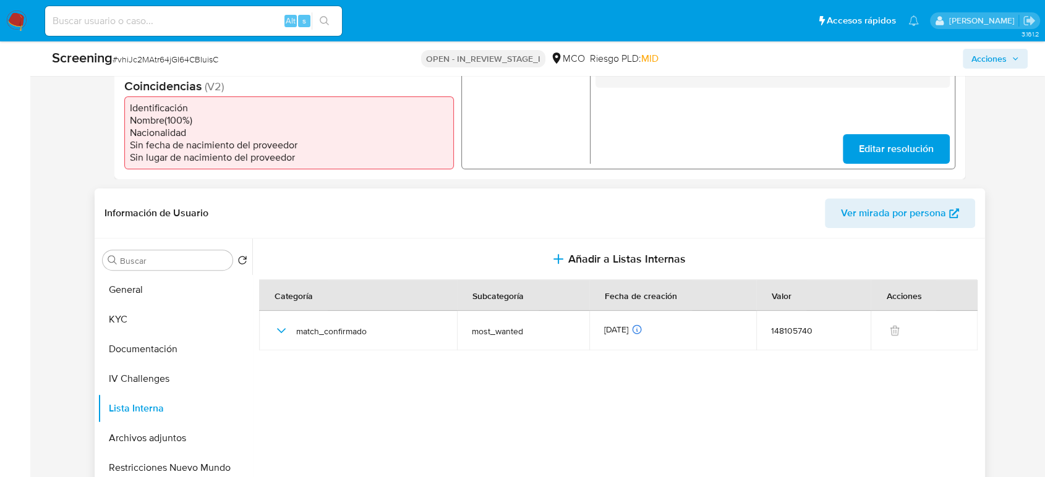
scroll to position [453, 0]
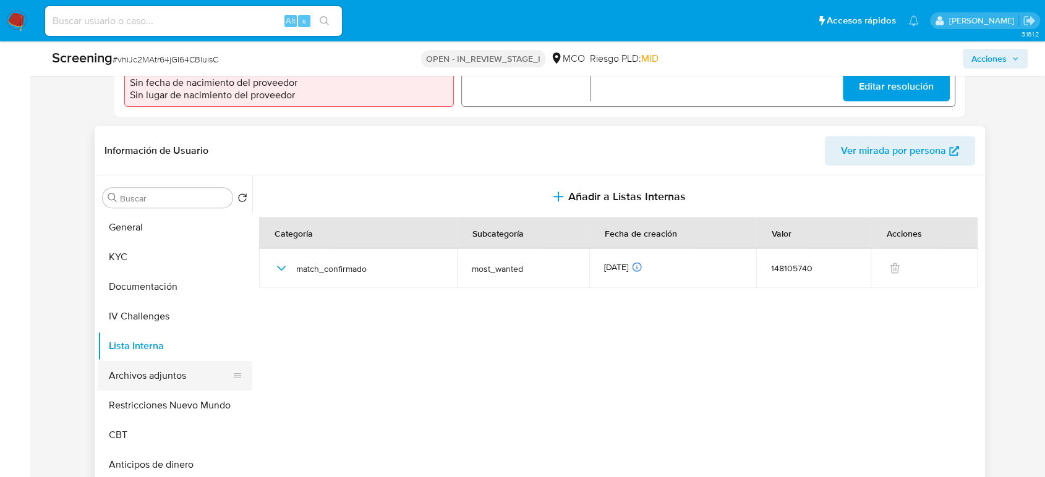
click at [119, 367] on button "Archivos adjuntos" at bounding box center [170, 376] width 145 height 30
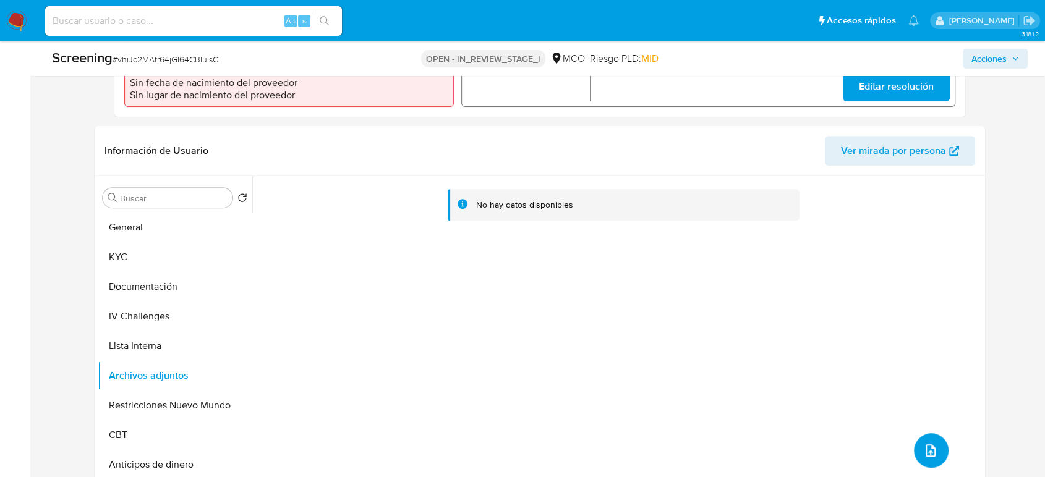
click at [928, 429] on icon "upload-file" at bounding box center [930, 450] width 15 height 15
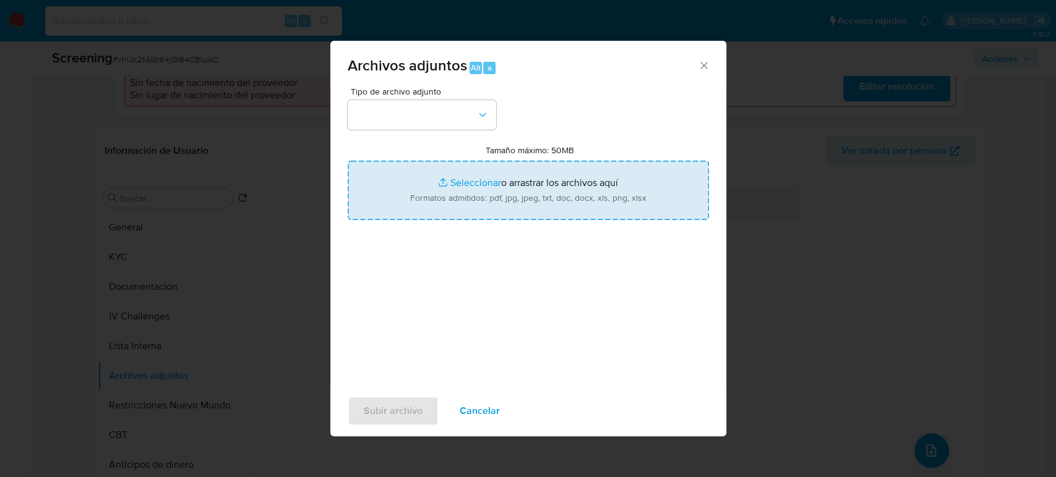
click at [615, 199] on input "Tamaño máximo: 50MB Seleccionar archivos" at bounding box center [528, 190] width 361 height 59
click at [613, 195] on input "Tamaño máximo: 50MB Seleccionar archivos" at bounding box center [528, 190] width 361 height 59
type input "C:\fakepath\CC 1066095100 - Consulta de Antecedentes.pdf"
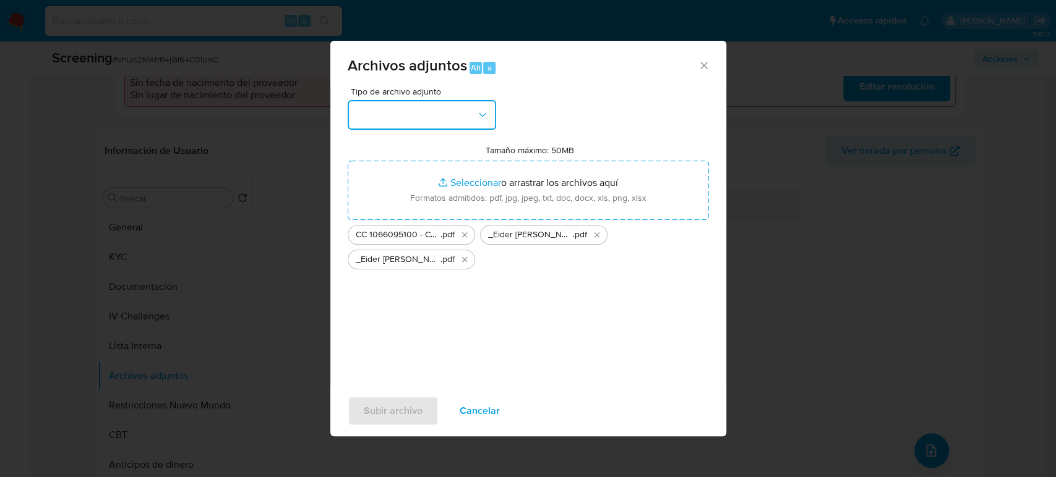
click at [395, 108] on button "button" at bounding box center [422, 115] width 148 height 30
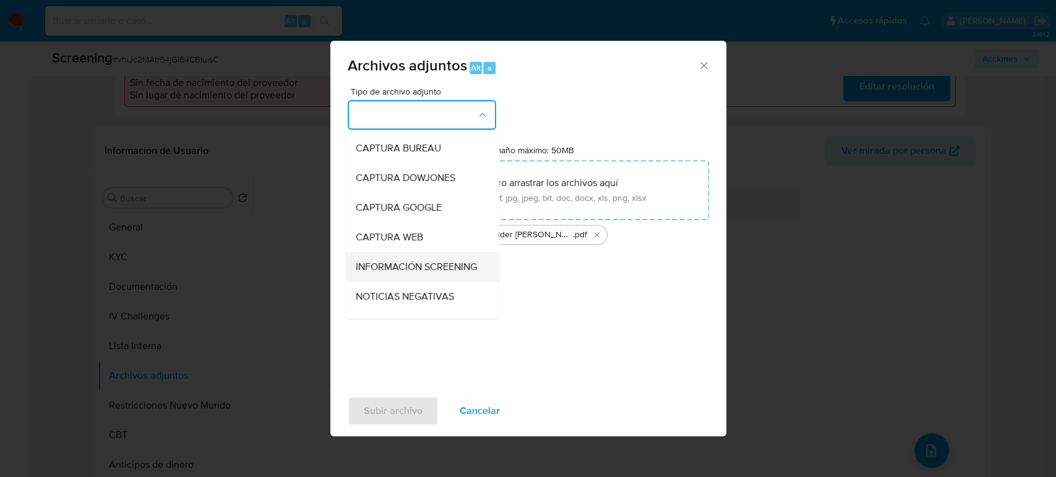
click at [421, 267] on span "INFORMACIÓN SCREENING" at bounding box center [415, 267] width 121 height 12
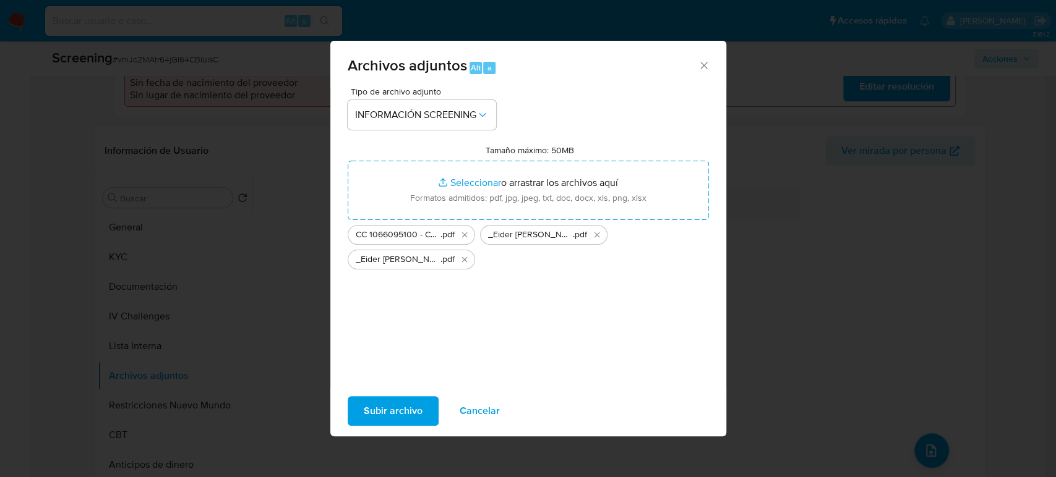
click at [385, 419] on span "Subir archivo" at bounding box center [393, 411] width 59 height 27
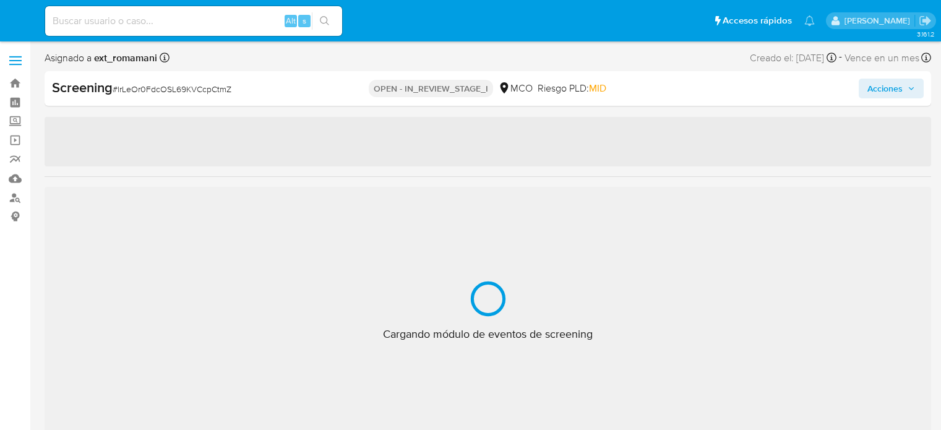
select select "10"
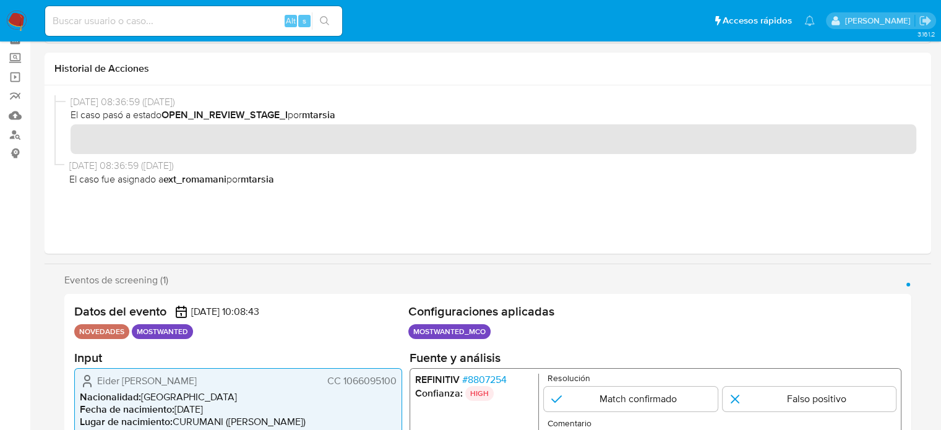
scroll to position [186, 0]
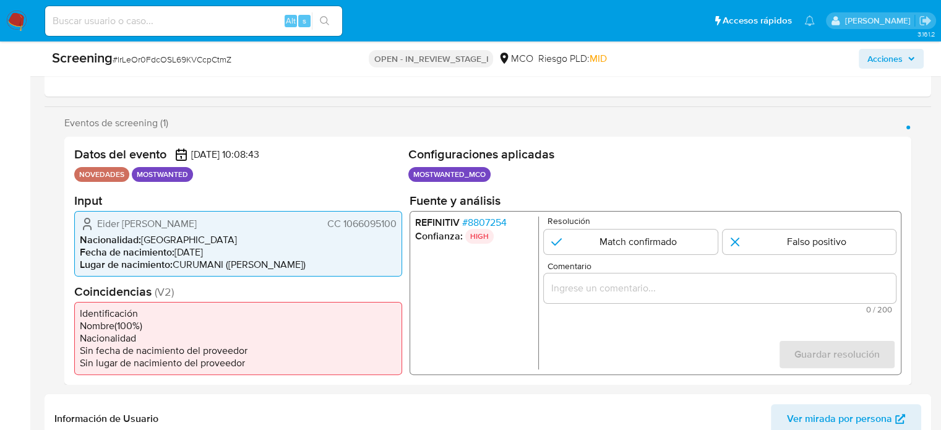
click at [580, 280] on input "Comentario" at bounding box center [720, 288] width 352 height 16
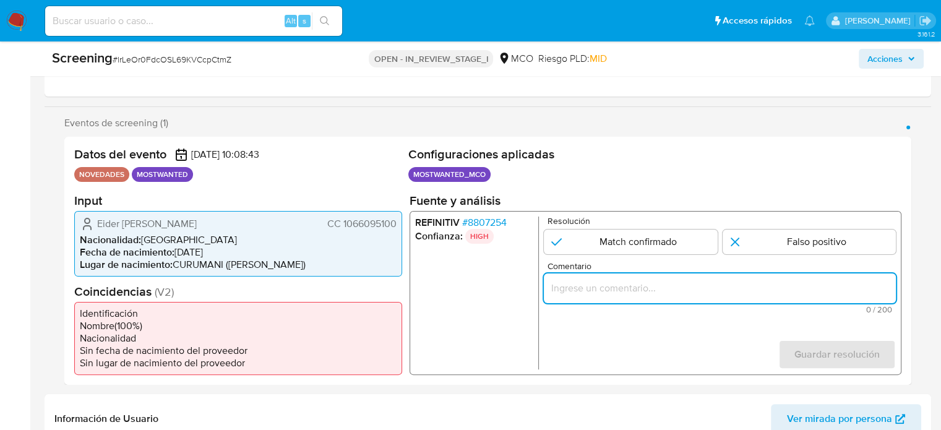
paste input "Se confirma el match ya que el Titular de cuenta aún se encuentra enlistado por…"
click at [305, 264] on li "Lugar de nacimiento : CURUMANI (CESAR)" at bounding box center [238, 264] width 317 height 12
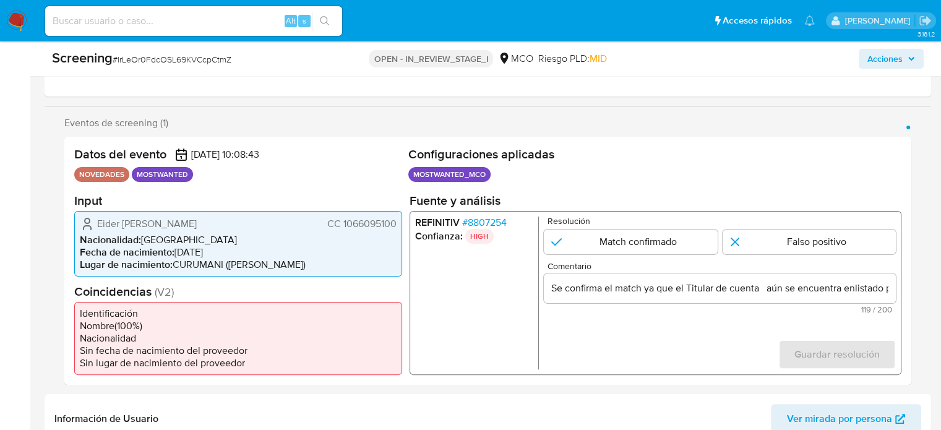
drag, startPoint x: 92, startPoint y: 222, endPoint x: 395, endPoint y: 225, distance: 302.4
click at [396, 224] on div "Eider Alfonso Linares Palomino CC 1066095100" at bounding box center [238, 223] width 317 height 15
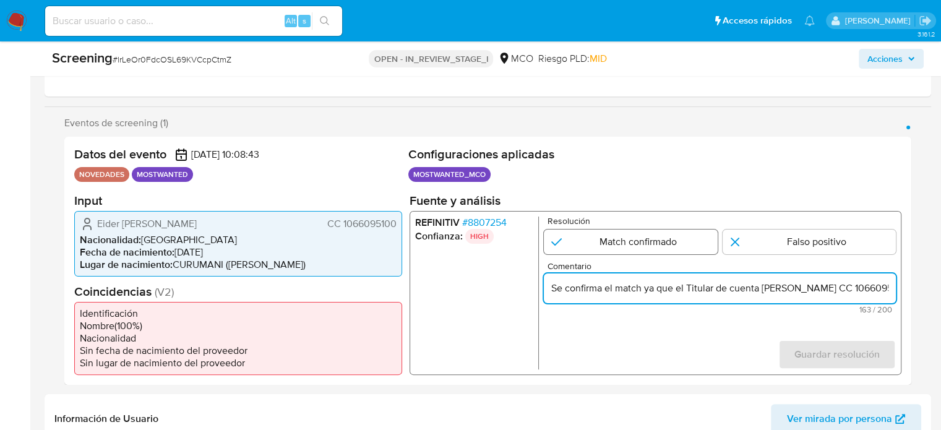
type input "Se confirma el match ya que el Titular de cuenta Eider Alfonso Linares Palomino…"
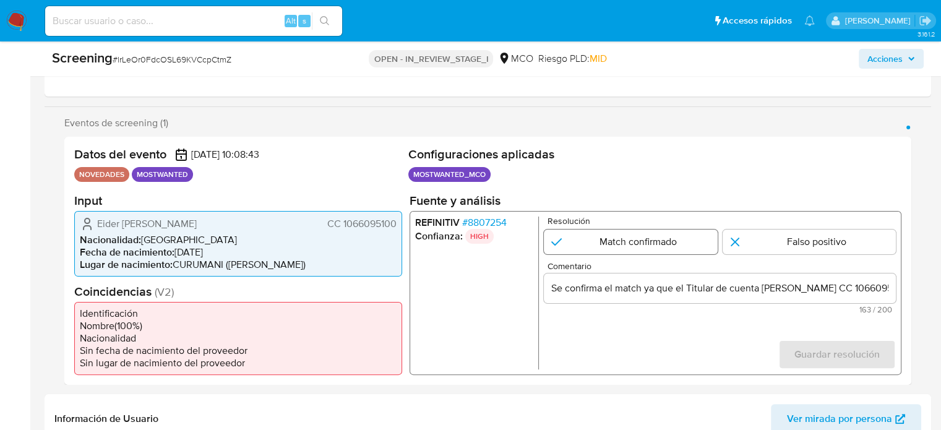
click at [641, 242] on input "1 de 1" at bounding box center [631, 241] width 174 height 25
radio input "true"
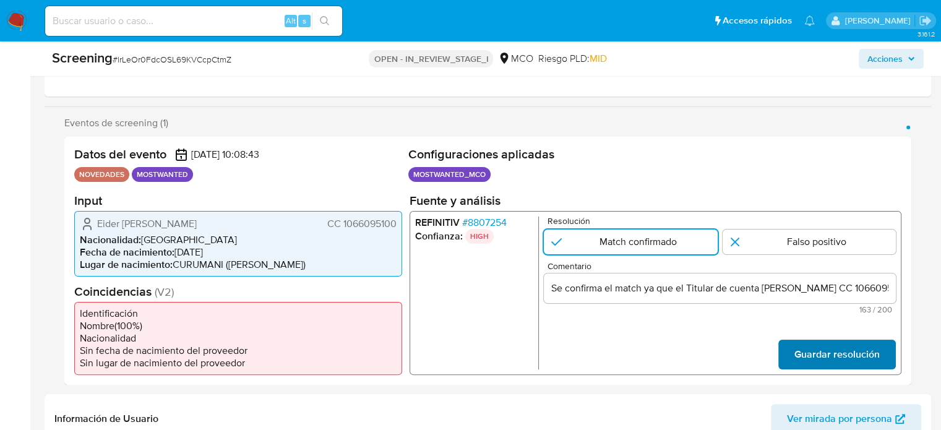
click at [802, 357] on span "Guardar resolución" at bounding box center [836, 353] width 85 height 27
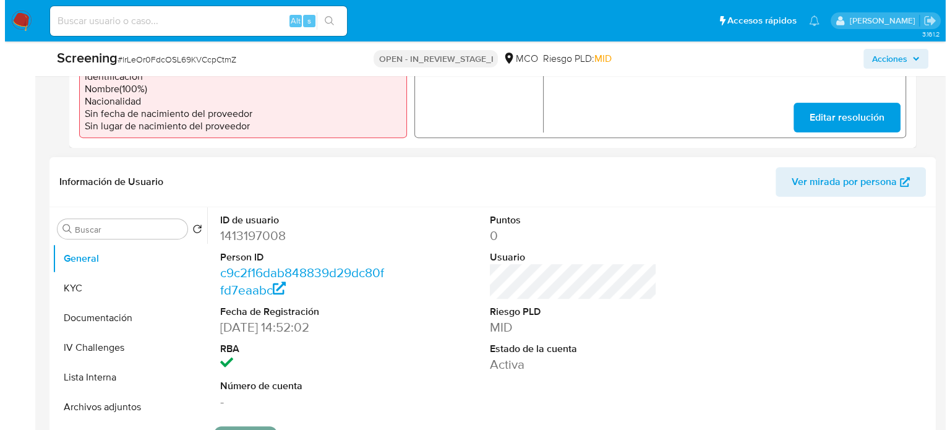
scroll to position [495, 0]
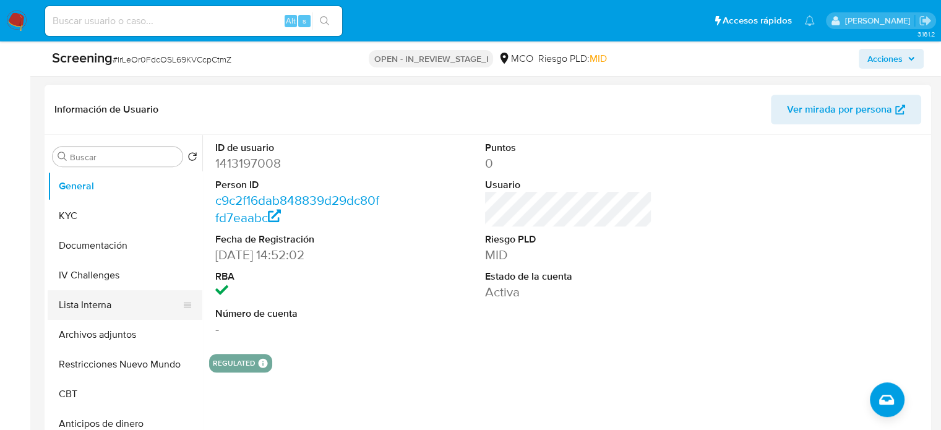
click at [116, 293] on button "Lista Interna" at bounding box center [120, 305] width 145 height 30
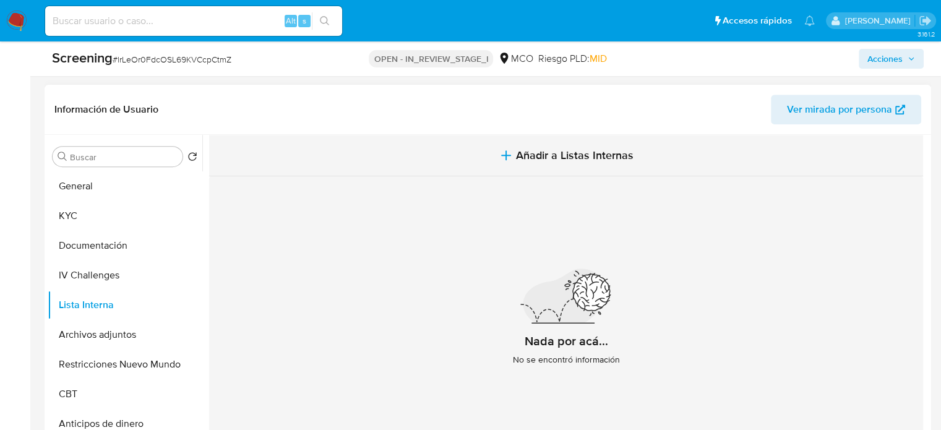
click at [511, 158] on button "Añadir a Listas Internas" at bounding box center [566, 155] width 714 height 41
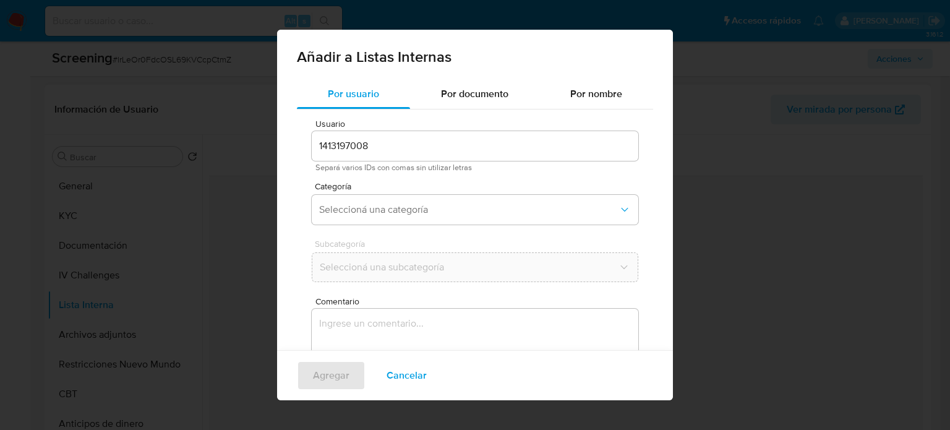
click at [404, 318] on textarea "Comentario" at bounding box center [475, 368] width 327 height 119
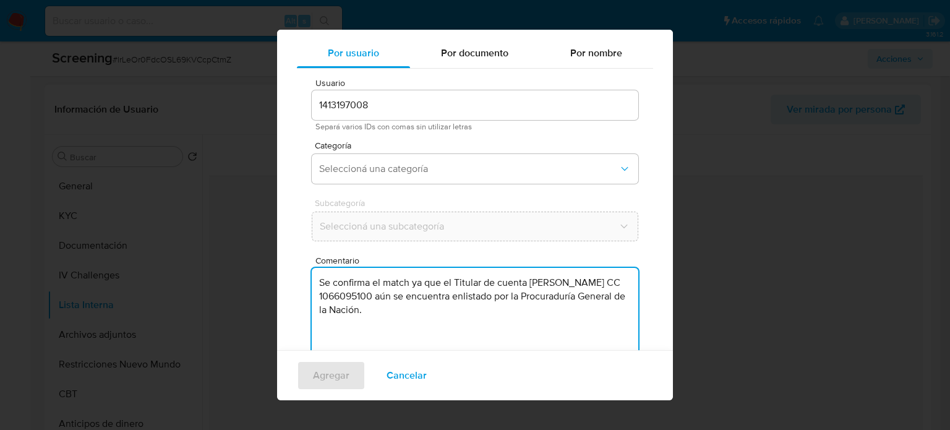
scroll to position [52, 0]
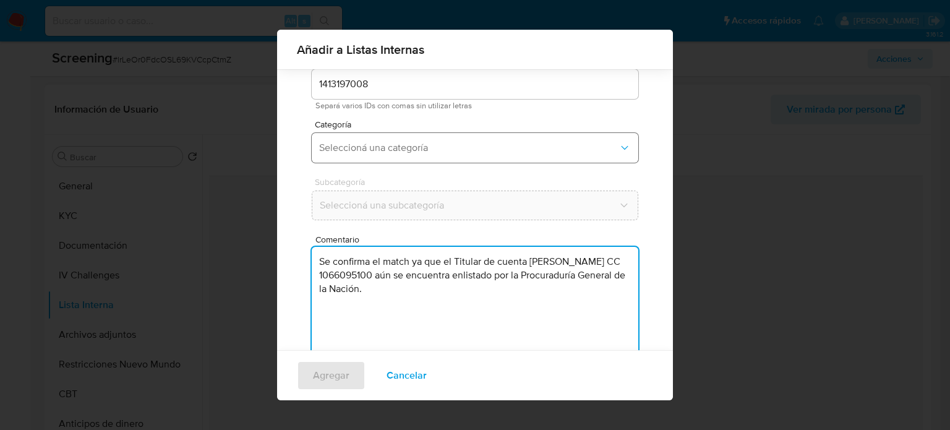
type textarea "Se confirma el match ya que el Titular de cuenta Eider Alfonso Linares Palomino…"
click at [440, 159] on button "Seleccioná una categoría" at bounding box center [475, 148] width 327 height 30
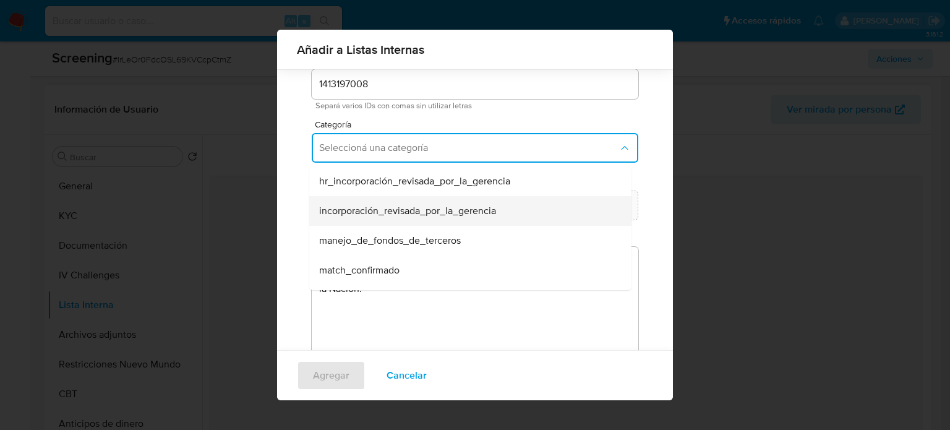
scroll to position [62, 0]
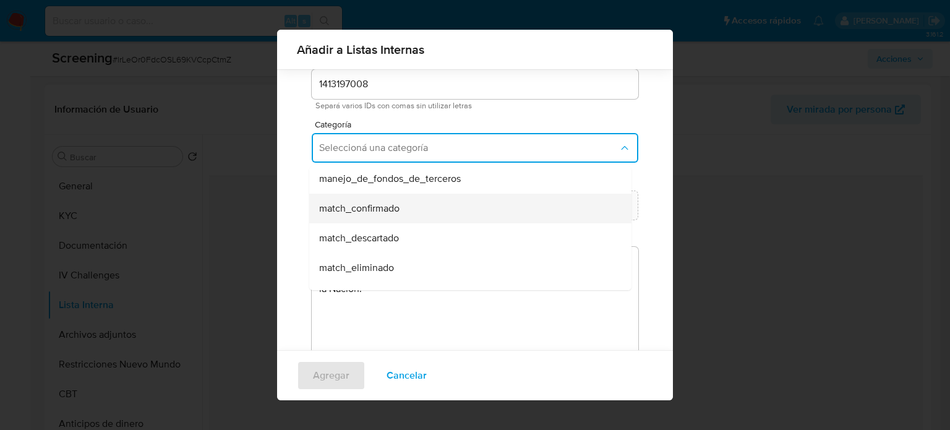
click at [377, 208] on span "match_confirmado" at bounding box center [359, 208] width 80 height 12
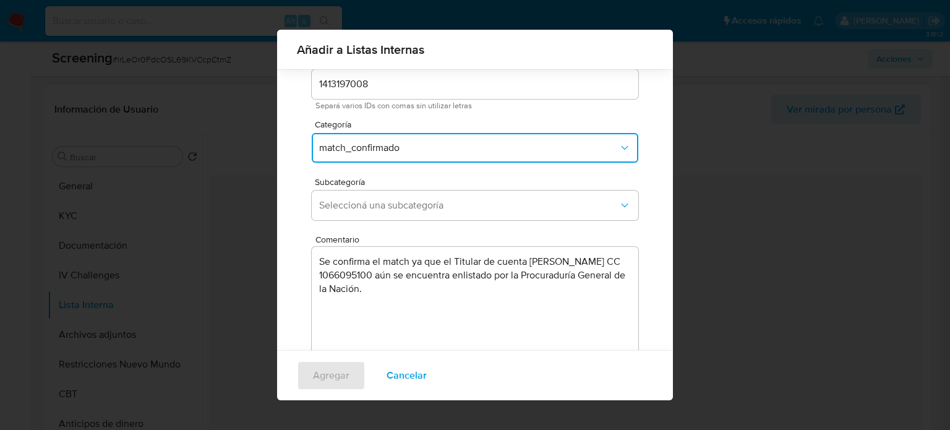
click at [377, 208] on span "Seleccioná una subcategoría" at bounding box center [468, 205] width 299 height 12
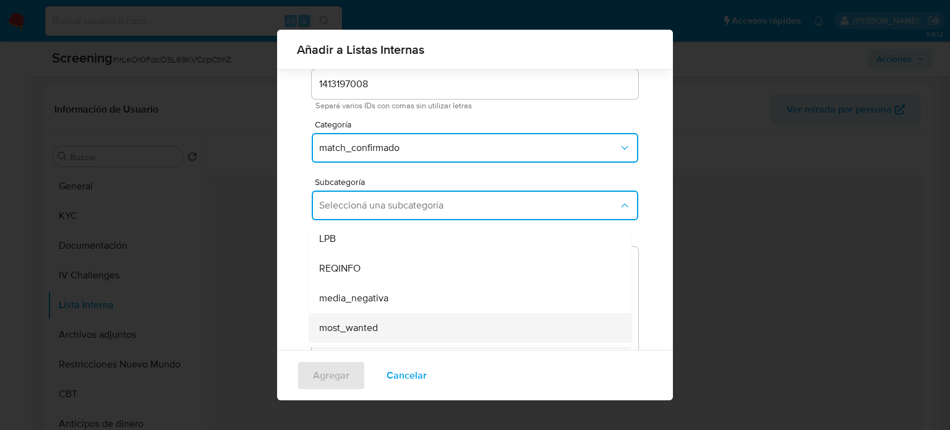
click at [352, 325] on span "most_wanted" at bounding box center [348, 328] width 59 height 12
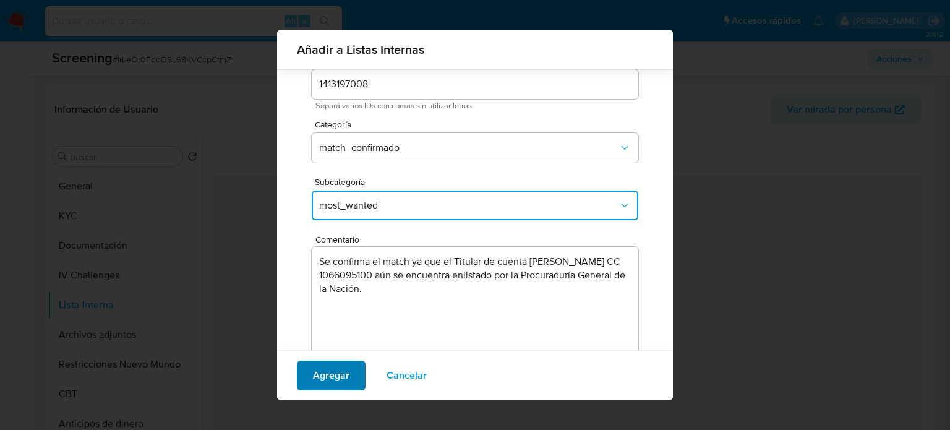
click at [331, 375] on span "Agregar" at bounding box center [331, 375] width 36 height 27
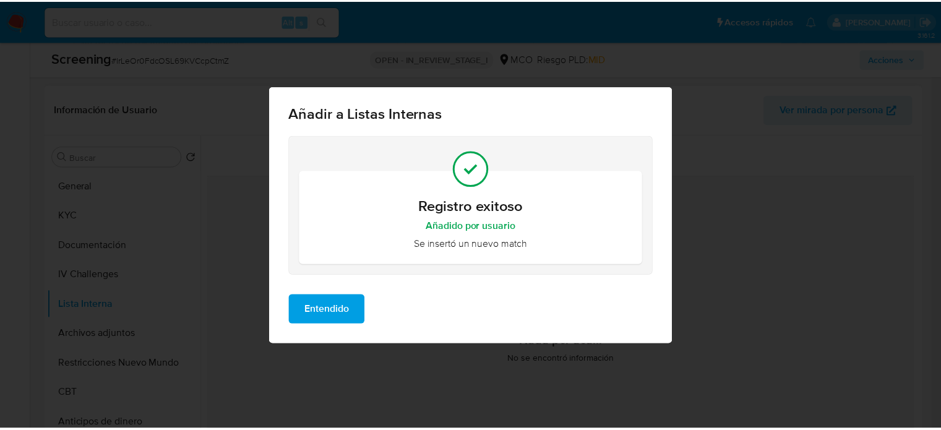
scroll to position [0, 0]
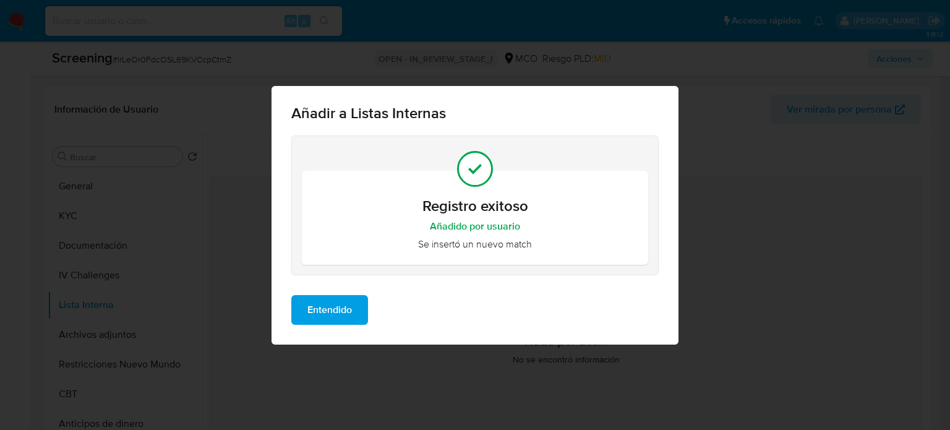
click at [341, 316] on span "Entendido" at bounding box center [329, 309] width 45 height 27
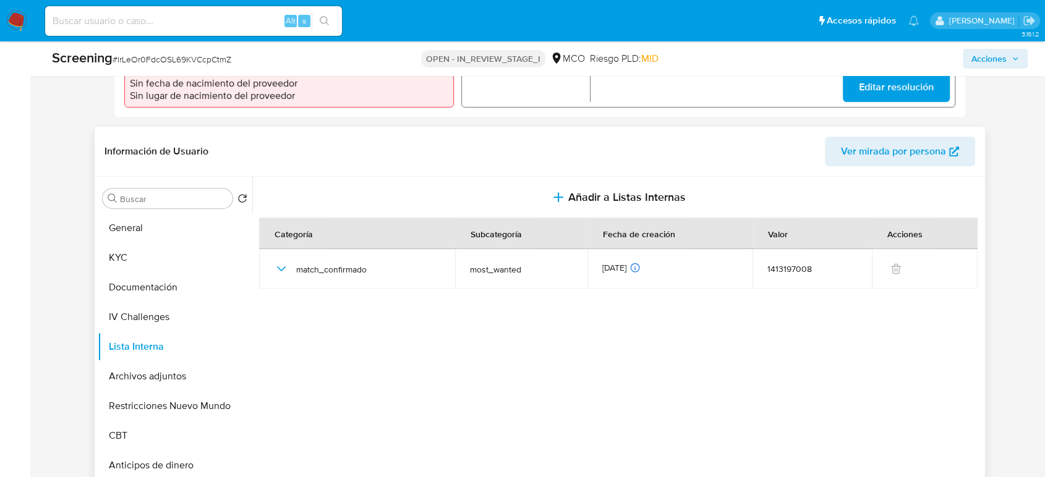
scroll to position [453, 0]
click at [178, 382] on button "Archivos adjuntos" at bounding box center [170, 376] width 145 height 30
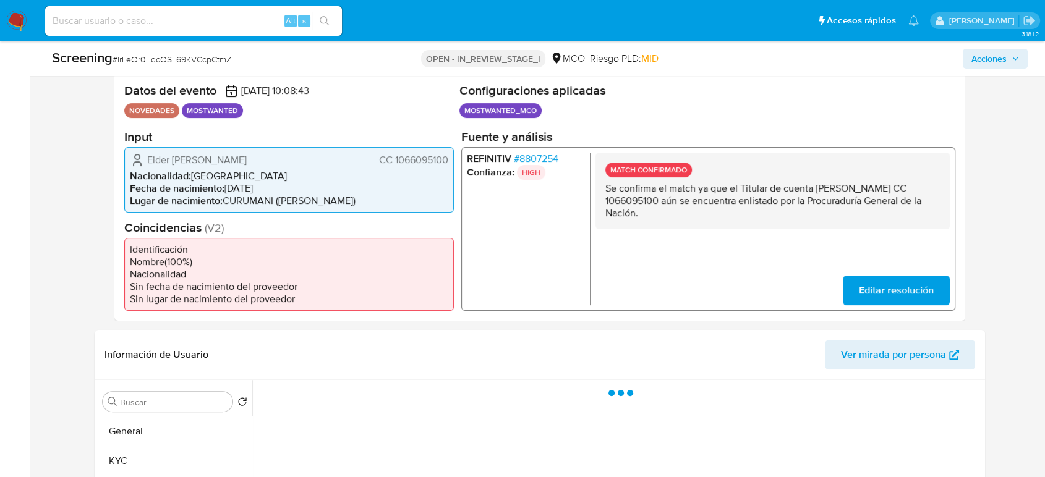
scroll to position [247, 0]
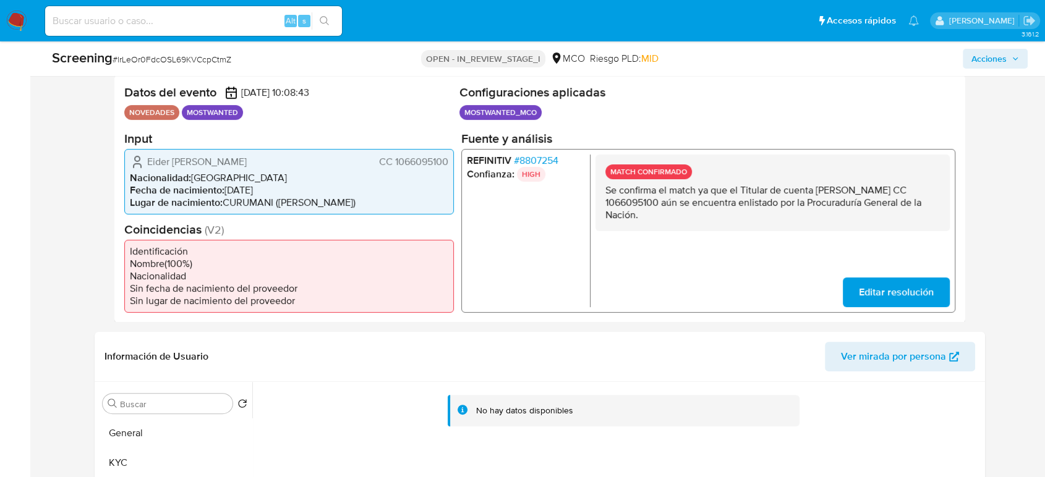
drag, startPoint x: 454, startPoint y: 159, endPoint x: 395, endPoint y: 168, distance: 59.4
click at [395, 168] on div "Datos del evento 27/09/2025 10:08:43 NOVEDADES MOSTWANTED Configuraciones aplic…" at bounding box center [539, 199] width 851 height 248
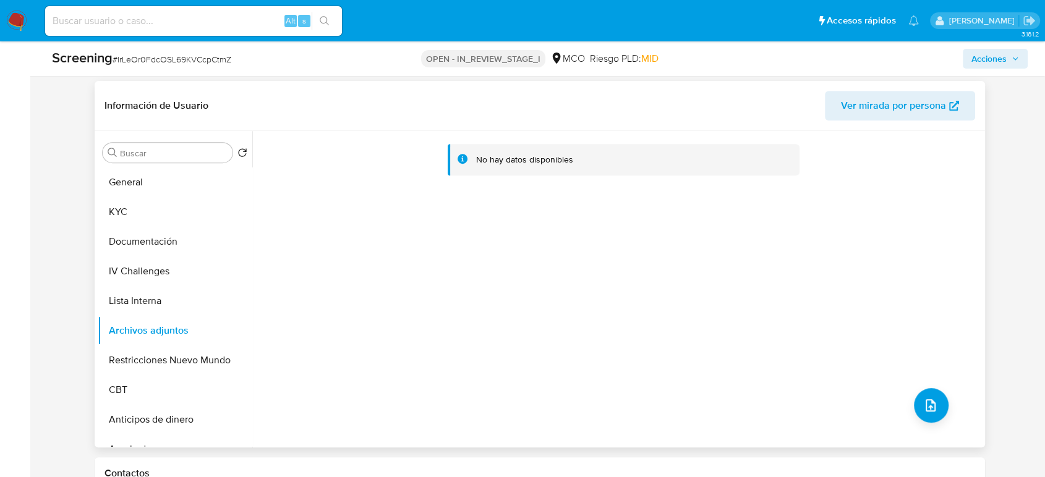
scroll to position [522, 0]
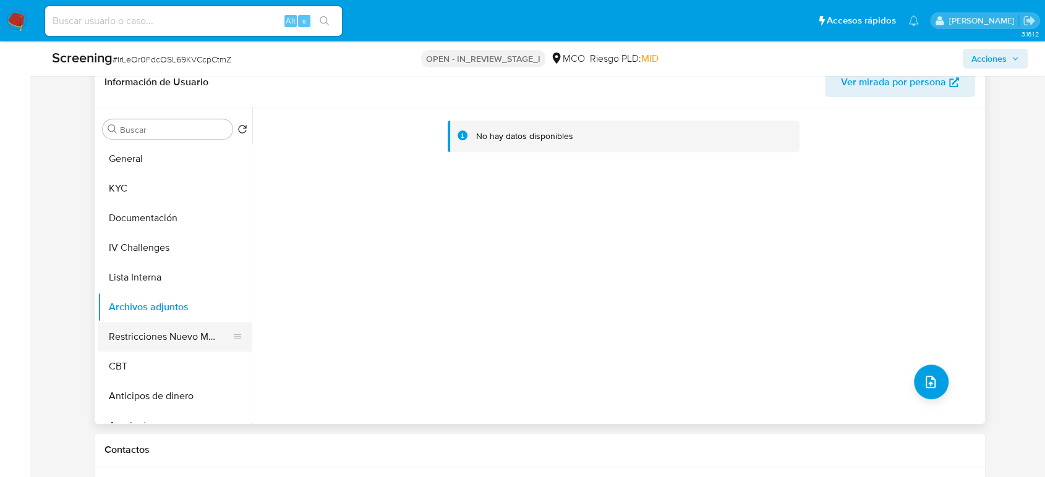
click at [165, 341] on button "Restricciones Nuevo Mundo" at bounding box center [170, 337] width 145 height 30
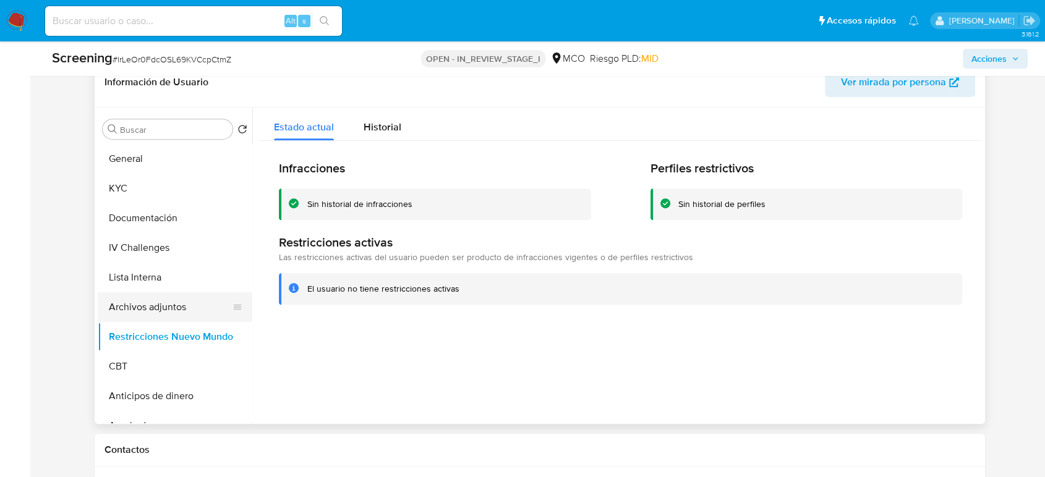
click at [160, 304] on button "Archivos adjuntos" at bounding box center [170, 307] width 145 height 30
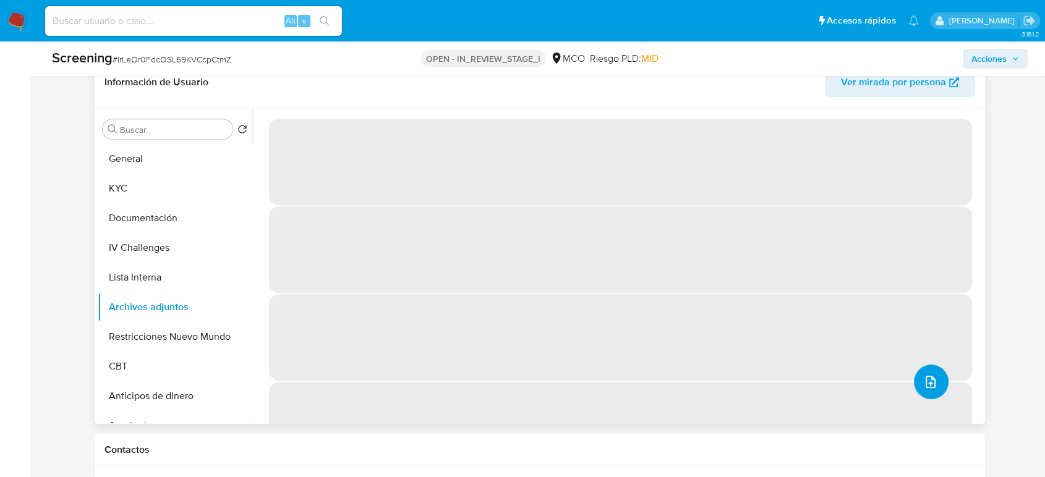
click at [928, 377] on icon "upload-file" at bounding box center [930, 382] width 15 height 15
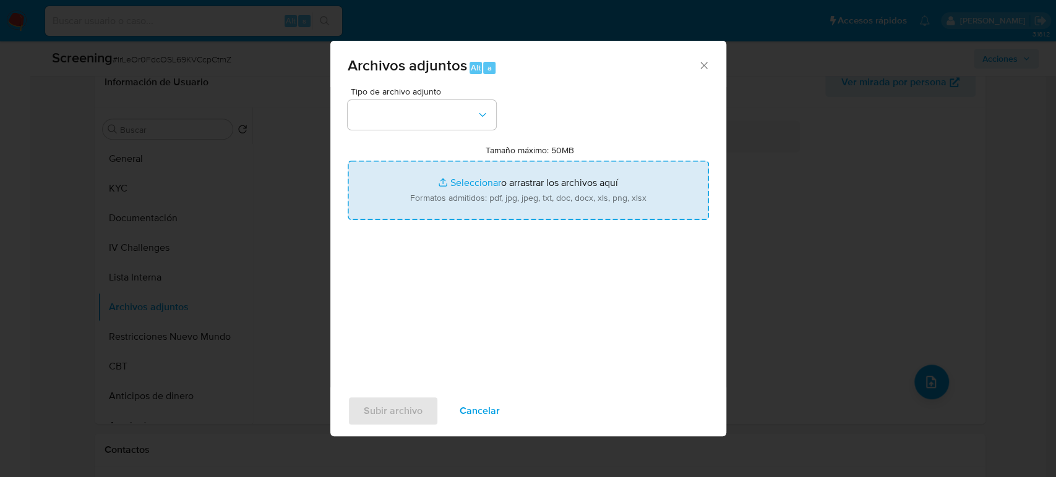
click at [520, 187] on input "Tamaño máximo: 50MB Seleccionar archivos" at bounding box center [528, 190] width 361 height 59
click at [544, 174] on input "Tamaño máximo: 50MB Seleccionar archivos" at bounding box center [528, 190] width 361 height 59
type input "C:\fakepath\CC 1066095100 - Consulta de Antecedentes.pdf"
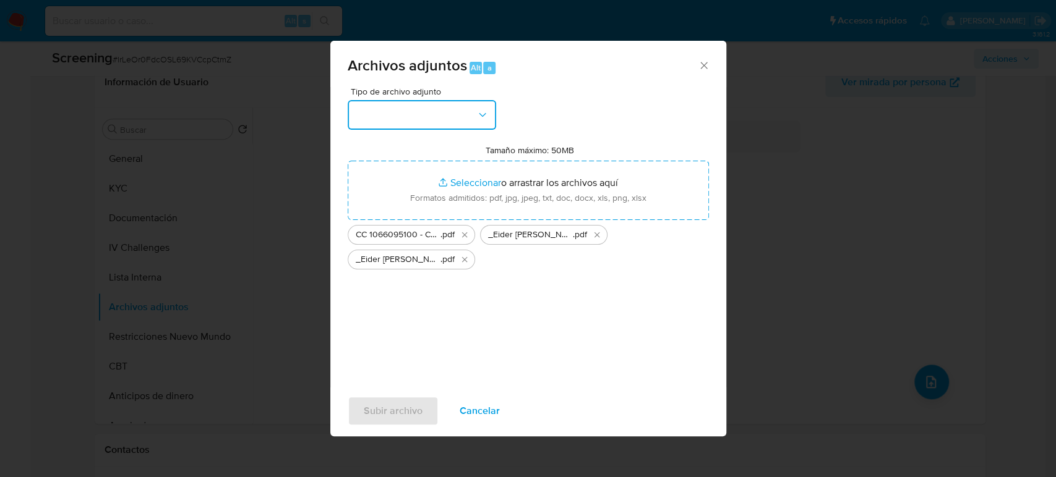
click at [386, 122] on button "button" at bounding box center [422, 115] width 148 height 30
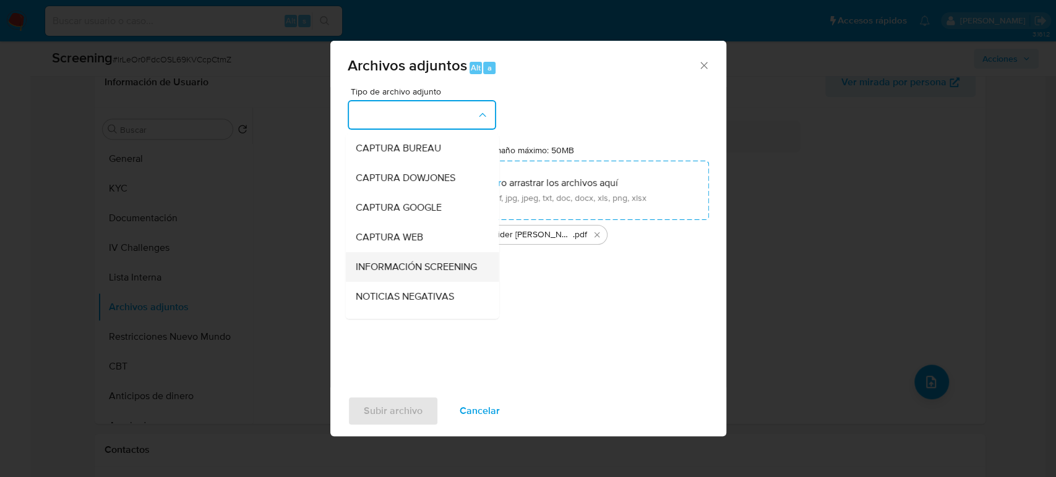
click at [388, 265] on span "INFORMACIÓN SCREENING" at bounding box center [415, 267] width 121 height 12
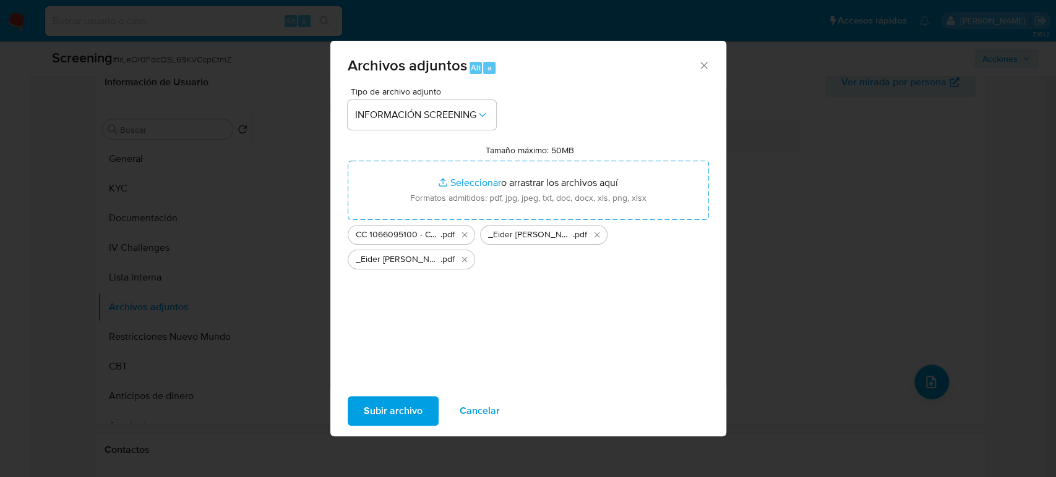
click at [397, 415] on span "Subir archivo" at bounding box center [393, 411] width 59 height 27
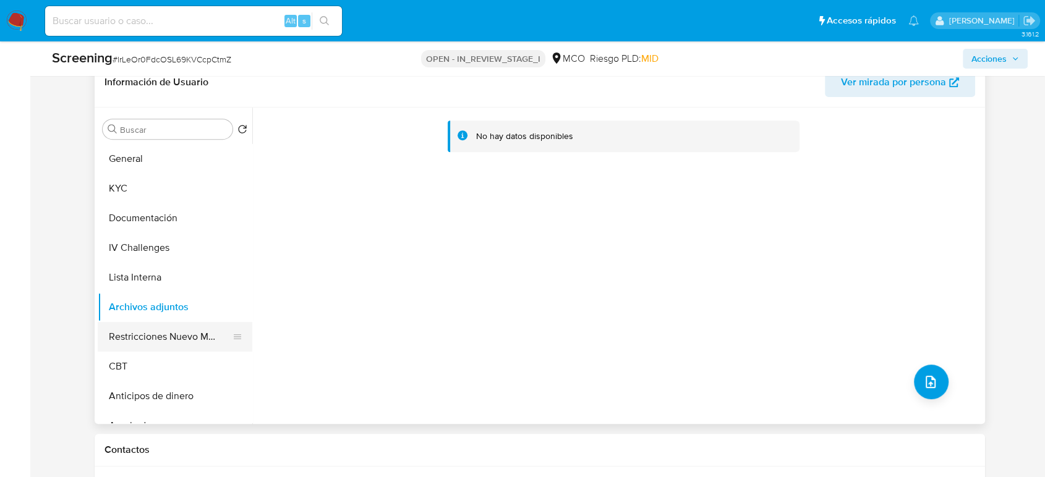
click at [136, 328] on button "Restricciones Nuevo Mundo" at bounding box center [170, 337] width 145 height 30
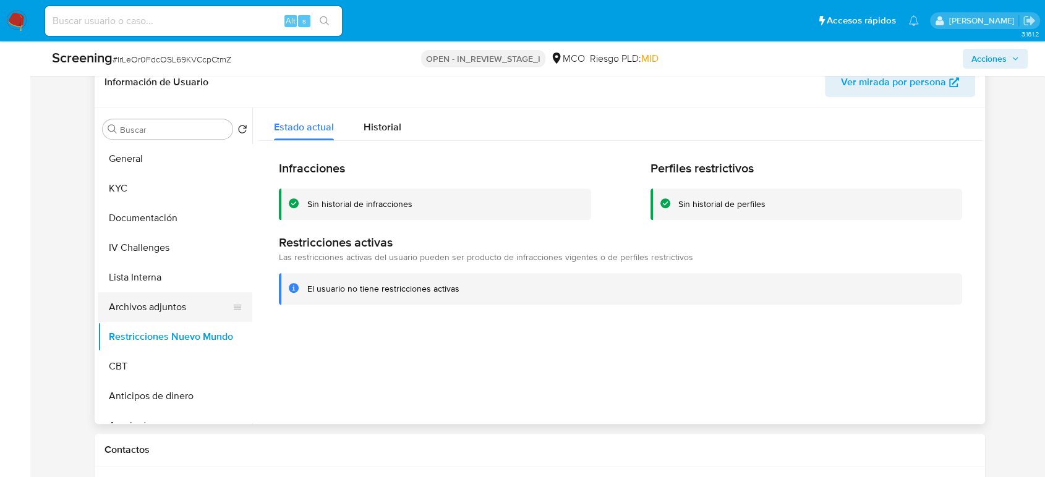
click at [148, 305] on button "Archivos adjuntos" at bounding box center [170, 307] width 145 height 30
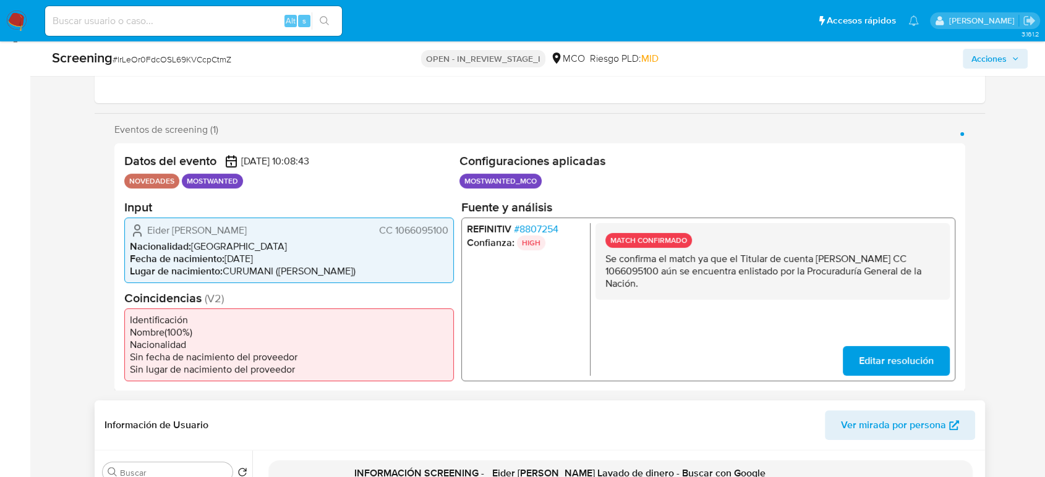
scroll to position [178, 0]
click at [940, 66] on span "Acciones" at bounding box center [988, 59] width 35 height 20
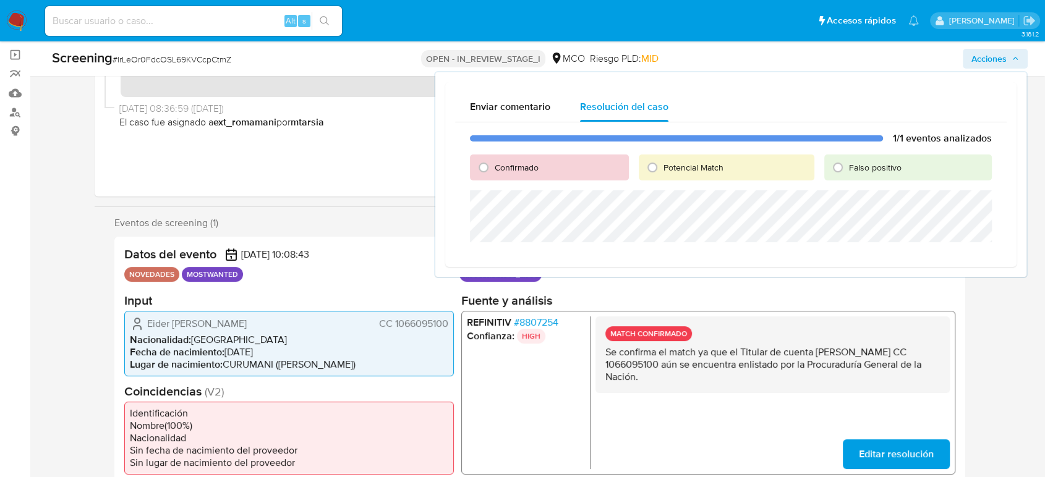
scroll to position [0, 0]
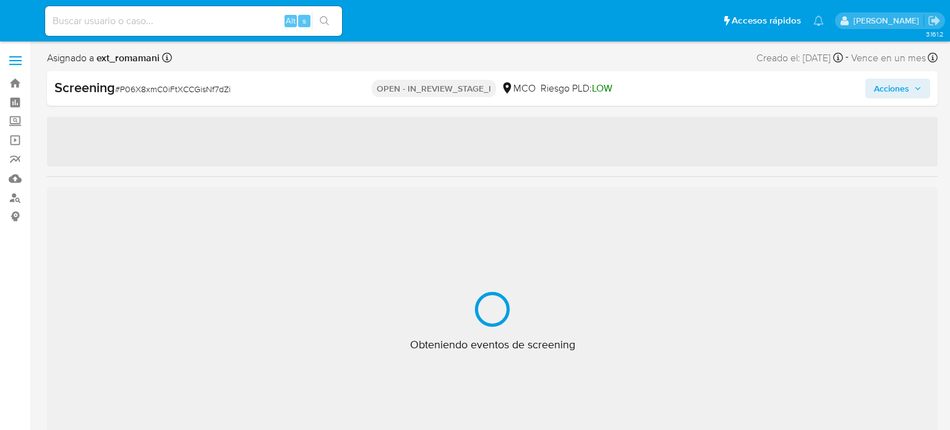
select select "10"
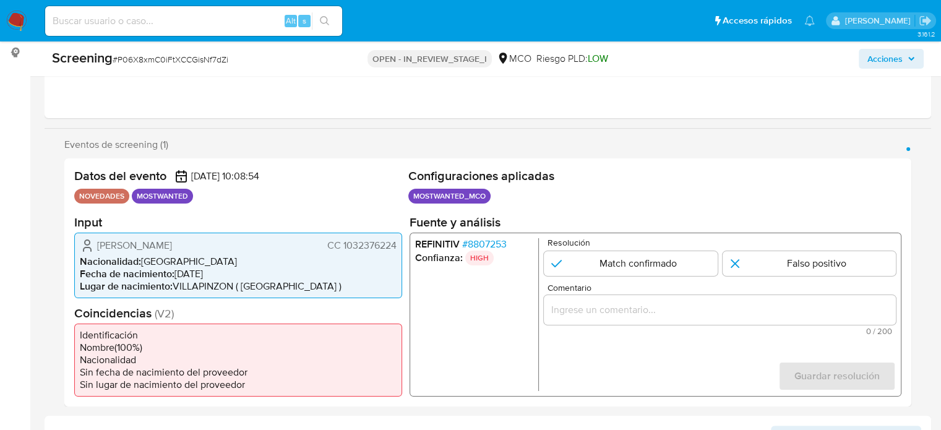
scroll to position [186, 0]
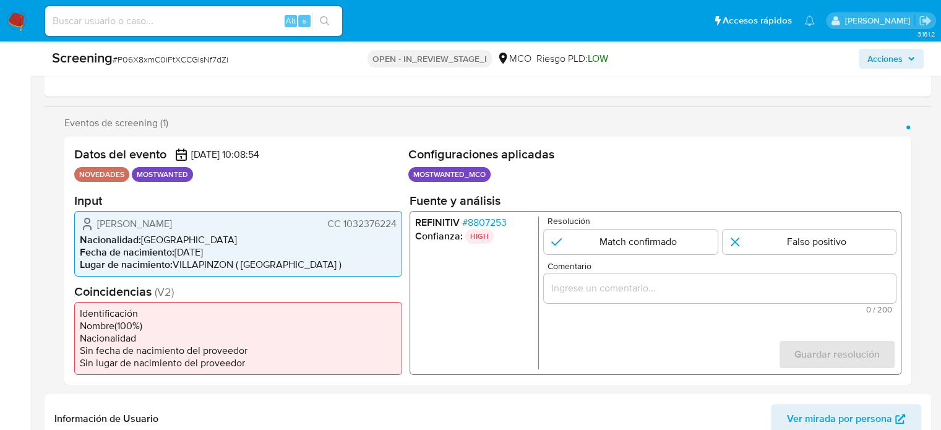
drag, startPoint x: 401, startPoint y: 224, endPoint x: 341, endPoint y: 225, distance: 59.4
click at [341, 225] on div "[PERSON_NAME] CC 1032376224 Nacionalidad : [DEMOGRAPHIC_DATA] Fecha de nacimien…" at bounding box center [238, 243] width 328 height 66
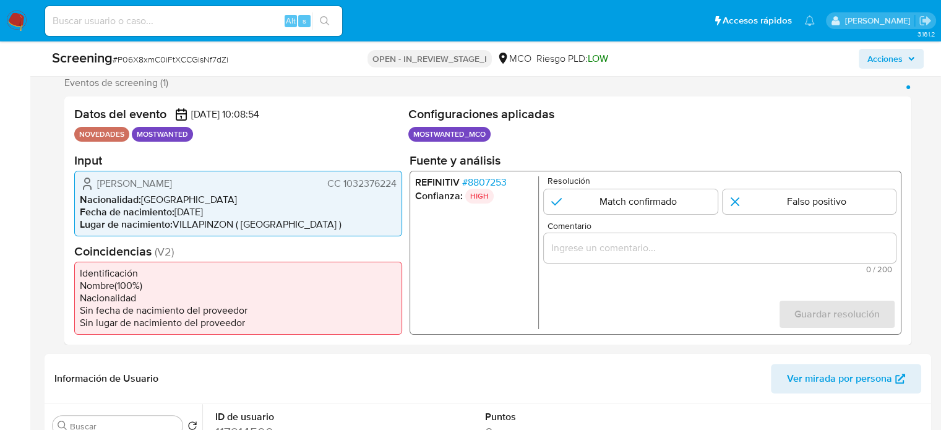
scroll to position [247, 0]
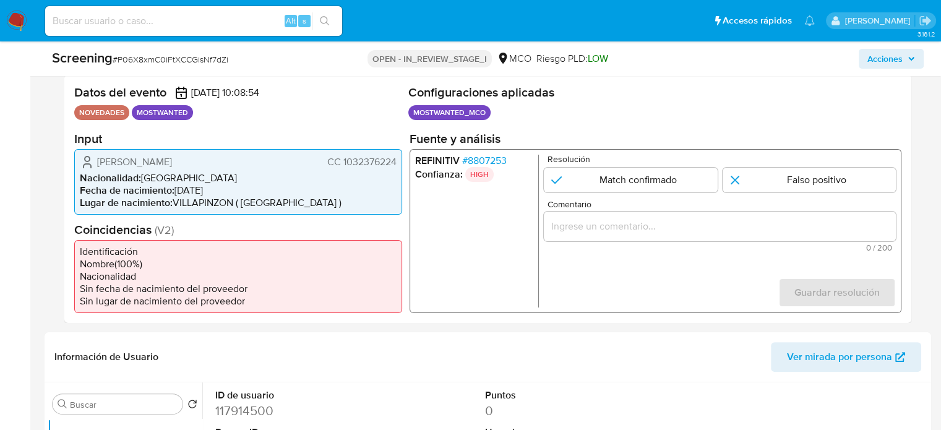
click at [579, 228] on input "Comentario" at bounding box center [720, 226] width 352 height 16
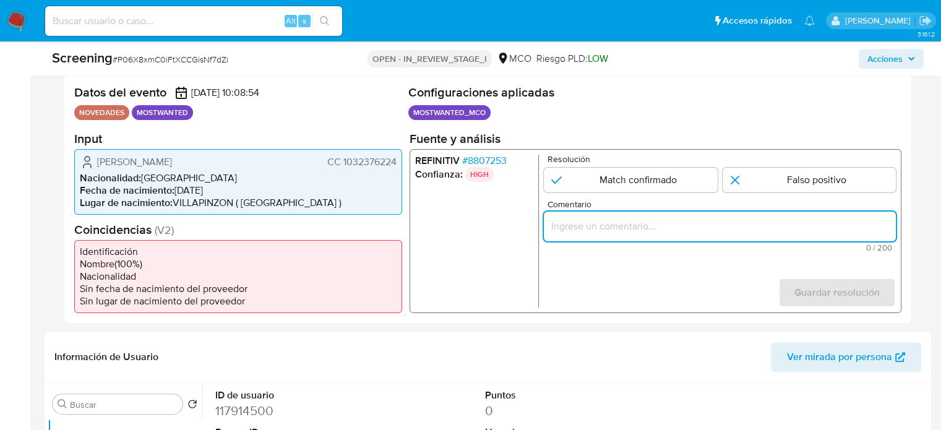
paste input "Se confirma el match ya que el Titular de cuenta aún se encuentra enlistado por…"
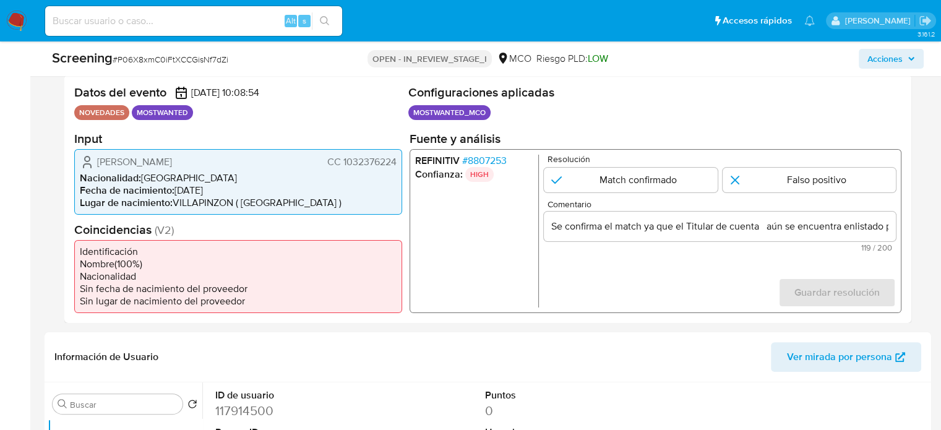
click at [479, 263] on ul "REFINITIV # 8807253 Confianza: HIGH" at bounding box center [477, 230] width 124 height 153
drag, startPoint x: 93, startPoint y: 160, endPoint x: 396, endPoint y: 161, distance: 302.4
click at [396, 161] on div "[PERSON_NAME] CC 1032376224" at bounding box center [238, 161] width 317 height 15
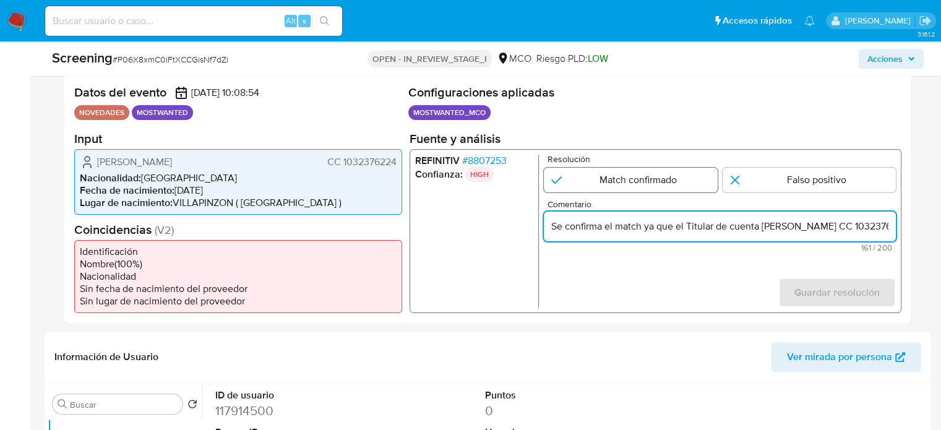
type input "Se confirma el match ya que el Titular de cuenta [PERSON_NAME] CC 1032376224 aú…"
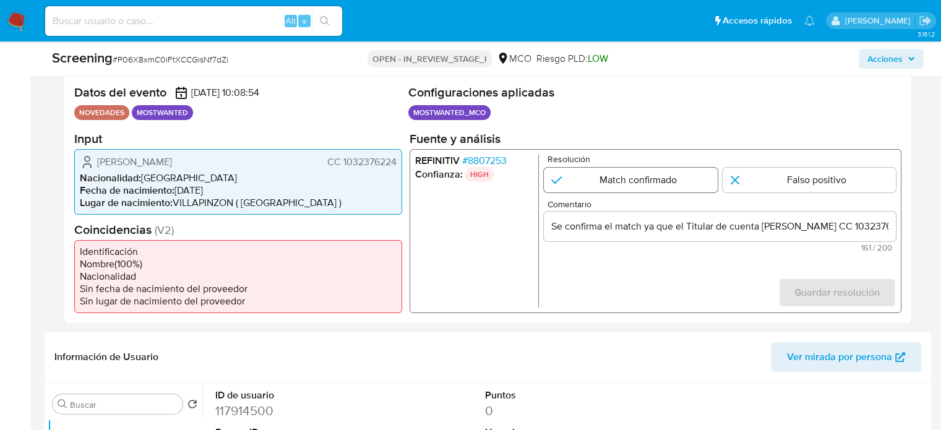
click at [633, 181] on input "1 de 1" at bounding box center [631, 179] width 174 height 25
radio input "true"
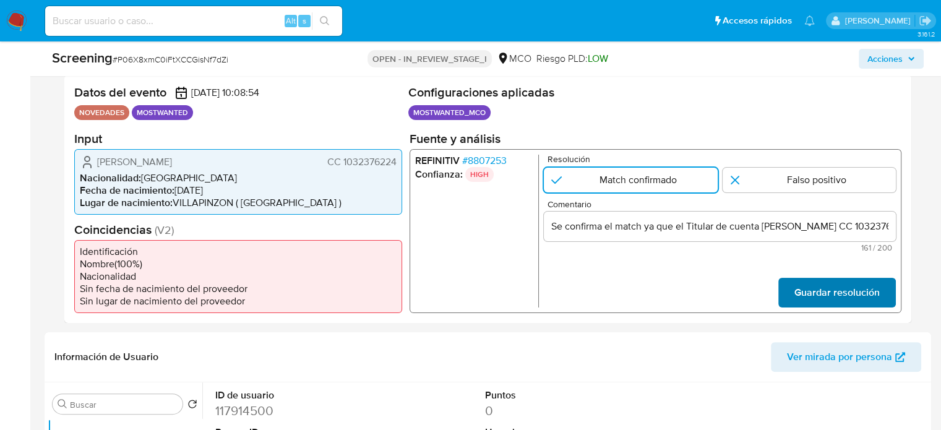
click at [791, 291] on button "Guardar resolución" at bounding box center [836, 292] width 117 height 30
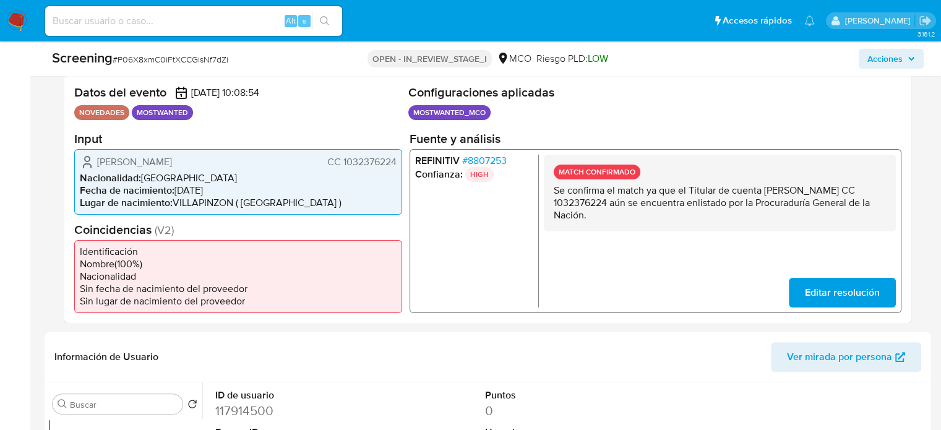
drag, startPoint x: 683, startPoint y: 218, endPoint x: 531, endPoint y: 197, distance: 154.2
click at [552, 190] on div "MATCH CONFIRMADO Se confirma el match ya que el Titular de cuenta [PERSON_NAME]…" at bounding box center [720, 192] width 352 height 77
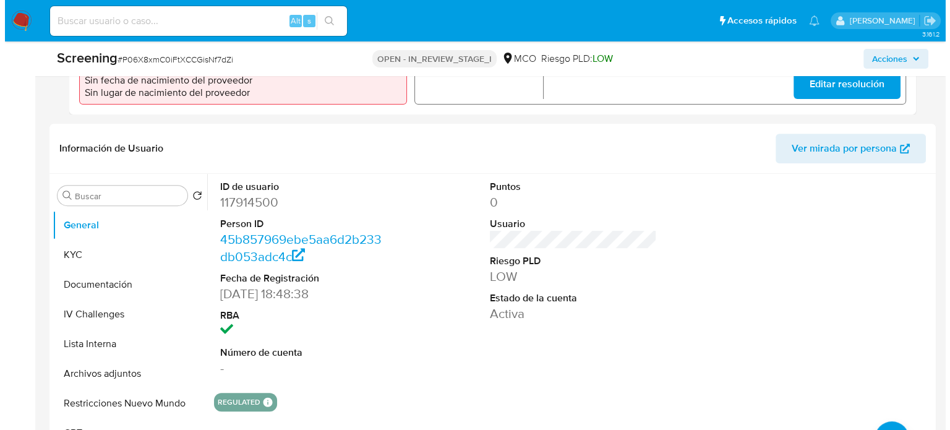
scroll to position [495, 0]
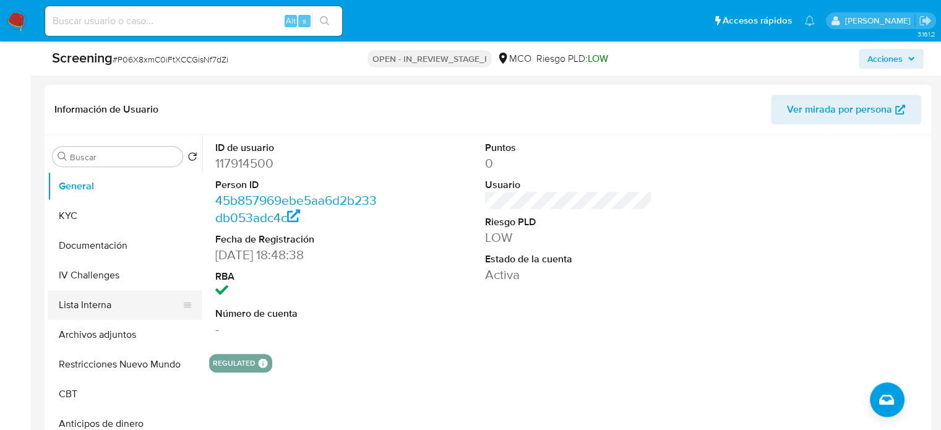
click at [84, 309] on button "Lista Interna" at bounding box center [120, 305] width 145 height 30
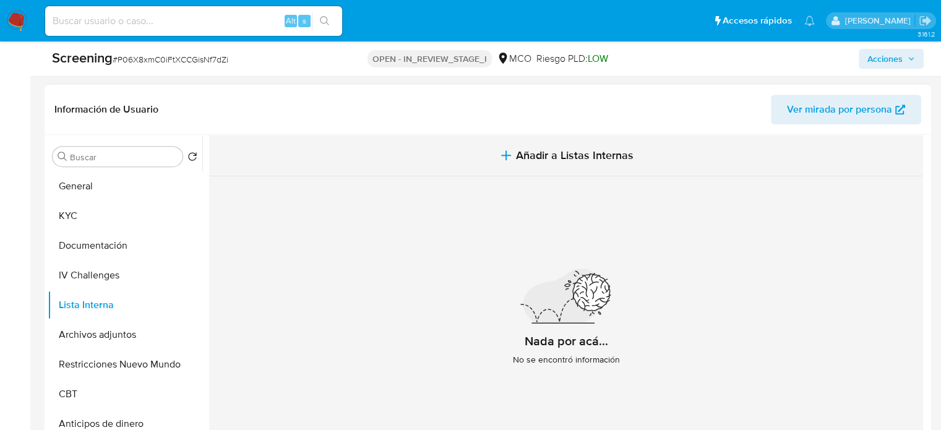
click at [505, 149] on icon "button" at bounding box center [505, 155] width 15 height 15
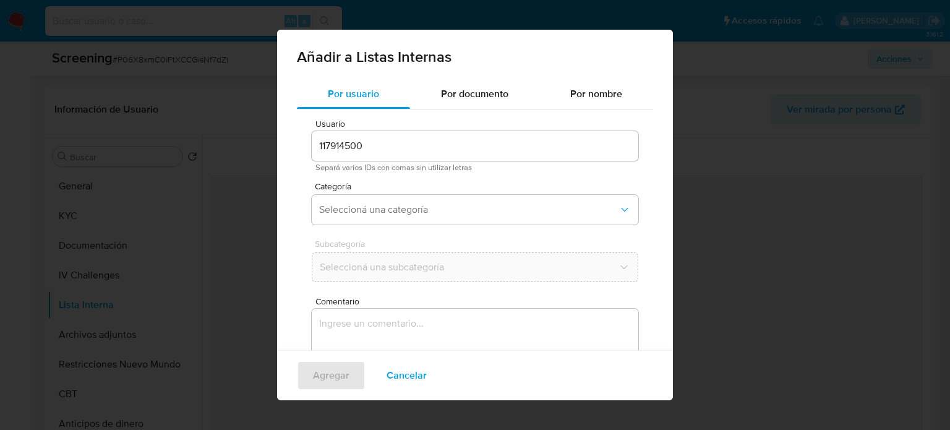
click at [416, 285] on div "Subcategoría Seleccioná una subcategoría" at bounding box center [475, 263] width 327 height 48
click at [403, 318] on textarea "Comentario" at bounding box center [475, 368] width 327 height 119
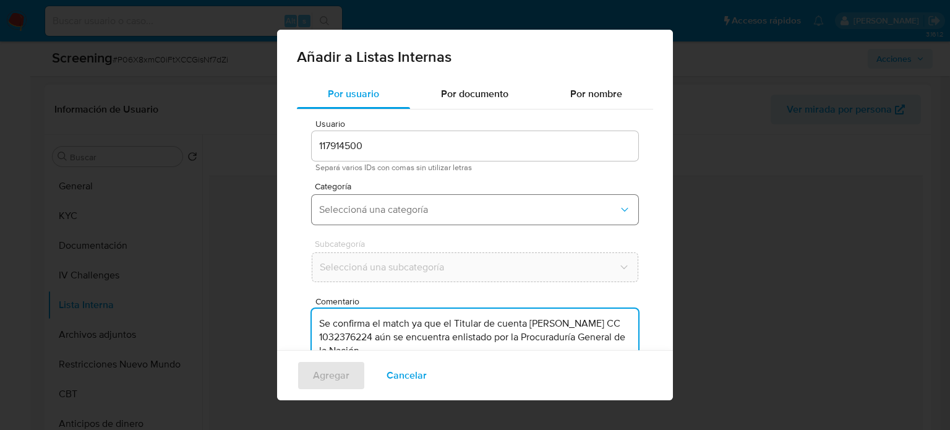
type textarea "Se confirma el match ya que el Titular de cuenta [PERSON_NAME] CC 1032376224 aú…"
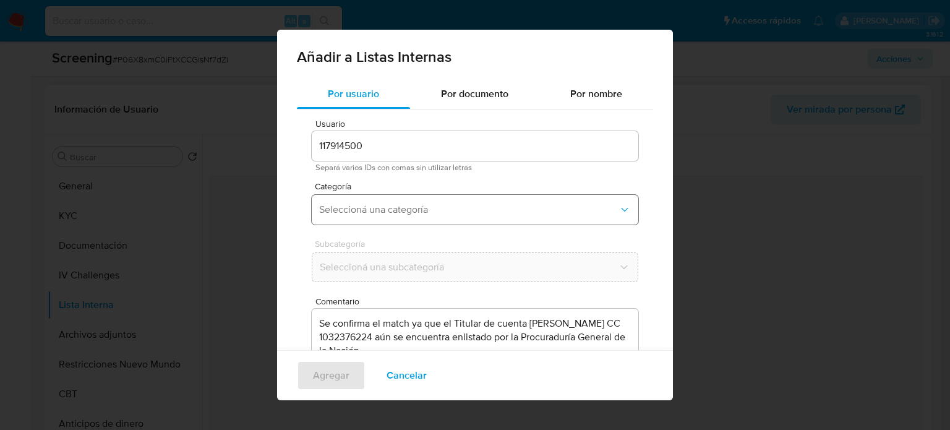
click at [417, 217] on button "Seleccioná una categoría" at bounding box center [475, 210] width 327 height 30
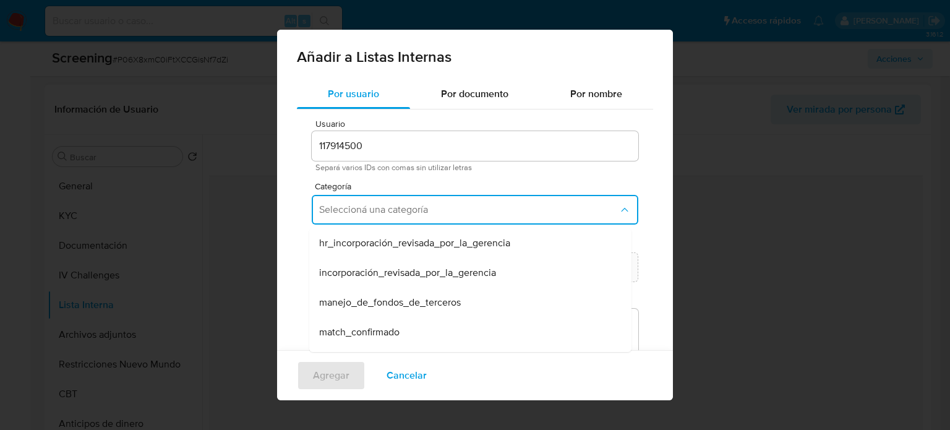
drag, startPoint x: 378, startPoint y: 329, endPoint x: 377, endPoint y: 309, distance: 19.8
click at [377, 329] on span "match_confirmado" at bounding box center [359, 332] width 80 height 12
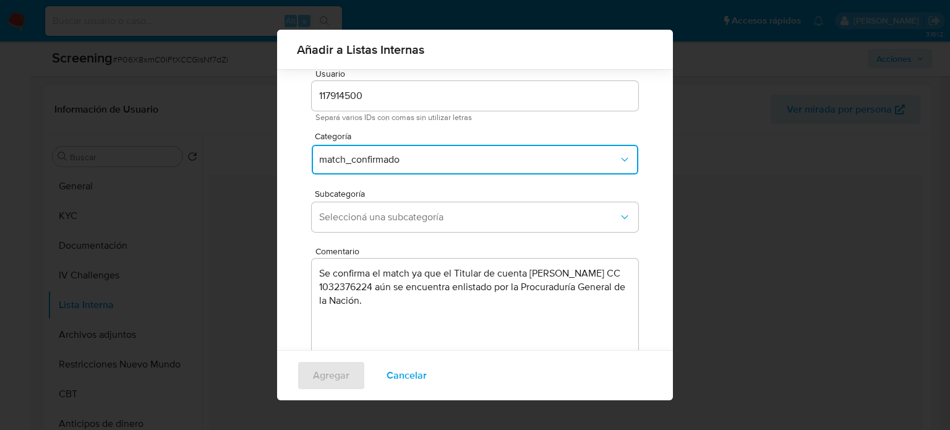
scroll to position [52, 0]
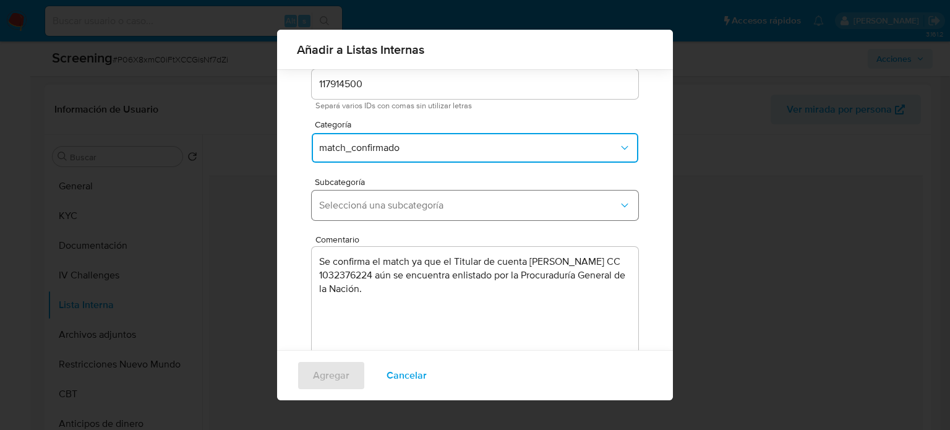
click at [425, 201] on span "Seleccioná una subcategoría" at bounding box center [468, 205] width 299 height 12
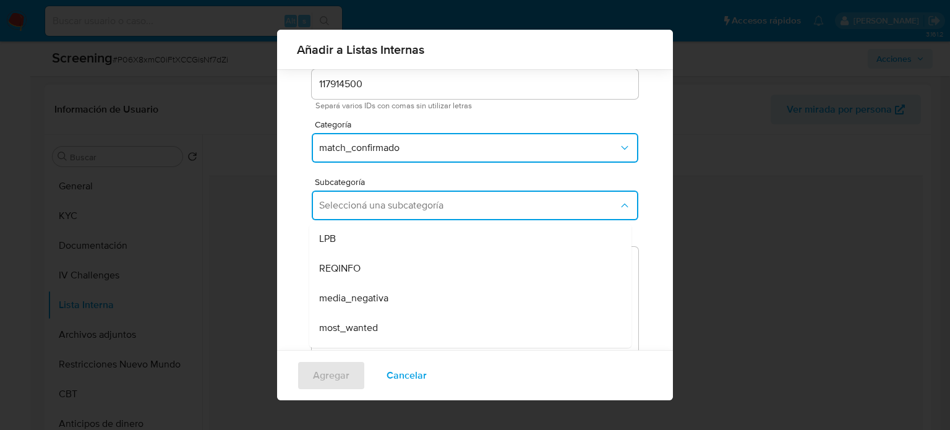
drag, startPoint x: 360, startPoint y: 323, endPoint x: 352, endPoint y: 323, distance: 8.0
click at [359, 323] on span "most_wanted" at bounding box center [348, 328] width 59 height 12
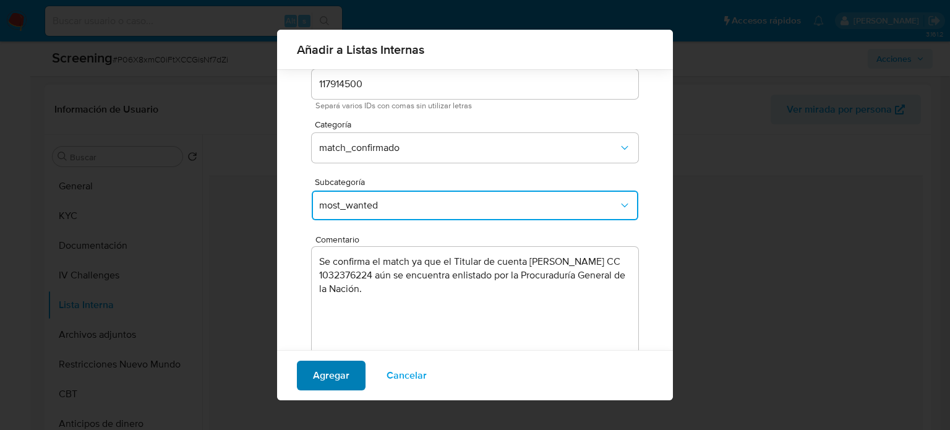
click at [335, 373] on span "Agregar" at bounding box center [331, 375] width 36 height 27
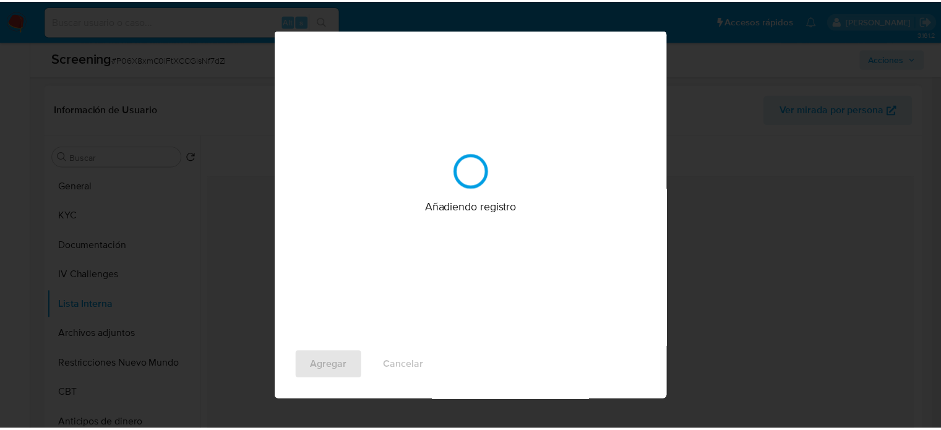
scroll to position [0, 0]
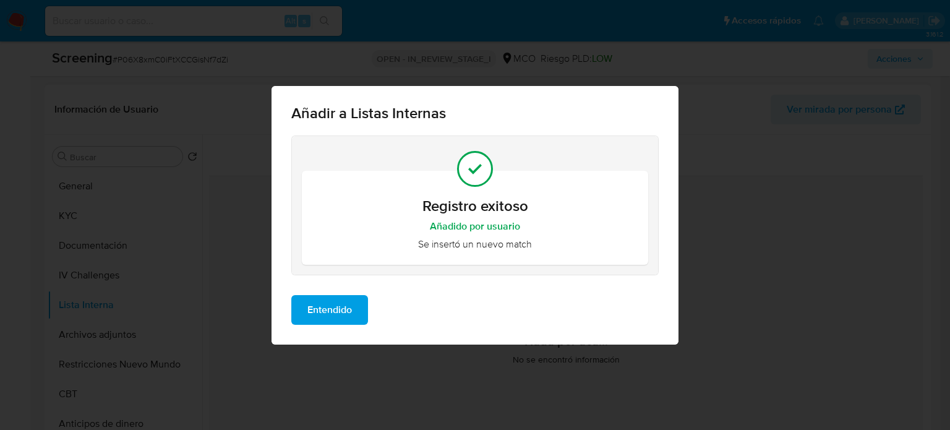
click at [341, 320] on span "Entendido" at bounding box center [329, 309] width 45 height 27
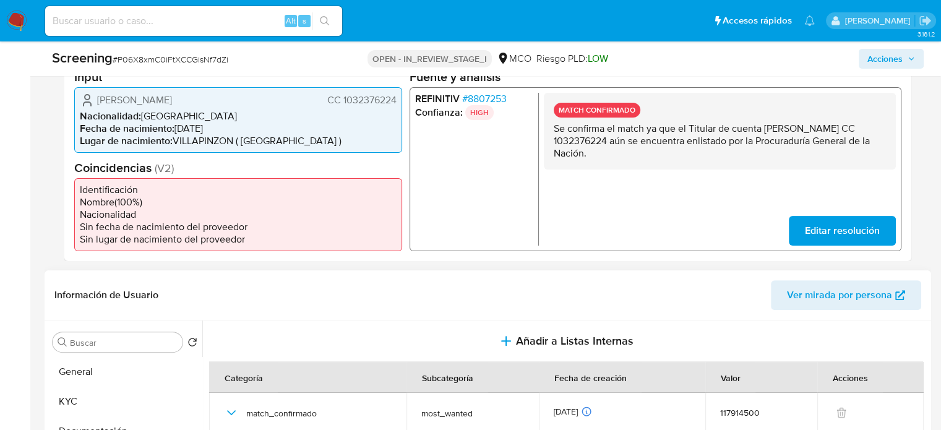
scroll to position [247, 0]
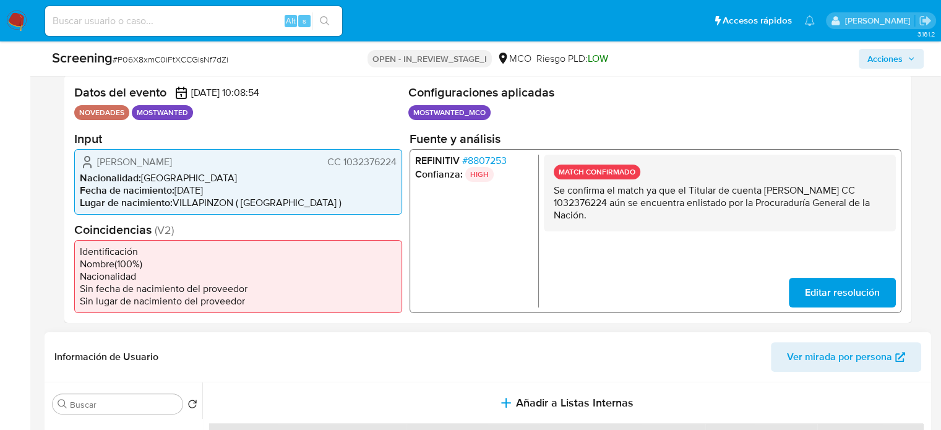
drag, startPoint x: 396, startPoint y: 164, endPoint x: 343, endPoint y: 166, distance: 53.2
click at [343, 166] on span "CC 1032376224" at bounding box center [361, 161] width 69 height 12
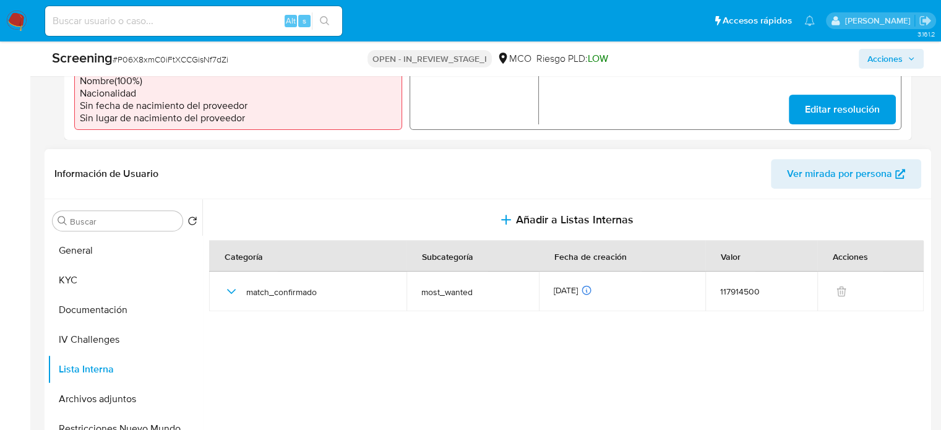
scroll to position [433, 0]
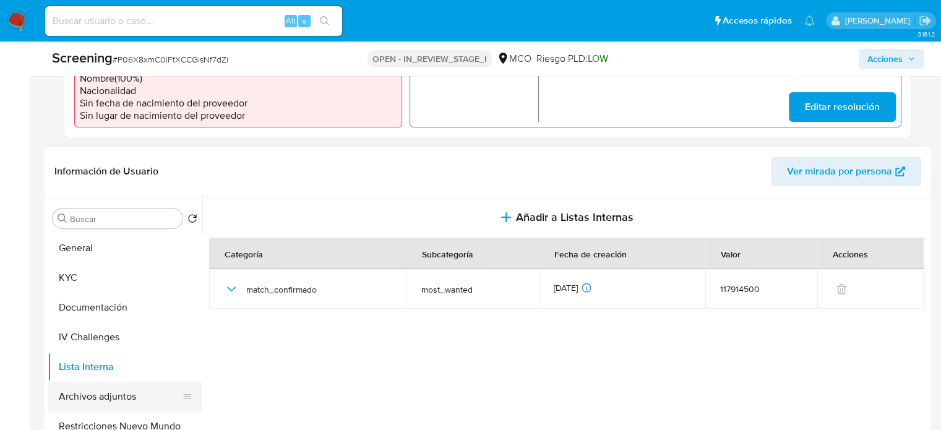
click at [107, 397] on button "Archivos adjuntos" at bounding box center [120, 397] width 145 height 30
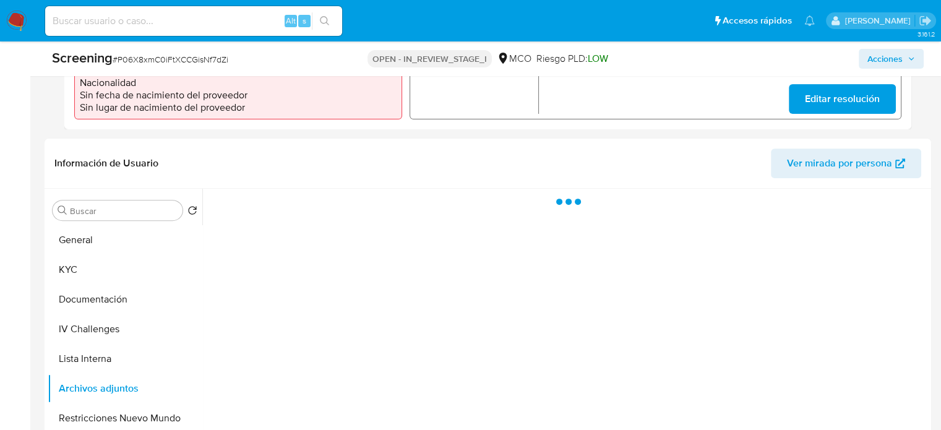
scroll to position [495, 0]
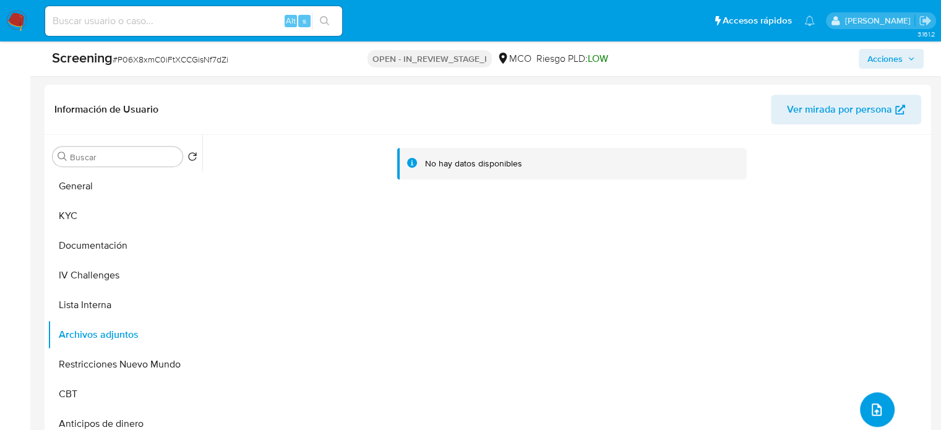
click at [862, 406] on button "upload-file" at bounding box center [877, 409] width 35 height 35
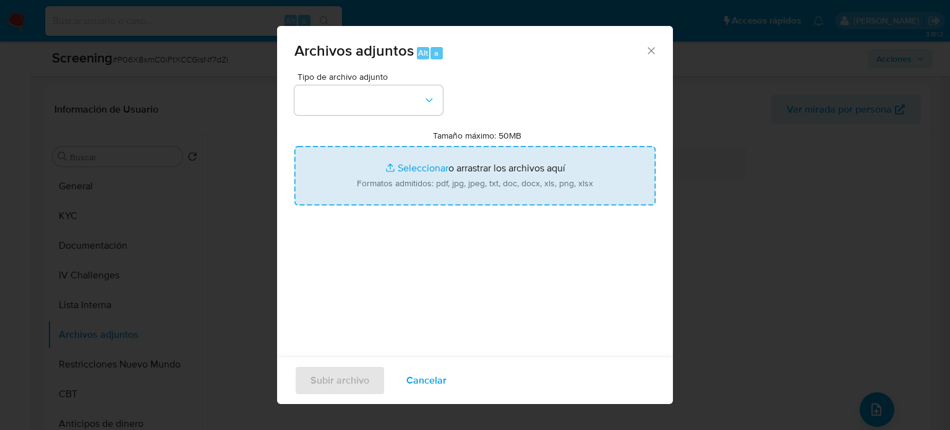
click at [468, 181] on input "Tamaño máximo: 50MB Seleccionar archivos" at bounding box center [474, 175] width 361 height 59
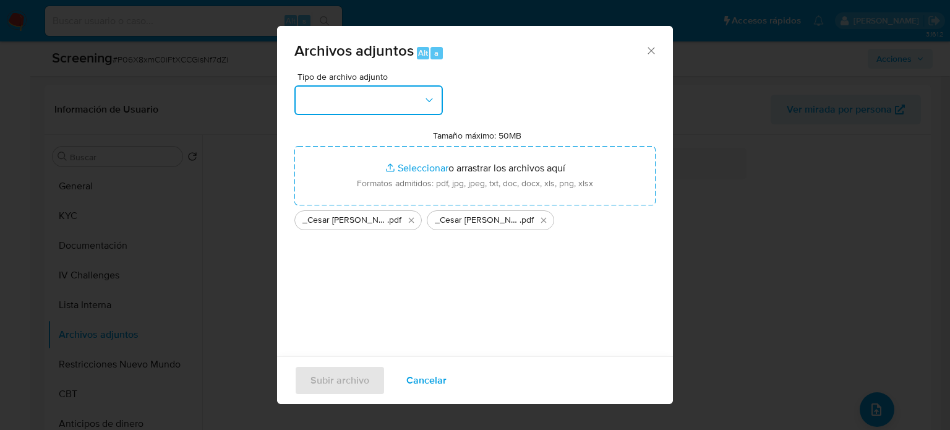
click at [329, 103] on button "button" at bounding box center [368, 100] width 148 height 30
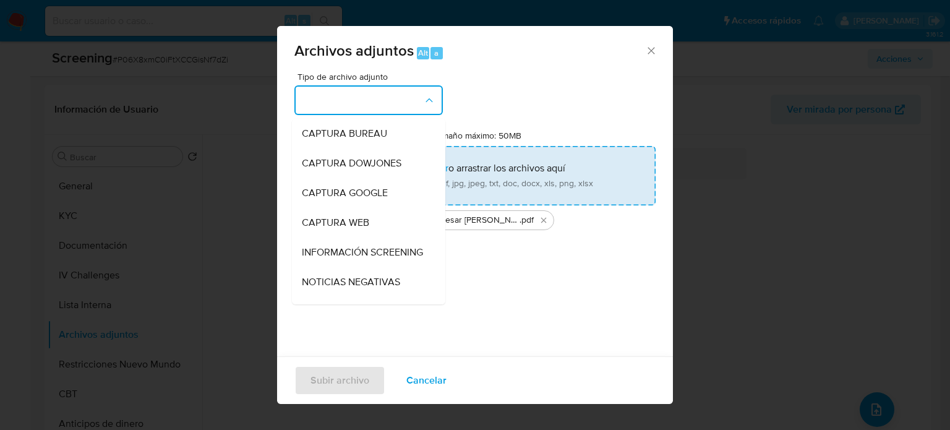
click at [549, 190] on input "Tamaño máximo: 50MB Seleccionar archivos" at bounding box center [474, 175] width 361 height 59
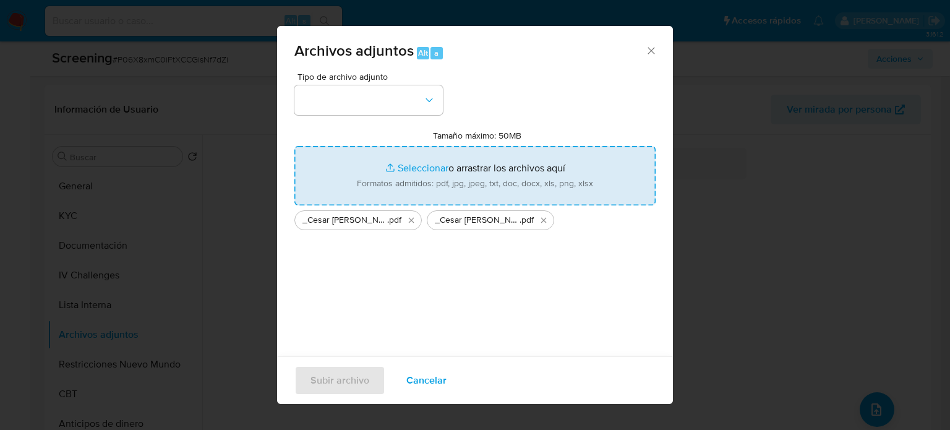
type input "C:\fakepath\CC 1032376224 - Consulta de Antecedentes.pdf"
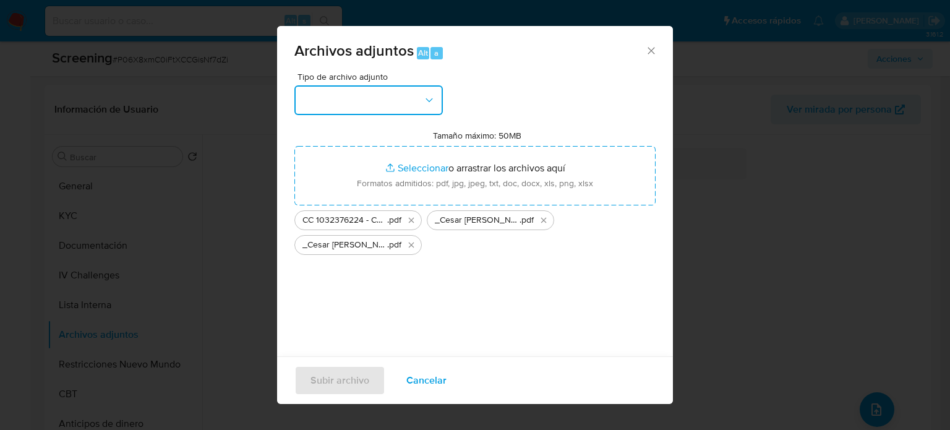
click at [402, 109] on button "button" at bounding box center [368, 100] width 148 height 30
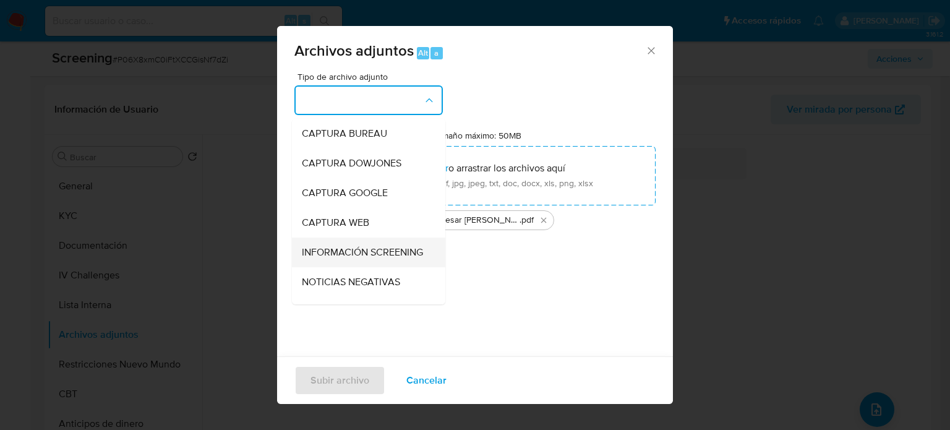
click at [376, 258] on span "INFORMACIÓN SCREENING" at bounding box center [362, 252] width 121 height 12
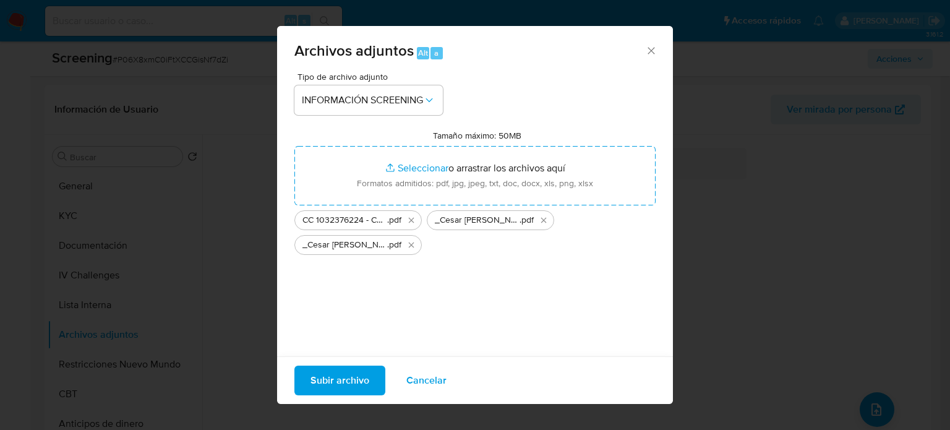
click at [359, 380] on span "Subir archivo" at bounding box center [339, 380] width 59 height 27
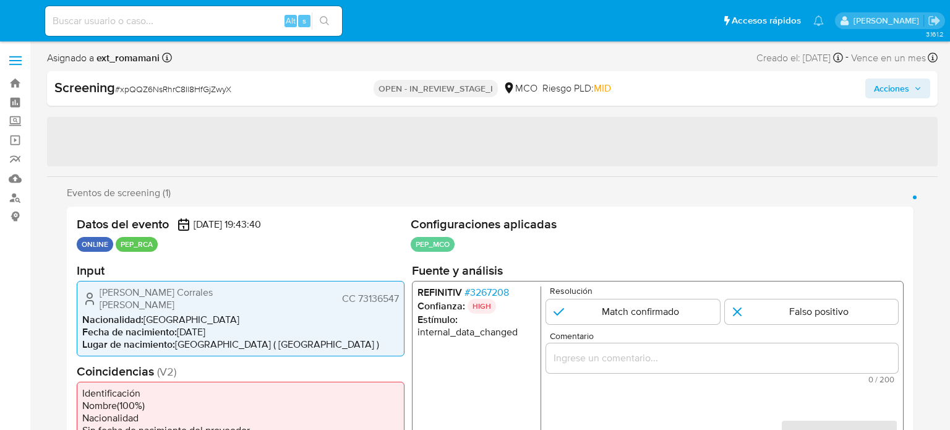
select select "10"
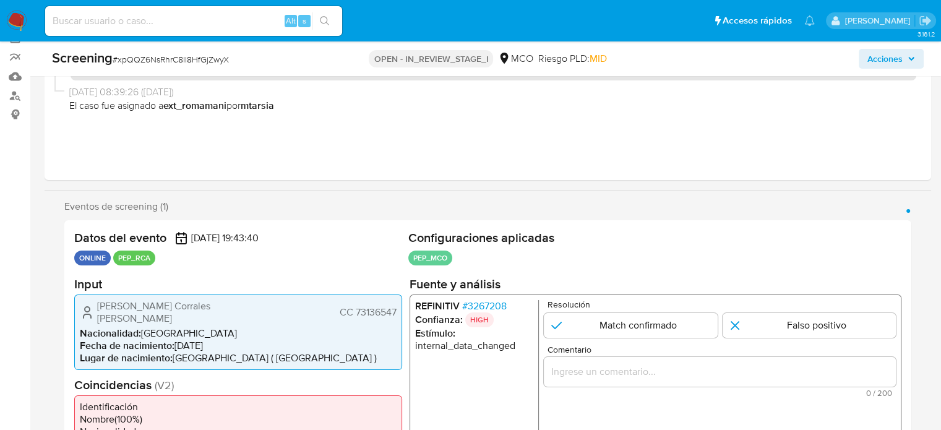
scroll to position [186, 0]
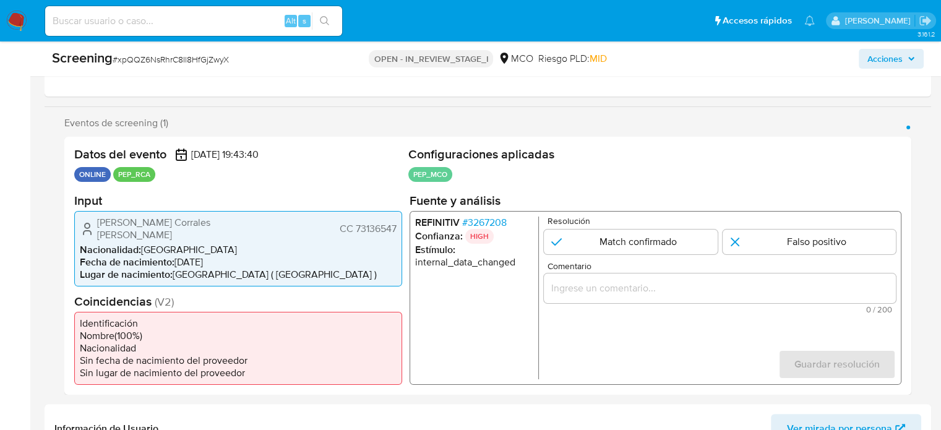
drag, startPoint x: 267, startPoint y: 224, endPoint x: 182, endPoint y: 226, distance: 84.7
click at [181, 224] on div "Edgar Enrique Corrales Hernandez CC 73136547" at bounding box center [238, 228] width 317 height 25
click at [500, 211] on div "REFINITIV # 3267208 Confianza: HIGH Estímulo : internal_data_changed Resolución…" at bounding box center [655, 297] width 492 height 174
click at [500, 217] on span "# 3267208" at bounding box center [484, 222] width 45 height 12
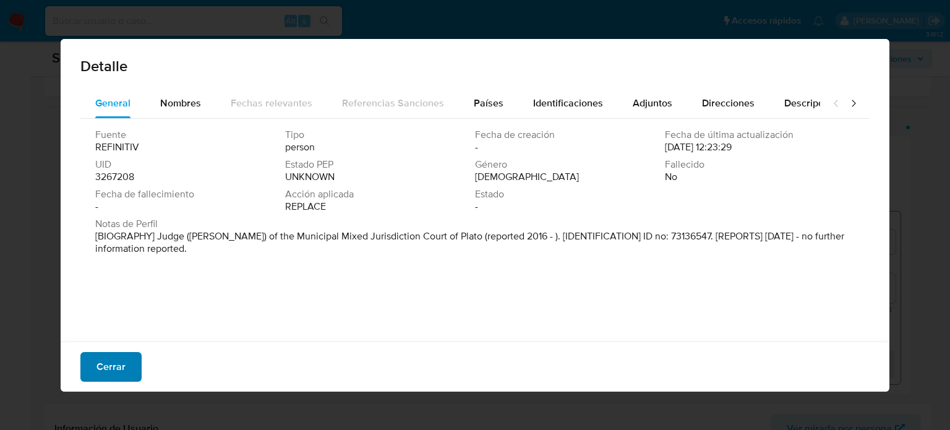
click at [105, 361] on span "Cerrar" at bounding box center [110, 366] width 29 height 27
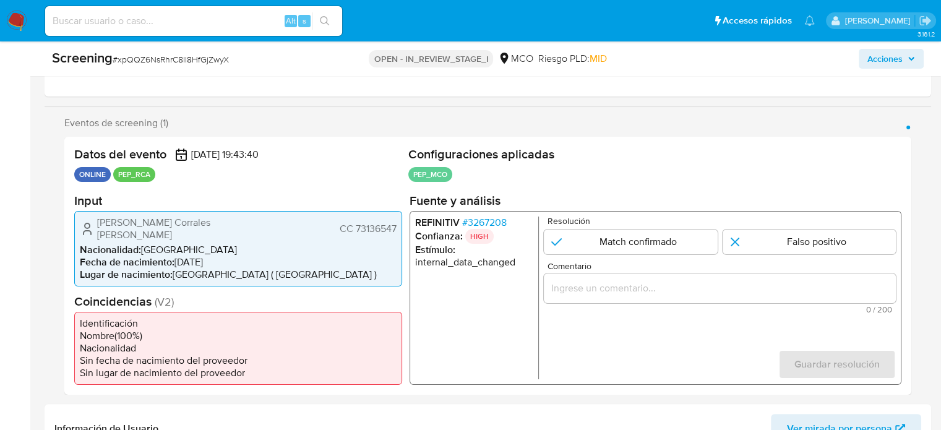
drag, startPoint x: 293, startPoint y: 221, endPoint x: 73, endPoint y: 224, distance: 220.2
click at [73, 224] on div "Datos del evento 26/09/2025 19:43:40 ONLINE PEP_RCA Configuraciones aplicadas P…" at bounding box center [487, 266] width 847 height 258
click at [591, 288] on input "Comentario" at bounding box center [720, 288] width 352 height 16
drag, startPoint x: 96, startPoint y: 218, endPoint x: 396, endPoint y: 223, distance: 300.6
click at [398, 223] on div "Edgar Enrique Corrales Hernandez CC 73136547 Nacionalidad : Colombia Fecha de n…" at bounding box center [238, 247] width 328 height 75
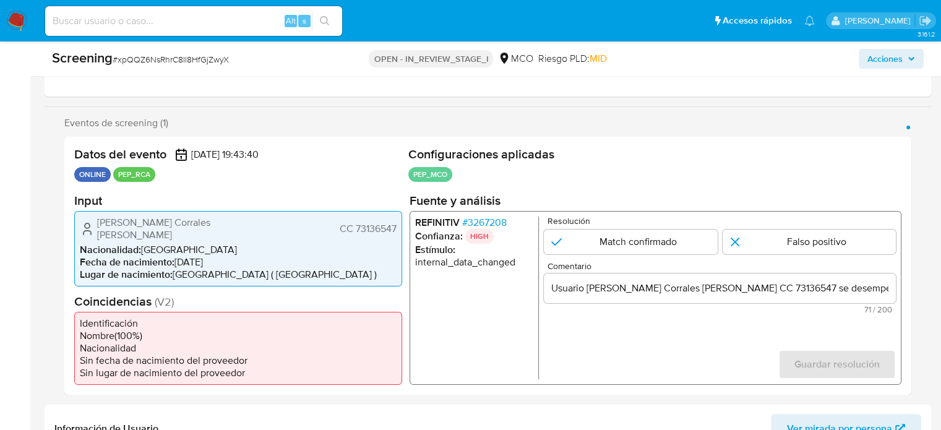
click at [486, 222] on span "# 3267208" at bounding box center [484, 222] width 45 height 12
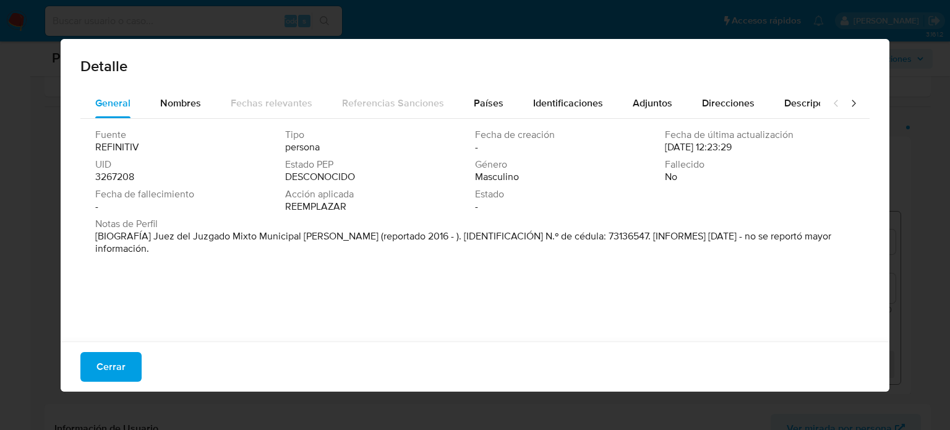
drag, startPoint x: 150, startPoint y: 237, endPoint x: 341, endPoint y: 240, distance: 191.7
click at [341, 240] on font "[BIOGRAFÍA] Juez del Juzgado Mixto Municipal de Platón (reportado 2016 - ). [ID…" at bounding box center [463, 242] width 736 height 27
click at [128, 365] on button "Cerrar" at bounding box center [110, 367] width 61 height 30
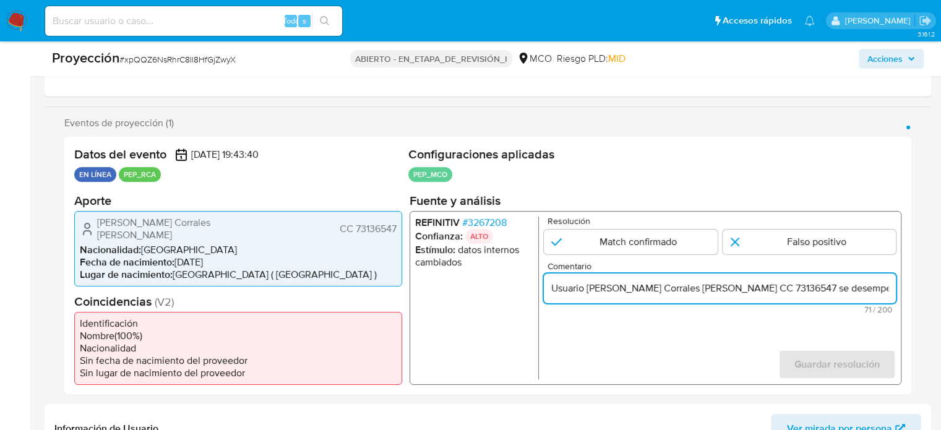
scroll to position [0, 6]
drag, startPoint x: 875, startPoint y: 289, endPoint x: 907, endPoint y: 293, distance: 32.4
click at [907, 293] on div "Datos del evento 26/09/2025 19:43:40 EN LÍNEA PEP_RCA Configuraciones aplicadas…" at bounding box center [487, 266] width 847 height 258
click at [888, 292] on input "Usuario Edgar Enrique Corrales Hernandez CC 73136547 se desempeño como" at bounding box center [720, 288] width 352 height 16
paste input "Juez del Juzgado Mixto Municipal de Platón"
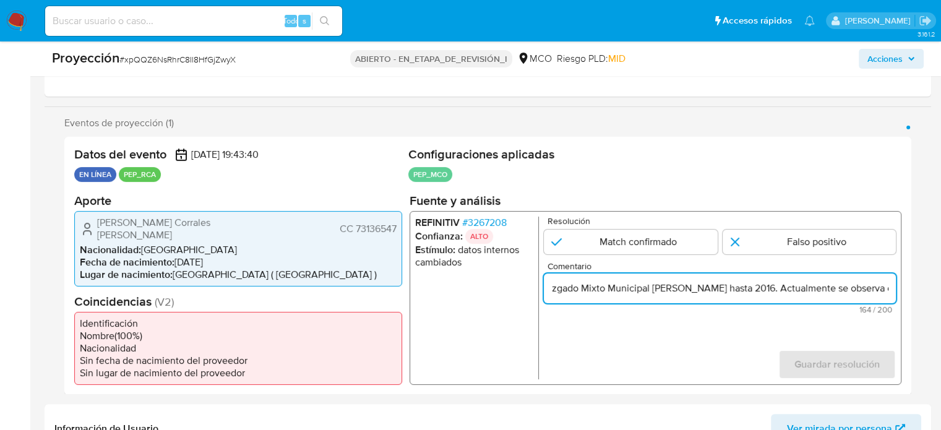
scroll to position [0, 434]
type input "Usuario Edgar Enrique Corrales Hernandez CC 73136547 se desempeño como Juez del…"
click at [779, 244] on input "1 de 1" at bounding box center [809, 241] width 174 height 25
radio input "true"
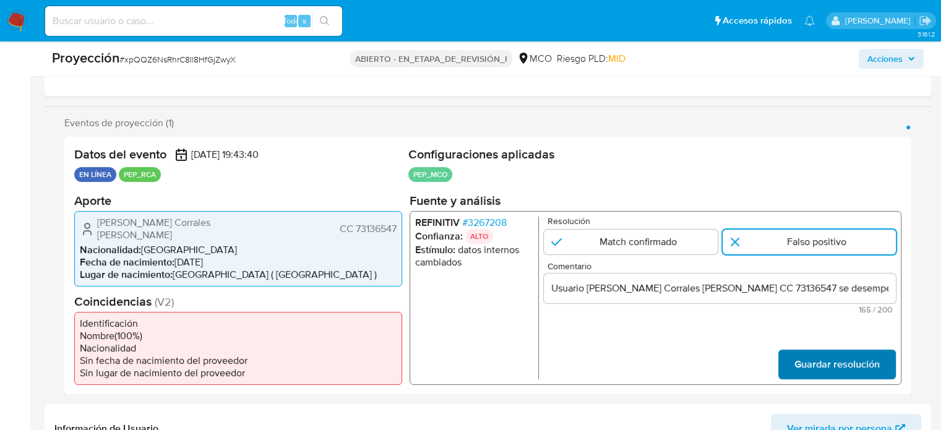
click at [808, 351] on span "Guardar resolución" at bounding box center [836, 363] width 85 height 27
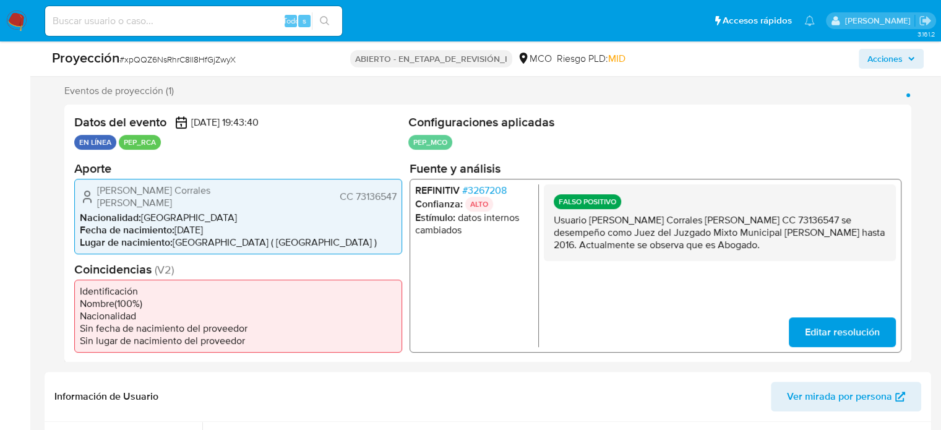
scroll to position [247, 0]
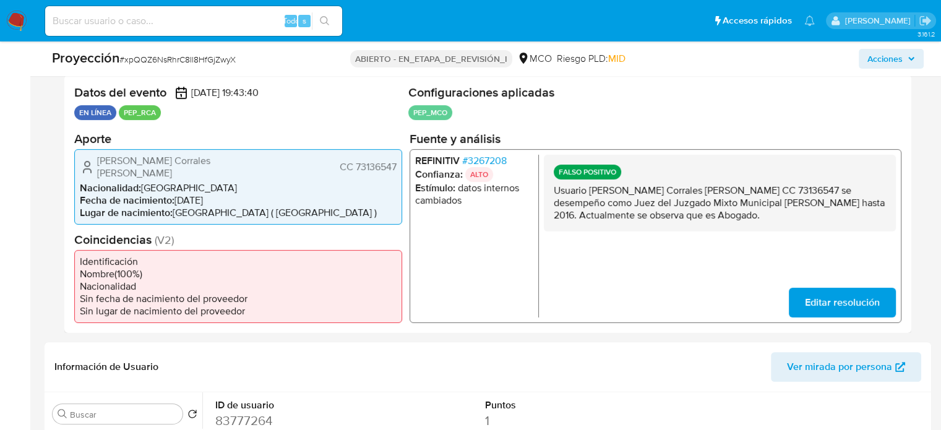
drag, startPoint x: 695, startPoint y: 217, endPoint x: 545, endPoint y: 204, distance: 150.8
click at [552, 190] on div "FALSO POSITIVO Usuario Edgar Enrique Corrales Hernandez CC 73136547 se desempeñ…" at bounding box center [720, 192] width 352 height 77
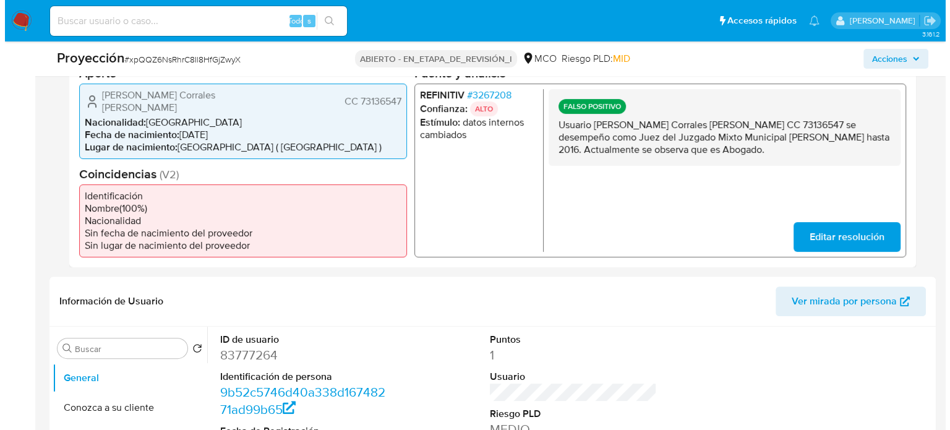
scroll to position [495, 0]
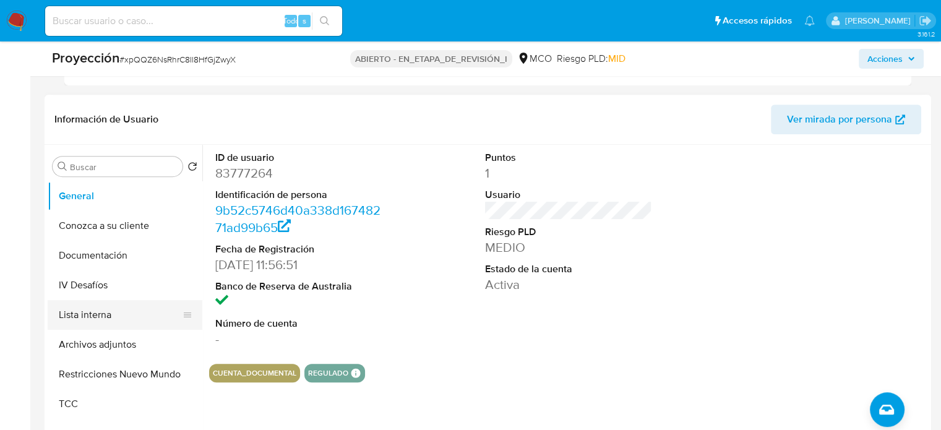
click at [103, 306] on button "Lista interna" at bounding box center [120, 315] width 145 height 30
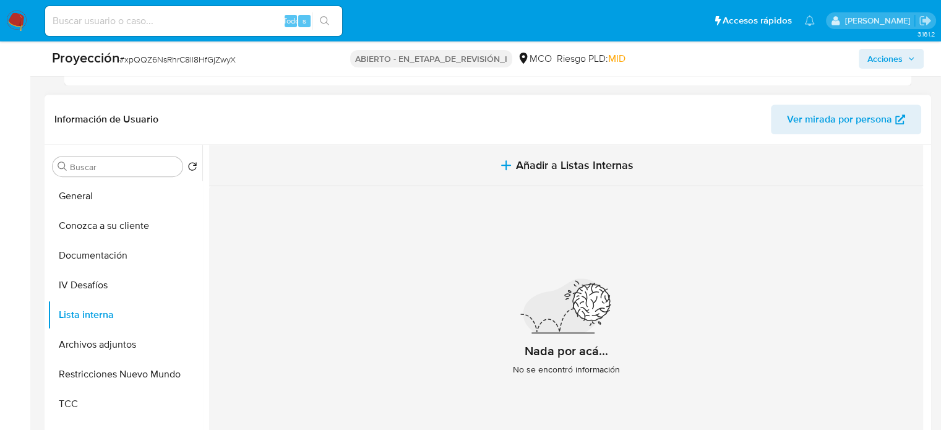
click at [516, 158] on span "Añadir a Listas Internas" at bounding box center [574, 165] width 117 height 14
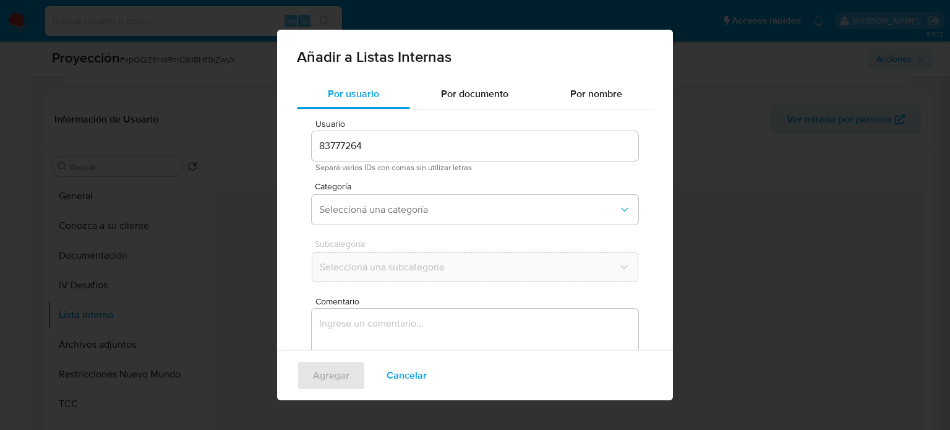
scroll to position [52, 0]
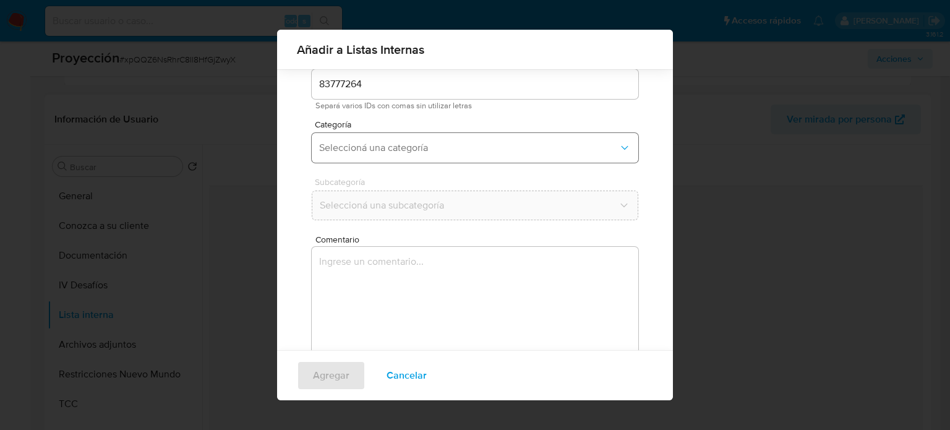
click at [393, 142] on span "Seleccioná una categoría" at bounding box center [468, 148] width 299 height 12
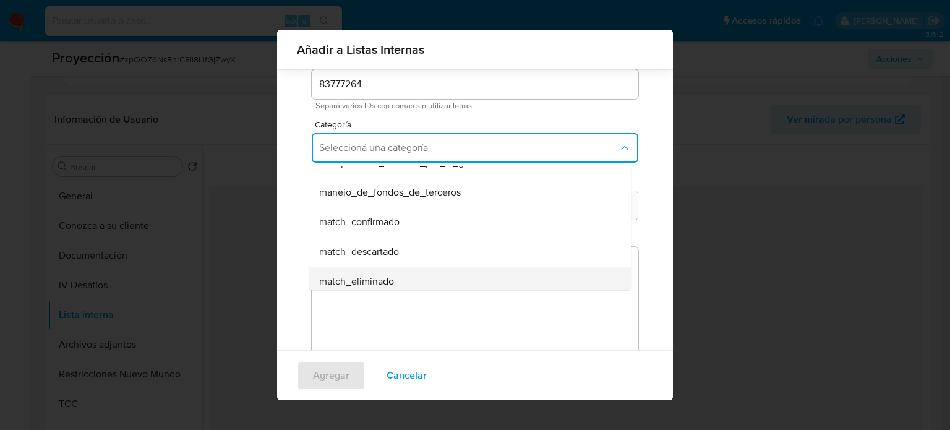
scroll to position [124, 0]
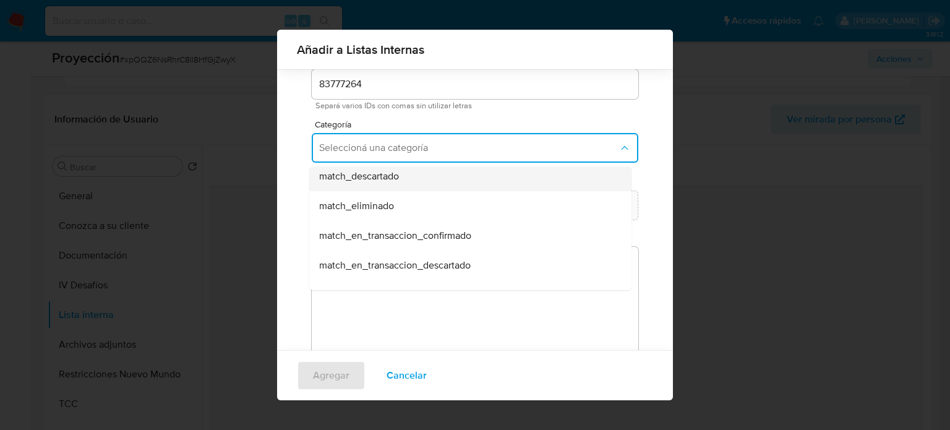
click at [406, 180] on div "match_descartado" at bounding box center [466, 176] width 295 height 30
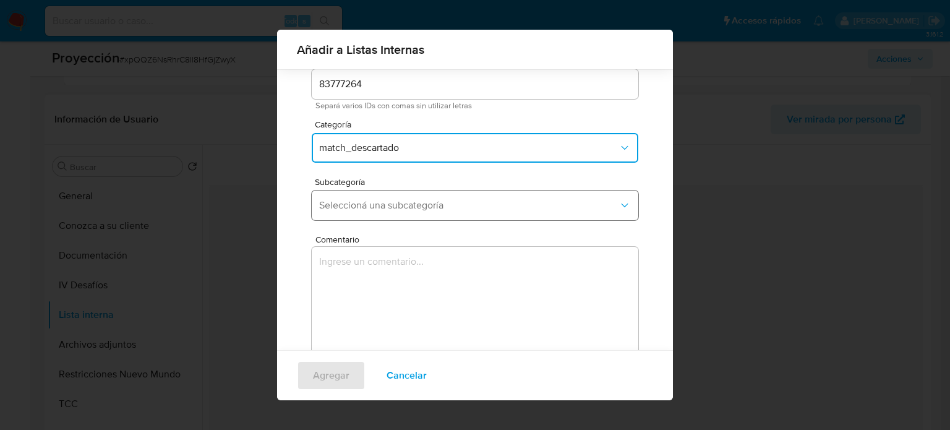
click at [403, 197] on button "Seleccioná una subcategoría" at bounding box center [475, 205] width 327 height 30
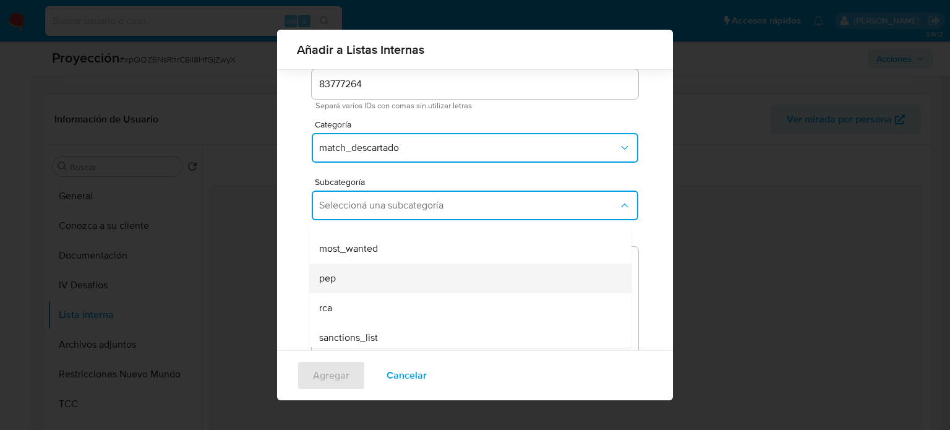
scroll to position [84, 0]
click at [372, 283] on div "pep" at bounding box center [466, 273] width 295 height 30
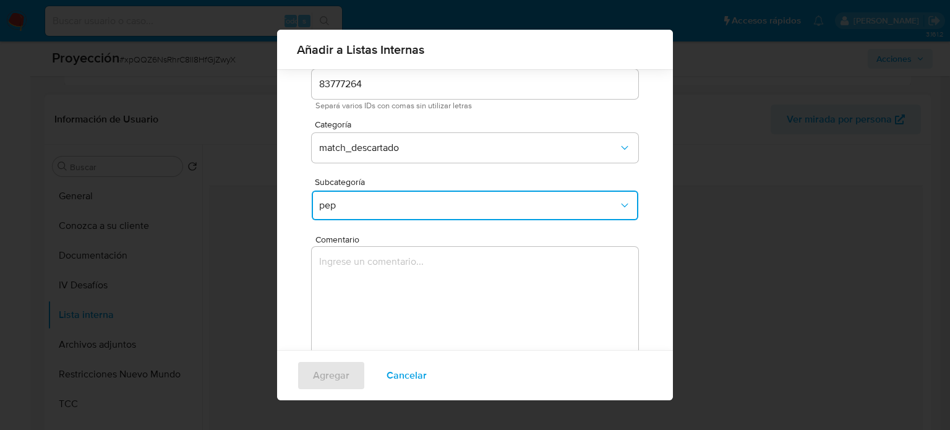
click at [372, 283] on textarea "Comentario" at bounding box center [475, 306] width 327 height 119
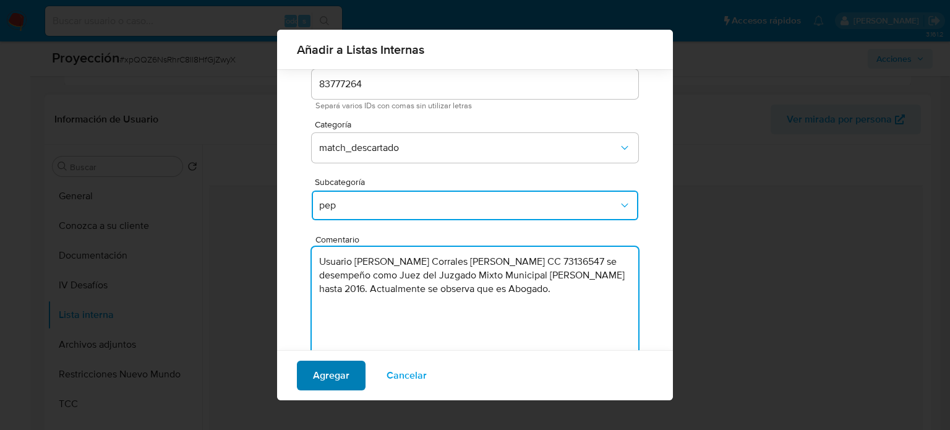
type textarea "Usuario Edgar Enrique Corrales Hernandez CC 73136547 se desempeño como Juez del…"
click at [329, 370] on span "Agregar" at bounding box center [331, 375] width 36 height 27
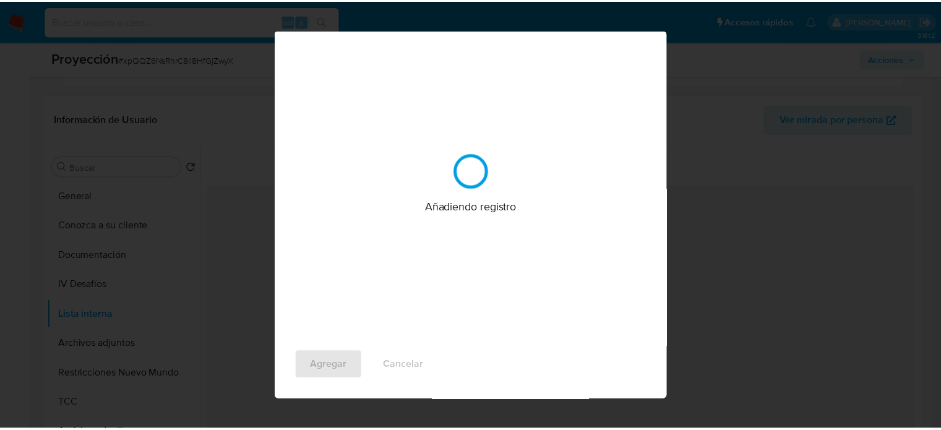
scroll to position [0, 0]
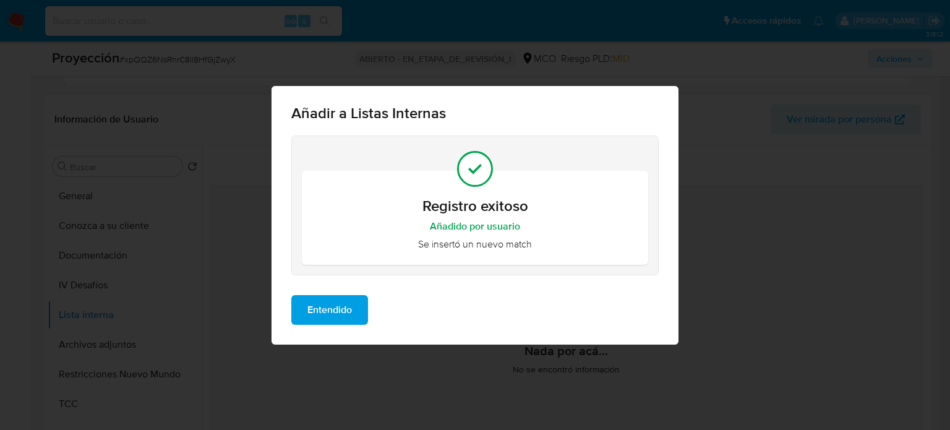
click at [329, 316] on span "Entendido" at bounding box center [329, 309] width 45 height 27
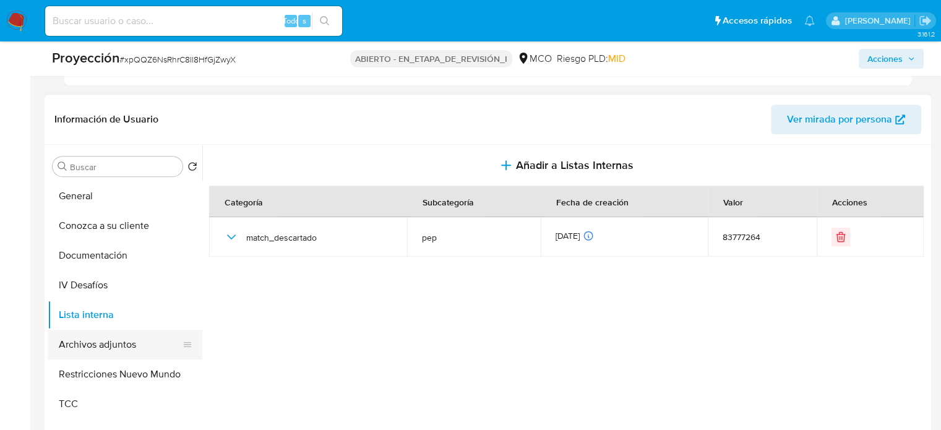
click at [140, 344] on button "Archivos adjuntos" at bounding box center [120, 345] width 145 height 30
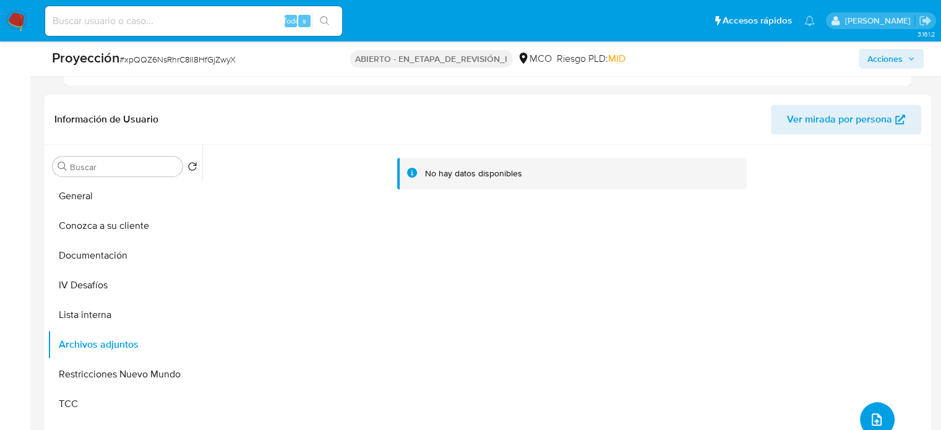
click at [876, 413] on icon "subir archivo" at bounding box center [876, 419] width 10 height 12
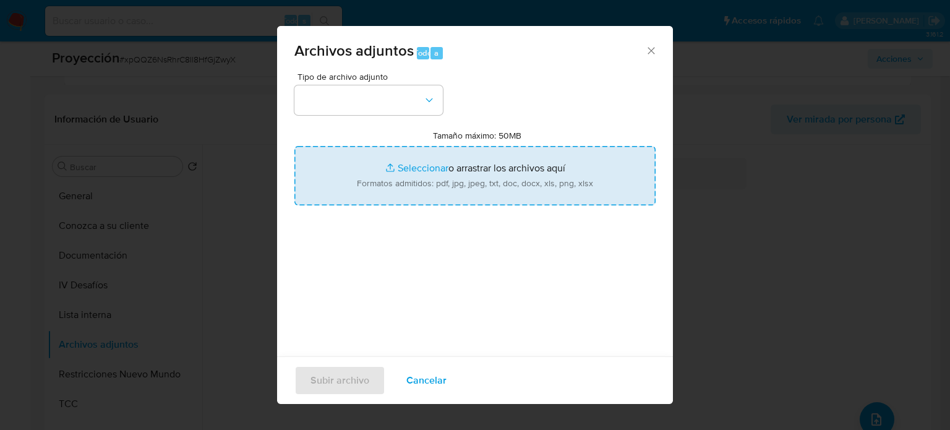
click at [472, 186] on input "Tamaño máximo: 50MB Seleccionar archivos" at bounding box center [474, 175] width 361 height 59
click at [449, 182] on input "Tamaño máximo: 50MB Seleccionar archivos" at bounding box center [474, 175] width 361 height 59
click at [442, 176] on input "Tamaño máximo: 50MB Seleccionar archivos" at bounding box center [474, 175] width 361 height 59
type input "C:\fakepath\RAMA JUDICIAL (2).pdf"
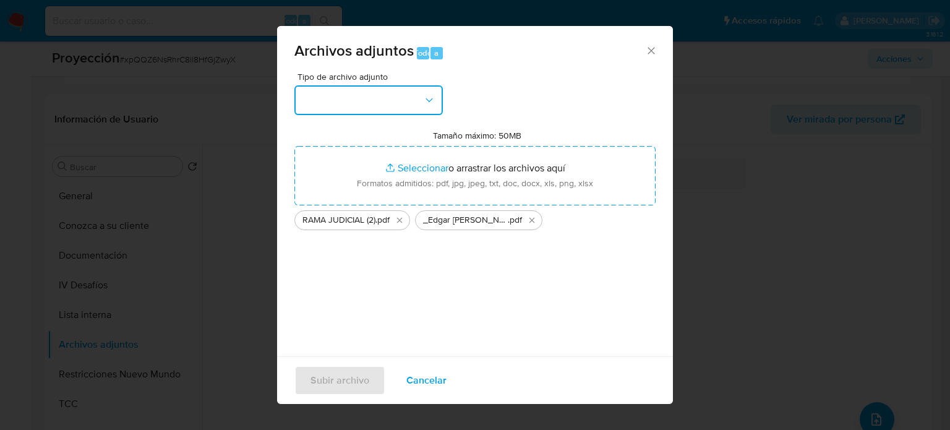
click at [398, 102] on button "button" at bounding box center [368, 100] width 148 height 30
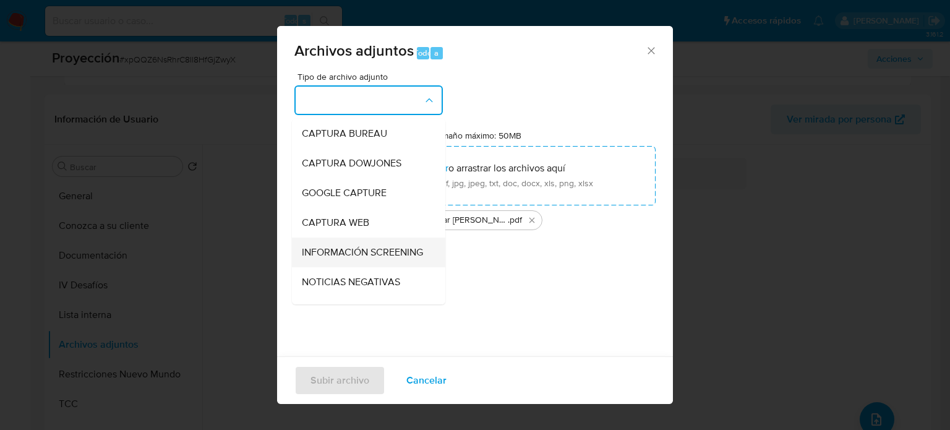
click at [338, 254] on span "INFORMACIÓN SCREENING" at bounding box center [362, 252] width 121 height 12
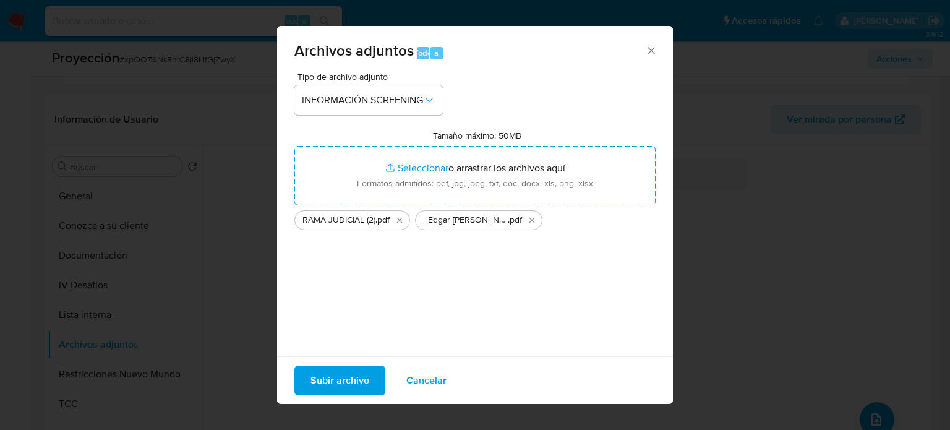
drag, startPoint x: 341, startPoint y: 385, endPoint x: 344, endPoint y: 367, distance: 18.8
click at [344, 367] on span "Subir archivo" at bounding box center [339, 380] width 59 height 27
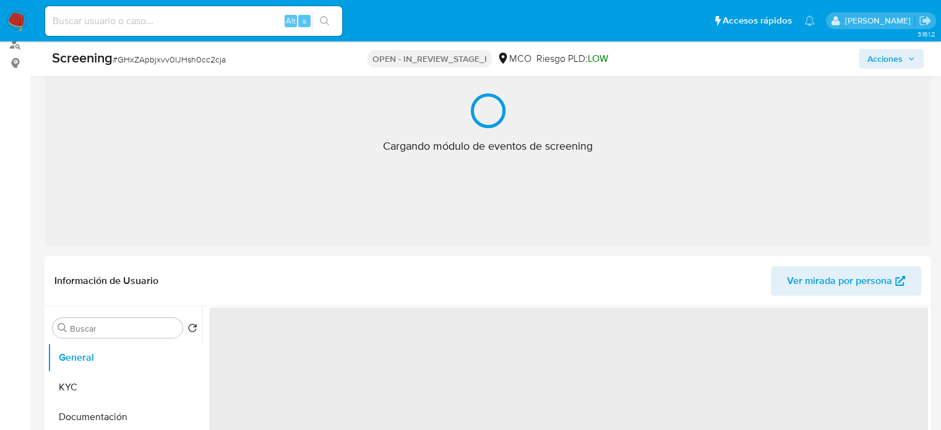
scroll to position [168, 0]
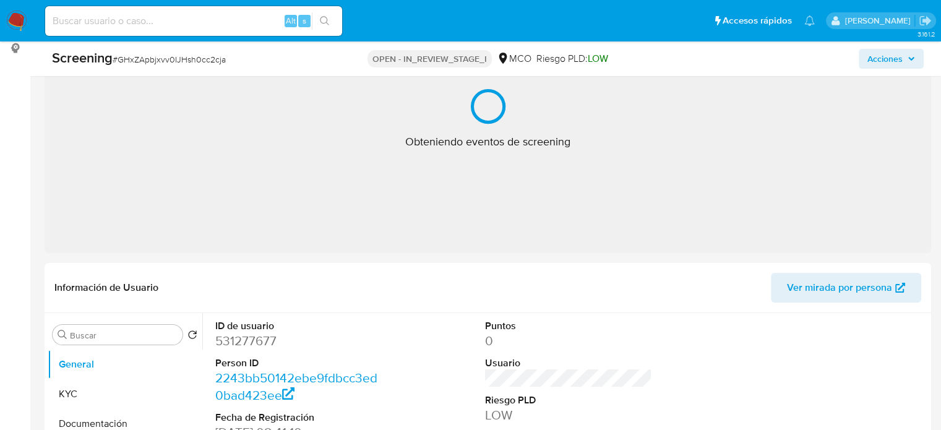
select select "10"
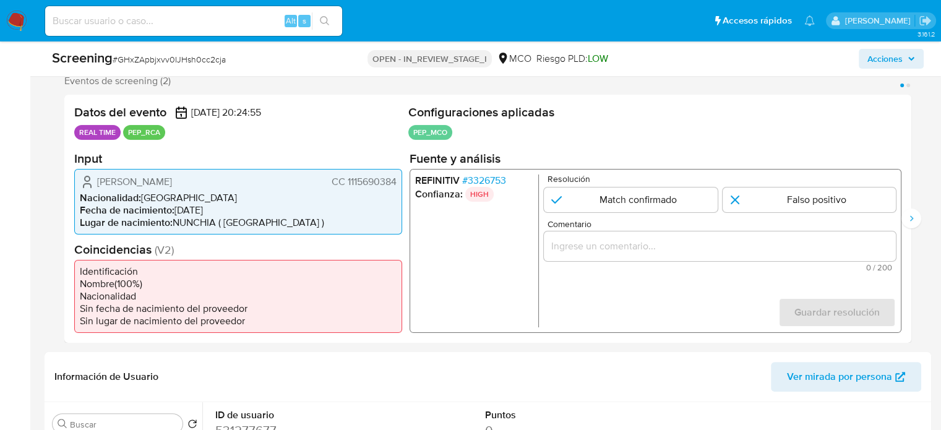
scroll to position [230, 0]
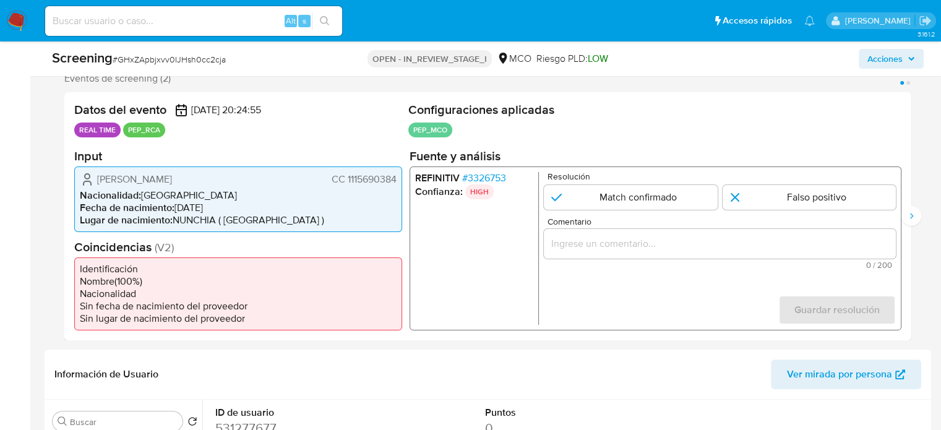
drag, startPoint x: 224, startPoint y: 181, endPoint x: 67, endPoint y: 174, distance: 157.9
click at [67, 174] on div "Datos del evento 28/09/2025 20:24:55 REAL TIME PEP_RCA Configuraciones aplicada…" at bounding box center [487, 216] width 847 height 248
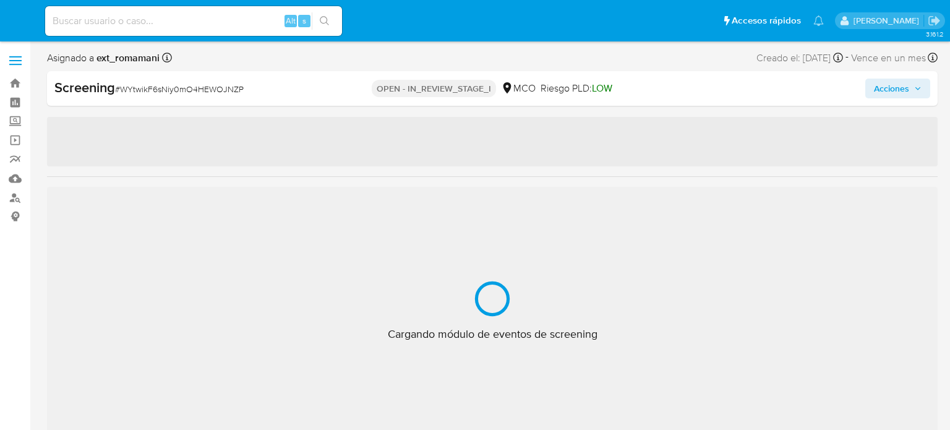
select select "10"
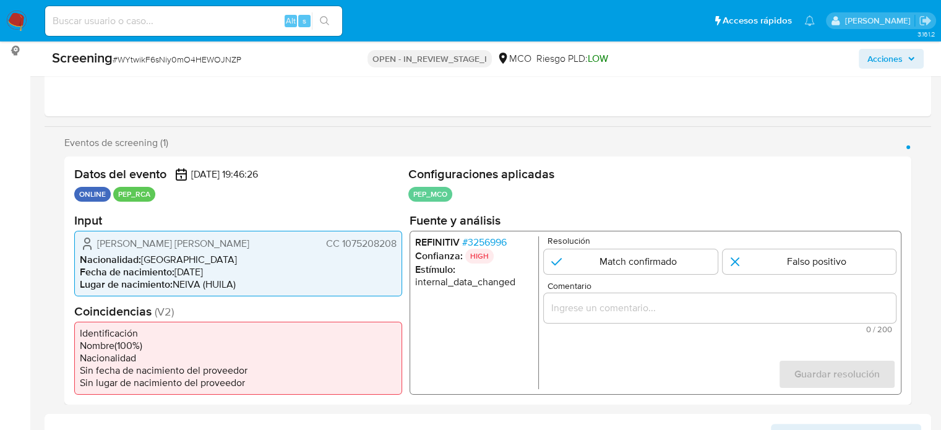
scroll to position [186, 0]
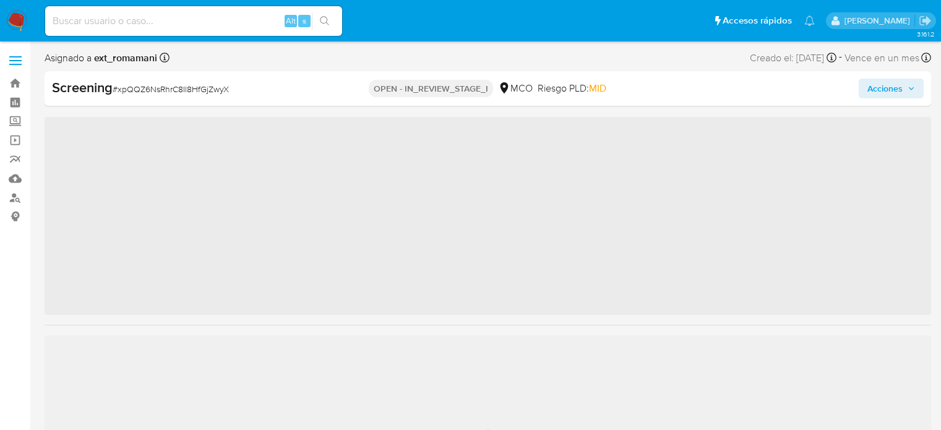
scroll to position [45, 0]
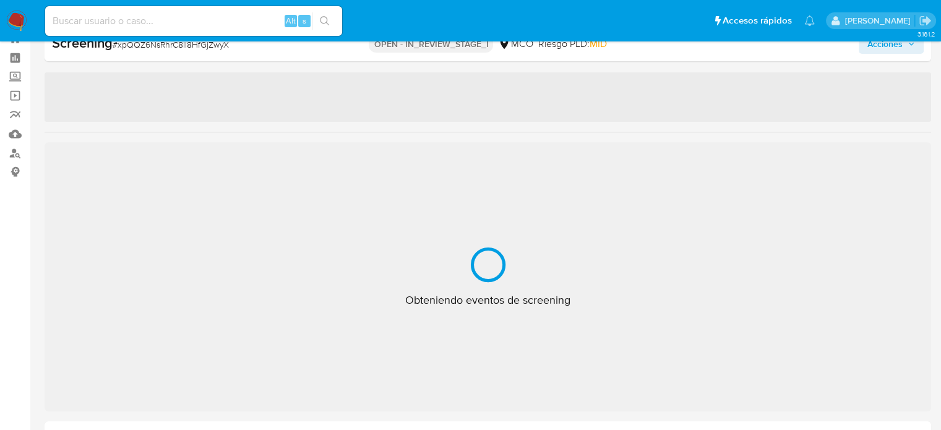
select select "10"
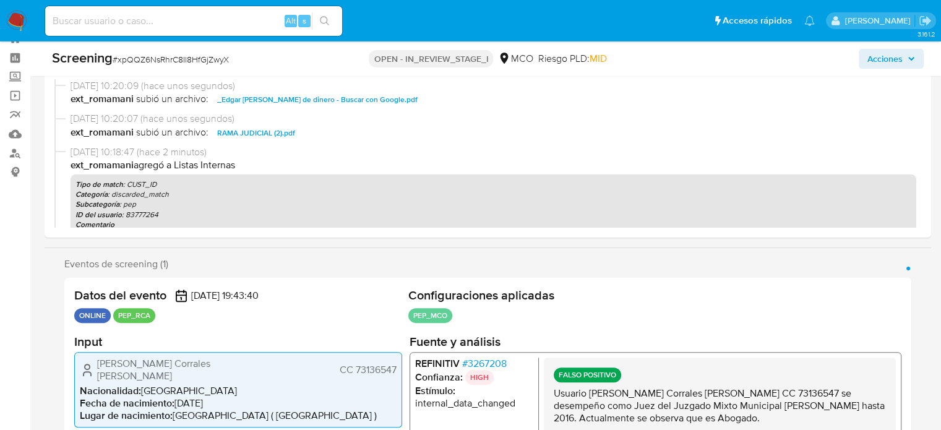
scroll to position [230, 0]
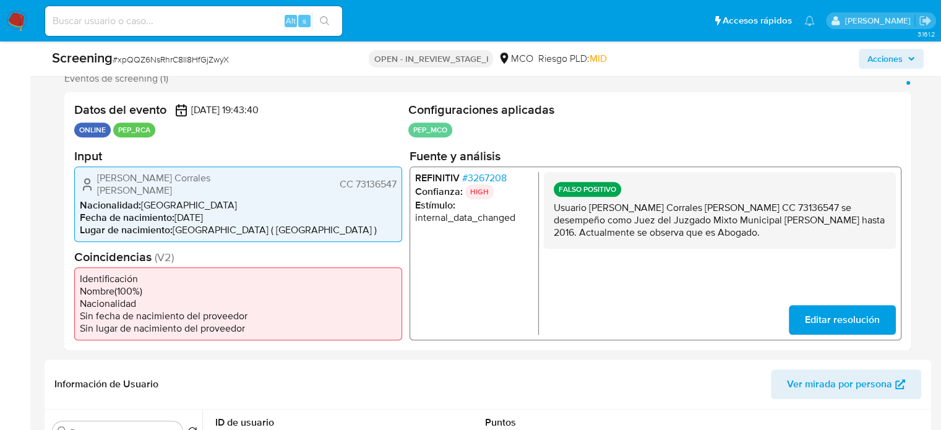
drag, startPoint x: 685, startPoint y: 232, endPoint x: 552, endPoint y: 210, distance: 135.4
click at [552, 210] on div "FALSO POSITIVO Usuario [PERSON_NAME] Corrales [PERSON_NAME] CC 73136547 se dese…" at bounding box center [720, 209] width 352 height 77
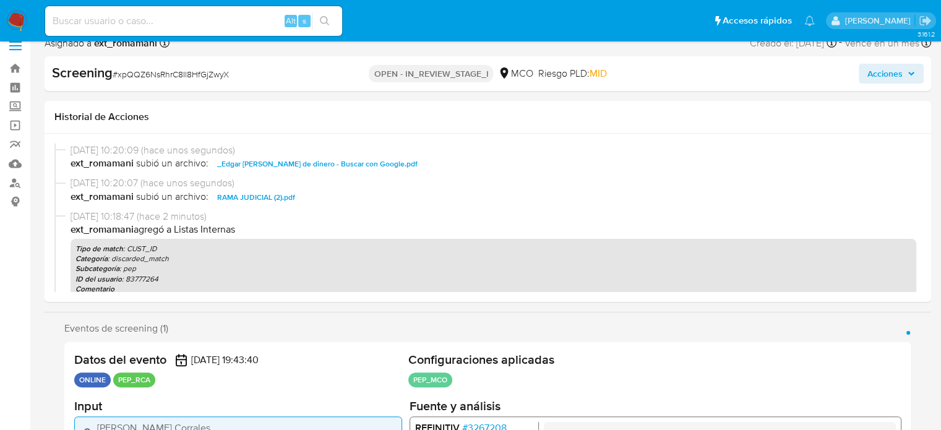
scroll to position [0, 0]
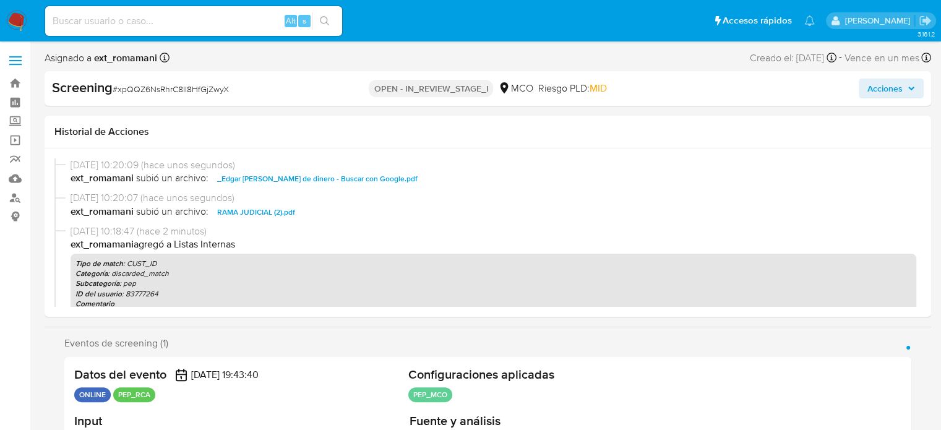
click at [882, 88] on span "Acciones" at bounding box center [884, 89] width 35 height 20
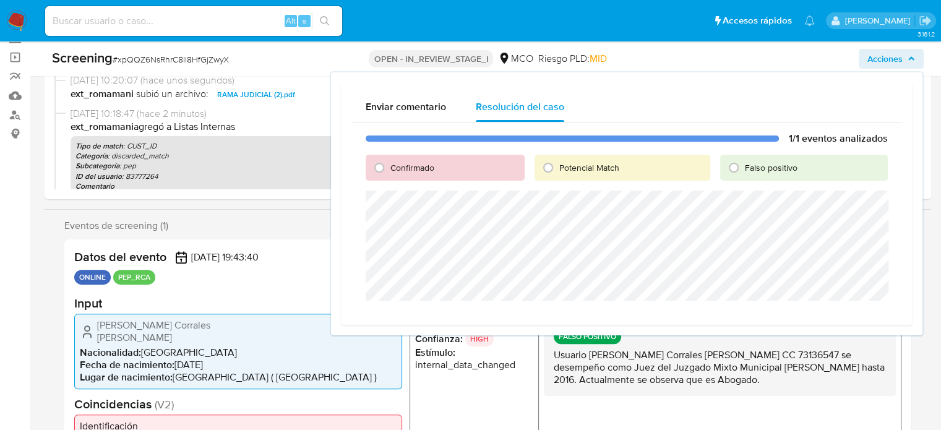
scroll to position [62, 0]
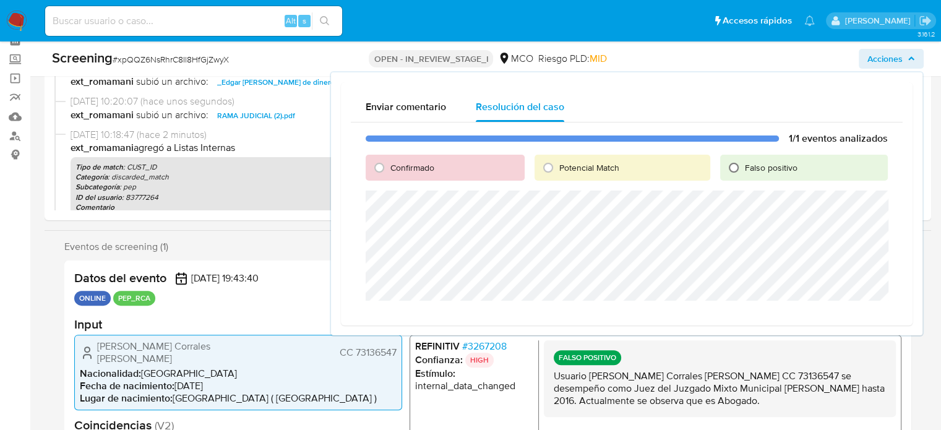
click at [741, 172] on input "Falso positivo" at bounding box center [734, 168] width 20 height 20
radio input "true"
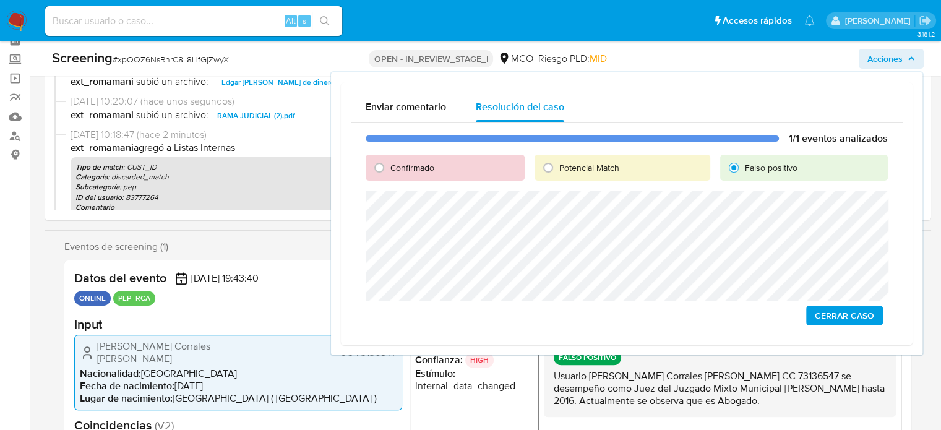
click at [837, 314] on span "Cerrar Caso" at bounding box center [843, 315] width 59 height 17
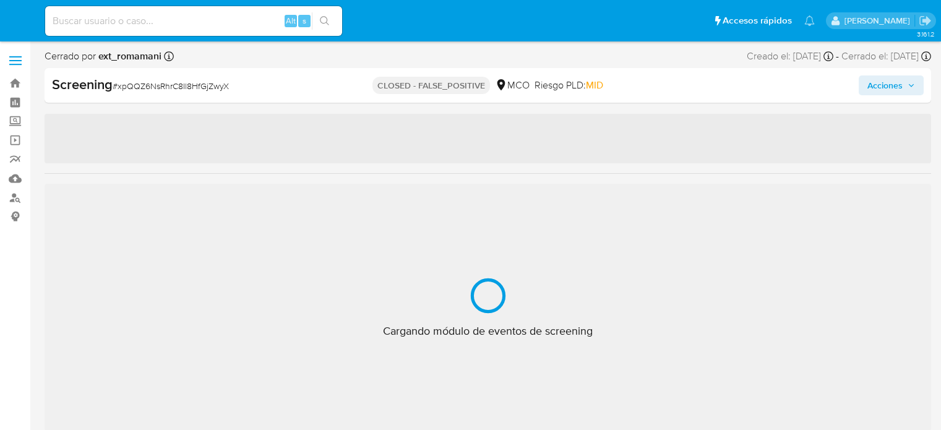
scroll to position [45, 0]
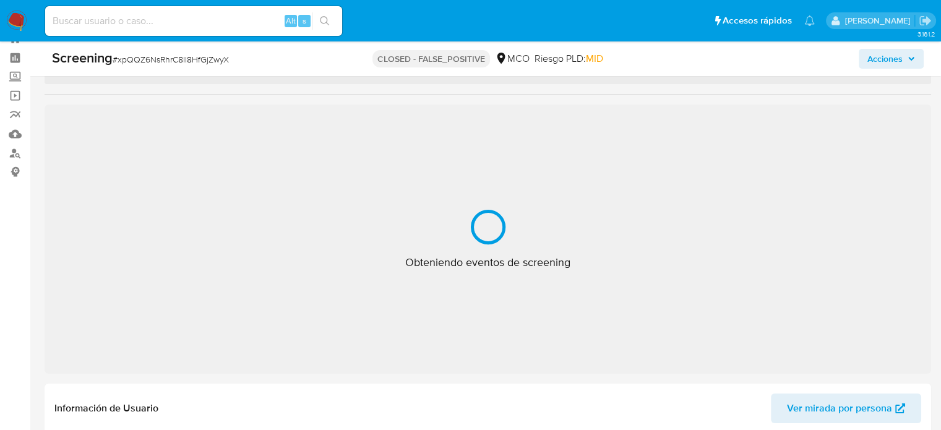
select select "10"
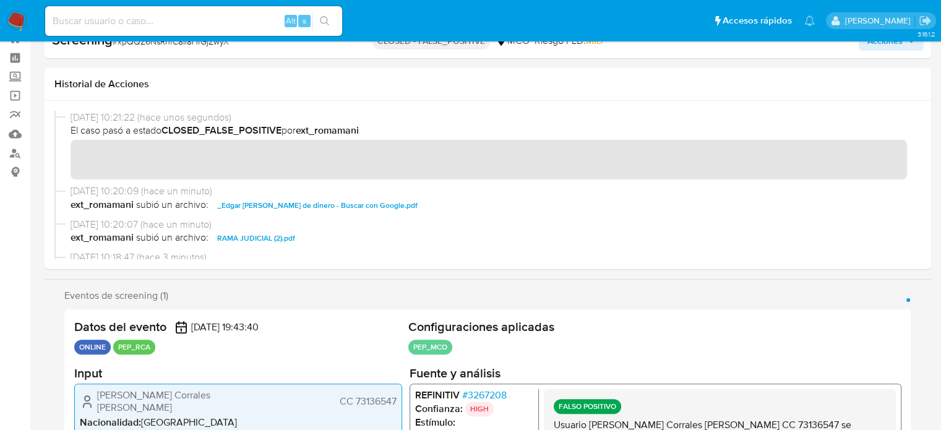
scroll to position [0, 0]
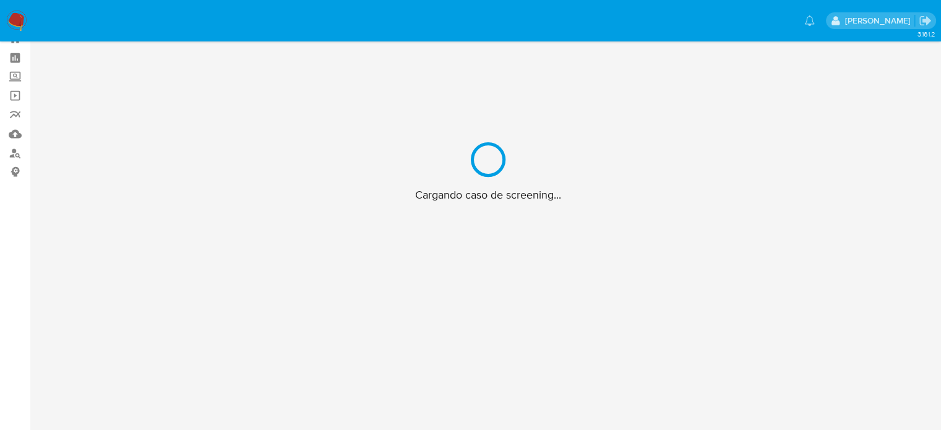
scroll to position [45, 0]
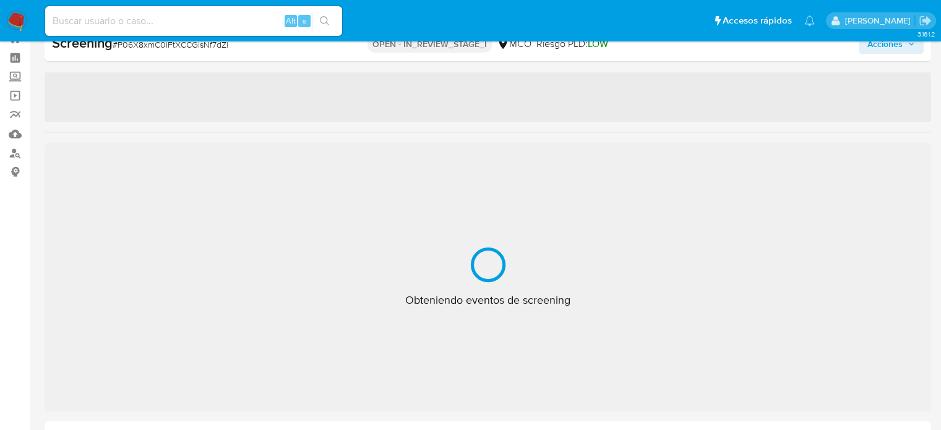
select select "10"
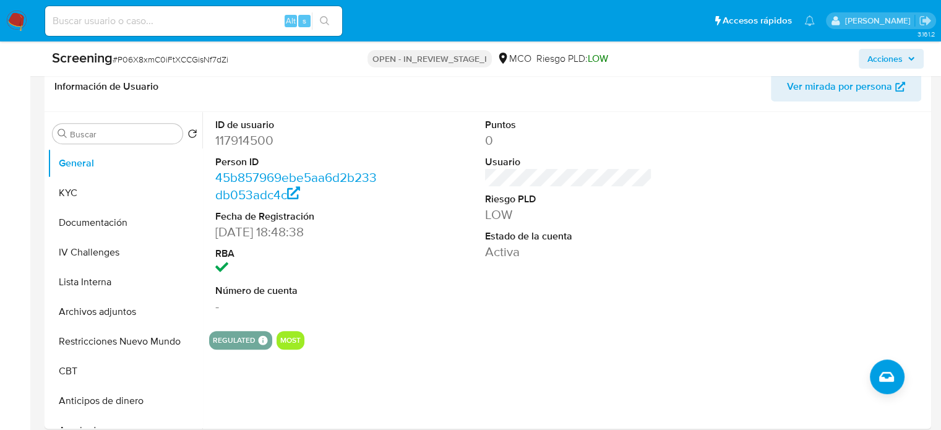
scroll to position [539, 0]
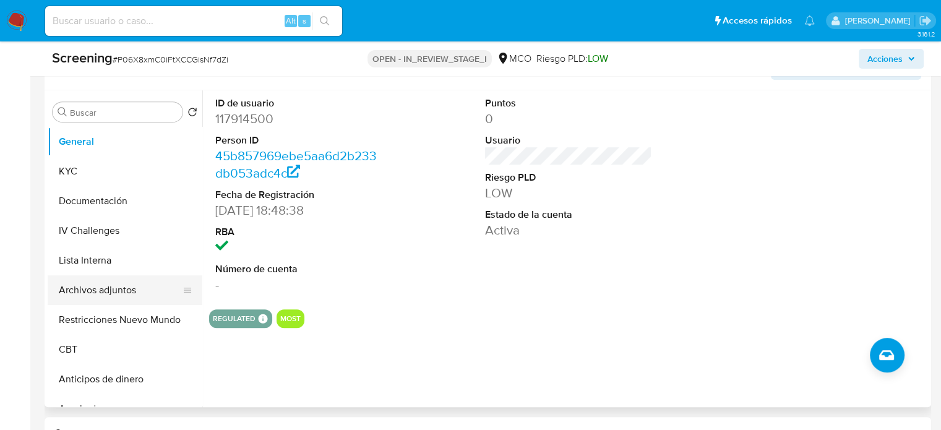
click at [101, 291] on button "Archivos adjuntos" at bounding box center [120, 290] width 145 height 30
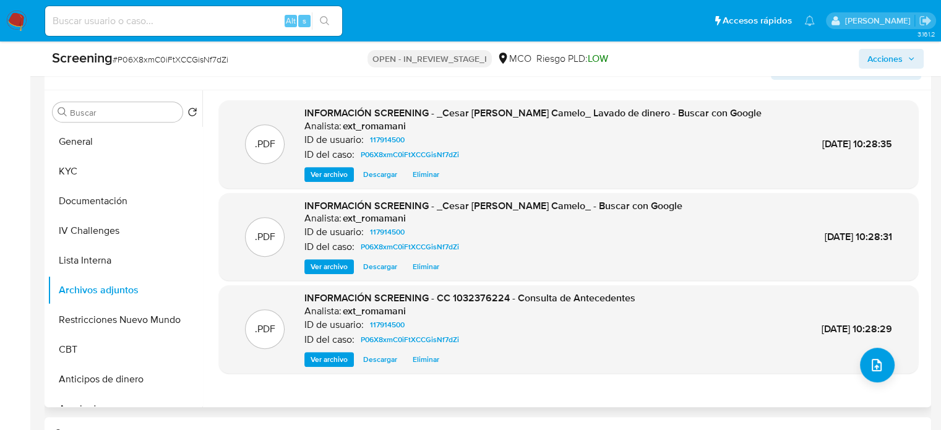
click at [333, 357] on span "Ver archivo" at bounding box center [328, 359] width 37 height 12
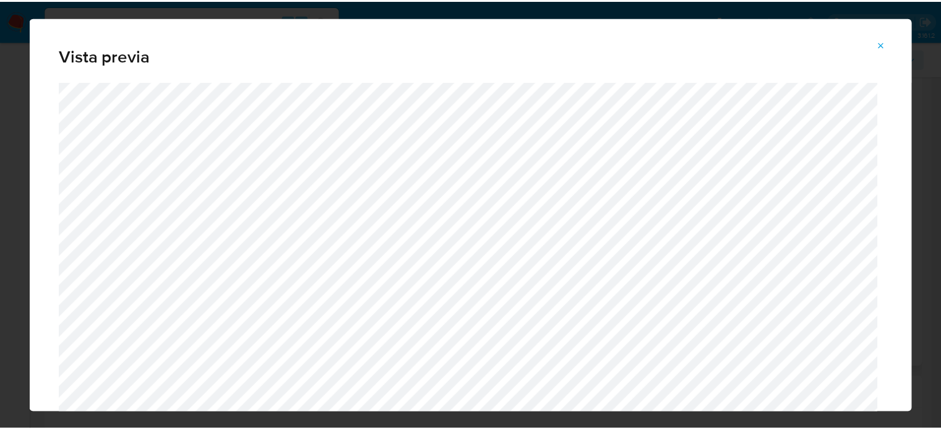
scroll to position [601, 0]
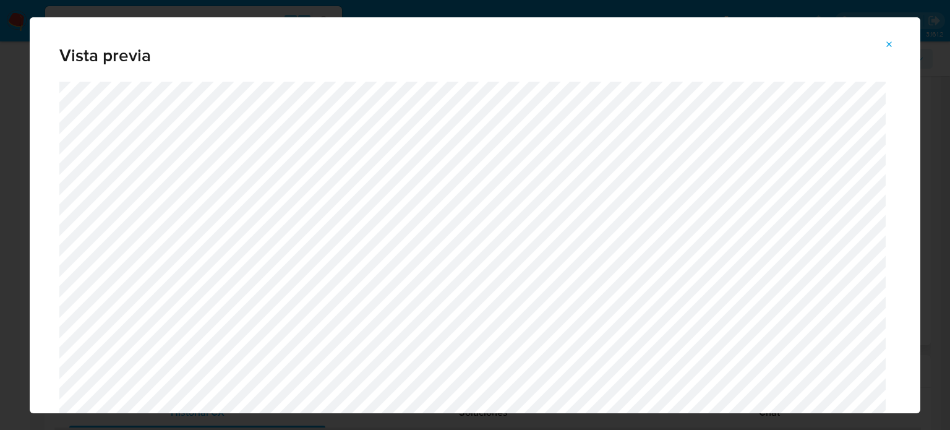
click at [881, 44] on button "Attachment preview" at bounding box center [889, 45] width 27 height 20
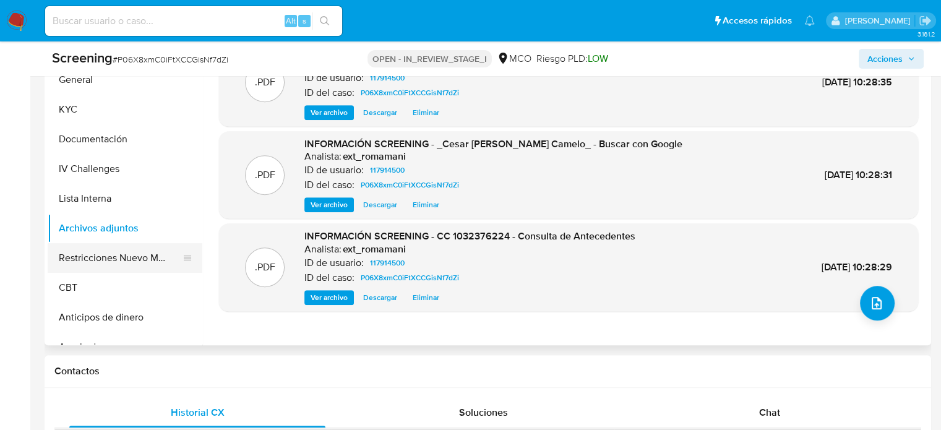
click at [145, 260] on button "Restricciones Nuevo Mundo" at bounding box center [120, 258] width 145 height 30
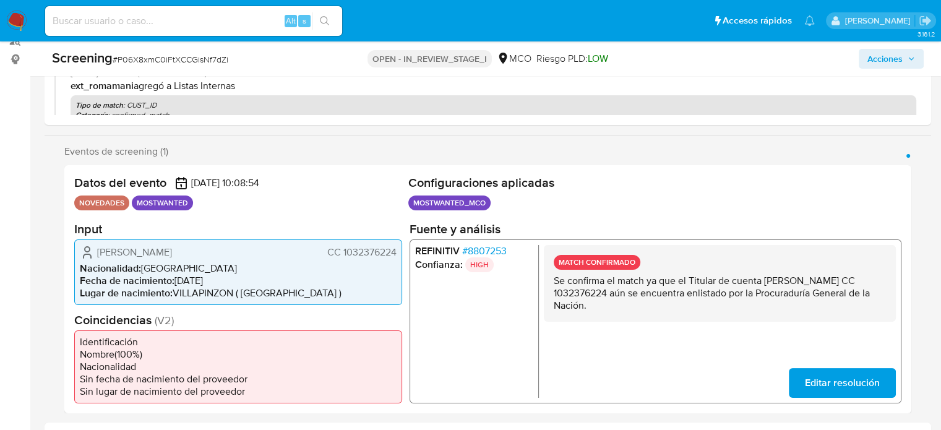
scroll to position [186, 0]
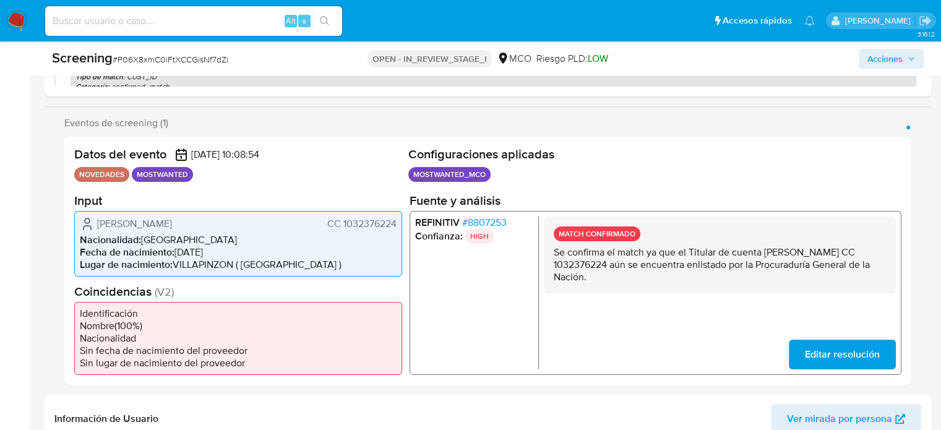
click at [892, 58] on span "Acciones" at bounding box center [884, 59] width 35 height 20
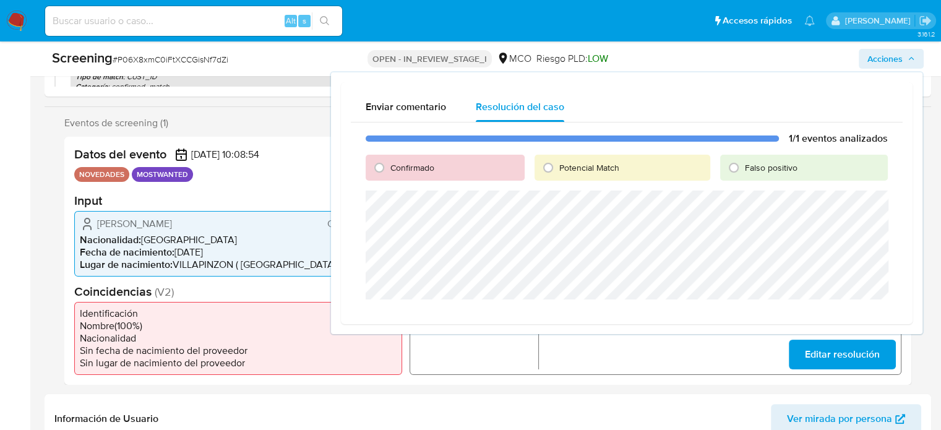
click at [392, 165] on span "Confirmado" at bounding box center [412, 167] width 44 height 12
click at [389, 165] on input "Confirmado" at bounding box center [379, 168] width 20 height 20
radio input "true"
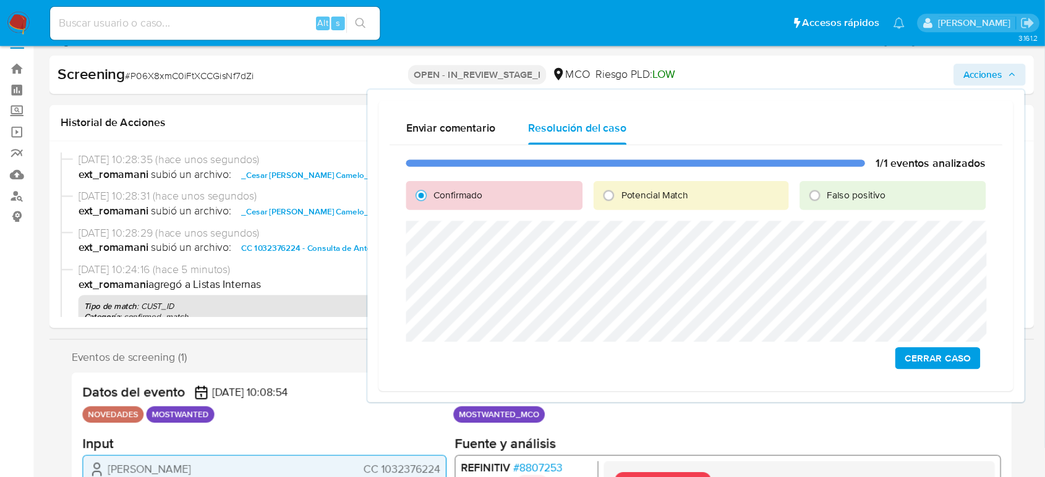
scroll to position [0, 0]
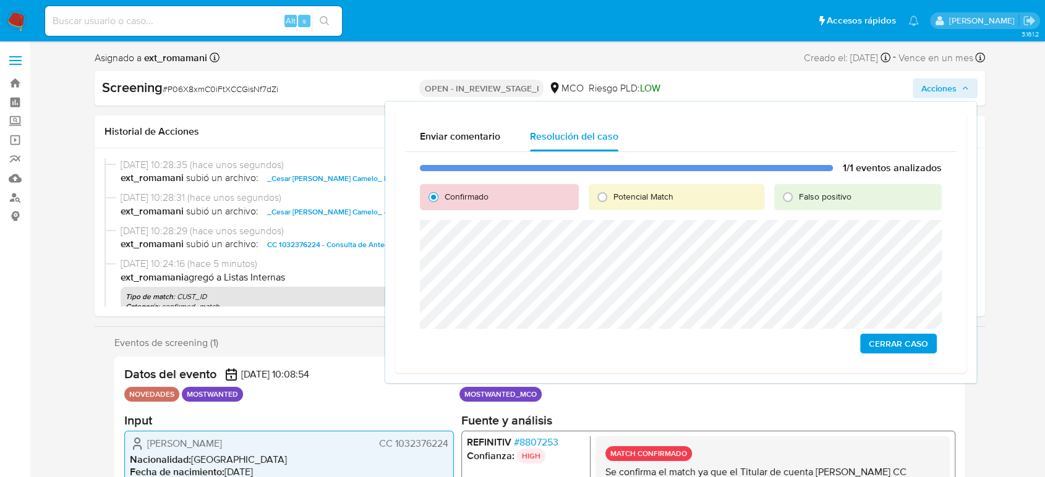
click at [894, 341] on span "Cerrar Caso" at bounding box center [898, 343] width 59 height 17
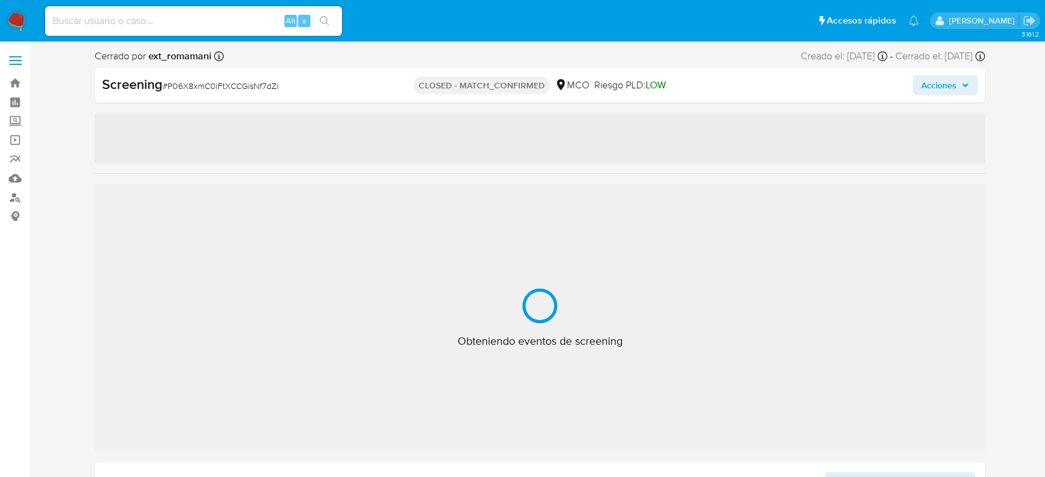
select select "10"
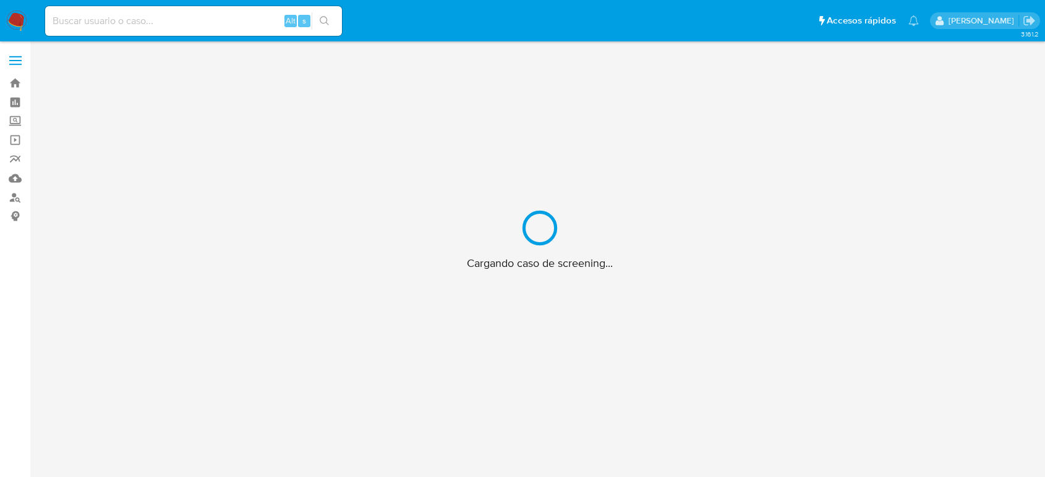
scroll to position [45, 0]
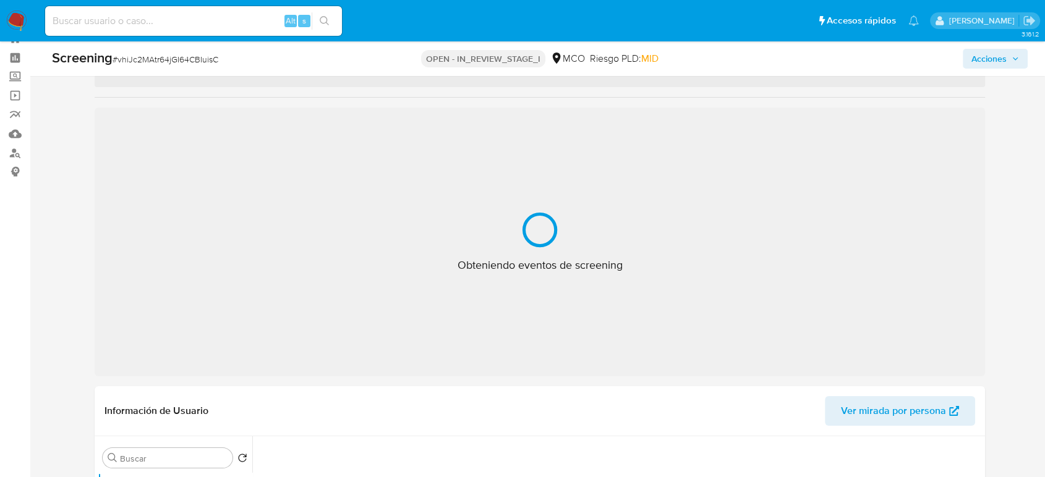
select select "10"
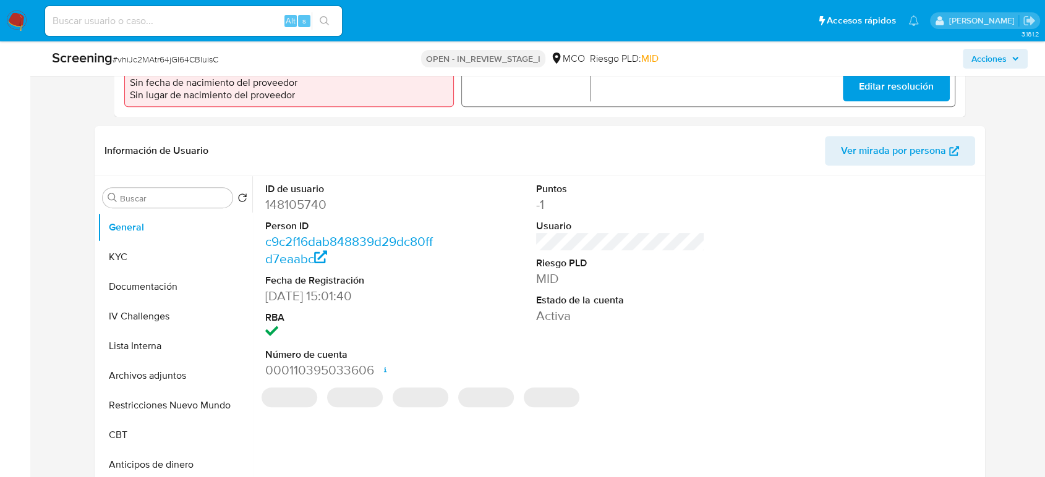
scroll to position [456, 0]
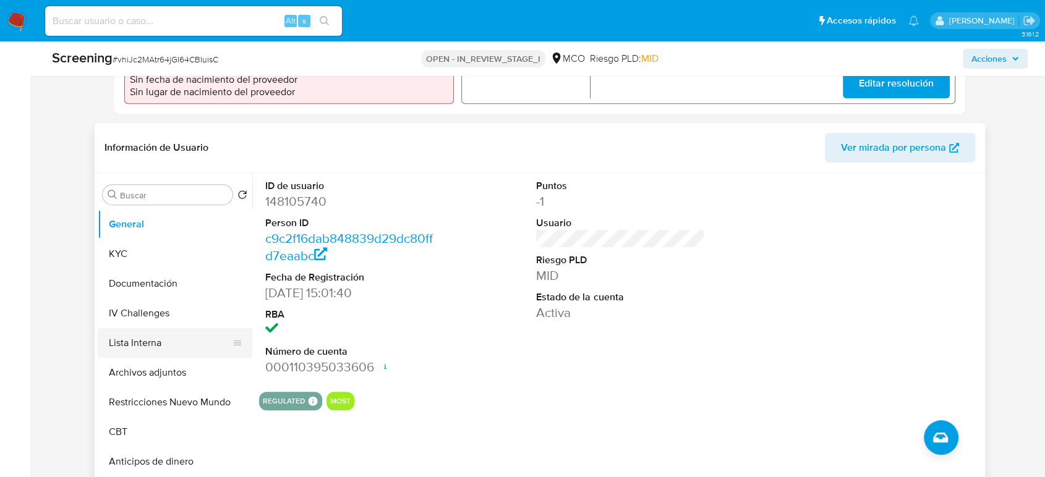
click at [119, 341] on button "Lista Interna" at bounding box center [170, 343] width 145 height 30
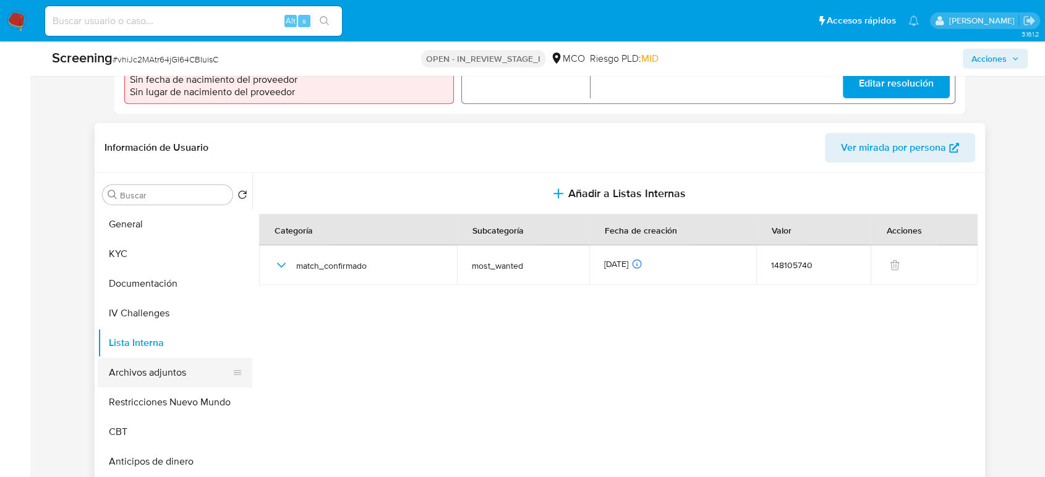
click at [153, 375] on button "Archivos adjuntos" at bounding box center [170, 373] width 145 height 30
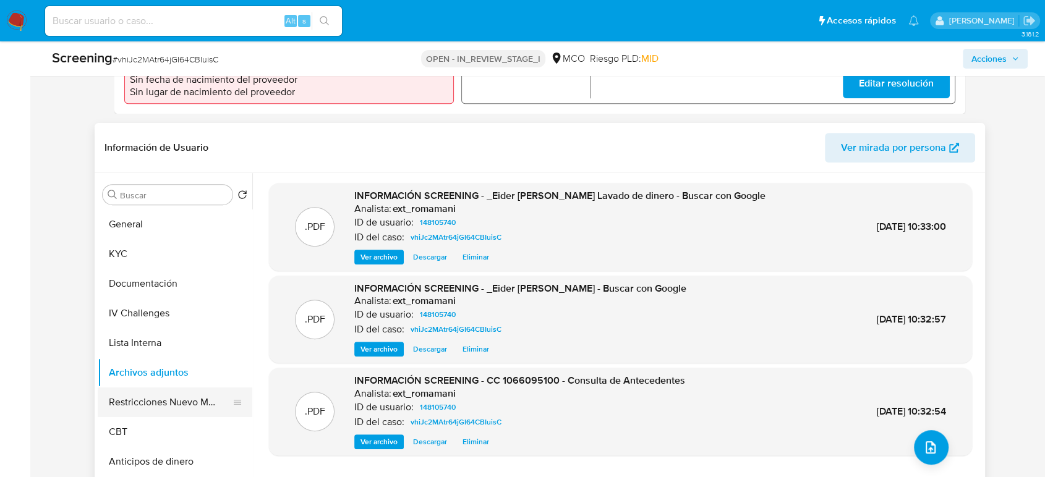
click at [143, 398] on button "Restricciones Nuevo Mundo" at bounding box center [170, 403] width 145 height 30
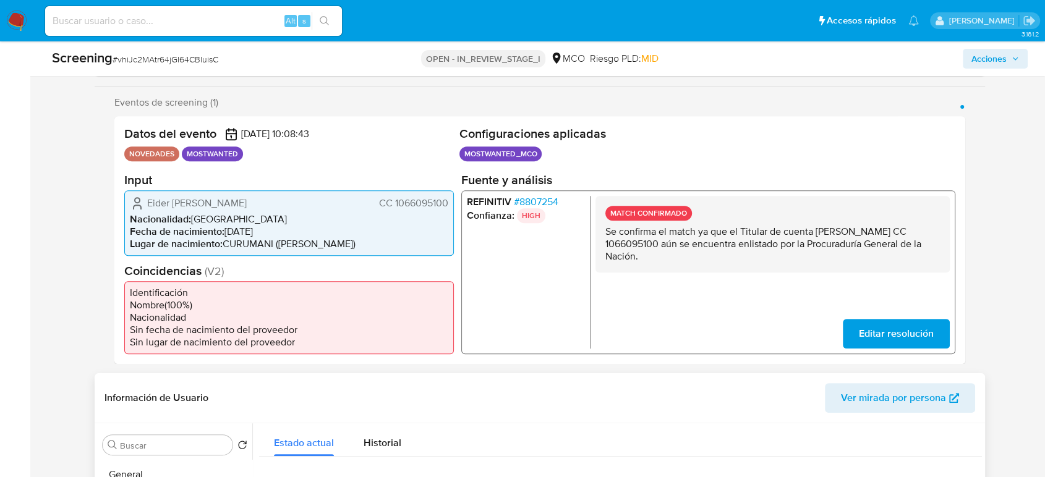
scroll to position [480, 0]
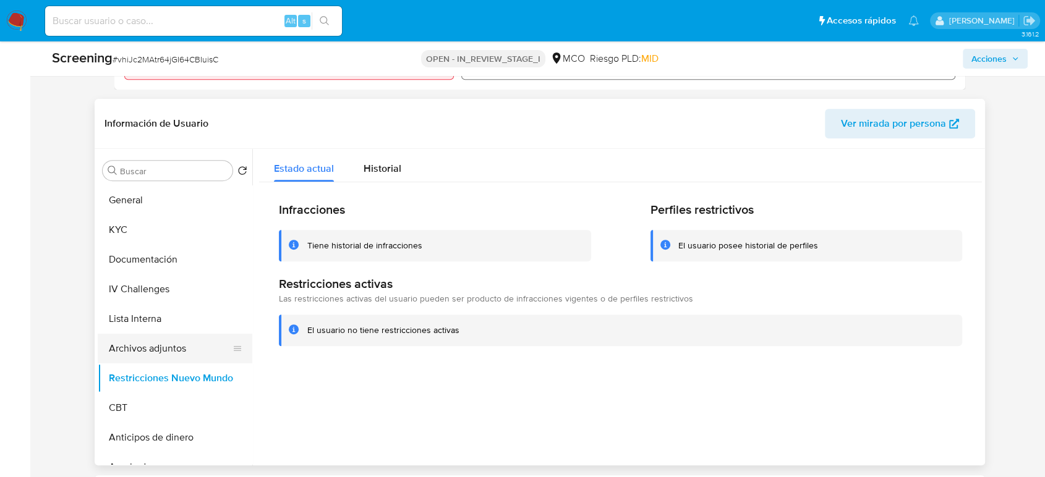
click at [148, 358] on button "Archivos adjuntos" at bounding box center [170, 349] width 145 height 30
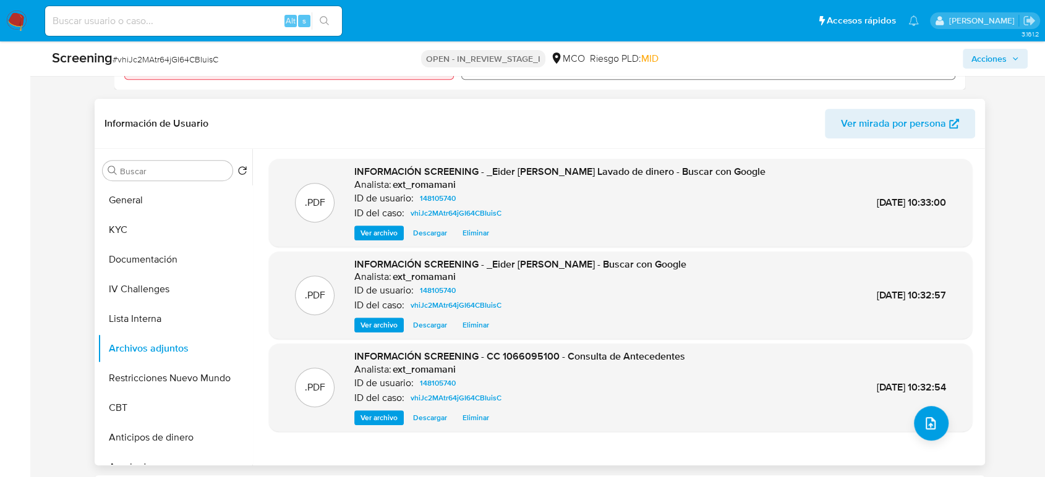
click at [383, 414] on span "Ver archivo" at bounding box center [379, 418] width 37 height 12
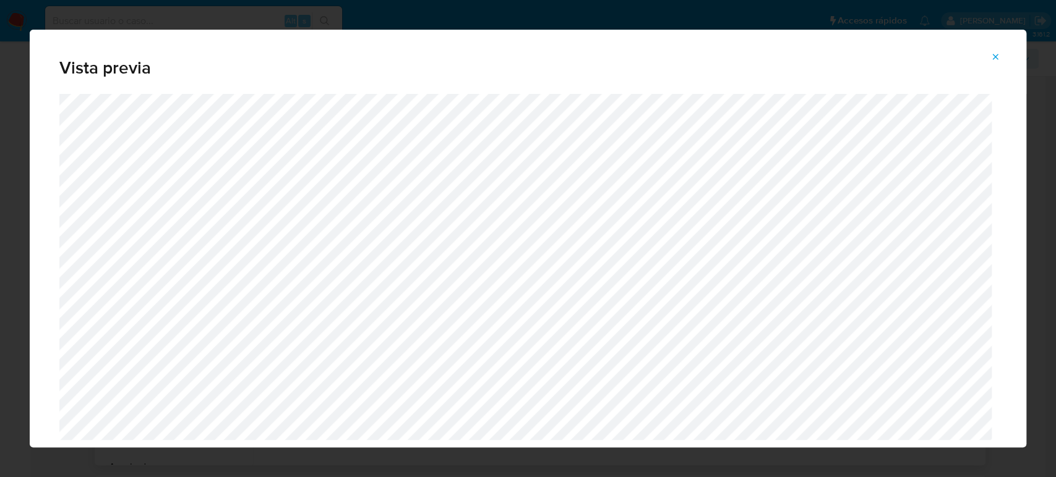
click at [986, 48] on button "Attachment preview" at bounding box center [994, 57] width 27 height 20
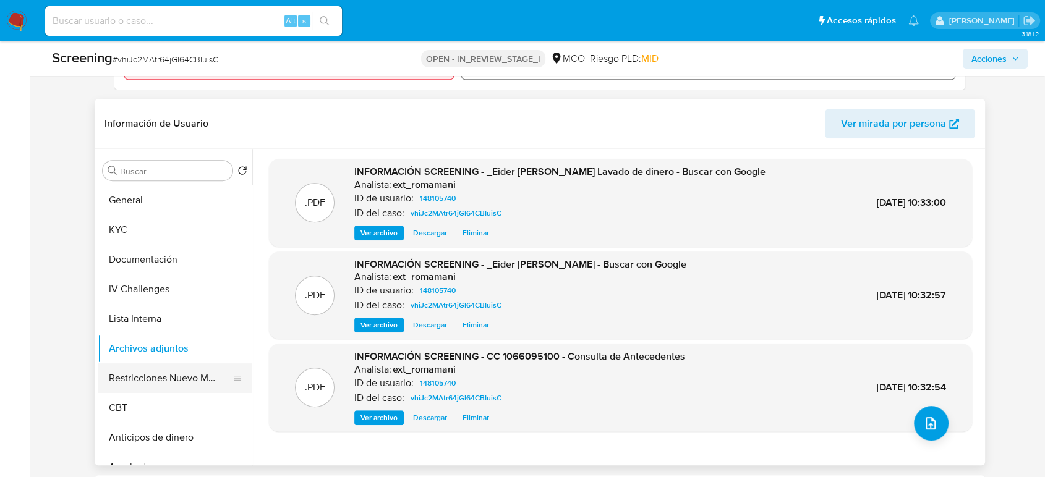
click at [170, 372] on button "Restricciones Nuevo Mundo" at bounding box center [170, 379] width 145 height 30
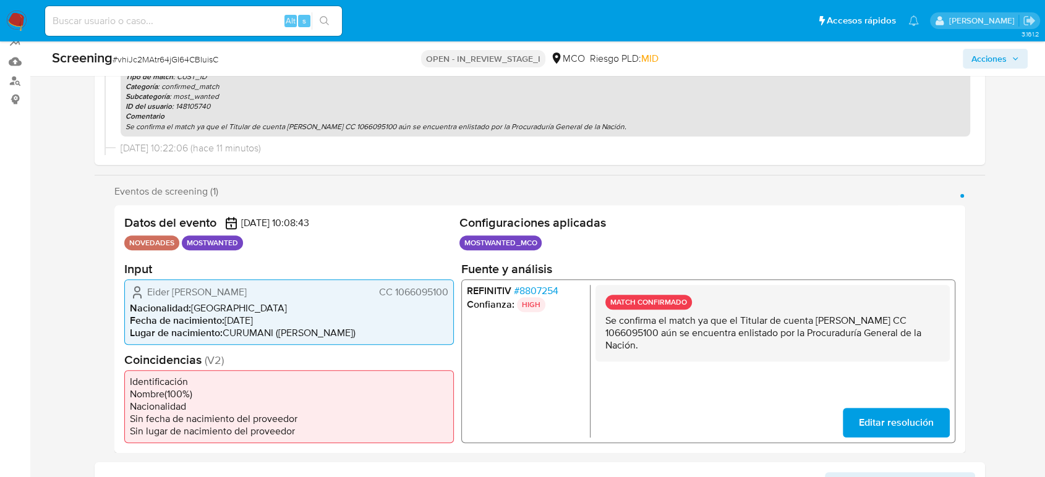
scroll to position [0, 0]
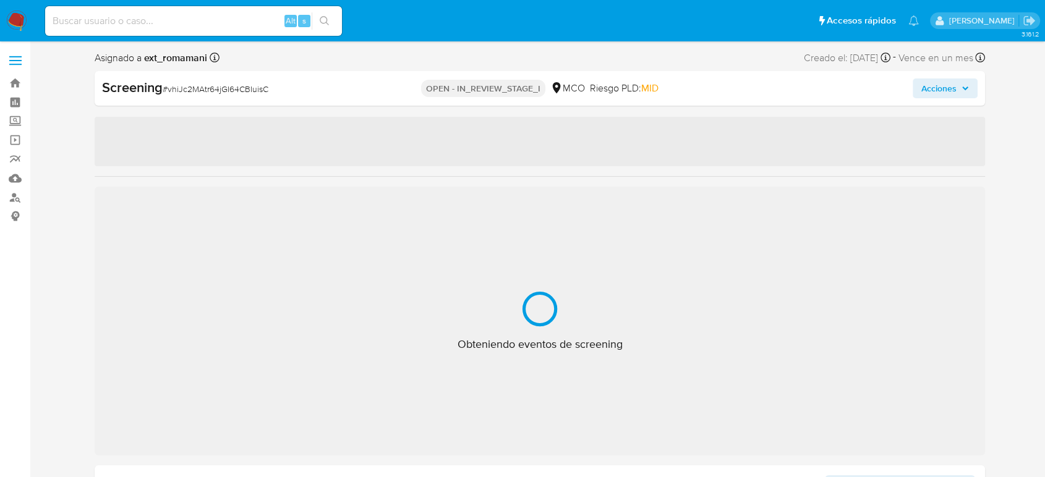
select select "10"
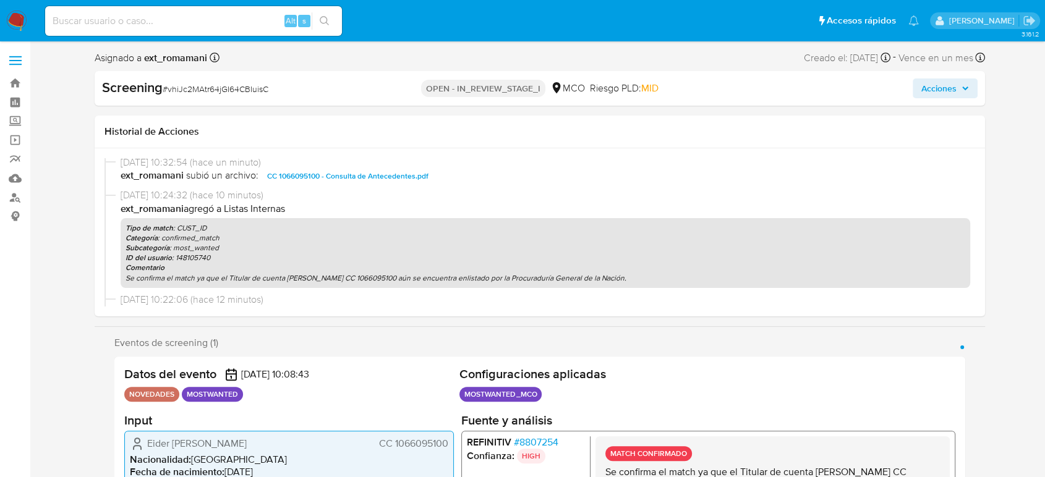
scroll to position [137, 0]
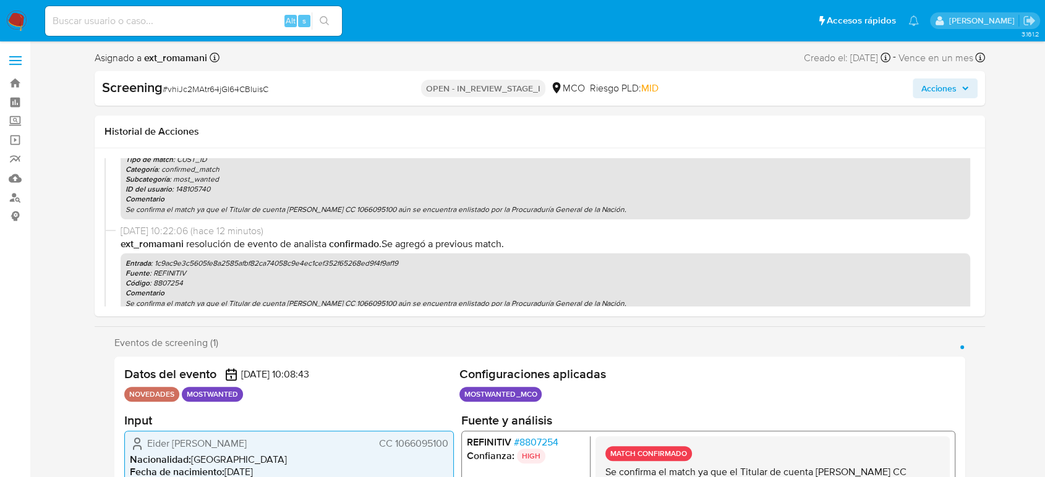
click at [954, 91] on span "Acciones" at bounding box center [938, 89] width 35 height 20
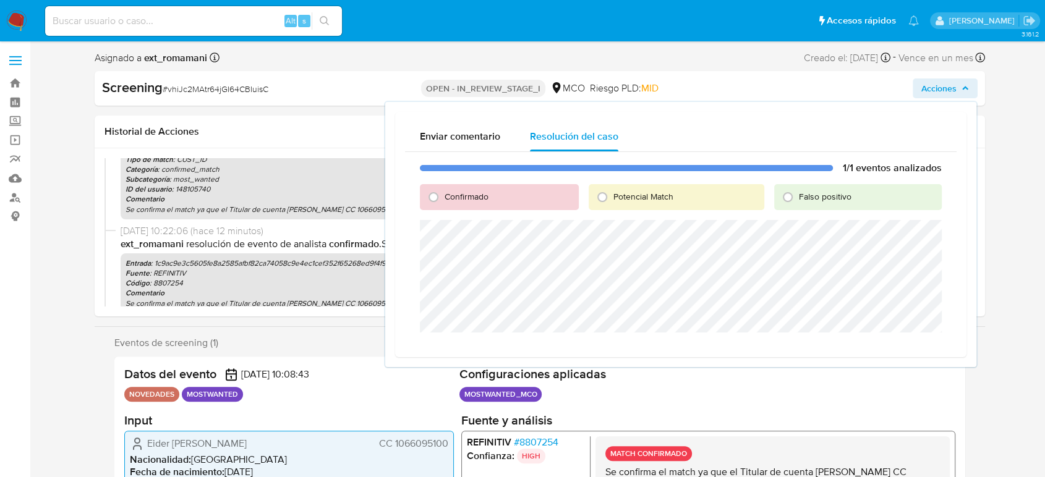
click at [450, 195] on span "Confirmado" at bounding box center [467, 196] width 44 height 12
click at [443, 195] on input "Confirmado" at bounding box center [434, 197] width 20 height 20
radio input "true"
click at [924, 350] on span "Cerrar Caso" at bounding box center [898, 347] width 59 height 17
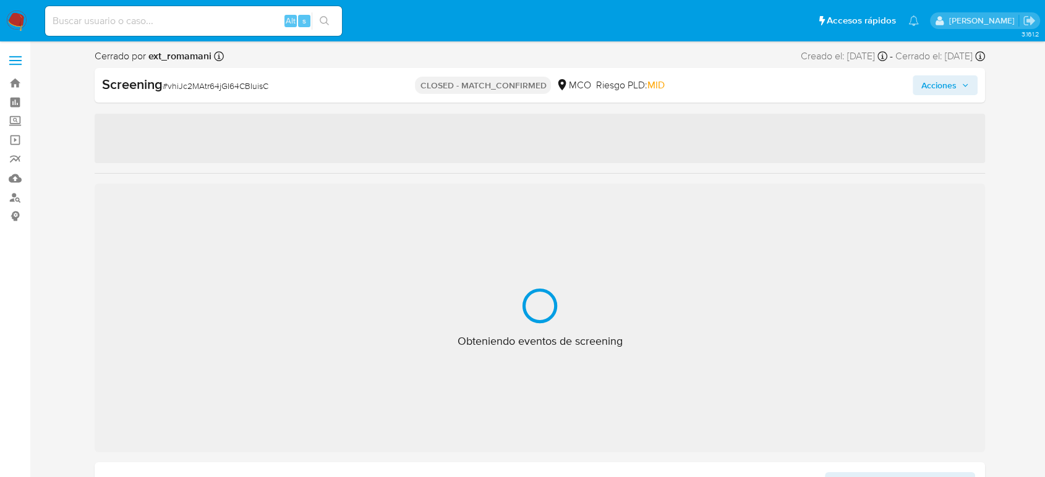
select select "10"
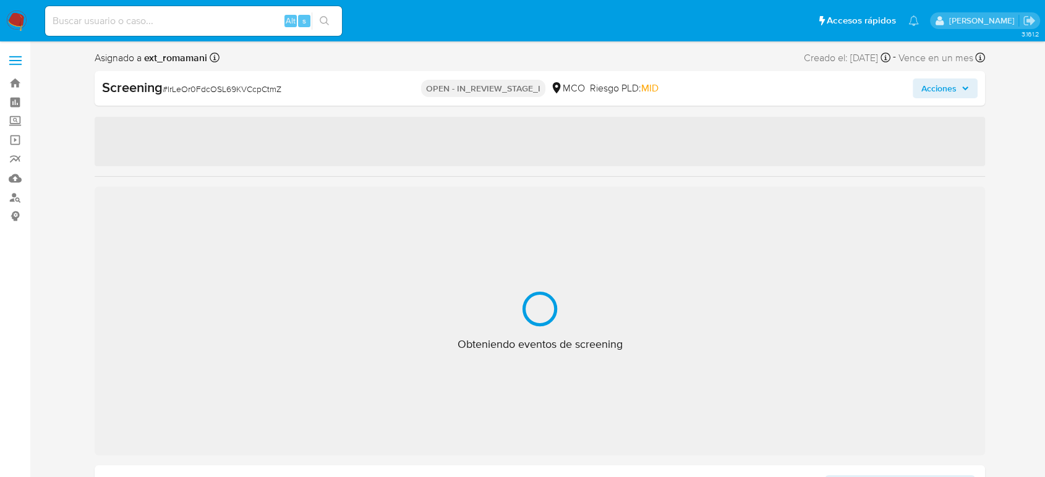
select select "10"
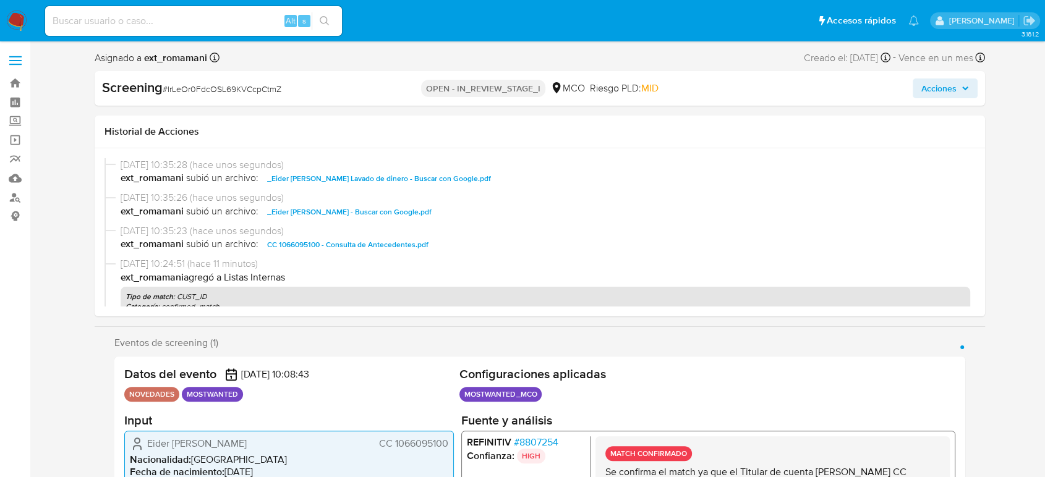
click at [957, 83] on span "Acciones" at bounding box center [945, 88] width 48 height 17
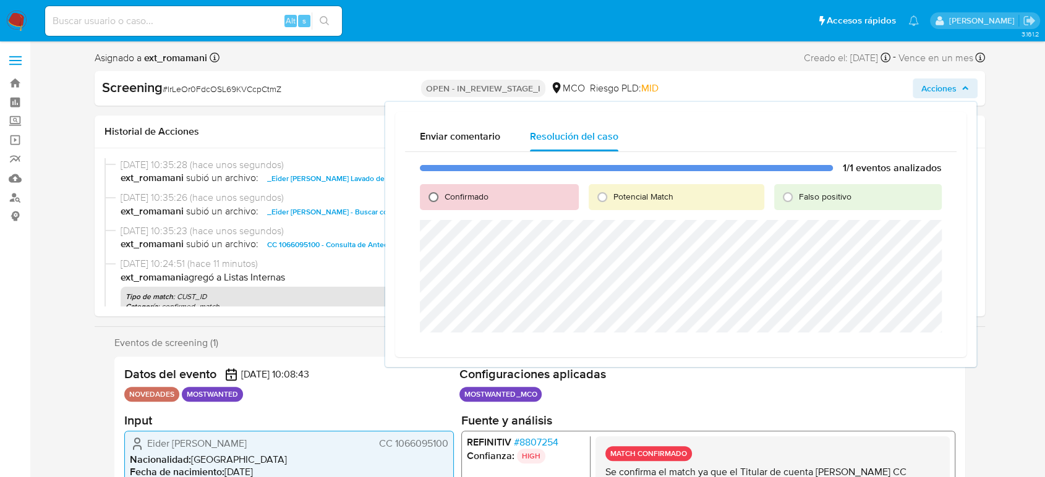
click at [436, 201] on input "Confirmado" at bounding box center [434, 197] width 20 height 20
radio input "true"
click at [903, 349] on span "Cerrar Caso" at bounding box center [898, 347] width 59 height 17
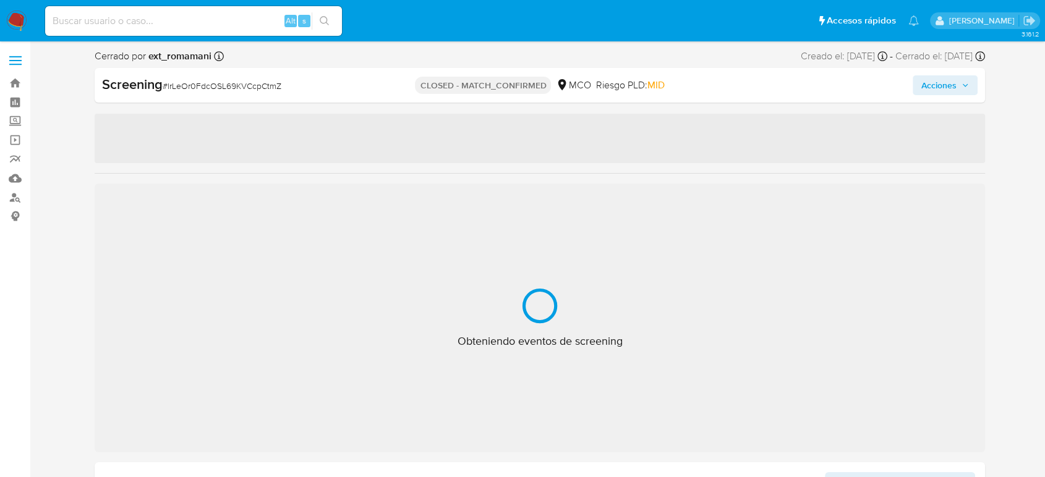
select select "10"
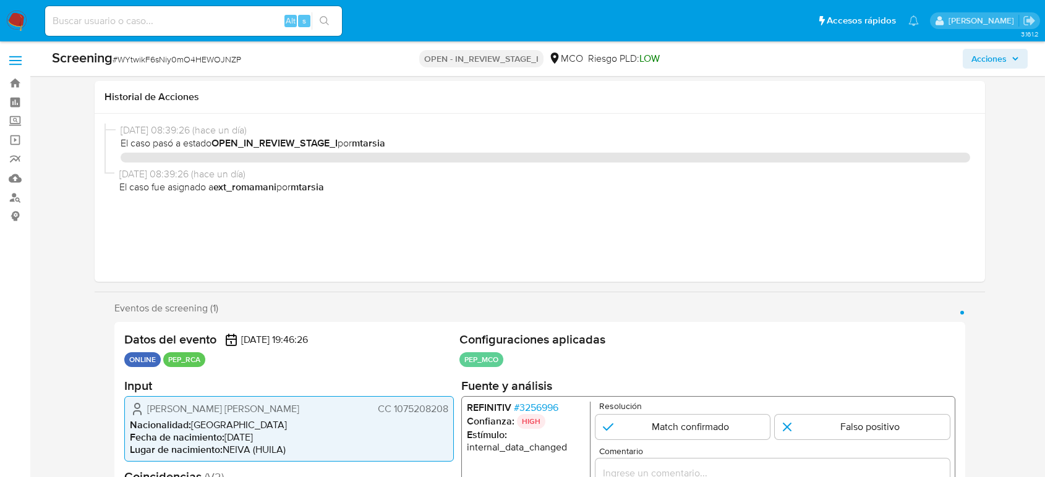
select select "10"
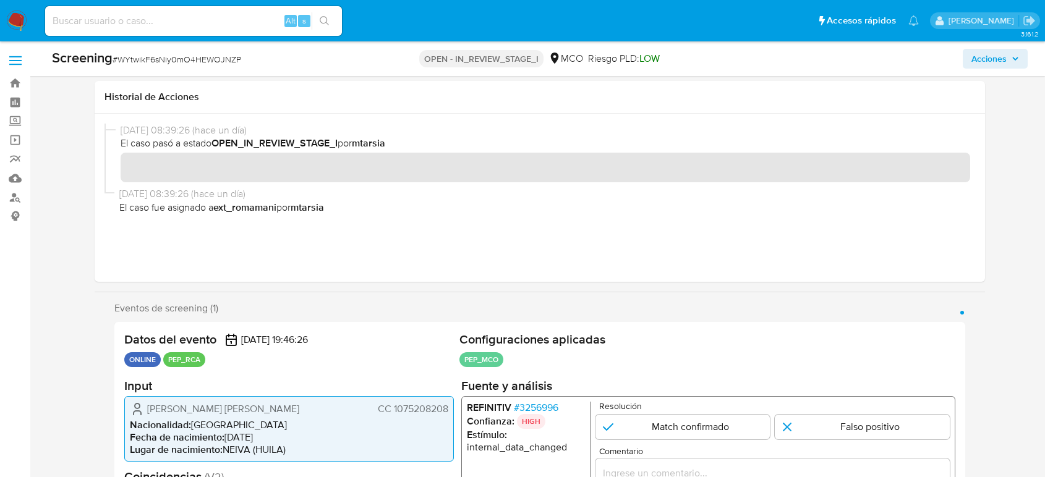
scroll to position [186, 0]
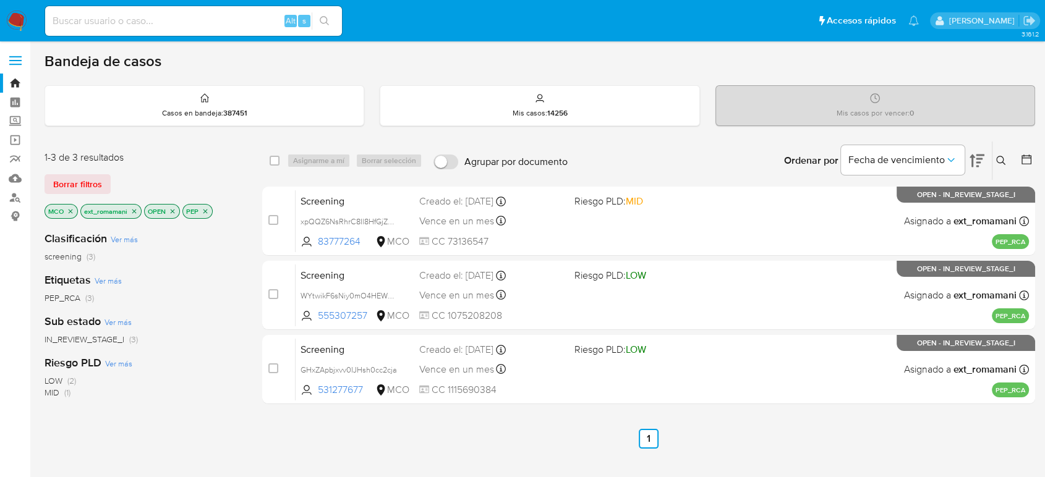
click at [11, 23] on img at bounding box center [16, 21] width 21 height 21
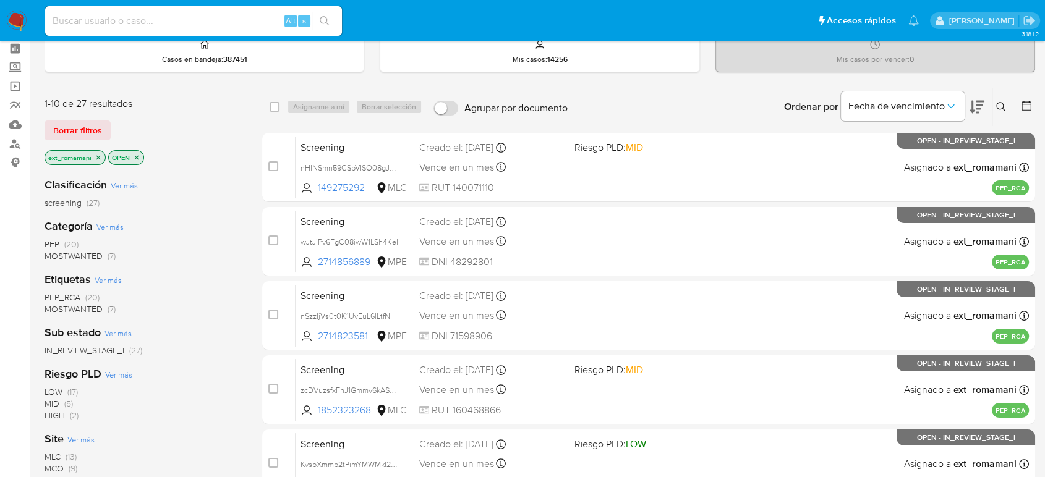
scroll to position [69, 0]
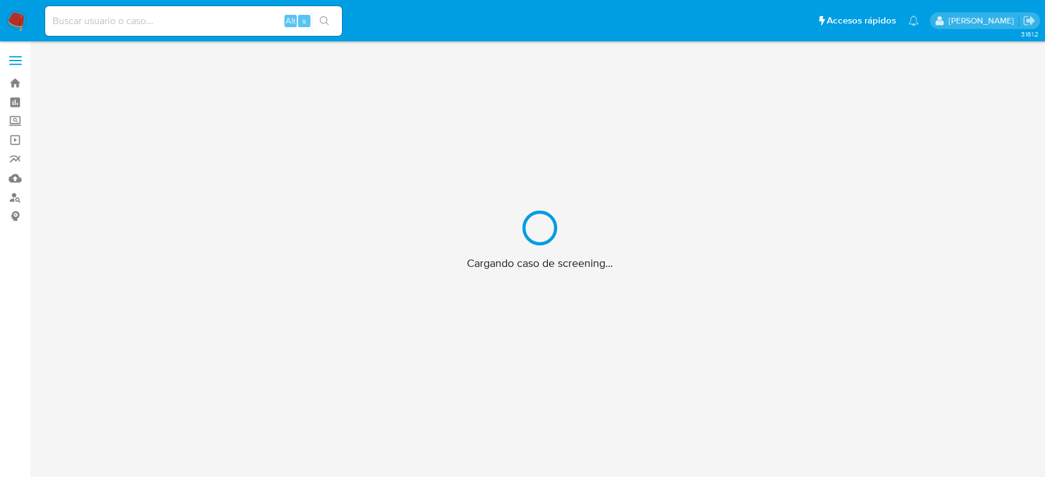
scroll to position [45, 0]
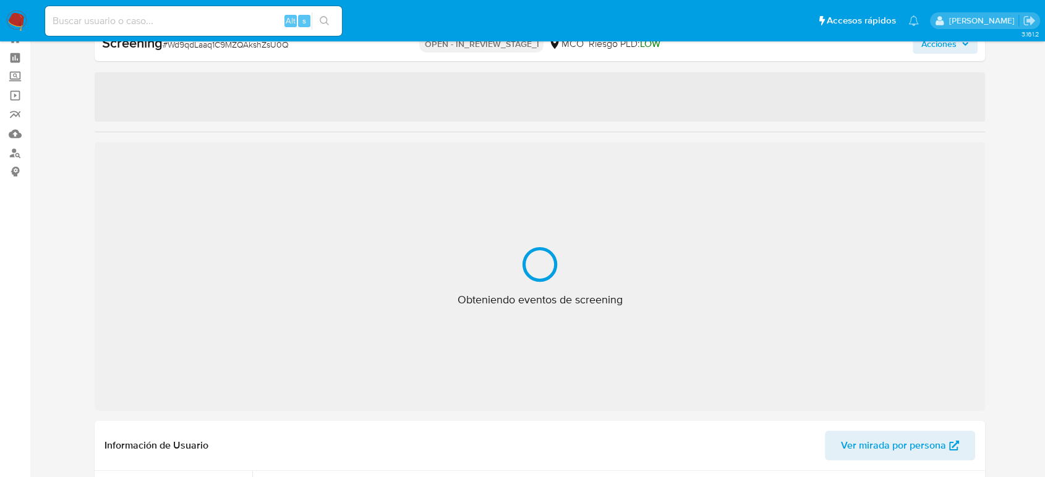
select select "10"
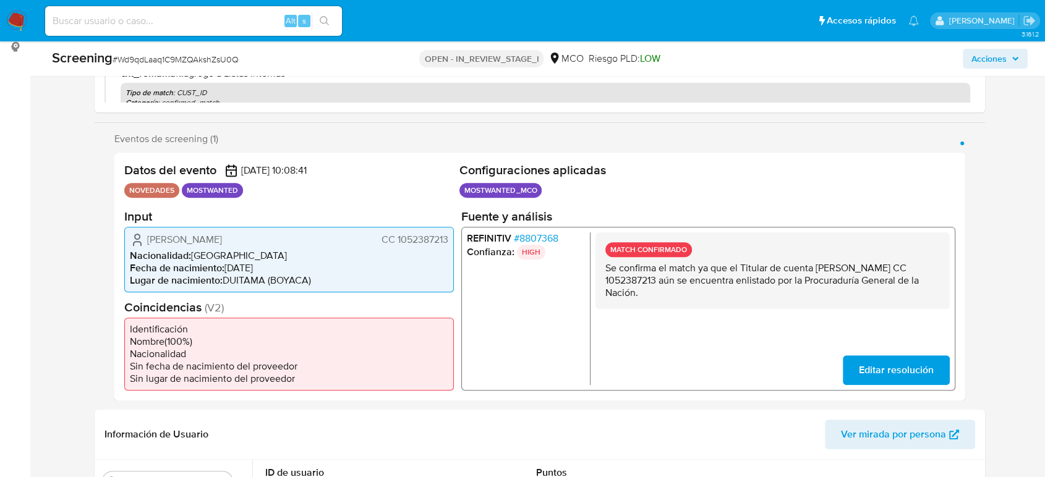
scroll to position [206, 0]
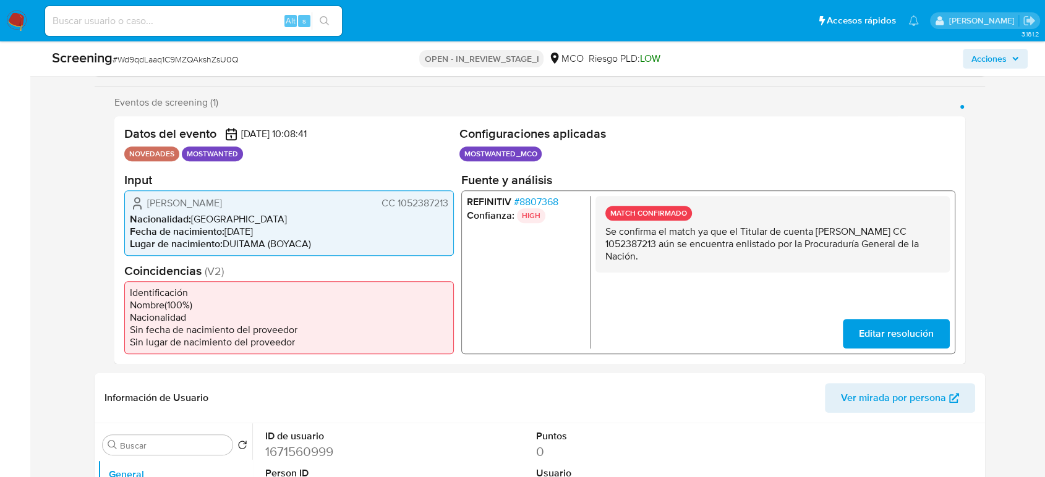
drag, startPoint x: 816, startPoint y: 230, endPoint x: 676, endPoint y: 243, distance: 141.0
click at [676, 243] on p "Se confirma el match ya que el Titular de cuenta [PERSON_NAME] CC 1052387213 aú…" at bounding box center [772, 243] width 335 height 37
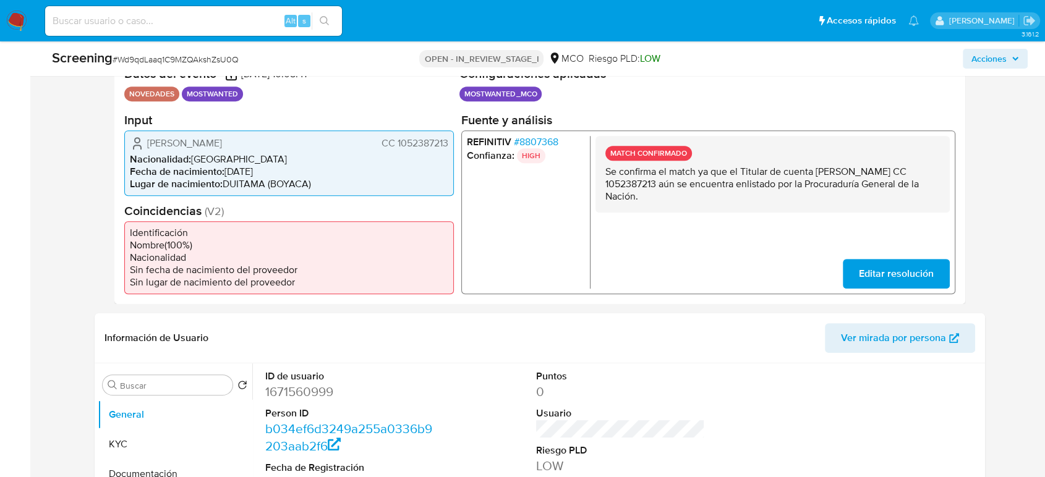
scroll to position [480, 0]
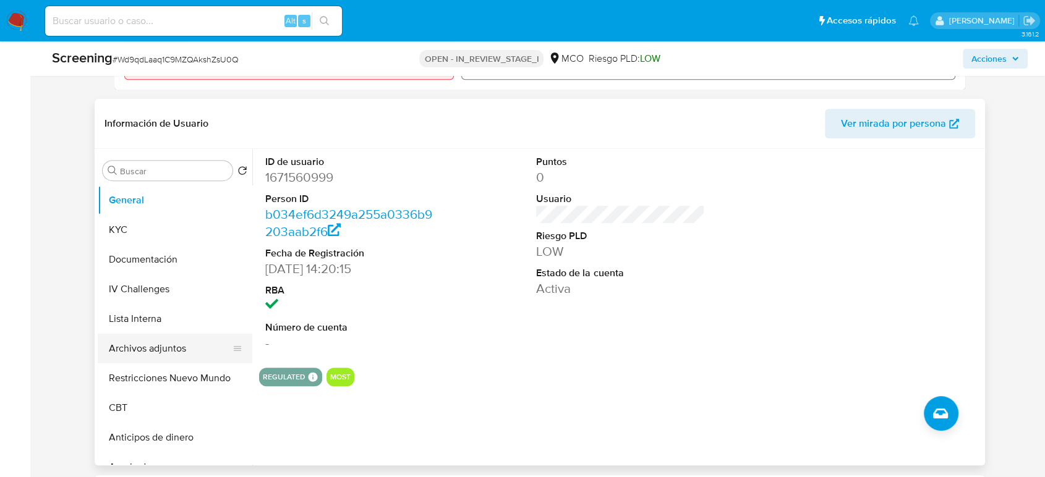
click at [139, 343] on button "Archivos adjuntos" at bounding box center [170, 349] width 145 height 30
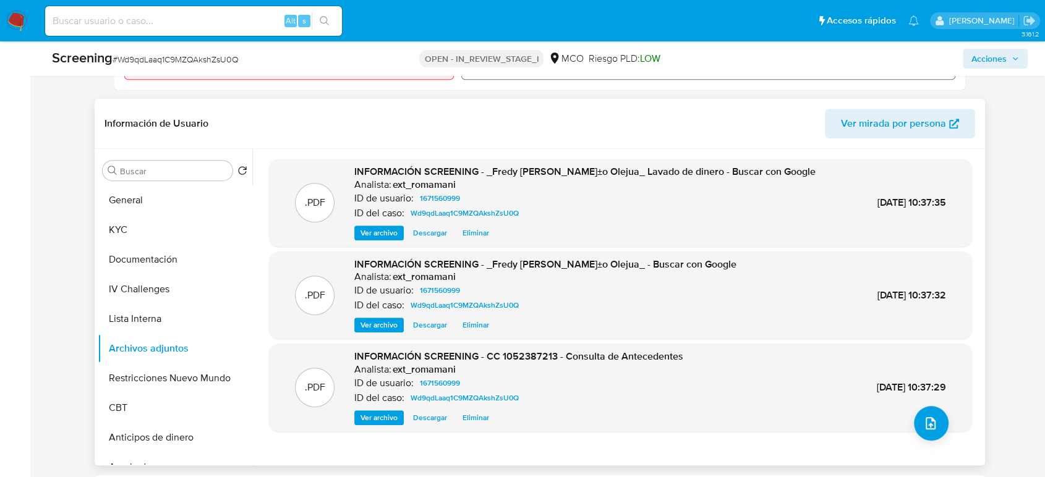
click at [386, 416] on span "Ver archivo" at bounding box center [379, 418] width 37 height 12
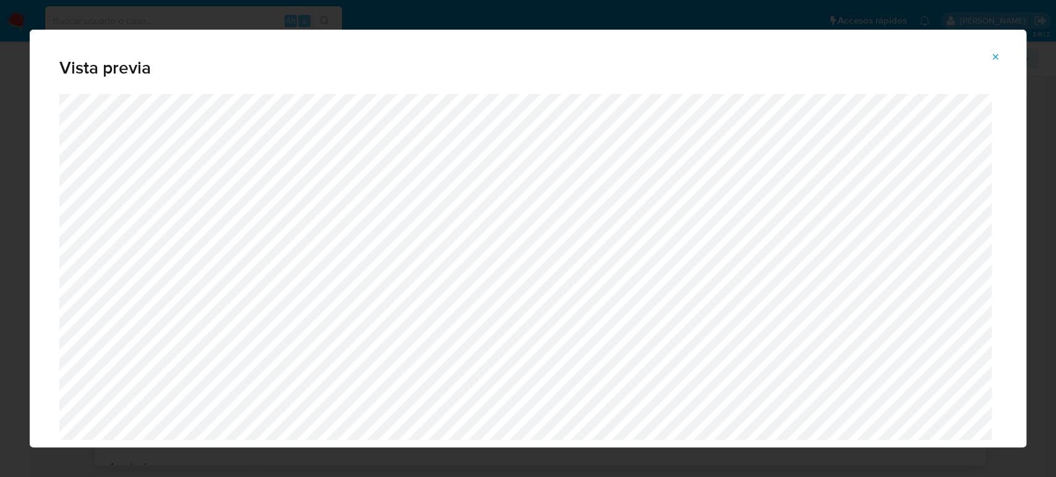
click at [994, 63] on span "Attachment preview" at bounding box center [995, 56] width 10 height 17
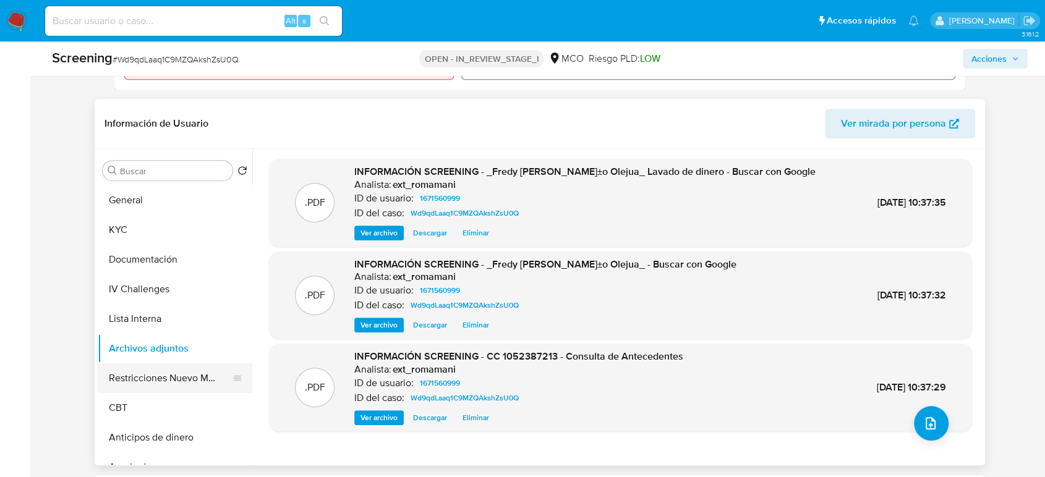
click at [149, 375] on button "Restricciones Nuevo Mundo" at bounding box center [170, 379] width 145 height 30
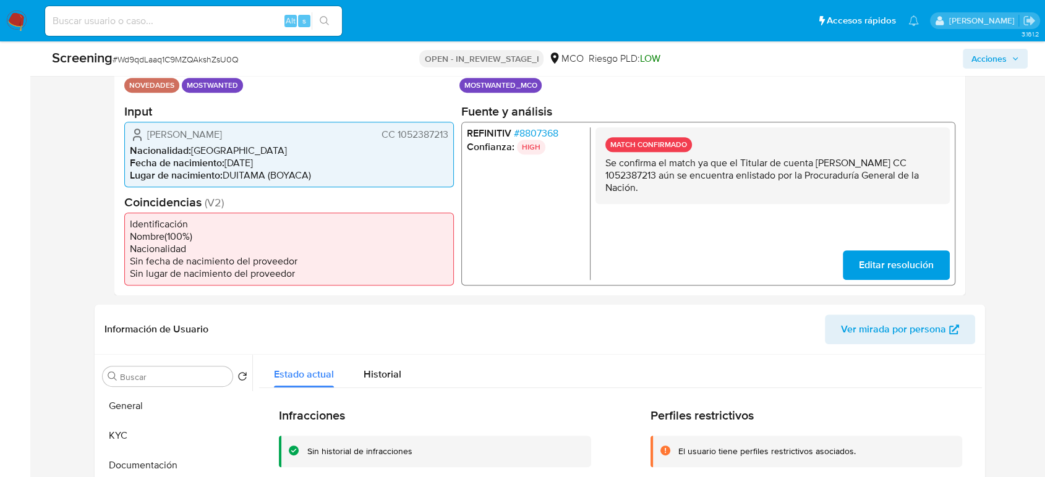
scroll to position [206, 0]
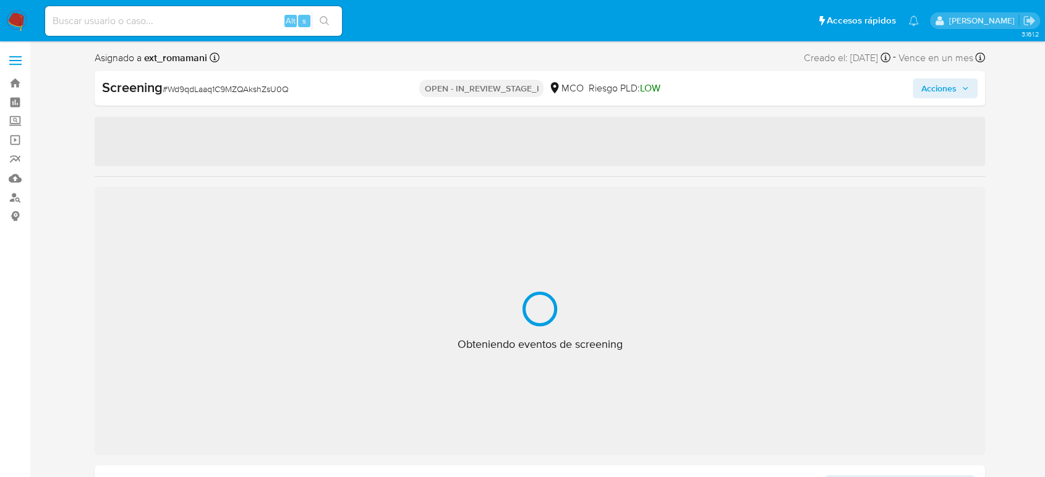
select select "10"
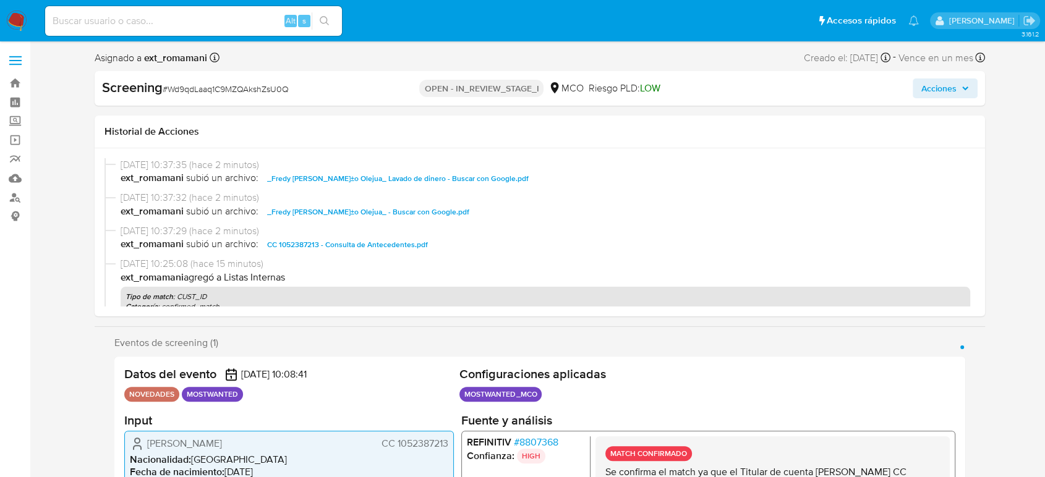
click at [935, 95] on span "Acciones" at bounding box center [938, 89] width 35 height 20
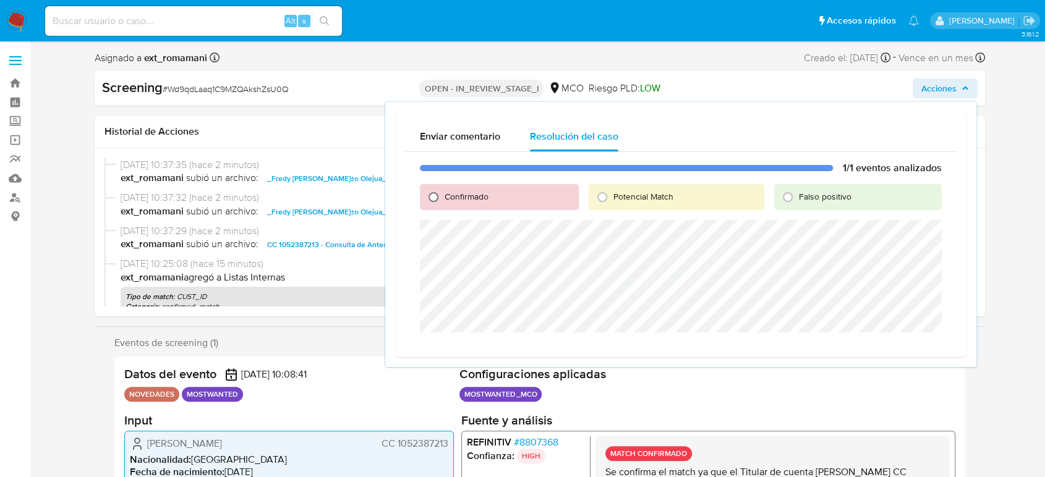
click at [439, 199] on input "Confirmado" at bounding box center [434, 197] width 20 height 20
radio input "true"
click at [890, 345] on span "Cerrar Caso" at bounding box center [898, 347] width 59 height 17
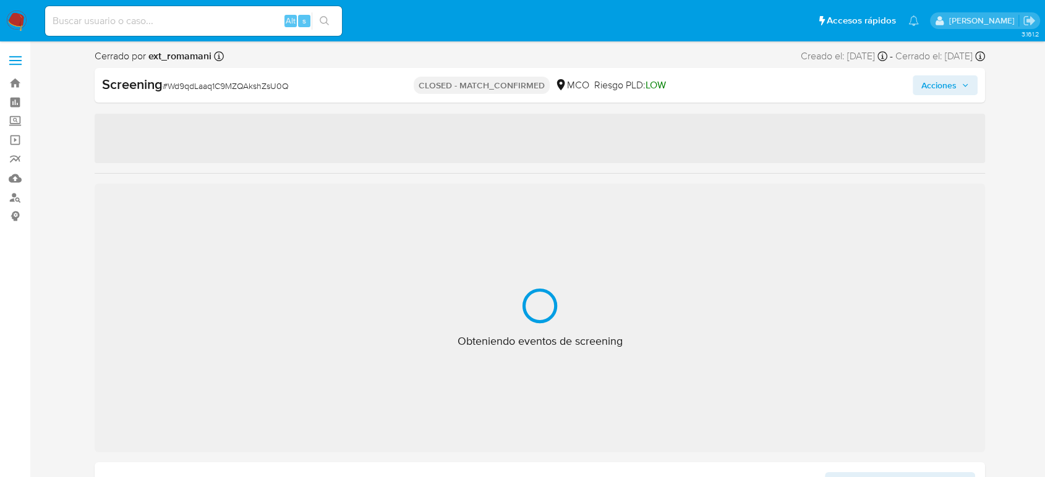
select select "10"
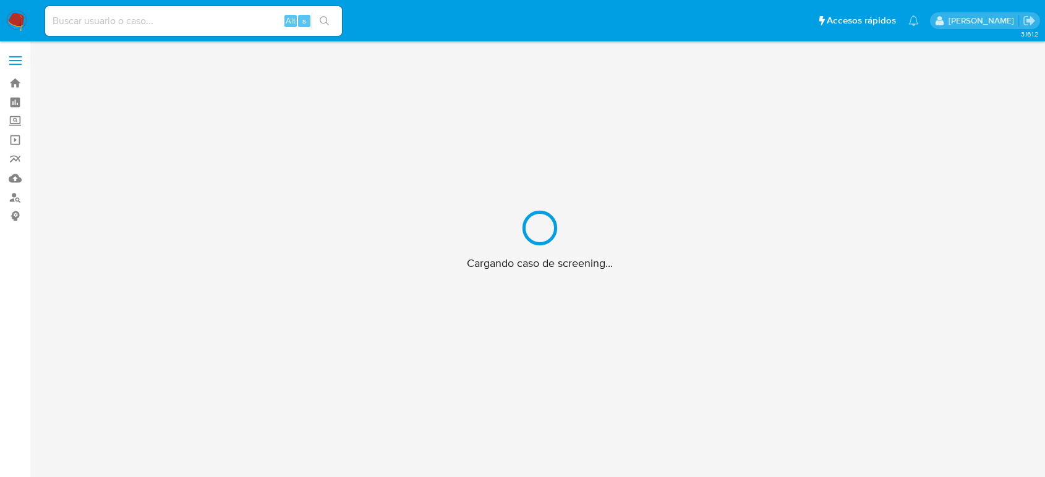
scroll to position [45, 0]
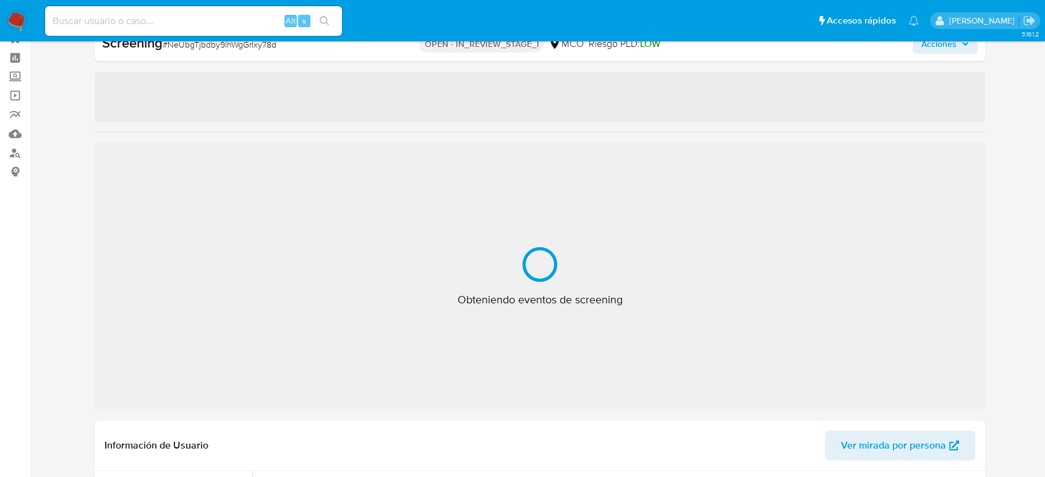
select select "10"
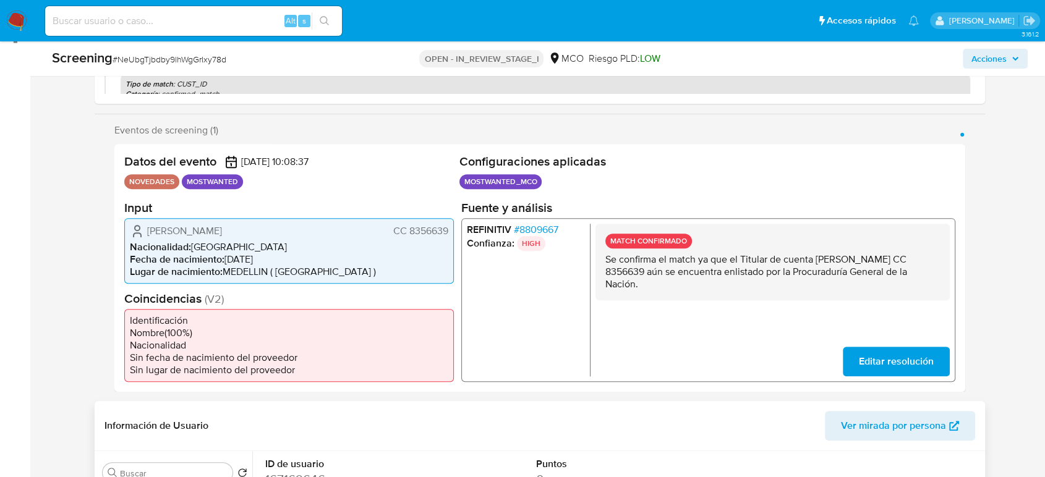
scroll to position [182, 0]
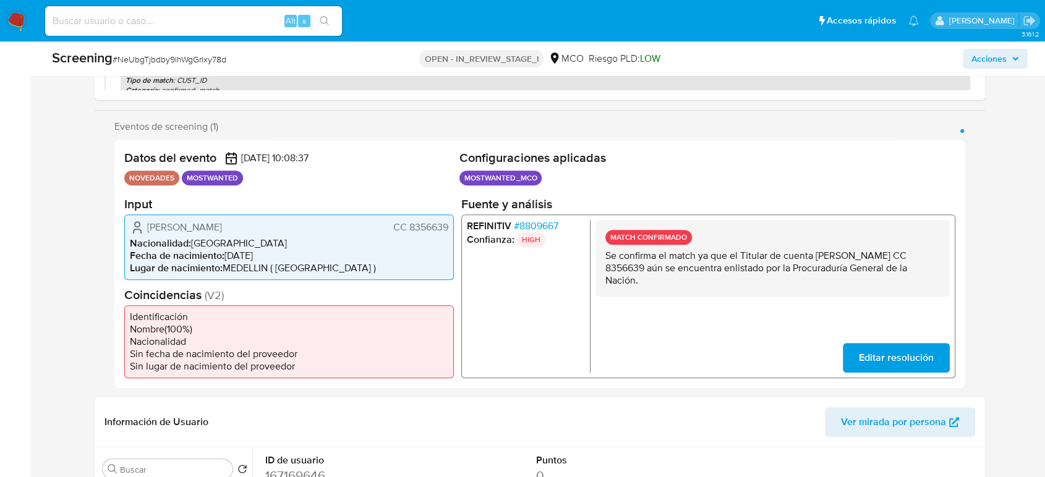
drag, startPoint x: 816, startPoint y: 256, endPoint x: 703, endPoint y: 268, distance: 113.2
click at [703, 268] on p "Se confirma el match ya que el Titular de cuenta [PERSON_NAME] CC 8356639 aún s…" at bounding box center [772, 267] width 335 height 37
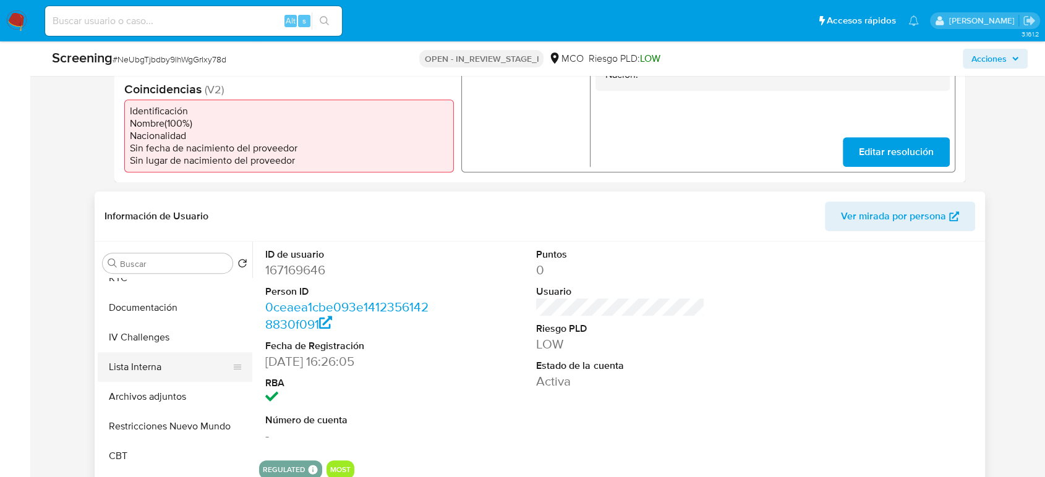
scroll to position [69, 0]
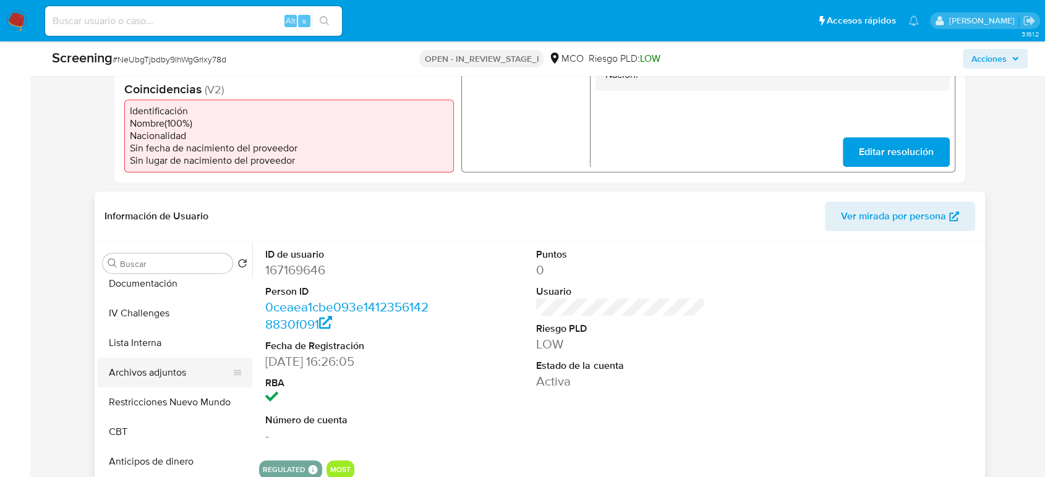
click at [170, 363] on button "Archivos adjuntos" at bounding box center [170, 373] width 145 height 30
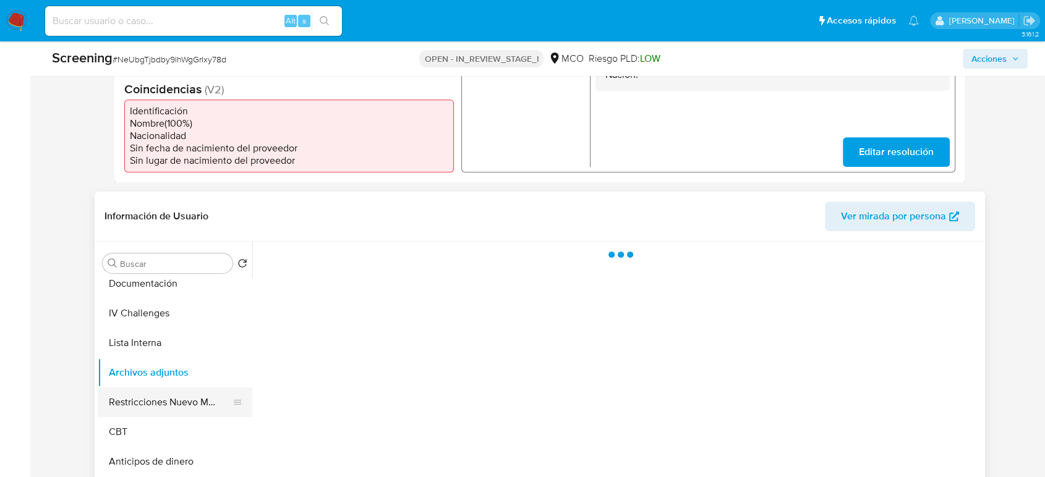
click at [146, 404] on button "Restricciones Nuevo Mundo" at bounding box center [170, 403] width 145 height 30
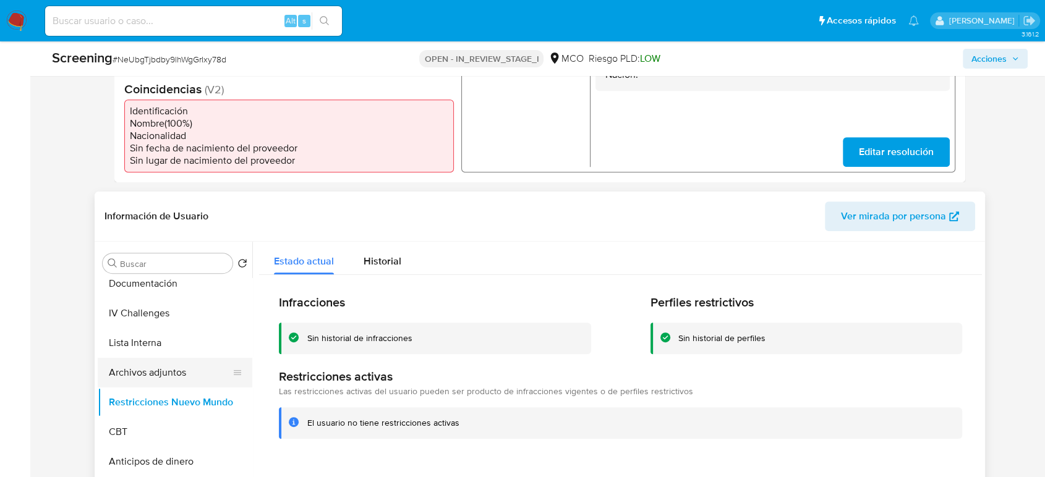
click at [171, 378] on button "Archivos adjuntos" at bounding box center [170, 373] width 145 height 30
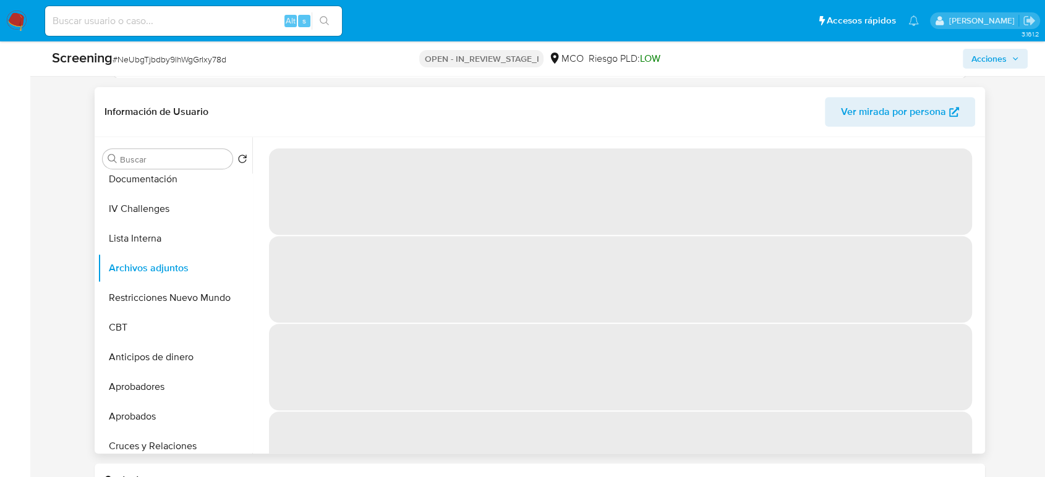
scroll to position [525, 0]
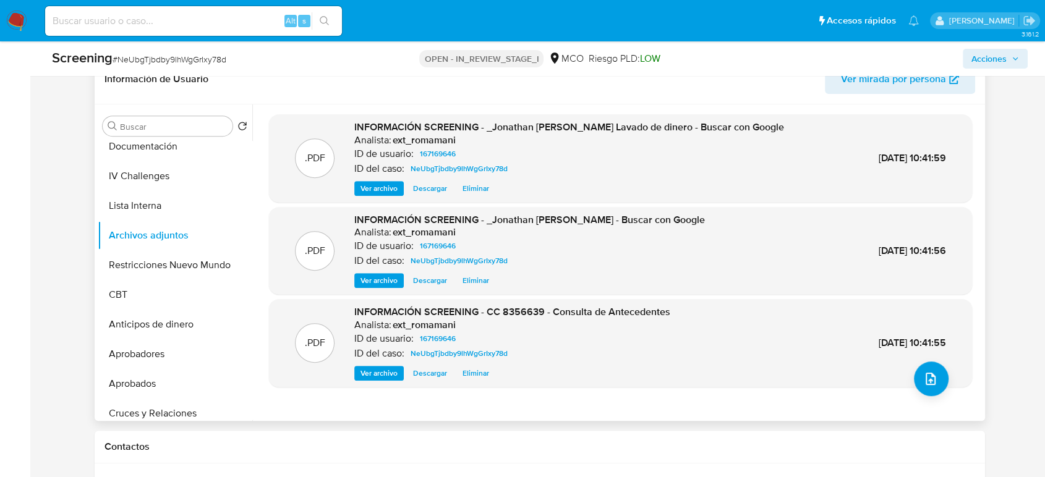
click at [389, 375] on span "Ver archivo" at bounding box center [379, 373] width 37 height 12
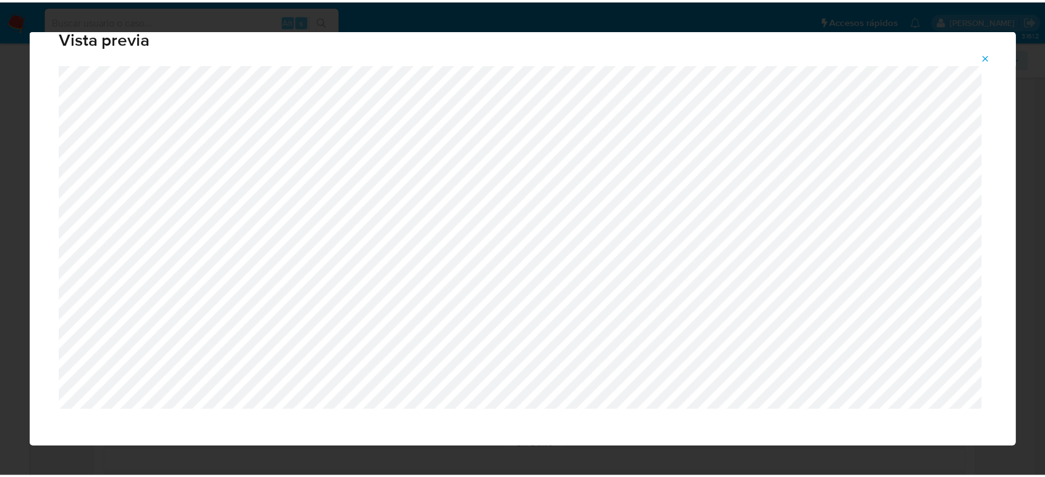
scroll to position [41, 0]
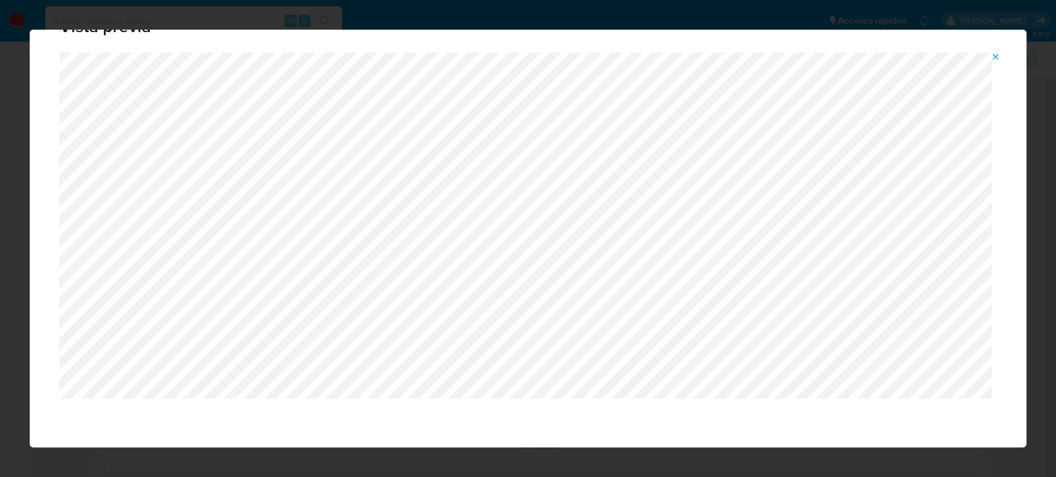
click at [1001, 56] on button "Attachment preview" at bounding box center [994, 57] width 27 height 20
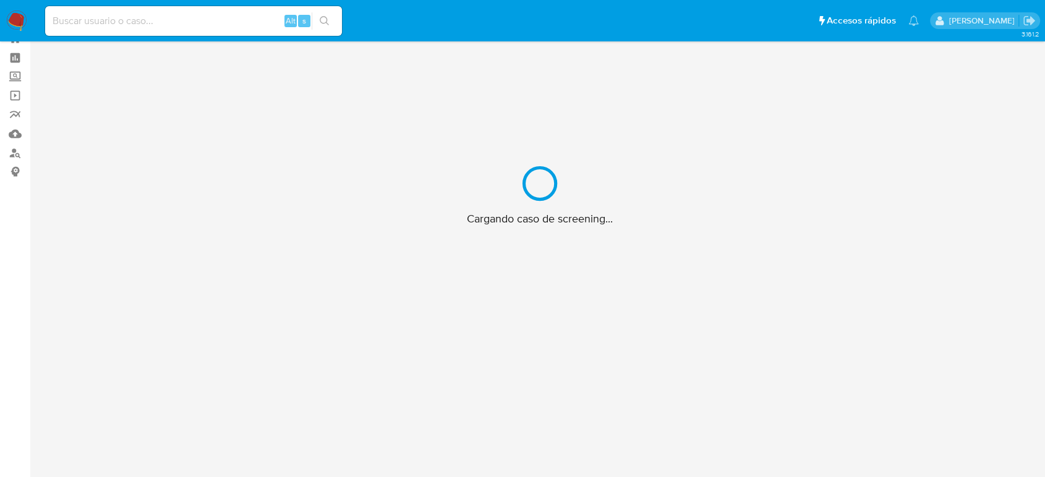
scroll to position [45, 0]
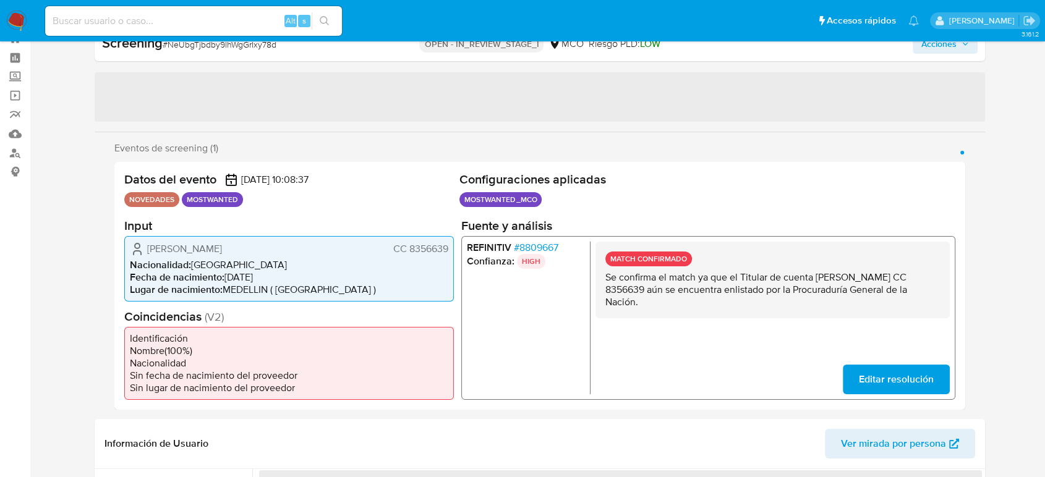
select select "10"
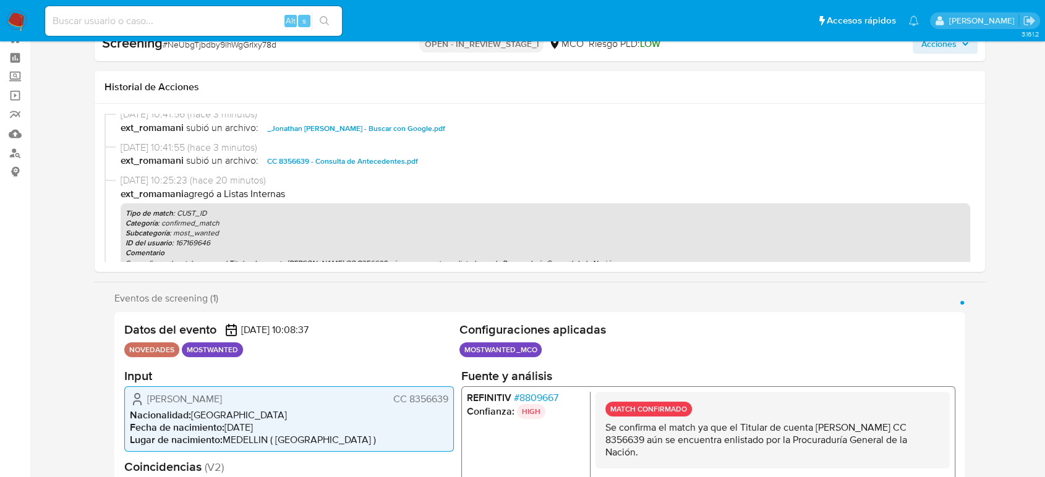
scroll to position [0, 0]
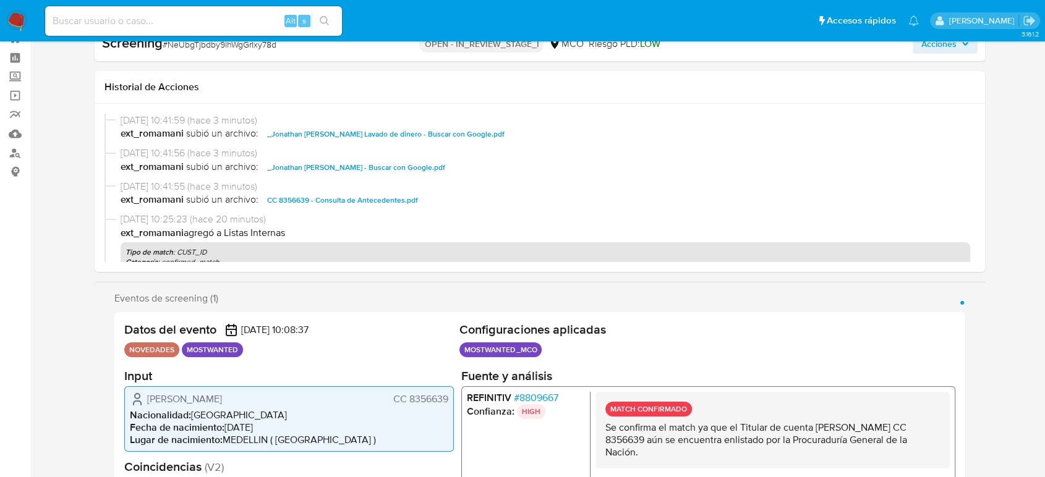
click at [936, 49] on span "Acciones" at bounding box center [938, 44] width 35 height 20
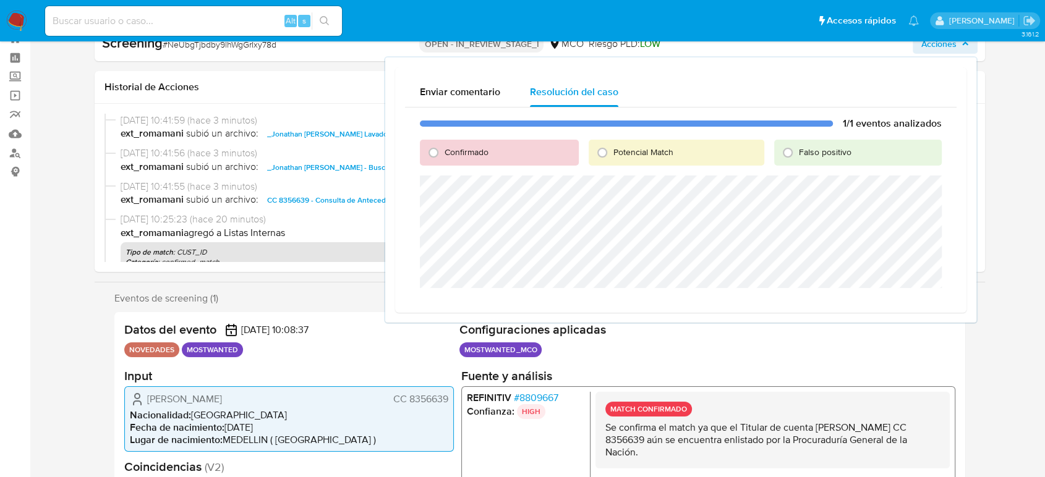
click at [461, 155] on span "Confirmado" at bounding box center [467, 152] width 44 height 12
click at [443, 155] on input "Confirmado" at bounding box center [434, 153] width 20 height 20
radio input "true"
click at [907, 307] on span "Cerrar Caso" at bounding box center [898, 302] width 59 height 17
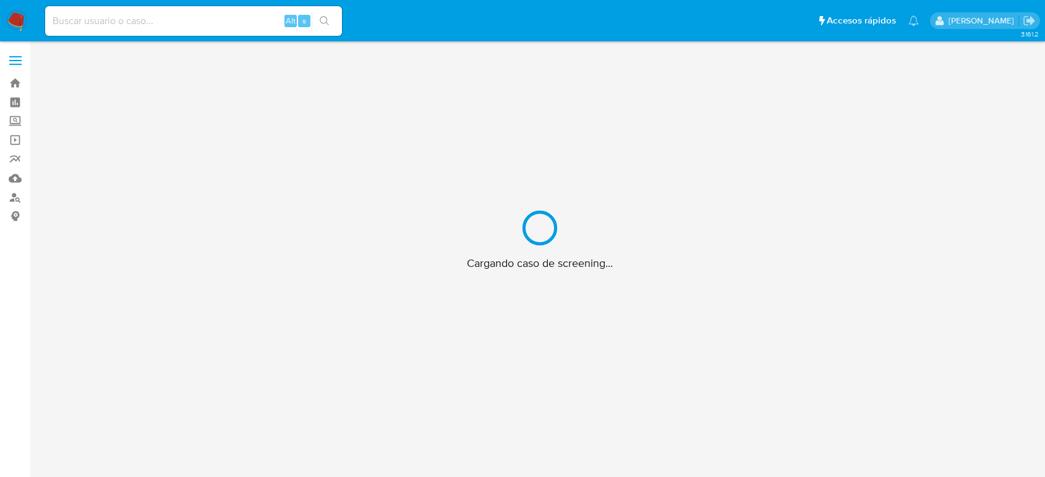
scroll to position [45, 0]
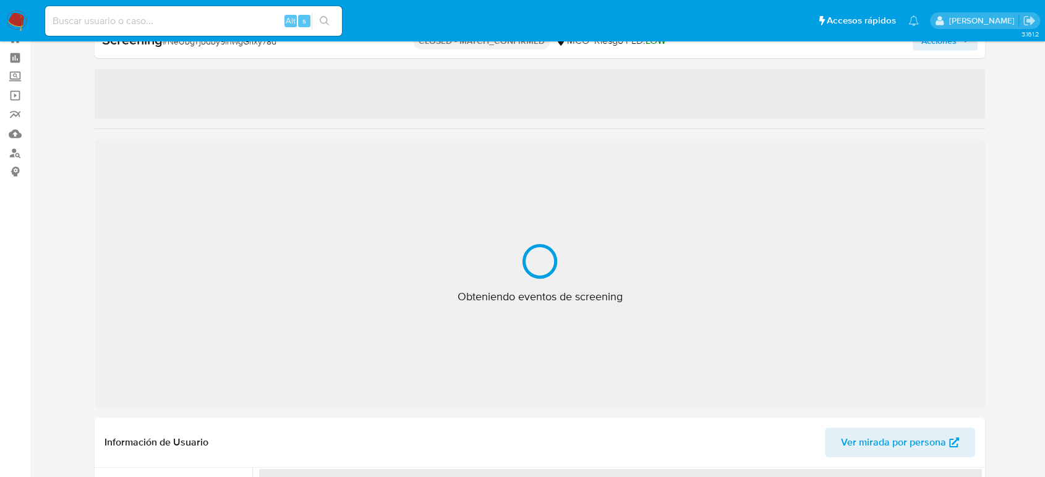
select select "10"
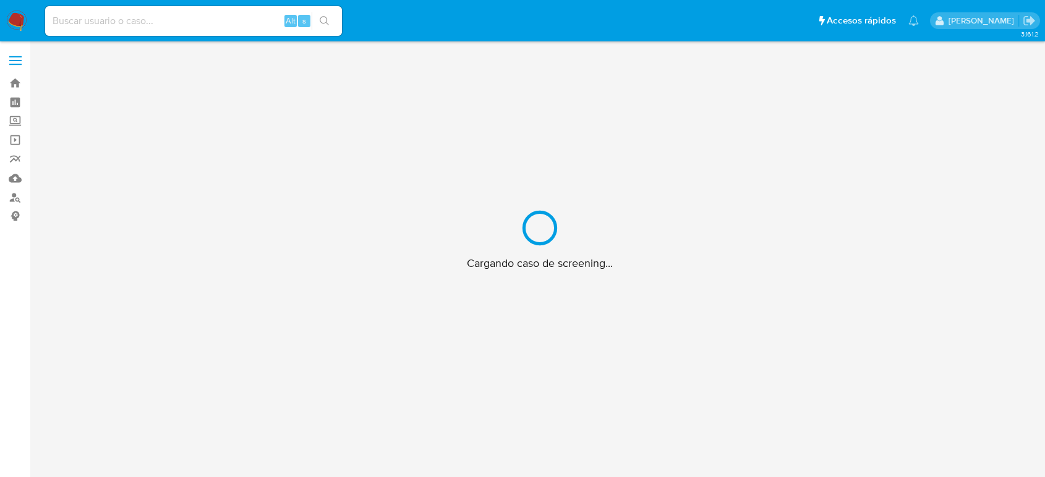
scroll to position [45, 0]
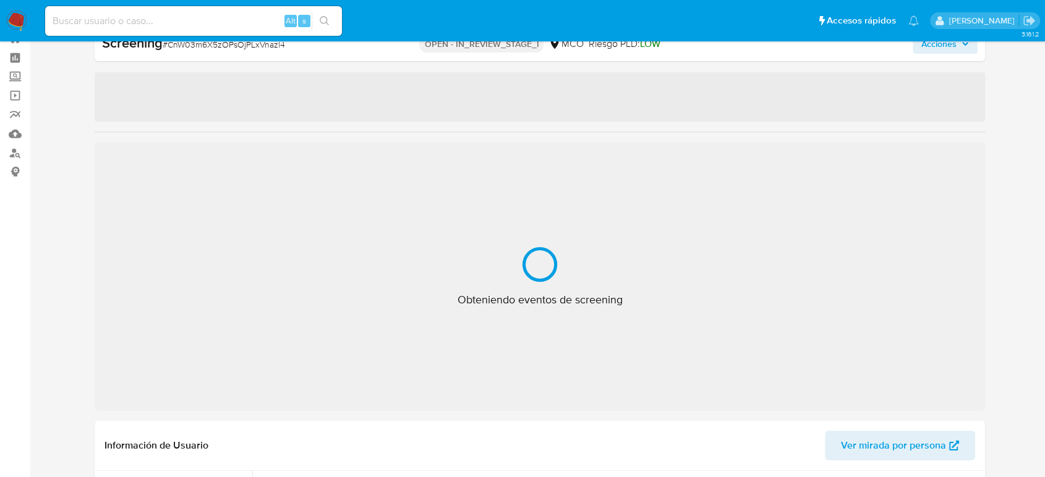
select select "10"
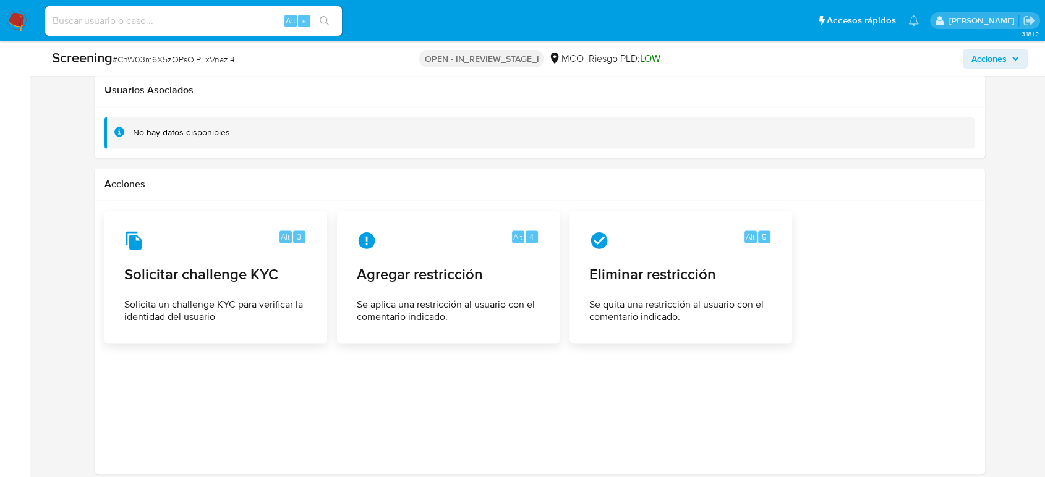
scroll to position [1937, 0]
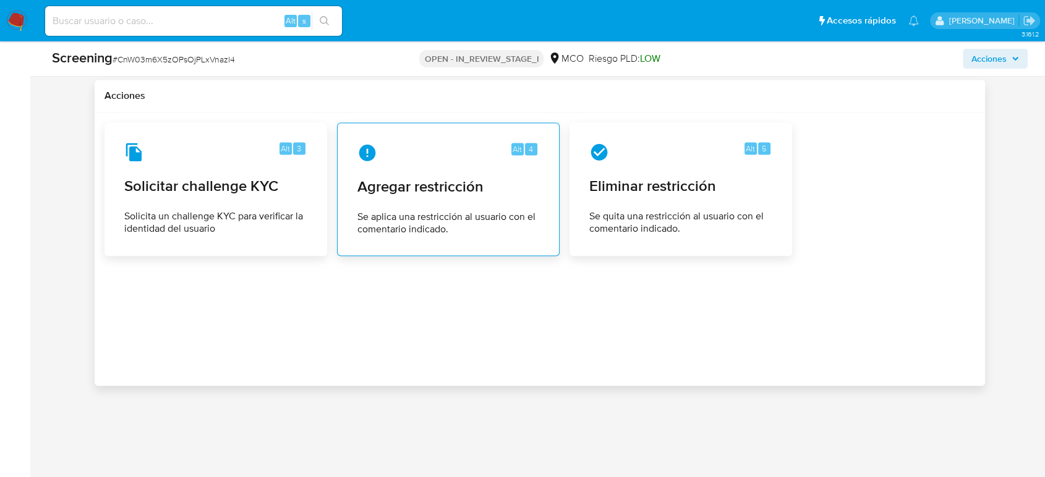
click at [380, 164] on div "Alt 4 Agregar restricción Se aplica una restricción al usuario con el comentari…" at bounding box center [449, 189] width 202 height 113
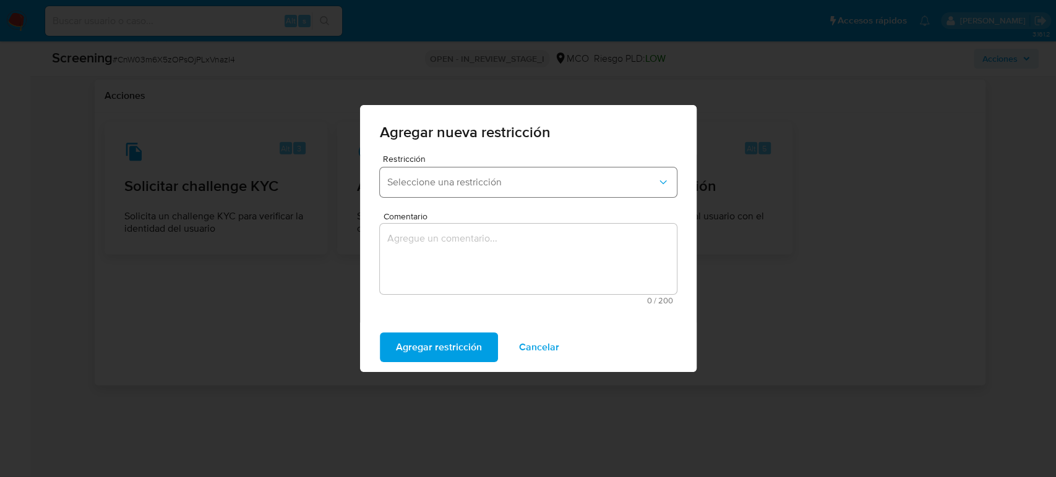
click at [518, 187] on span "Seleccione una restricción" at bounding box center [522, 182] width 270 height 12
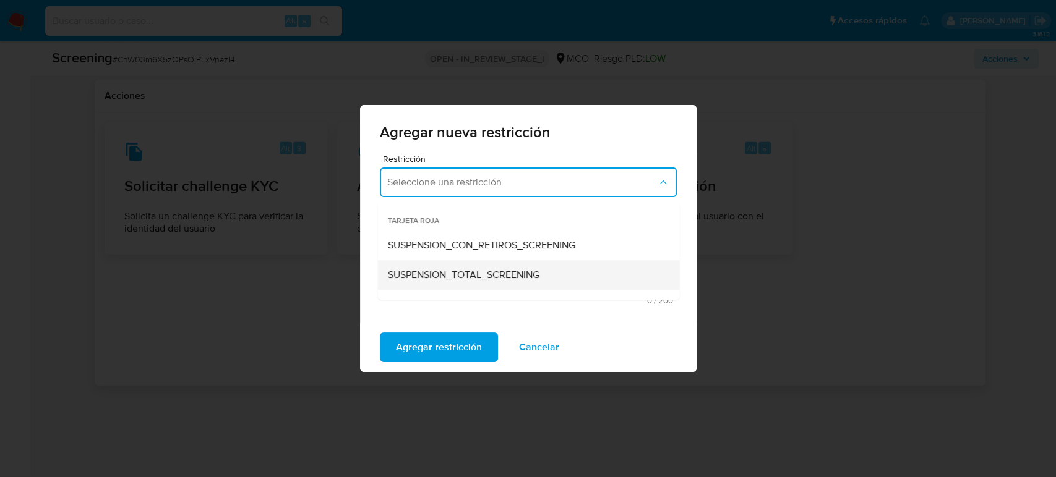
click at [497, 271] on span "SUSPENSION_TOTAL_SCREENING" at bounding box center [463, 275] width 152 height 12
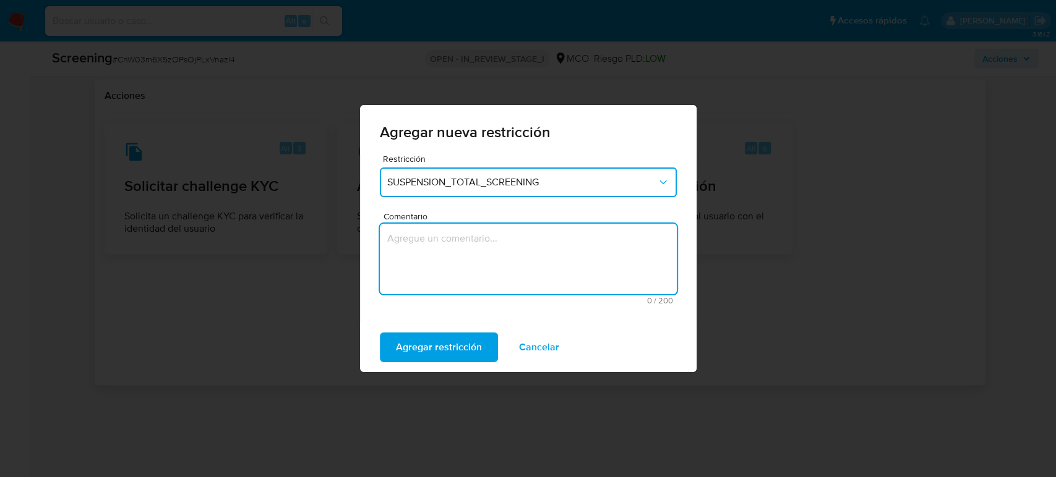
click at [497, 271] on textarea "Comentario" at bounding box center [528, 259] width 297 height 70
type textarea "Se añade restriccion manual por noticia negativa"
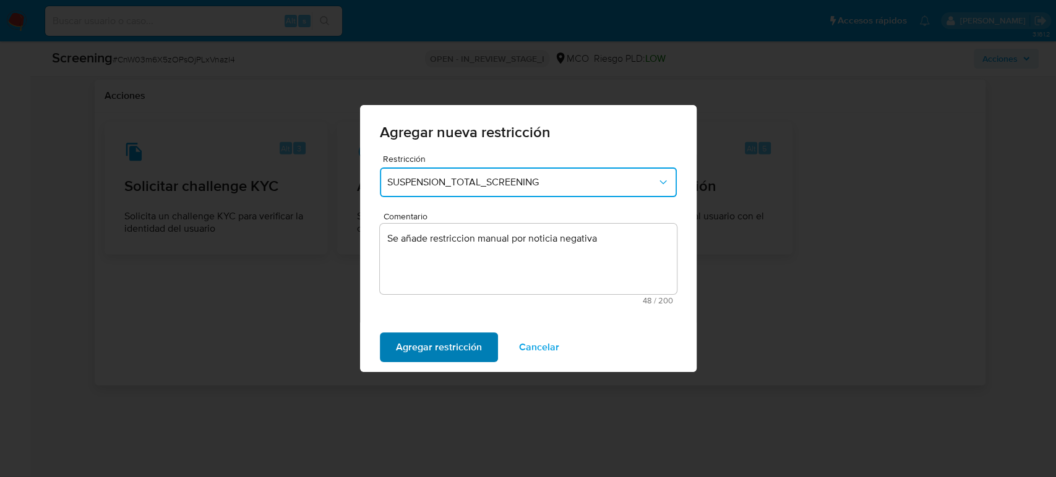
click at [466, 357] on span "Agregar restricción" at bounding box center [439, 347] width 86 height 27
click at [416, 352] on span "Confirmar" at bounding box center [418, 347] width 45 height 27
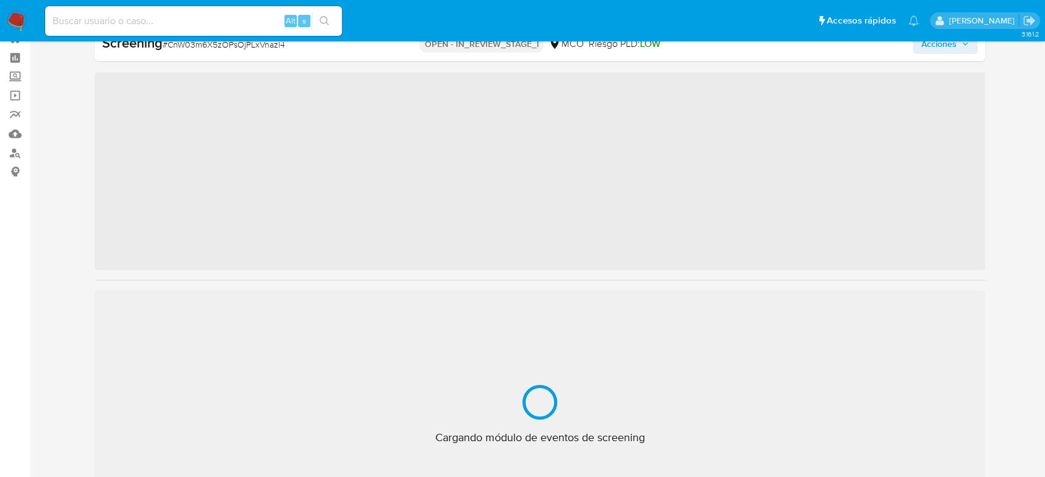
scroll to position [45, 0]
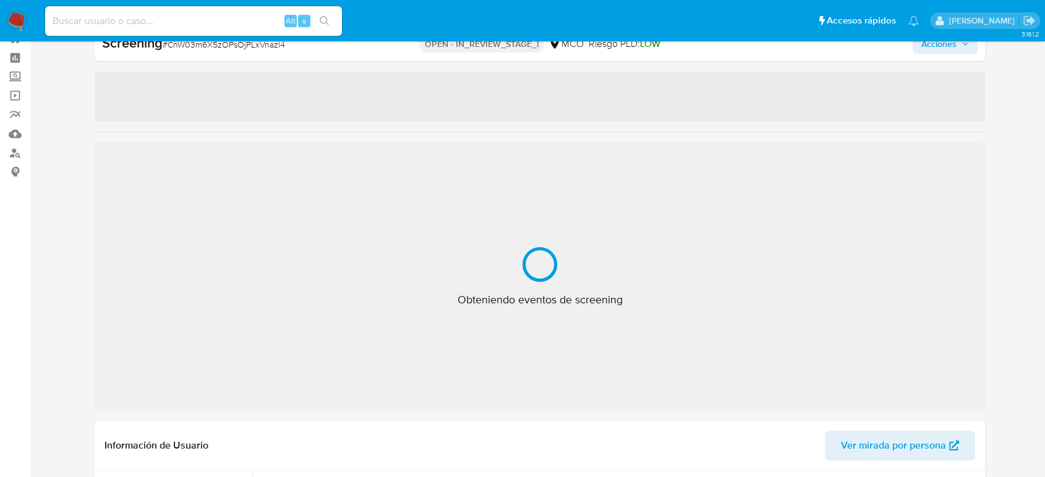
select select "10"
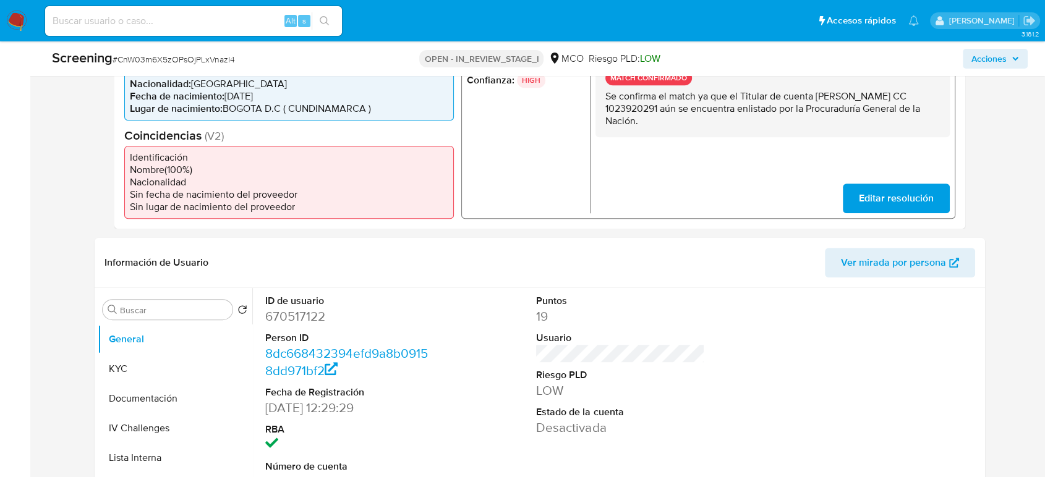
scroll to position [525, 0]
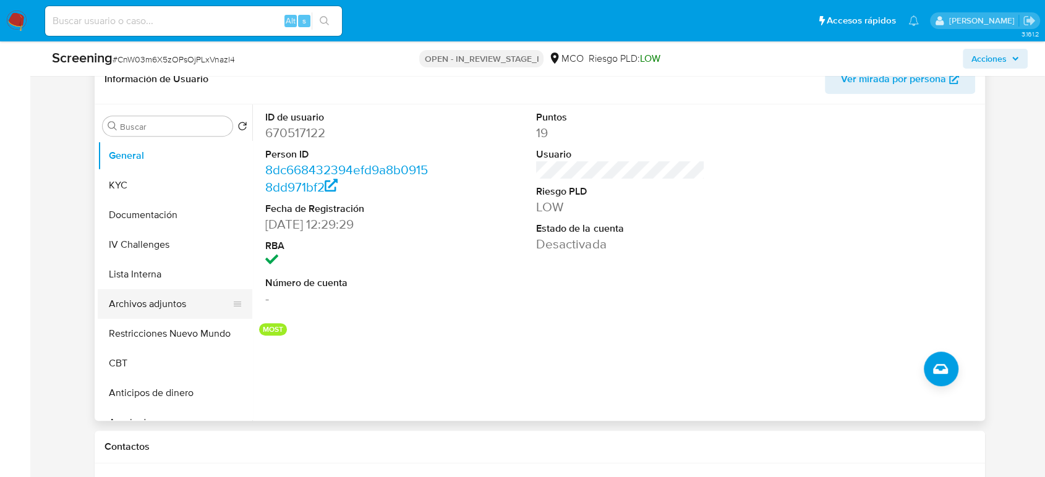
click at [129, 318] on button "Archivos adjuntos" at bounding box center [170, 304] width 145 height 30
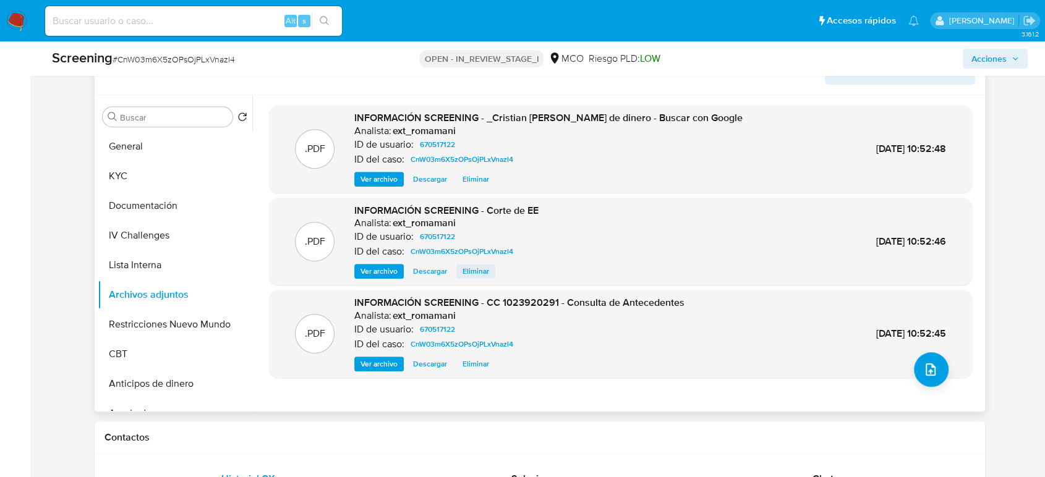
scroll to position [594, 0]
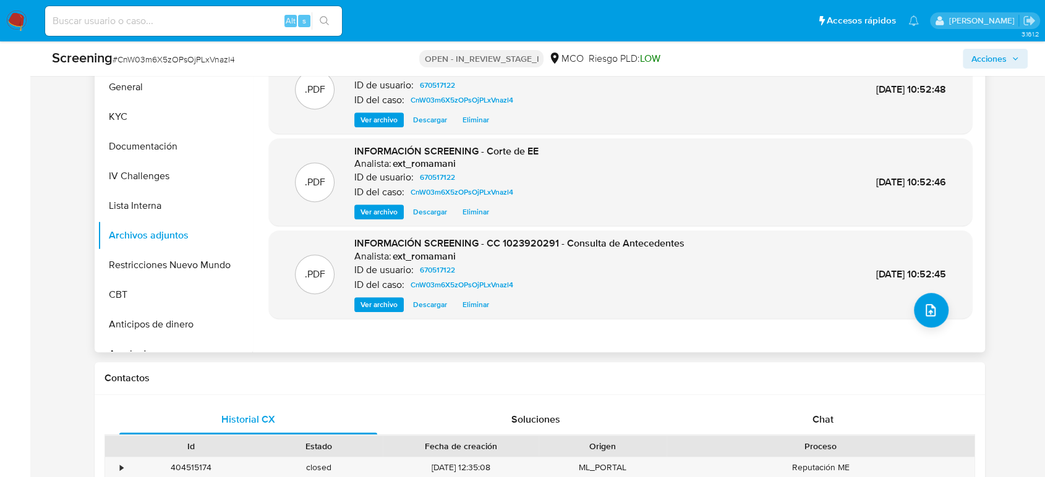
click at [374, 311] on span "Ver archivo" at bounding box center [379, 305] width 37 height 12
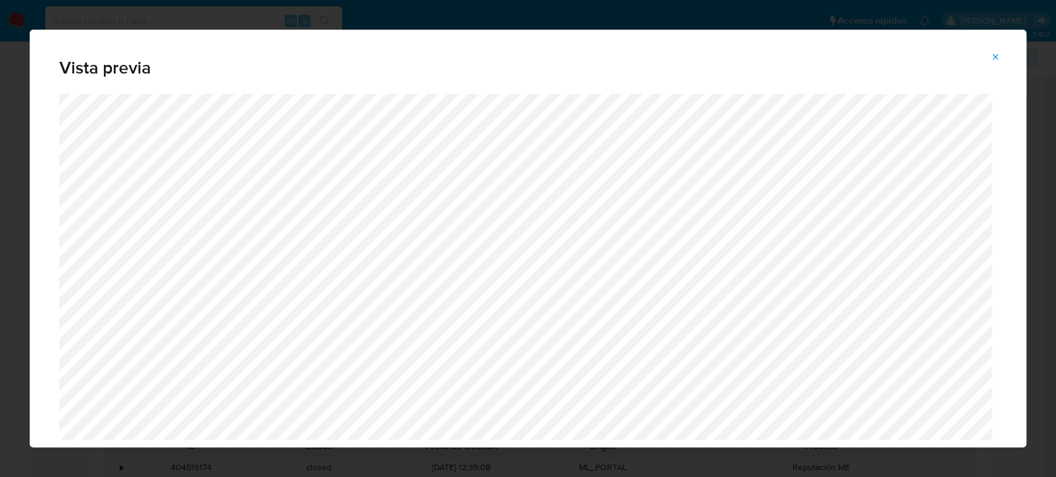
click at [990, 57] on icon "Attachment preview" at bounding box center [995, 57] width 10 height 10
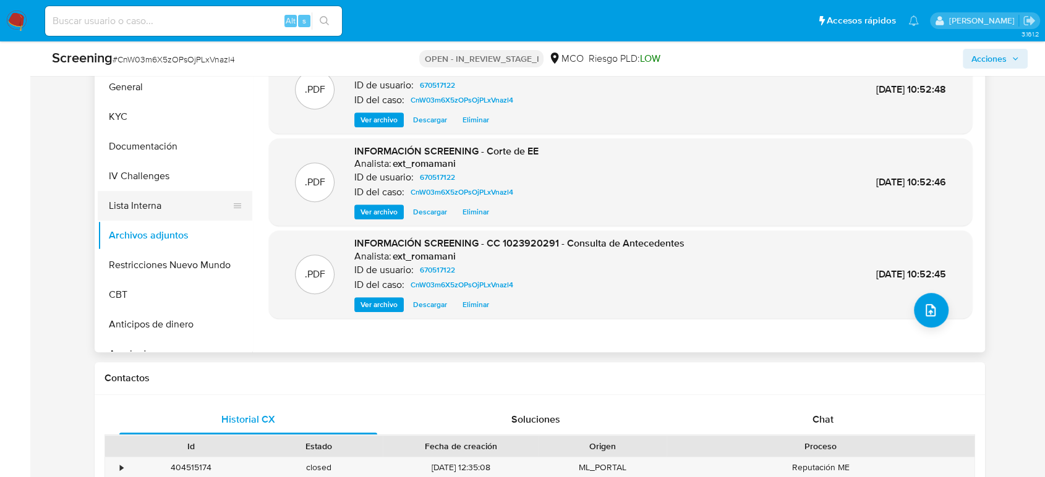
drag, startPoint x: 148, startPoint y: 203, endPoint x: 123, endPoint y: 216, distance: 28.8
click at [148, 203] on button "Lista Interna" at bounding box center [170, 206] width 145 height 30
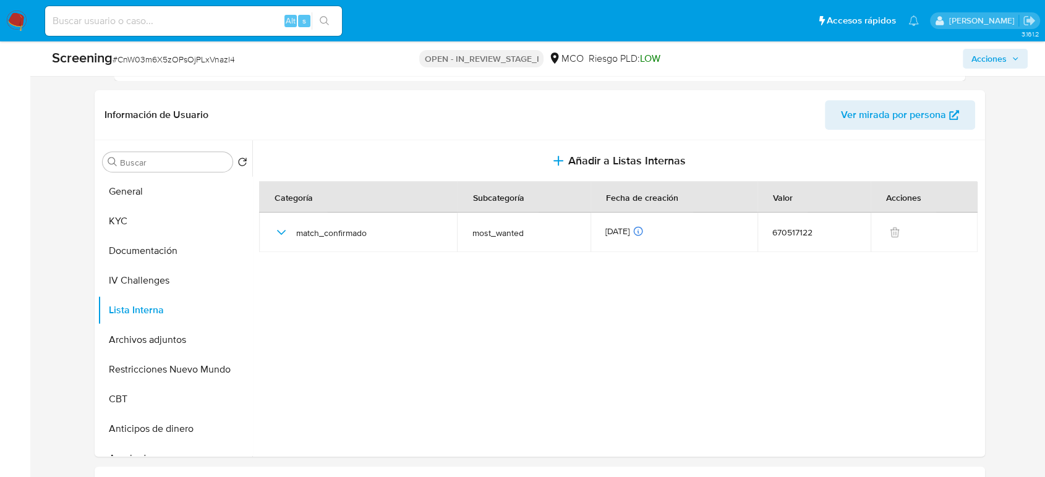
scroll to position [456, 0]
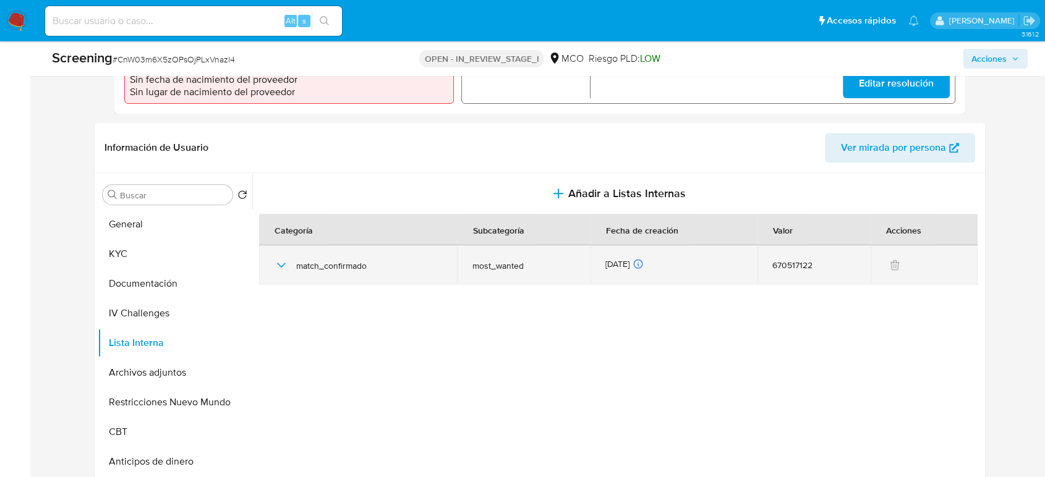
click at [286, 272] on icon "button" at bounding box center [281, 265] width 15 height 15
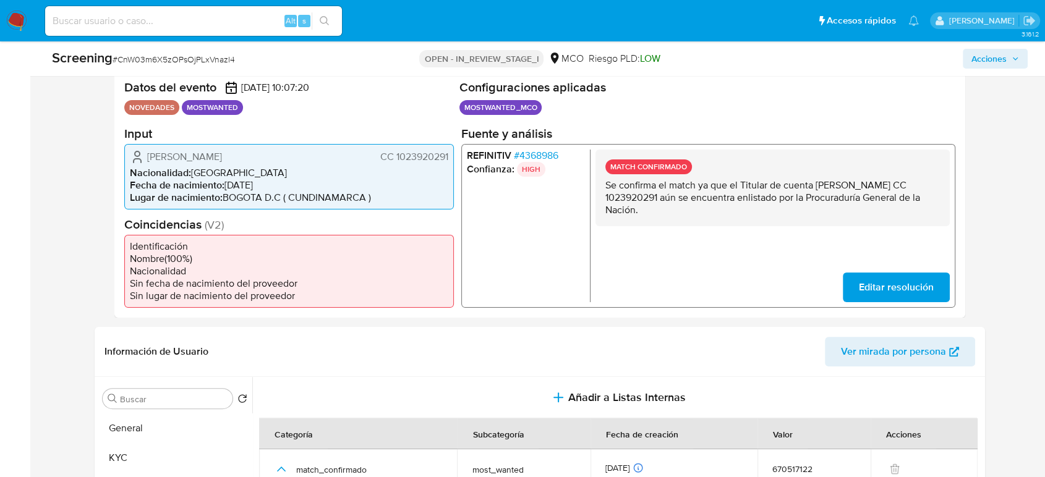
scroll to position [250, 0]
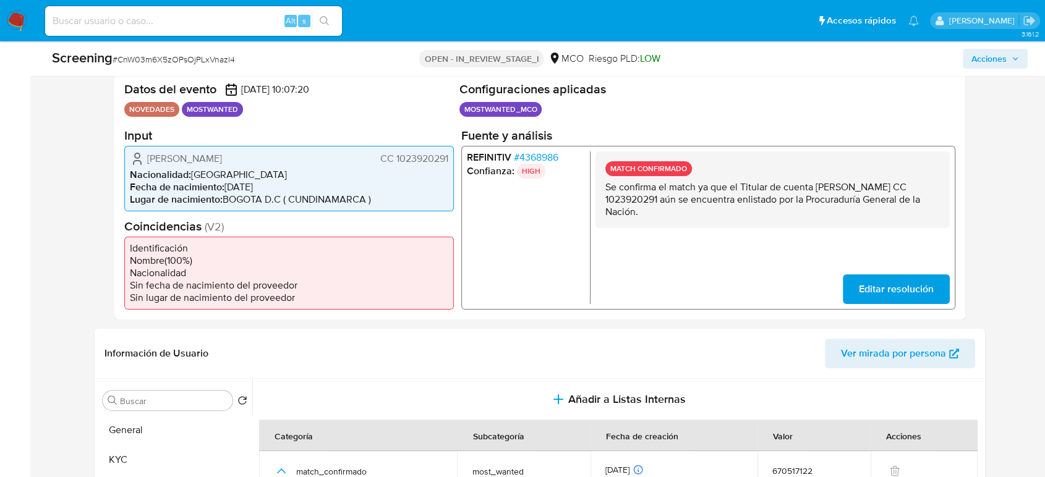
drag, startPoint x: 816, startPoint y: 186, endPoint x: 727, endPoint y: 203, distance: 90.7
click at [727, 203] on p "Se confirma el match ya que el Titular de cuenta [PERSON_NAME] CC 1023920291 aú…" at bounding box center [772, 199] width 335 height 37
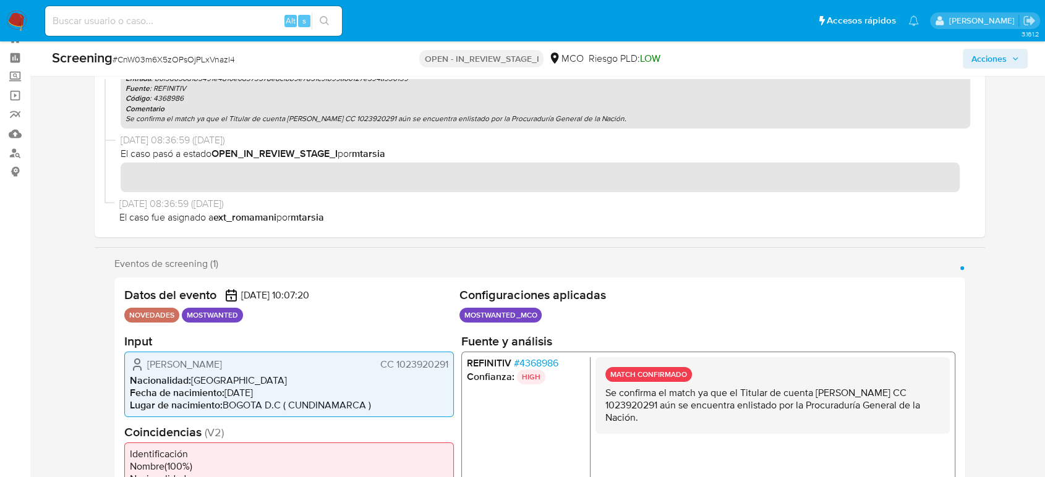
scroll to position [69, 0]
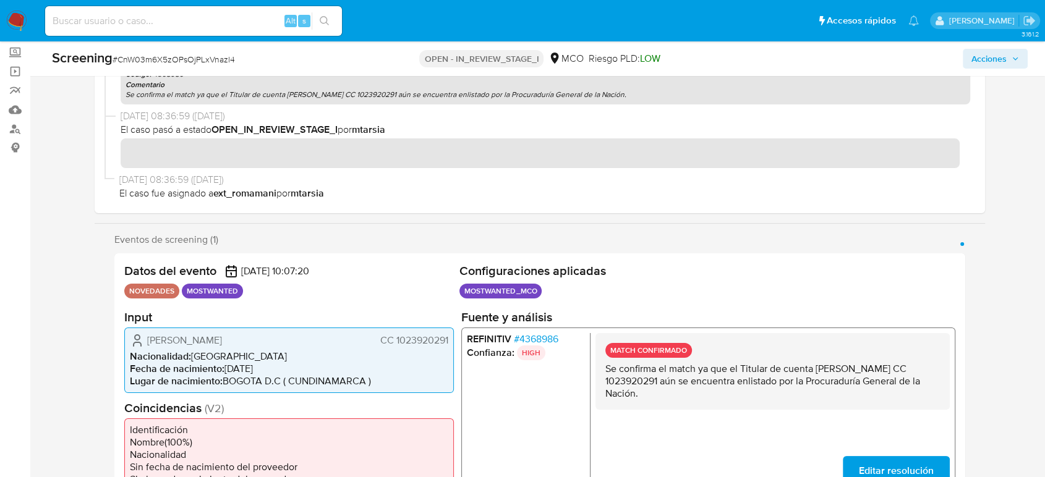
click at [976, 53] on span "Acciones" at bounding box center [988, 59] width 35 height 20
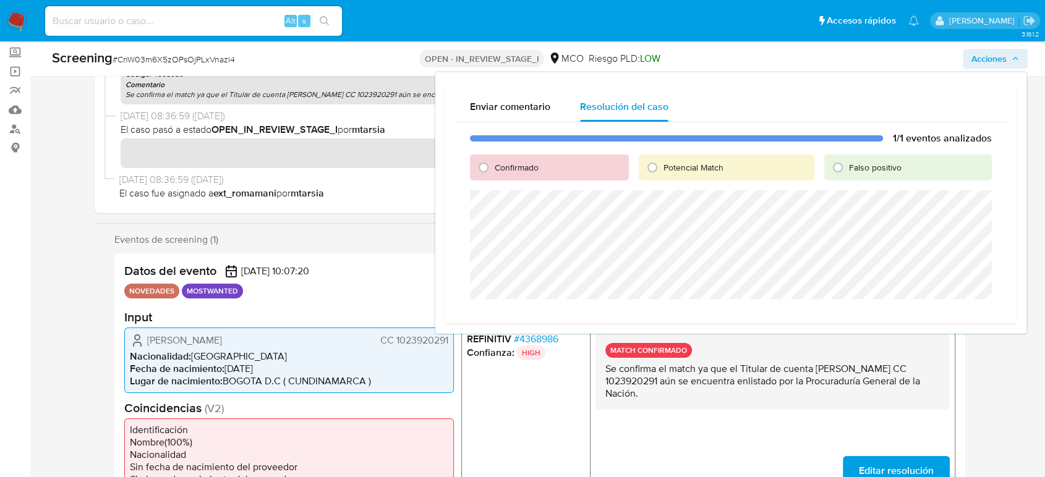
click at [685, 164] on span "Potencial Match" at bounding box center [694, 167] width 60 height 12
click at [662, 164] on input "Potencial Match" at bounding box center [653, 168] width 20 height 20
radio input "true"
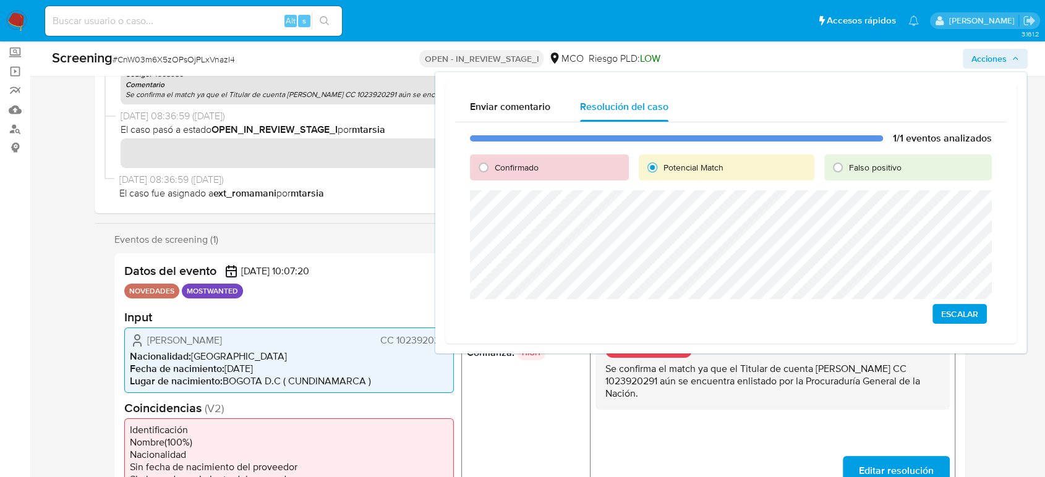
click at [959, 309] on span "Escalar" at bounding box center [959, 313] width 37 height 17
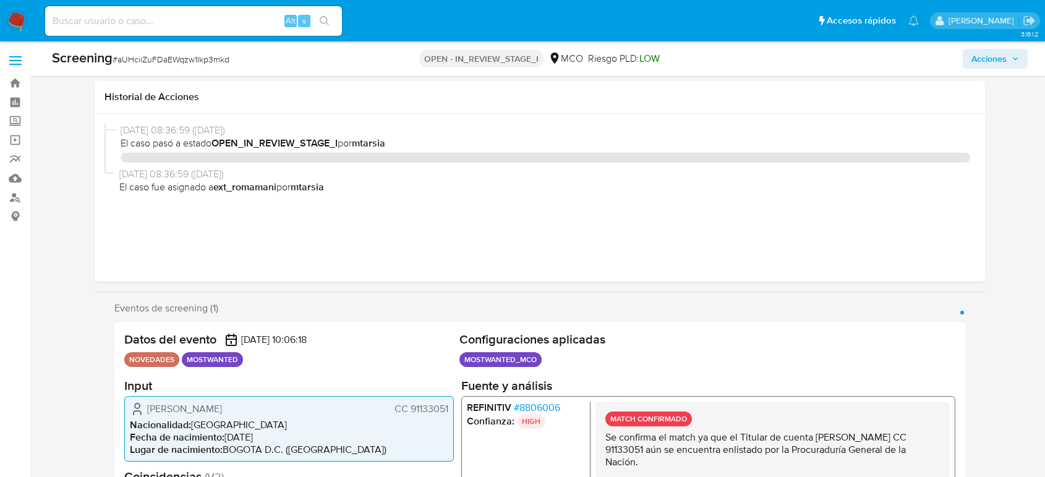
select select "10"
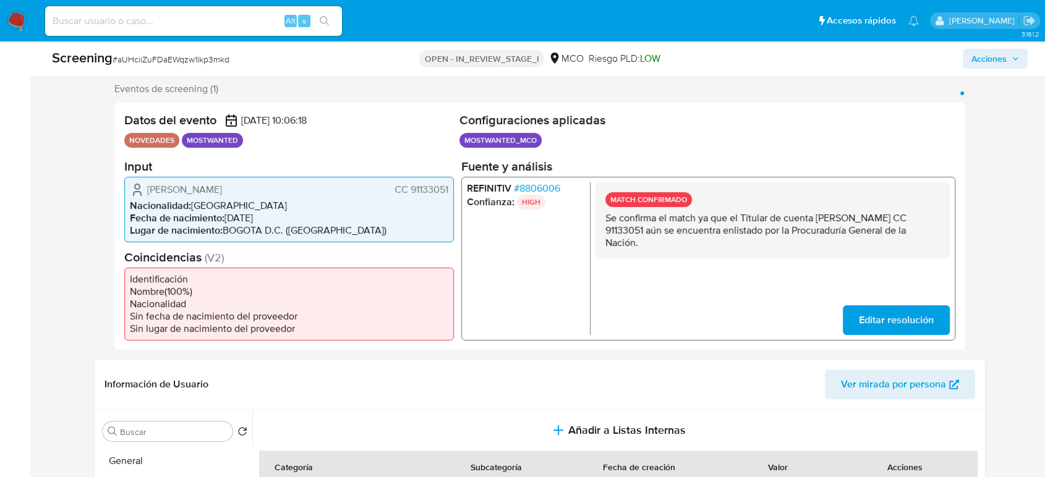
scroll to position [220, 0]
click at [905, 124] on h2 "Configuraciones aplicadas" at bounding box center [707, 120] width 496 height 15
drag, startPoint x: 301, startPoint y: 191, endPoint x: 143, endPoint y: 186, distance: 157.8
click at [142, 185] on div "Carlos Armando Rivera CC 91133051" at bounding box center [289, 189] width 318 height 15
drag, startPoint x: 452, startPoint y: 192, endPoint x: 409, endPoint y: 194, distance: 43.4
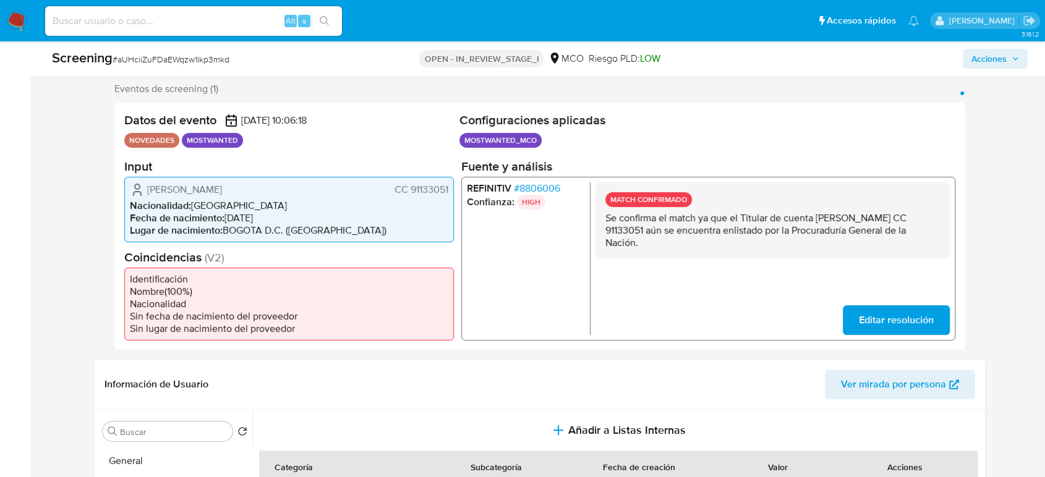
click at [409, 194] on div "Carlos Armando Rivera CC 91133051 Nacionalidad : Colombia Fecha de nacimiento :…" at bounding box center [289, 209] width 330 height 66
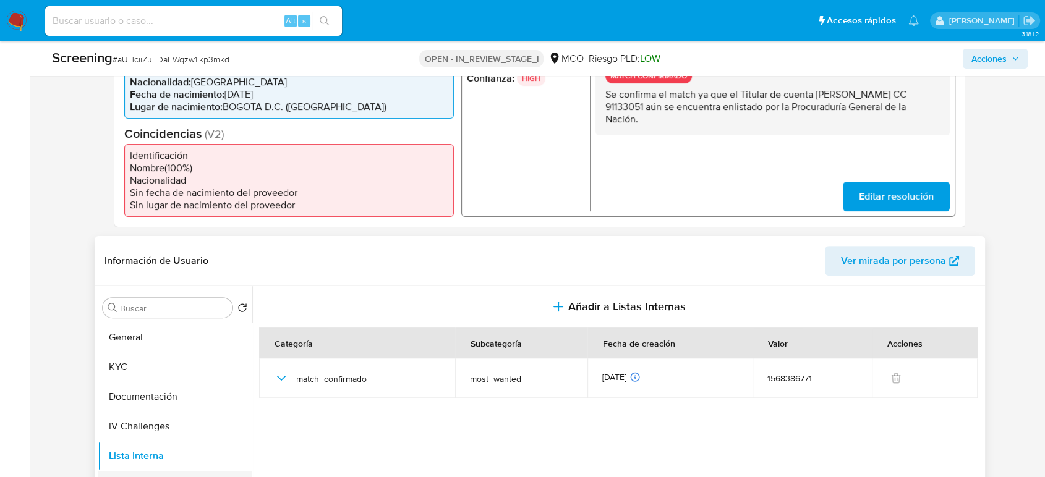
scroll to position [495, 0]
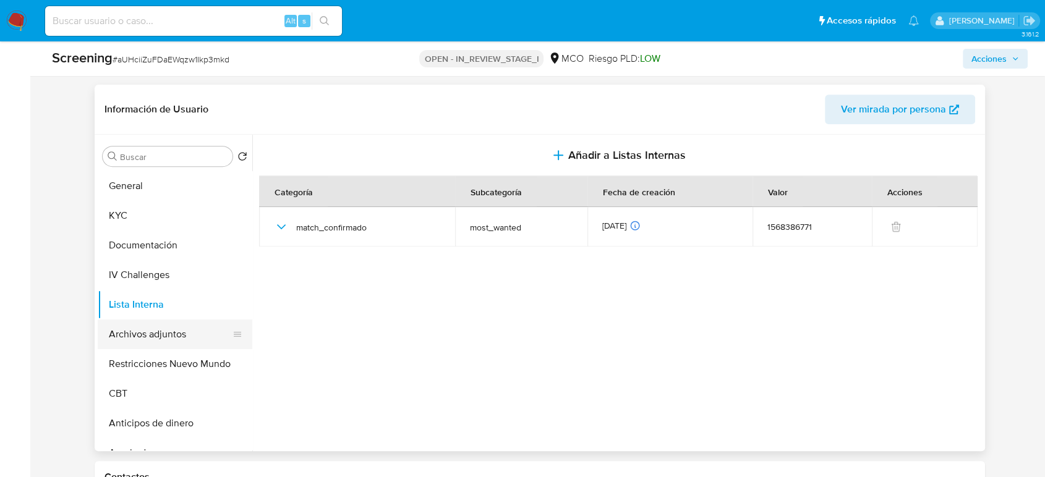
click at [163, 324] on button "Archivos adjuntos" at bounding box center [170, 335] width 145 height 30
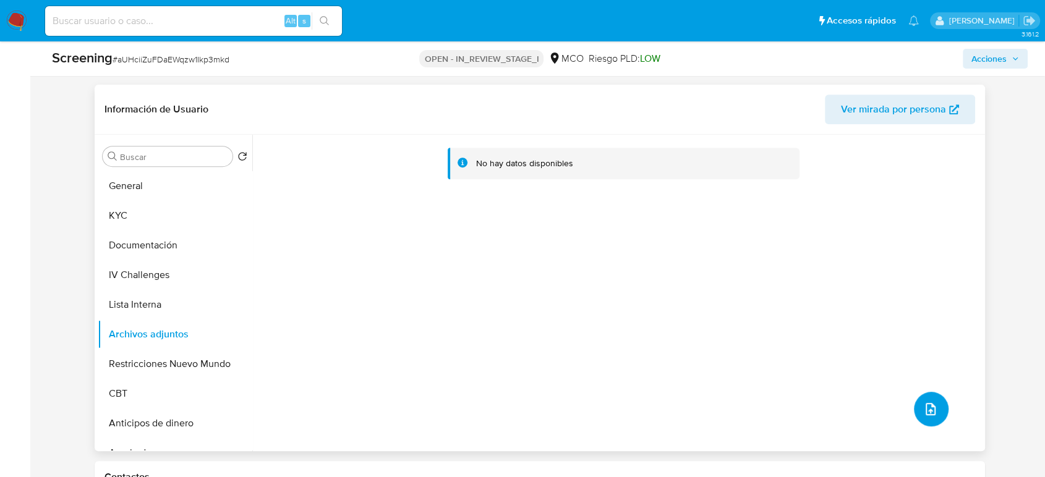
click at [926, 409] on icon "upload-file" at bounding box center [931, 409] width 10 height 12
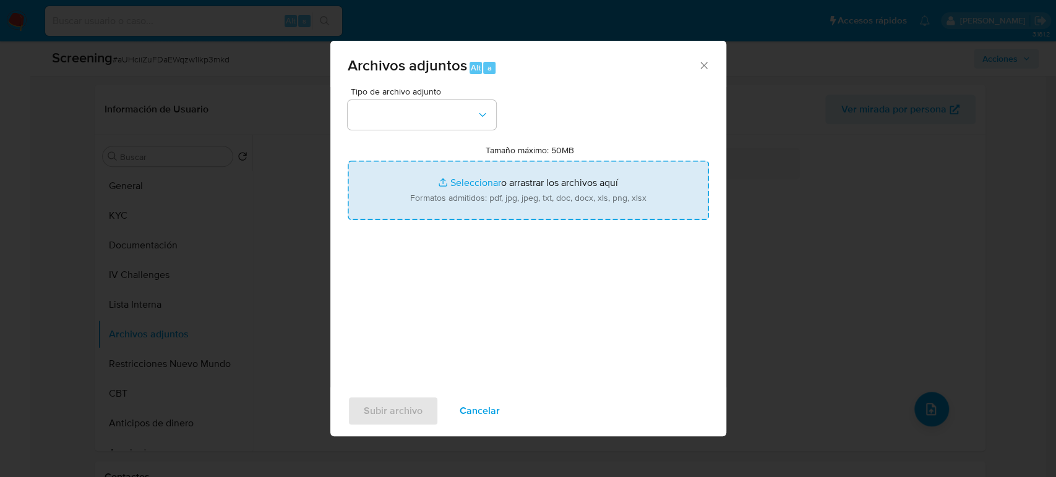
click at [617, 203] on input "Tamaño máximo: 50MB Seleccionar archivos" at bounding box center [528, 190] width 361 height 59
click at [502, 194] on input "Tamaño máximo: 50MB Seleccionar archivos" at bounding box center [528, 190] width 361 height 59
drag, startPoint x: 617, startPoint y: 203, endPoint x: 487, endPoint y: 187, distance: 130.9
click at [487, 187] on input "Tamaño máximo: 50MB Seleccionar archivos" at bounding box center [528, 190] width 361 height 59
type input "C:\fakepath\CC 91133051 - Consulta de Antecedentes.pdf"
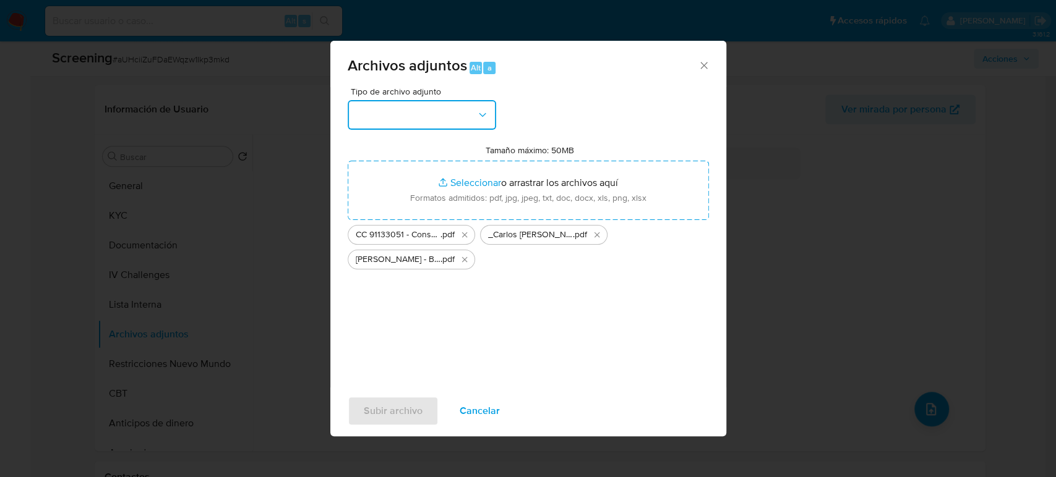
click at [460, 106] on button "button" at bounding box center [422, 115] width 148 height 30
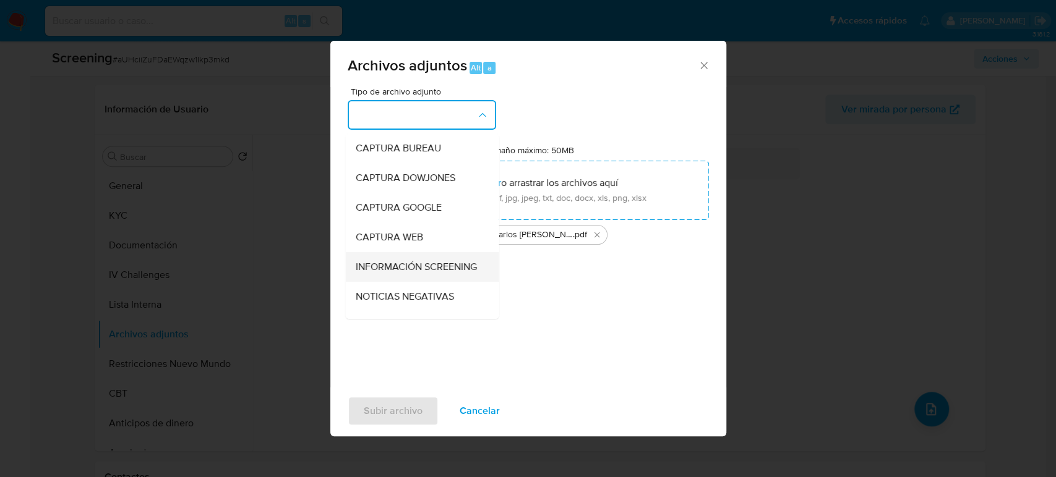
click at [421, 273] on span "INFORMACIÓN SCREENING" at bounding box center [415, 267] width 121 height 12
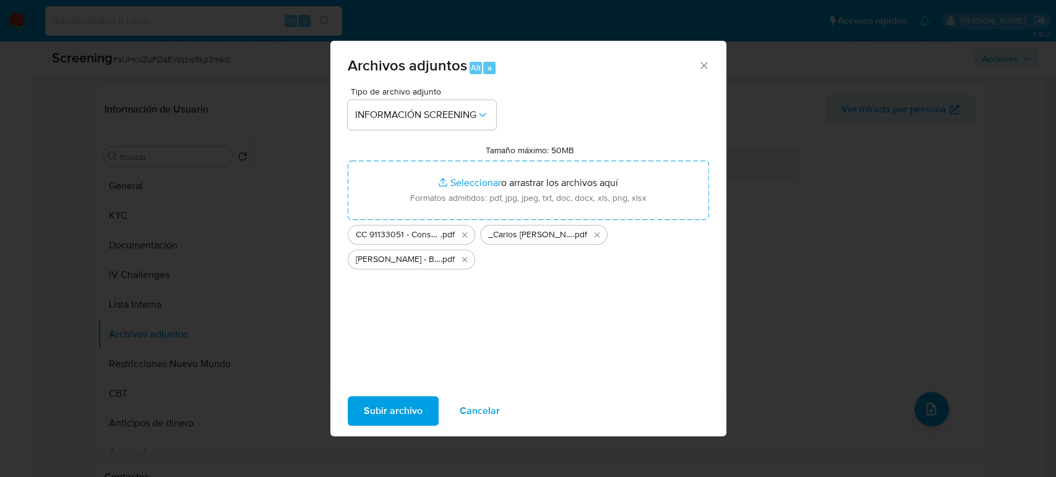
click at [410, 414] on span "Subir archivo" at bounding box center [393, 411] width 59 height 27
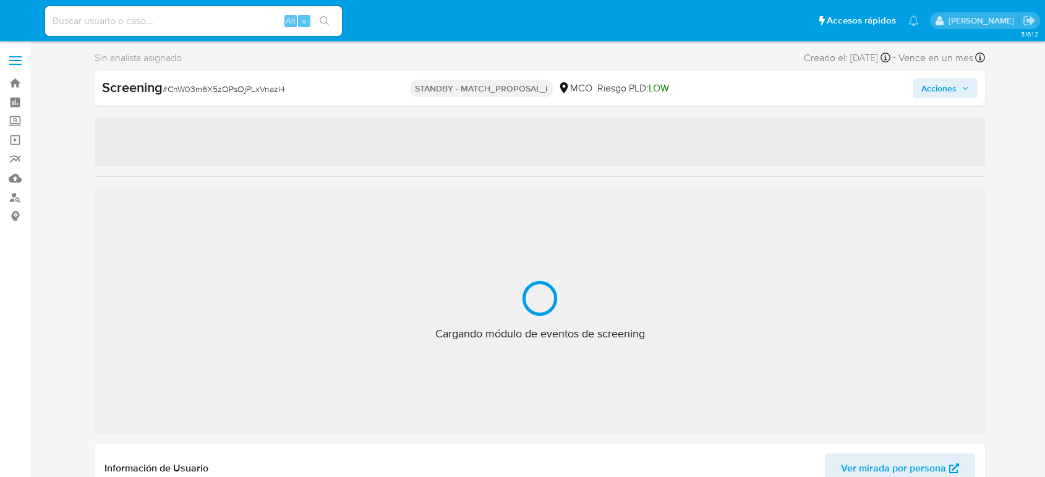
select select "10"
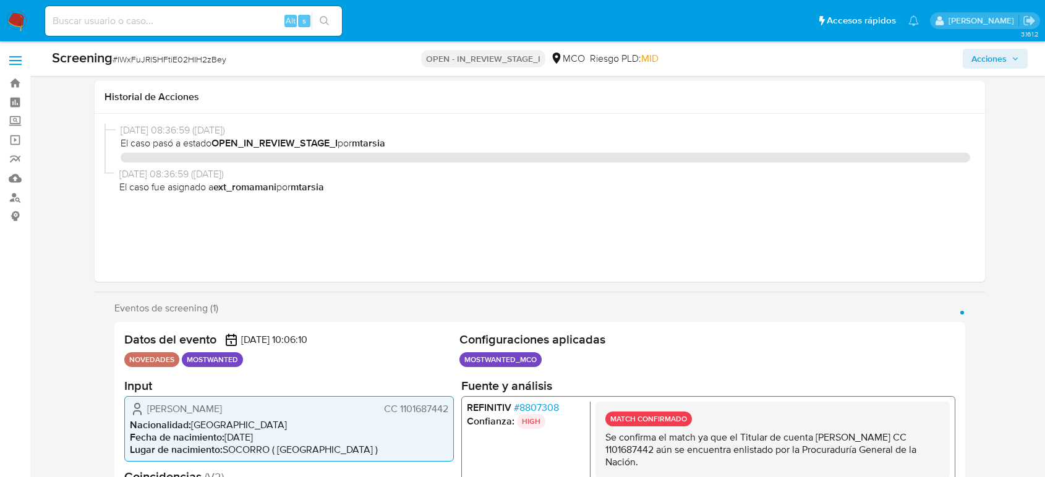
select select "10"
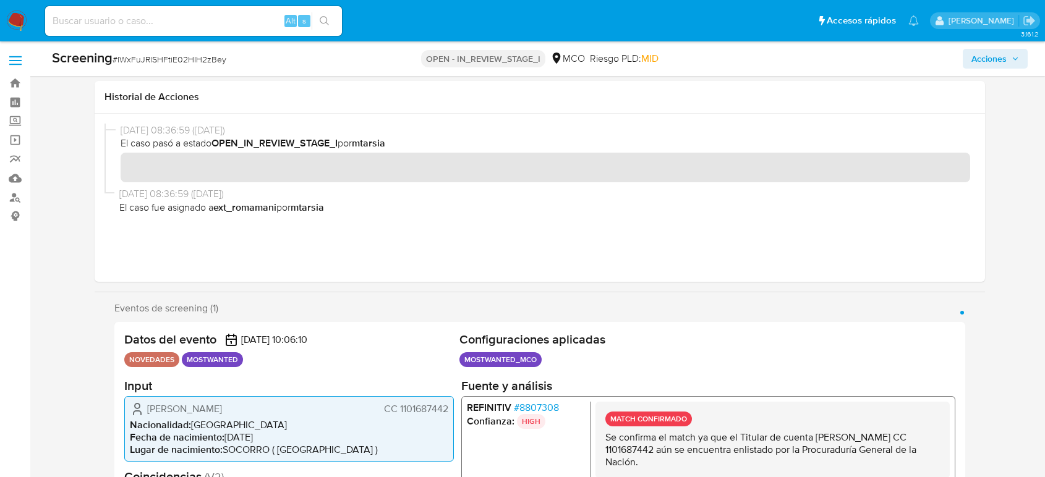
scroll to position [288, 0]
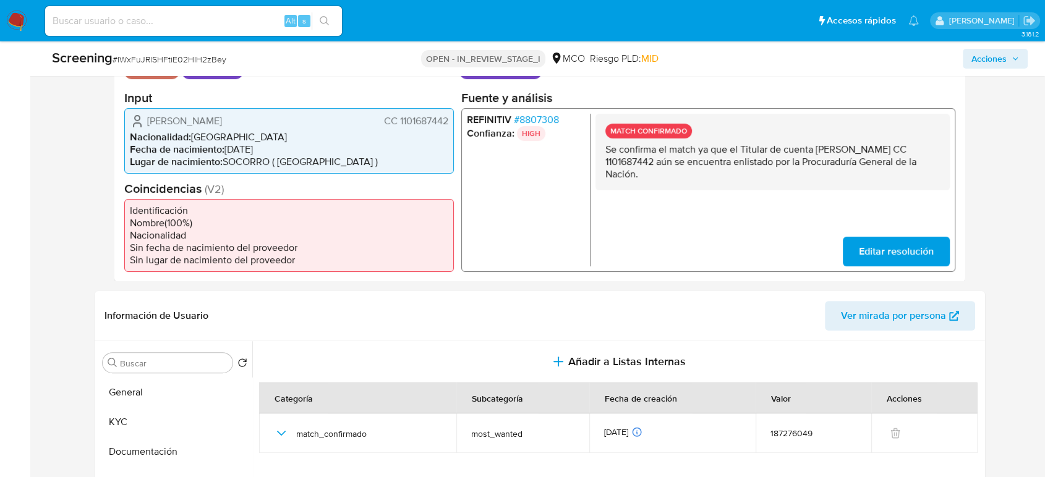
drag, startPoint x: 728, startPoint y: 175, endPoint x: 676, endPoint y: 172, distance: 52.7
click at [676, 172] on p "Se confirma el match ya que el Titular de cuenta [PERSON_NAME] CC 1101687442 aú…" at bounding box center [772, 161] width 335 height 37
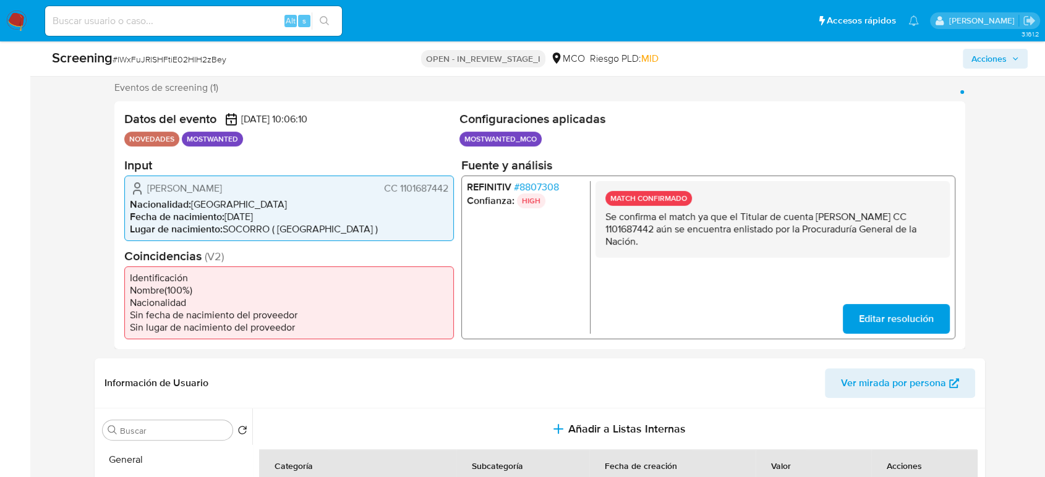
scroll to position [220, 0]
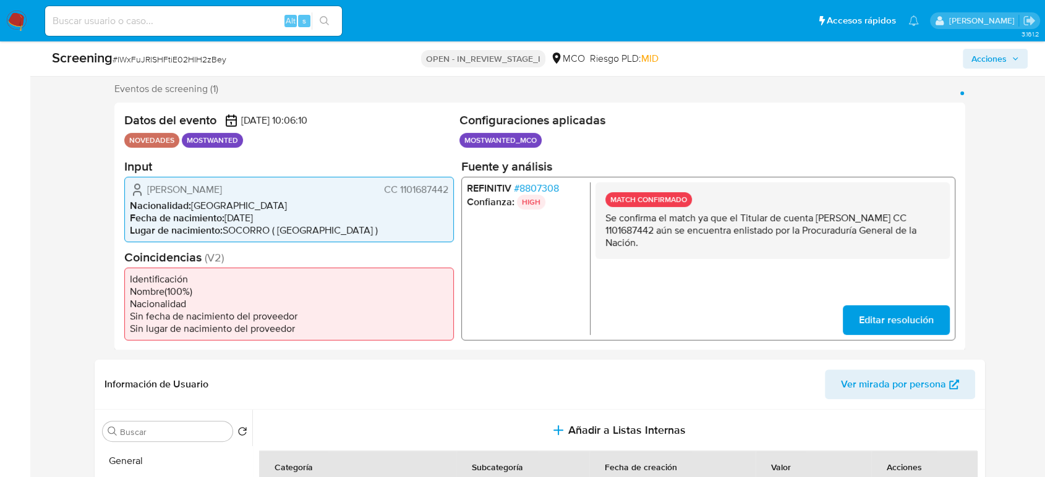
click at [846, 117] on h2 "Configuraciones aplicadas" at bounding box center [707, 120] width 496 height 15
drag, startPoint x: 178, startPoint y: 204, endPoint x: 187, endPoint y: 201, distance: 9.8
click at [184, 195] on span "William Fernando Rodriguez Jimenez" at bounding box center [184, 189] width 75 height 12
drag, startPoint x: 147, startPoint y: 188, endPoint x: 193, endPoint y: 197, distance: 46.7
click at [193, 195] on span "William Fernando Rodriguez Jimenez" at bounding box center [184, 189] width 75 height 12
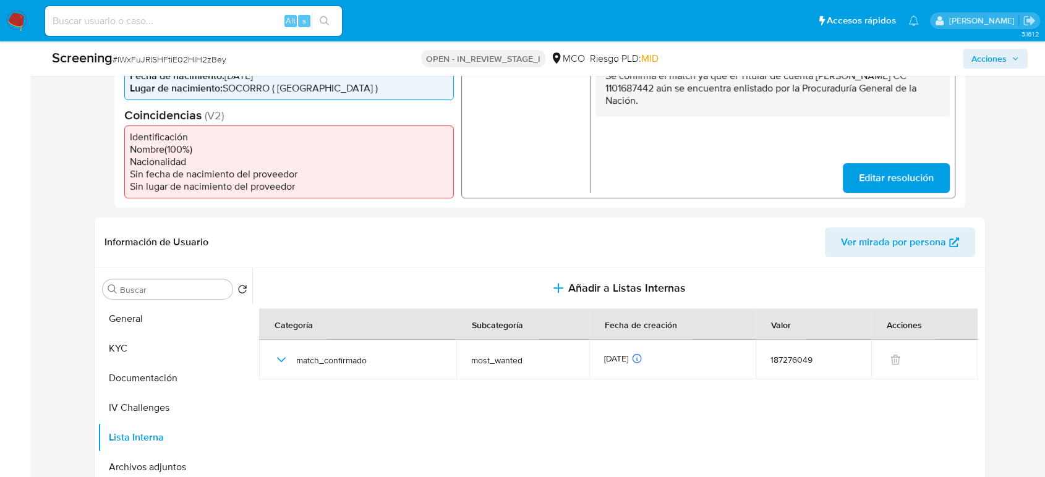
scroll to position [288, 0]
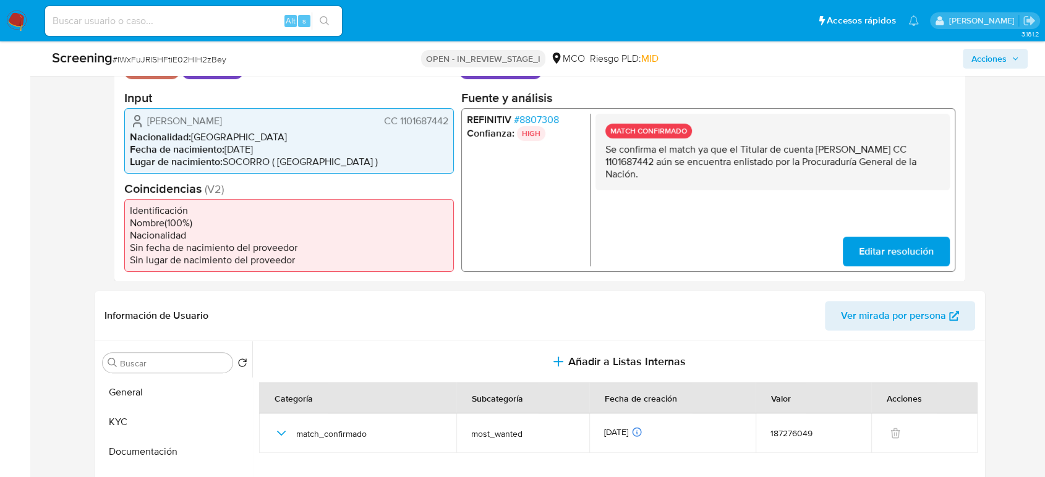
drag, startPoint x: 451, startPoint y: 127, endPoint x: 397, endPoint y: 130, distance: 54.5
click at [397, 130] on div "William Fernando Rodriguez Jimenez CC 1101687442 Nacionalidad : Colombia Fecha …" at bounding box center [289, 141] width 330 height 66
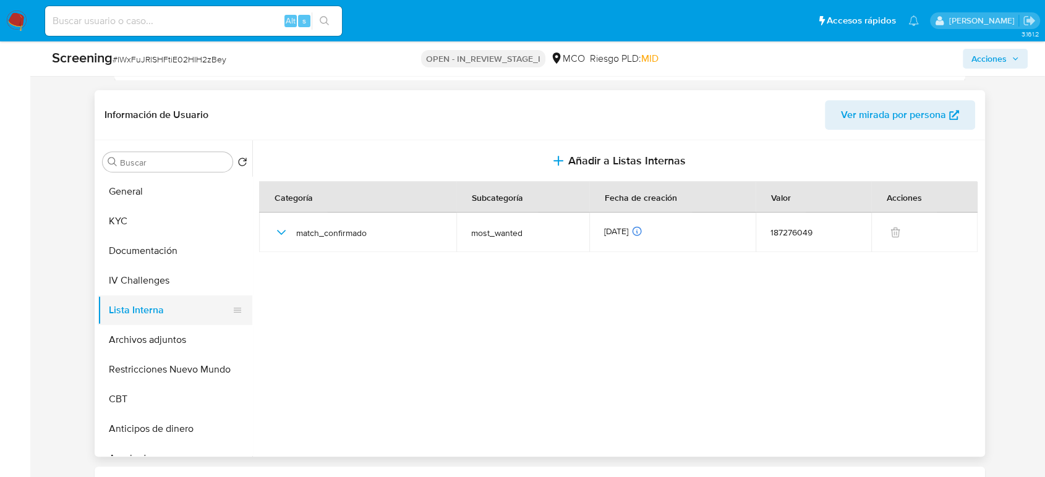
scroll to position [495, 0]
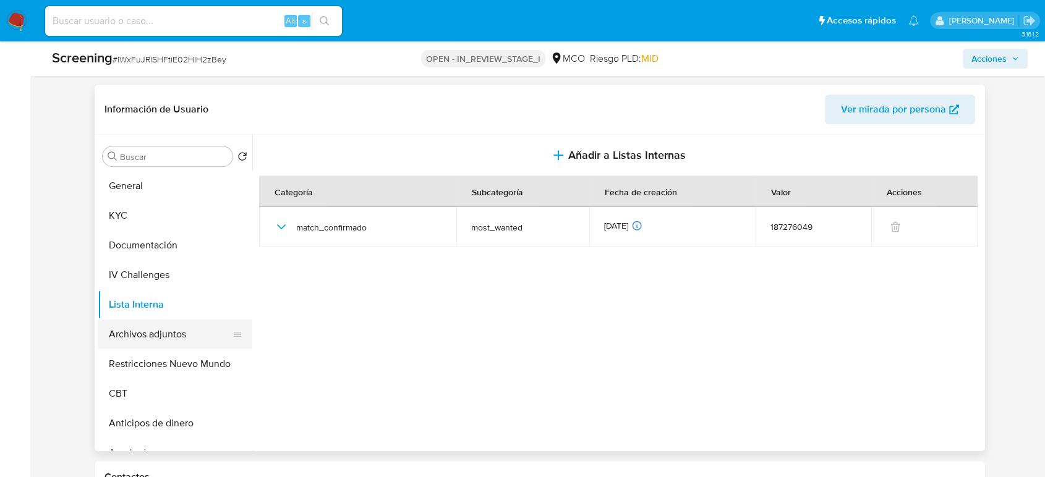
click at [145, 346] on button "Archivos adjuntos" at bounding box center [170, 335] width 145 height 30
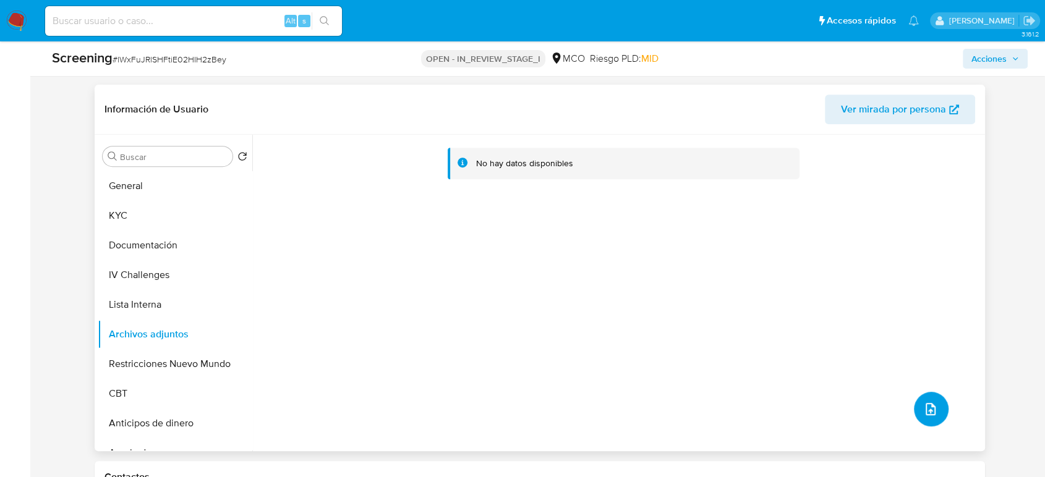
click at [920, 427] on button "upload-file" at bounding box center [931, 409] width 35 height 35
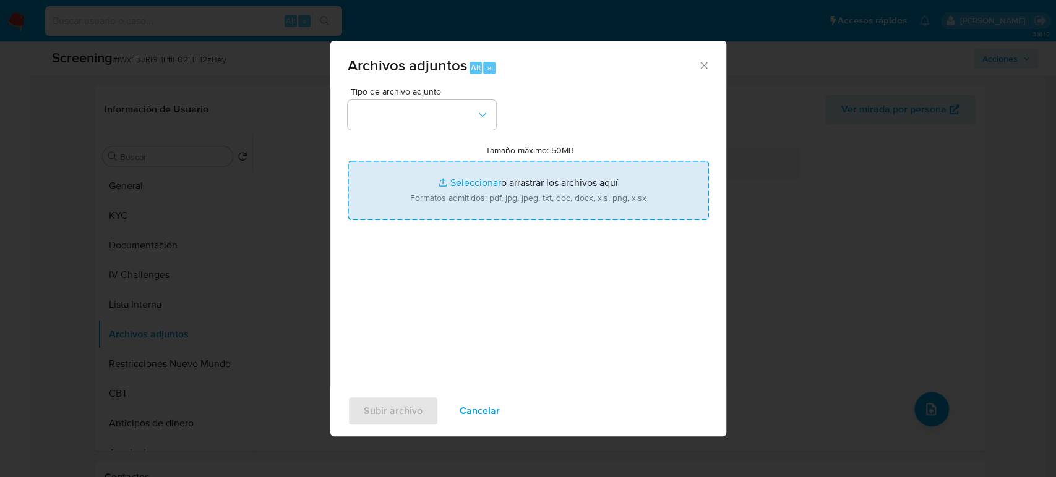
click at [517, 200] on input "Tamaño máximo: 50MB Seleccionar archivos" at bounding box center [528, 190] width 361 height 59
click at [519, 201] on input "Tamaño máximo: 50MB Seleccionar archivos" at bounding box center [528, 190] width 361 height 59
type input "C:\fakepath\CC 1101687442 - Consulta de Antecedentes.pdf"
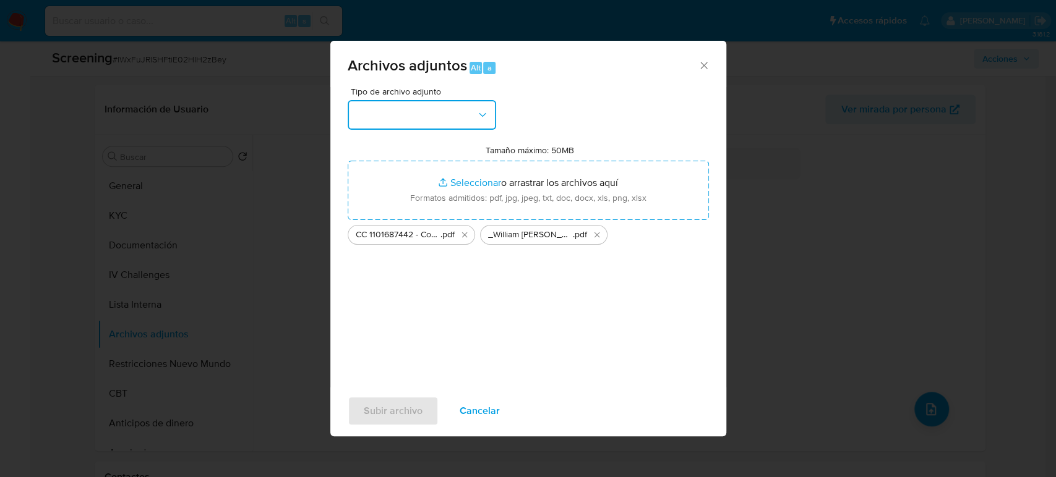
click at [421, 109] on button "button" at bounding box center [422, 115] width 148 height 30
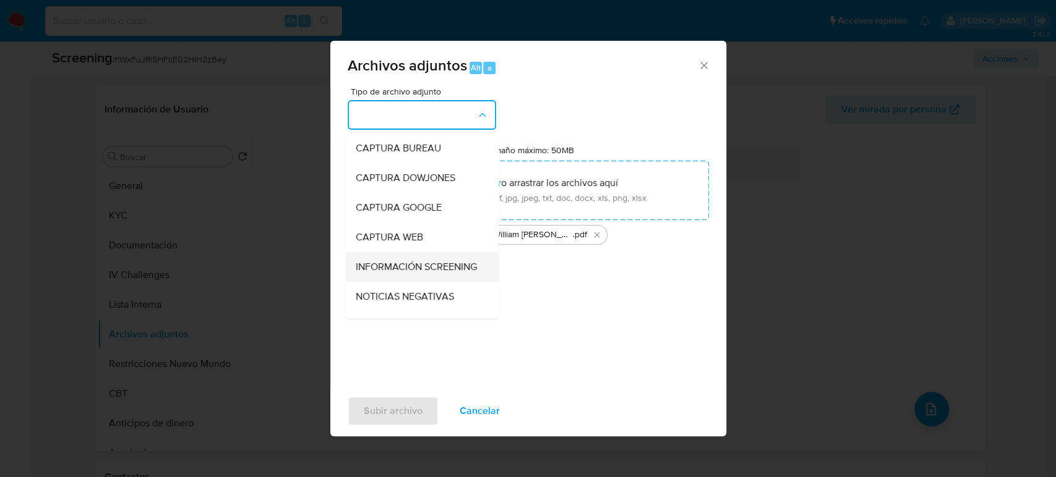
click at [417, 273] on span "INFORMACIÓN SCREENING" at bounding box center [415, 267] width 121 height 12
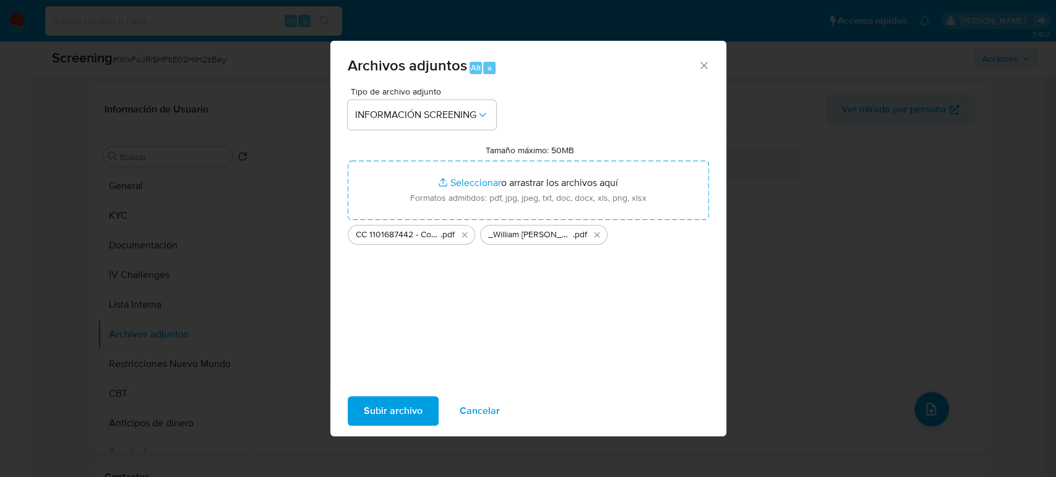
click at [372, 414] on span "Subir archivo" at bounding box center [393, 411] width 59 height 27
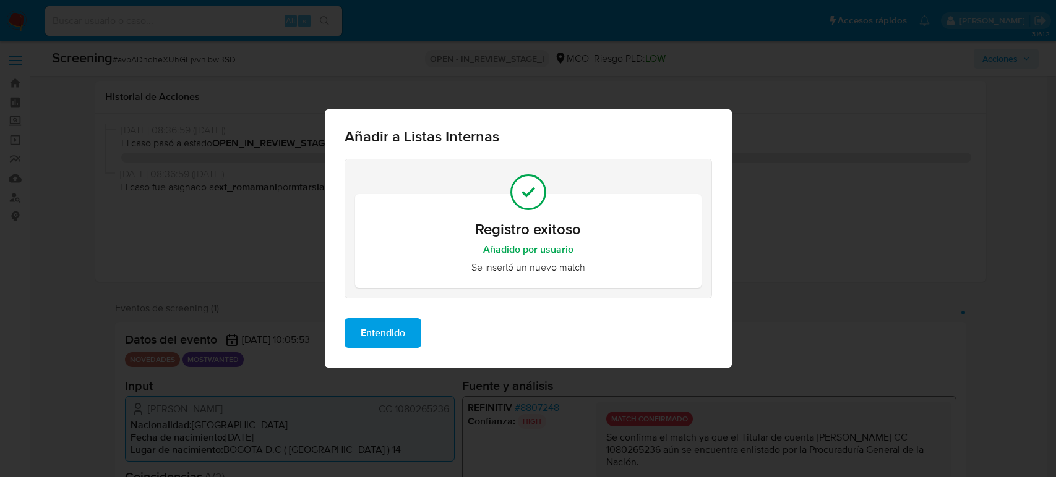
select select "10"
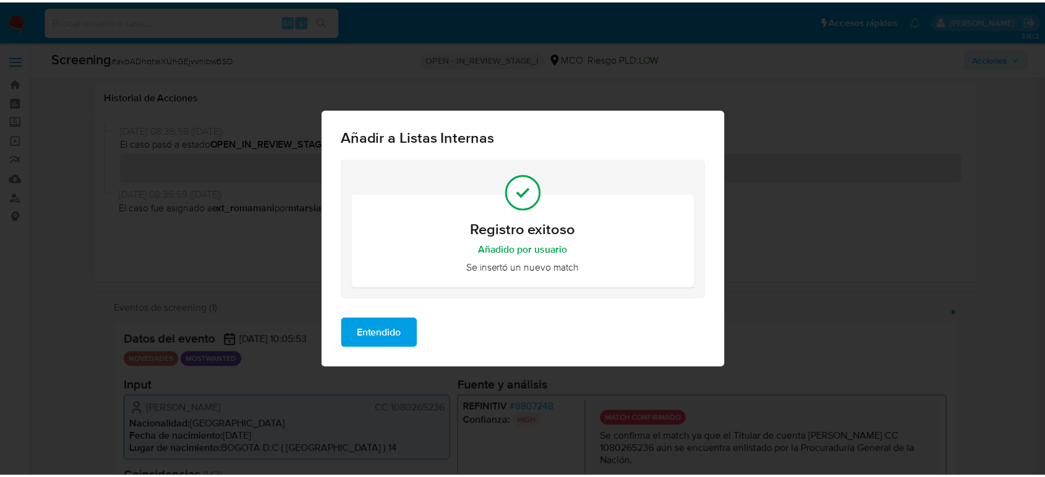
scroll to position [433, 0]
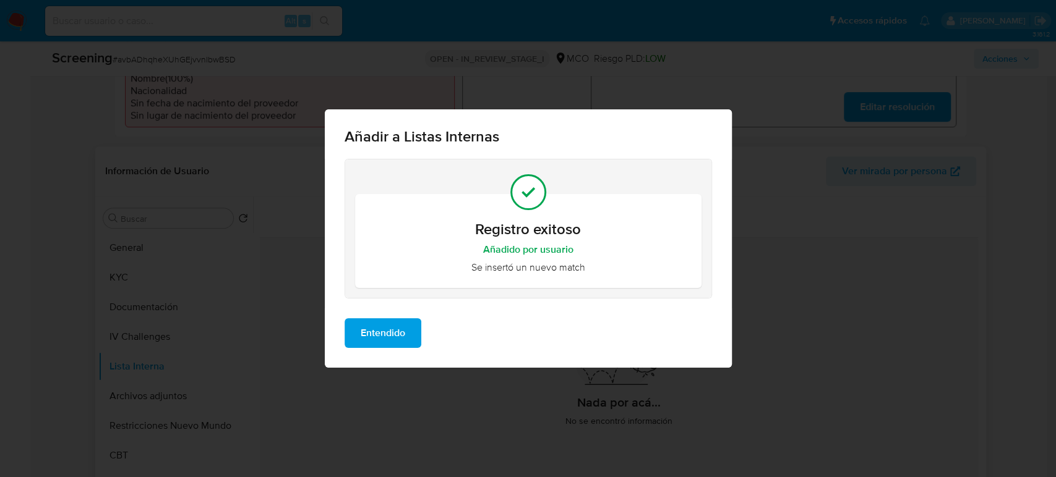
click at [380, 330] on span "Entendido" at bounding box center [383, 333] width 45 height 27
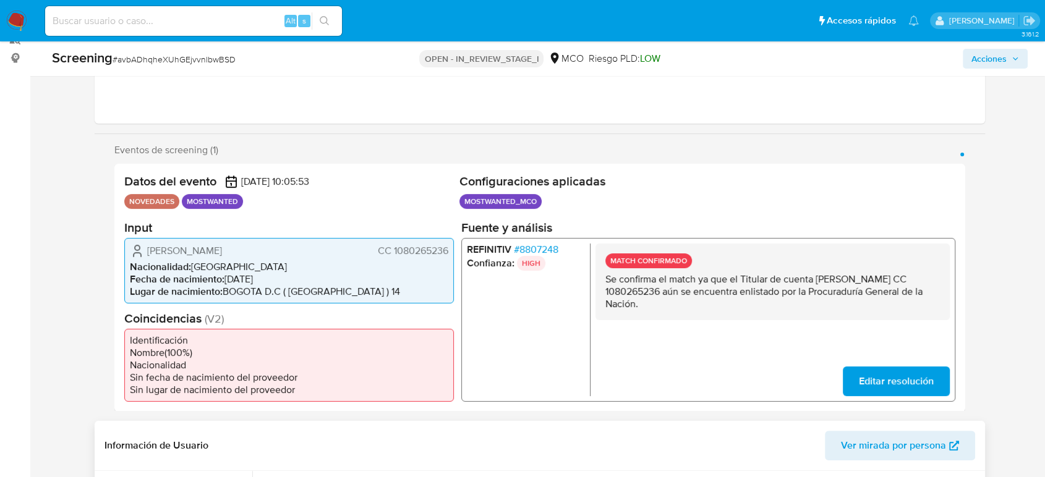
scroll to position [227, 0]
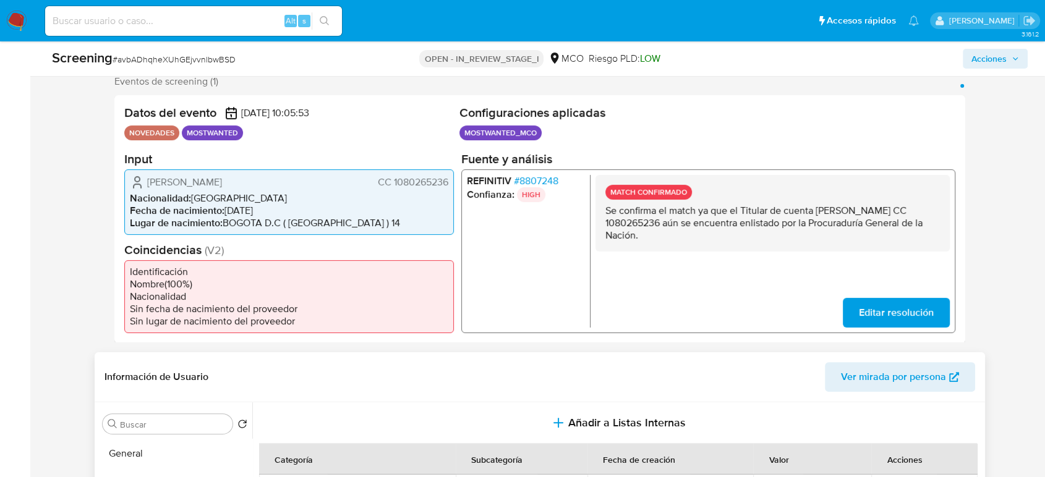
click at [913, 130] on ul "MOSTWANTED_MCO Configuración Categorización MOSTWANTED_MCO Tipo de categoría MO…" at bounding box center [707, 135] width 496 height 19
drag, startPoint x: 449, startPoint y: 181, endPoint x: 394, endPoint y: 189, distance: 55.5
click at [394, 189] on div "[PERSON_NAME] CC 1080265236 Nacionalidad : [DEMOGRAPHIC_DATA] Fecha de nacimien…" at bounding box center [289, 202] width 330 height 66
click at [439, 189] on div "[PERSON_NAME] CC 1080265236 Nacionalidad : [DEMOGRAPHIC_DATA] Fecha de nacimien…" at bounding box center [289, 202] width 330 height 66
drag, startPoint x: 450, startPoint y: 182, endPoint x: 393, endPoint y: 189, distance: 58.0
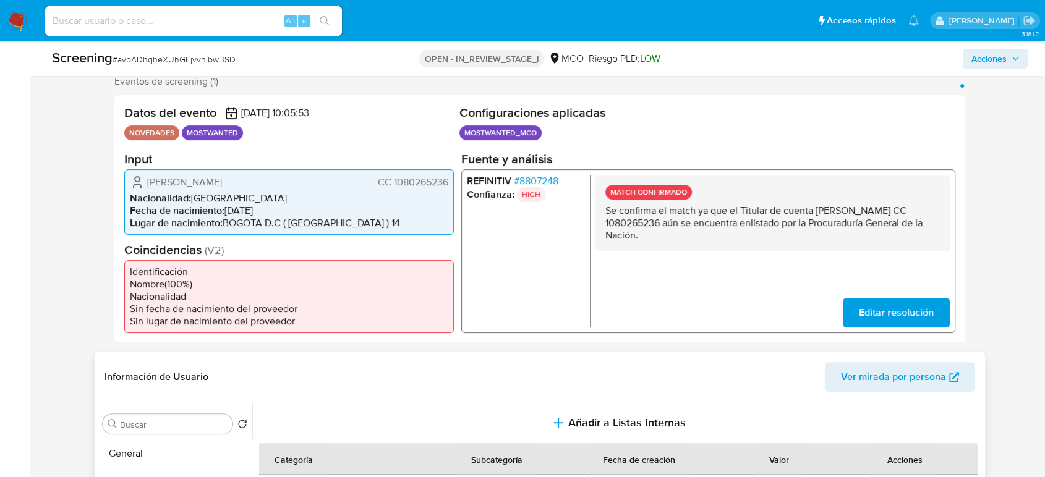
click at [393, 189] on div "[PERSON_NAME] CC 1080265236 Nacionalidad : [DEMOGRAPHIC_DATA] Fecha de nacimien…" at bounding box center [289, 202] width 330 height 66
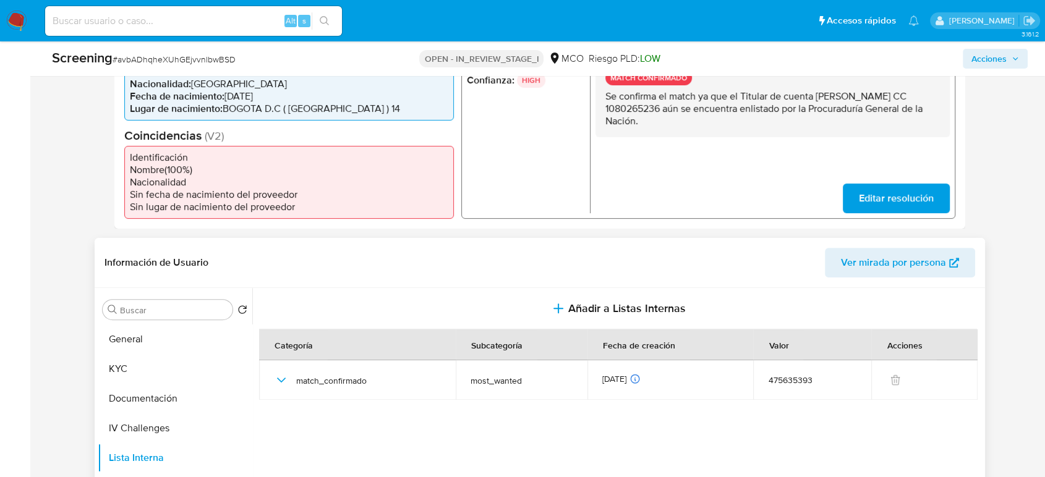
scroll to position [433, 0]
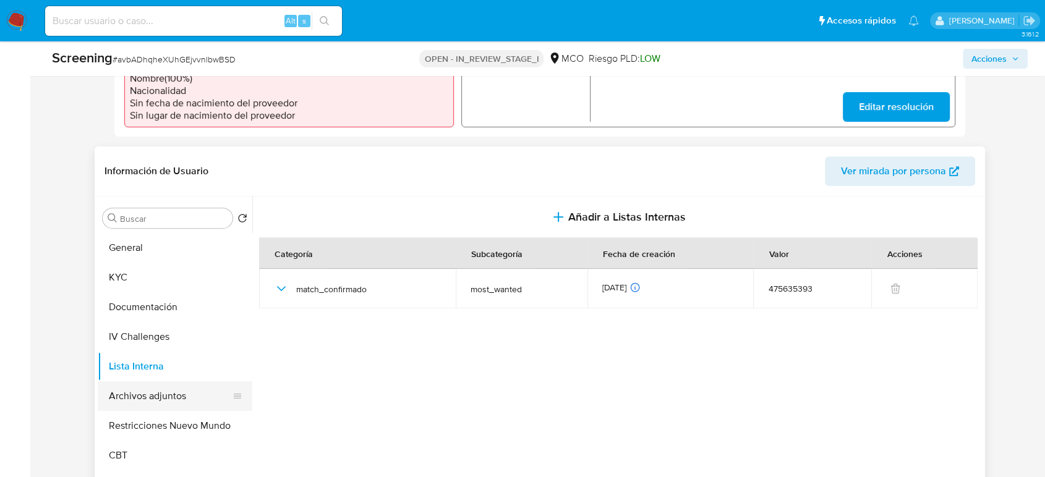
click at [158, 393] on button "Archivos adjuntos" at bounding box center [170, 397] width 145 height 30
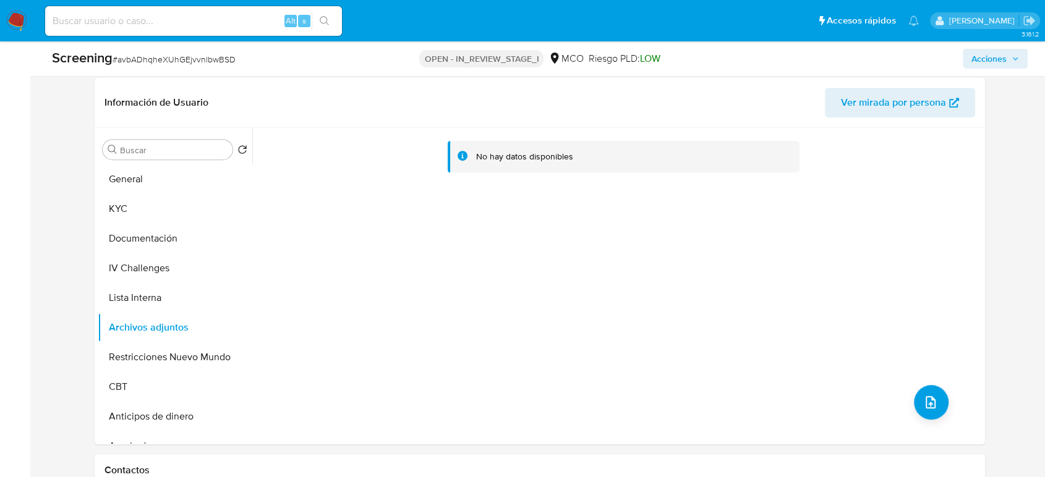
scroll to position [0, 0]
click at [923, 404] on icon "upload-file" at bounding box center [930, 402] width 15 height 15
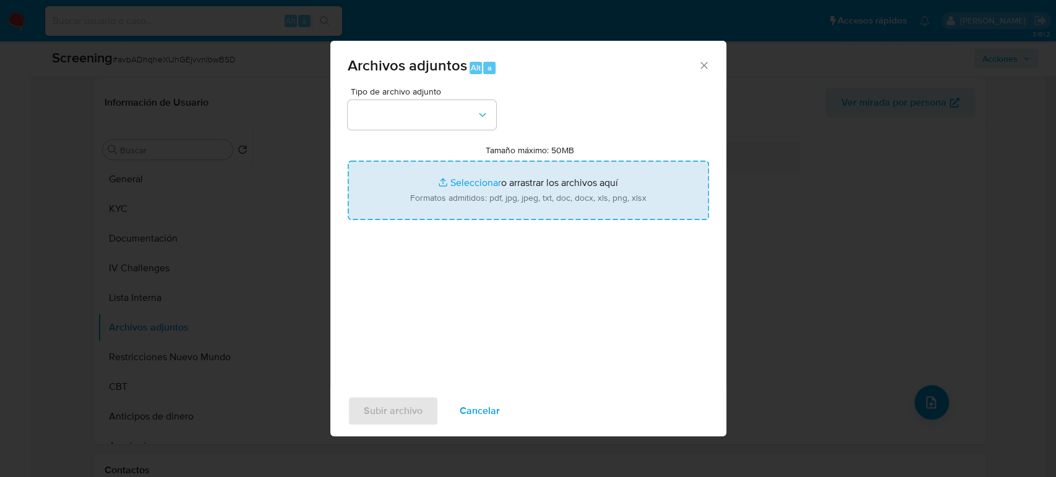
click at [585, 216] on input "Tamaño máximo: 50MB Seleccionar archivos" at bounding box center [528, 190] width 361 height 59
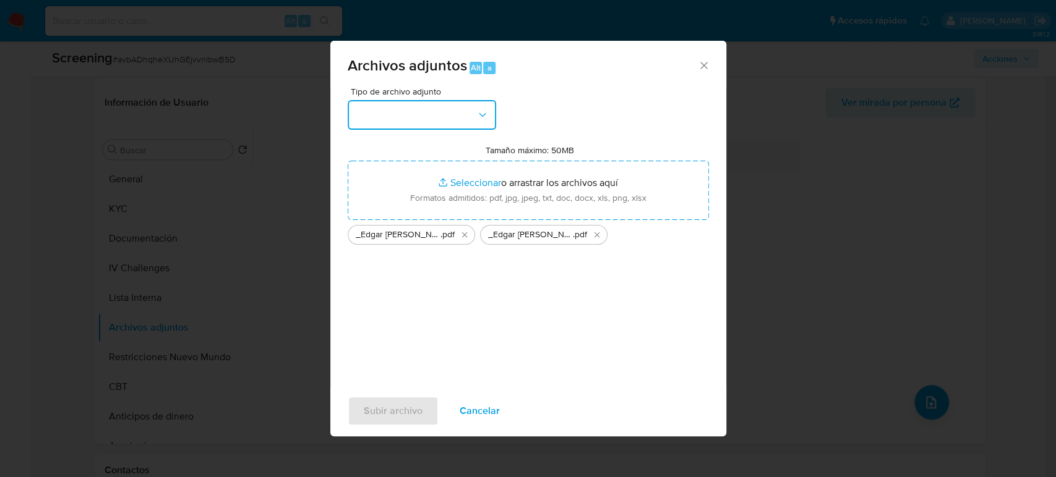
click at [461, 119] on button "button" at bounding box center [422, 115] width 148 height 30
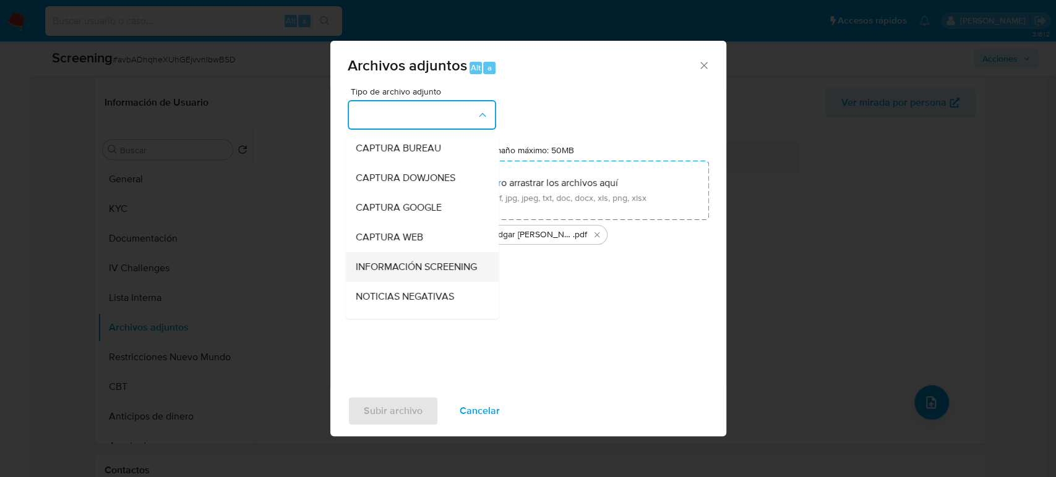
click at [436, 271] on span "INFORMACIÓN SCREENING" at bounding box center [415, 267] width 121 height 12
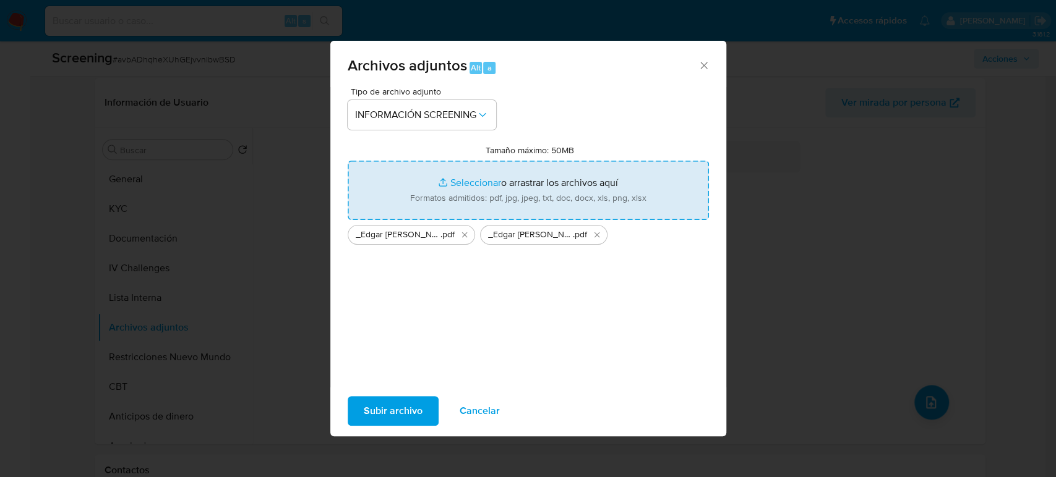
drag, startPoint x: 385, startPoint y: 409, endPoint x: 515, endPoint y: 216, distance: 233.1
click at [549, 311] on div "Archivos adjuntos Alt a Tipo de archivo adjunto INFORMACIÓN SCREENING Tamaño má…" at bounding box center [528, 239] width 396 height 396
click at [510, 202] on input "Tamaño máximo: 50MB Seleccionar archivos" at bounding box center [528, 190] width 361 height 59
type input "C:\fakepath\CC 1080265236 - Consulta de Antecedentes.pdf"
click at [406, 413] on span "Subir archivo" at bounding box center [393, 411] width 59 height 27
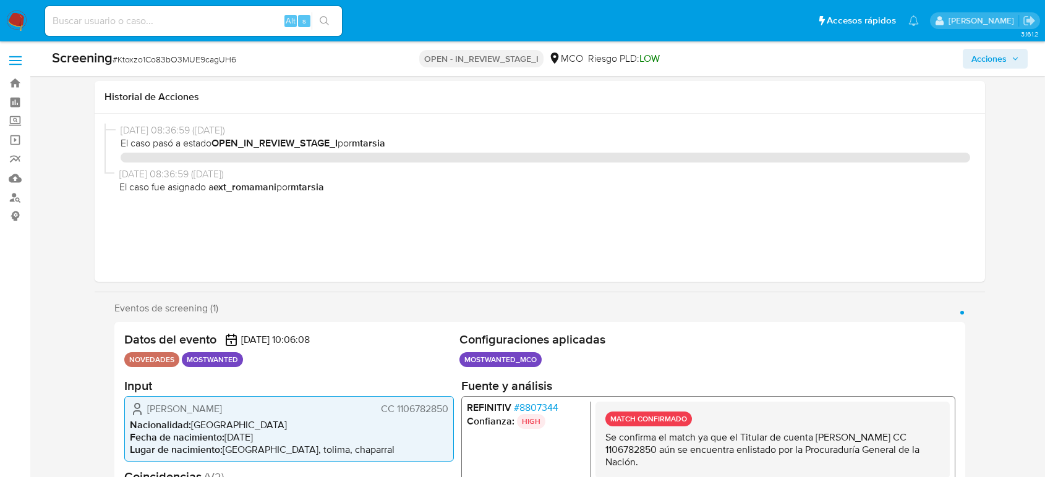
select select "10"
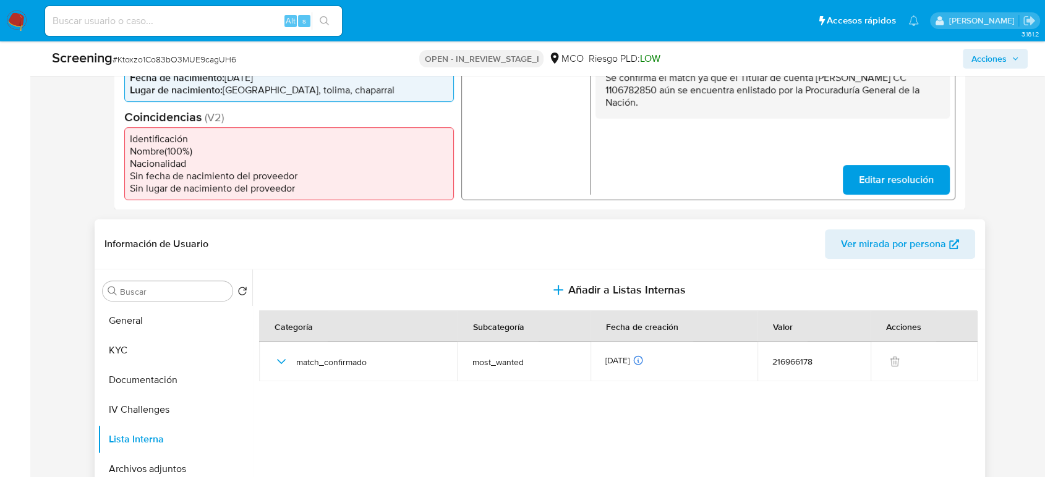
scroll to position [227, 0]
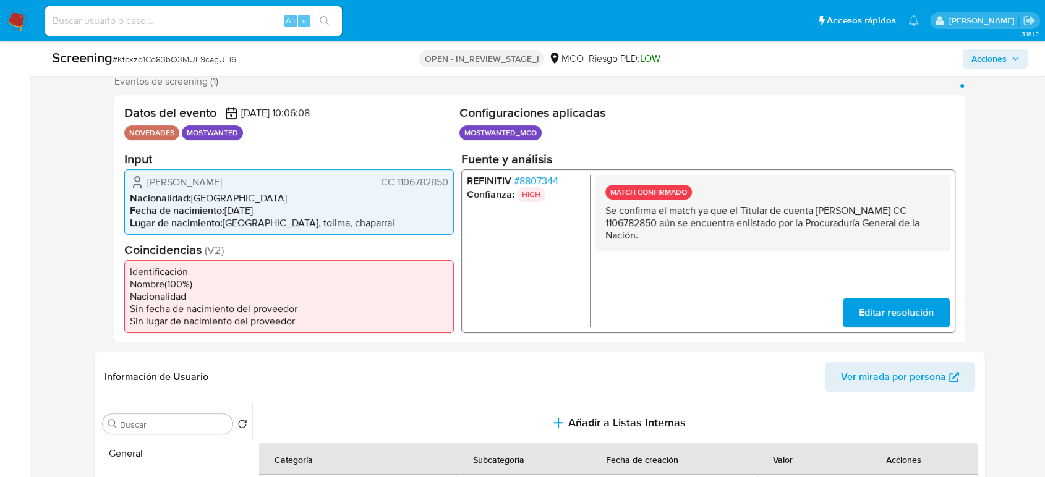
drag, startPoint x: 292, startPoint y: 177, endPoint x: 136, endPoint y: 181, distance: 156.5
click at [136, 181] on div "Oscar Andres Criollo Cruz CC 1106782850" at bounding box center [289, 181] width 318 height 15
click at [450, 184] on div "Oscar Andres Criollo Cruz CC 1106782850 Nacionalidad : Colombia Fecha de nacimi…" at bounding box center [289, 202] width 330 height 66
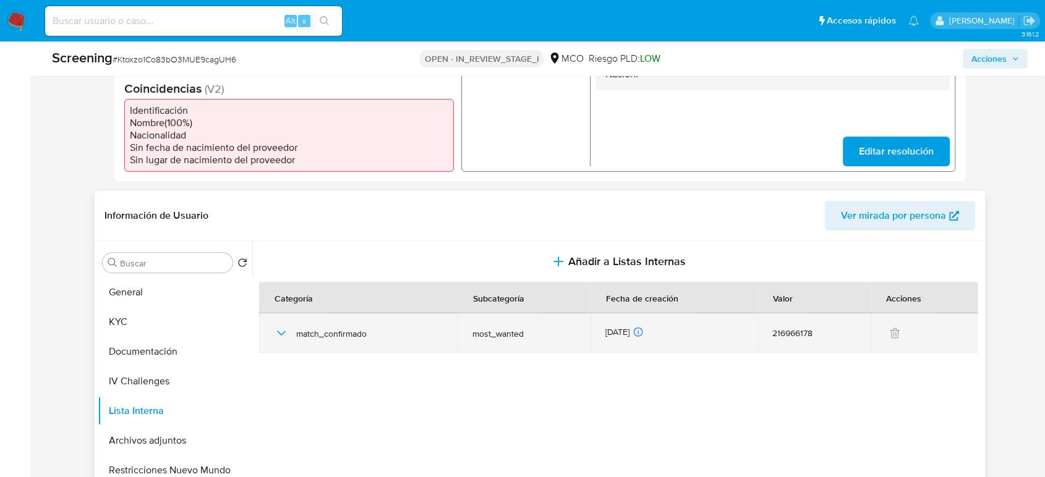
scroll to position [433, 0]
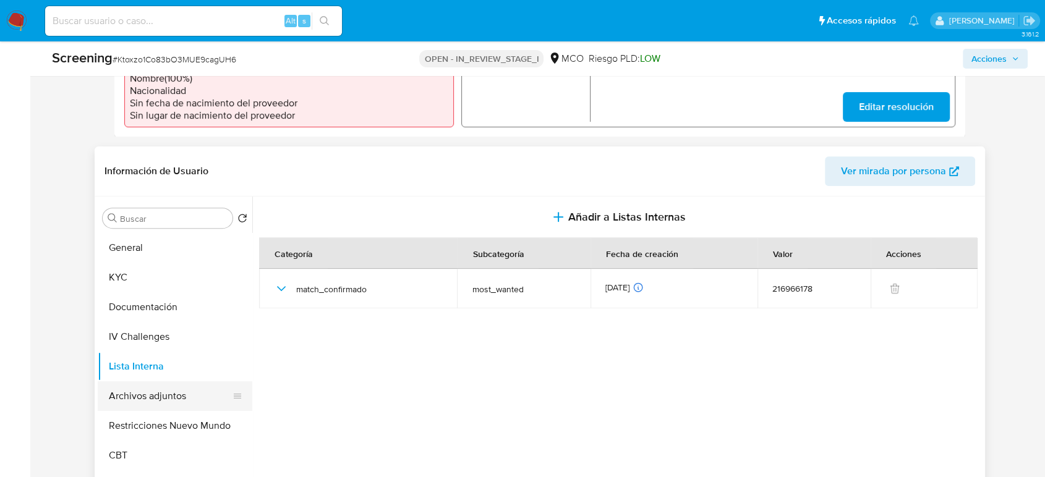
click at [166, 399] on button "Archivos adjuntos" at bounding box center [170, 397] width 145 height 30
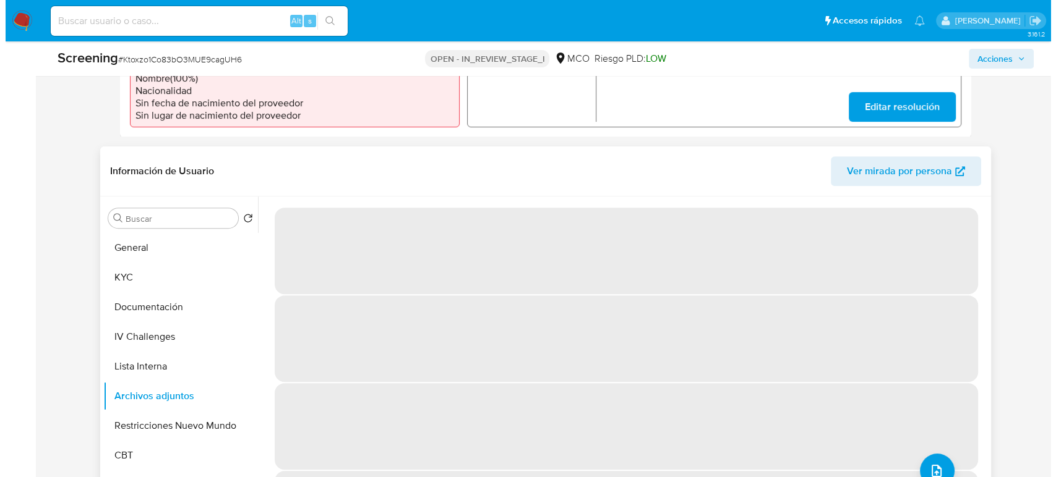
scroll to position [0, 0]
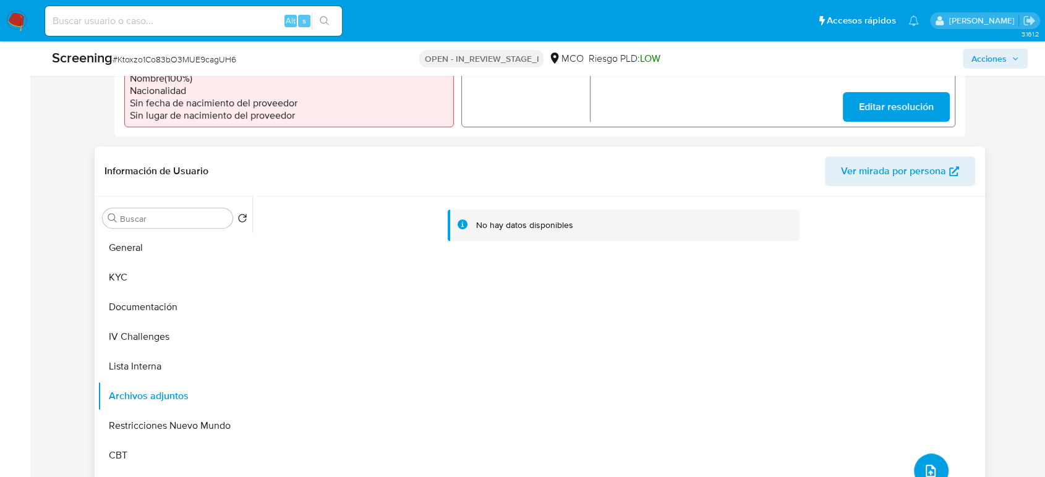
click at [918, 459] on button "upload-file" at bounding box center [931, 471] width 35 height 35
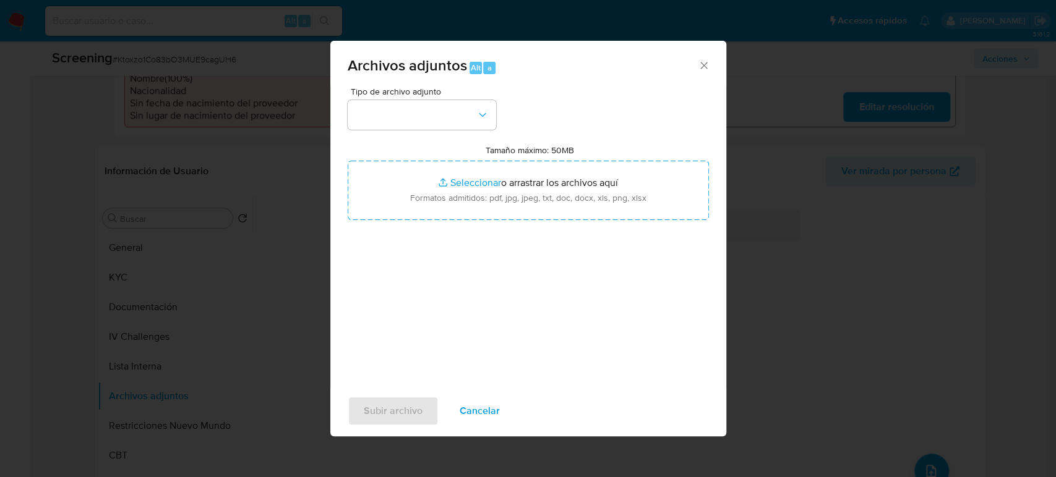
click at [480, 173] on input "Tamaño máximo: 50MB Seleccionar archivos" at bounding box center [528, 190] width 361 height 59
click at [500, 187] on input "Tamaño máximo: 50MB Seleccionar archivos" at bounding box center [528, 190] width 361 height 59
type input "C:\fakepath\_Oscar Andres Criollo Cruz_ - Buscar con Google.pdf"
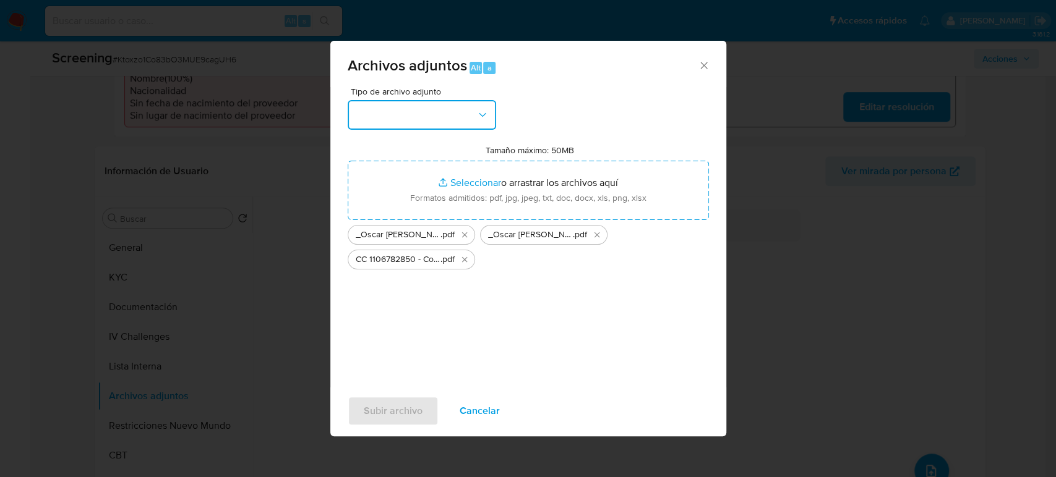
click at [450, 112] on button "button" at bounding box center [422, 115] width 148 height 30
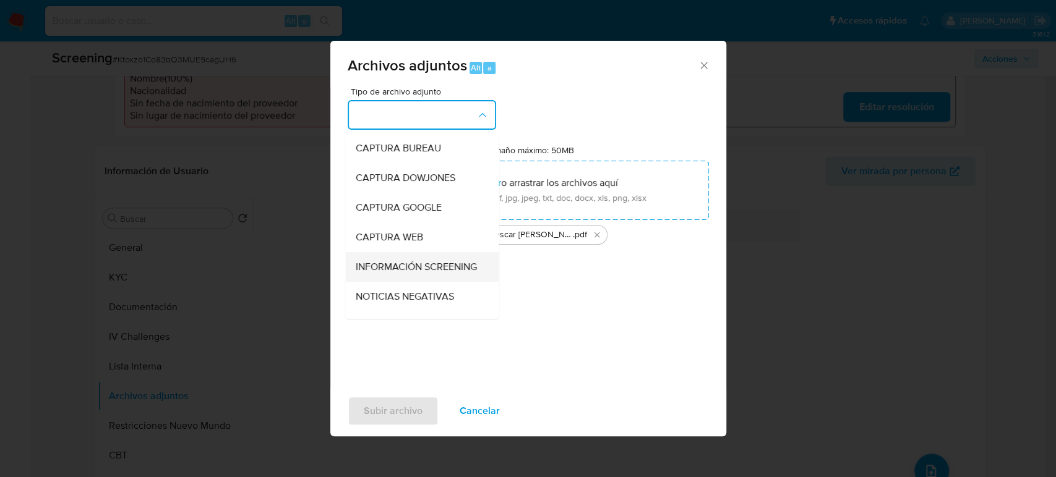
click at [415, 261] on span "INFORMACIÓN SCREENING" at bounding box center [415, 267] width 121 height 12
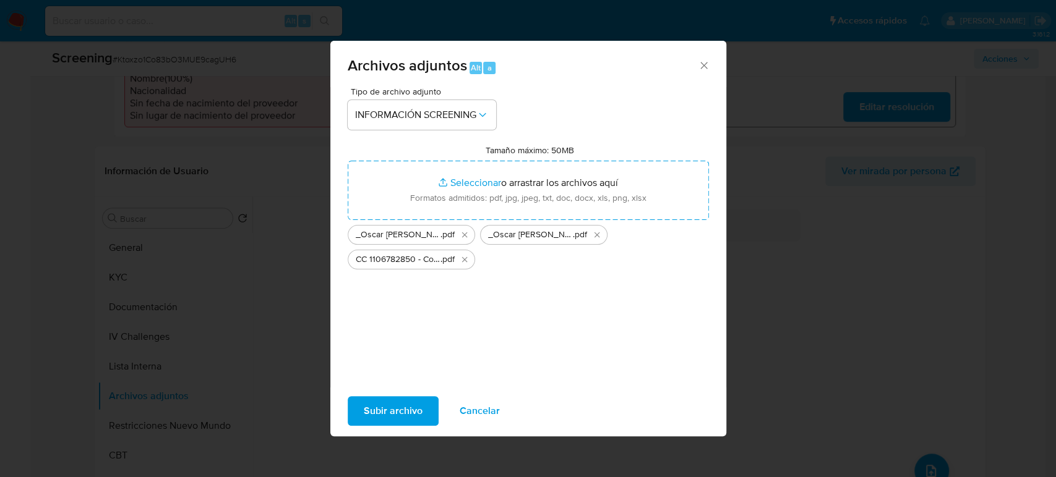
click at [396, 414] on span "Subir archivo" at bounding box center [393, 411] width 59 height 27
click at [459, 237] on icon "Eliminar _Oscar Andres Criollo Cruz_ - Buscar con Google.pdf" at bounding box center [464, 235] width 10 height 10
click at [386, 401] on span "Subir archivo" at bounding box center [393, 411] width 59 height 27
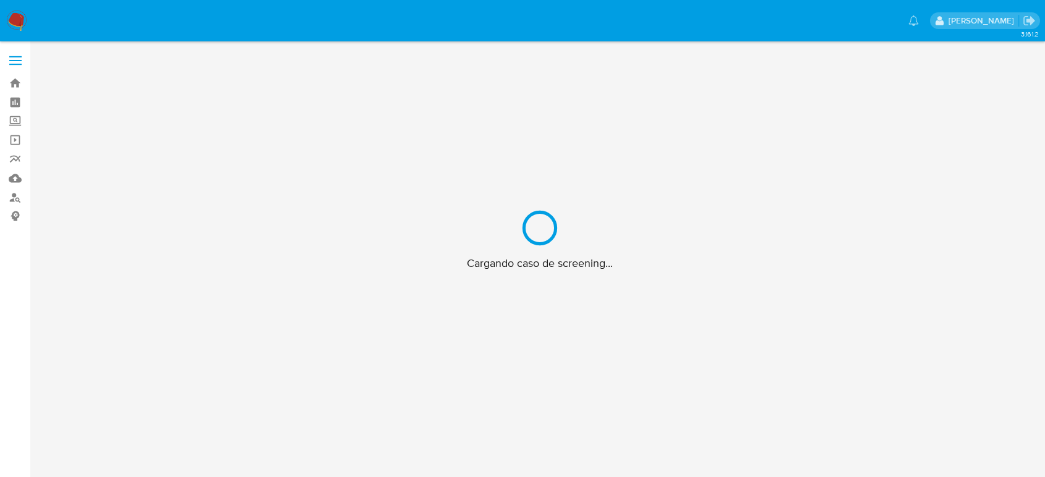
scroll to position [45, 0]
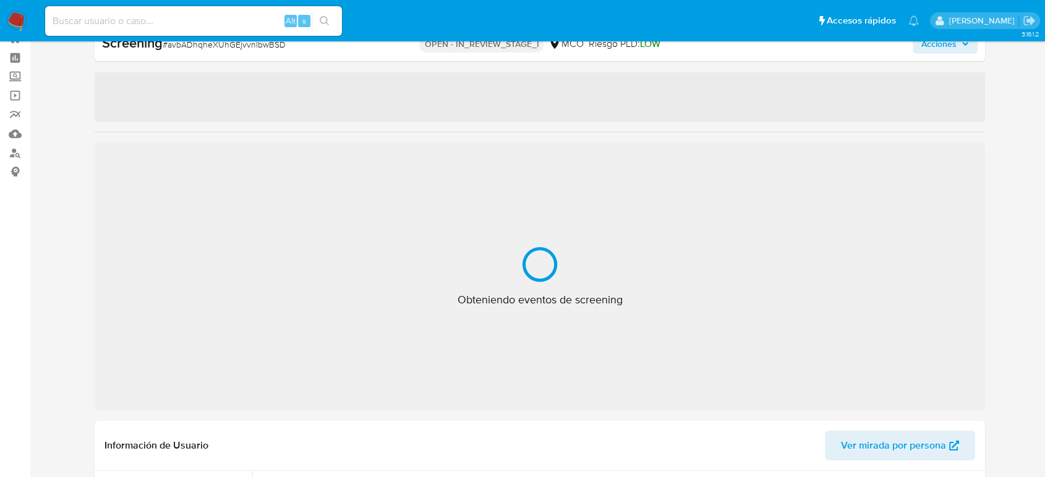
select select "10"
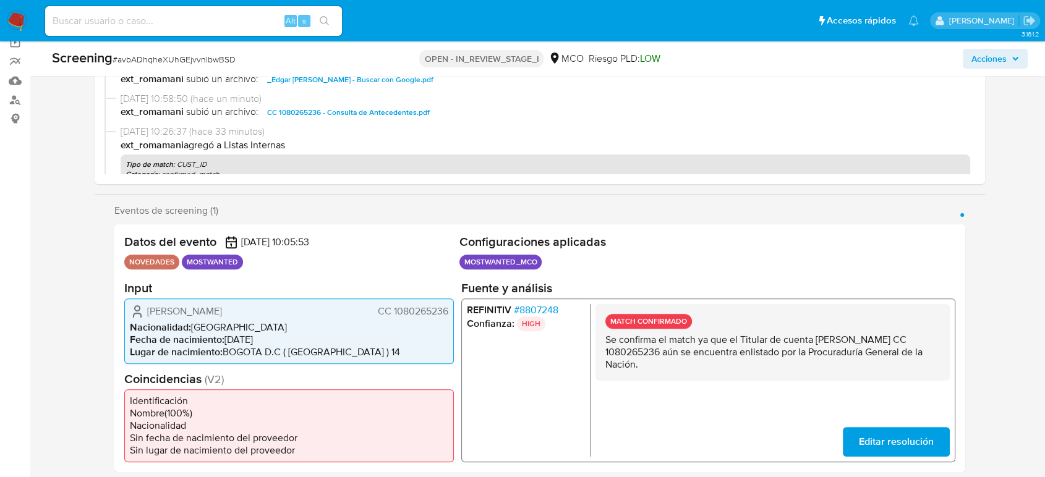
scroll to position [182, 0]
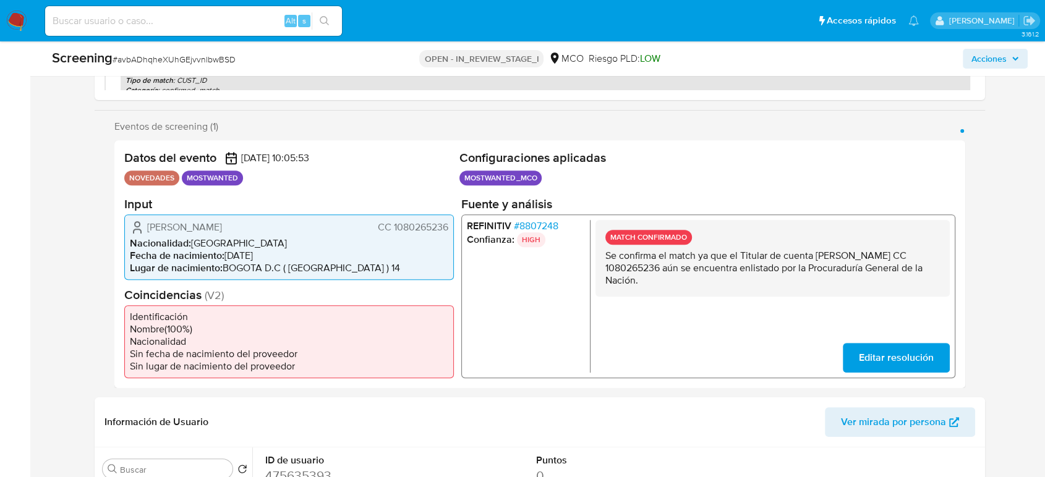
drag, startPoint x: 174, startPoint y: 228, endPoint x: 145, endPoint y: 226, distance: 29.7
click at [142, 229] on div "[PERSON_NAME] CC 1080265236" at bounding box center [289, 227] width 318 height 15
drag, startPoint x: 816, startPoint y: 255, endPoint x: 719, endPoint y: 268, distance: 98.6
click at [719, 268] on p "Se confirma el match ya que el Titular de cuenta [PERSON_NAME] CC 1080265236 aú…" at bounding box center [772, 267] width 335 height 37
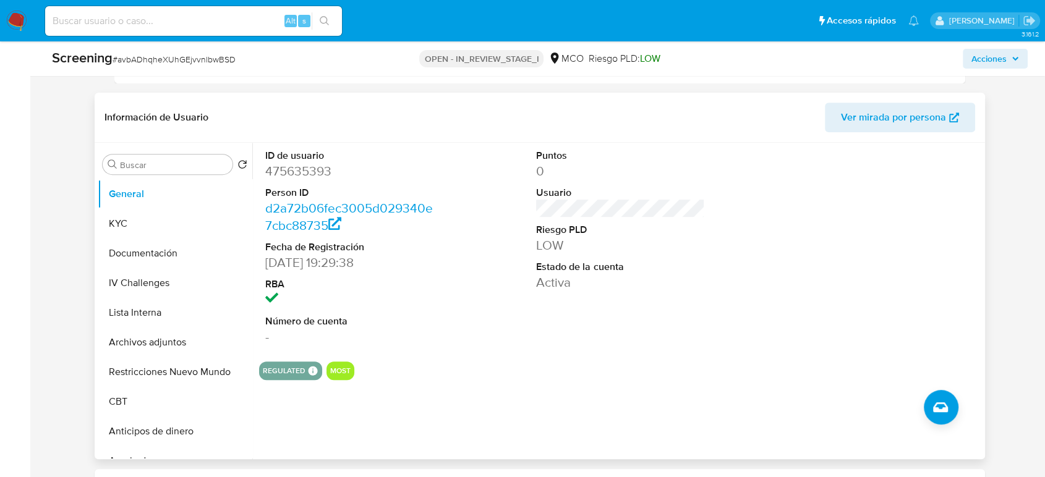
scroll to position [525, 0]
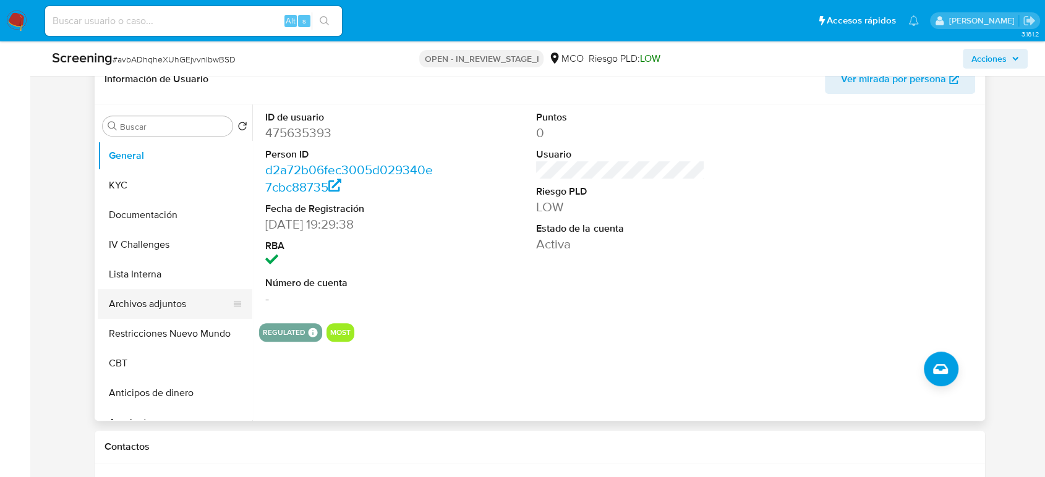
click at [163, 302] on button "Archivos adjuntos" at bounding box center [170, 304] width 145 height 30
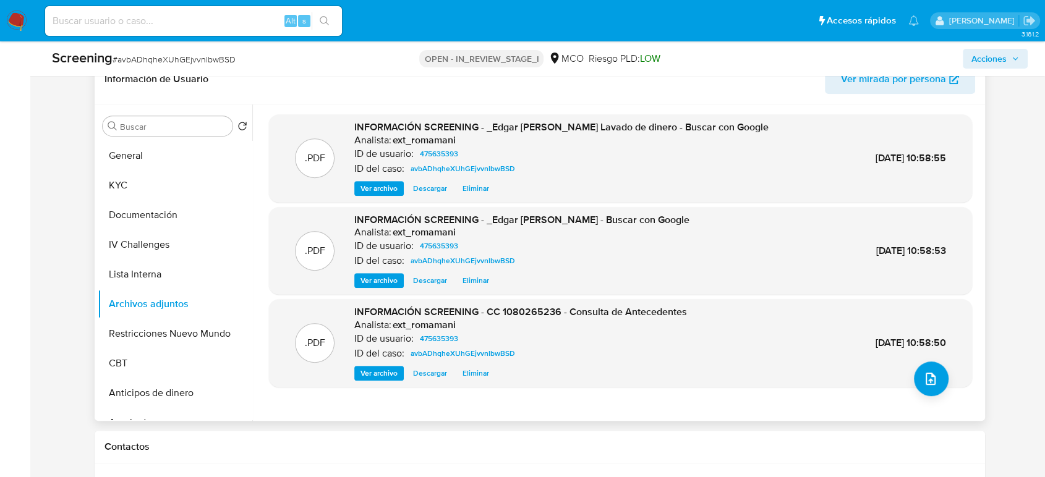
click at [376, 370] on span "Ver archivo" at bounding box center [379, 373] width 37 height 12
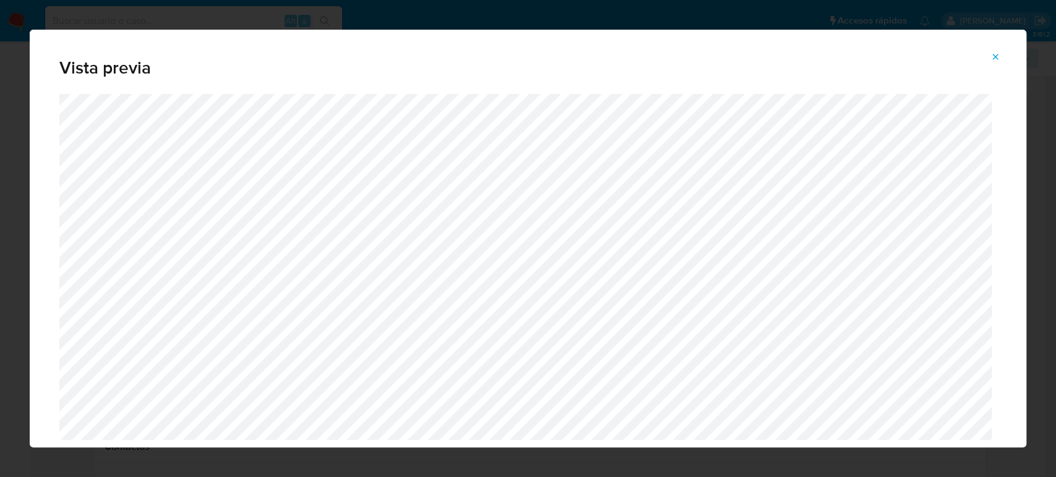
click at [997, 53] on icon "Attachment preview" at bounding box center [995, 57] width 10 height 10
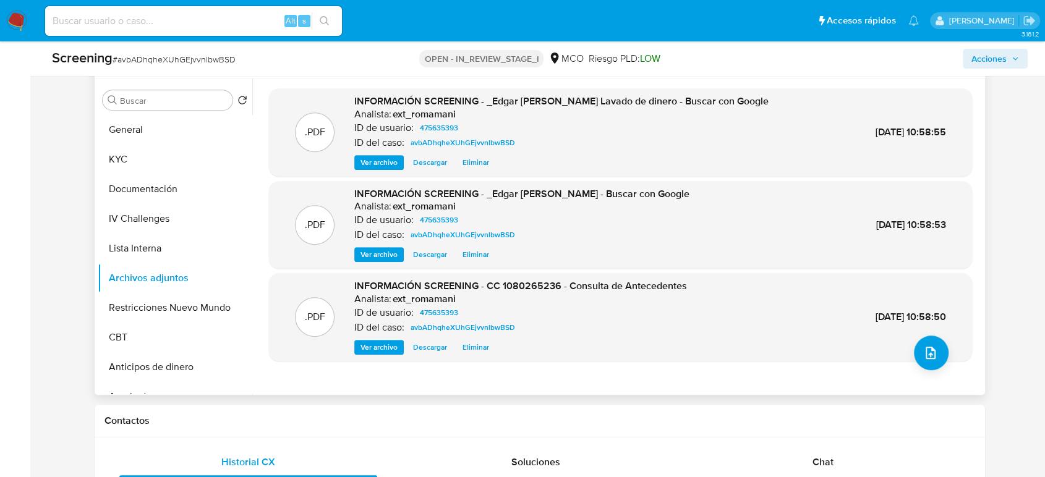
scroll to position [594, 0]
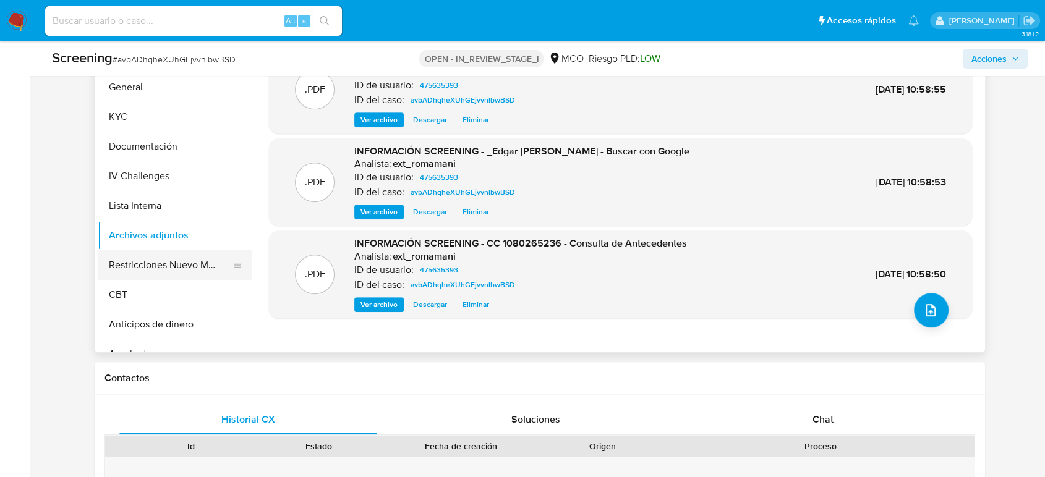
click at [178, 264] on button "Restricciones Nuevo Mundo" at bounding box center [170, 265] width 145 height 30
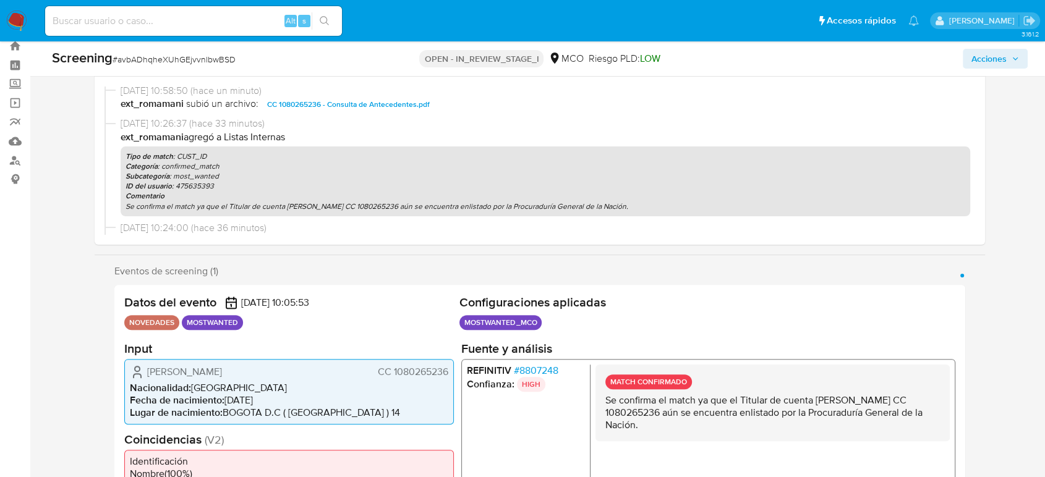
scroll to position [137, 0]
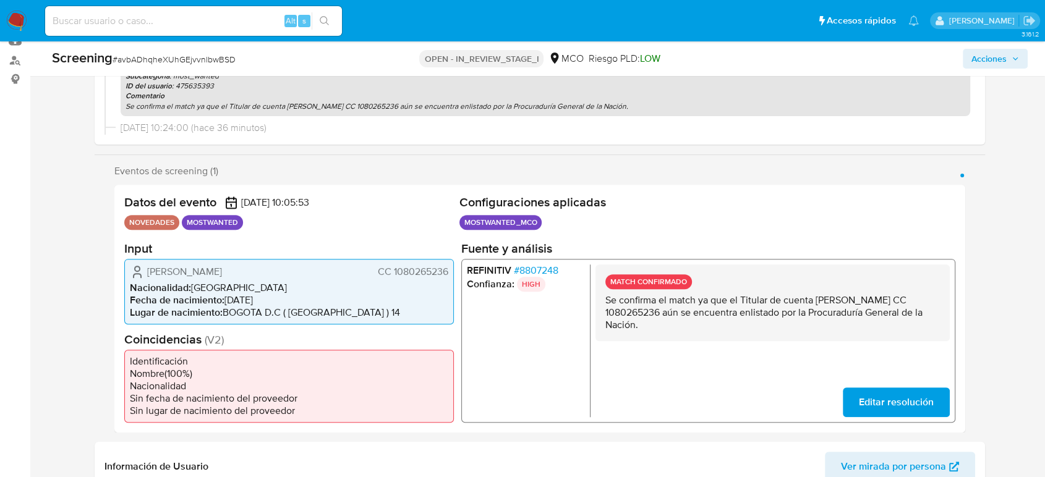
click at [975, 65] on span "Acciones" at bounding box center [988, 59] width 35 height 20
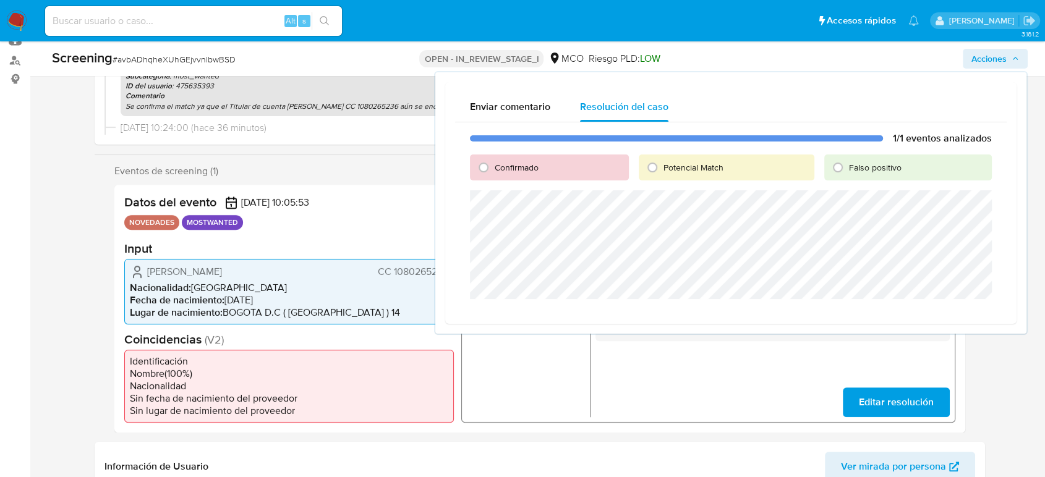
click at [504, 158] on div "Confirmado" at bounding box center [549, 168] width 159 height 26
click at [502, 166] on span "Confirmado" at bounding box center [517, 167] width 44 height 12
click at [493, 166] on input "Confirmado" at bounding box center [484, 168] width 20 height 20
radio input "true"
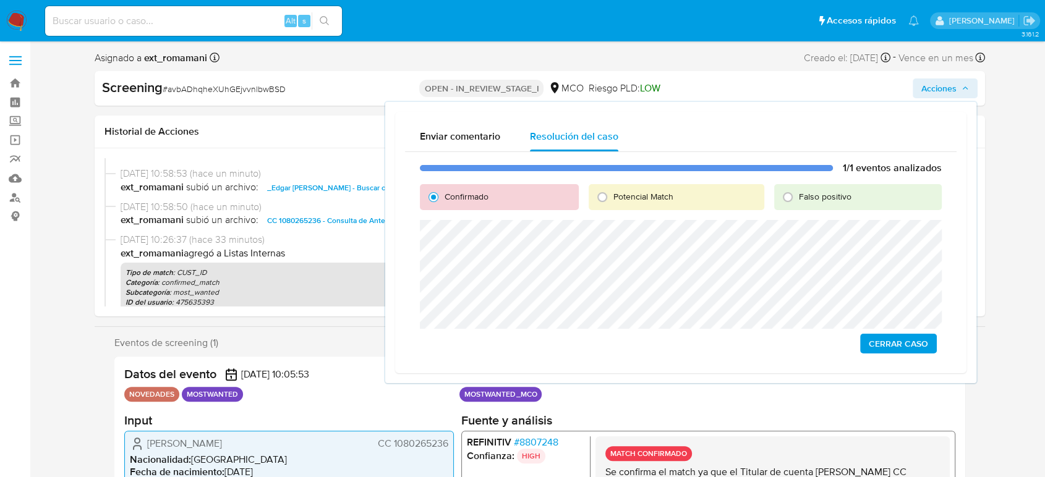
scroll to position [0, 0]
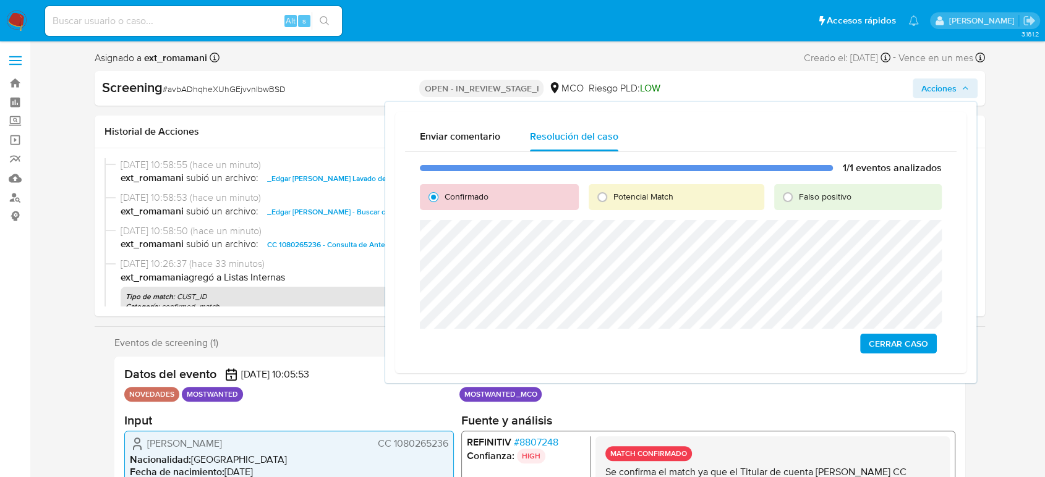
click at [911, 344] on span "Cerrar Caso" at bounding box center [898, 343] width 59 height 17
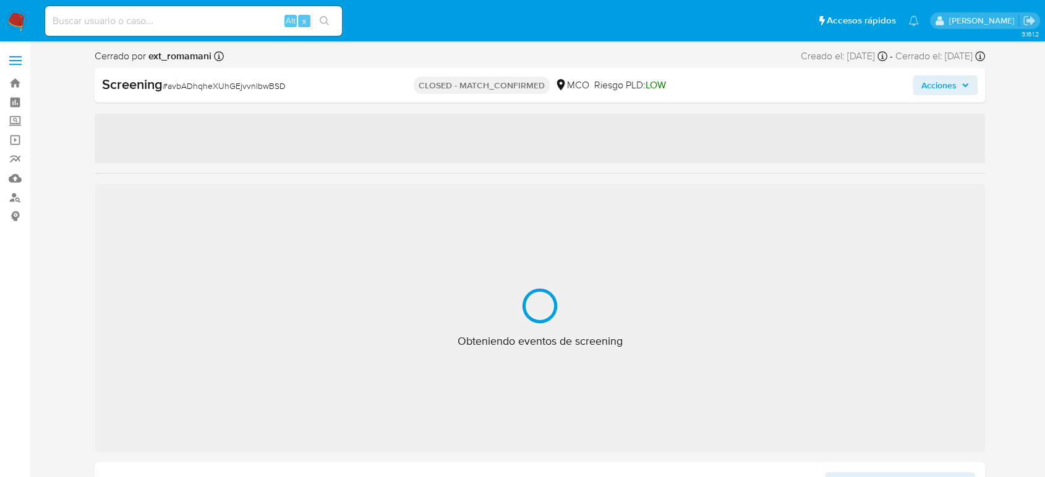
select select "10"
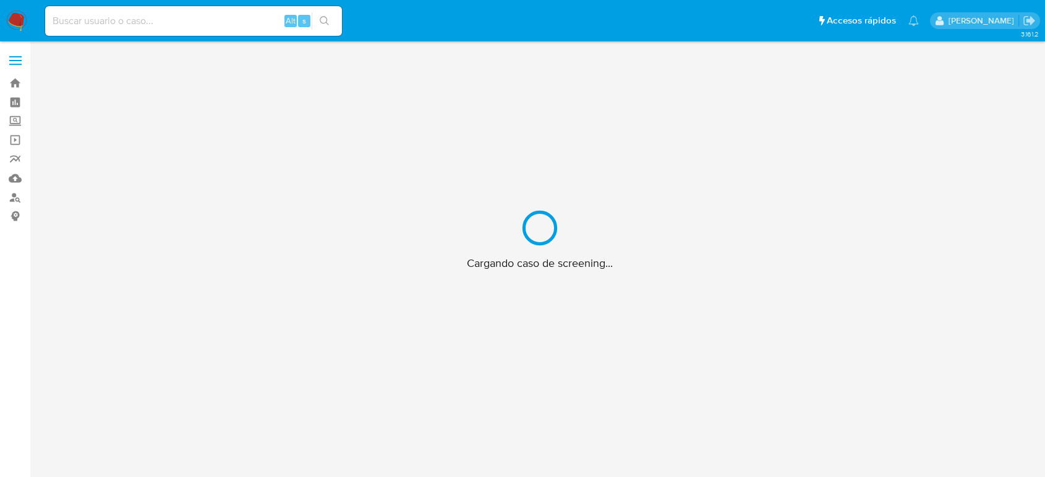
scroll to position [45, 0]
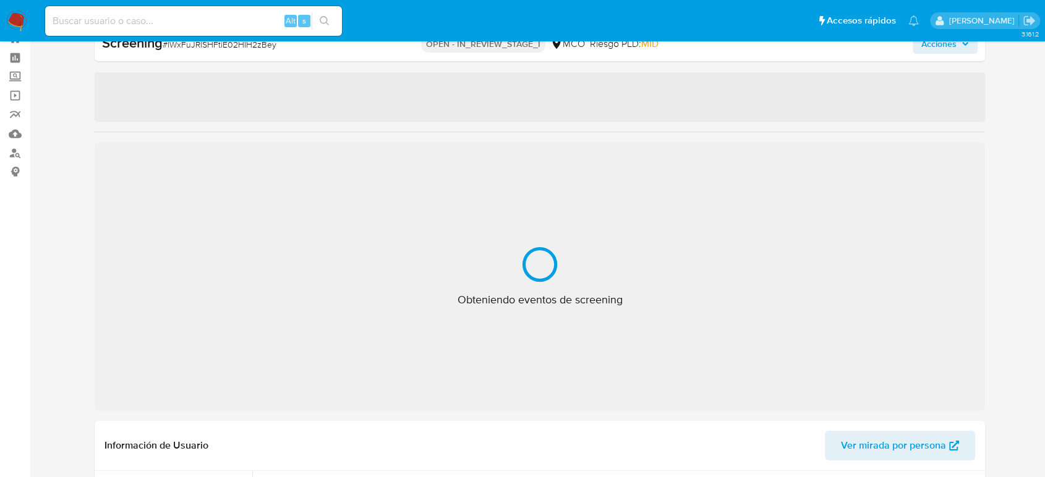
select select "10"
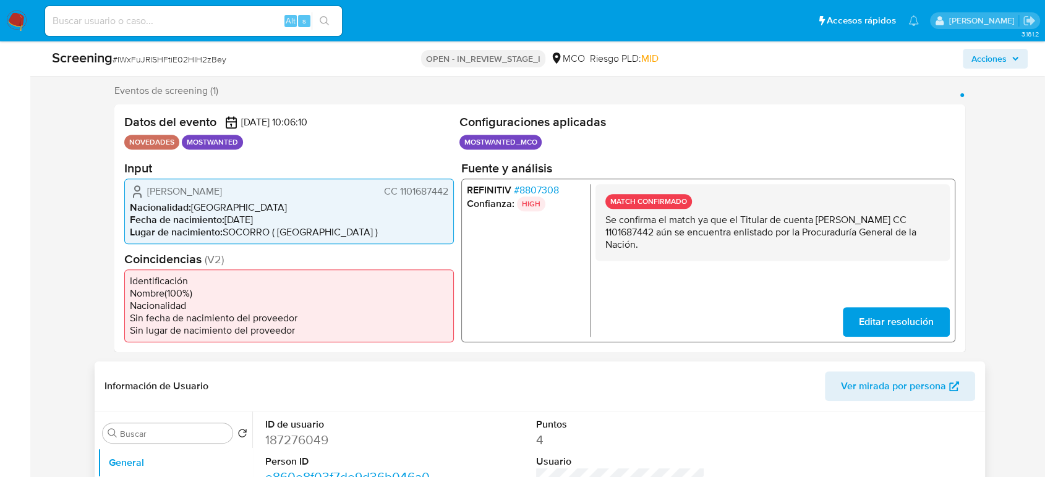
scroll to position [319, 0]
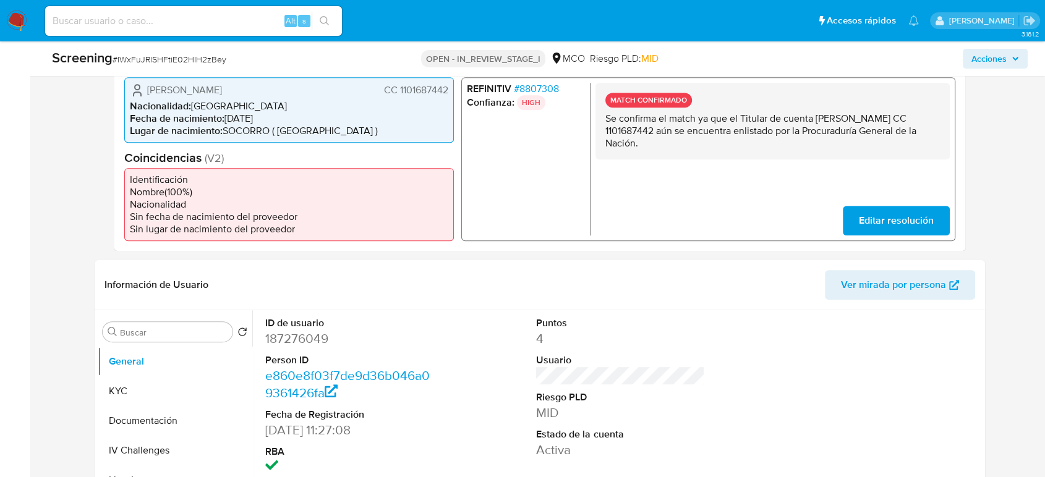
drag, startPoint x: 816, startPoint y: 114, endPoint x: 715, endPoint y: 131, distance: 102.2
click at [715, 131] on p "Se confirma el match ya que el Titular de cuenta William Fernando Rodriguez Jim…" at bounding box center [772, 130] width 335 height 37
drag, startPoint x: 816, startPoint y: 117, endPoint x: 707, endPoint y: 129, distance: 109.5
click at [707, 129] on p "Se confirma el match ya que el Titular de cuenta William Fernando Rodriguez Jim…" at bounding box center [772, 130] width 335 height 37
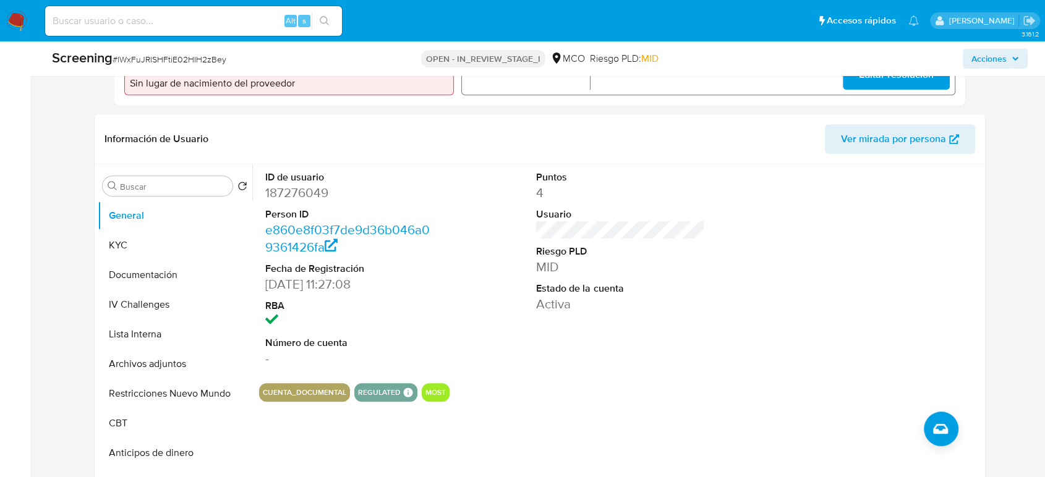
scroll to position [525, 0]
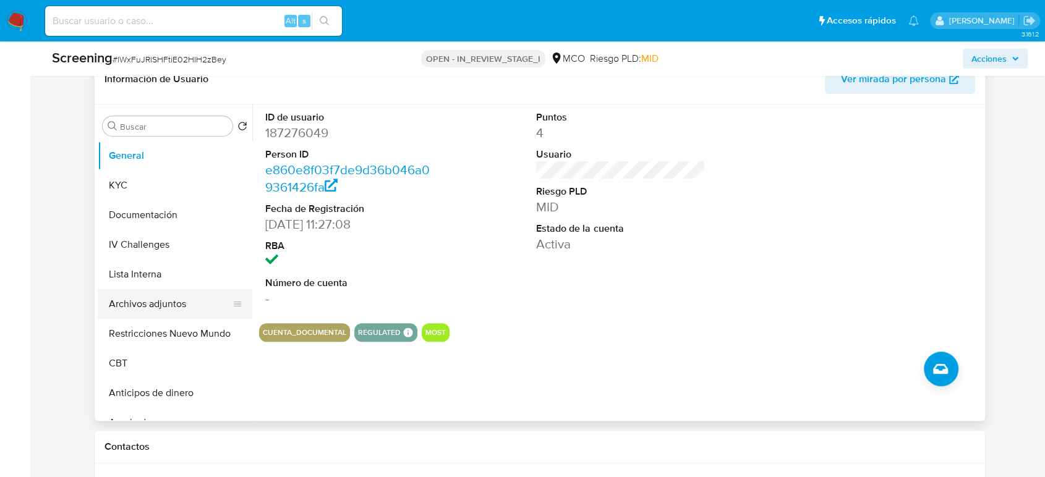
click at [160, 312] on button "Archivos adjuntos" at bounding box center [170, 304] width 145 height 30
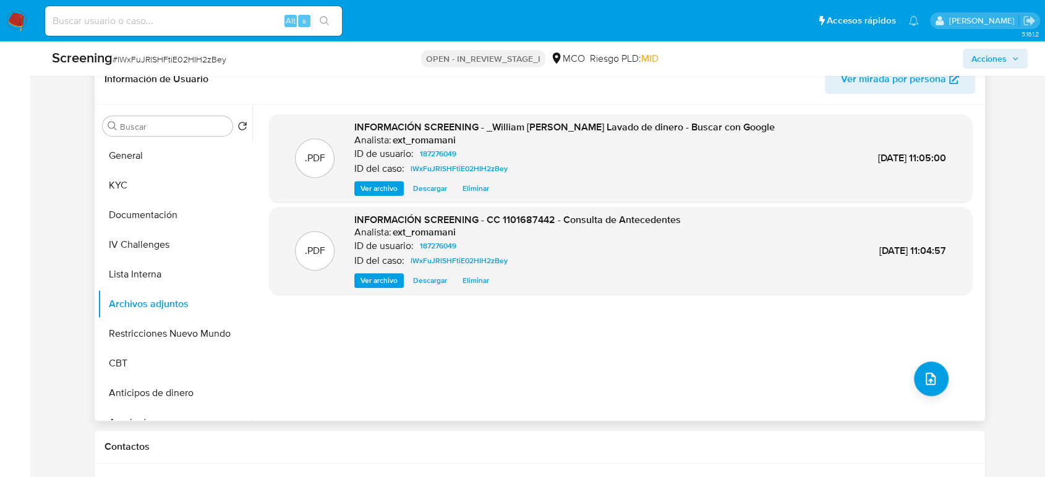
click at [383, 287] on span "Ver archivo" at bounding box center [379, 281] width 37 height 12
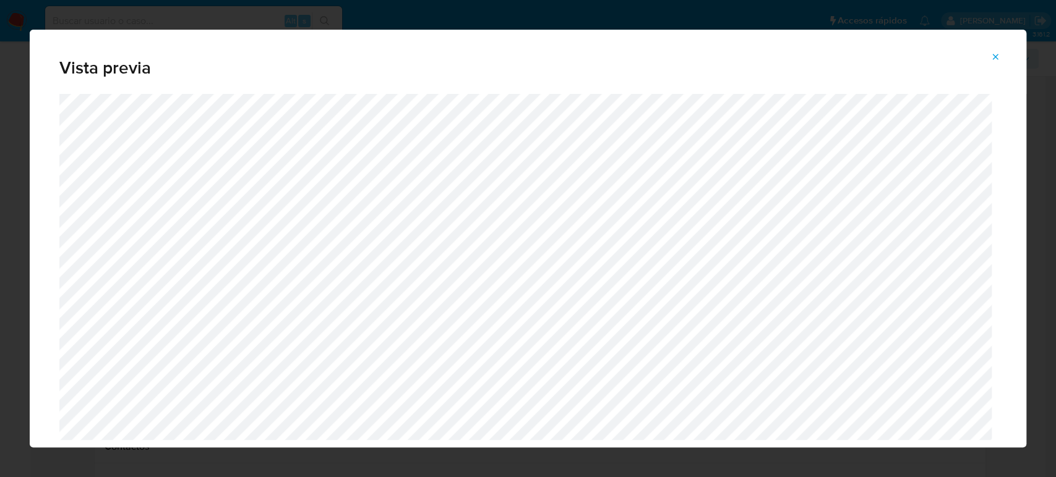
click at [994, 61] on icon "Attachment preview" at bounding box center [995, 57] width 10 height 10
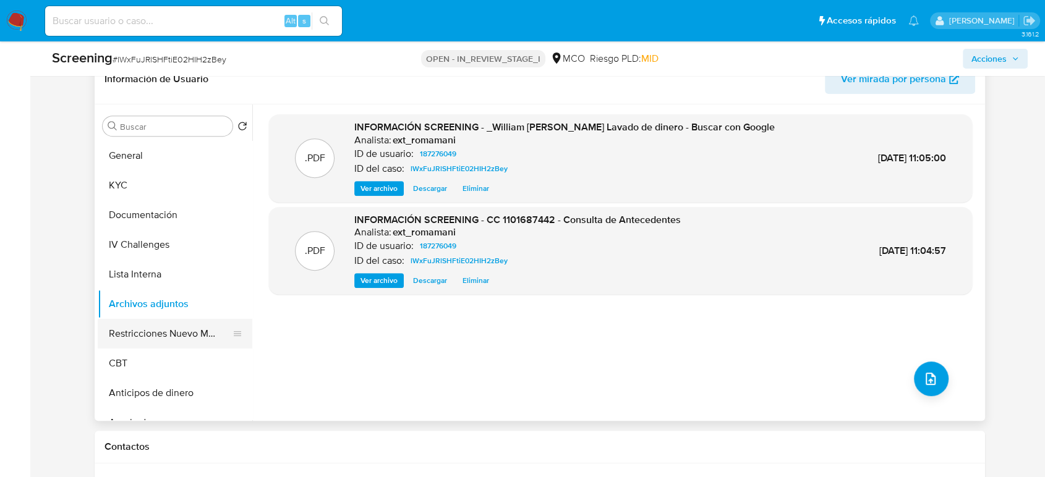
click at [179, 348] on button "Restricciones Nuevo Mundo" at bounding box center [170, 334] width 145 height 30
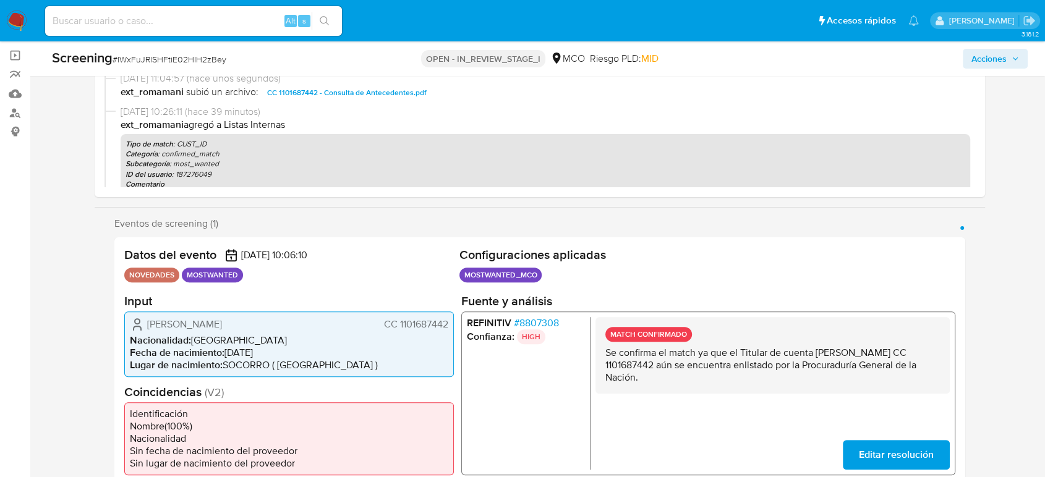
scroll to position [0, 0]
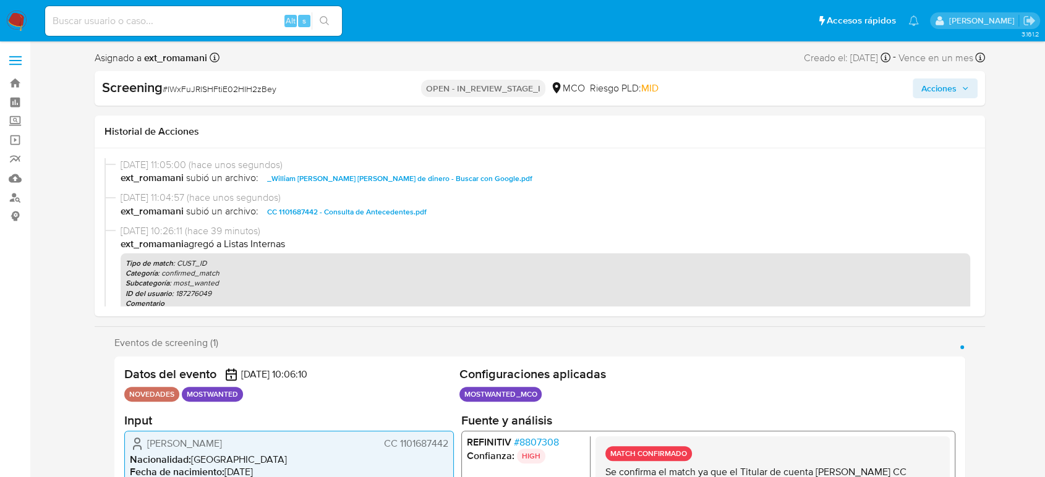
click at [928, 83] on span "Acciones" at bounding box center [938, 89] width 35 height 20
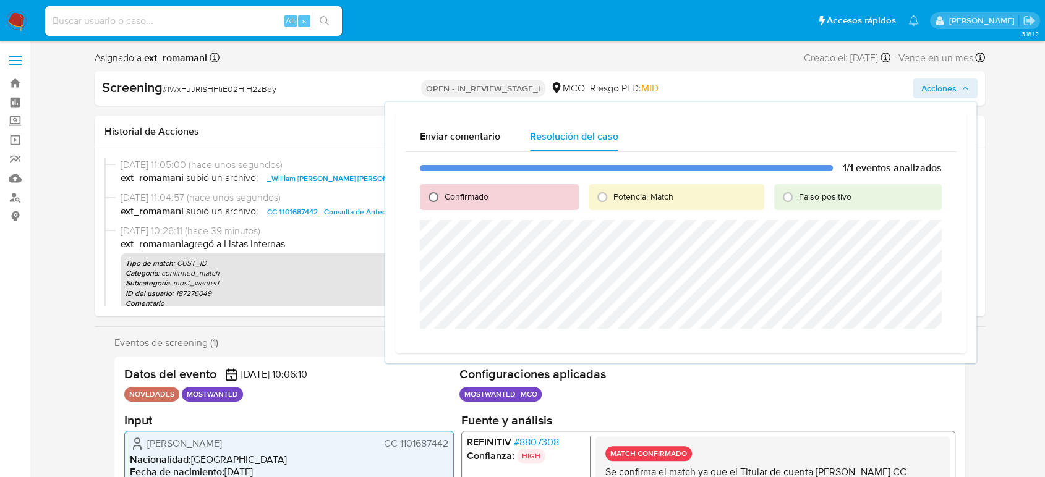
click at [440, 199] on input "Confirmado" at bounding box center [434, 197] width 20 height 20
radio input "true"
click at [896, 345] on span "Cerrar Caso" at bounding box center [898, 343] width 59 height 17
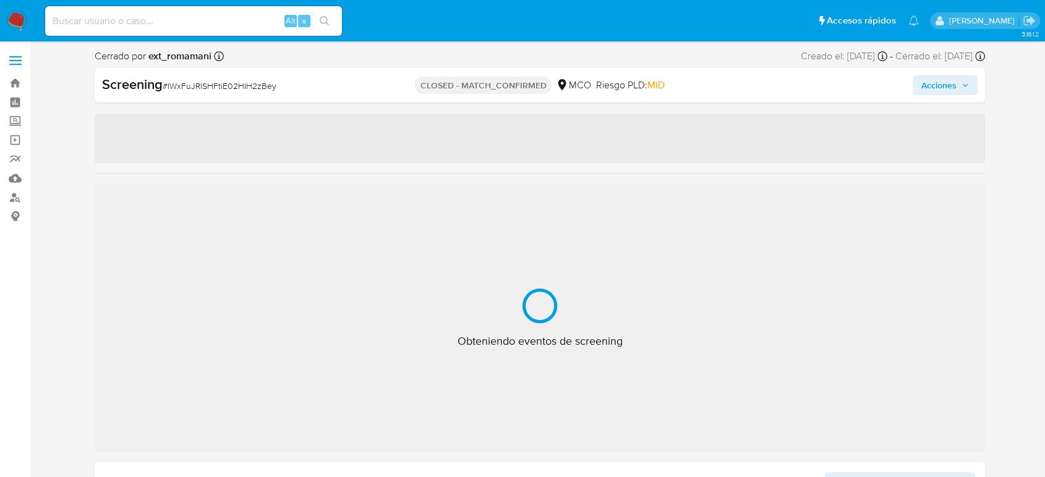
select select "10"
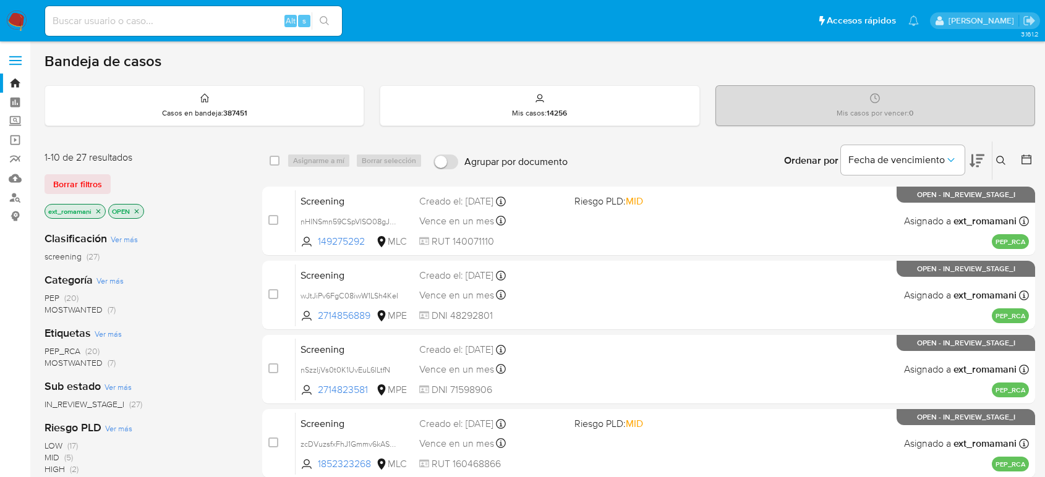
scroll to position [69, 0]
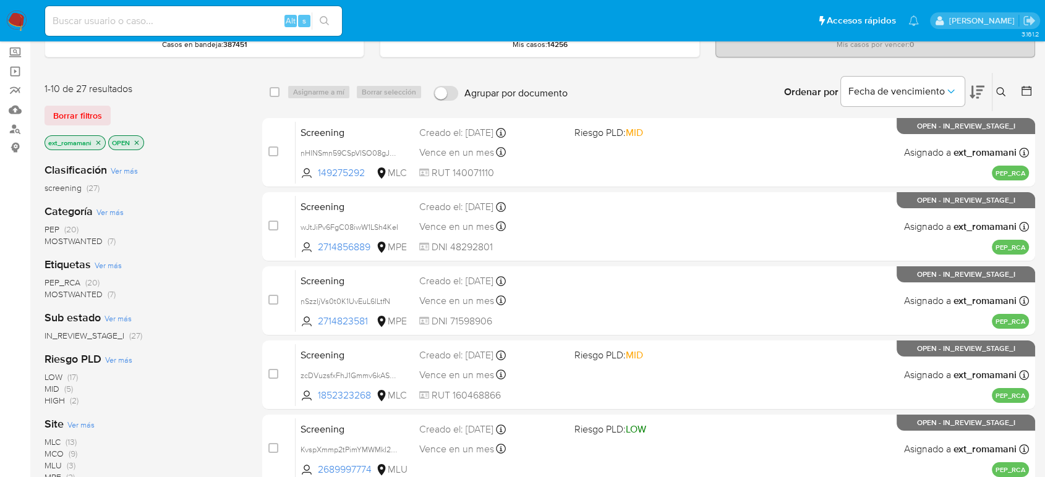
drag, startPoint x: 0, startPoint y: 0, endPoint x: 20, endPoint y: 17, distance: 25.9
click at [20, 17] on img at bounding box center [16, 21] width 21 height 21
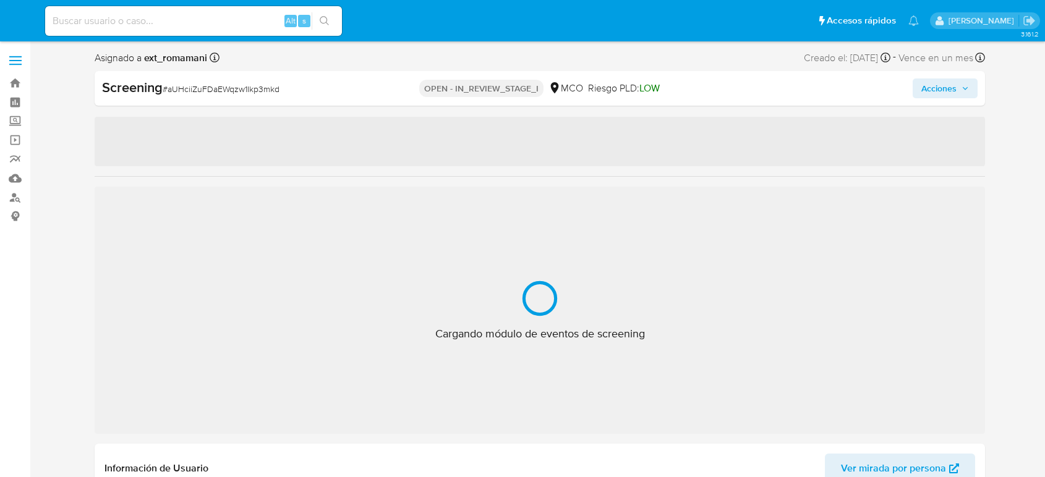
select select "10"
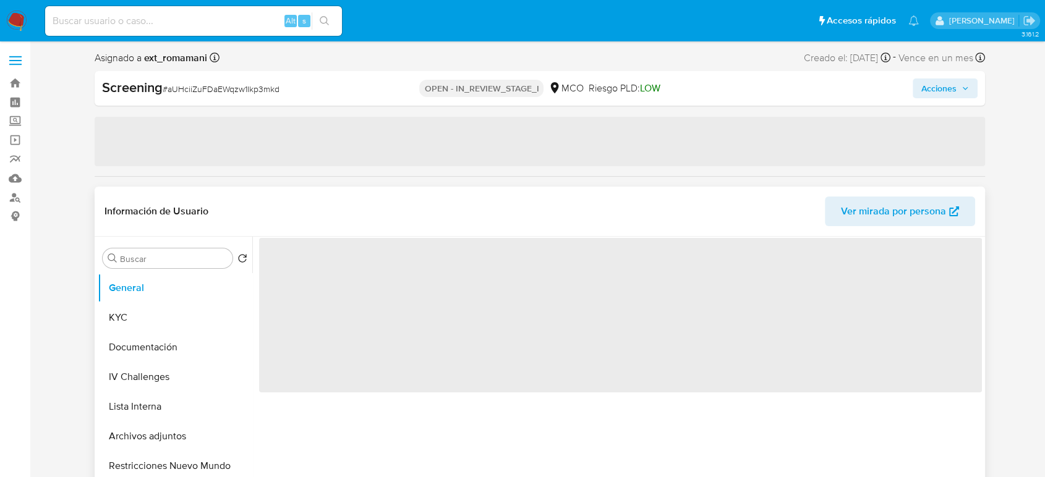
select select "10"
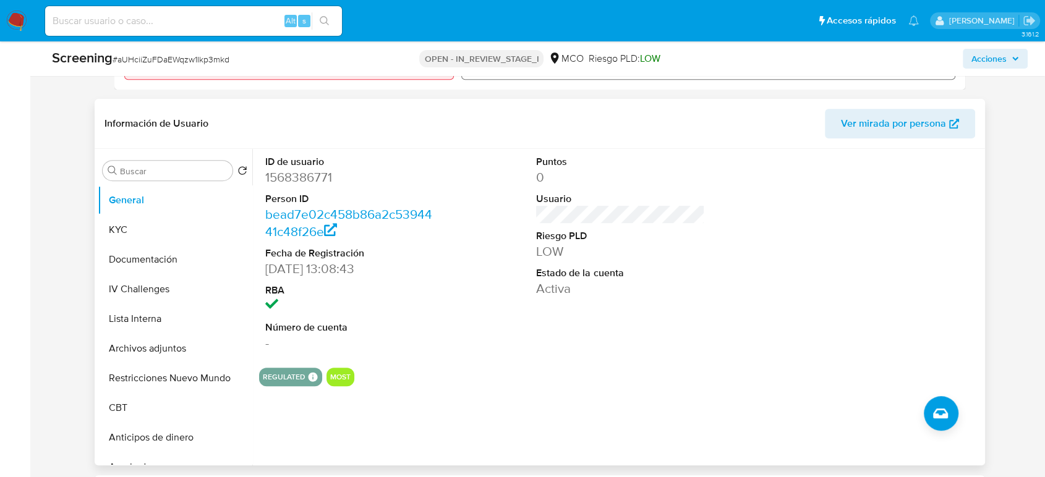
scroll to position [275, 0]
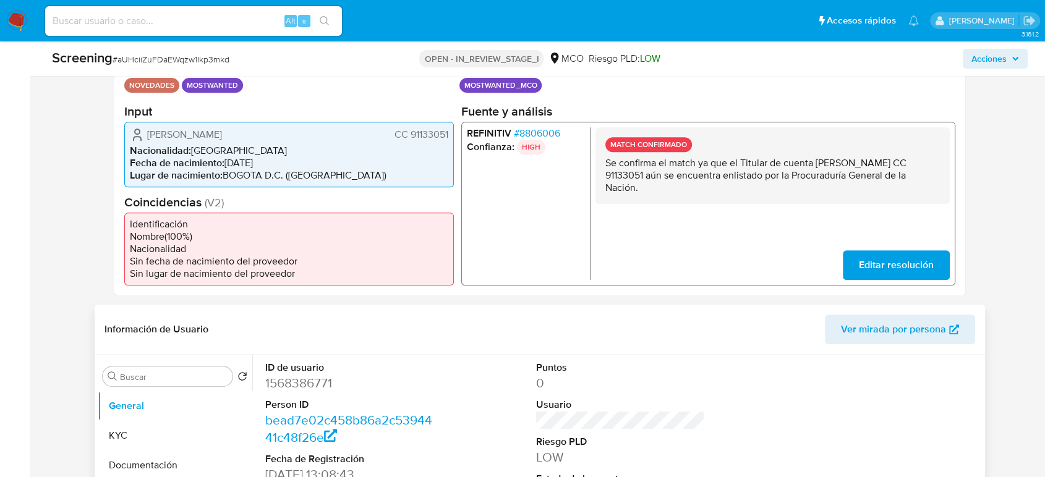
drag, startPoint x: 448, startPoint y: 135, endPoint x: 411, endPoint y: 139, distance: 37.9
click at [411, 139] on span "CC 91133051" at bounding box center [422, 134] width 54 height 12
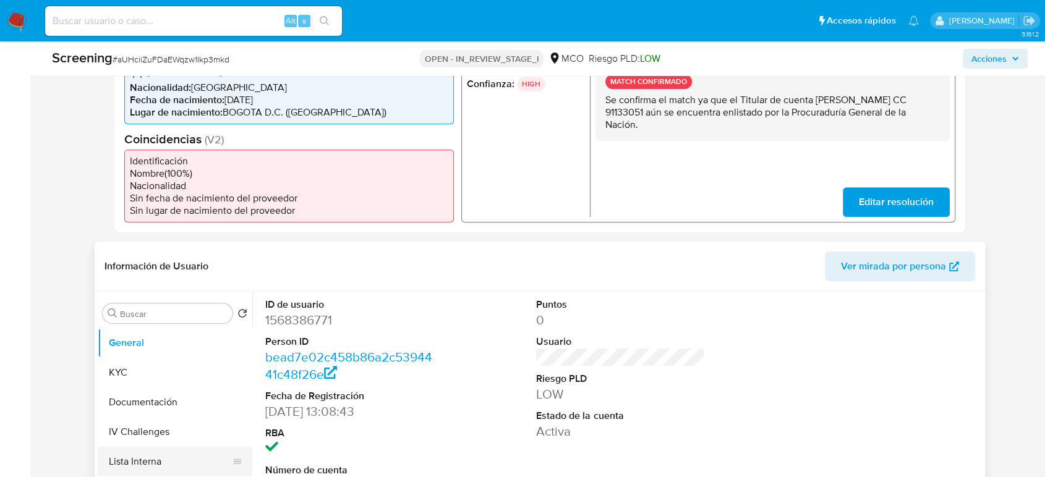
scroll to position [412, 0]
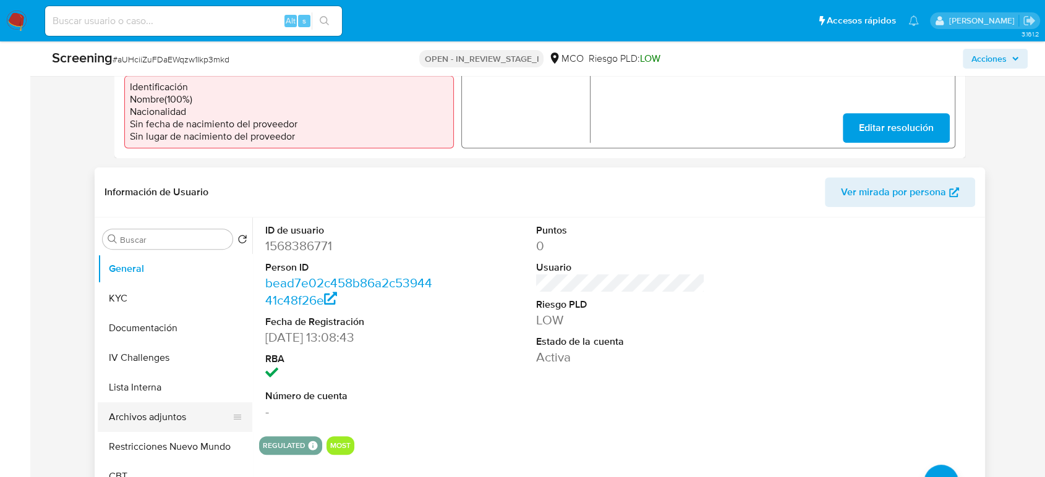
click at [177, 419] on button "Archivos adjuntos" at bounding box center [170, 418] width 145 height 30
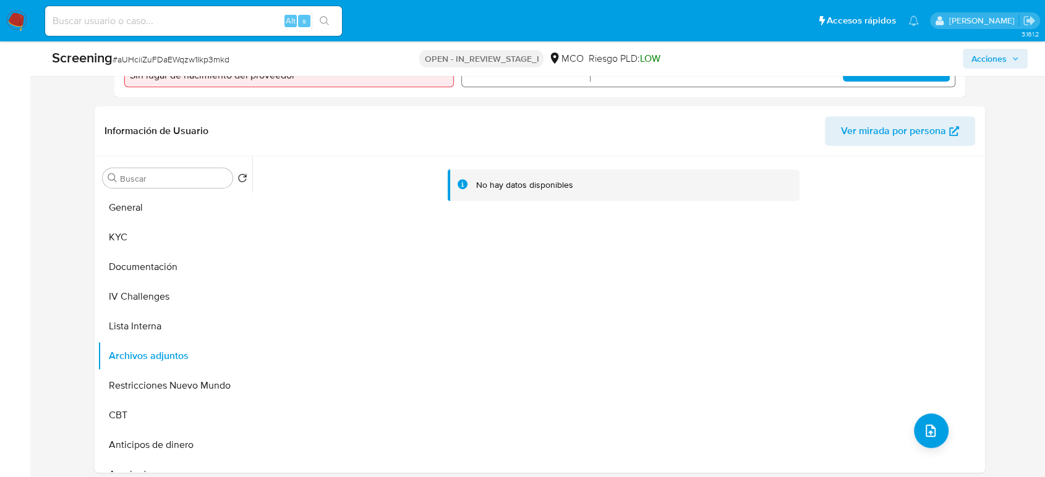
scroll to position [480, 0]
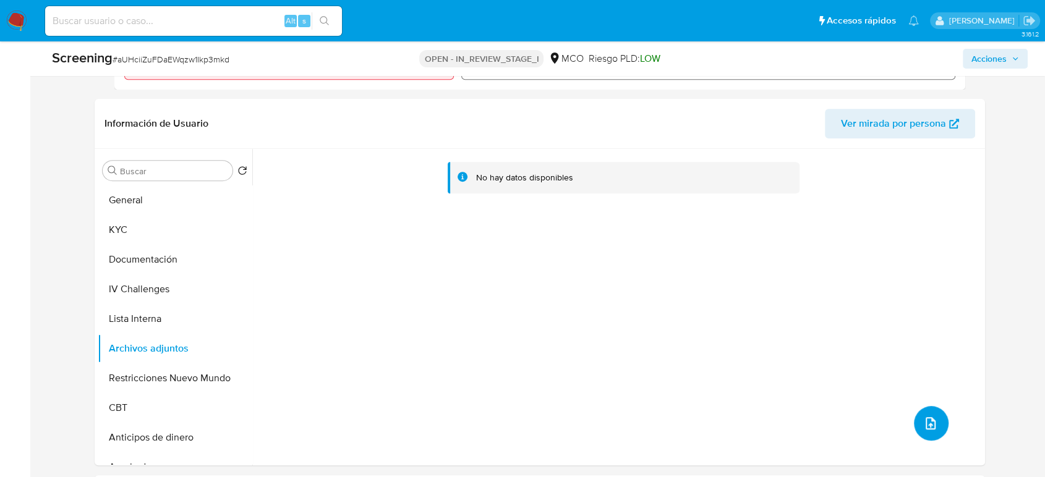
click at [933, 427] on button "upload-file" at bounding box center [931, 423] width 35 height 35
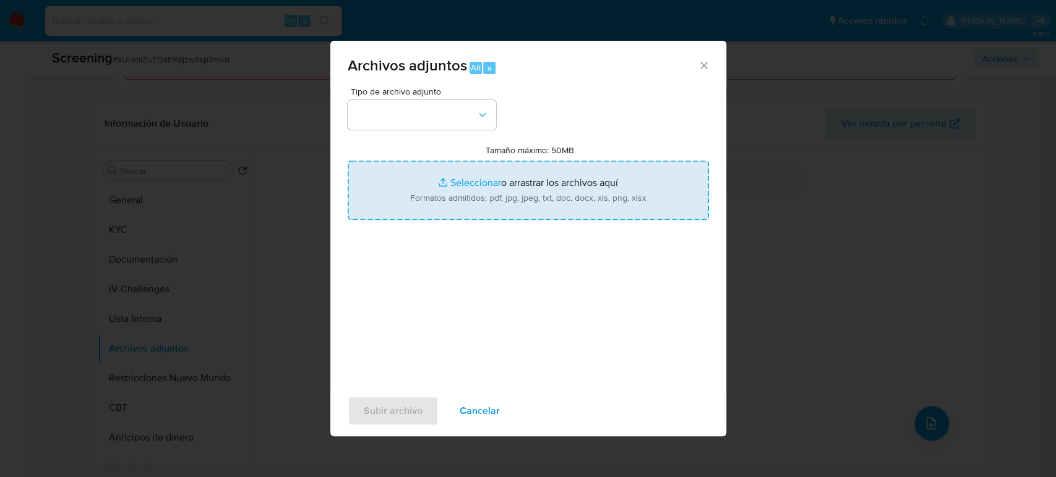
click at [480, 216] on input "Tamaño máximo: 50MB Seleccionar archivos" at bounding box center [528, 190] width 361 height 59
type input "C:\fakepath\Carlos Armando Rivera - Buscar con Google.pdf"
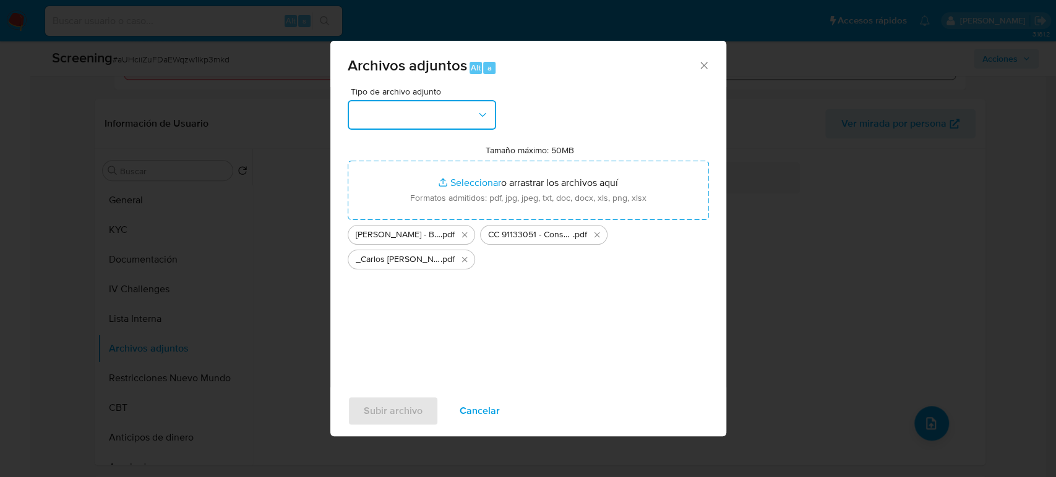
click at [407, 108] on button "button" at bounding box center [422, 115] width 148 height 30
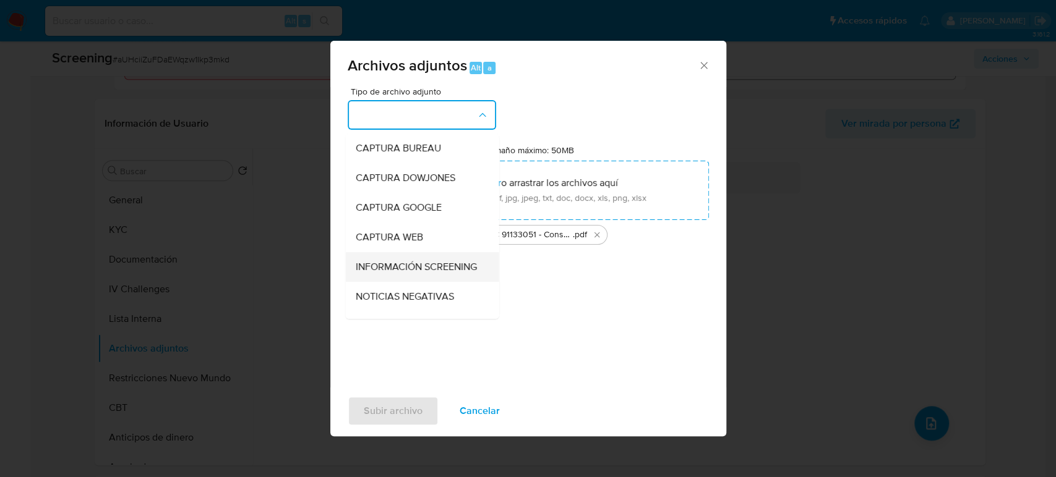
click at [390, 263] on span "INFORMACIÓN SCREENING" at bounding box center [415, 267] width 121 height 12
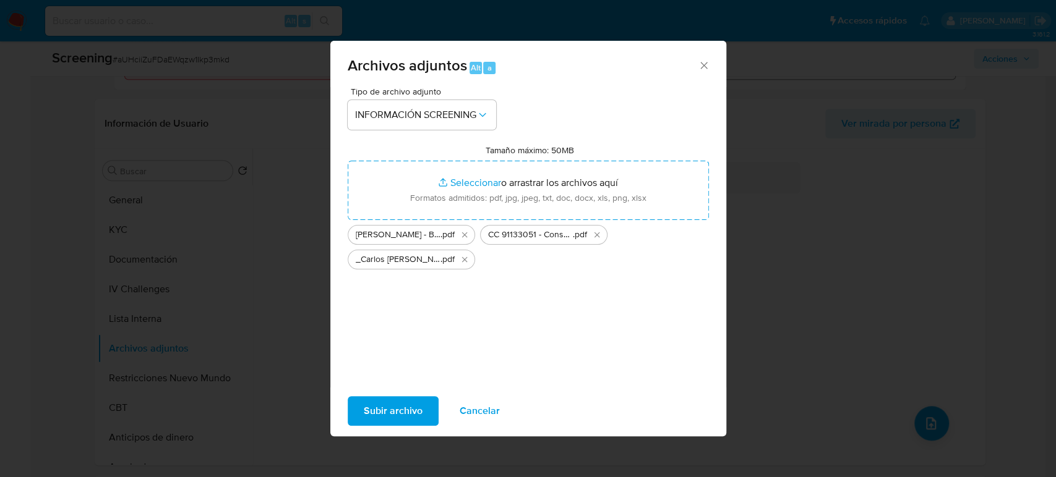
click at [397, 403] on span "Subir archivo" at bounding box center [393, 411] width 59 height 27
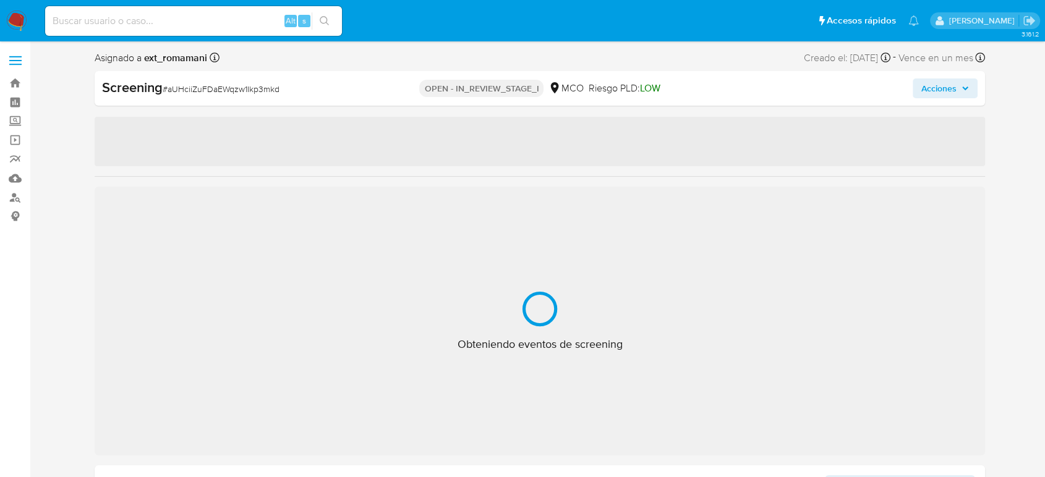
select select "10"
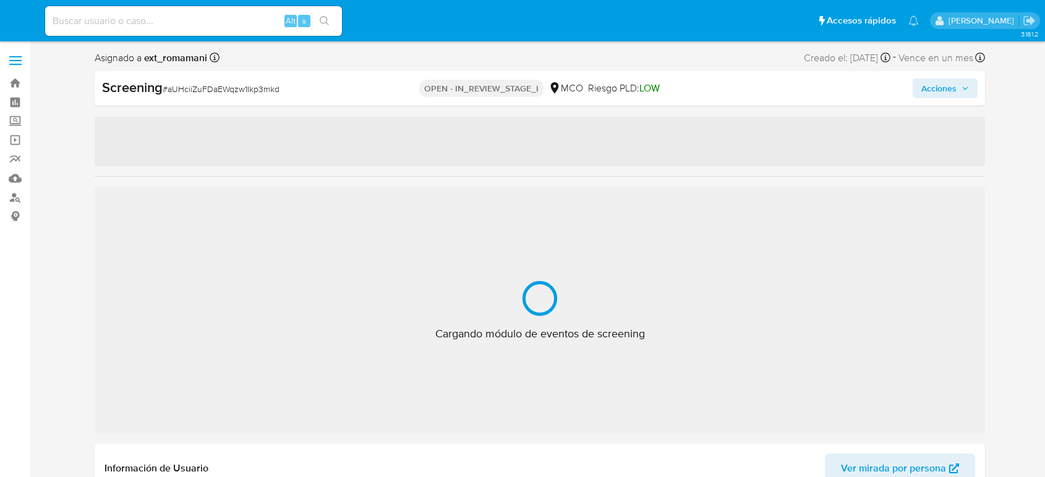
select select "10"
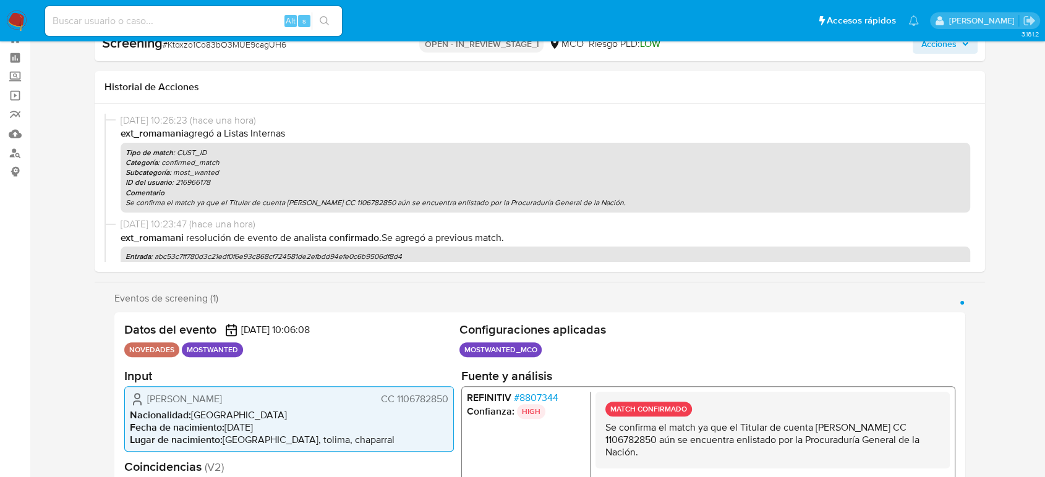
scroll to position [45, 0]
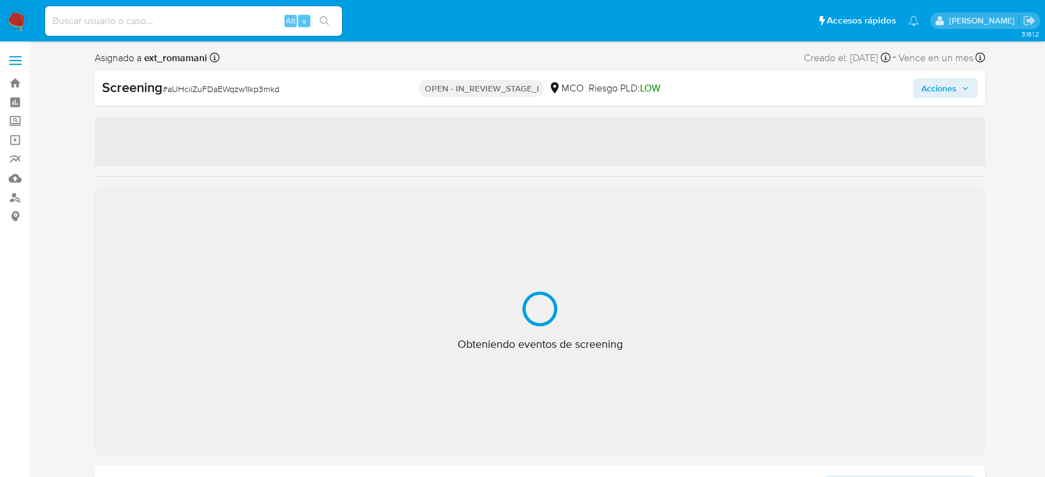
select select "10"
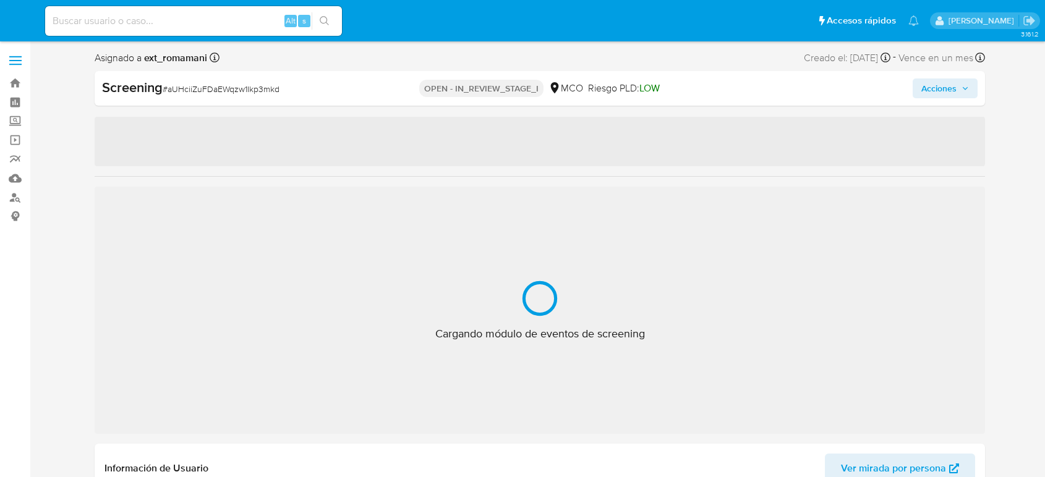
select select "10"
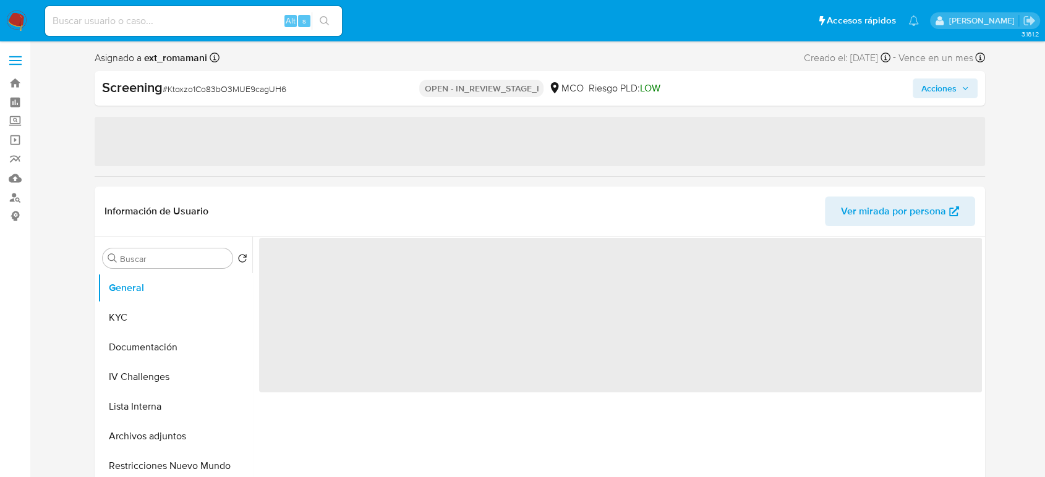
select select "10"
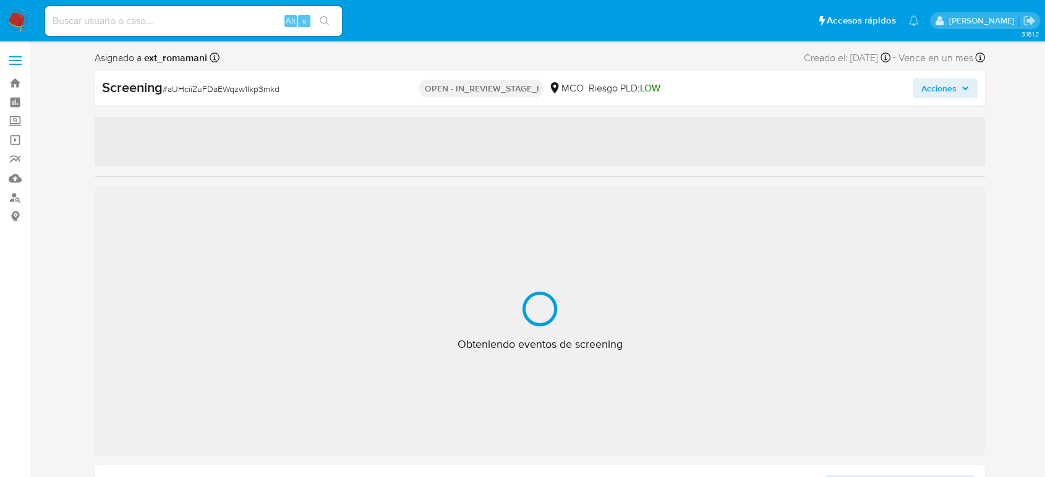
select select "10"
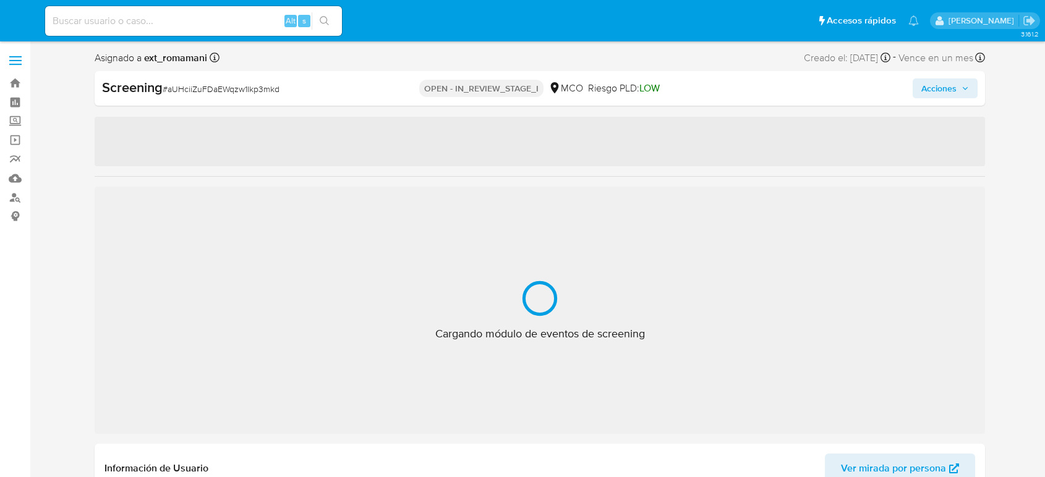
select select "10"
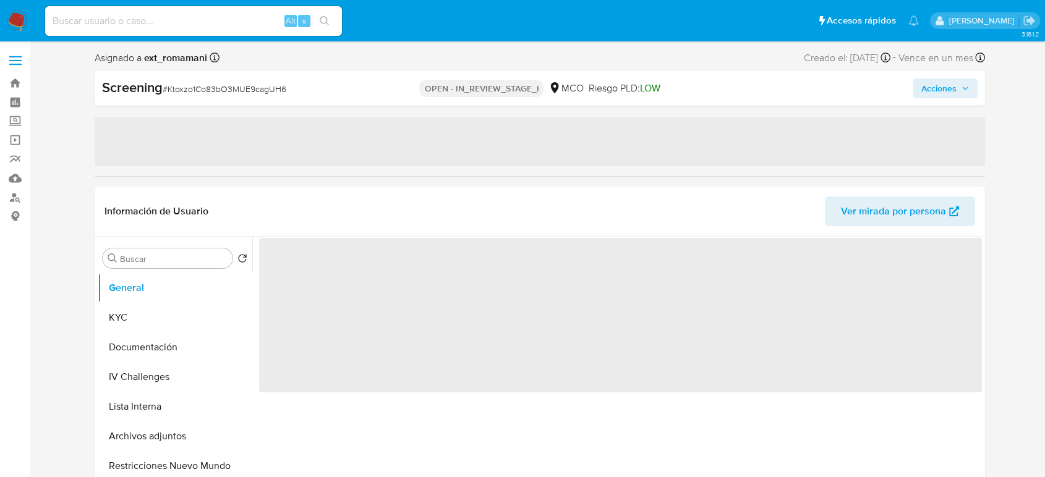
select select "10"
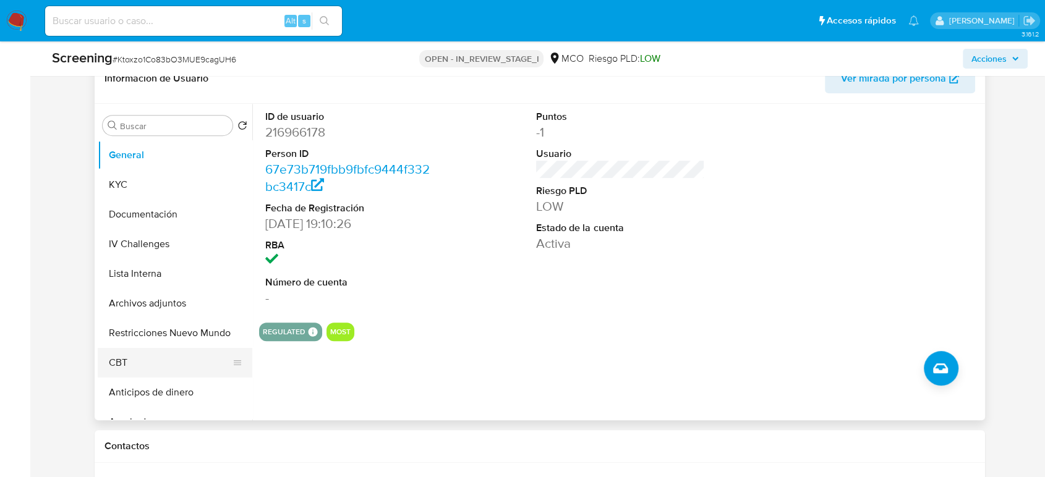
scroll to position [549, 0]
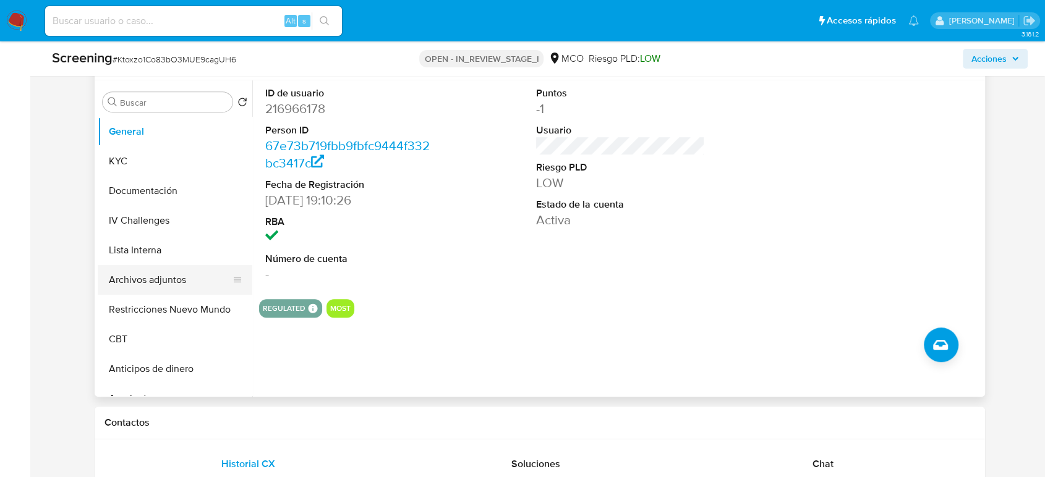
click at [158, 281] on button "Archivos adjuntos" at bounding box center [170, 280] width 145 height 30
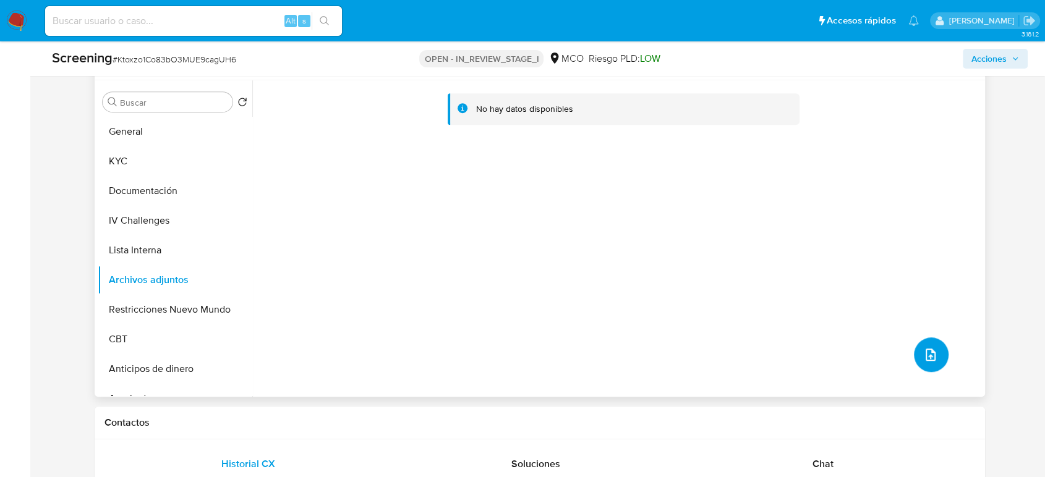
click at [931, 354] on icon "upload-file" at bounding box center [931, 355] width 10 height 12
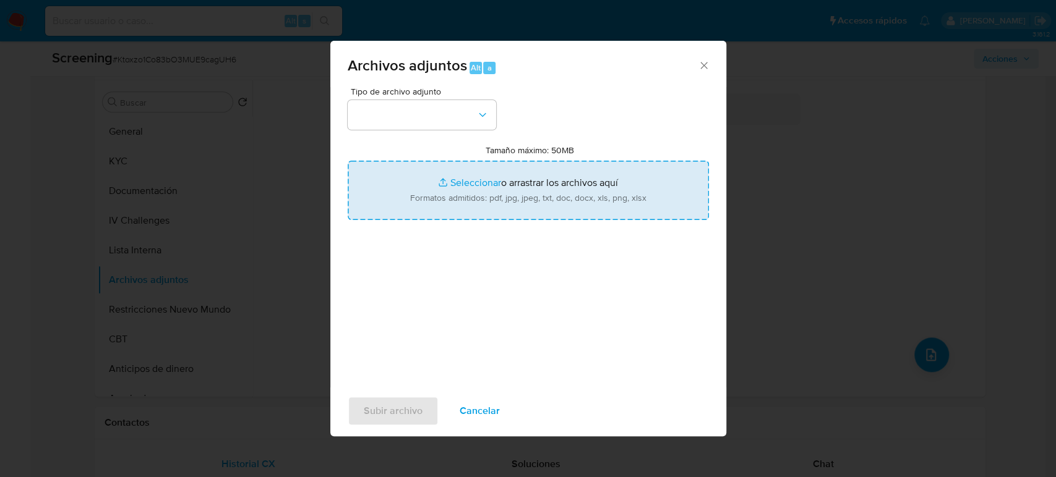
click at [463, 195] on input "Tamaño máximo: 50MB Seleccionar archivos" at bounding box center [528, 190] width 361 height 59
type input "C:\fakepath\CC 1106782850 - Consulta de Antecedentes.pdf"
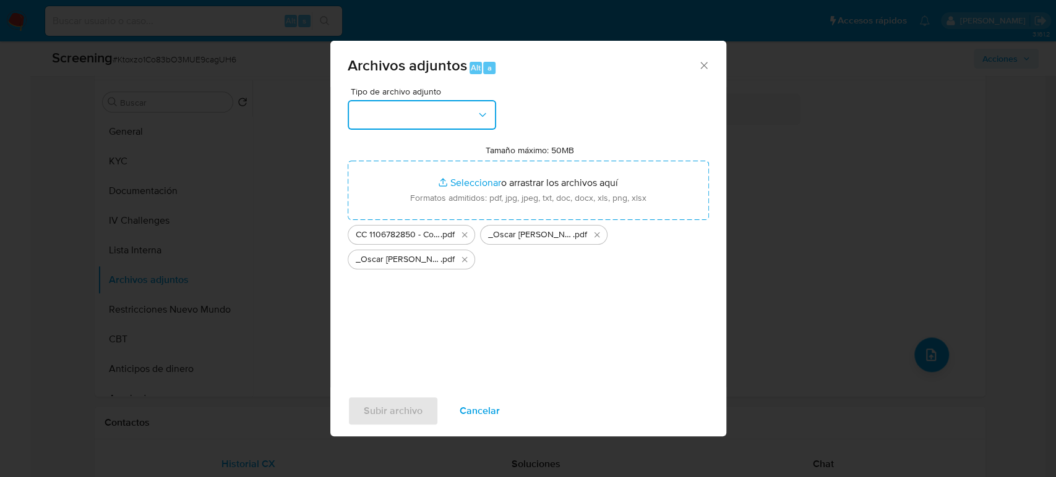
click at [365, 121] on button "button" at bounding box center [422, 115] width 148 height 30
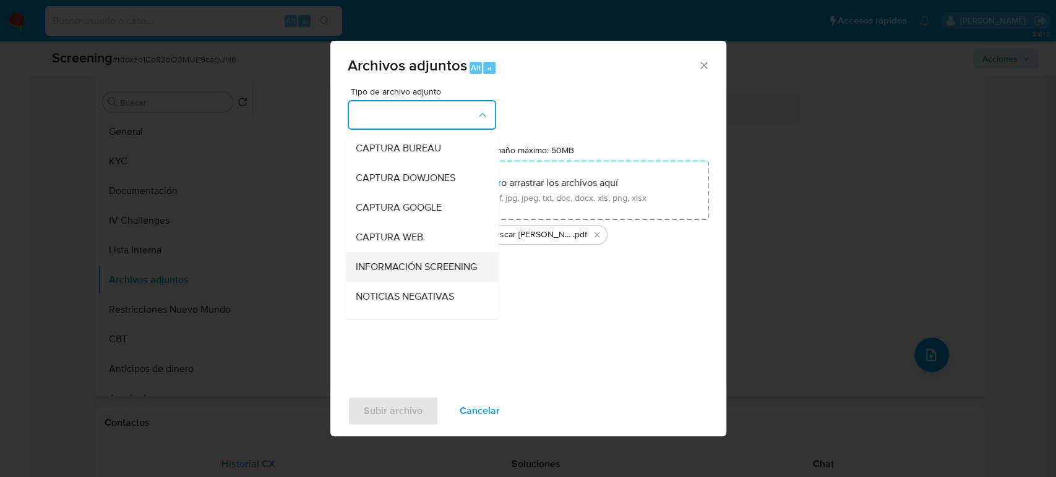
click at [390, 272] on span "INFORMACIÓN SCREENING" at bounding box center [415, 267] width 121 height 12
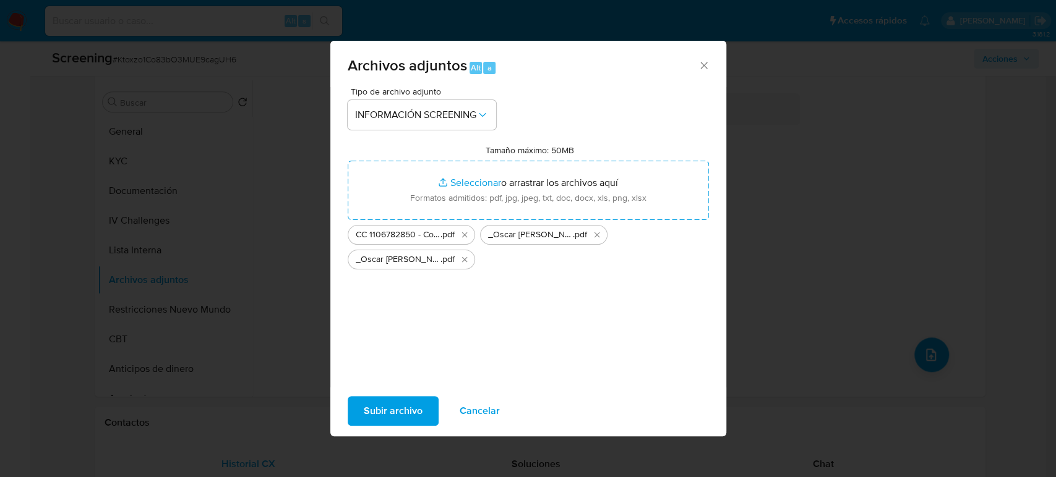
click at [401, 411] on span "Subir archivo" at bounding box center [393, 411] width 59 height 27
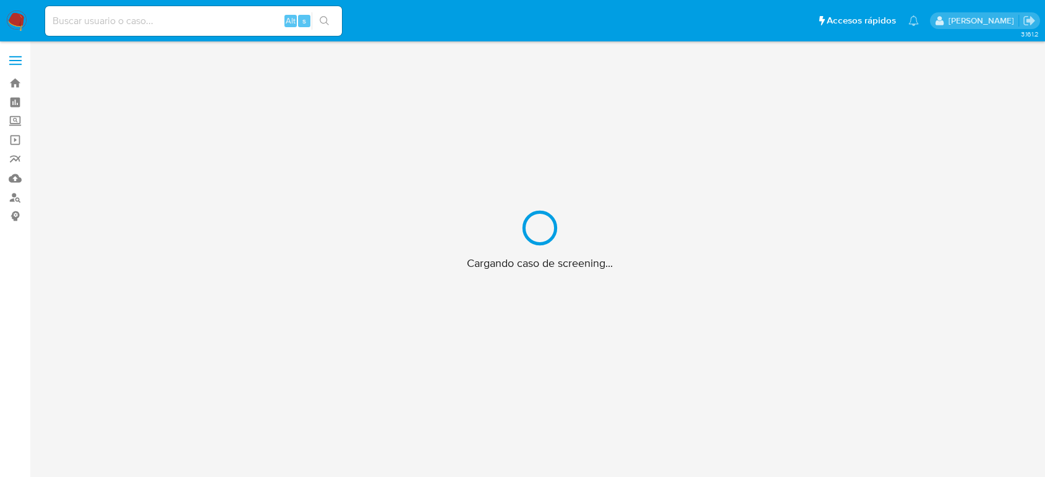
scroll to position [45, 0]
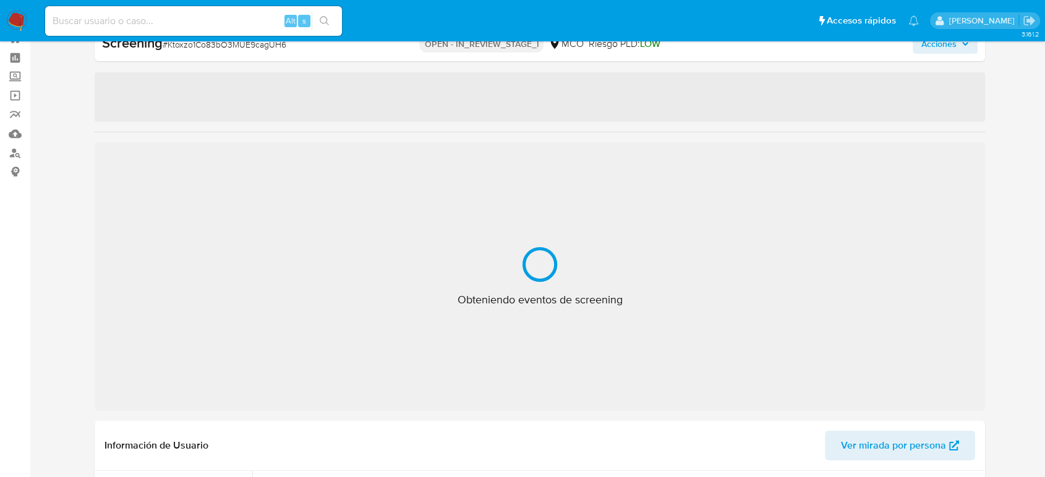
select select "10"
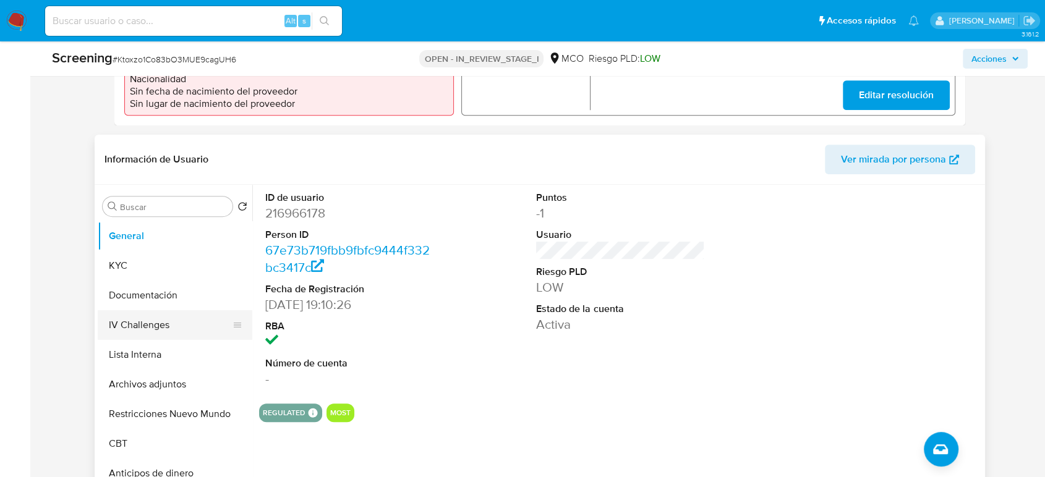
scroll to position [456, 0]
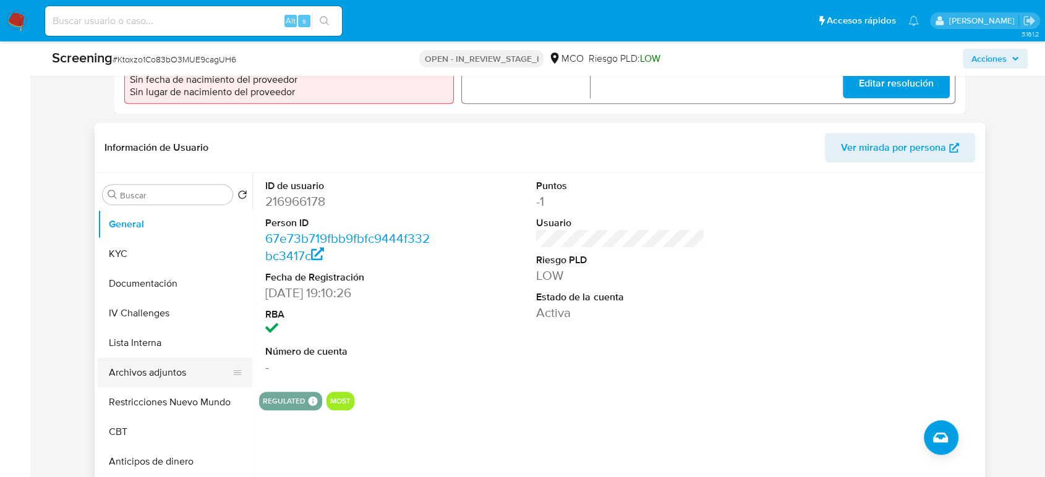
click at [145, 369] on button "Archivos adjuntos" at bounding box center [170, 373] width 145 height 30
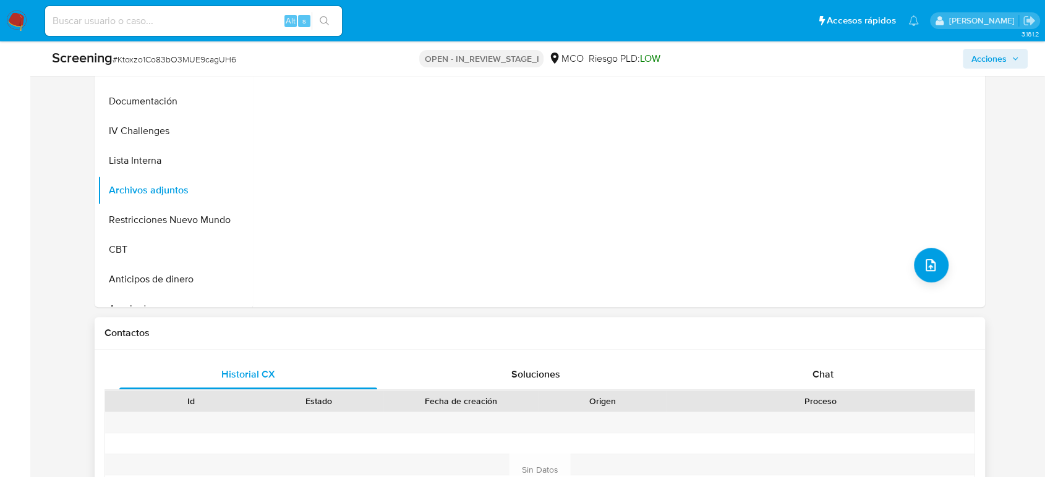
scroll to position [663, 0]
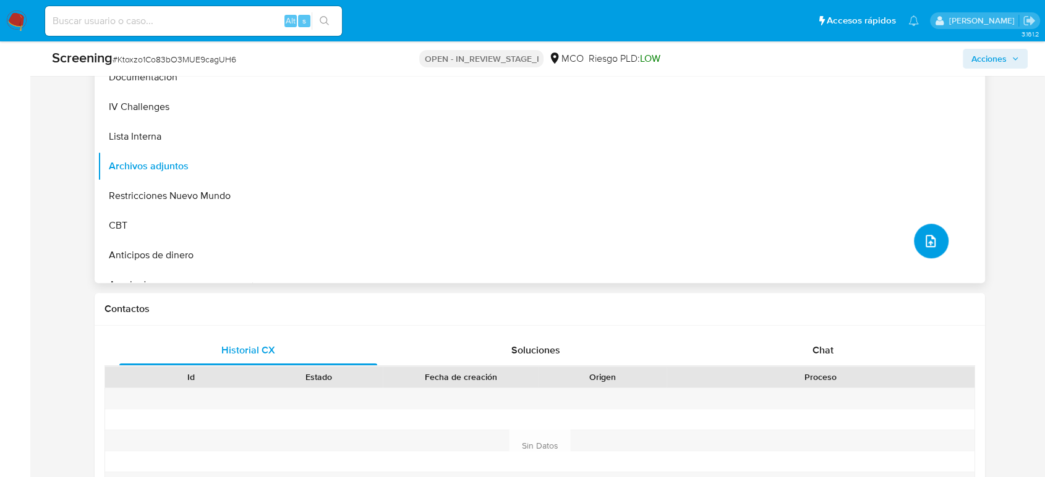
click at [926, 251] on button "upload-file" at bounding box center [931, 241] width 35 height 35
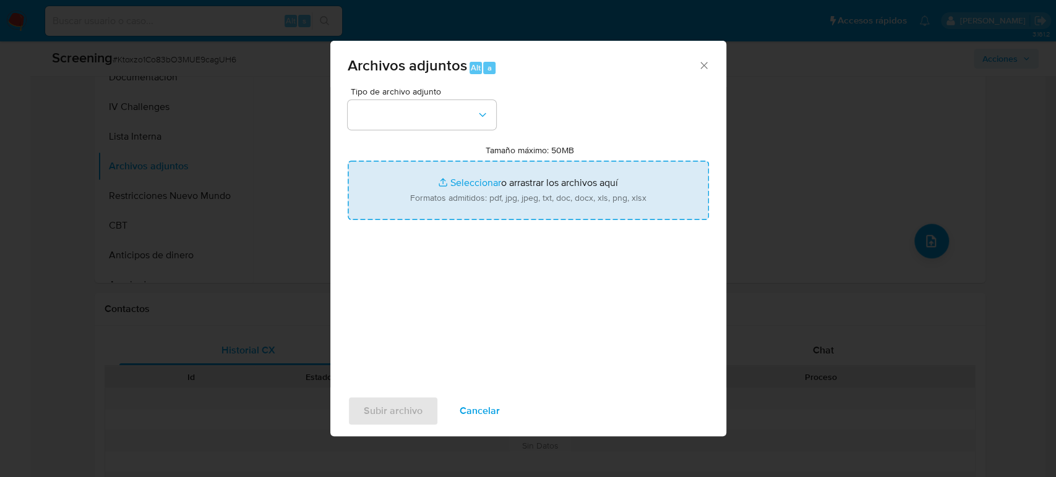
click at [511, 173] on input "Tamaño máximo: 50MB Seleccionar archivos" at bounding box center [528, 190] width 361 height 59
type input "C:\fakepath\CC 1106782850 - Consulta de Antecedentes.pdf"
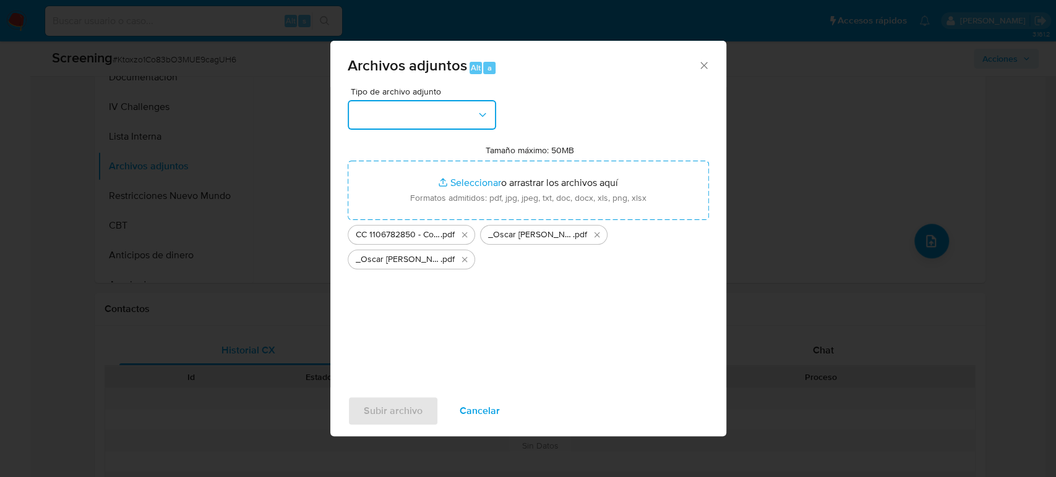
click at [428, 112] on button "button" at bounding box center [422, 115] width 148 height 30
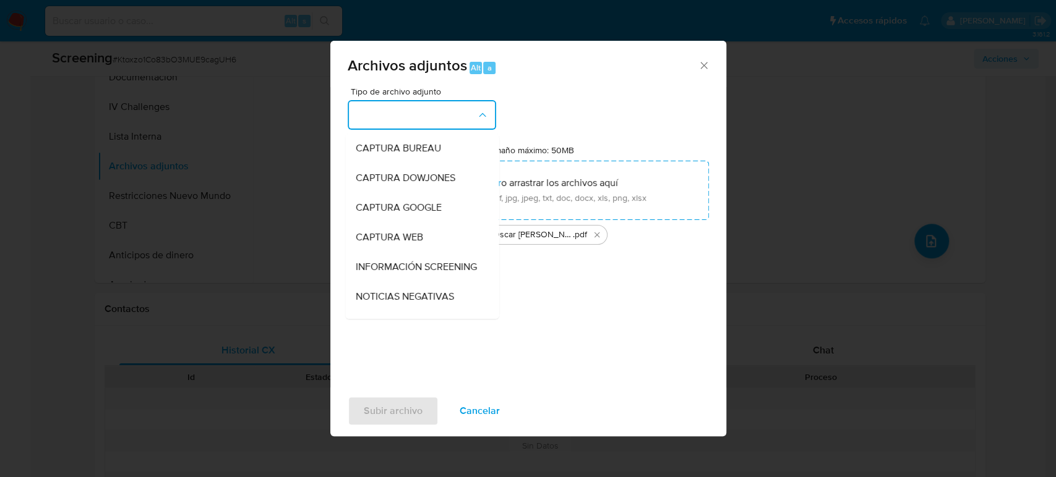
drag, startPoint x: 416, startPoint y: 265, endPoint x: 412, endPoint y: 355, distance: 89.7
click at [416, 265] on span "INFORMACIÓN SCREENING" at bounding box center [415, 267] width 121 height 12
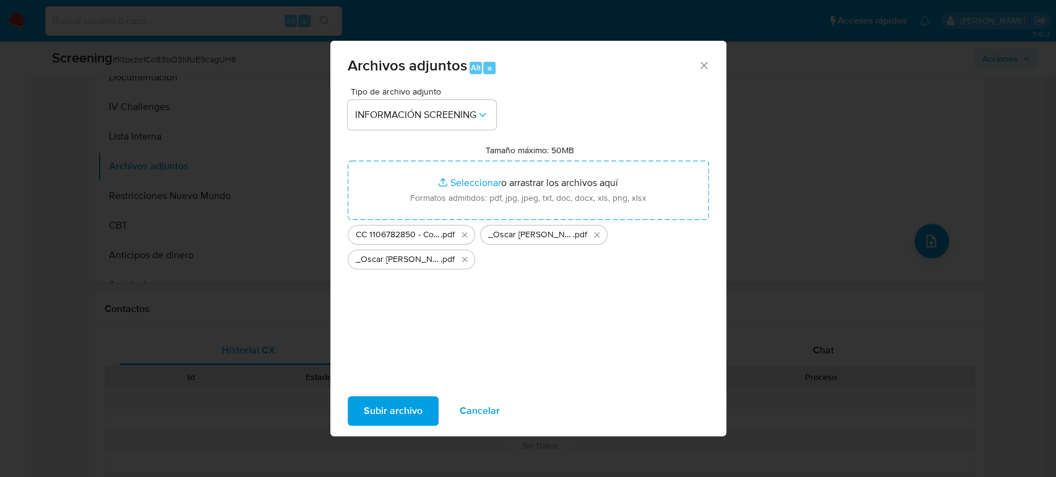
click at [411, 412] on span "Subir archivo" at bounding box center [393, 411] width 59 height 27
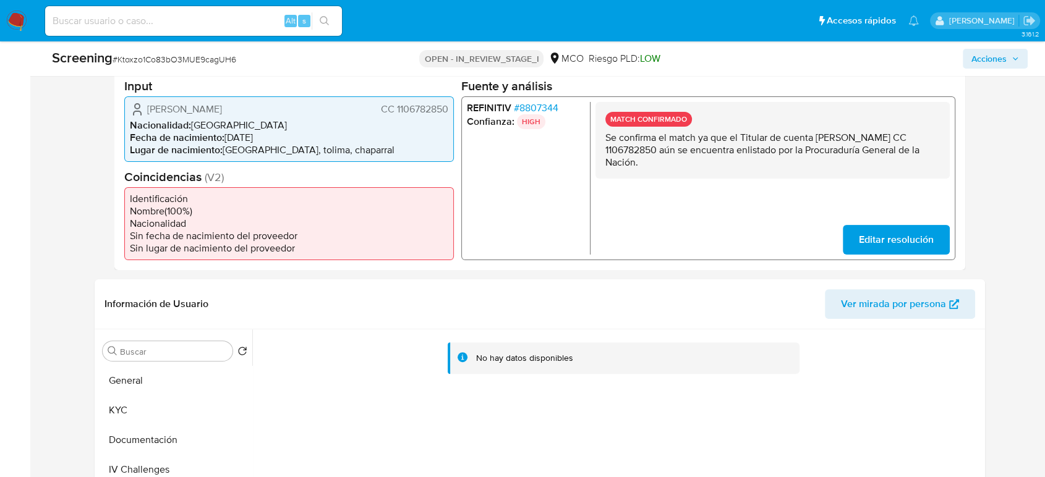
scroll to position [250, 0]
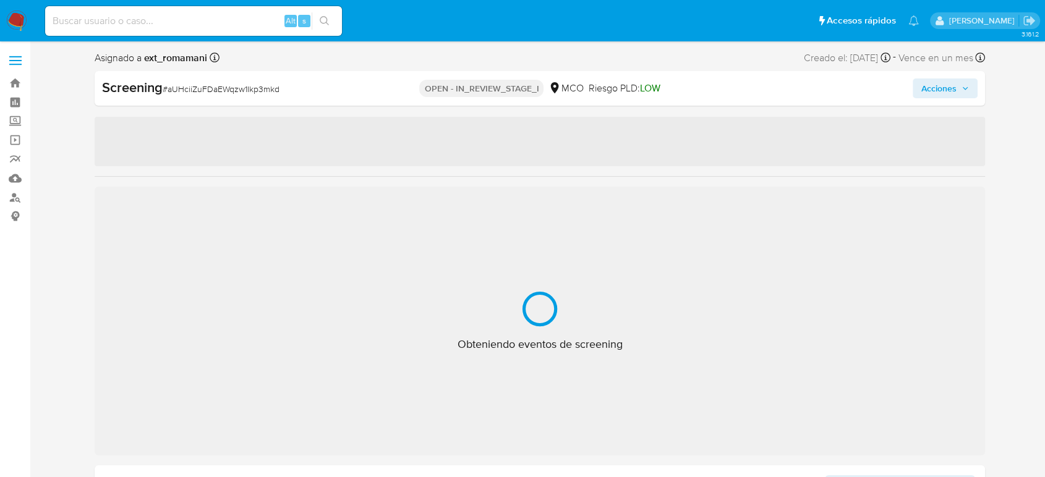
select select "10"
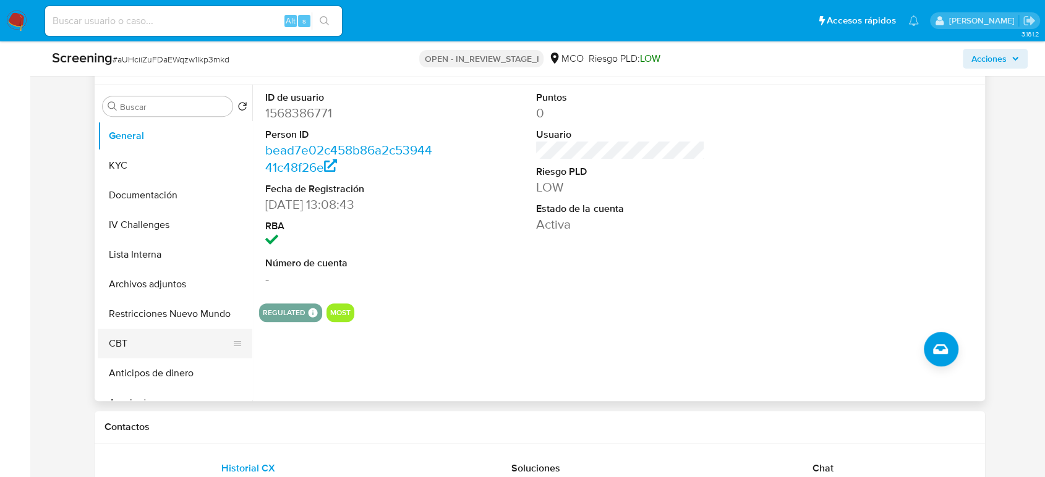
scroll to position [549, 0]
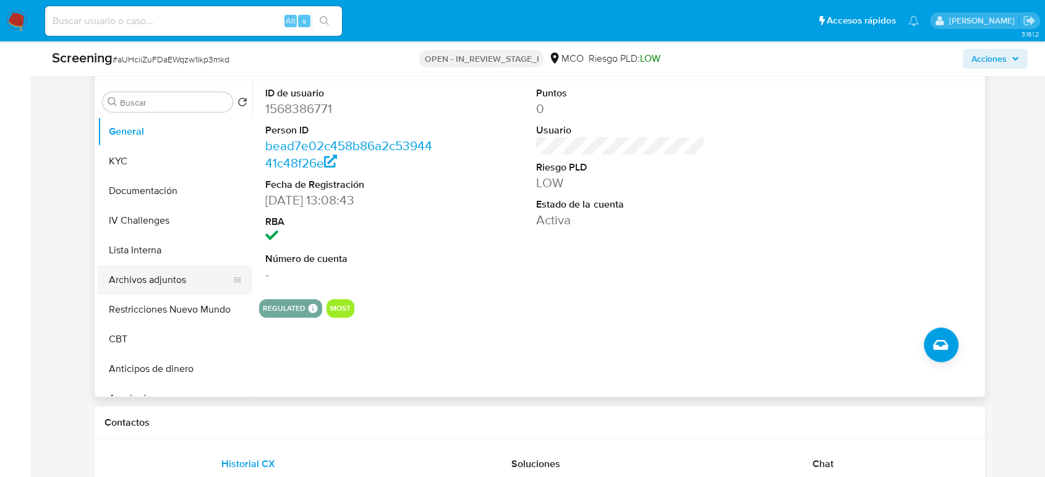
click at [156, 277] on button "Archivos adjuntos" at bounding box center [170, 280] width 145 height 30
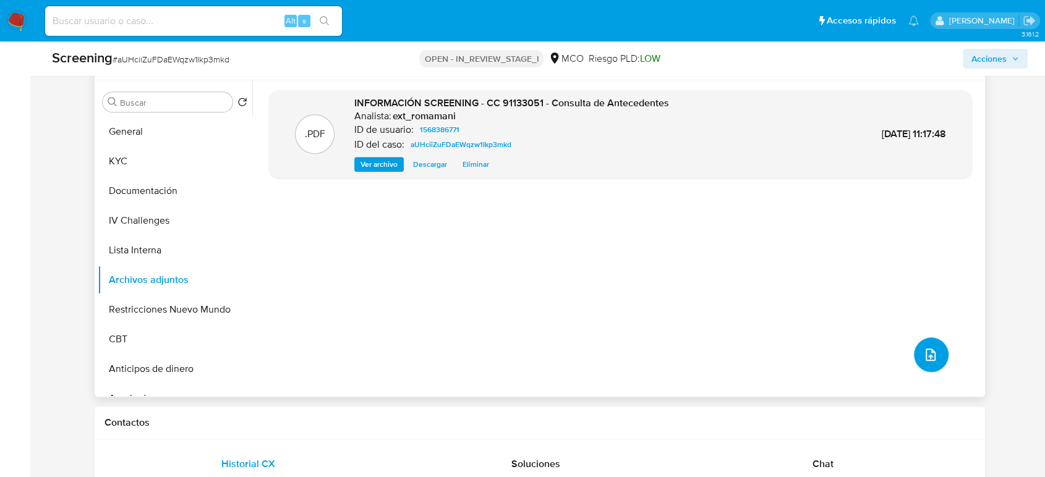
click at [923, 357] on icon "upload-file" at bounding box center [930, 355] width 15 height 15
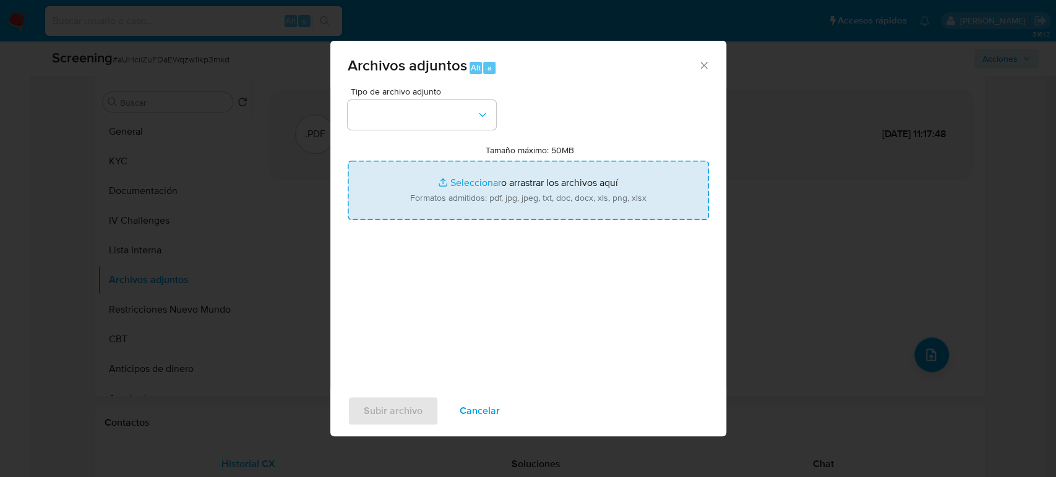
click at [393, 176] on input "Tamaño máximo: 50MB Seleccionar archivos" at bounding box center [528, 190] width 361 height 59
type input "C:\fakepath\Carlos Armando Rivera - Buscar con Google.pdf"
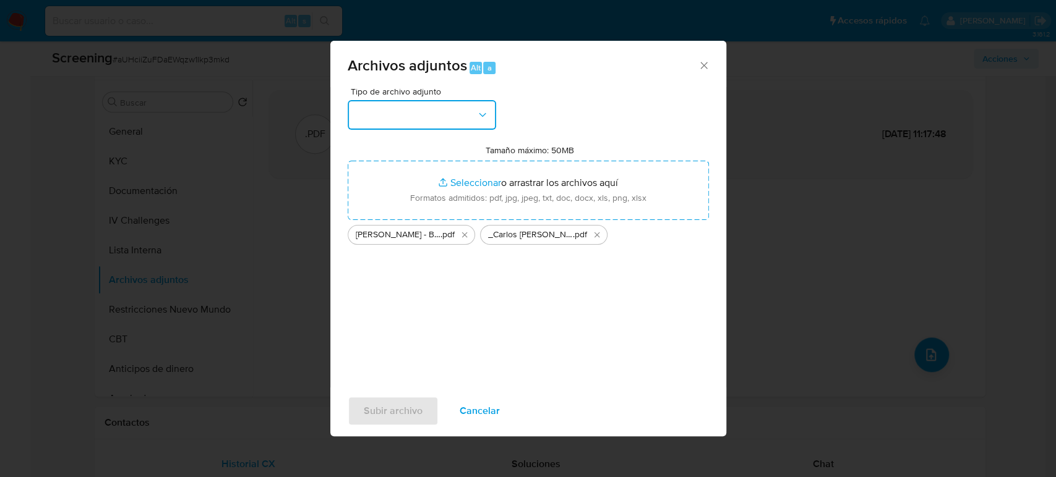
click at [451, 119] on button "button" at bounding box center [422, 115] width 148 height 30
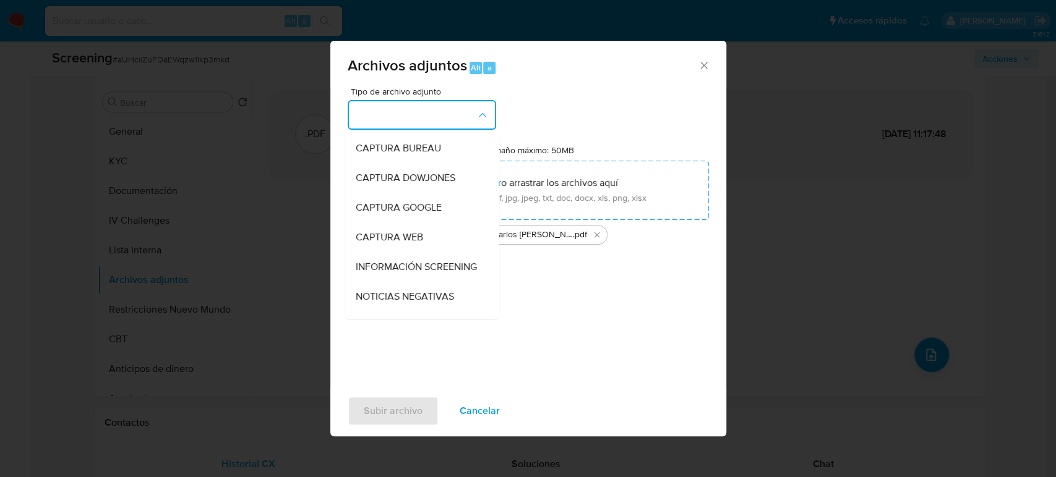
drag, startPoint x: 425, startPoint y: 264, endPoint x: 412, endPoint y: 305, distance: 42.6
click at [424, 271] on span "INFORMACIÓN SCREENING" at bounding box center [415, 267] width 121 height 12
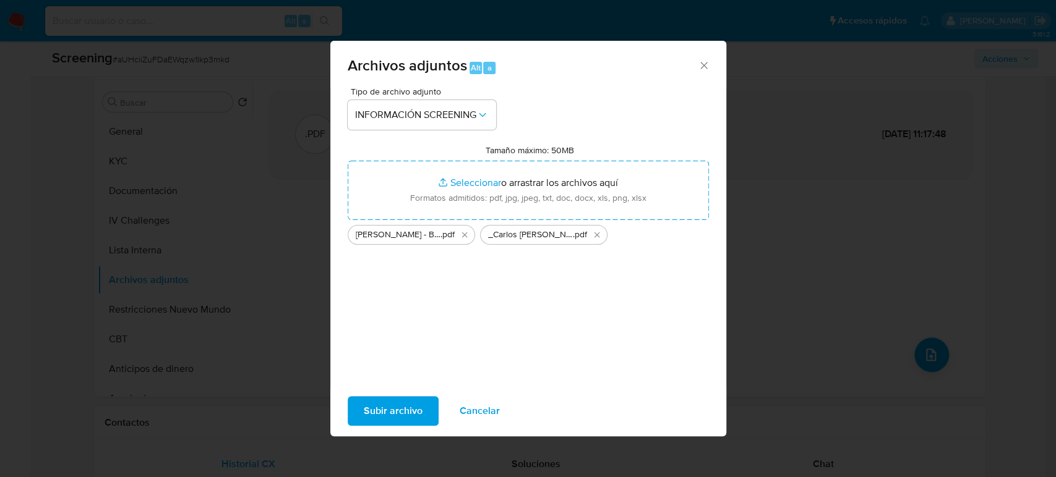
click at [382, 418] on span "Subir archivo" at bounding box center [393, 411] width 59 height 27
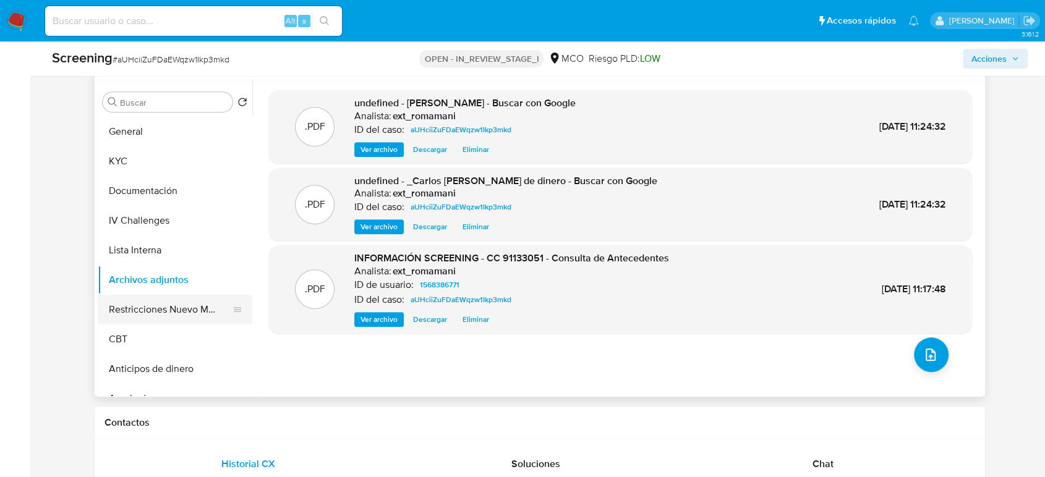
click at [187, 306] on button "Restricciones Nuevo Mundo" at bounding box center [170, 310] width 145 height 30
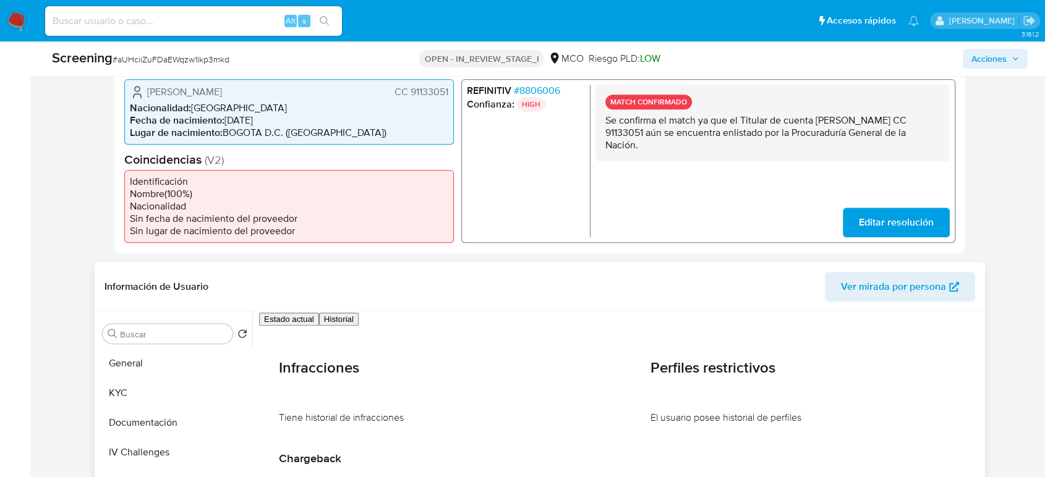
scroll to position [206, 0]
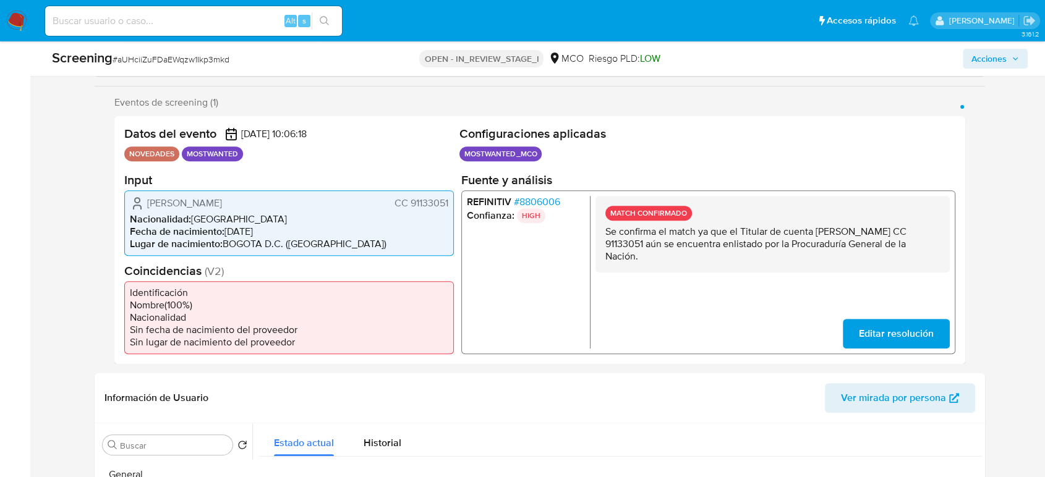
drag, startPoint x: 818, startPoint y: 233, endPoint x: 647, endPoint y: 248, distance: 171.9
click at [647, 248] on p "Se confirma el match ya que el Titular de cuenta Carlos Armando Rivera CC 91133…" at bounding box center [772, 243] width 335 height 37
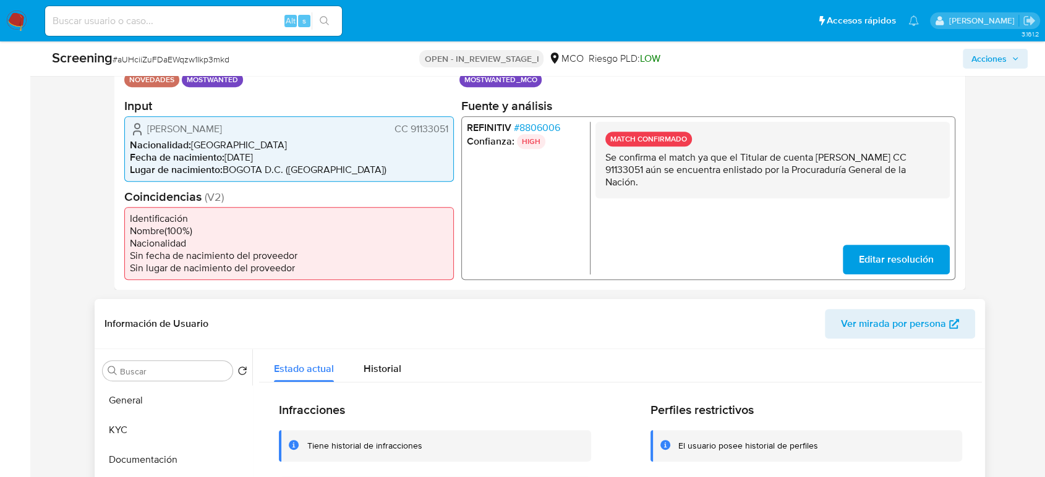
scroll to position [480, 0]
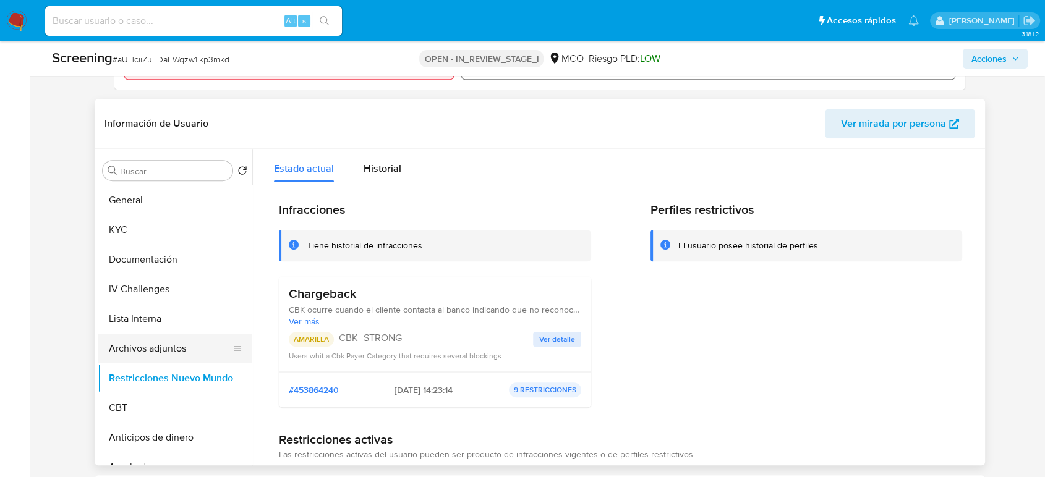
click at [151, 344] on button "Archivos adjuntos" at bounding box center [170, 349] width 145 height 30
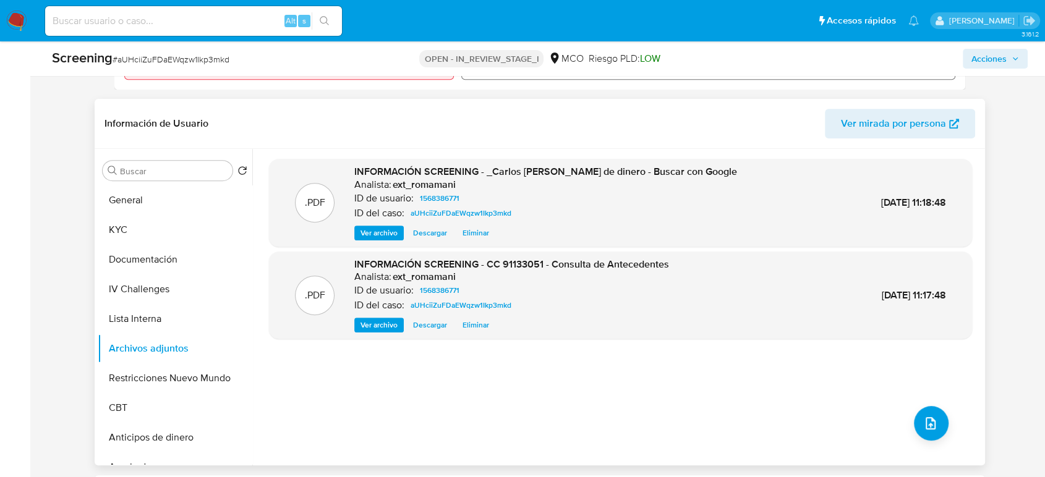
click at [388, 330] on span "Ver archivo" at bounding box center [379, 325] width 37 height 12
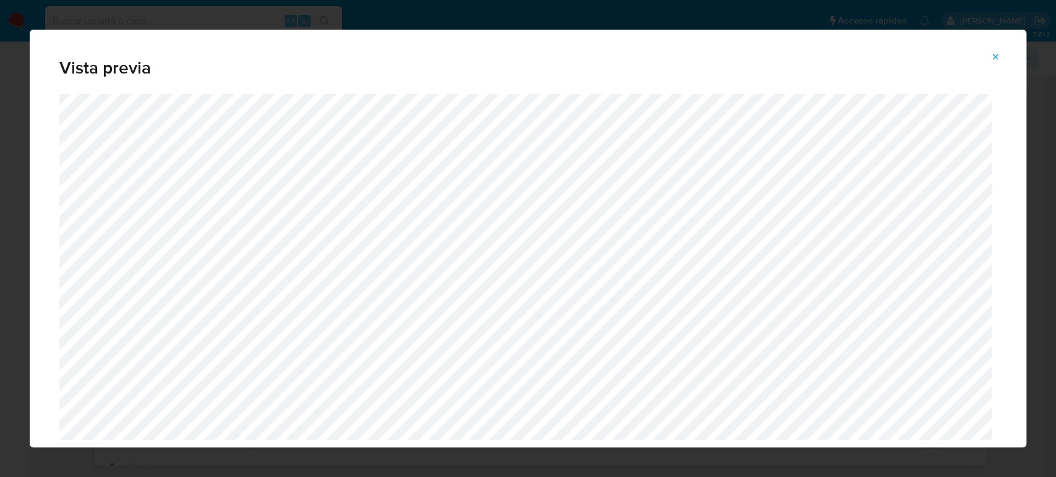
click at [994, 62] on span "Attachment preview" at bounding box center [995, 56] width 10 height 17
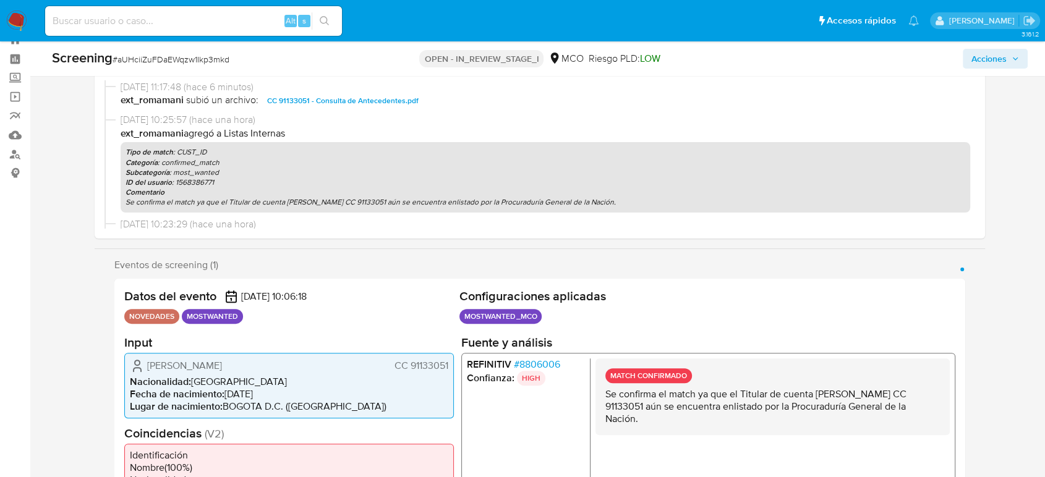
scroll to position [0, 0]
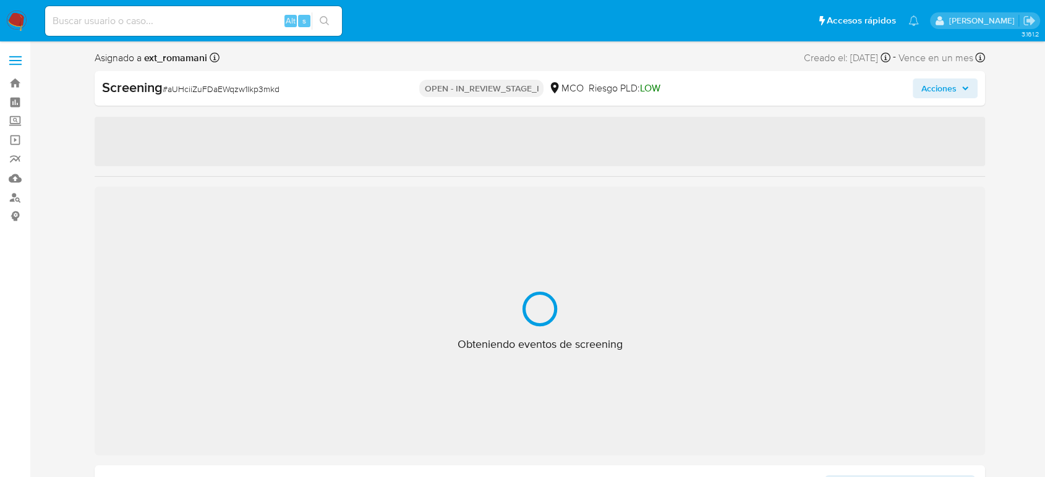
select select "10"
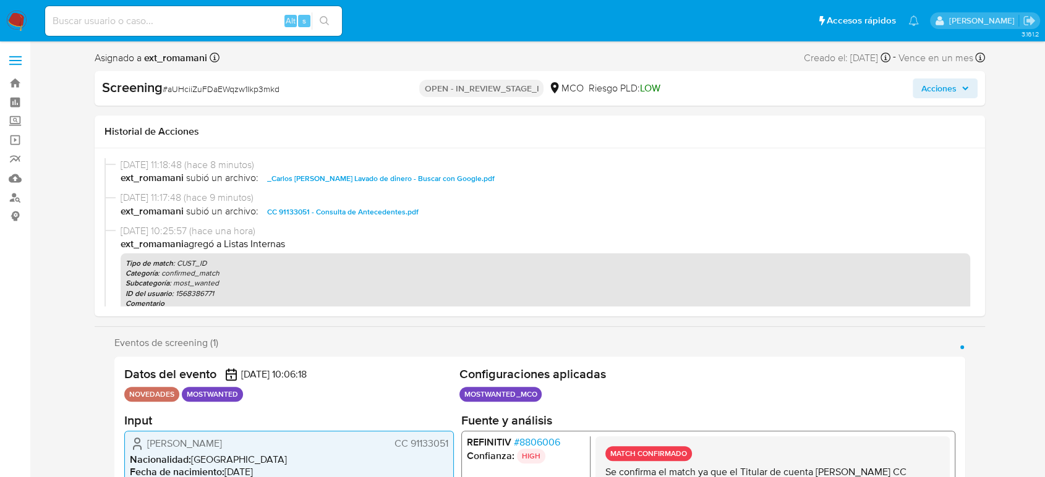
click at [916, 87] on button "Acciones" at bounding box center [945, 89] width 65 height 20
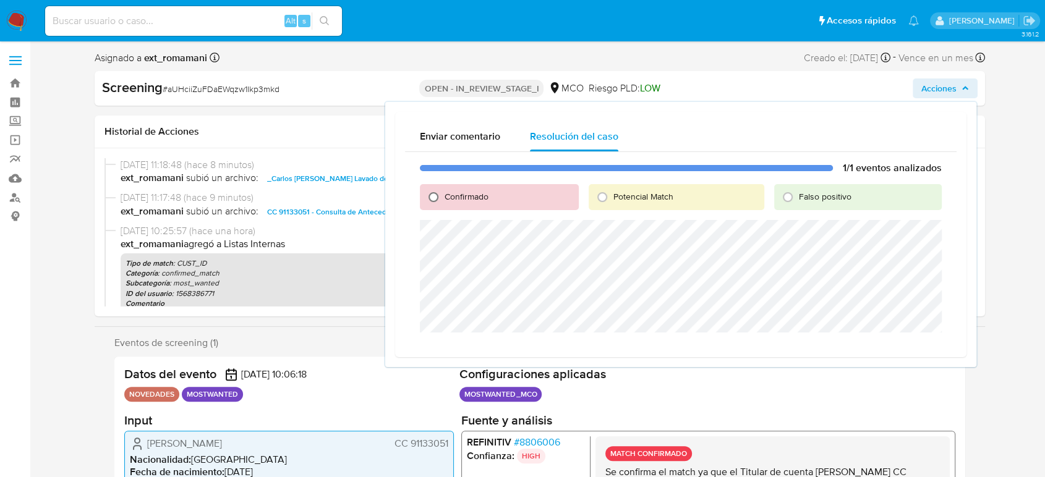
click at [436, 195] on input "Confirmado" at bounding box center [434, 197] width 20 height 20
radio input "true"
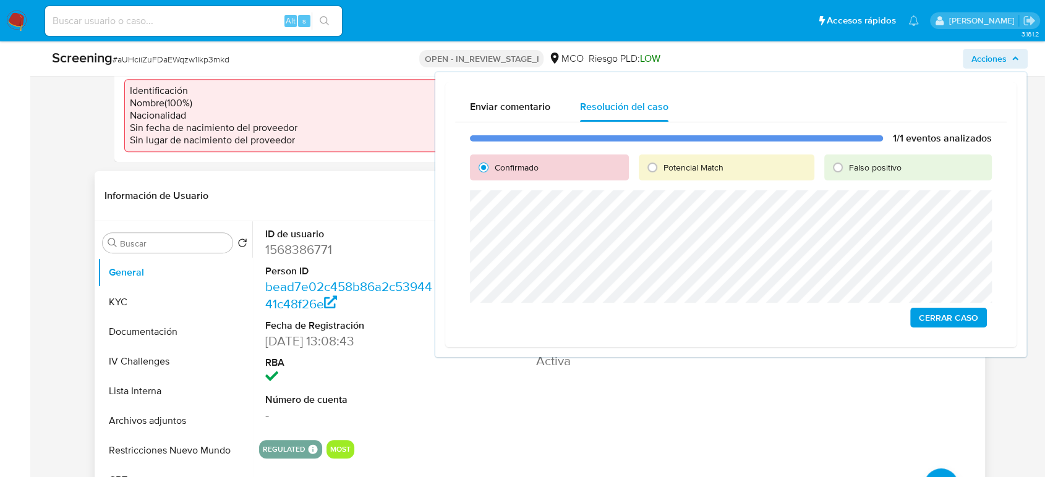
scroll to position [480, 0]
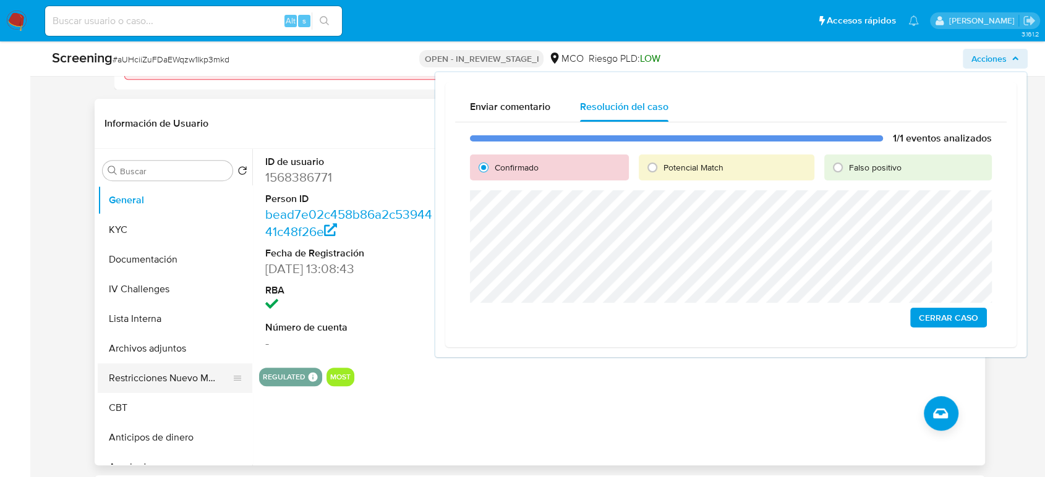
click at [173, 386] on button "Restricciones Nuevo Mundo" at bounding box center [170, 379] width 145 height 30
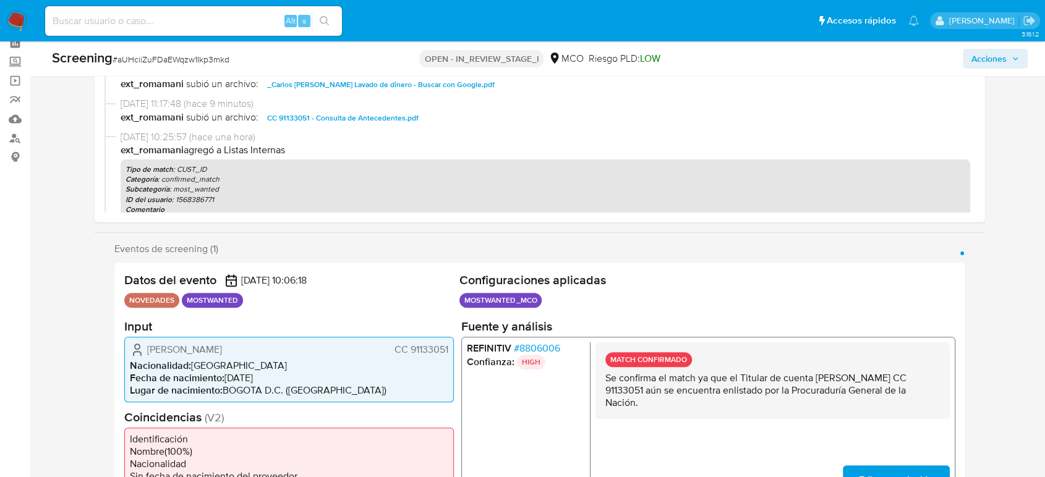
scroll to position [0, 0]
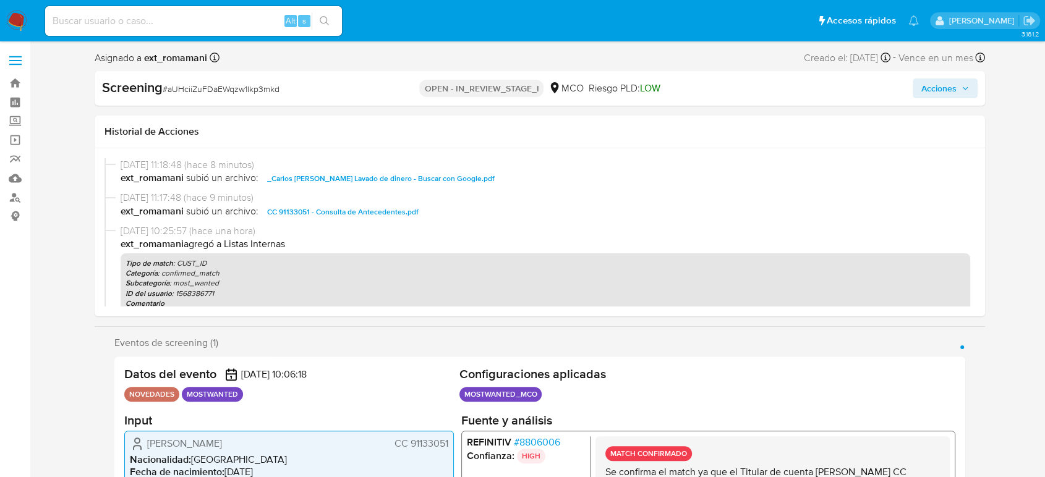
click at [952, 84] on span "Acciones" at bounding box center [938, 89] width 35 height 20
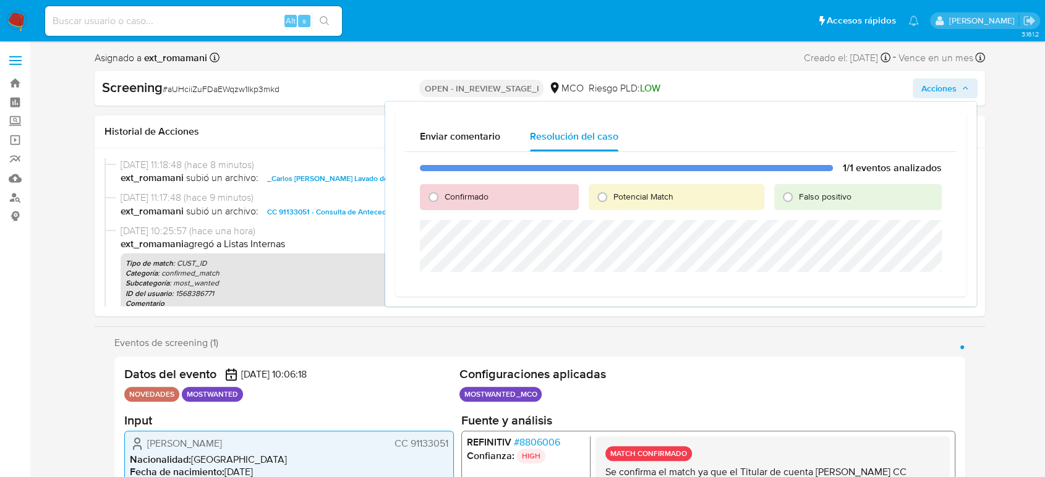
click at [478, 197] on span "Confirmado" at bounding box center [467, 196] width 44 height 12
click at [443, 197] on input "Confirmado" at bounding box center [434, 197] width 20 height 20
radio input "true"
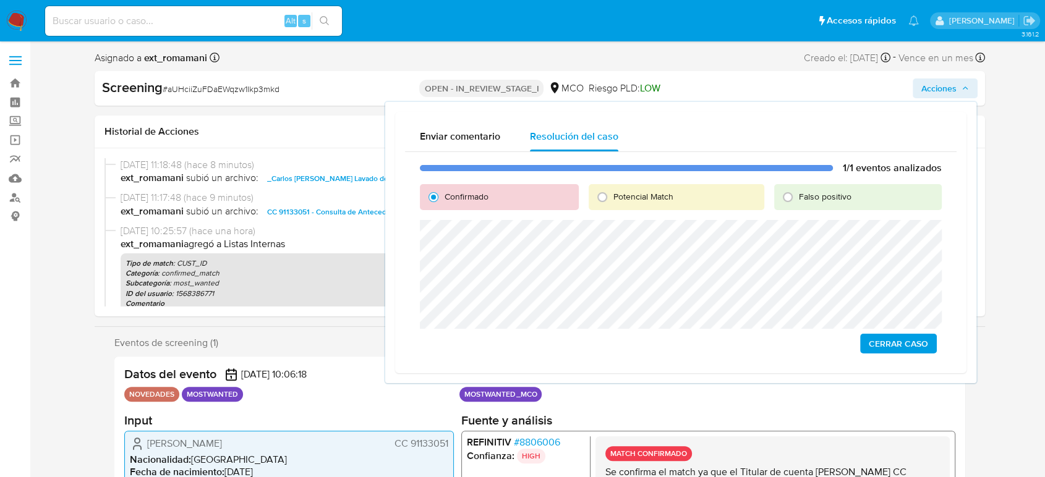
click at [890, 341] on span "Cerrar Caso" at bounding box center [898, 343] width 59 height 17
click at [887, 338] on span "Cerrar Caso" at bounding box center [898, 343] width 59 height 17
click at [887, 340] on span "Cerrar Caso" at bounding box center [898, 343] width 59 height 17
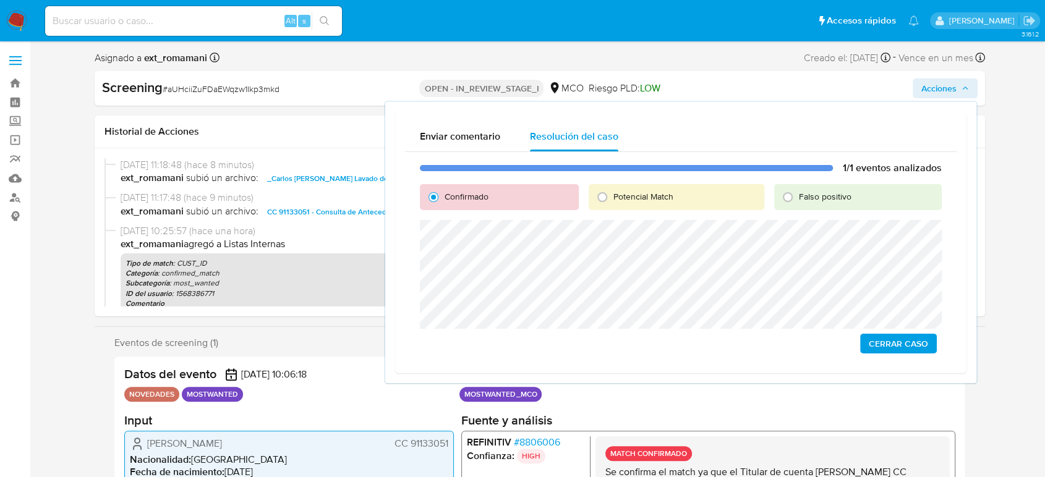
click at [887, 340] on span "Cerrar Caso" at bounding box center [898, 343] width 59 height 17
click at [903, 344] on span "Cerrar Caso" at bounding box center [898, 343] width 59 height 17
click at [881, 348] on span "Cerrar Caso" at bounding box center [898, 343] width 59 height 17
click at [869, 339] on span "Cerrar Caso" at bounding box center [898, 343] width 59 height 17
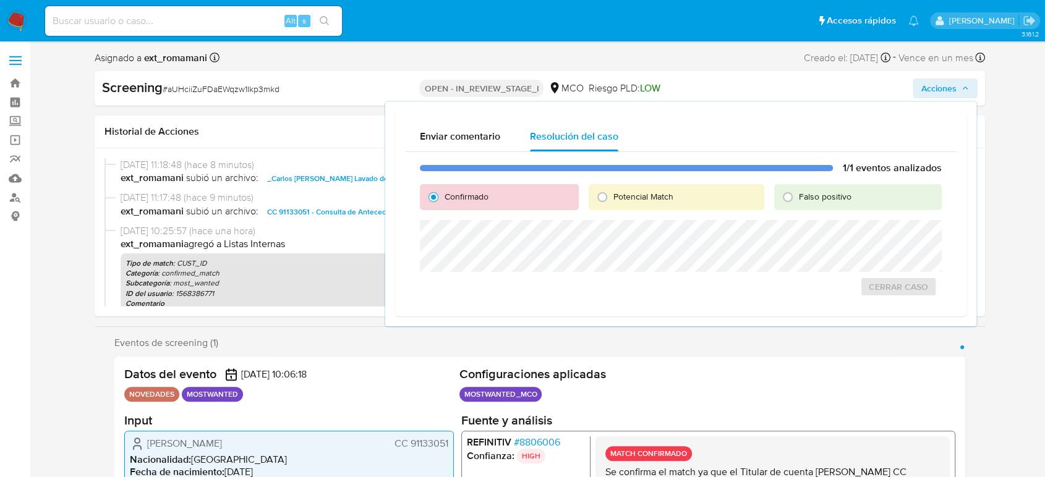
click at [825, 318] on div "Enviar comentario Resolución del caso 1/1 eventos analizados Confirmado Potenci…" at bounding box center [680, 214] width 591 height 224
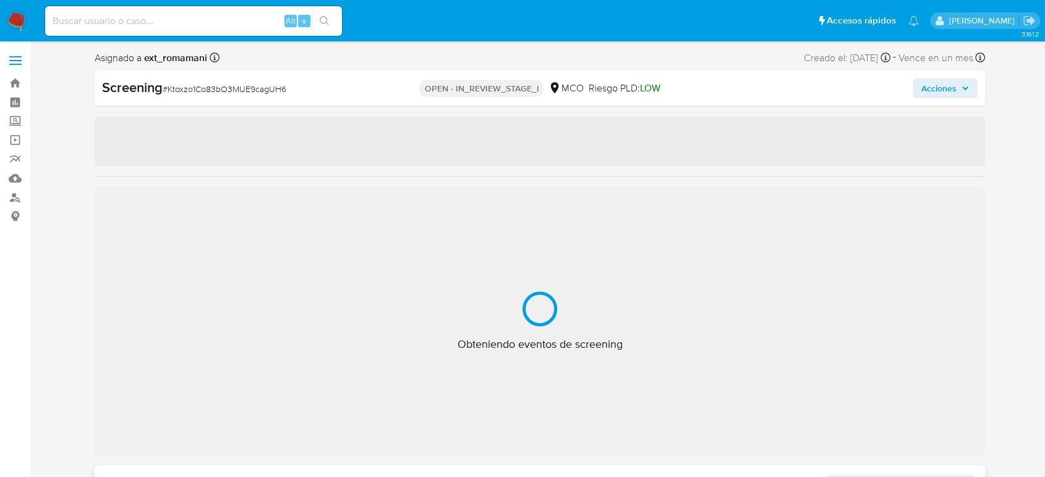
select select "10"
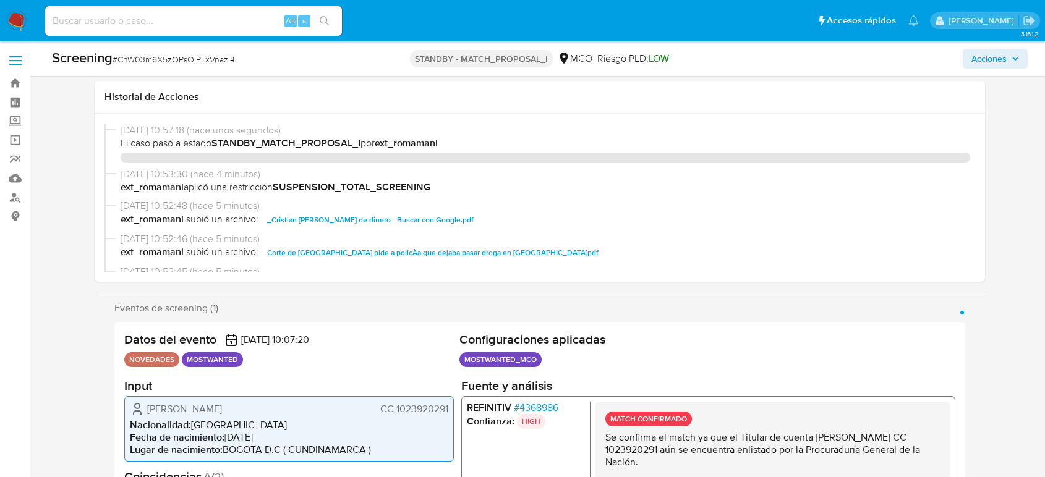
select select "10"
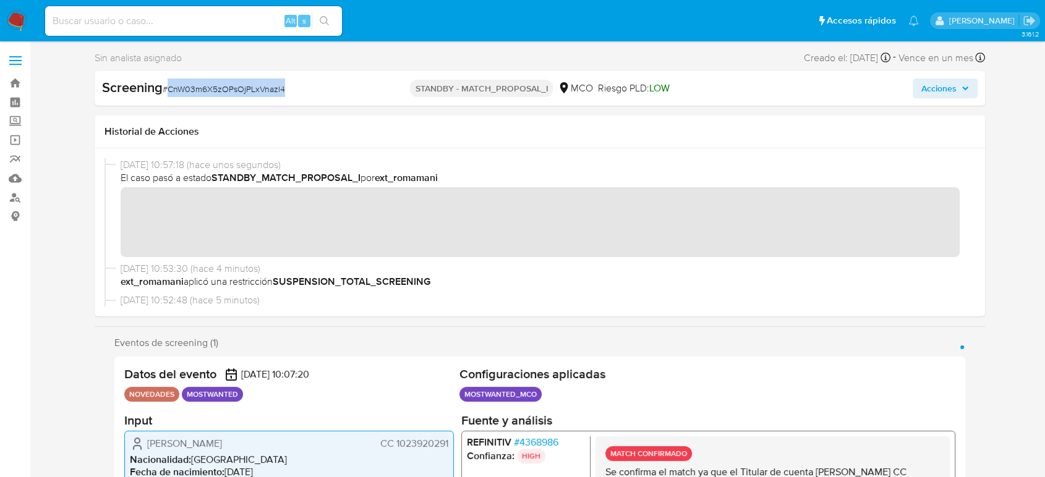
drag, startPoint x: 304, startPoint y: 88, endPoint x: 170, endPoint y: 93, distance: 133.7
click at [170, 93] on div "Screening # CnW03m6X5zOPsOjPLxVnazl4" at bounding box center [246, 88] width 288 height 19
copy span "CnW03m6X5zOPsOjPLxVnazl4"
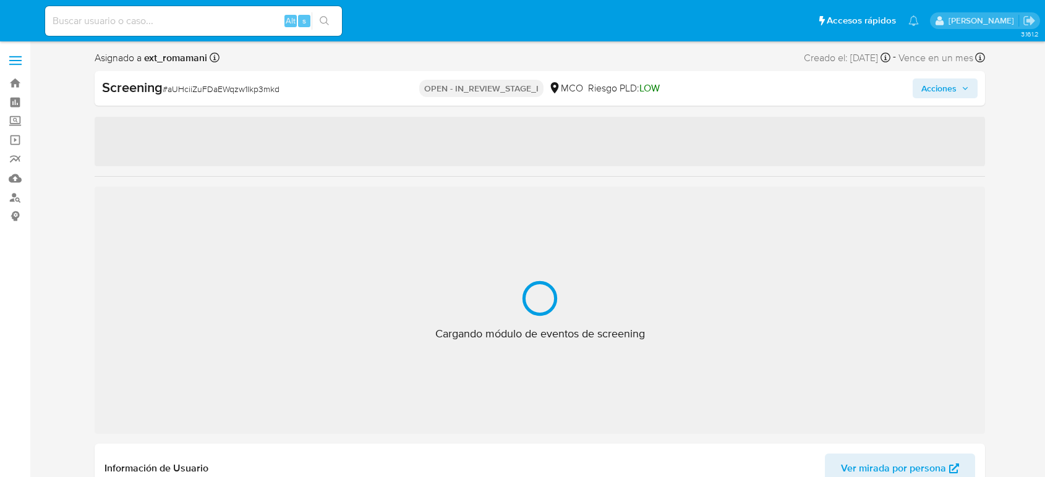
select select "10"
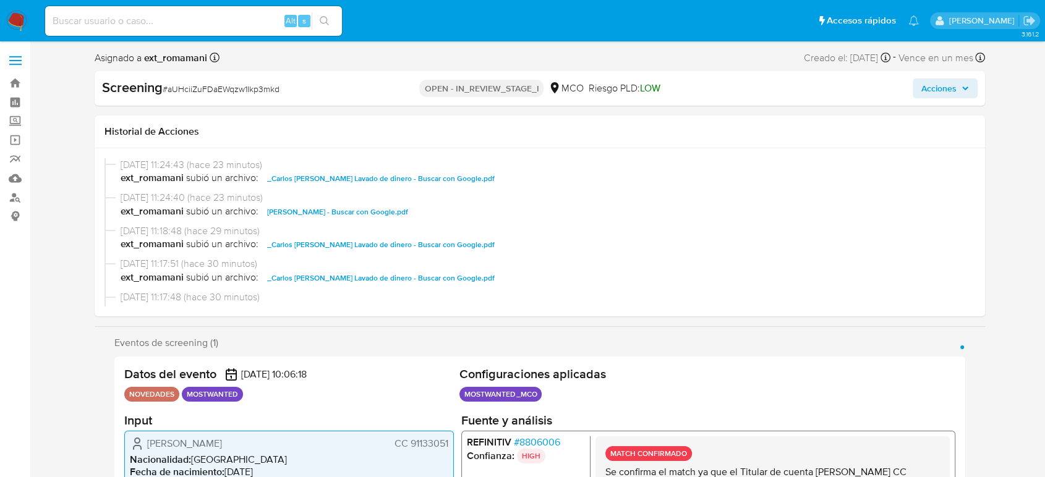
click at [937, 89] on span "Acciones" at bounding box center [938, 89] width 35 height 20
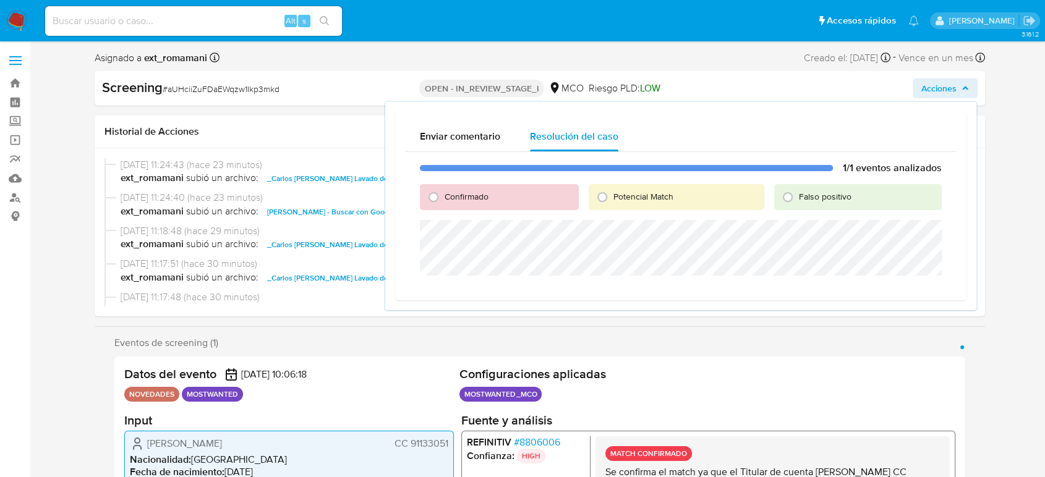
click at [443, 198] on label "Confirmado" at bounding box center [465, 197] width 45 height 12
click at [443, 198] on input "Confirmado" at bounding box center [434, 197] width 20 height 20
radio input "true"
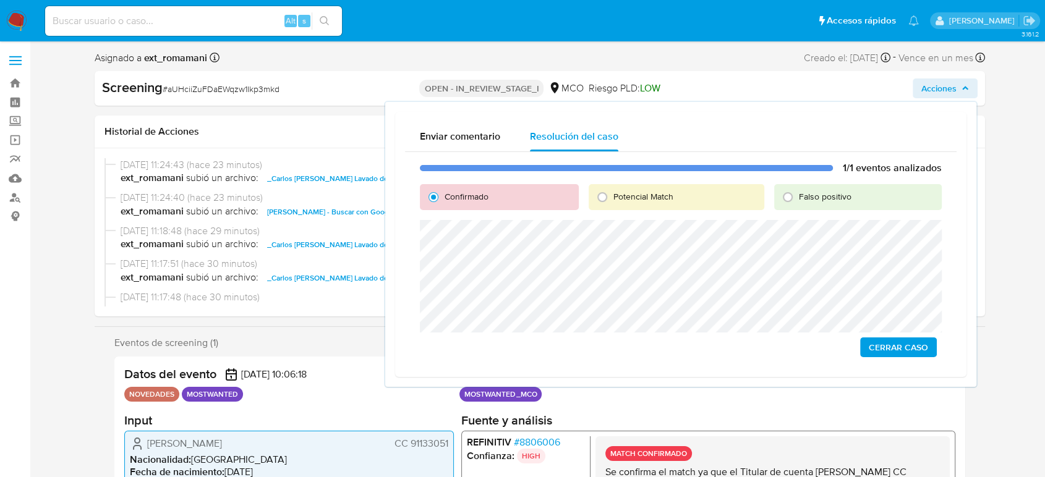
click at [876, 343] on span "Cerrar Caso" at bounding box center [898, 347] width 59 height 17
click at [874, 343] on span "Cerrar Caso" at bounding box center [898, 347] width 59 height 17
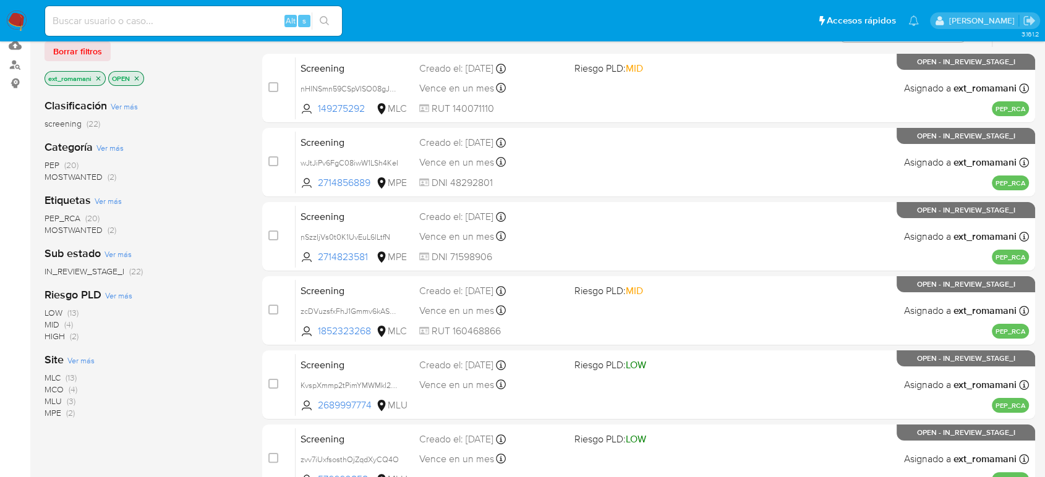
scroll to position [275, 0]
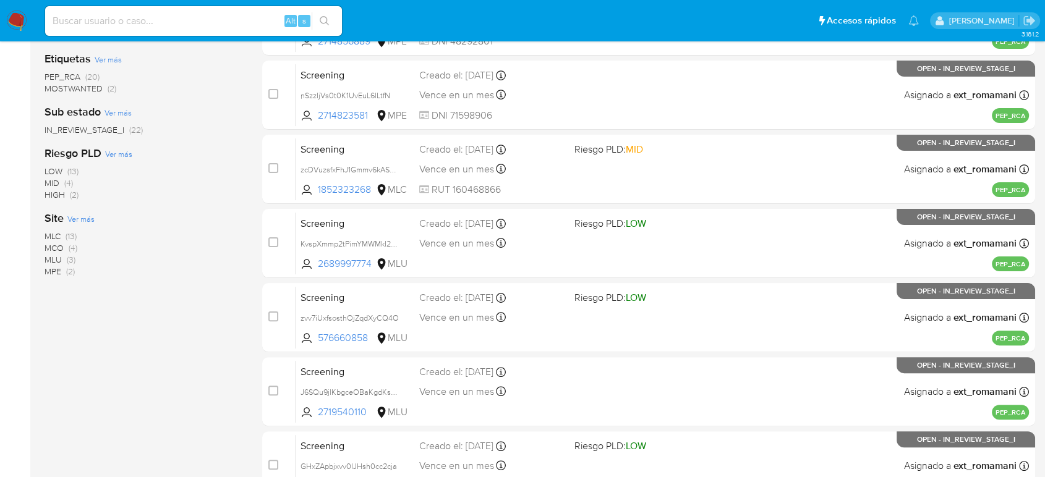
click at [64, 244] on span "MCO" at bounding box center [54, 248] width 19 height 12
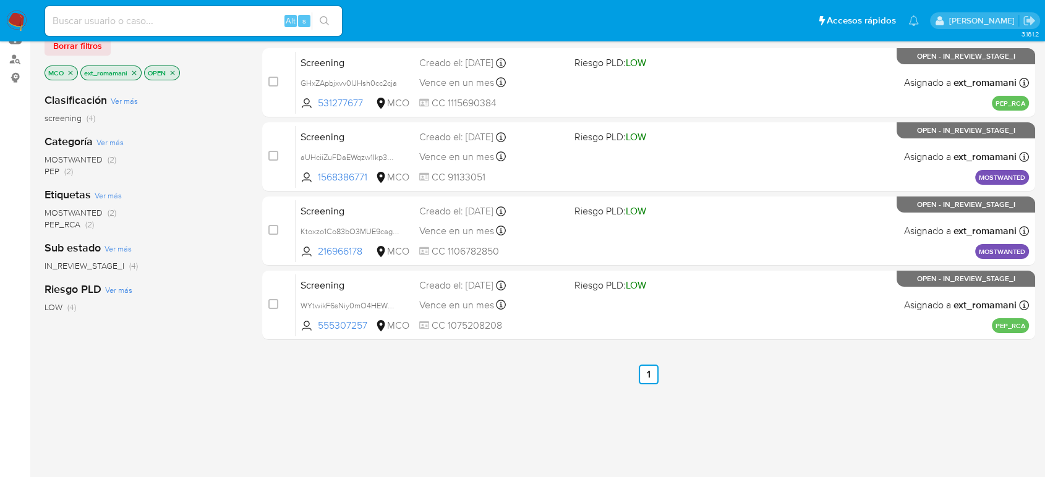
scroll to position [137, 0]
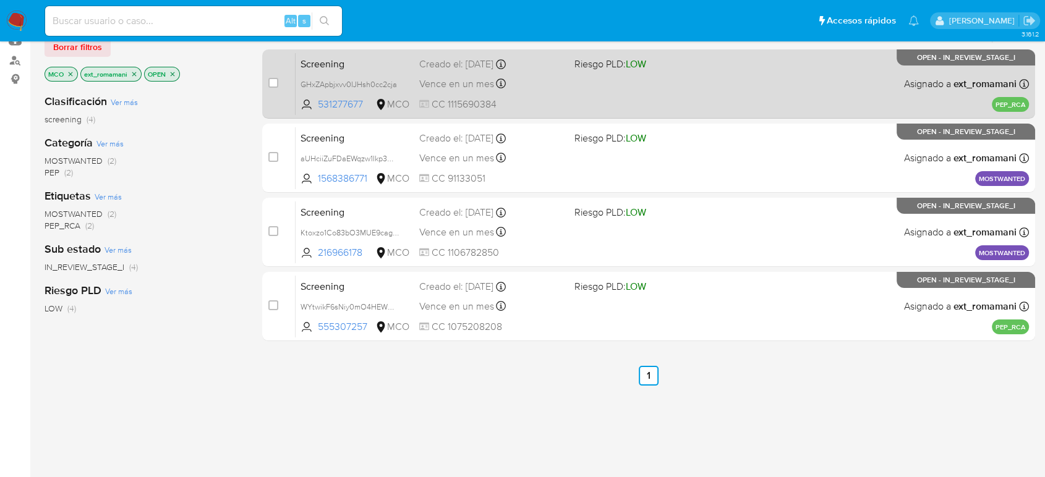
click at [507, 77] on div "Vence en un mes Vence el [DATE] 17:19:20" at bounding box center [491, 83] width 145 height 17
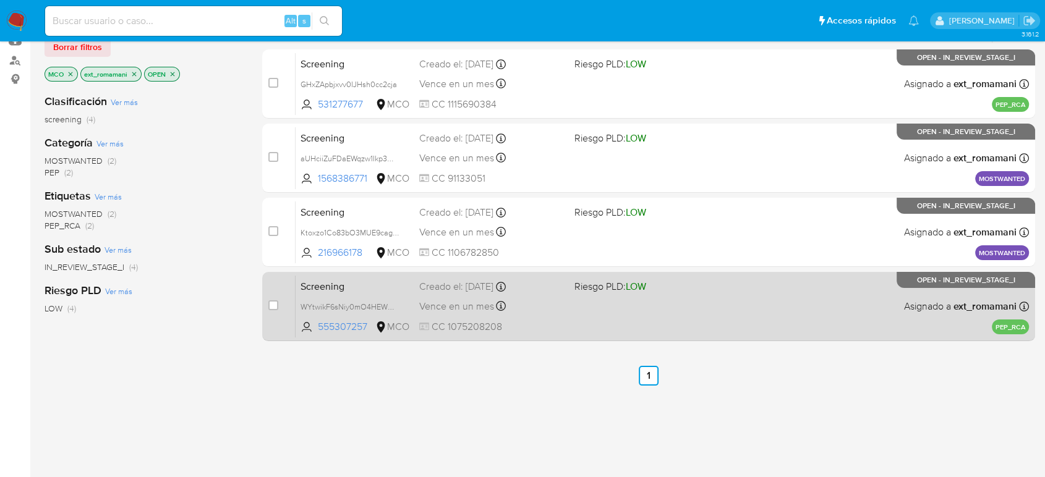
click at [483, 292] on div "Screening WYtwikF6sNiy0mO4HEWOJNZP 555307257 MCO Riesgo PLD: LOW Creado el: 26/…" at bounding box center [662, 306] width 733 height 62
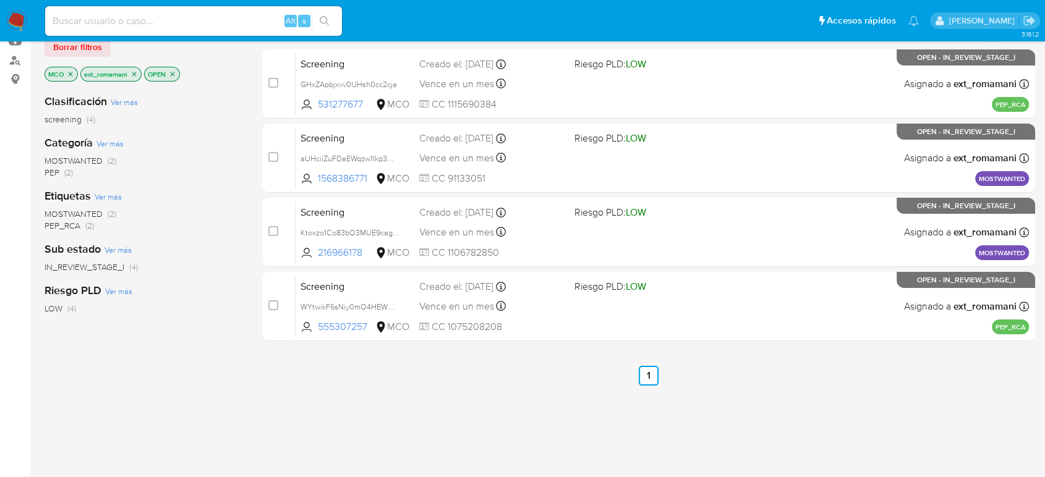
click at [74, 75] on p "MCO" at bounding box center [61, 74] width 32 height 14
click at [72, 73] on icon "close-filter" at bounding box center [70, 73] width 7 height 7
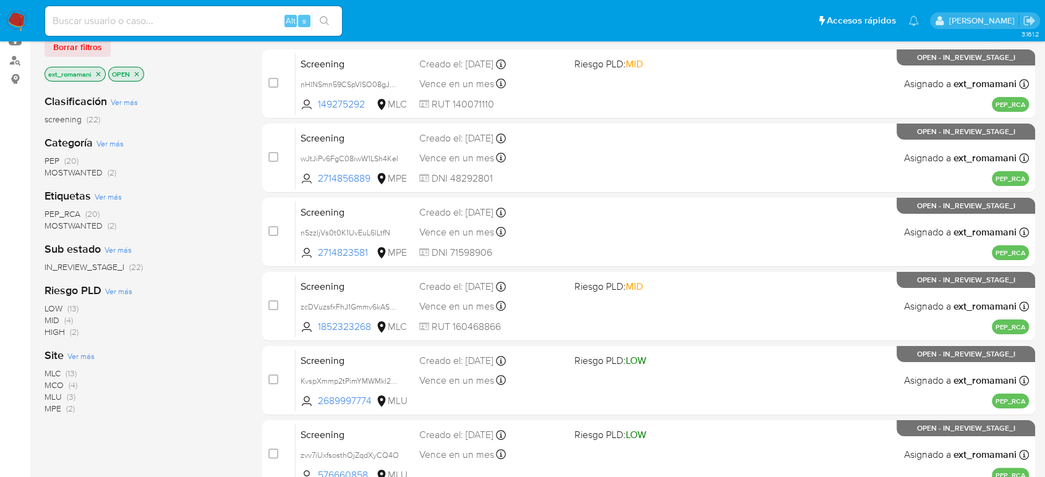
click at [74, 371] on span "(13)" at bounding box center [71, 373] width 11 height 12
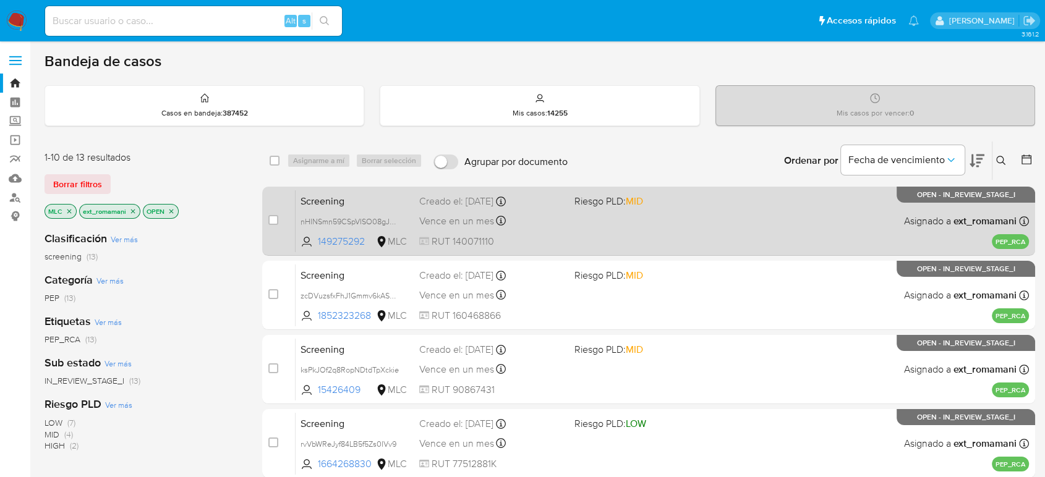
click at [539, 226] on div "Vence en un mes Vence el 29/10/2025 10:20:51" at bounding box center [491, 221] width 145 height 17
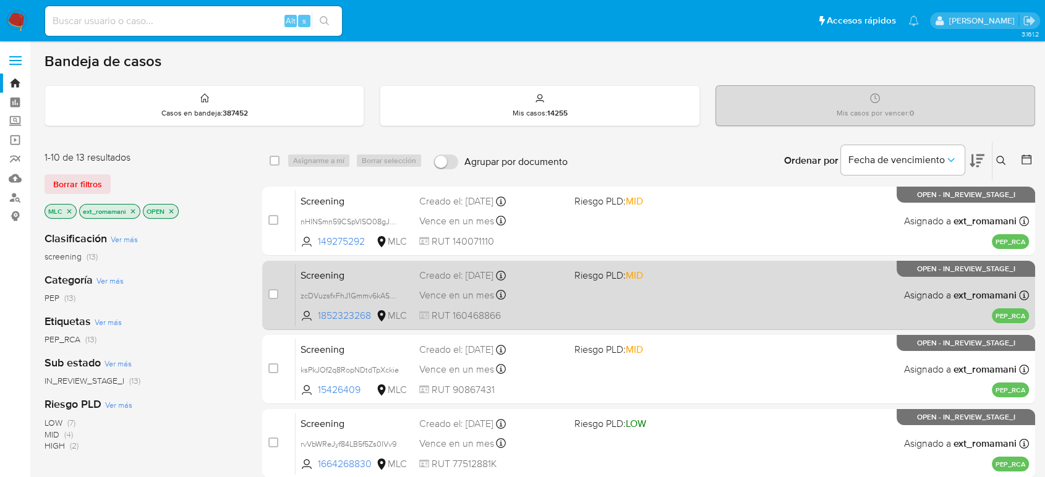
click at [538, 291] on div "Vence en un mes Vence el 29/10/2025 02:01:40" at bounding box center [491, 295] width 145 height 17
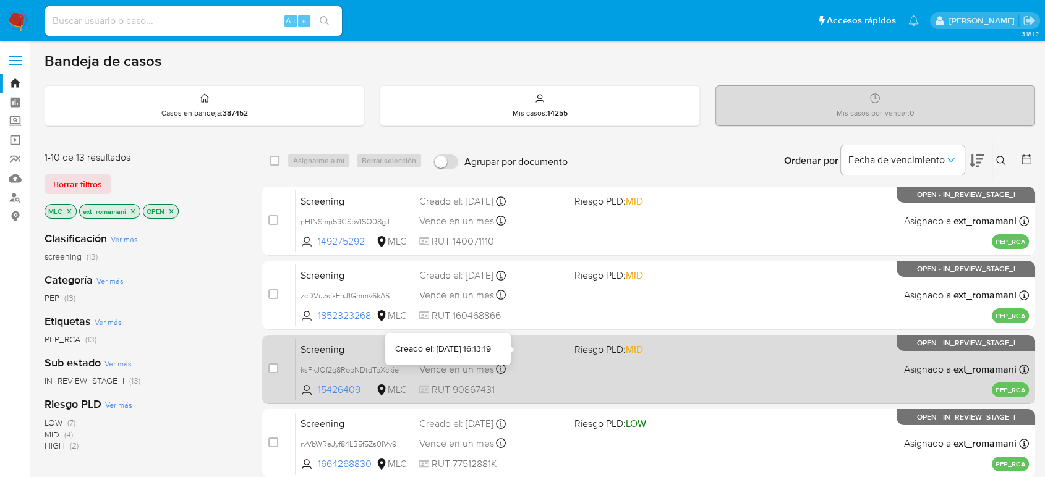
click at [524, 362] on div "Vence en un mes Vence el 28/10/2025 16:13:20" at bounding box center [491, 369] width 145 height 17
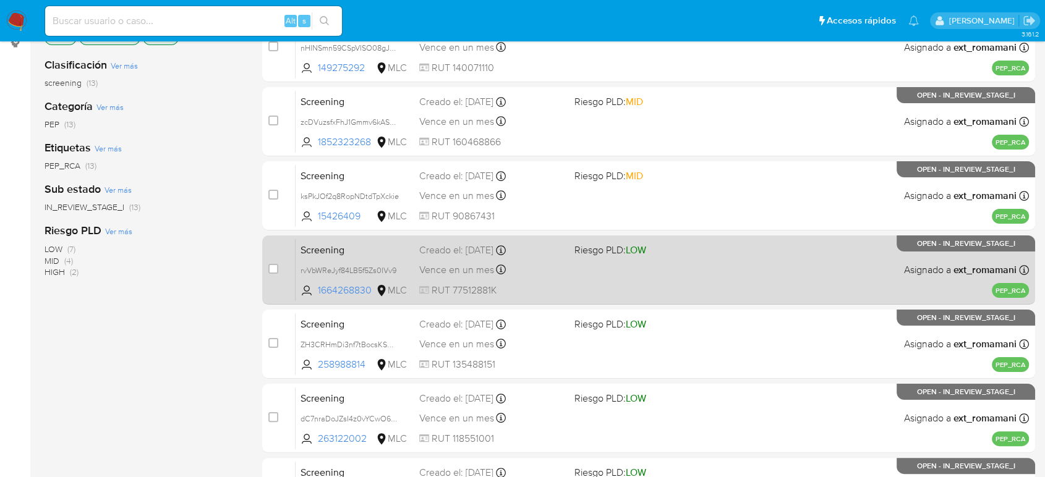
scroll to position [206, 0]
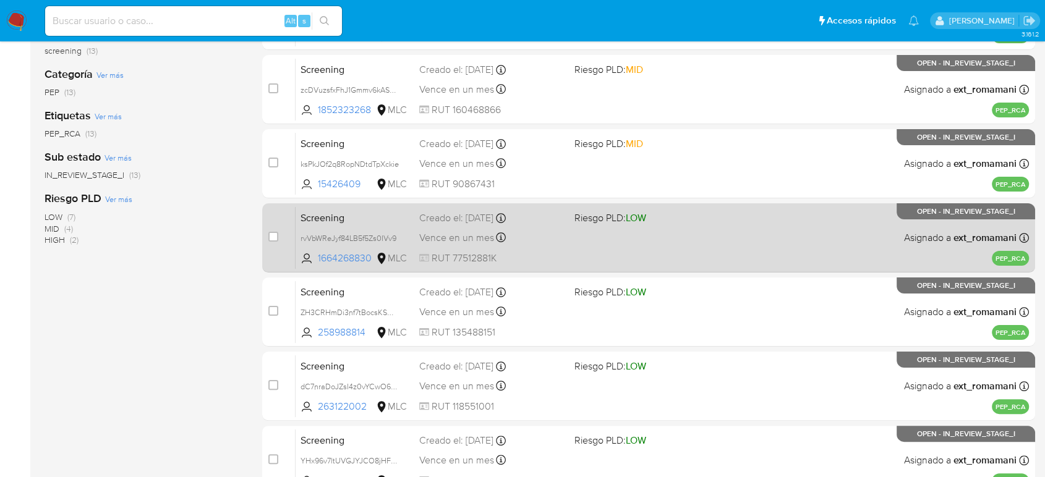
click at [526, 234] on div "Vence en un mes Vence el 27/10/2025 07:25:13" at bounding box center [491, 237] width 145 height 17
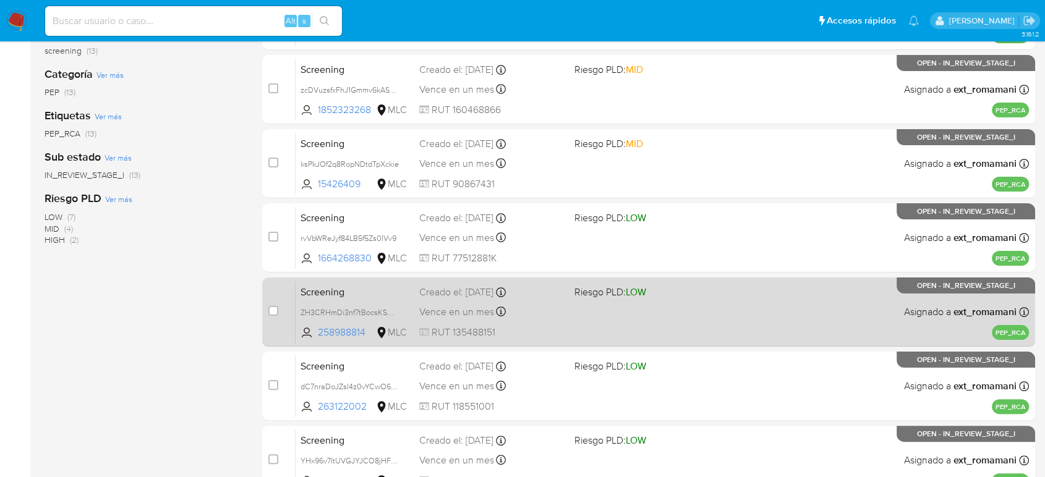
click at [521, 308] on div "Vence en un mes Vence el 27/10/2025 07:11:56" at bounding box center [491, 312] width 145 height 17
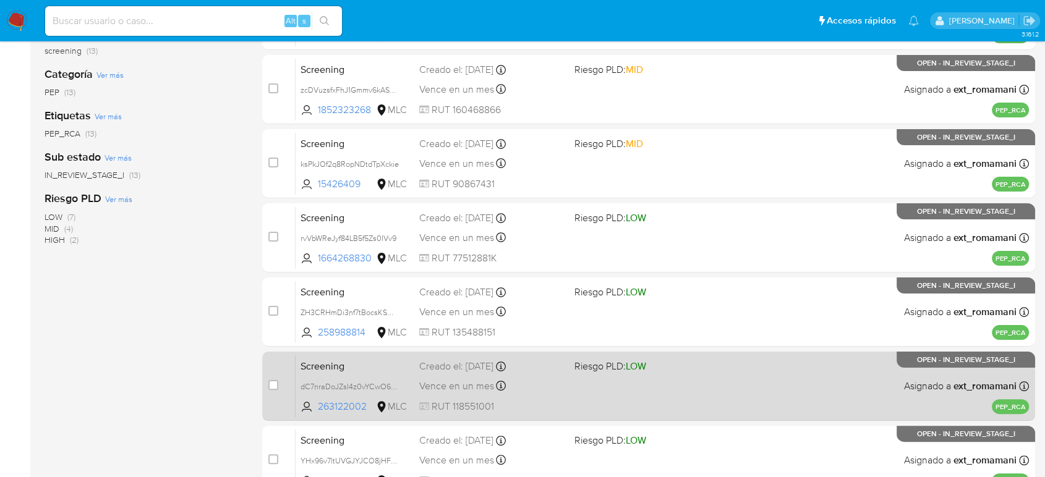
click at [535, 361] on div "Creado el: 27/09/2025 Creado el: 27/09/2025 07:11:51" at bounding box center [491, 367] width 145 height 14
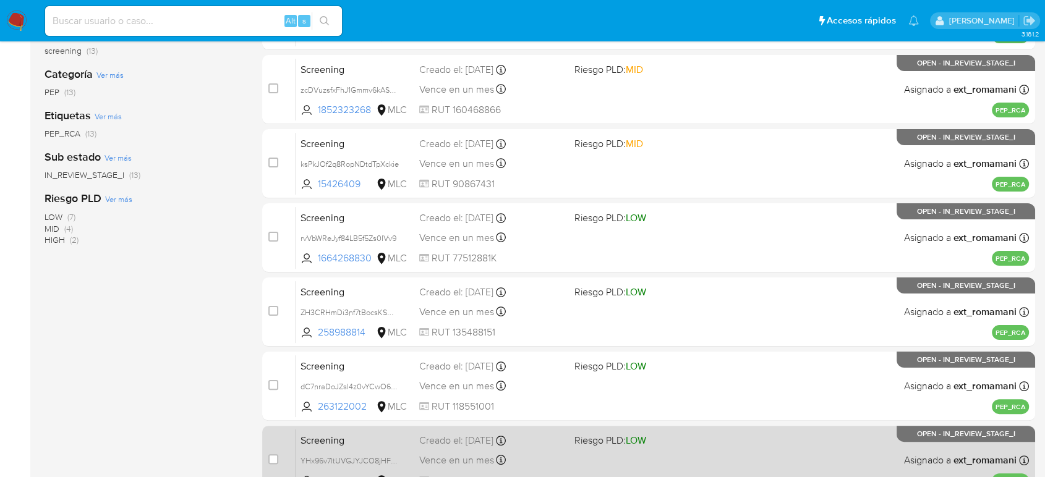
scroll to position [412, 0]
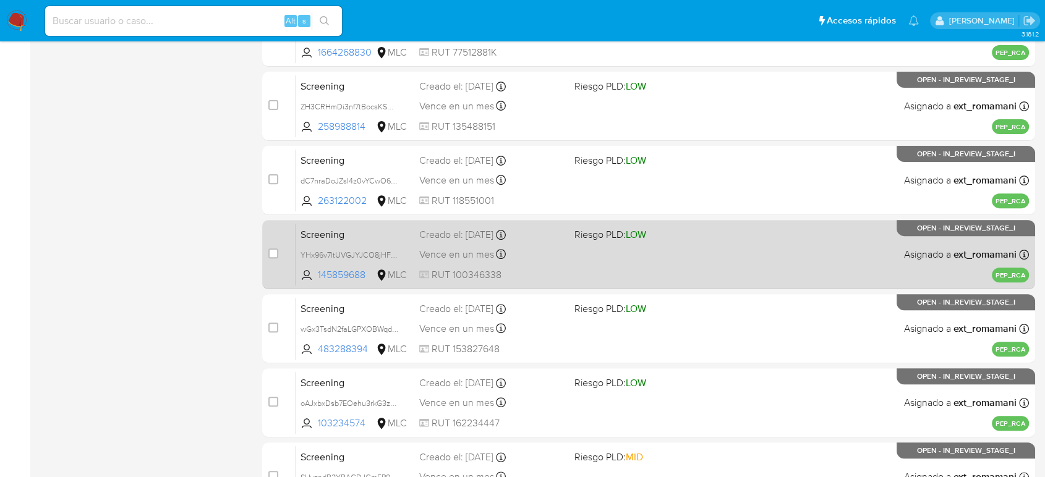
click at [537, 260] on div "Vence en un mes Vence el 27/10/2025 07:11:50" at bounding box center [491, 254] width 145 height 17
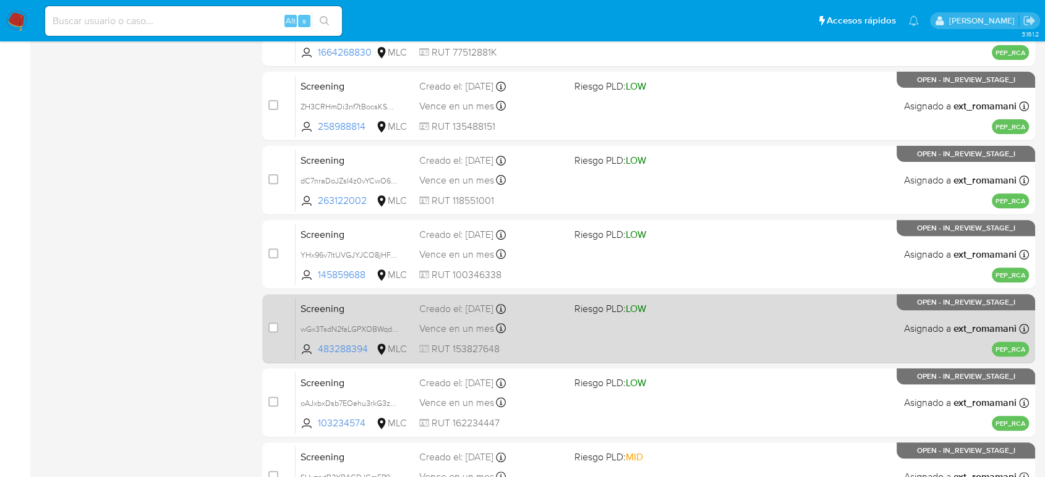
click at [544, 336] on div "Screening wGx3TsdN2faLGPXOBWqdogTn 483288394 MLC Riesgo PLD: LOW Creado el: 27/…" at bounding box center [662, 328] width 733 height 62
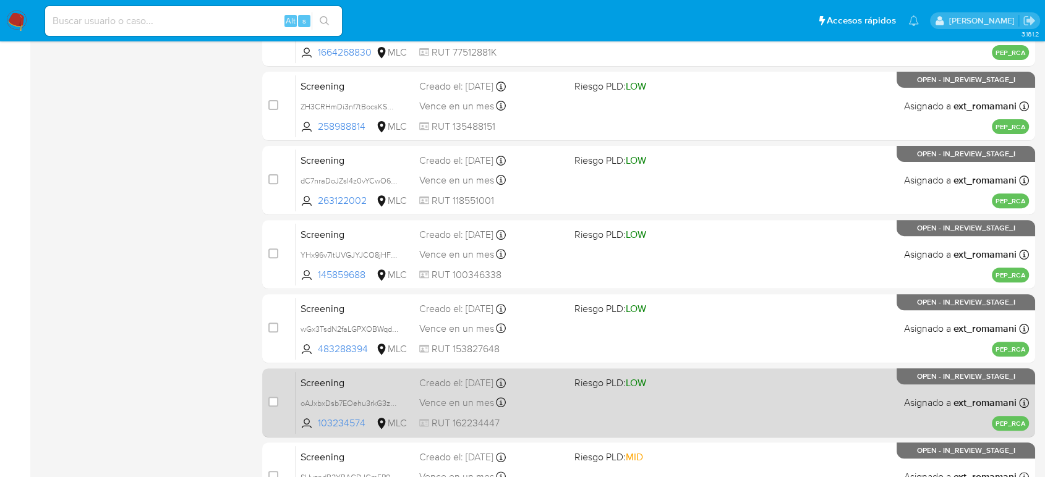
click at [536, 399] on div "Vence en un mes Vence el 27/10/2025 07:10:37" at bounding box center [491, 403] width 145 height 17
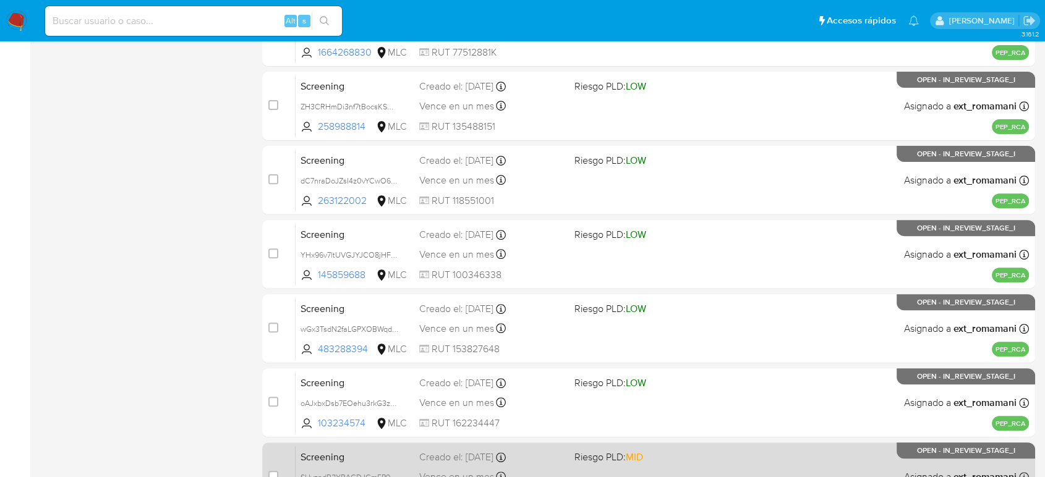
scroll to position [542, 0]
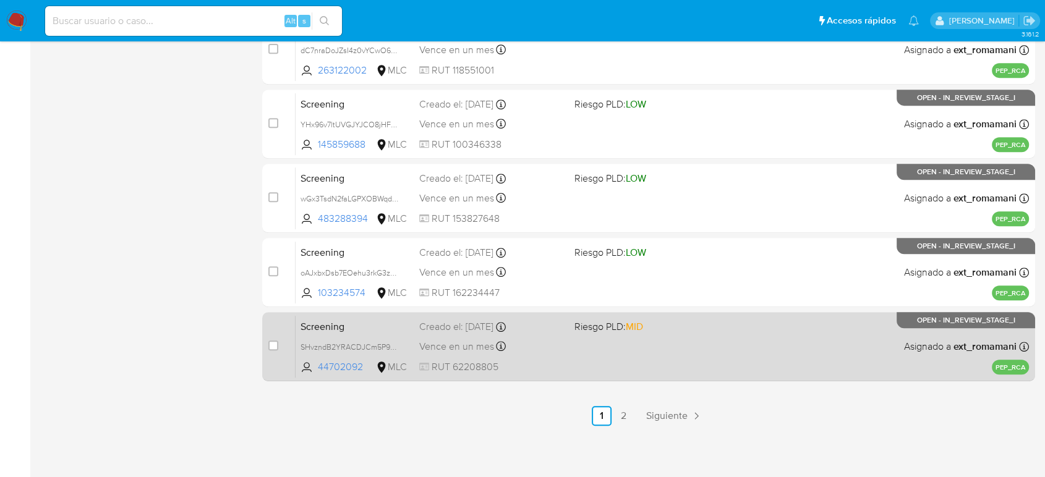
click at [544, 331] on div "Creado el: 27/09/2025 Creado el: 27/09/2025 07:09:40" at bounding box center [491, 327] width 145 height 14
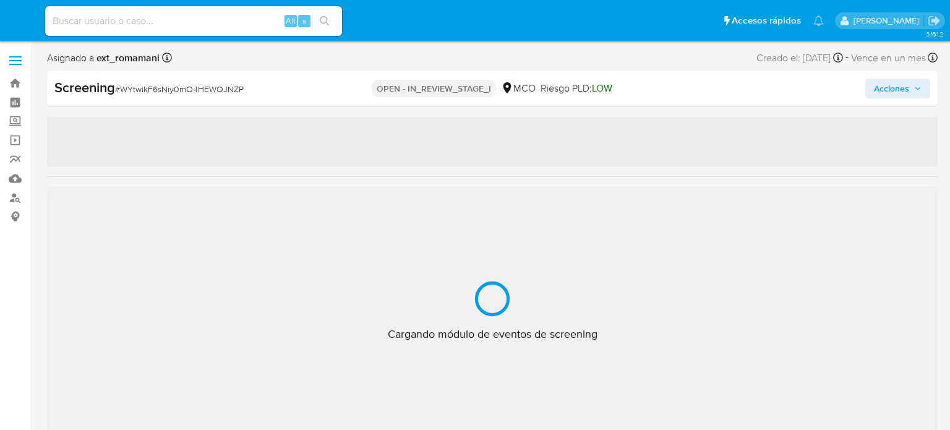
select select "10"
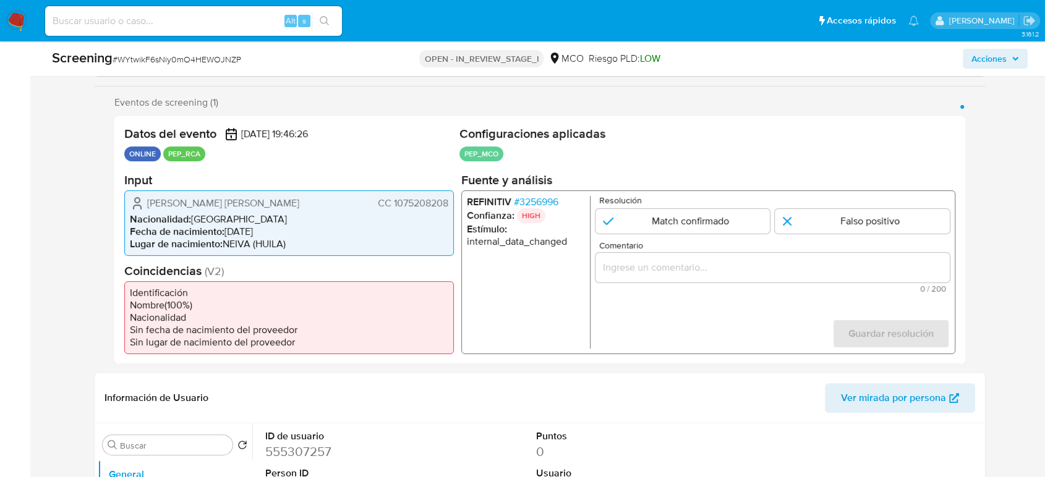
scroll to position [206, 0]
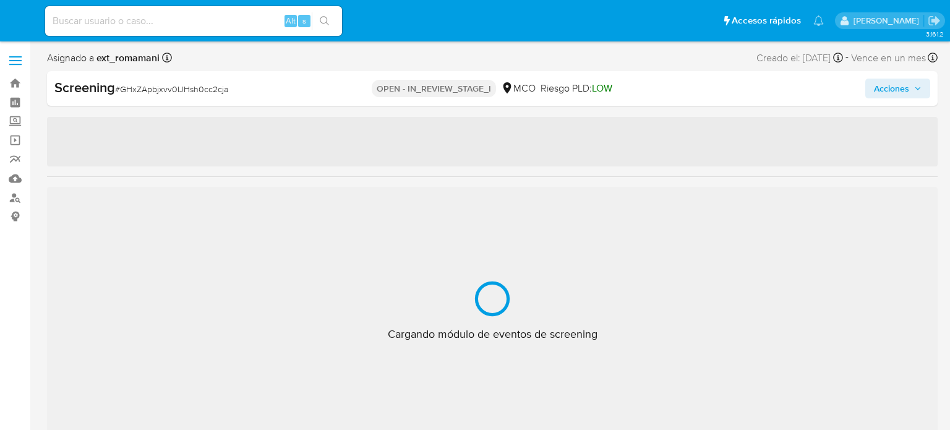
select select "10"
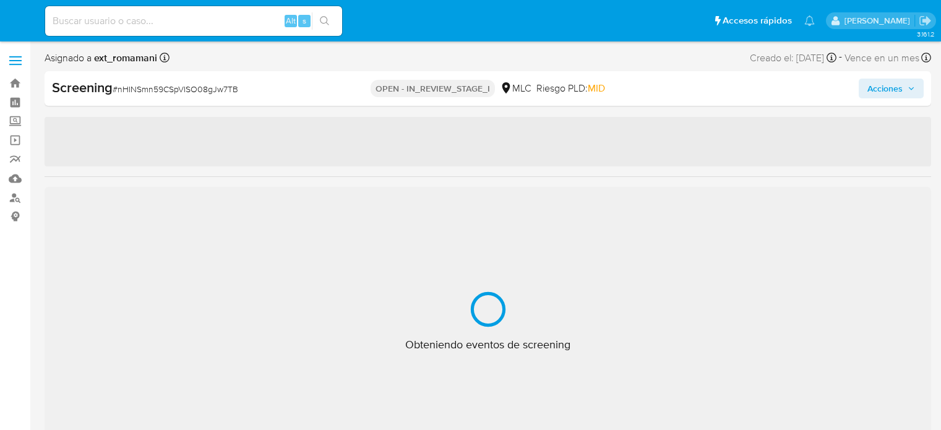
select select "10"
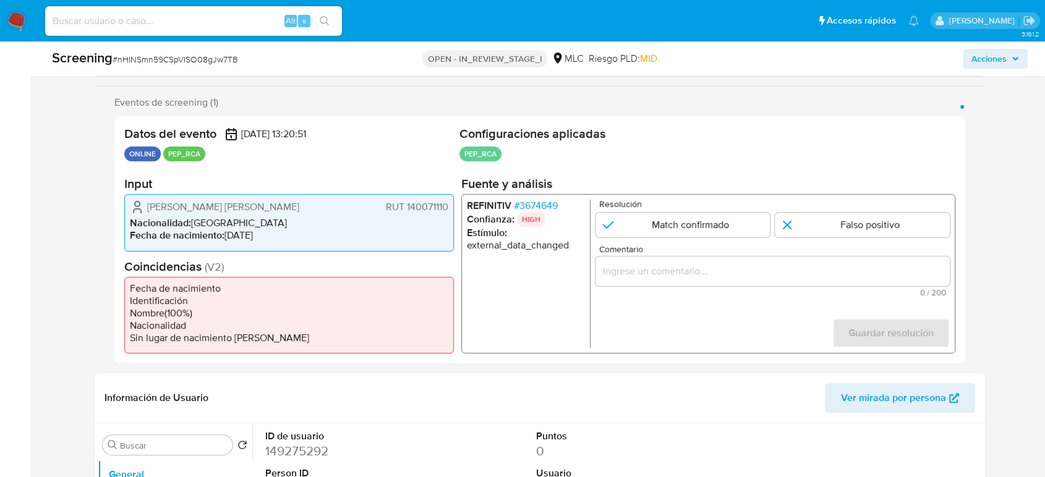
scroll to position [206, 0]
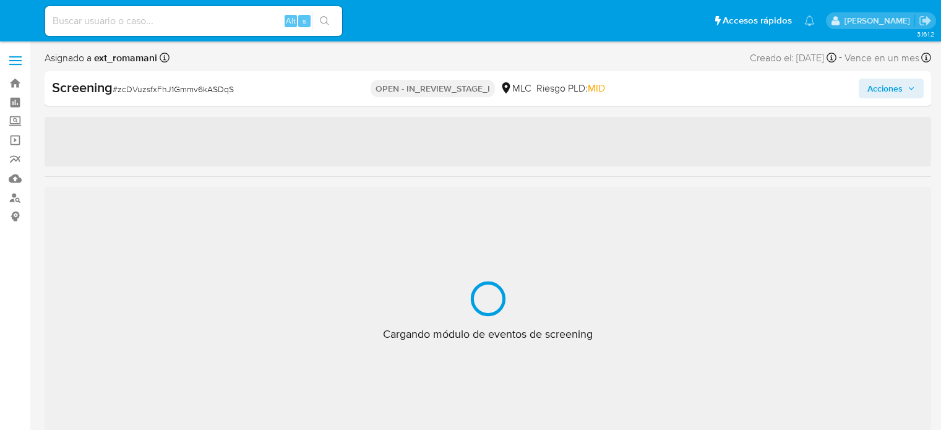
select select "10"
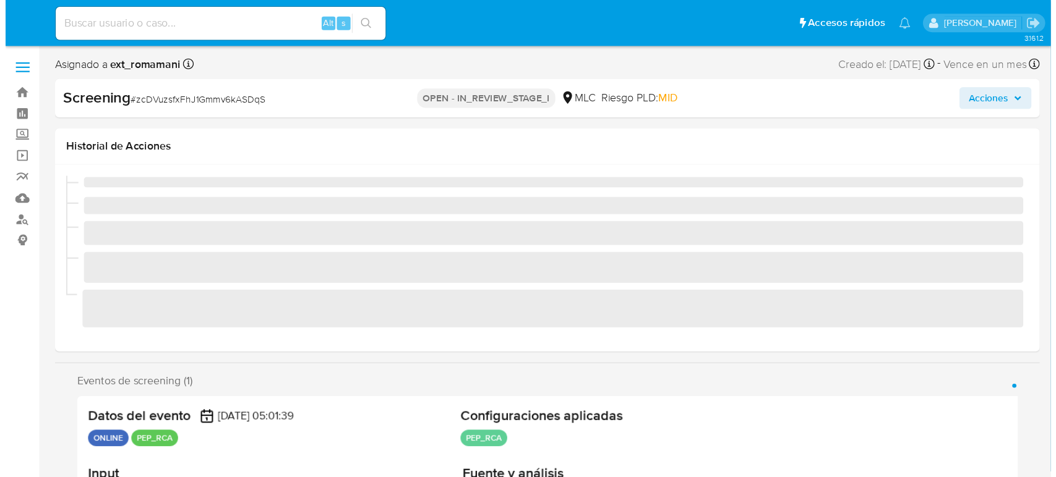
scroll to position [206, 0]
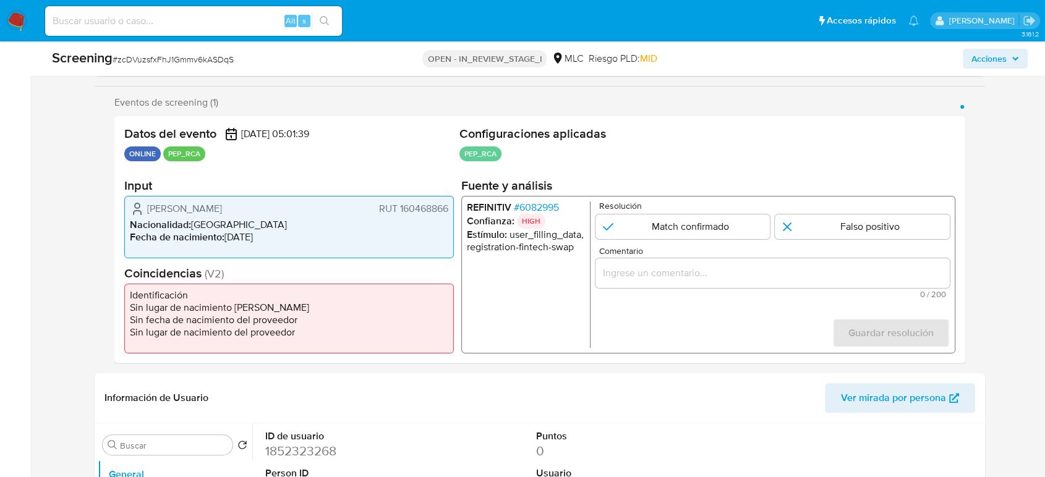
click at [535, 206] on span "# 6082995" at bounding box center [536, 208] width 45 height 12
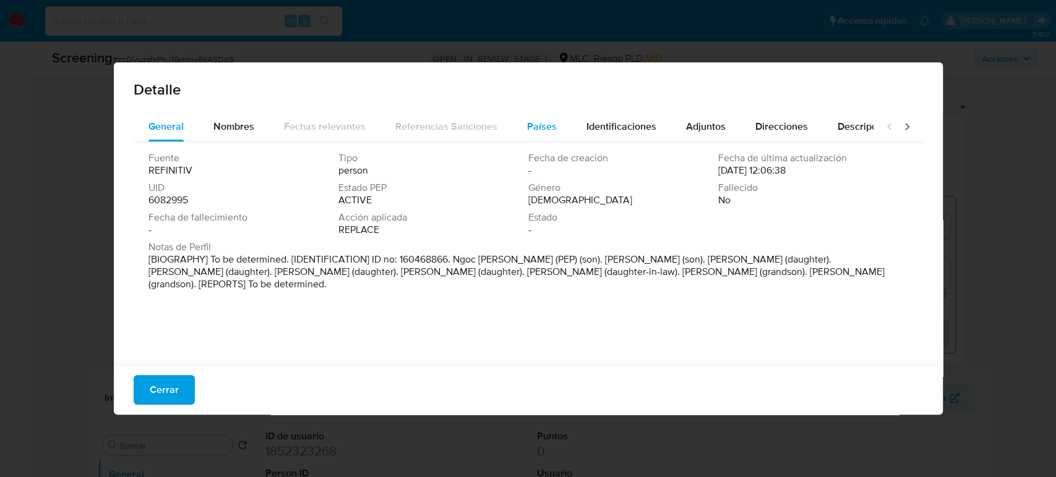
click at [534, 130] on span "Países" at bounding box center [542, 126] width 30 height 14
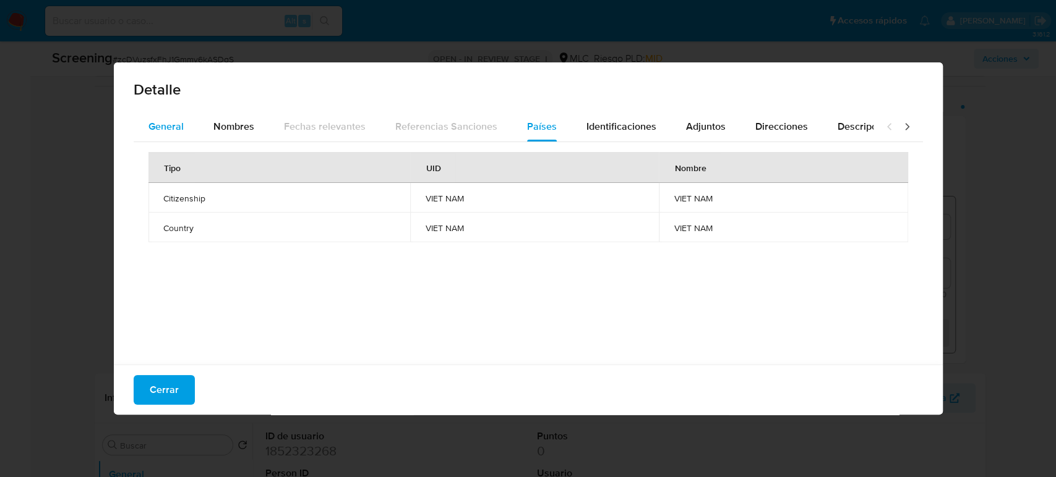
click at [169, 132] on span "General" at bounding box center [165, 126] width 35 height 14
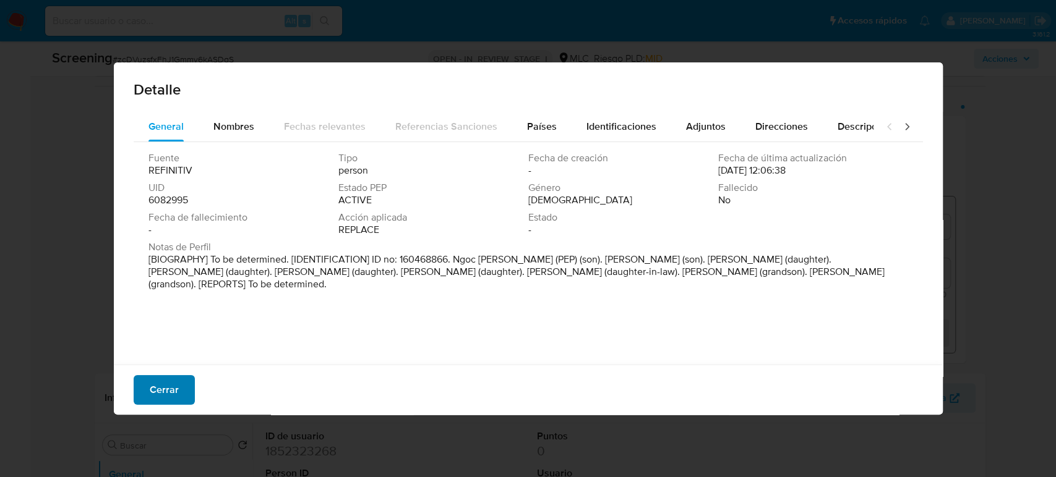
click at [169, 386] on span "Cerrar" at bounding box center [164, 390] width 29 height 27
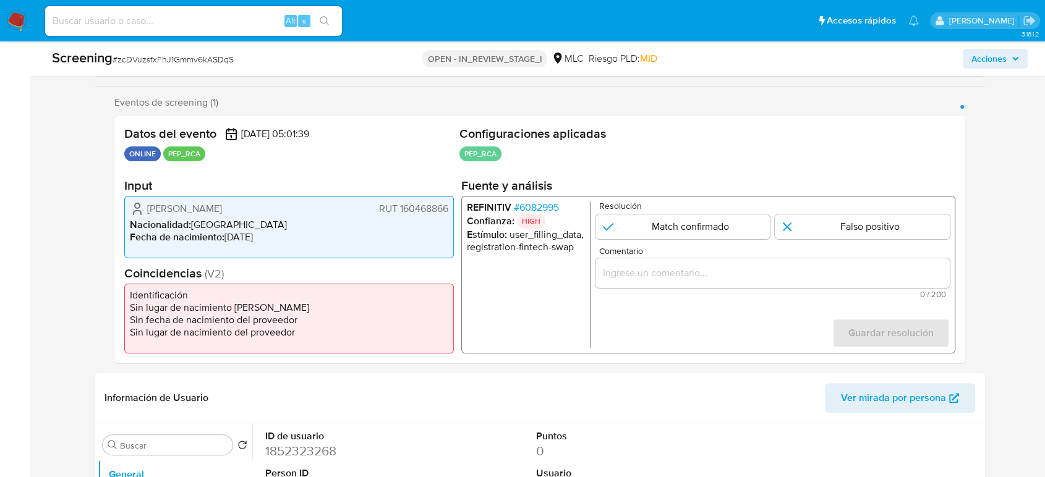
click at [656, 271] on input "Comentario" at bounding box center [773, 273] width 354 height 16
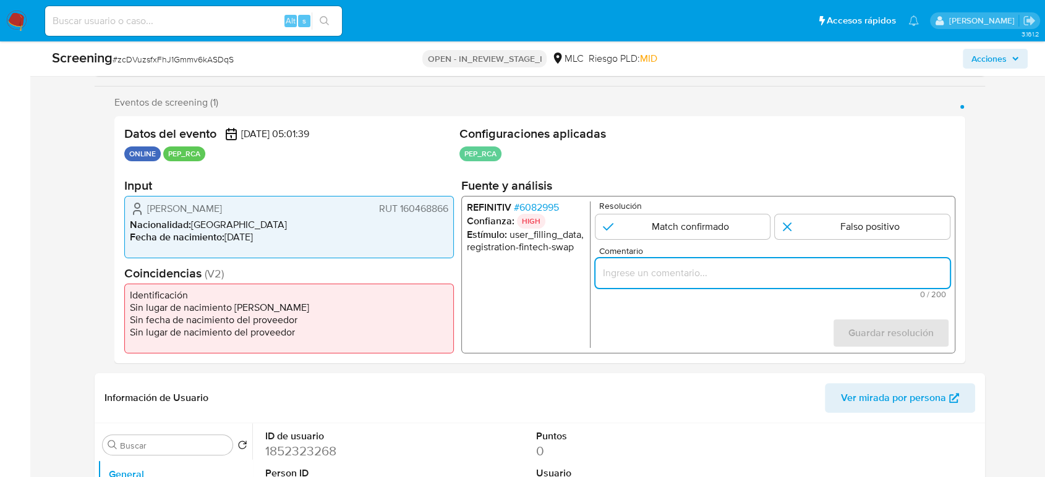
paste input "Titular de cuenta sin coincidencias en listas activas."
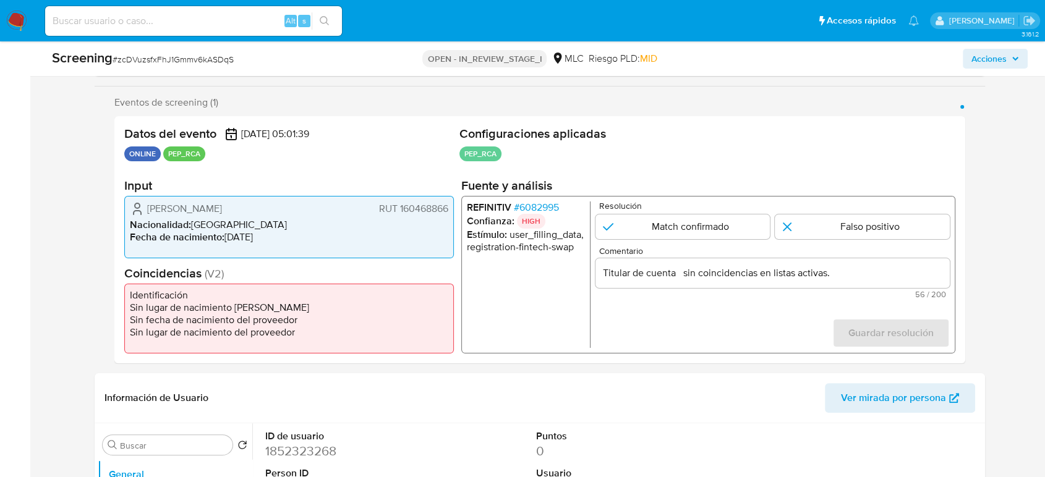
drag, startPoint x: 140, startPoint y: 207, endPoint x: 450, endPoint y: 212, distance: 309.2
click at [450, 212] on div "José Fernando Bustos Gallegos RUT 160468866 Nacionalidad : Chile Fecha de nacim…" at bounding box center [289, 227] width 330 height 62
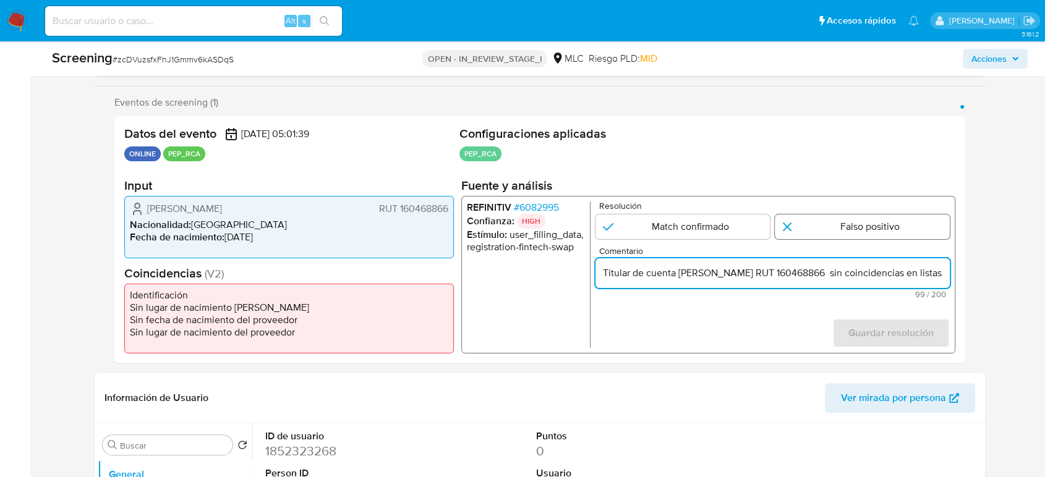
type input "Titular de cuenta José Fernando Bustos Gallegos RUT 160468866 sin coincidencias…"
click at [816, 229] on input "1 de 1" at bounding box center [862, 227] width 175 height 25
radio input "true"
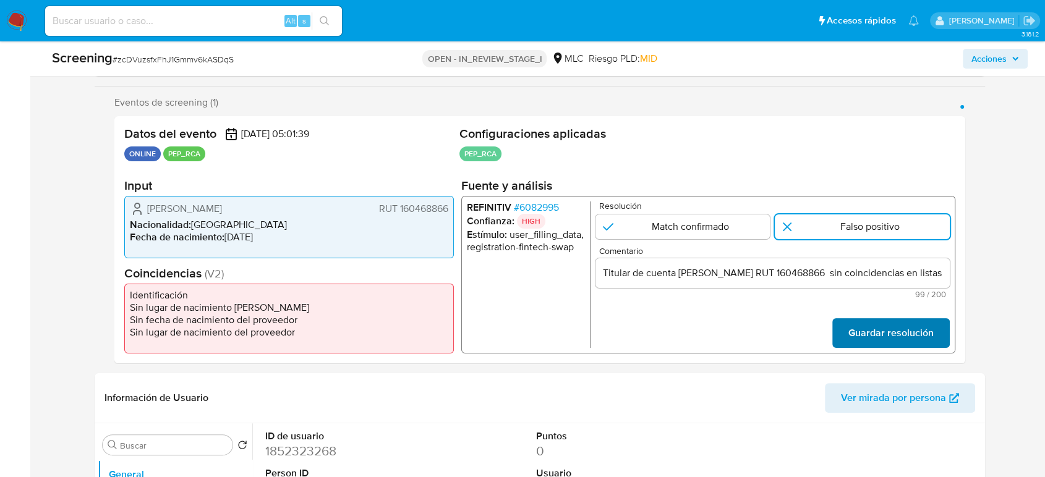
click at [860, 322] on span "Guardar resolución" at bounding box center [890, 333] width 85 height 27
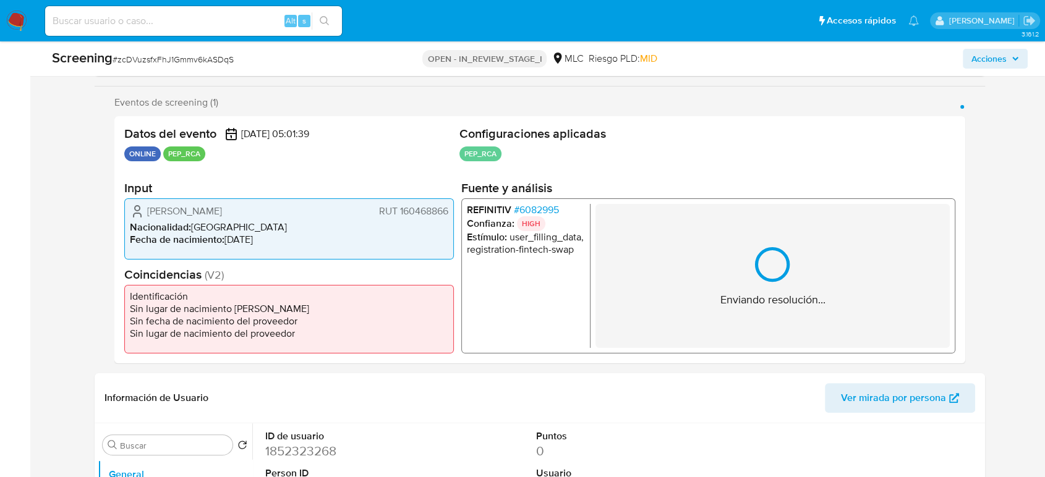
drag, startPoint x: 142, startPoint y: 208, endPoint x: 288, endPoint y: 211, distance: 145.4
click at [288, 211] on div "José Fernando Bustos Gallegos RUT 160468866" at bounding box center [289, 210] width 318 height 15
click at [534, 205] on span "# 6082995" at bounding box center [536, 209] width 45 height 12
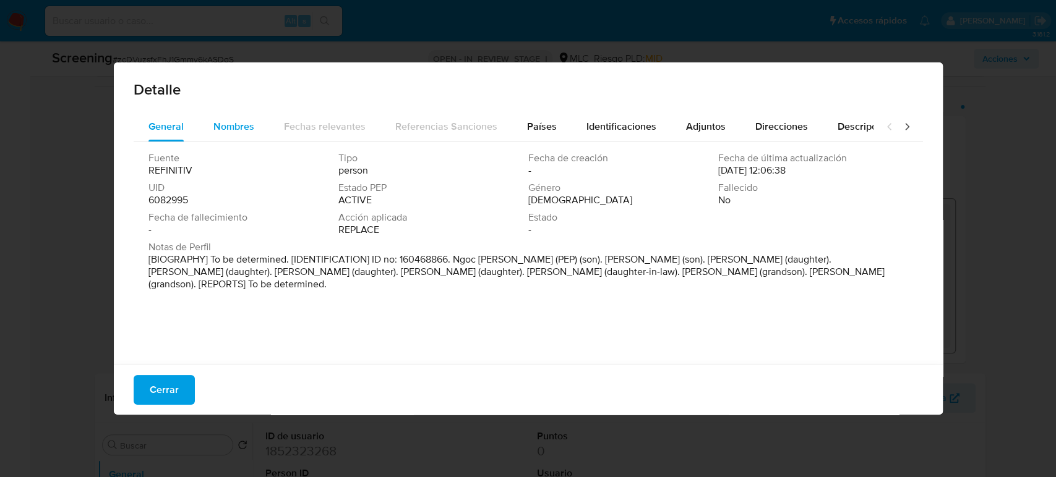
click at [247, 126] on span "Nombres" at bounding box center [233, 126] width 41 height 14
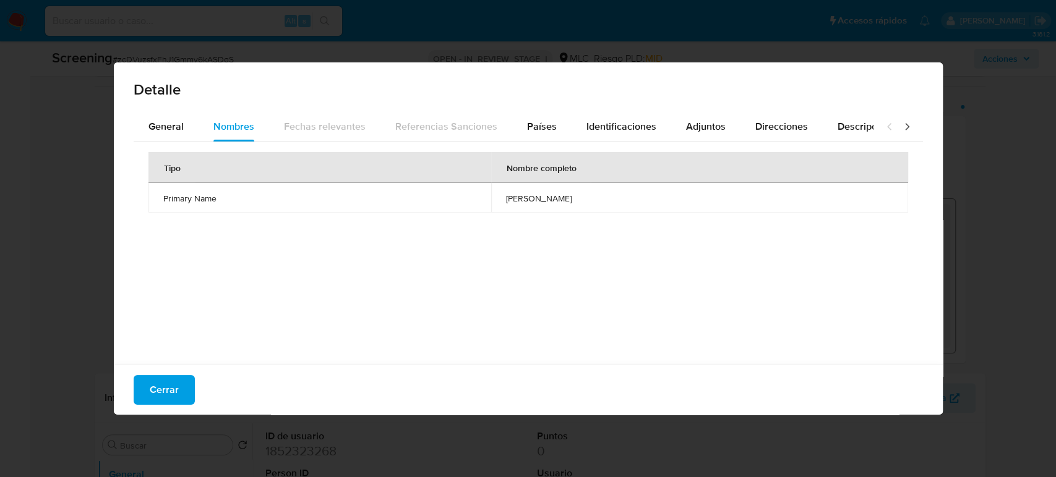
drag, startPoint x: 493, startPoint y: 194, endPoint x: 561, endPoint y: 201, distance: 69.0
click at [561, 201] on td "ngoc cung tran" at bounding box center [699, 198] width 417 height 30
click at [167, 385] on span "Cerrar" at bounding box center [164, 390] width 29 height 27
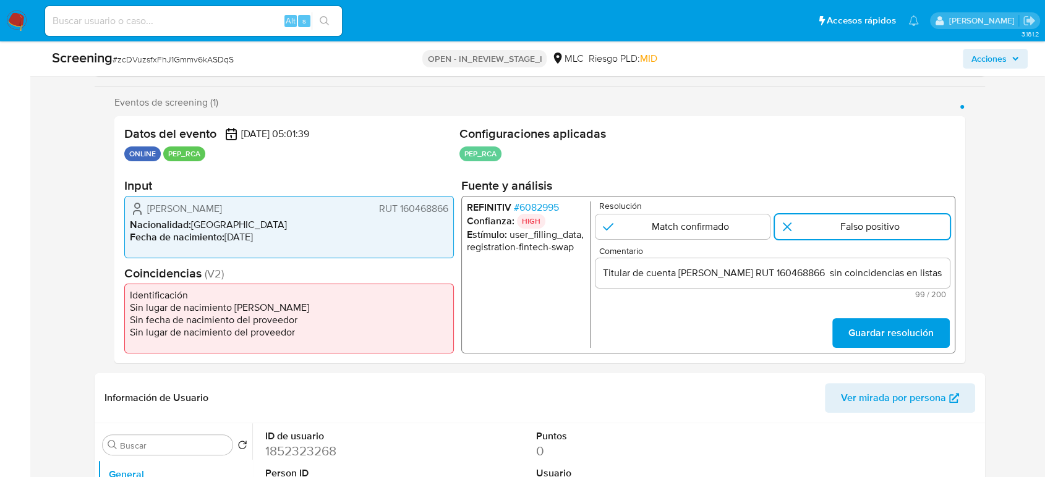
click at [914, 330] on span "Guardar resolución" at bounding box center [890, 333] width 85 height 27
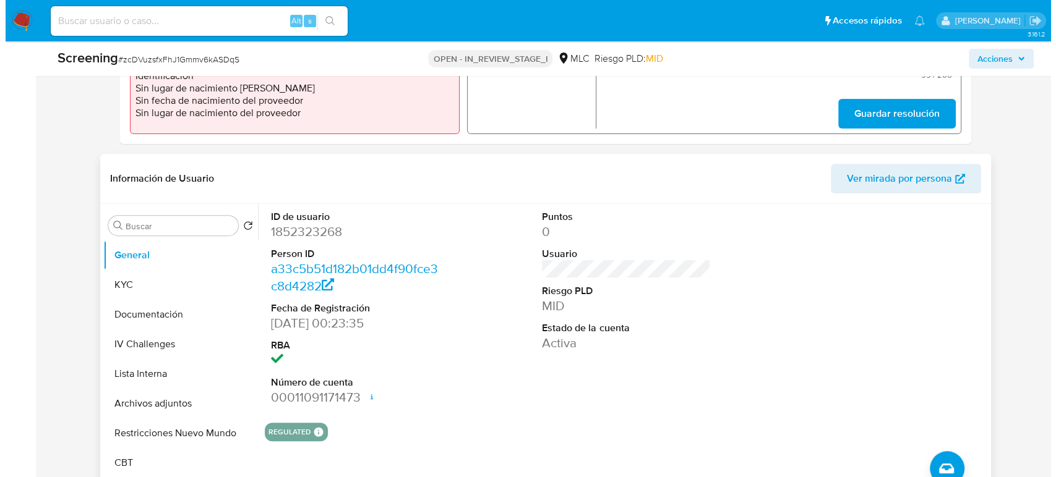
scroll to position [480, 0]
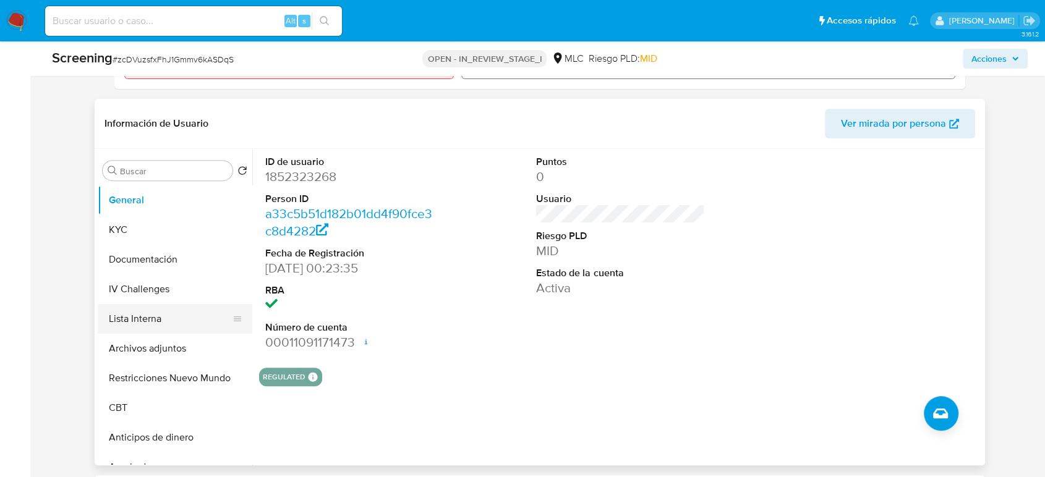
click at [170, 328] on button "Lista Interna" at bounding box center [170, 319] width 145 height 30
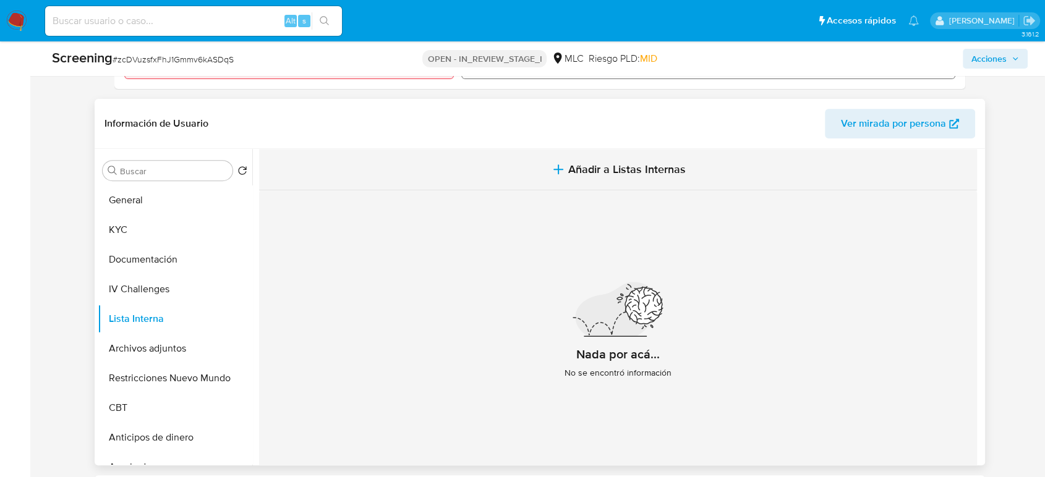
click at [594, 171] on span "Añadir a Listas Internas" at bounding box center [626, 170] width 117 height 14
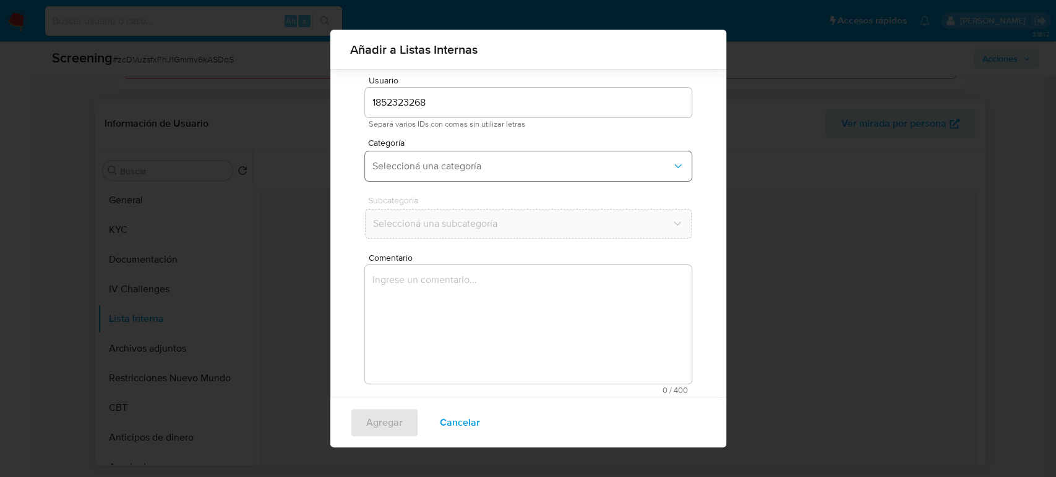
scroll to position [49, 0]
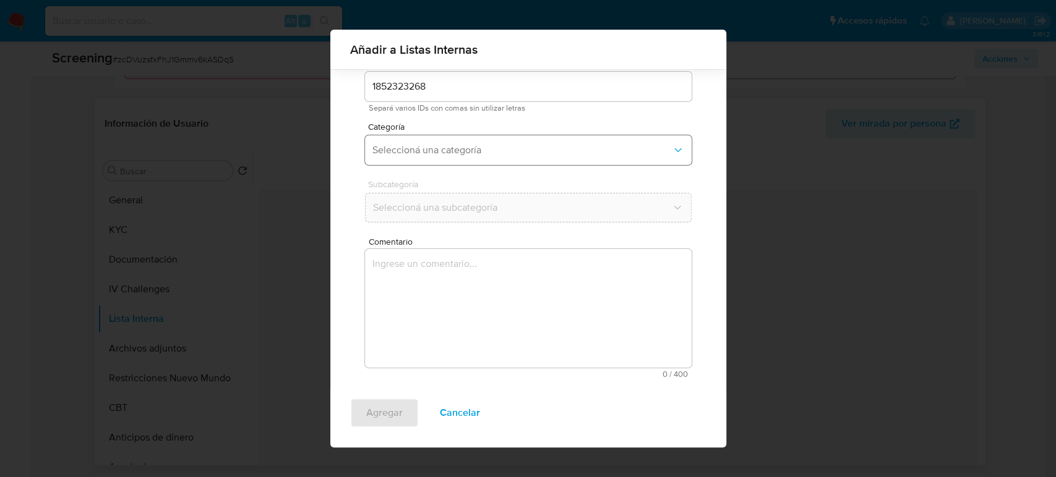
click at [482, 149] on span "Seleccioná una categoría" at bounding box center [521, 150] width 299 height 12
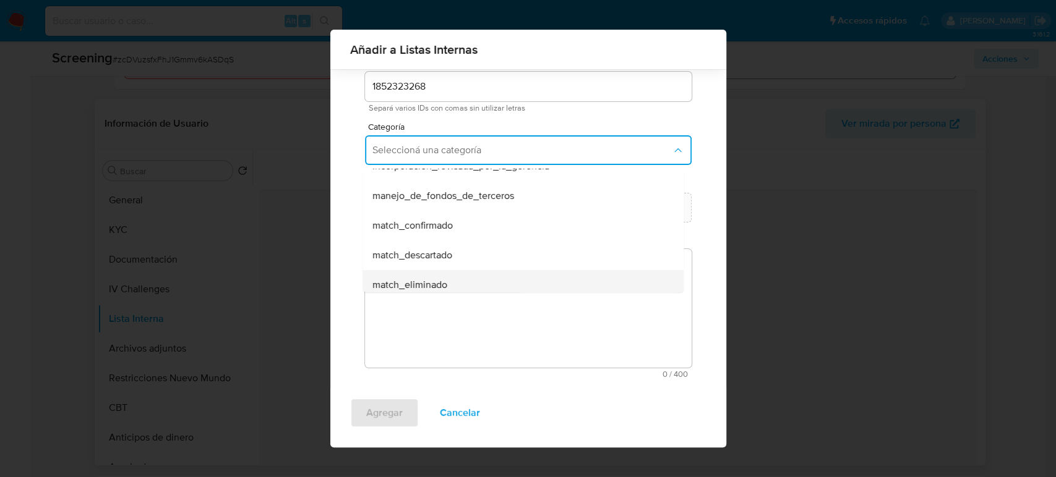
scroll to position [69, 0]
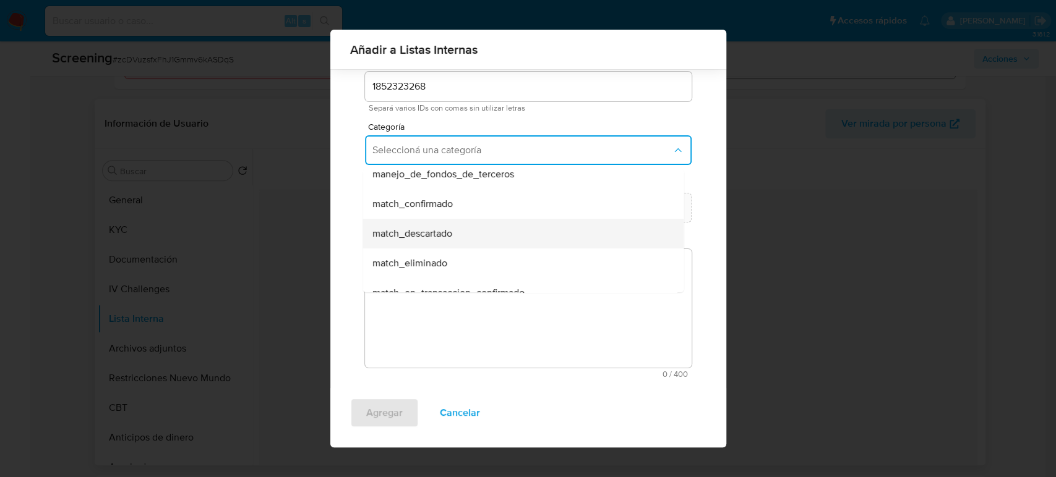
click at [473, 238] on div "match_descartado" at bounding box center [519, 234] width 294 height 30
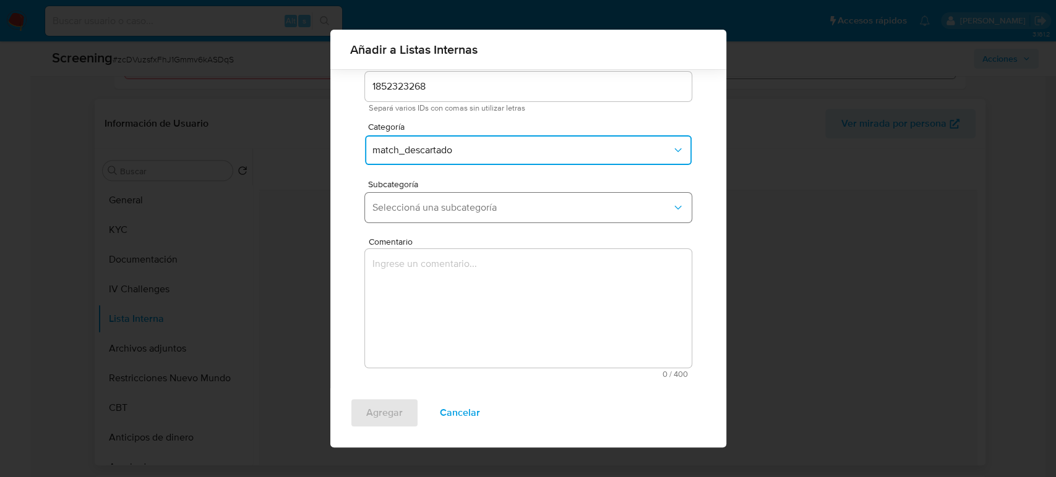
click at [475, 216] on button "Seleccioná una subcategoría" at bounding box center [528, 208] width 327 height 30
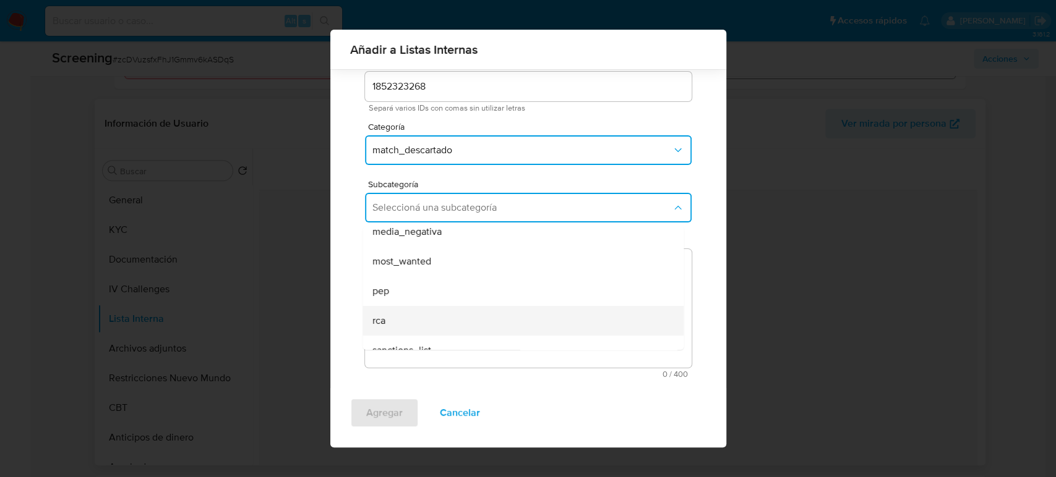
click at [417, 309] on div "rca" at bounding box center [519, 321] width 294 height 30
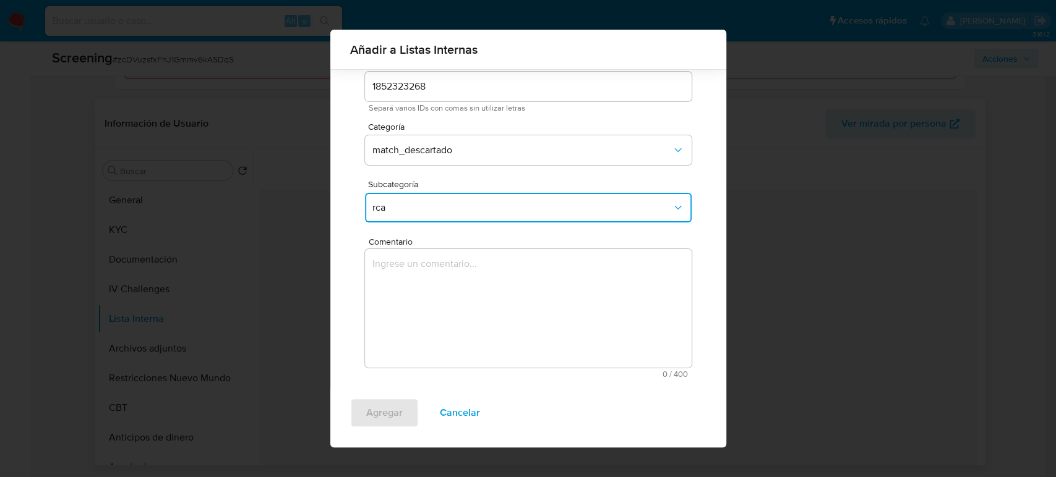
click at [417, 309] on textarea "Comentario" at bounding box center [528, 308] width 327 height 119
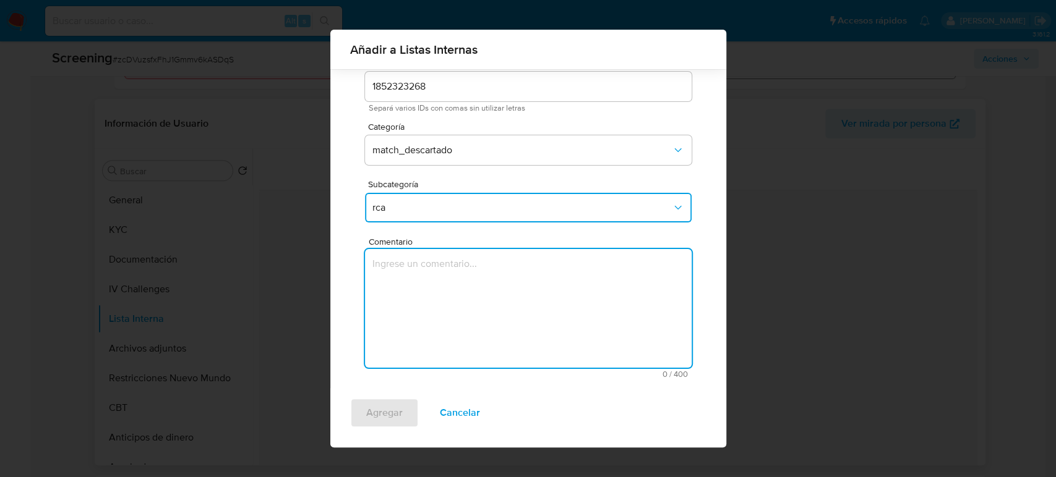
click at [438, 301] on textarea "Comentario" at bounding box center [528, 308] width 327 height 119
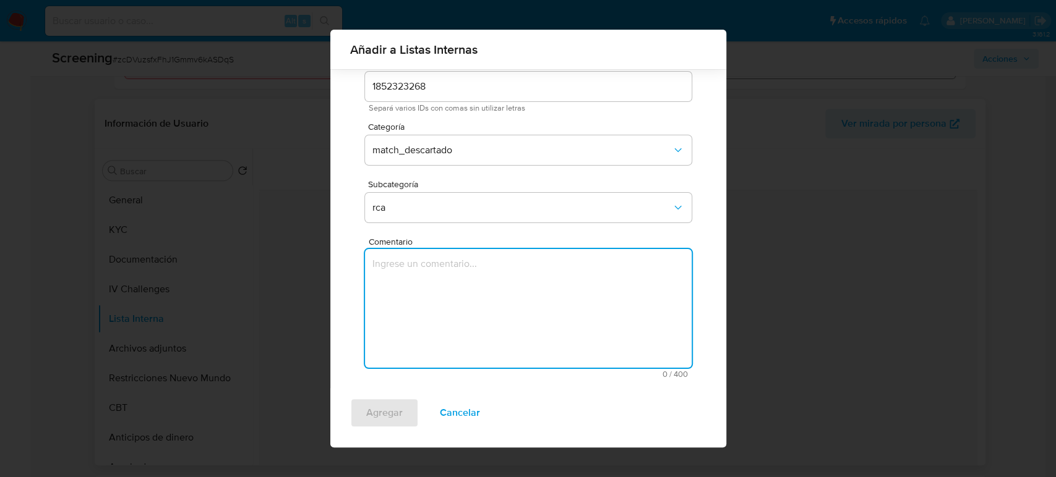
click at [438, 301] on textarea "Comentario" at bounding box center [528, 308] width 327 height 119
paste textarea "Titular de cuenta José Fernando Bustos Gallegos con el PEP Ngoc Cung Tran, sin …"
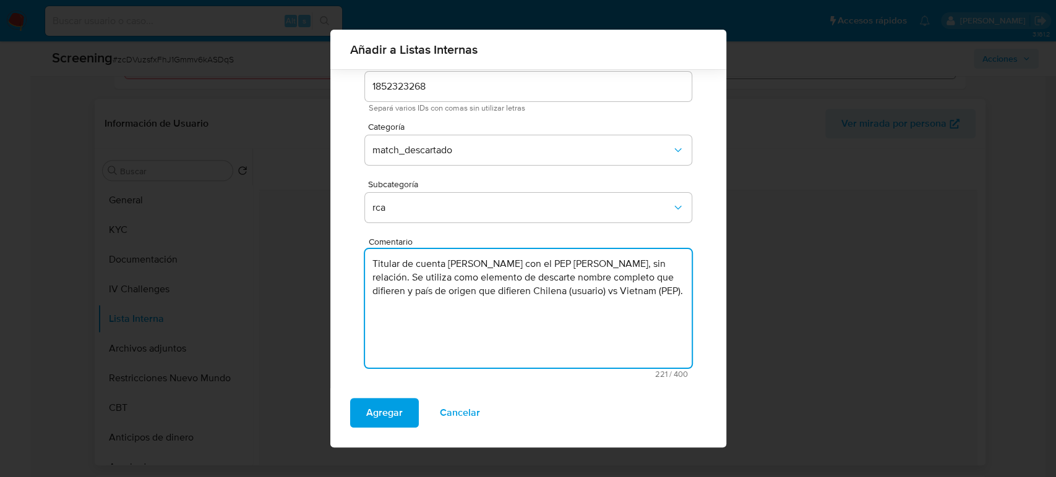
click at [587, 266] on textarea "Titular de cuenta José Fernando Bustos Gallegos con el PEP Ngoc Cung Tran, sin …" at bounding box center [528, 308] width 327 height 119
drag, startPoint x: 383, startPoint y: 276, endPoint x: 397, endPoint y: 280, distance: 14.9
click at [397, 280] on textarea "Titular de cuenta José Fernando Bustos Gallegos genera match con el PEP Ngoc Cu…" at bounding box center [528, 308] width 327 height 119
drag, startPoint x: 500, startPoint y: 306, endPoint x: 515, endPoint y: 306, distance: 14.2
click at [515, 306] on textarea "Titular de cuenta José Fernando Bustos Gallegos genera match con el RCA Ngoc Cu…" at bounding box center [528, 308] width 327 height 119
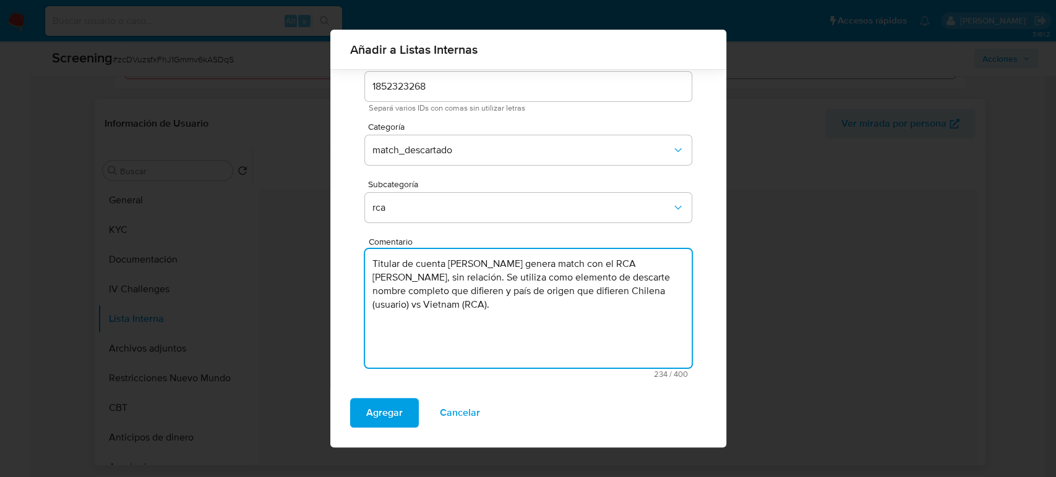
type textarea "Titular de cuenta José Fernando Bustos Gallegos genera match con el RCA Ngoc Cu…"
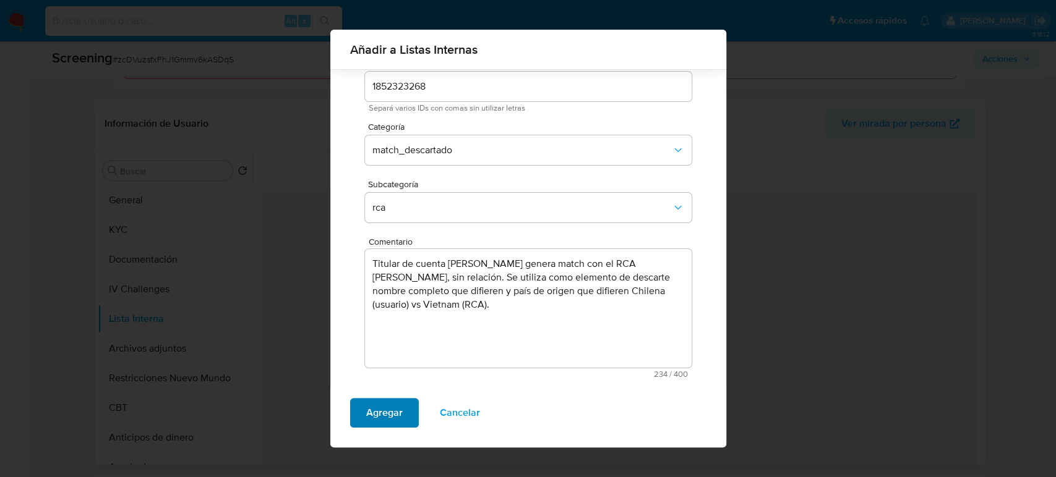
click at [388, 411] on span "Agregar" at bounding box center [384, 412] width 36 height 27
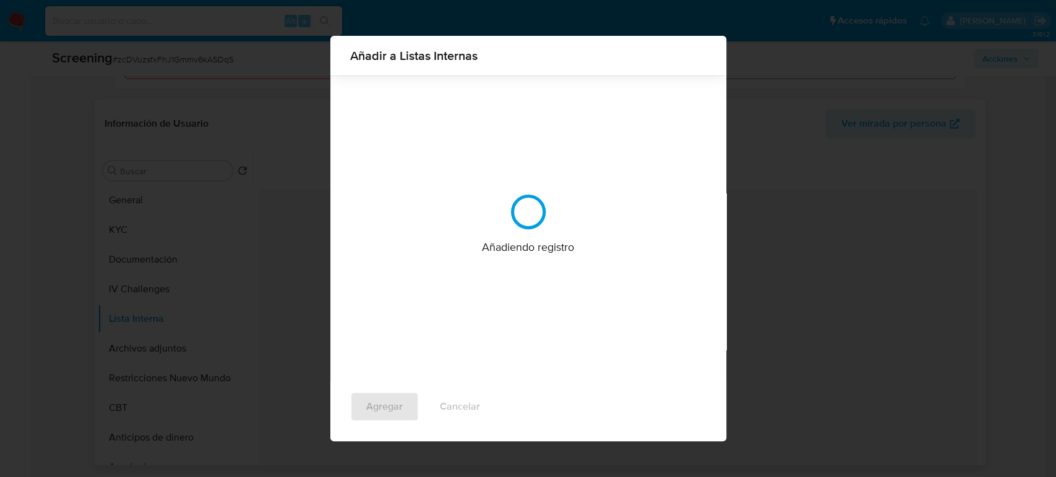
scroll to position [0, 0]
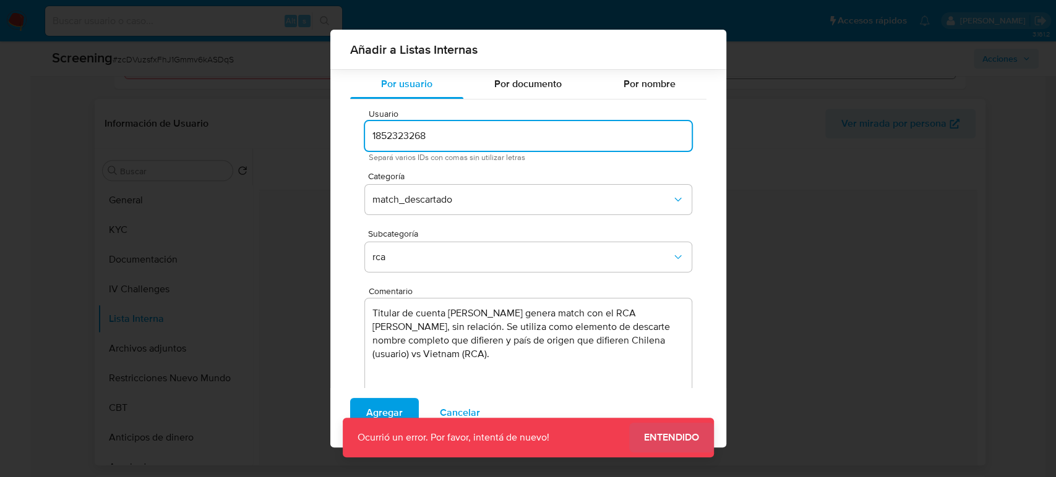
click at [665, 429] on span "Entendido" at bounding box center [671, 438] width 55 height 0
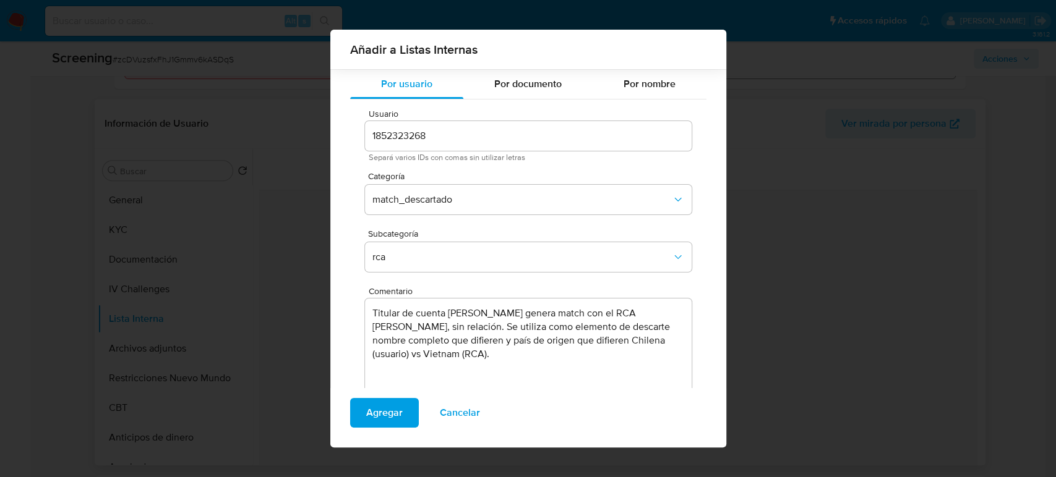
click at [374, 414] on span "Agregar" at bounding box center [384, 412] width 36 height 27
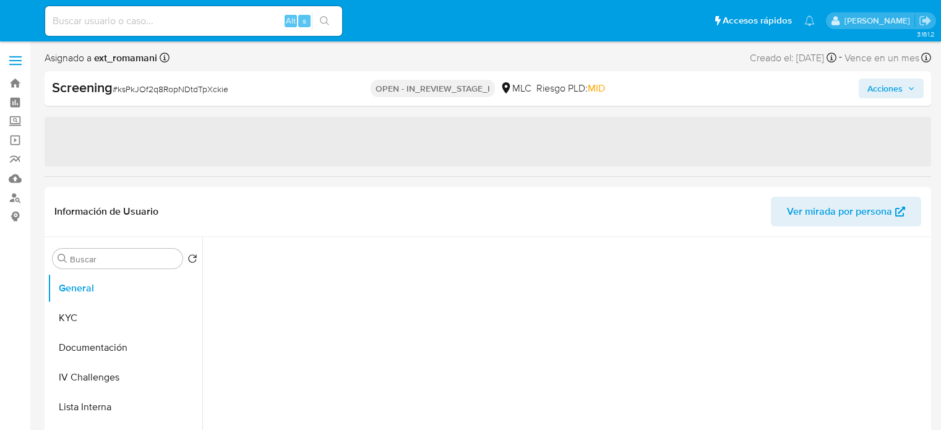
select select "10"
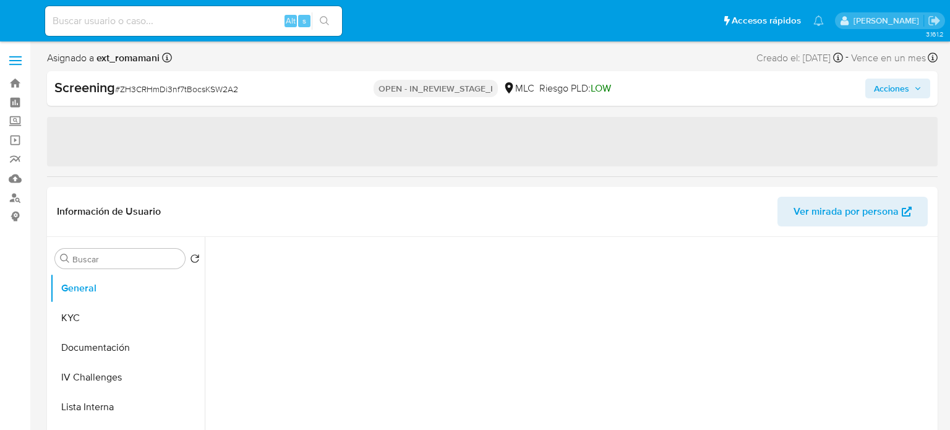
select select "10"
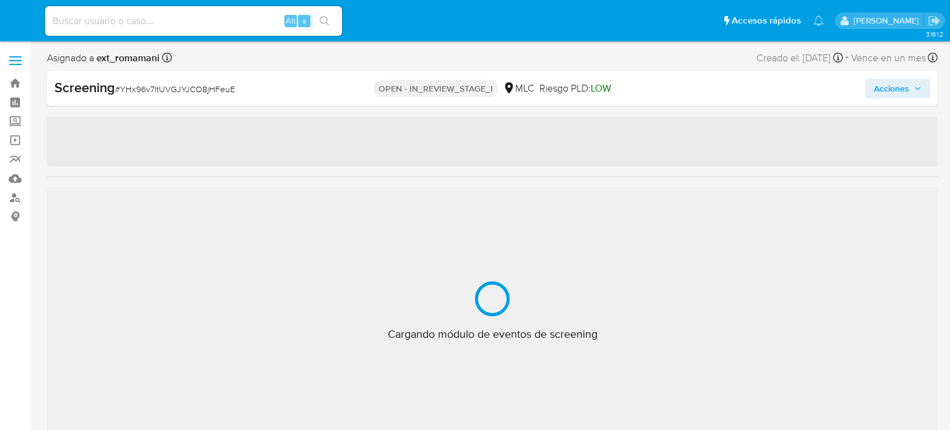
select select "10"
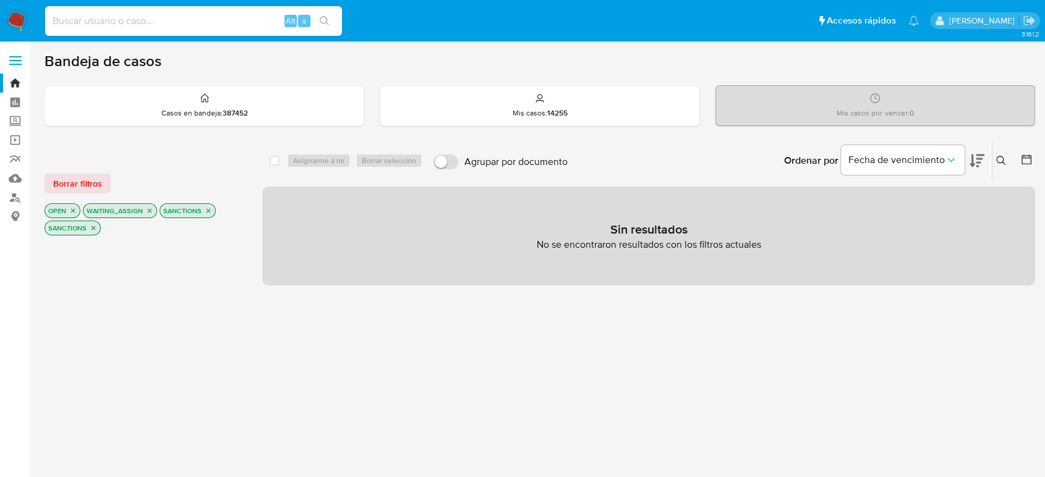
click at [181, 25] on input at bounding box center [193, 21] width 297 height 16
click at [181, 24] on input at bounding box center [193, 21] width 297 height 16
paste input "1821567174"
type input "1821567174"
click at [328, 15] on button "search-icon" at bounding box center [324, 20] width 25 height 17
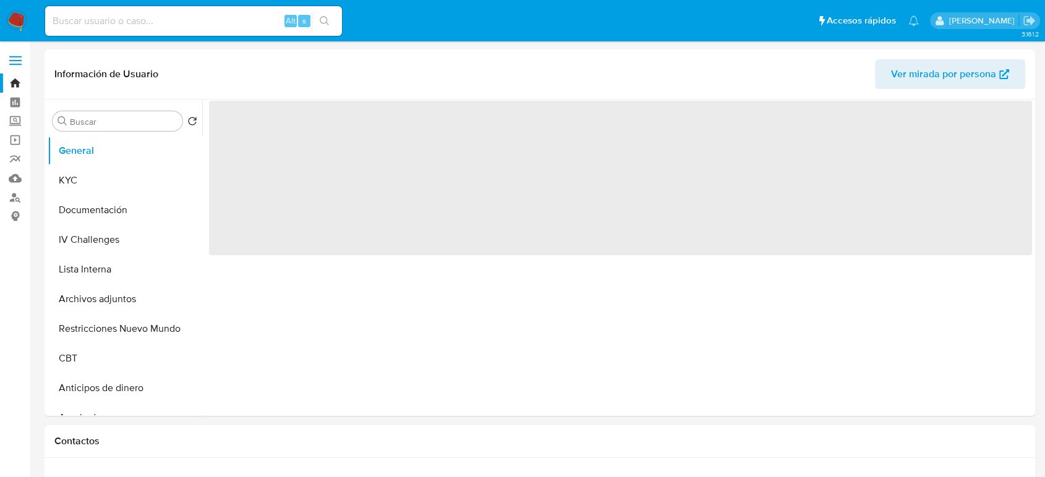
select select "10"
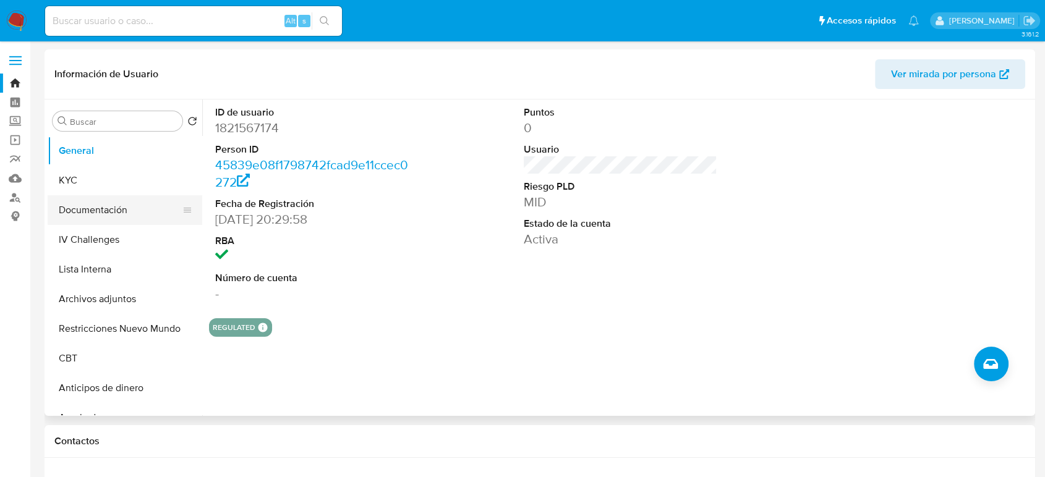
click at [132, 211] on button "Documentación" at bounding box center [120, 210] width 145 height 30
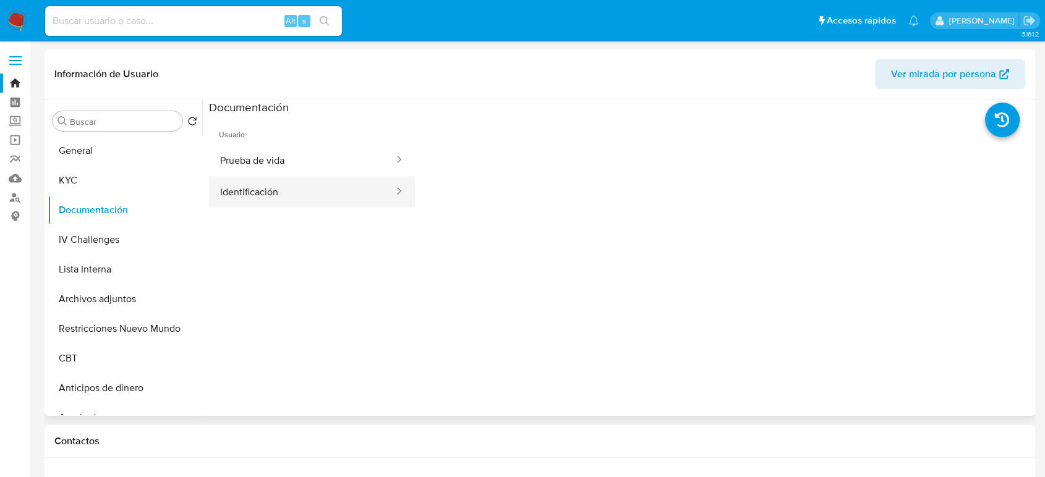
click at [324, 190] on button "Identificación" at bounding box center [302, 192] width 186 height 32
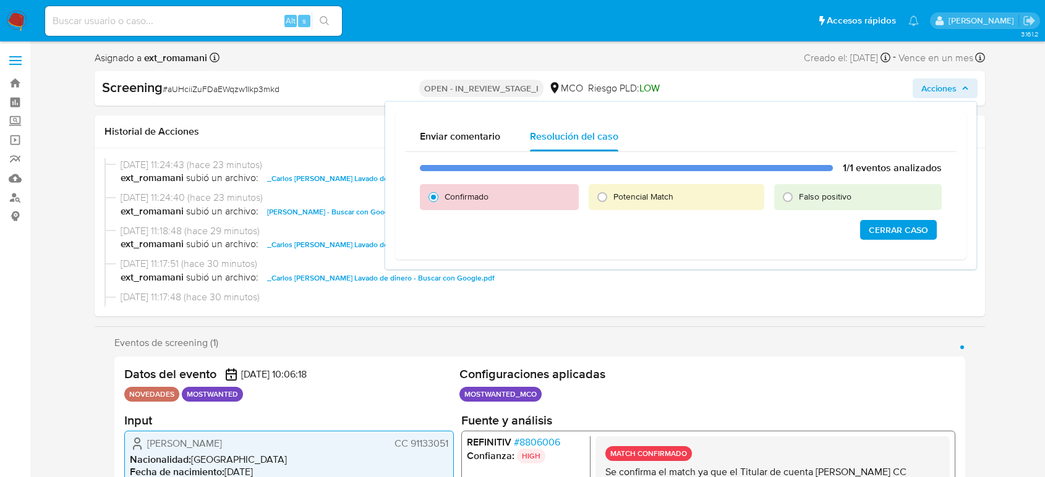
select select "10"
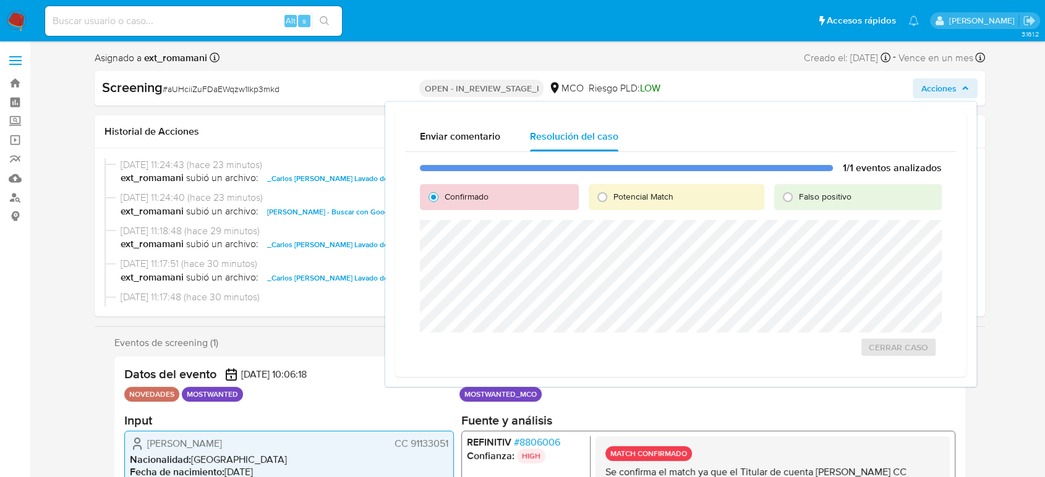
click at [792, 314] on div "Enviar comentario Resolución del caso 1/1 eventos analizados Confirmado Potenci…" at bounding box center [680, 244] width 571 height 265
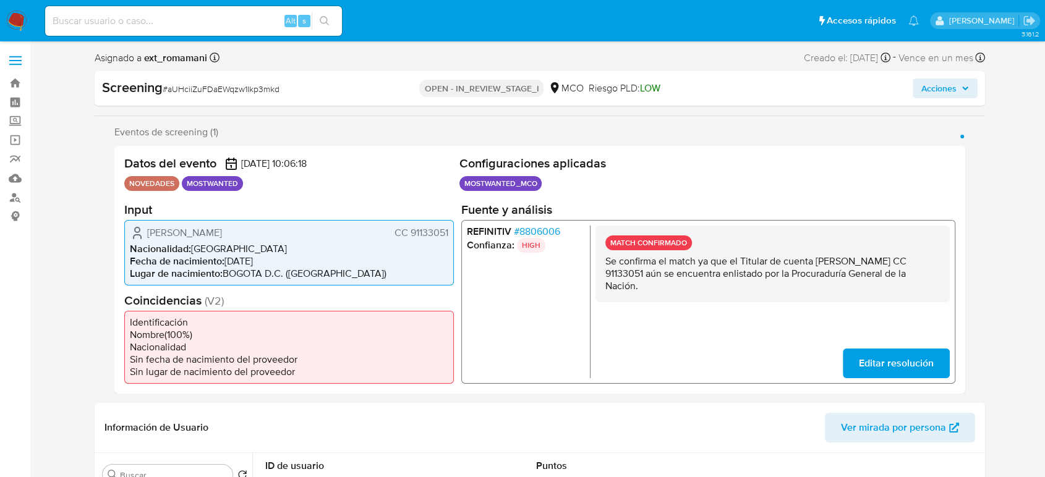
select select "10"
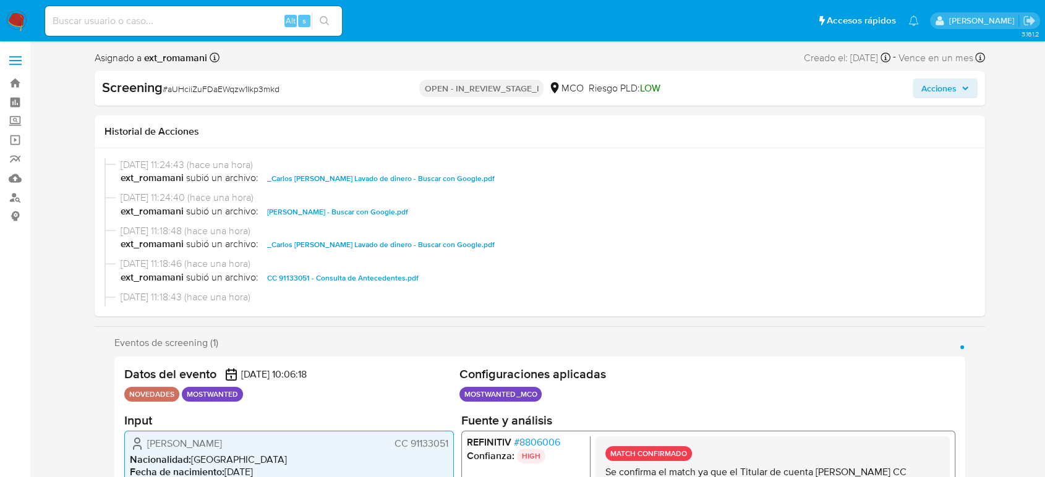
click at [937, 86] on span "Acciones" at bounding box center [938, 89] width 35 height 20
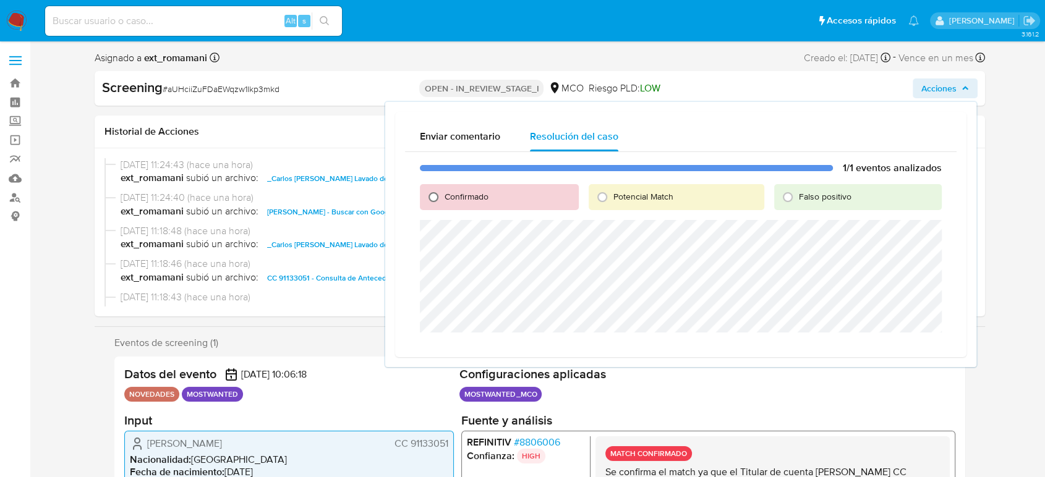
click at [430, 199] on input "Confirmado" at bounding box center [434, 197] width 20 height 20
radio input "true"
click at [887, 348] on span "Cerrar Caso" at bounding box center [898, 347] width 59 height 17
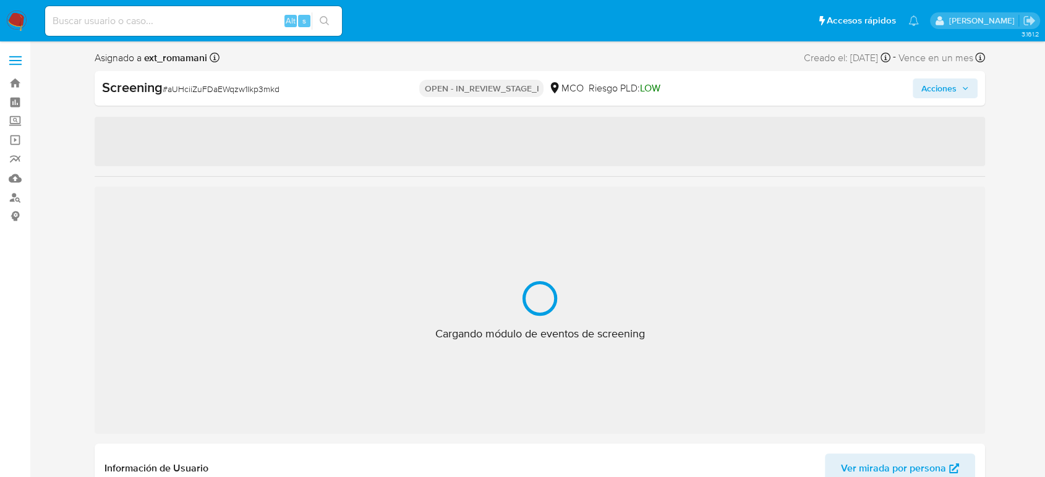
select select "10"
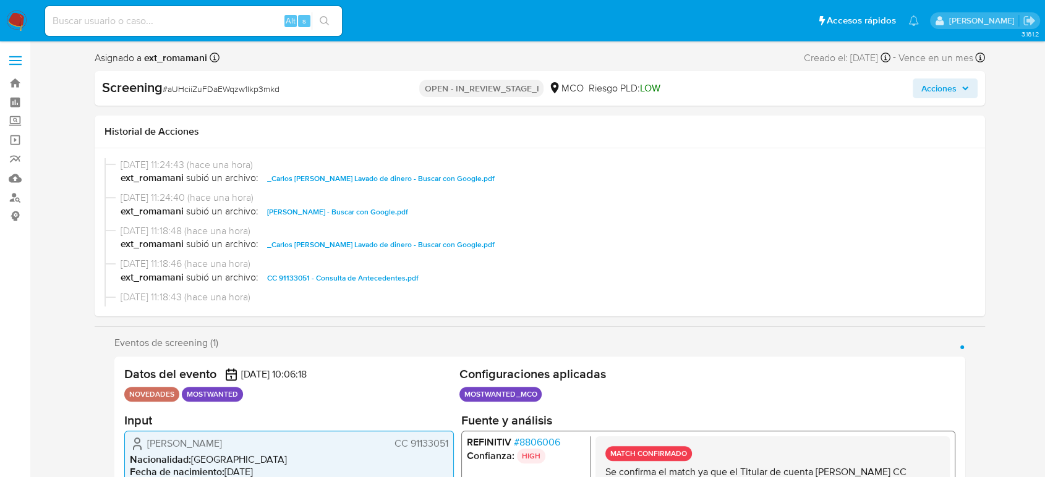
click at [937, 85] on span "Acciones" at bounding box center [938, 89] width 35 height 20
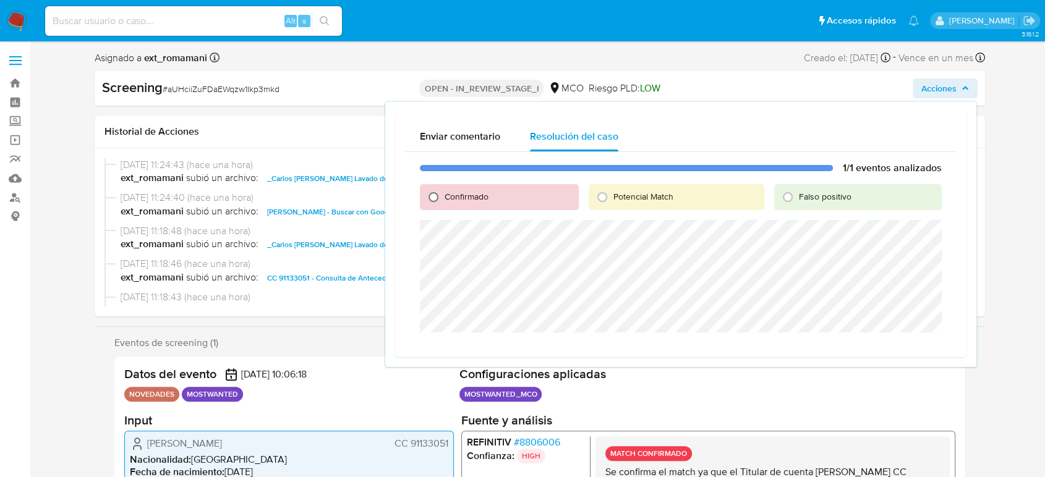
click at [435, 197] on input "Confirmado" at bounding box center [434, 197] width 20 height 20
radio input "true"
click at [871, 343] on span "Cerrar Caso" at bounding box center [898, 347] width 59 height 17
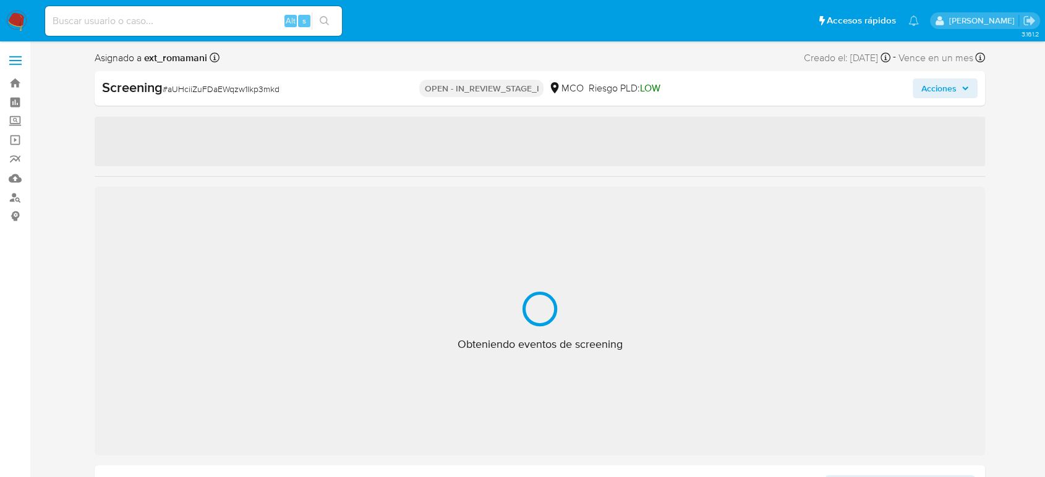
select select "10"
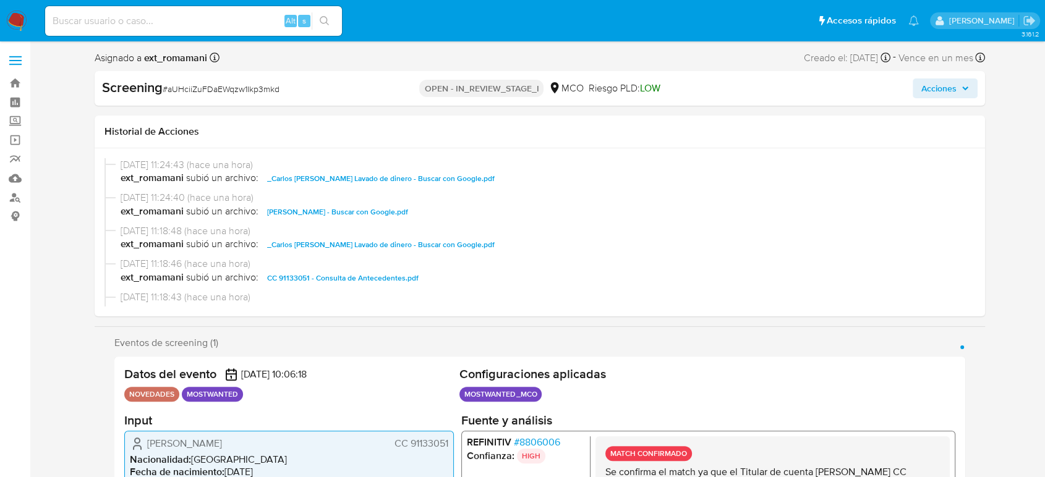
click at [948, 89] on span "Acciones" at bounding box center [938, 89] width 35 height 20
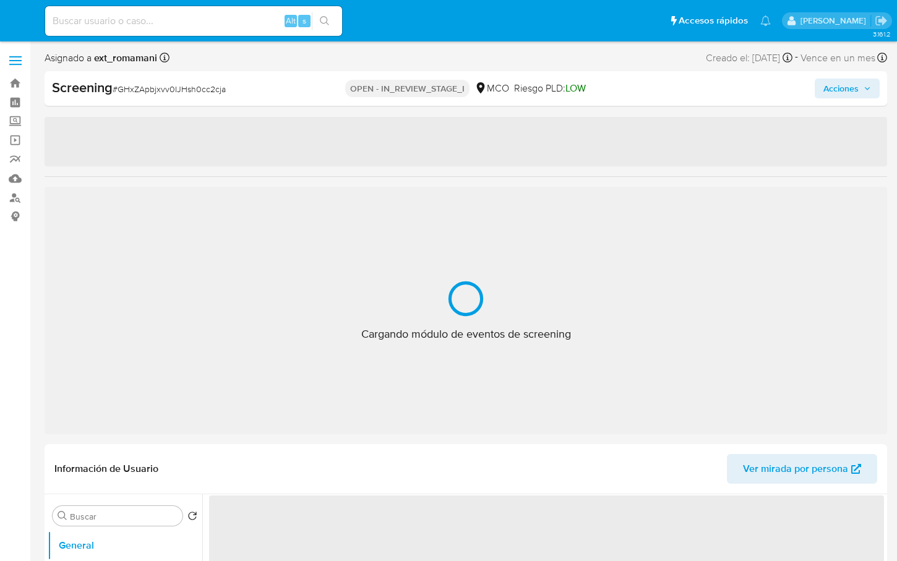
select select "10"
